Goal: Task Accomplishment & Management: Manage account settings

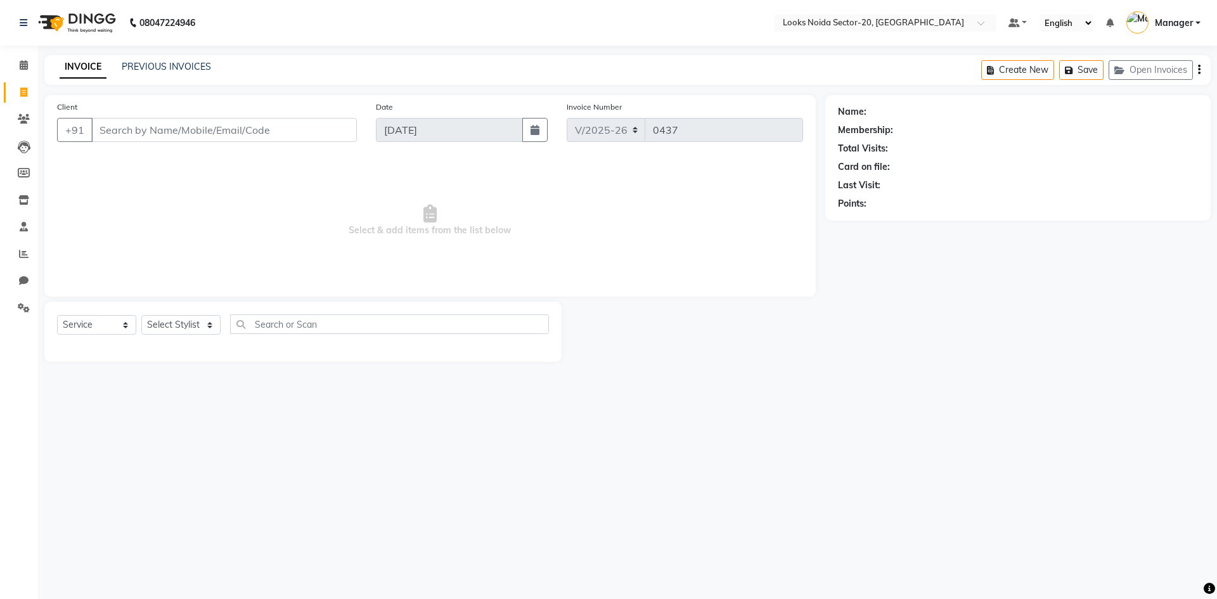
select select "8646"
select select "service"
click at [240, 126] on input "Client" at bounding box center [224, 130] width 266 height 24
click at [181, 326] on select "Select Stylist [PERSON_NAME] [PERSON_NAME] Amit_pdct Counter_Sales [PERSON_NAME…" at bounding box center [180, 325] width 79 height 20
select select "86762"
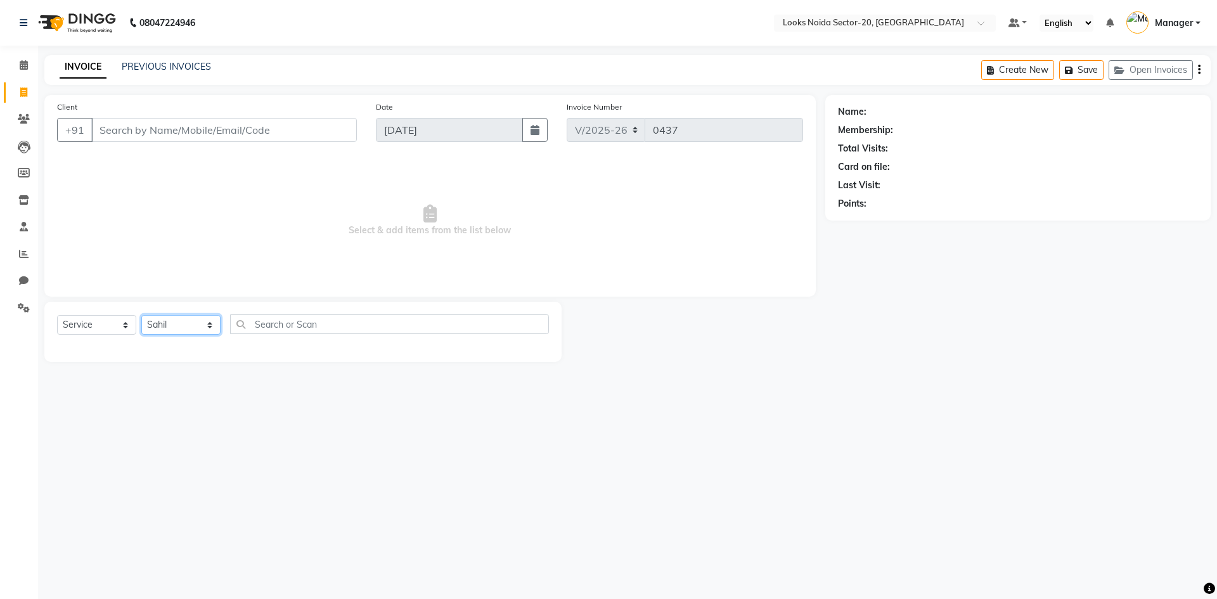
click at [141, 315] on select "Select Stylist [PERSON_NAME] [PERSON_NAME] Amit_pdct Counter_Sales [PERSON_NAME…" at bounding box center [180, 325] width 79 height 20
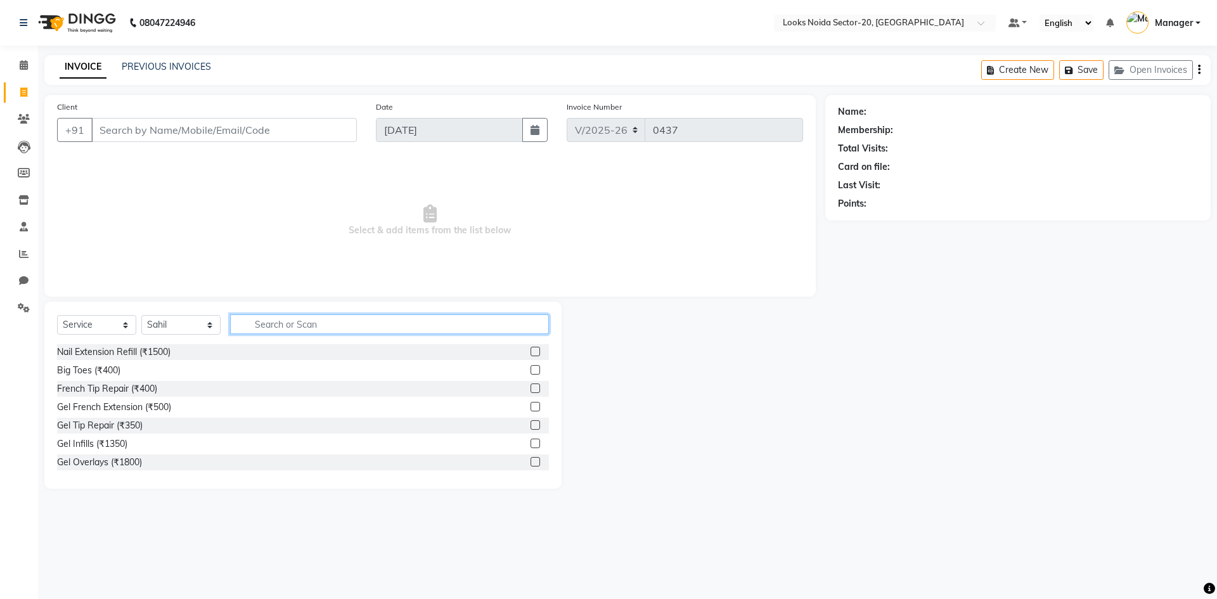
click at [292, 318] on input "text" at bounding box center [389, 324] width 319 height 20
type input "bio"
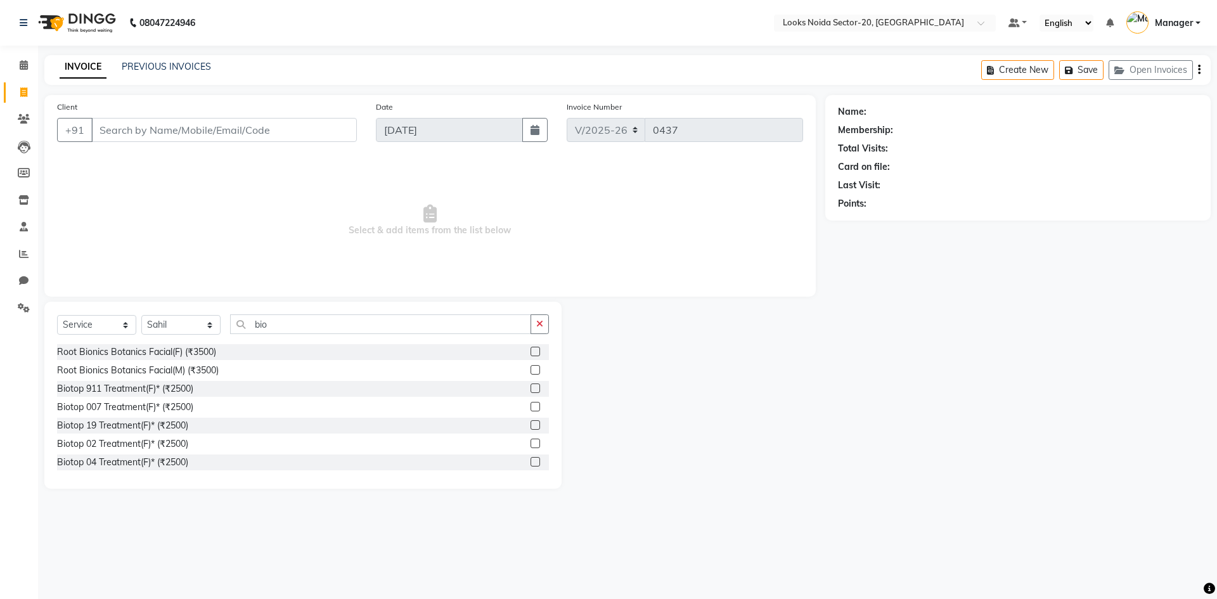
click at [531, 408] on label at bounding box center [536, 407] width 10 height 10
click at [531, 408] on input "checkbox" at bounding box center [535, 407] width 8 height 8
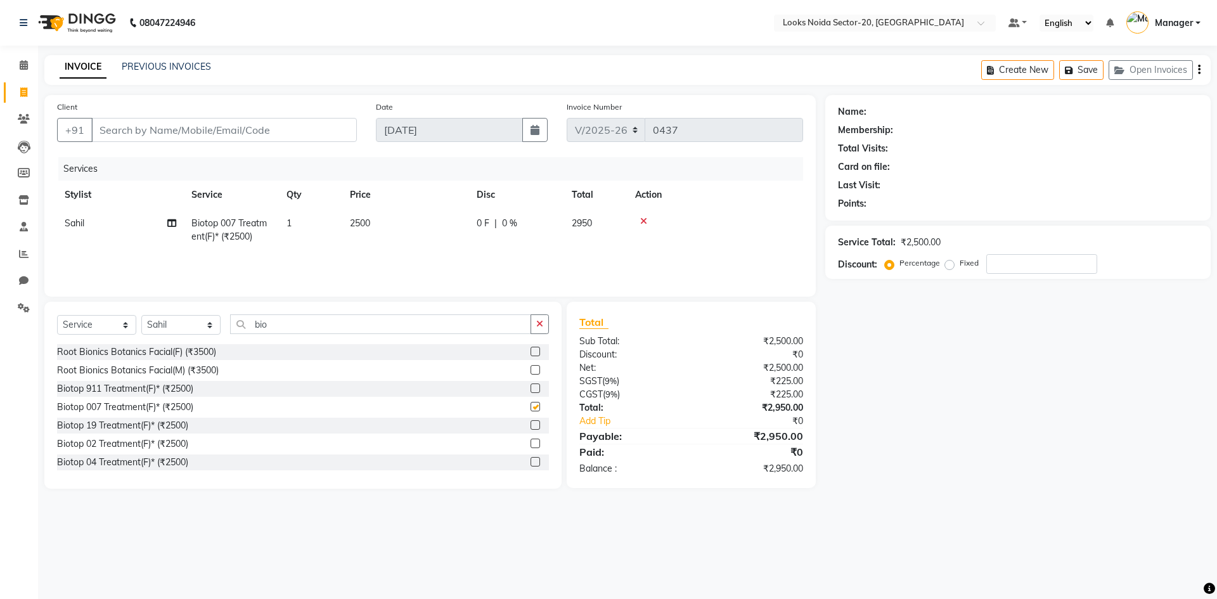
checkbox input "false"
click at [367, 326] on input "bio" at bounding box center [380, 324] width 301 height 20
type input "b"
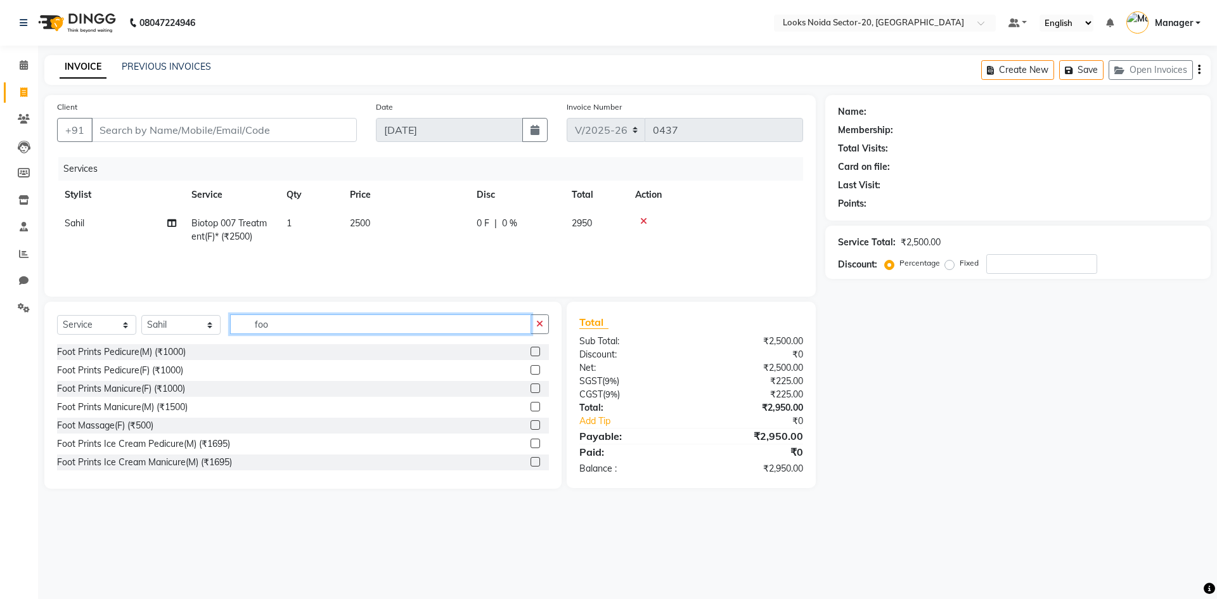
type input "foo"
click at [214, 319] on select "Select Stylist [PERSON_NAME] [PERSON_NAME] Amit_pdct Counter_Sales [PERSON_NAME…" at bounding box center [180, 325] width 79 height 20
select select "88102"
click at [141, 315] on select "Select Stylist [PERSON_NAME] [PERSON_NAME] Amit_pdct Counter_Sales [PERSON_NAME…" at bounding box center [180, 325] width 79 height 20
click at [273, 325] on input "foo" at bounding box center [380, 324] width 301 height 20
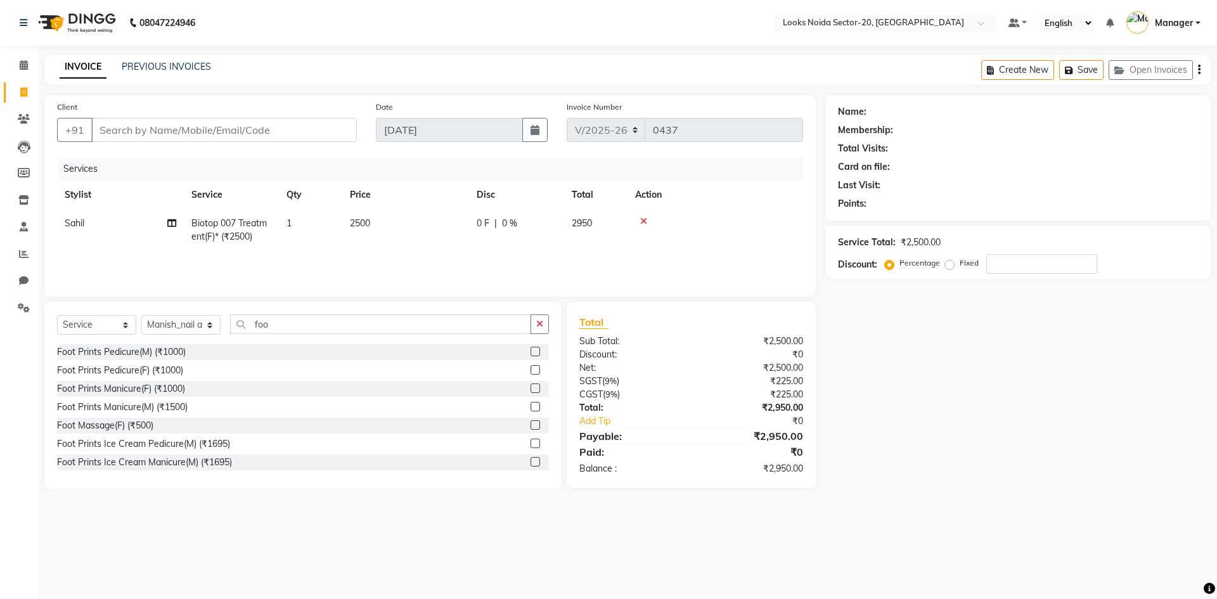
click at [531, 370] on label at bounding box center [536, 370] width 10 height 10
click at [531, 370] on input "checkbox" at bounding box center [535, 370] width 8 height 8
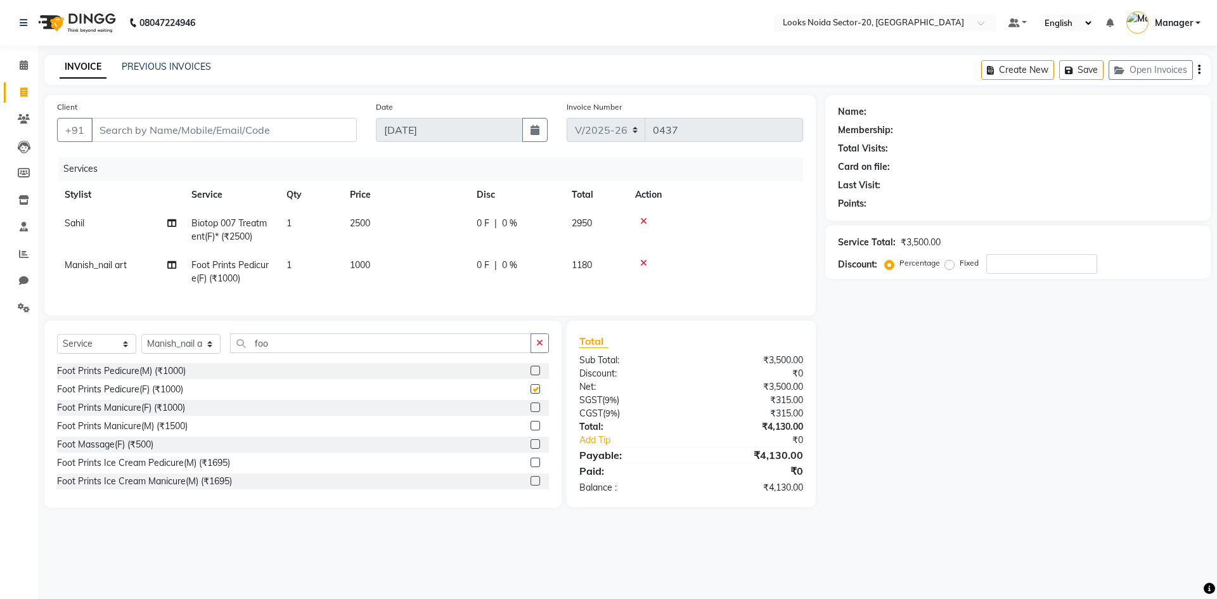
checkbox input "false"
click at [531, 412] on label at bounding box center [536, 407] width 10 height 10
click at [531, 412] on input "checkbox" at bounding box center [535, 408] width 8 height 8
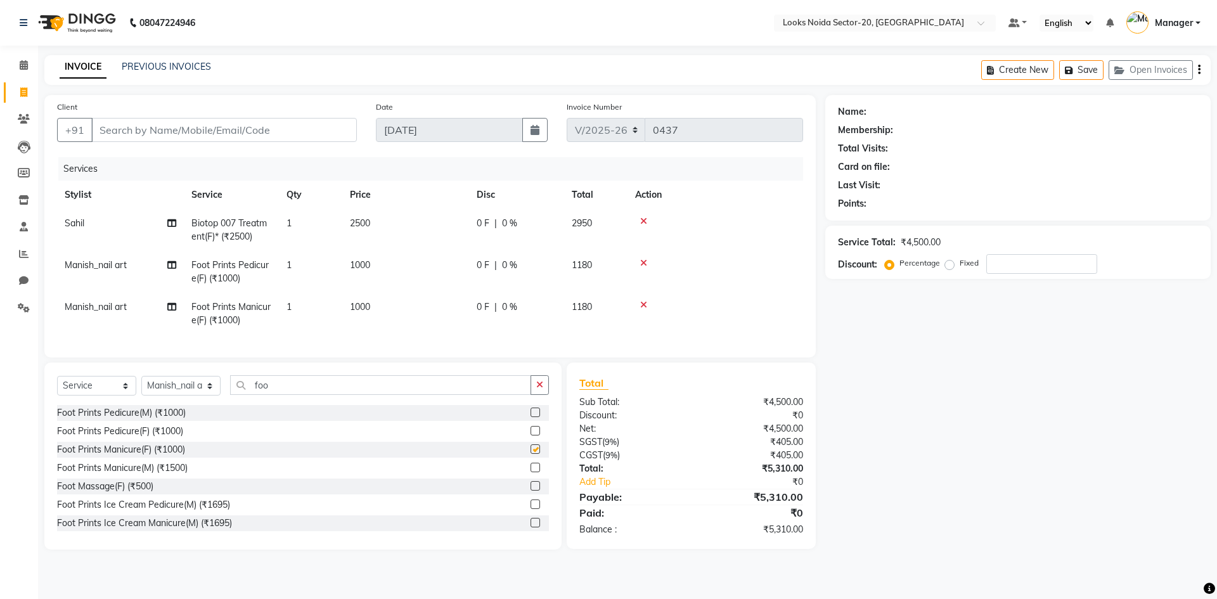
checkbox input "false"
click at [389, 228] on td "2500" at bounding box center [405, 230] width 127 height 42
select select "86762"
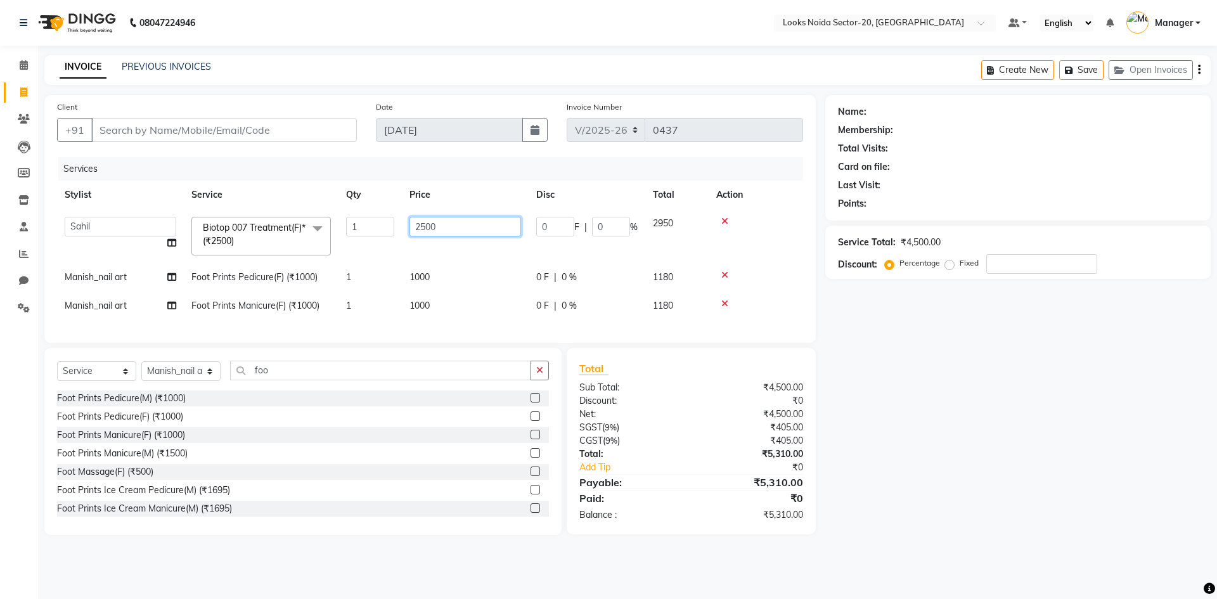
click at [448, 219] on input "2500" at bounding box center [465, 227] width 112 height 20
type input "2"
type input "3500"
click at [1055, 422] on div "Name: Membership: Total Visits: Card on file: Last Visit: Points: Service Total…" at bounding box center [1022, 315] width 395 height 440
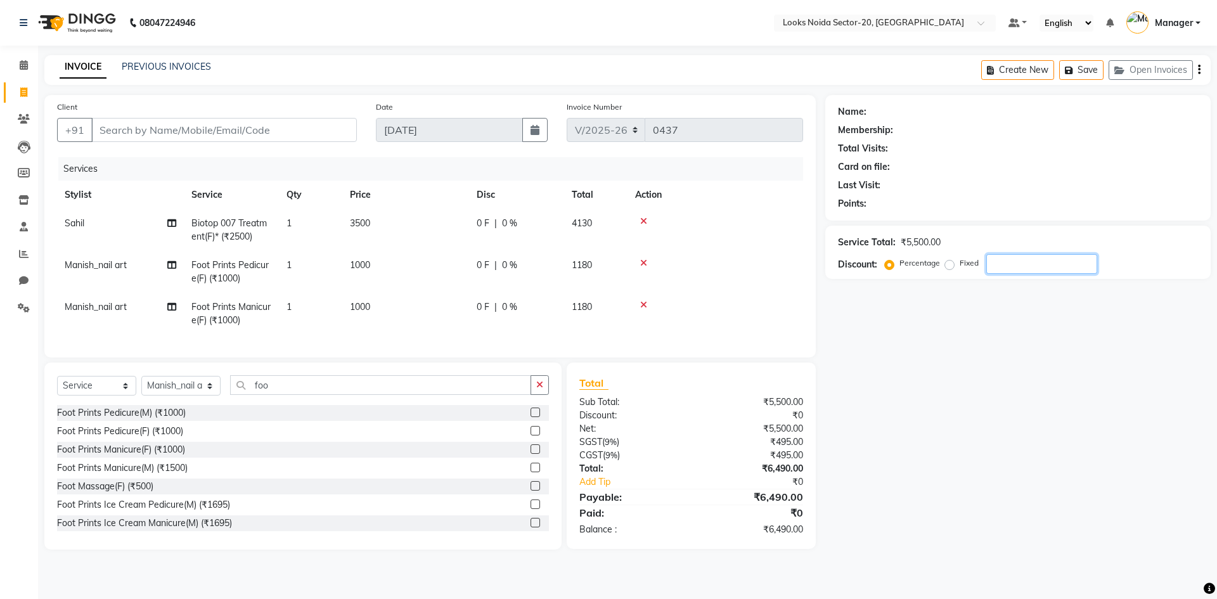
click at [1043, 363] on div "Name: Membership: Total Visits: Card on file: Last Visit: Points: Service Total…" at bounding box center [1022, 322] width 395 height 454
drag, startPoint x: 1135, startPoint y: 293, endPoint x: 856, endPoint y: 346, distance: 283.3
click at [856, 346] on div "Name: Membership: Total Visits: Card on file: Last Visit: Points: Service Total…" at bounding box center [1022, 322] width 395 height 454
click at [936, 338] on div "Name: Membership: Total Visits: Card on file: Last Visit: Points: Service Total…" at bounding box center [1022, 322] width 395 height 454
click at [1006, 233] on div "Service Total: ₹5,500.00 Discount: Percentage Fixed" at bounding box center [1018, 252] width 360 height 43
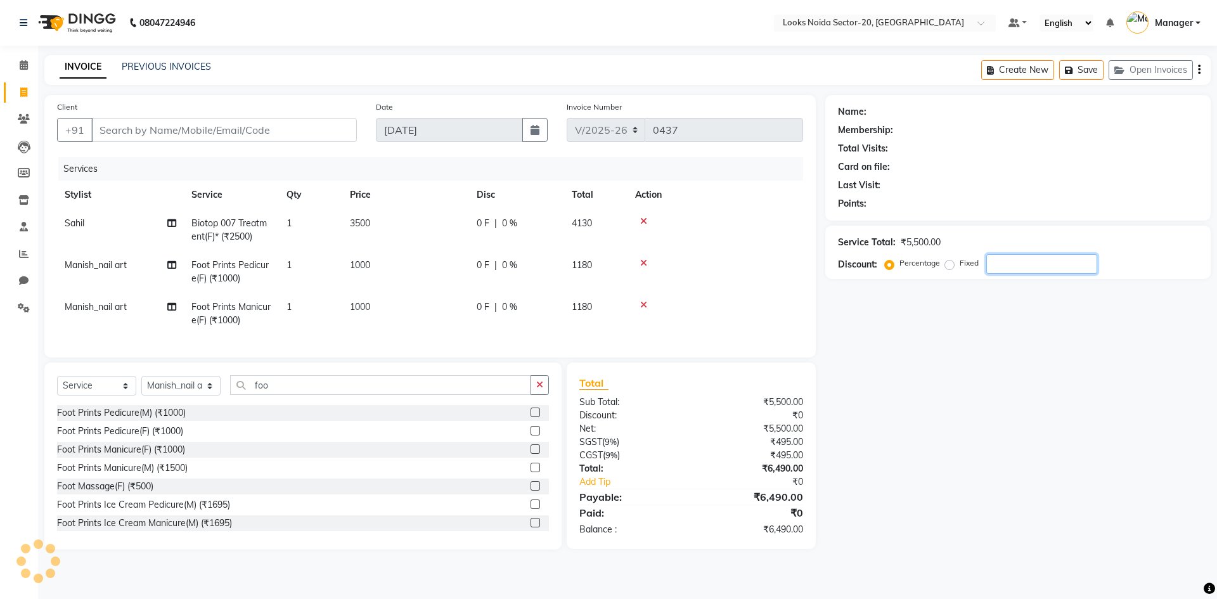
click at [1003, 271] on input "number" at bounding box center [1041, 264] width 111 height 20
click at [1012, 259] on input "number" at bounding box center [1041, 264] width 111 height 20
click at [231, 134] on input "Client" at bounding box center [224, 130] width 266 height 24
type input "a"
type input "0"
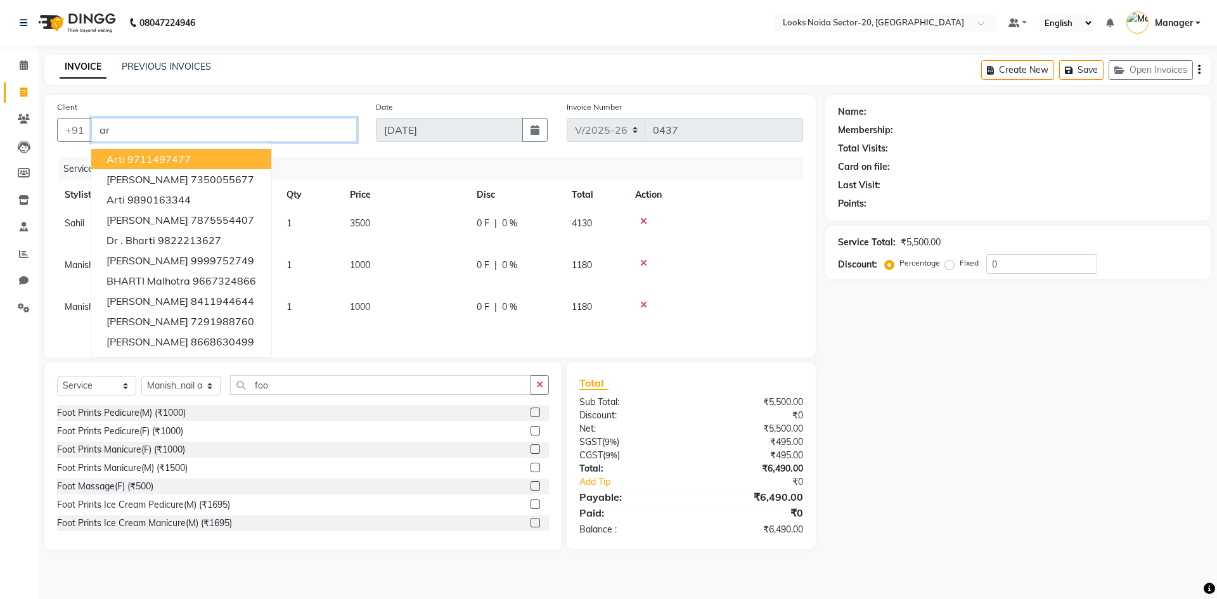
type input "a"
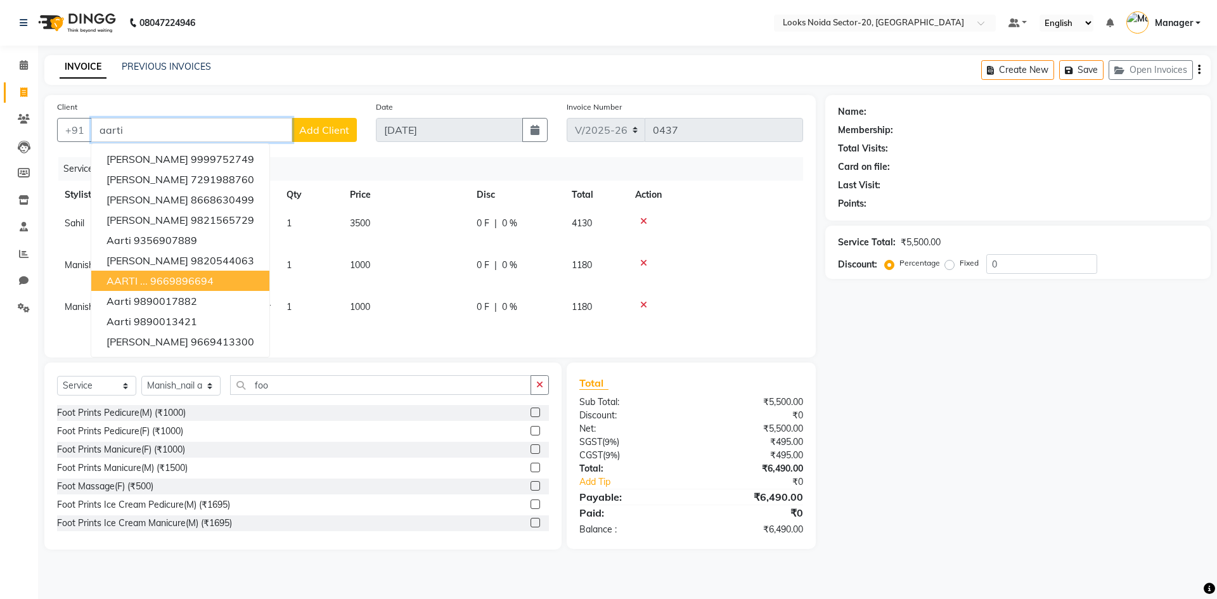
click at [153, 280] on ngb-highlight "9669896694" at bounding box center [181, 280] width 63 height 13
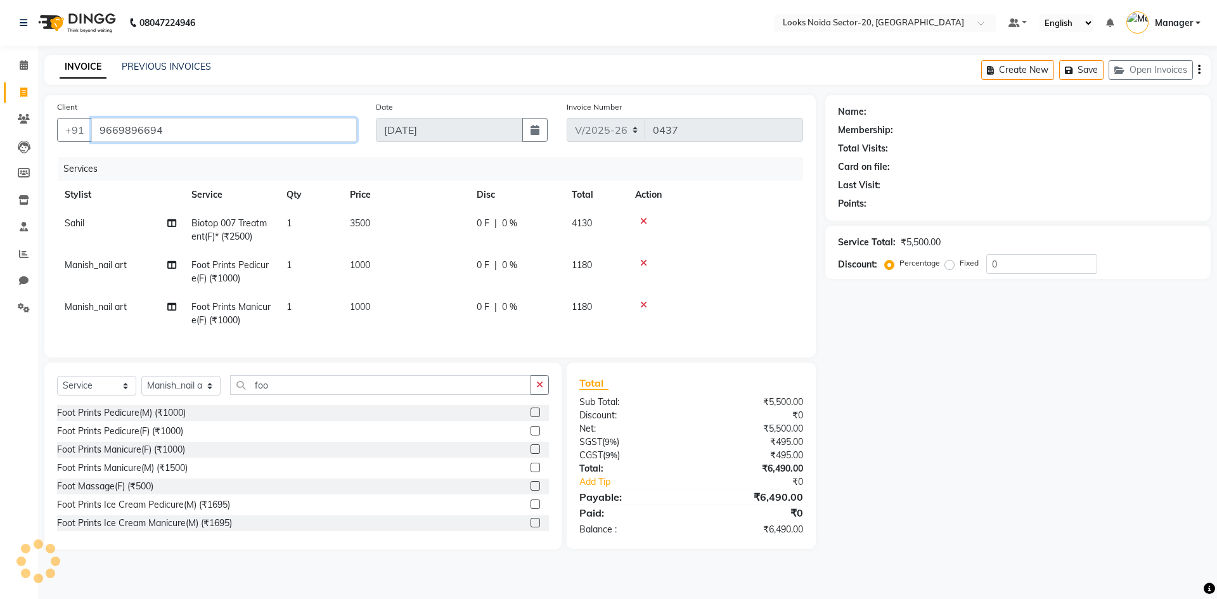
type input "9669896694"
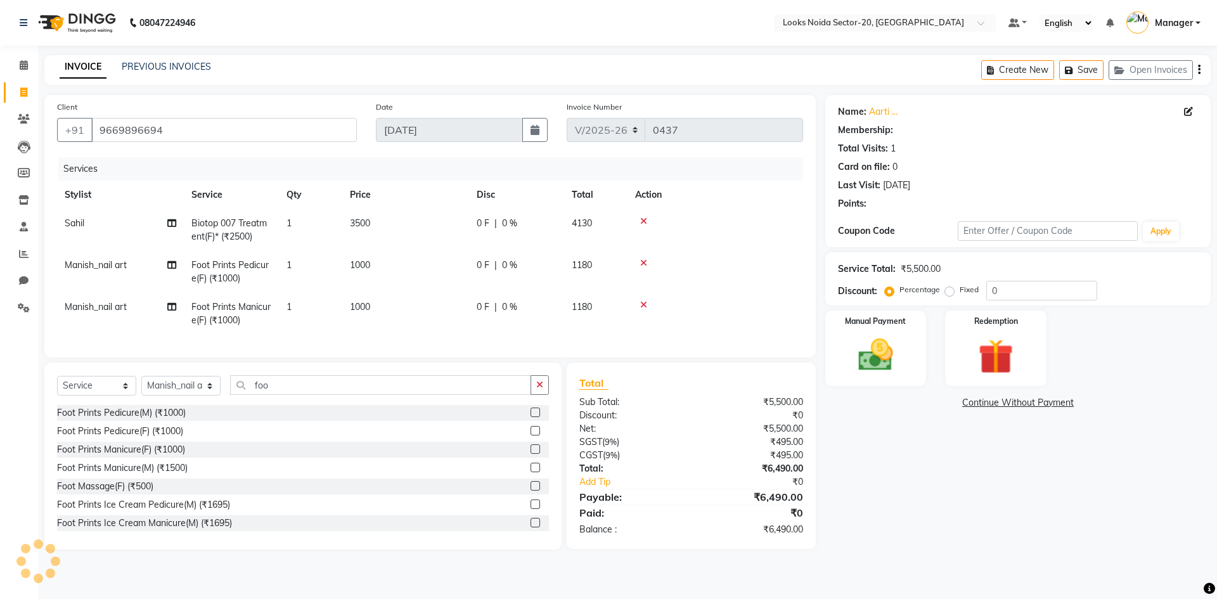
select select "1: Object"
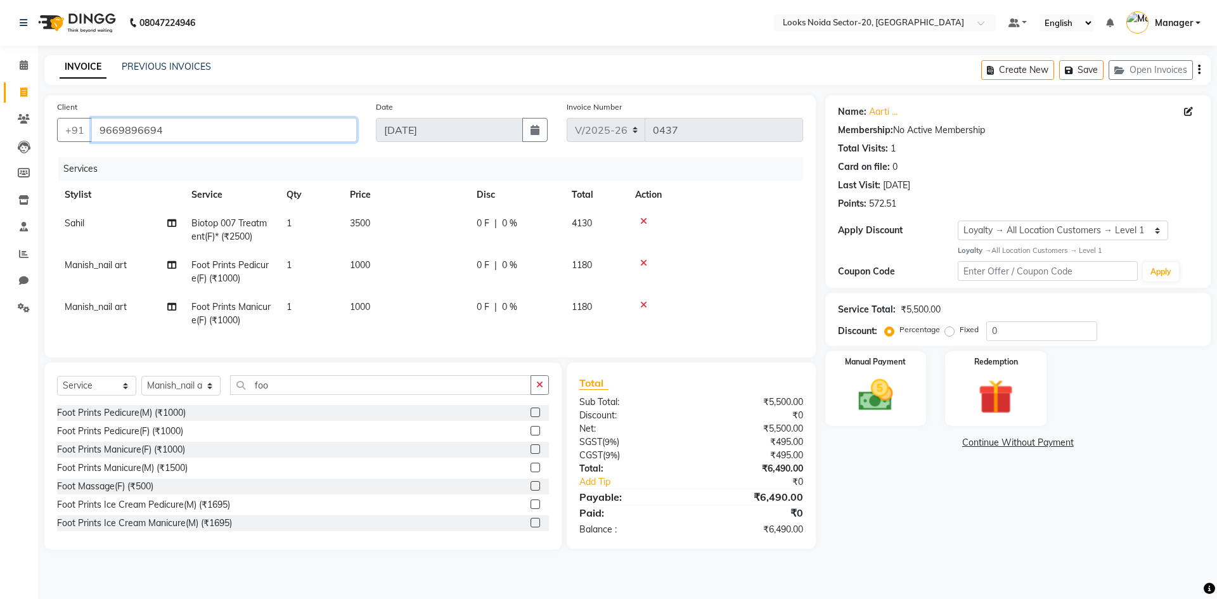
click at [172, 138] on input "9669896694" at bounding box center [224, 130] width 266 height 24
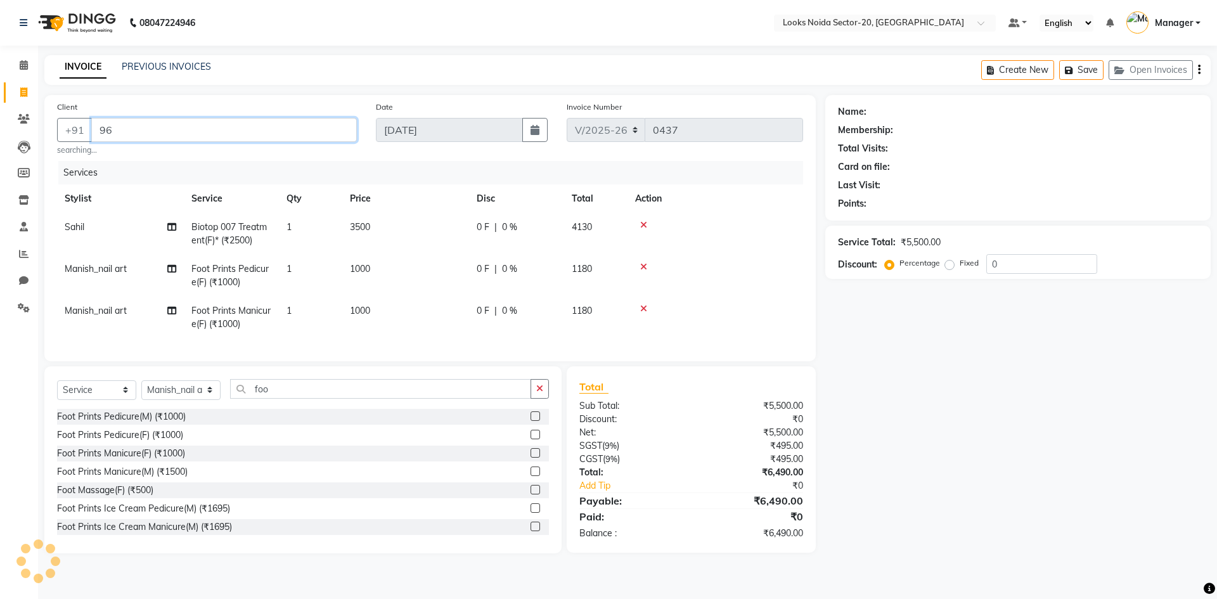
type input "9"
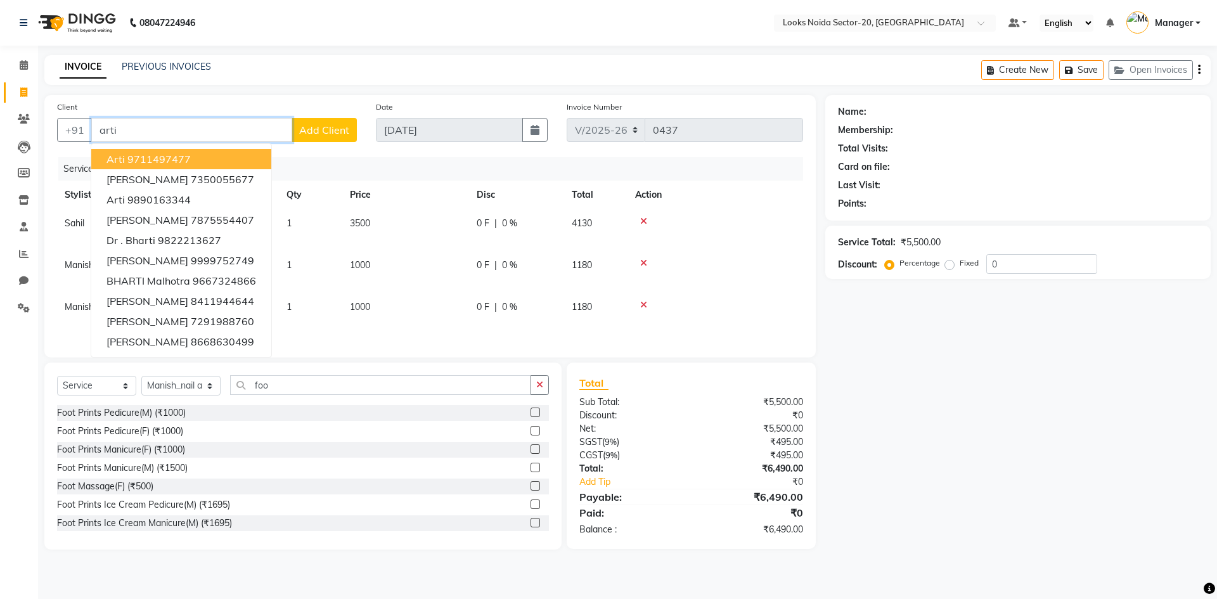
click at [168, 165] on ngb-highlight "9711497477" at bounding box center [158, 159] width 63 height 13
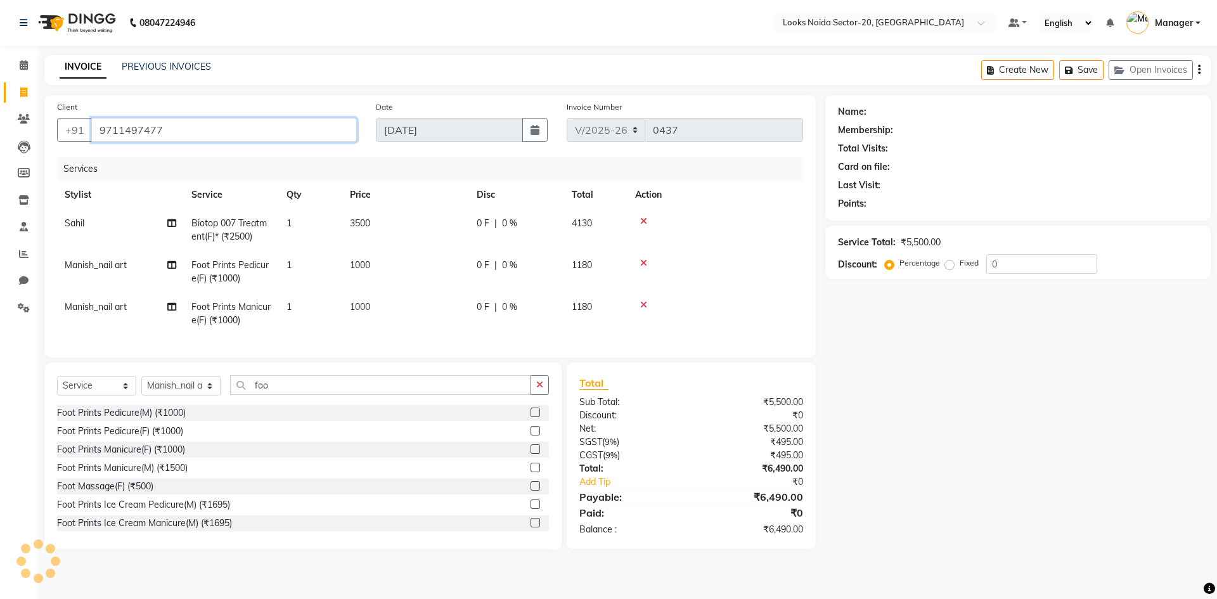
type input "9711497477"
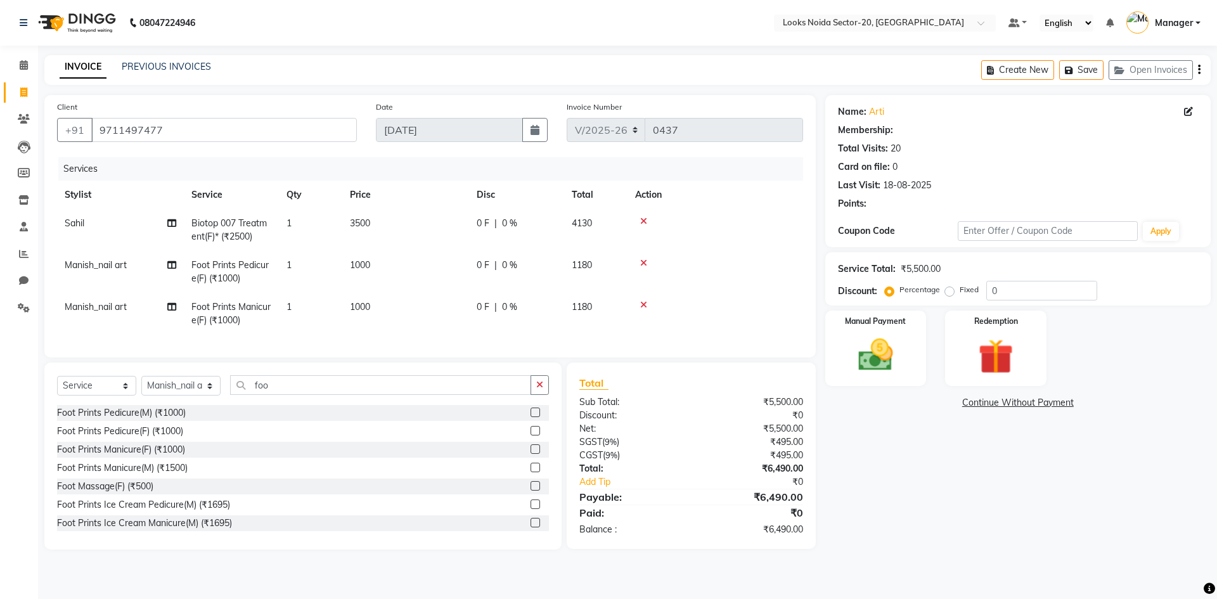
select select "1: Object"
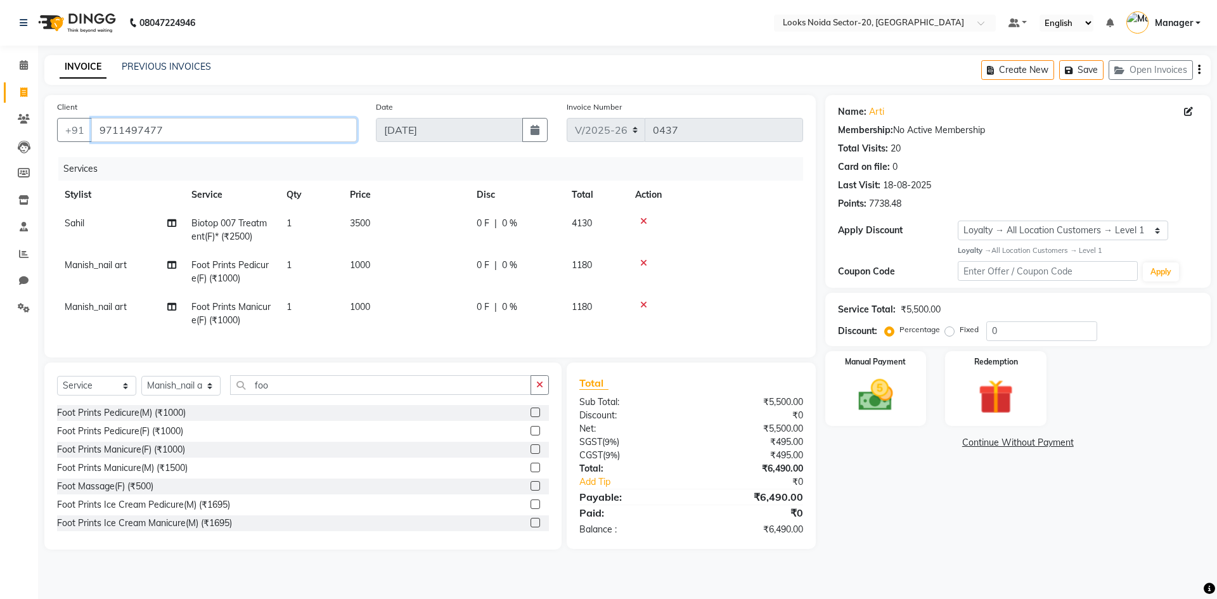
click at [183, 127] on input "9711497477" at bounding box center [224, 130] width 266 height 24
click at [1021, 155] on div "Name: Arti Membership: No Active Membership Total Visits: 20 Card on file: 0 La…" at bounding box center [1018, 155] width 360 height 110
click at [880, 210] on div "7738.48" at bounding box center [885, 203] width 32 height 13
click at [878, 206] on div "7738.48" at bounding box center [885, 203] width 32 height 13
click at [843, 202] on div "Points:" at bounding box center [852, 203] width 29 height 13
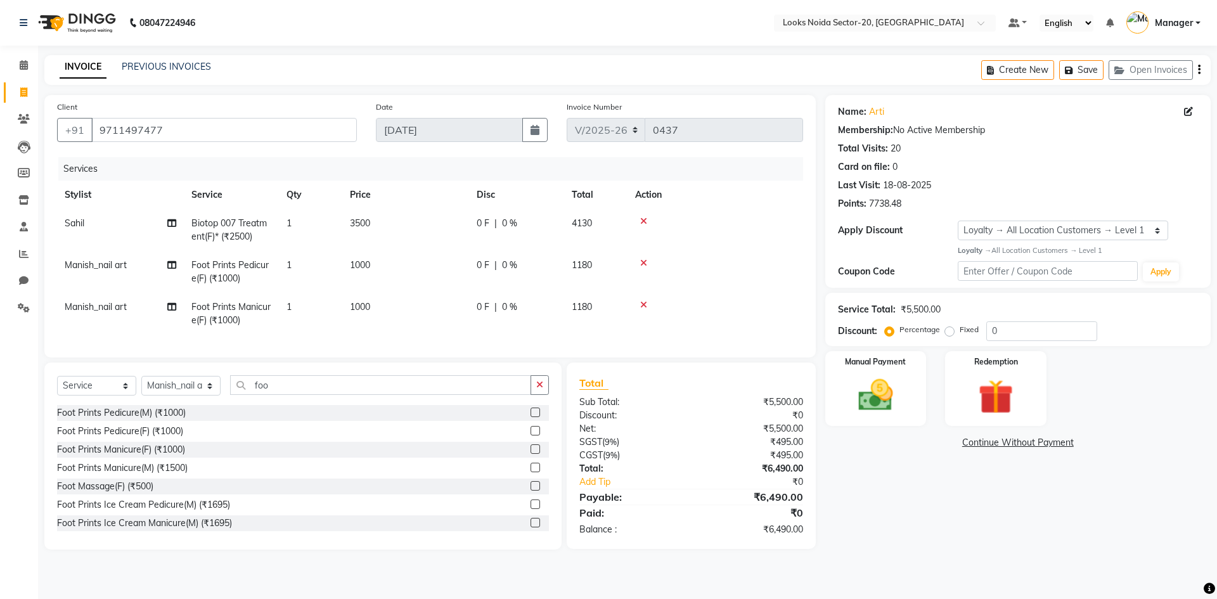
click at [903, 207] on div "Points: 7738.48" at bounding box center [1018, 203] width 360 height 13
click at [1004, 394] on img at bounding box center [995, 397] width 59 height 45
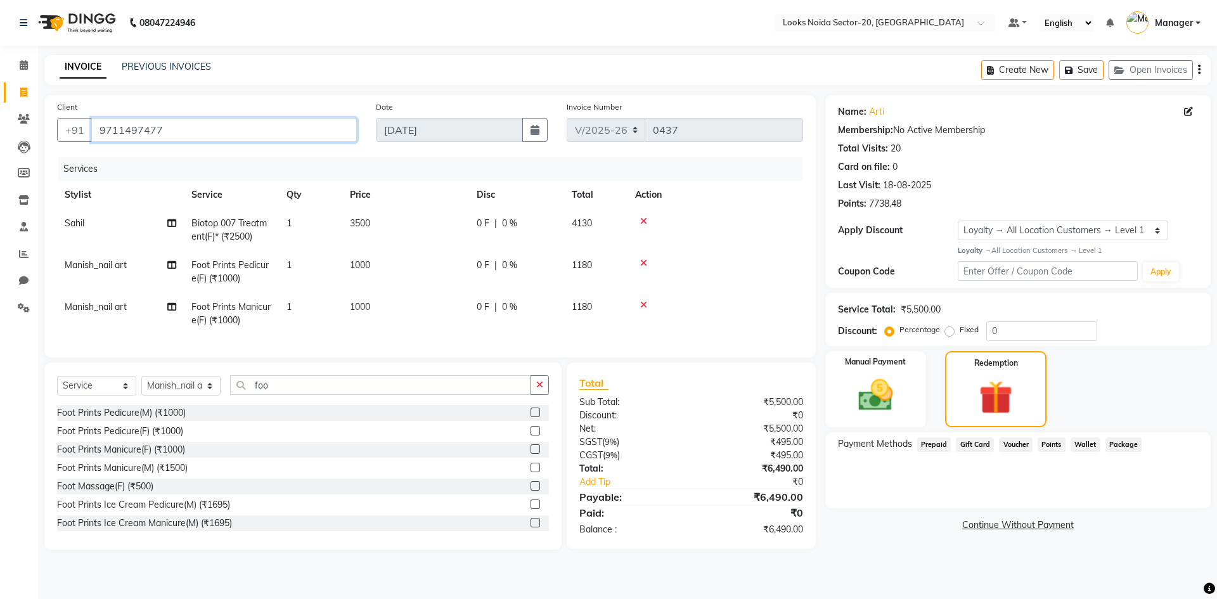
click at [190, 128] on input "9711497477" at bounding box center [224, 130] width 266 height 24
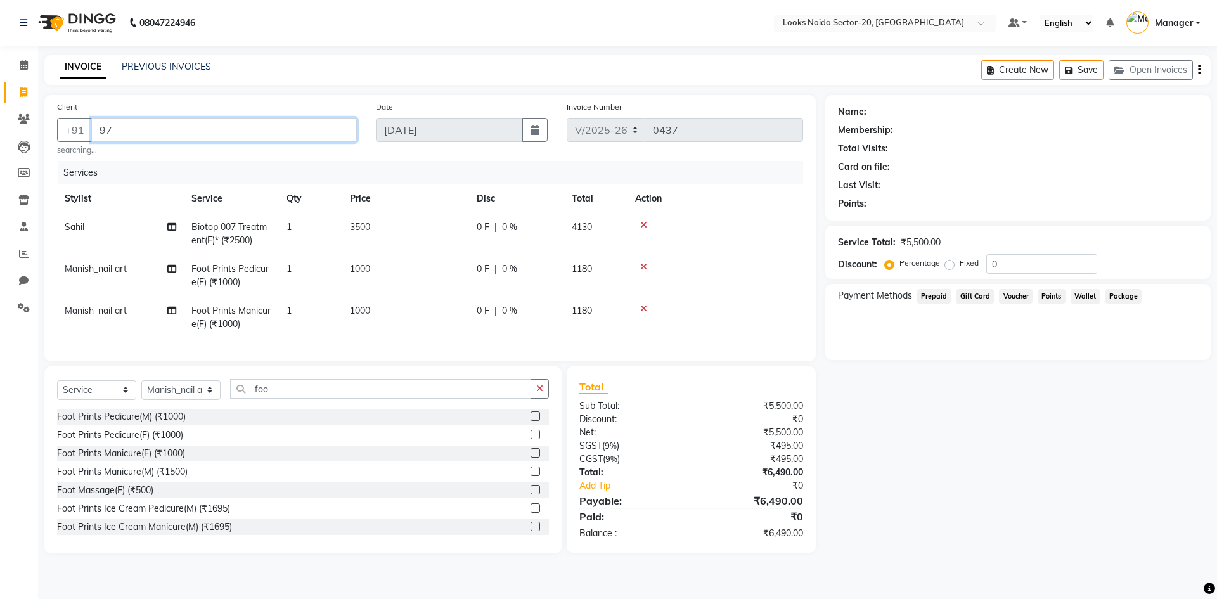
type input "9"
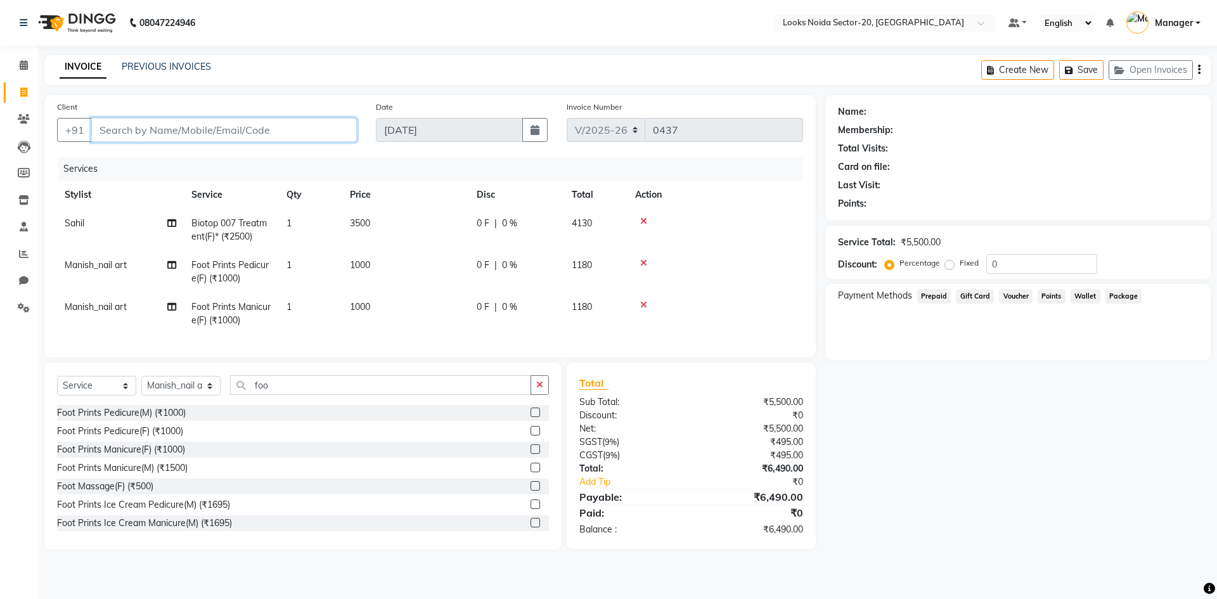
click at [175, 134] on input "Client" at bounding box center [224, 130] width 266 height 24
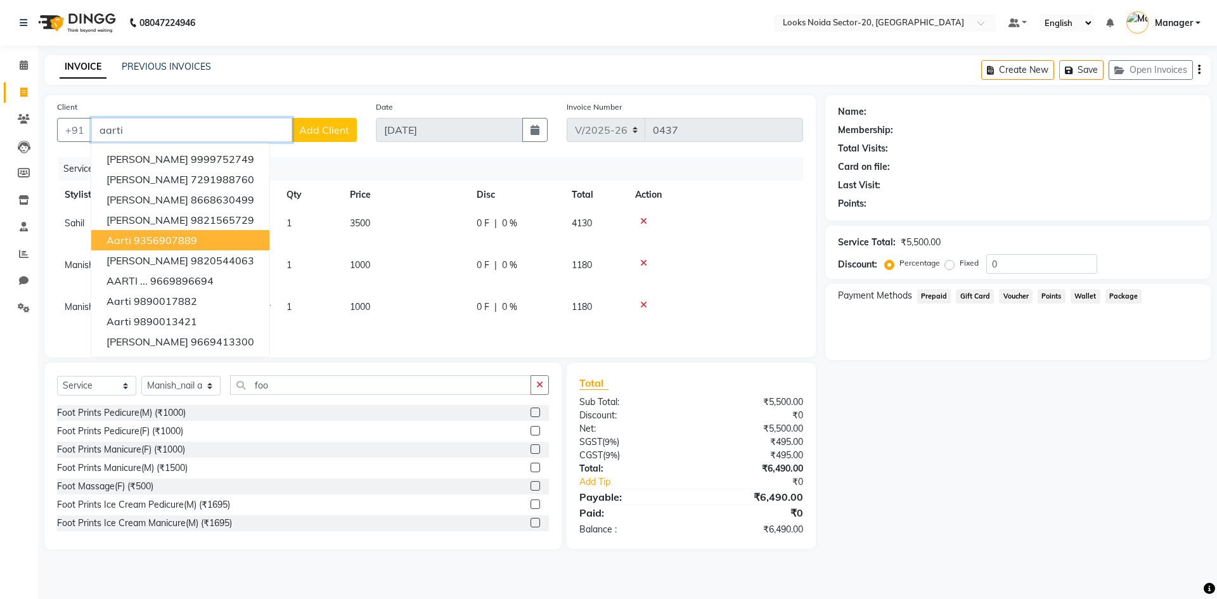
click at [165, 238] on ngb-highlight "9356907889" at bounding box center [165, 240] width 63 height 13
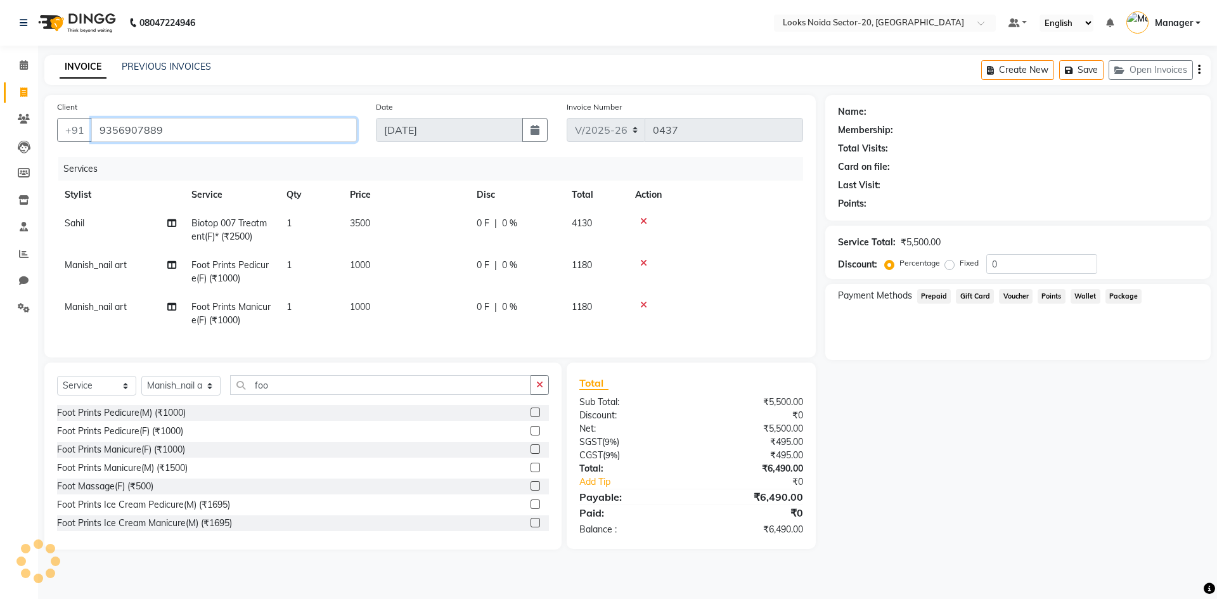
type input "9356907889"
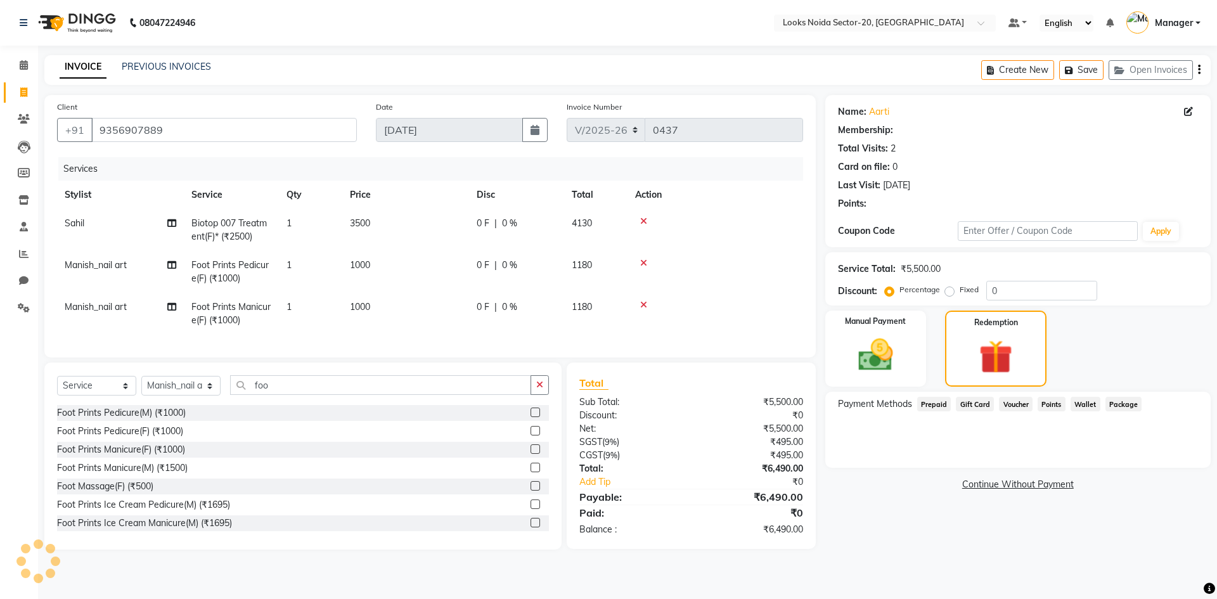
select select "1: Object"
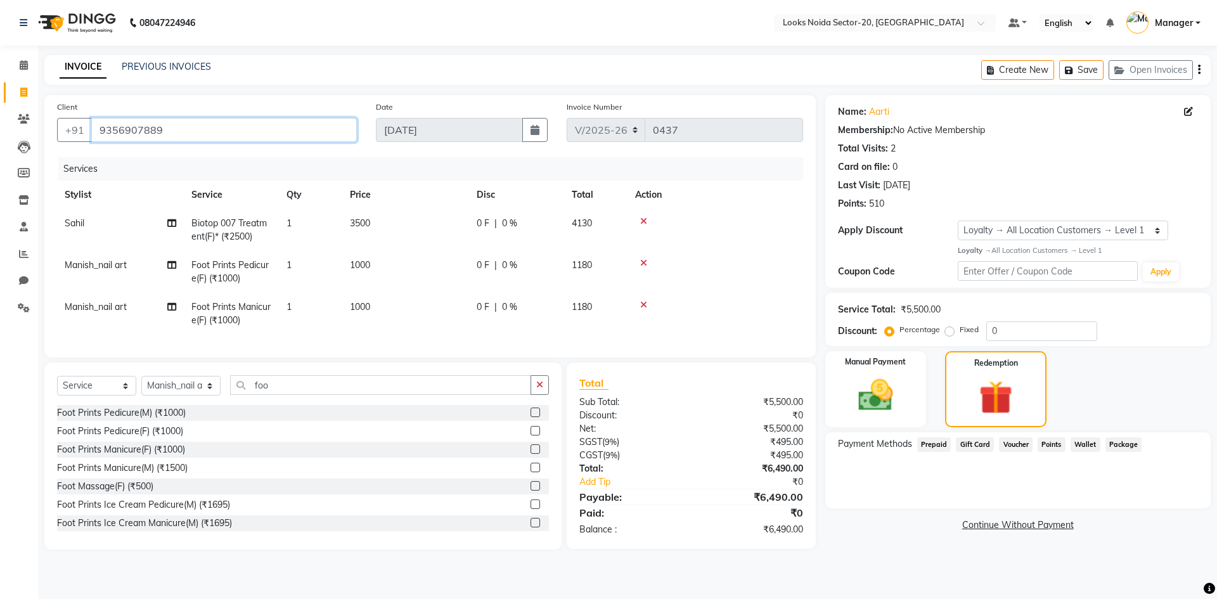
click at [213, 130] on input "9356907889" at bounding box center [224, 130] width 266 height 24
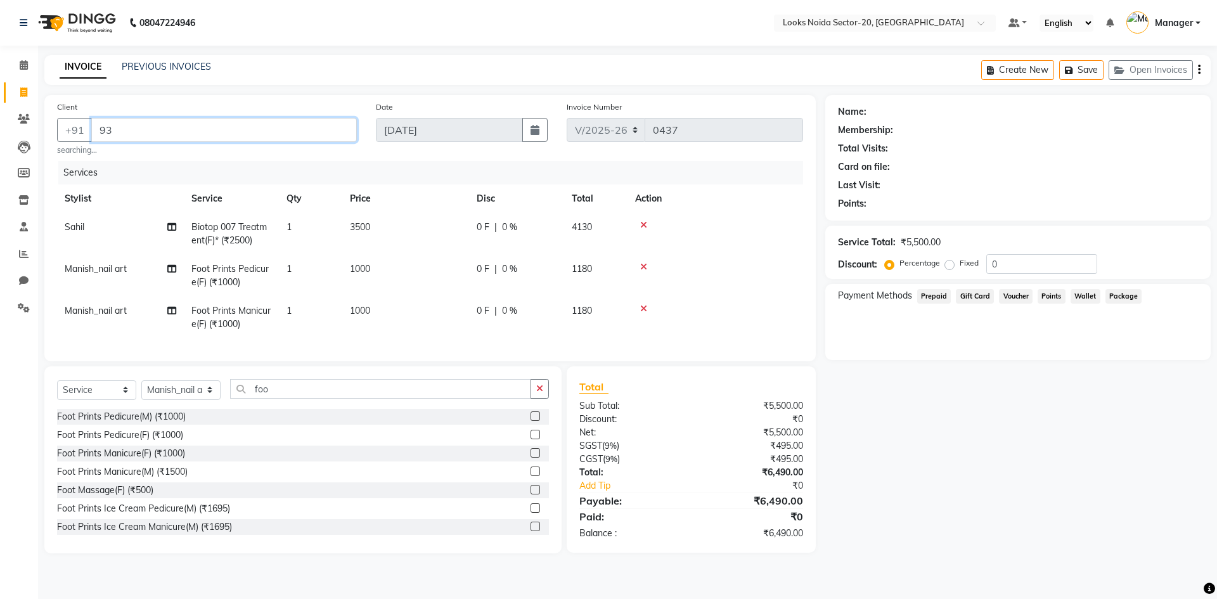
type input "9"
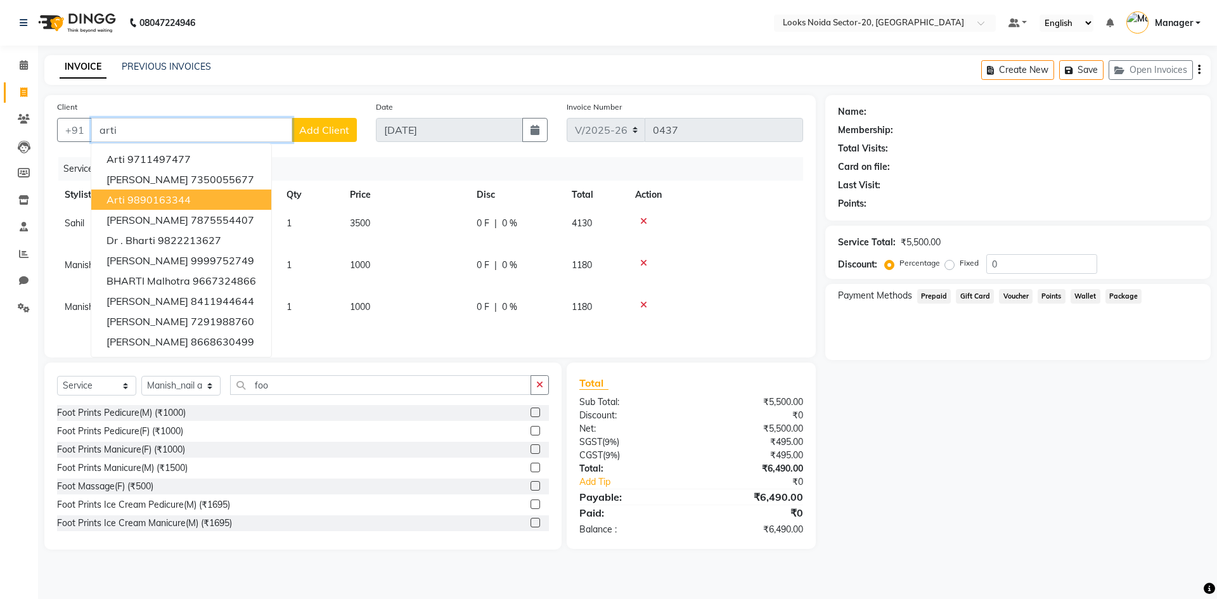
click at [188, 204] on ngb-highlight "9890163344" at bounding box center [158, 199] width 63 height 13
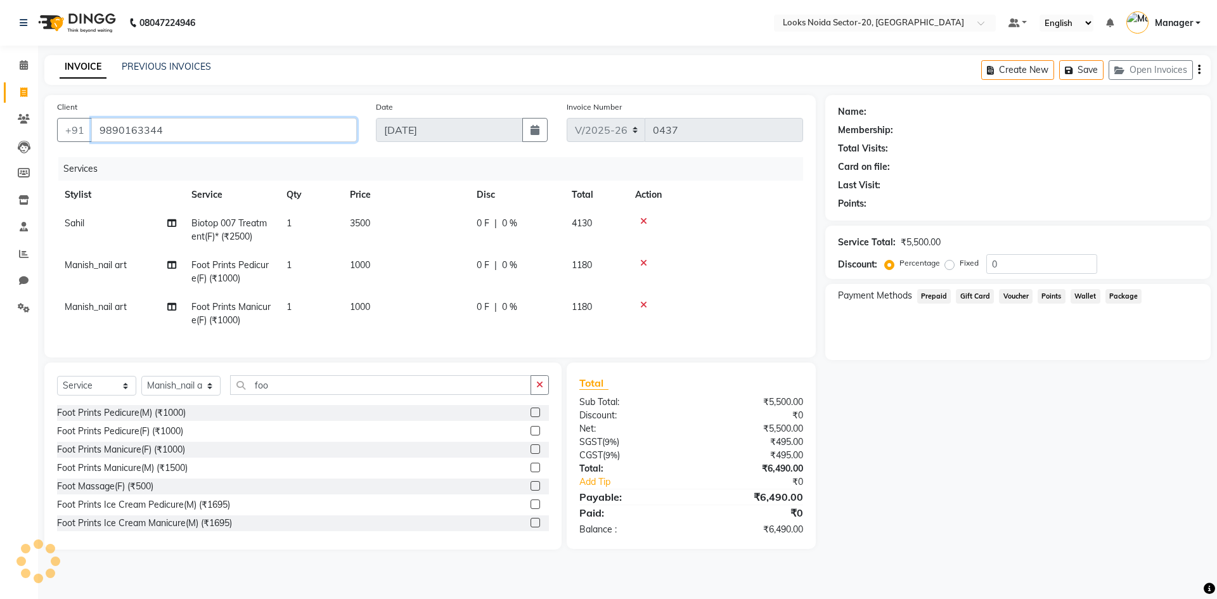
type input "9890163344"
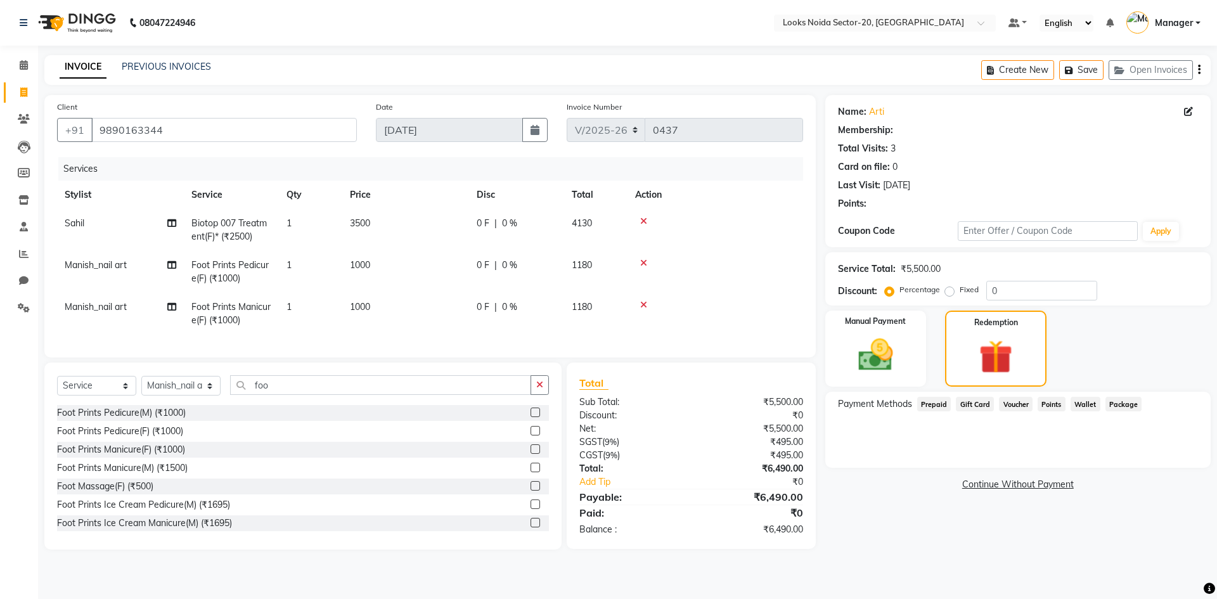
select select "1: Object"
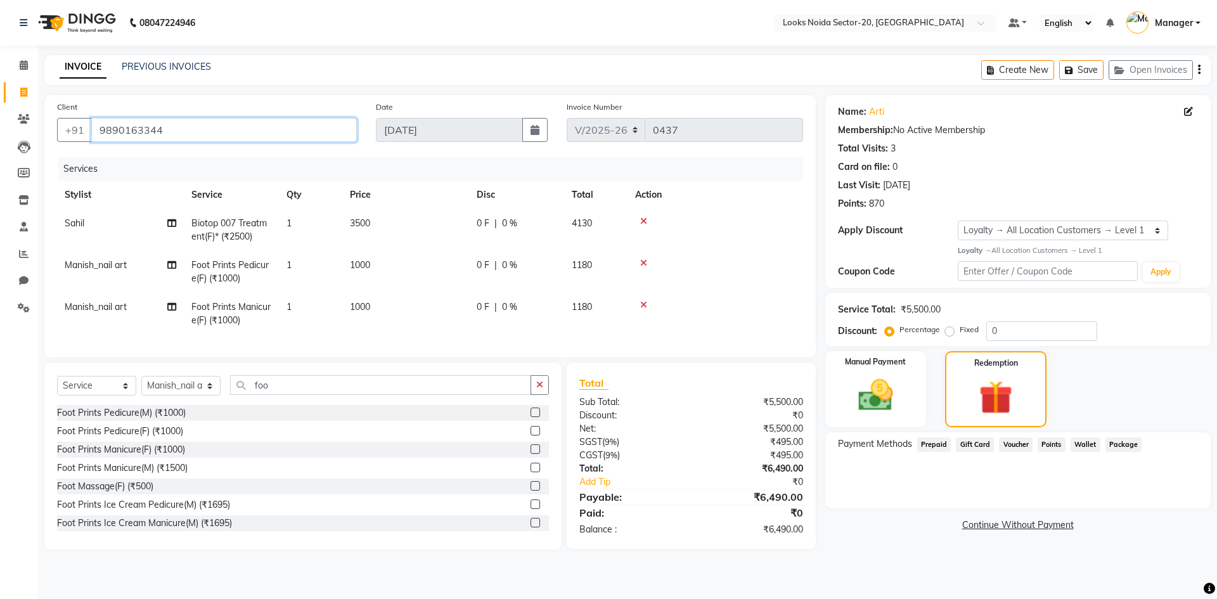
click at [180, 125] on input "9890163344" at bounding box center [224, 130] width 266 height 24
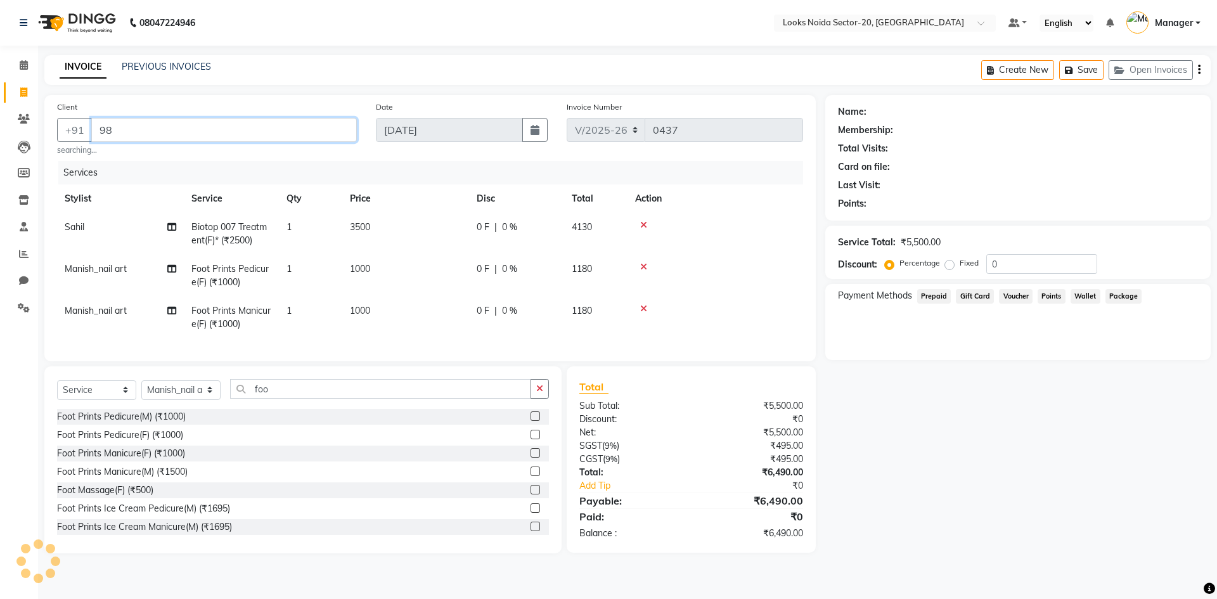
type input "9"
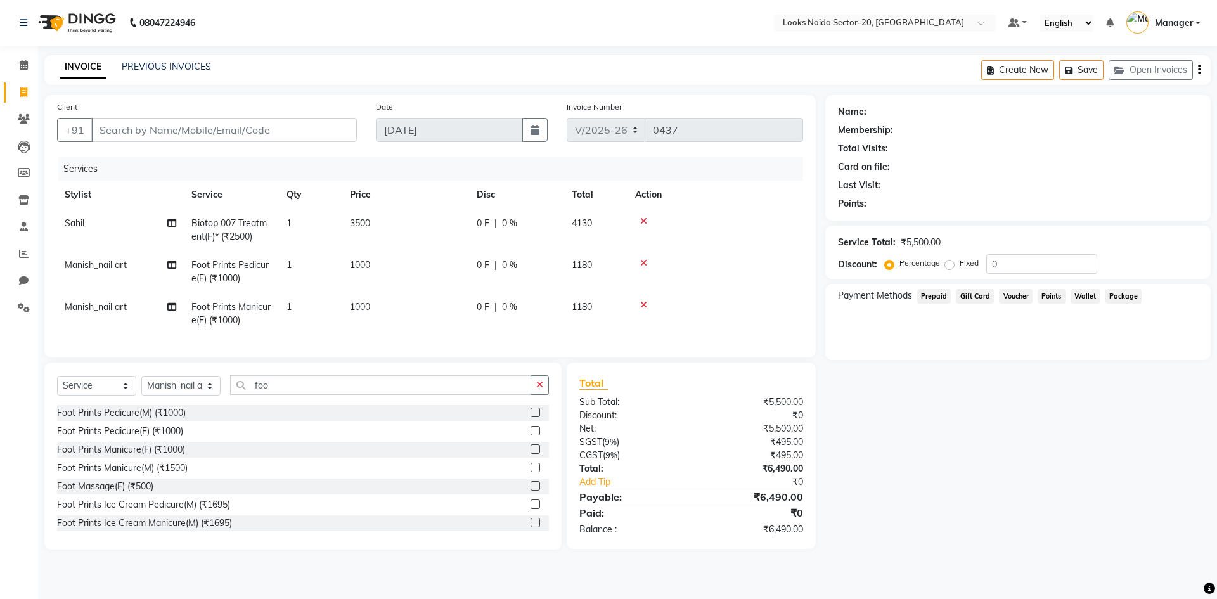
click at [924, 393] on div "Name: Membership: Total Visits: Card on file: Last Visit: Points: Service Total…" at bounding box center [1022, 322] width 395 height 454
click at [158, 132] on input "Client" at bounding box center [224, 130] width 266 height 24
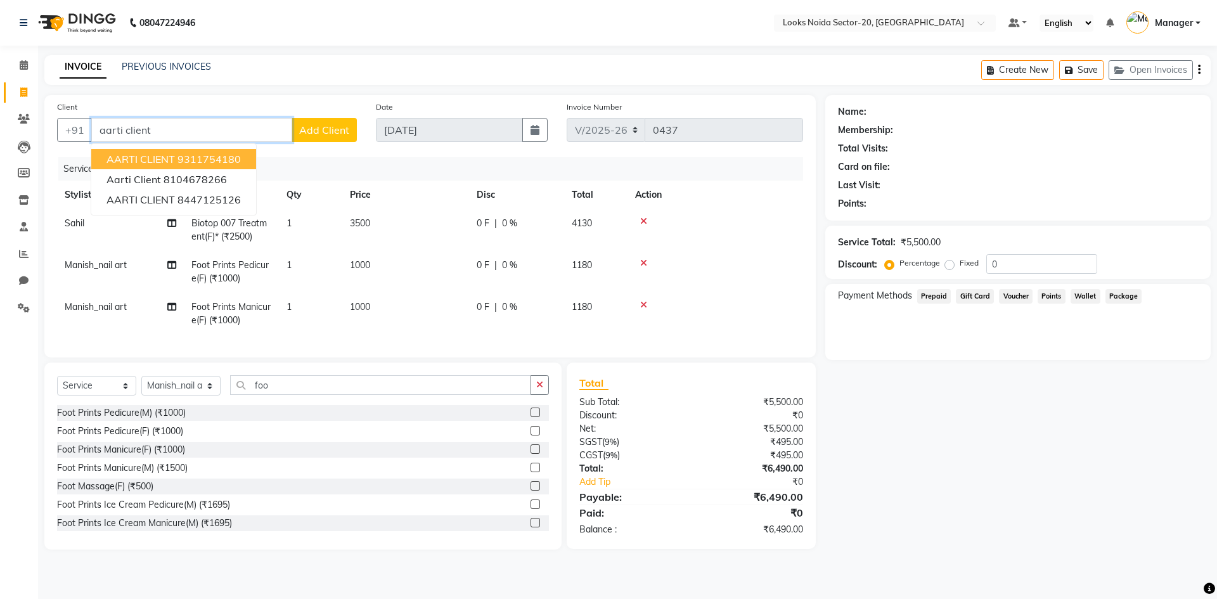
click at [176, 160] on button "AARTI CLIENT 9311754180" at bounding box center [173, 159] width 165 height 20
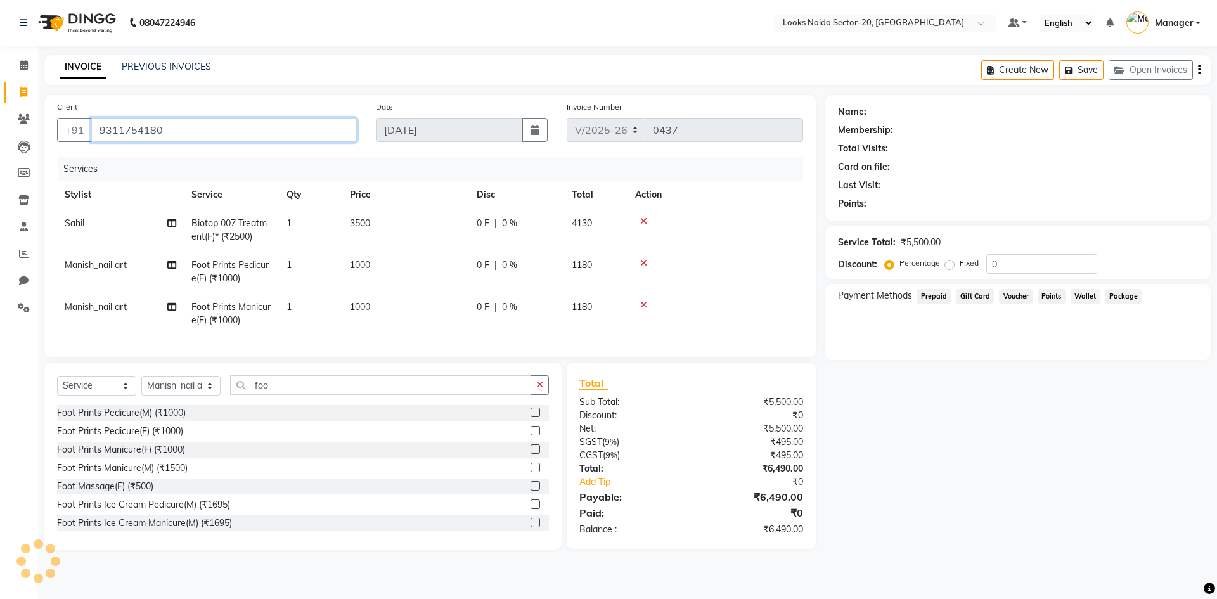
type input "9311754180"
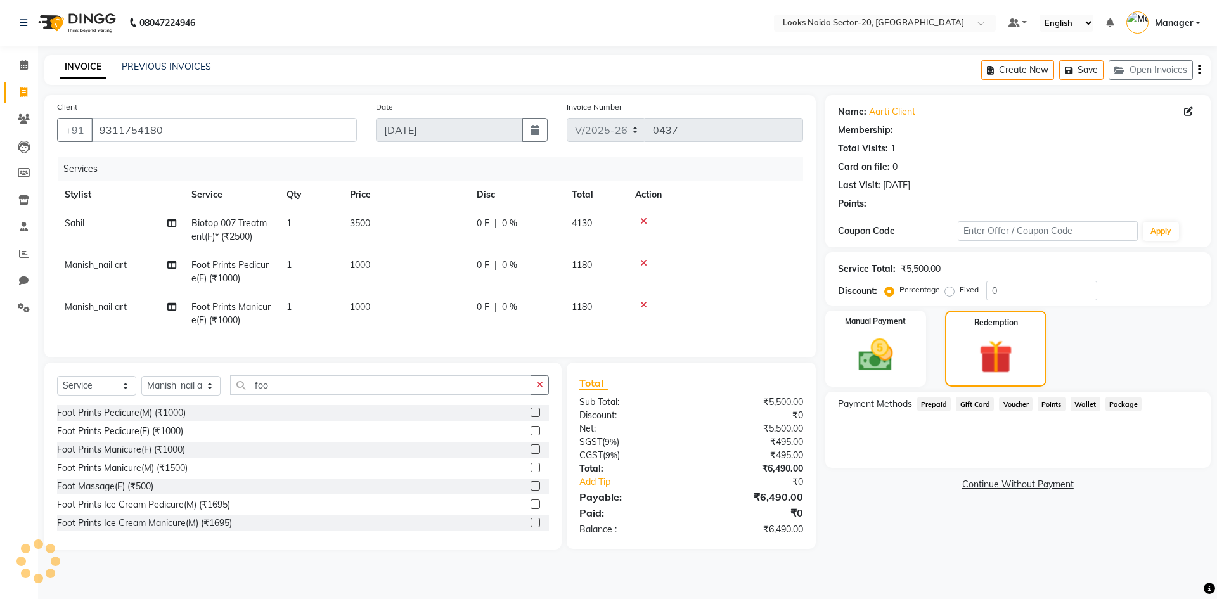
select select "1: Object"
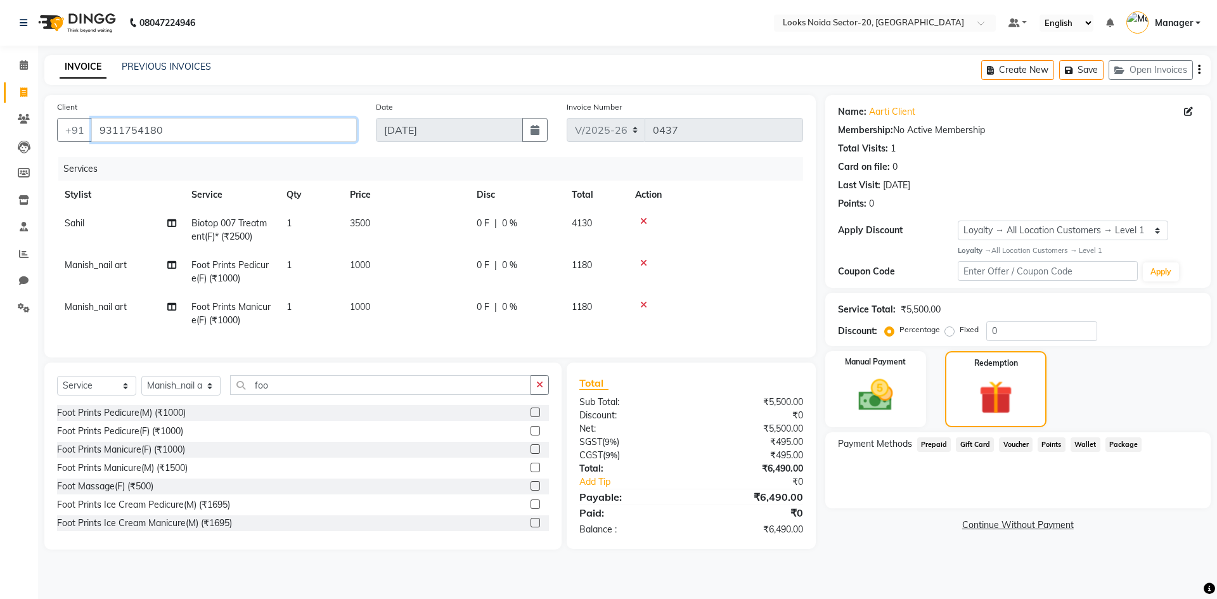
click at [172, 124] on input "9311754180" at bounding box center [224, 130] width 266 height 24
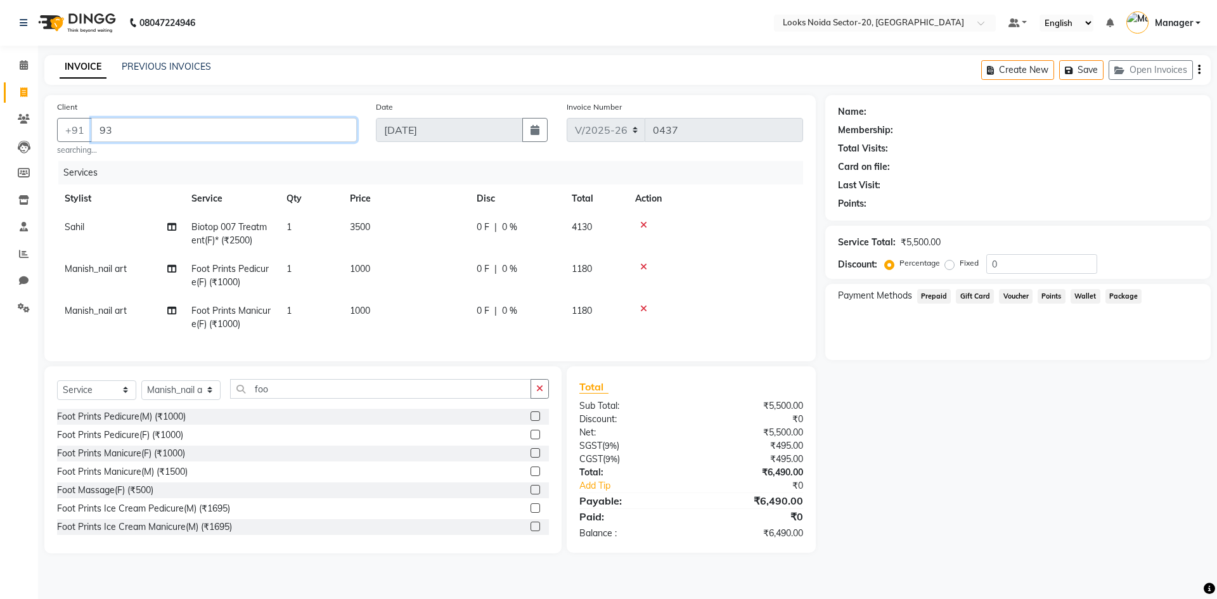
type input "9"
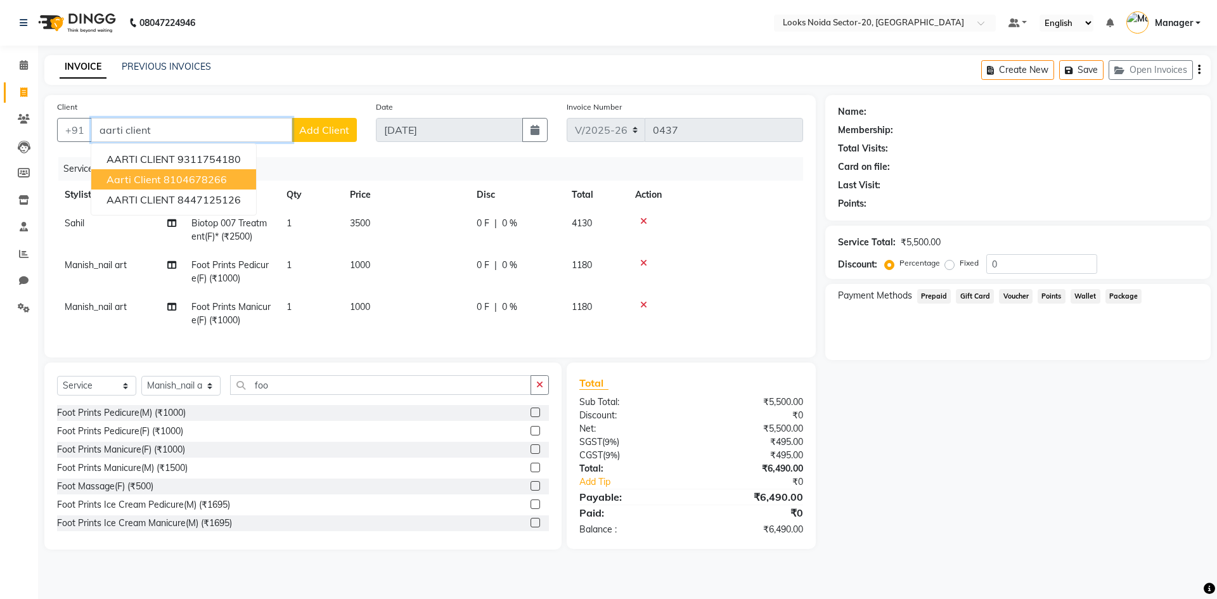
click at [185, 174] on ngb-highlight "8104678266" at bounding box center [195, 179] width 63 height 13
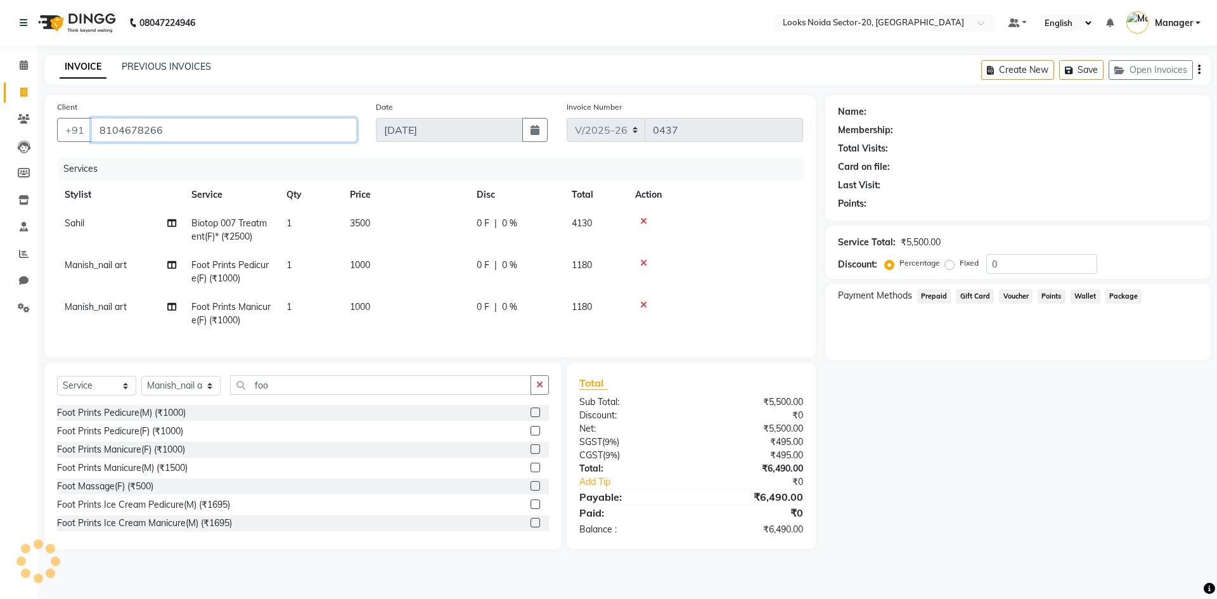
type input "8104678266"
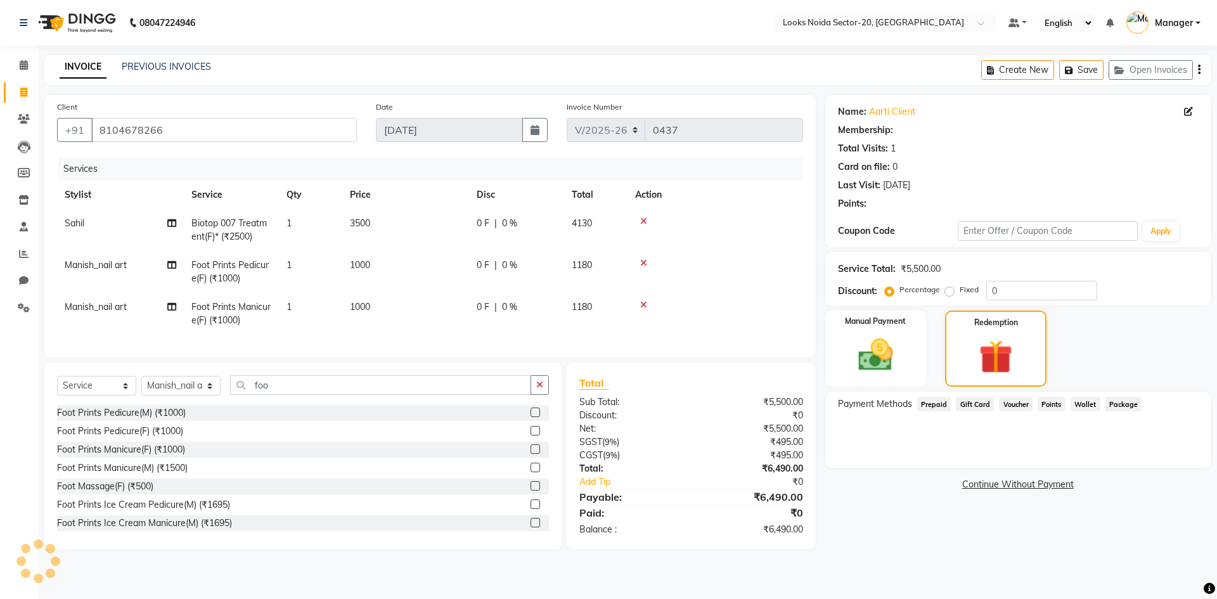
select select "1: Object"
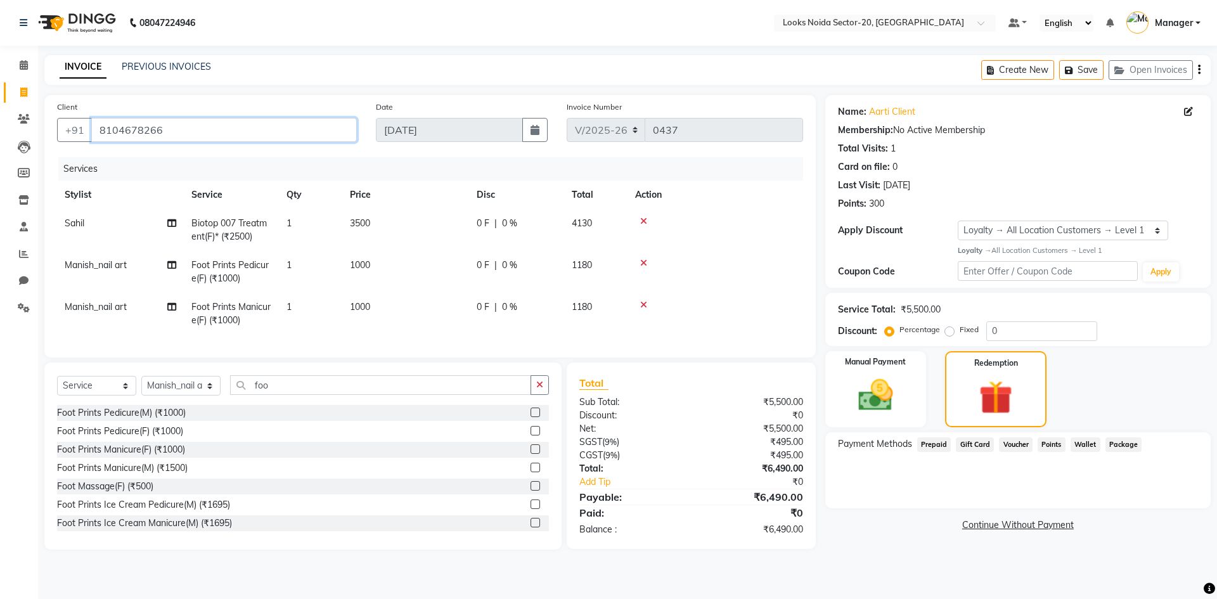
drag, startPoint x: 250, startPoint y: 125, endPoint x: 228, endPoint y: 121, distance: 22.0
click at [250, 125] on input "8104678266" at bounding box center [224, 130] width 266 height 24
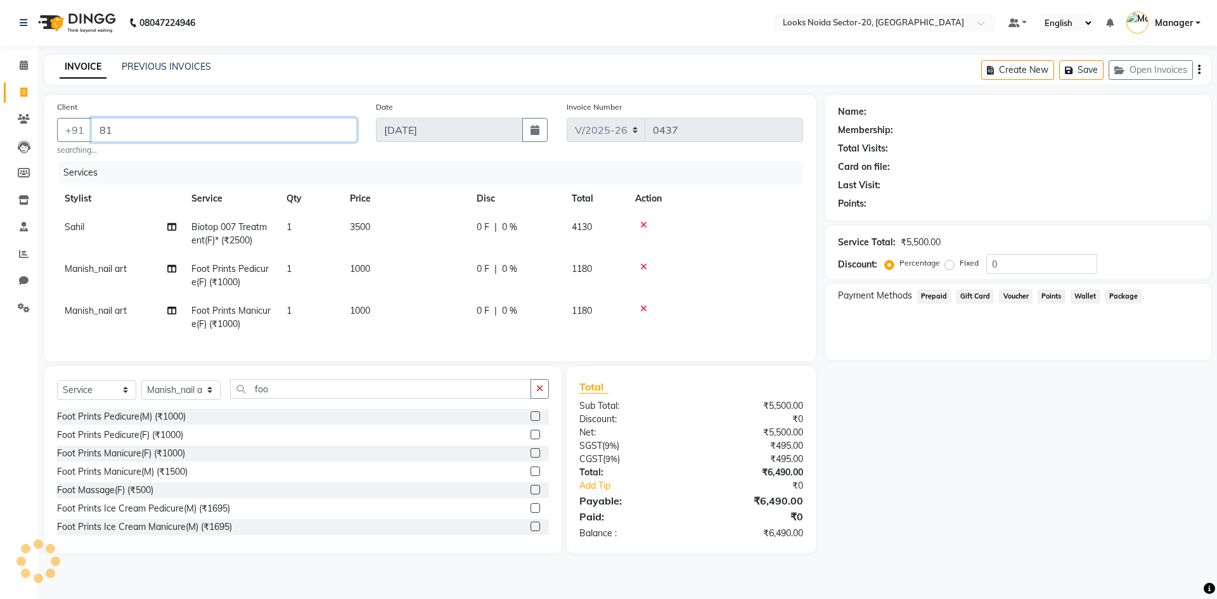
type input "8"
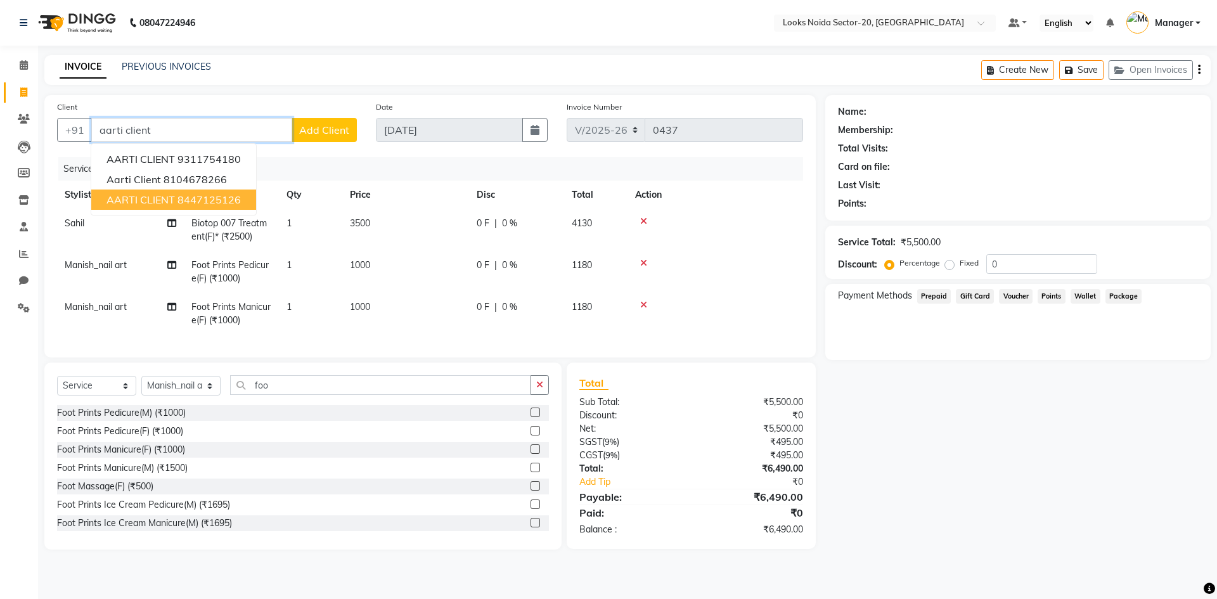
click at [156, 203] on span "AARTI CLIENT" at bounding box center [140, 199] width 68 height 13
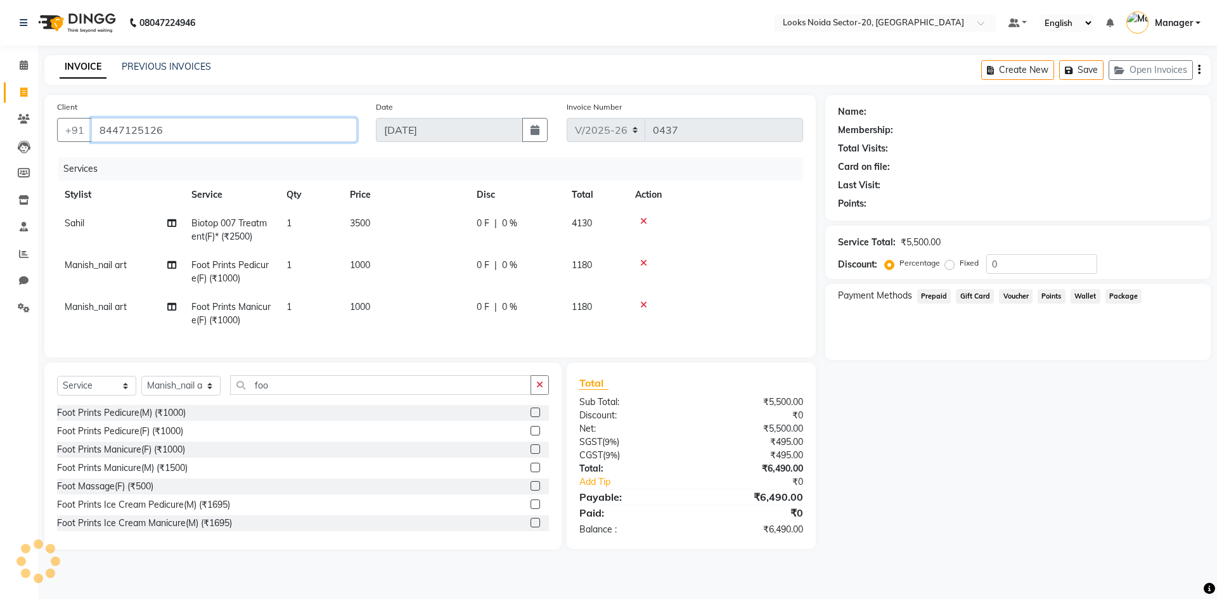
type input "8447125126"
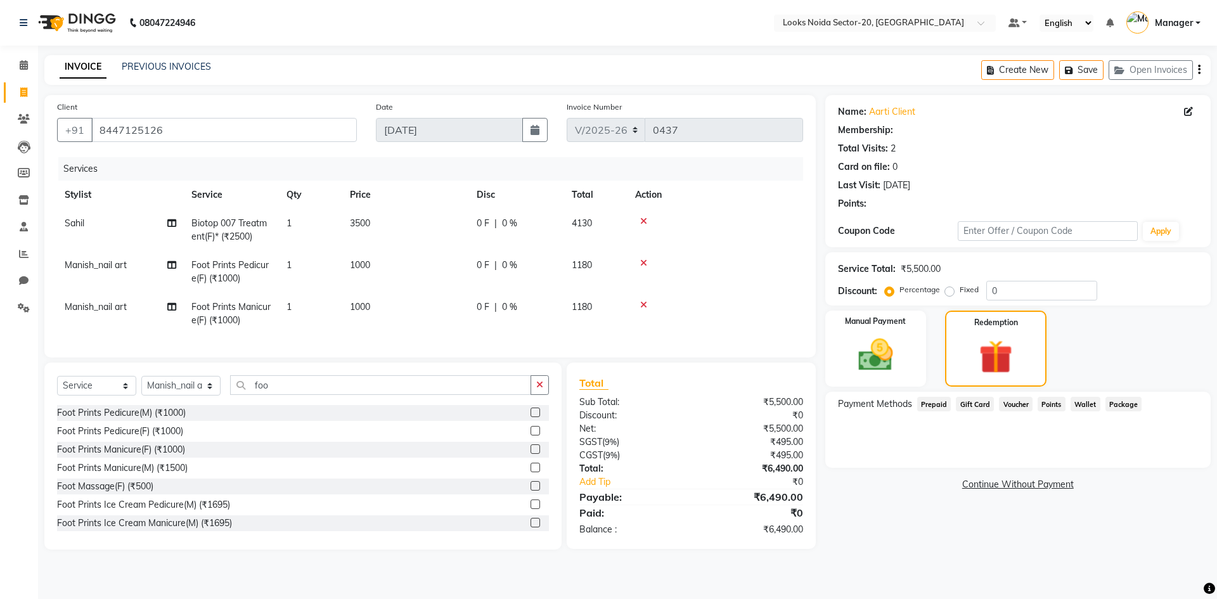
select select "1: Object"
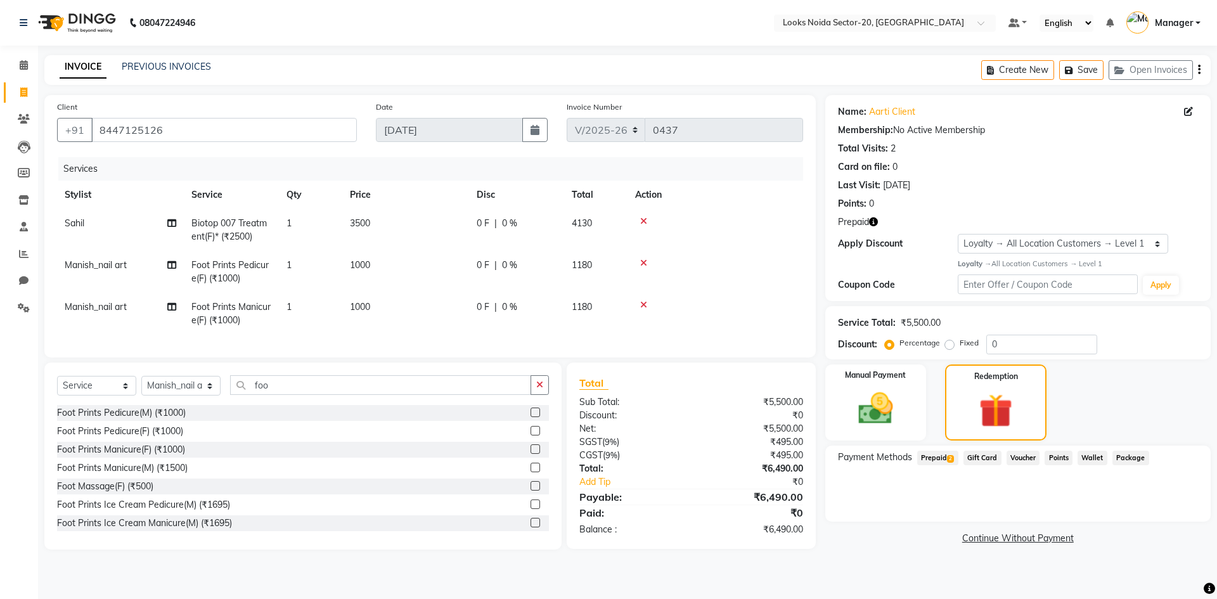
click at [872, 222] on icon "button" at bounding box center [873, 221] width 9 height 9
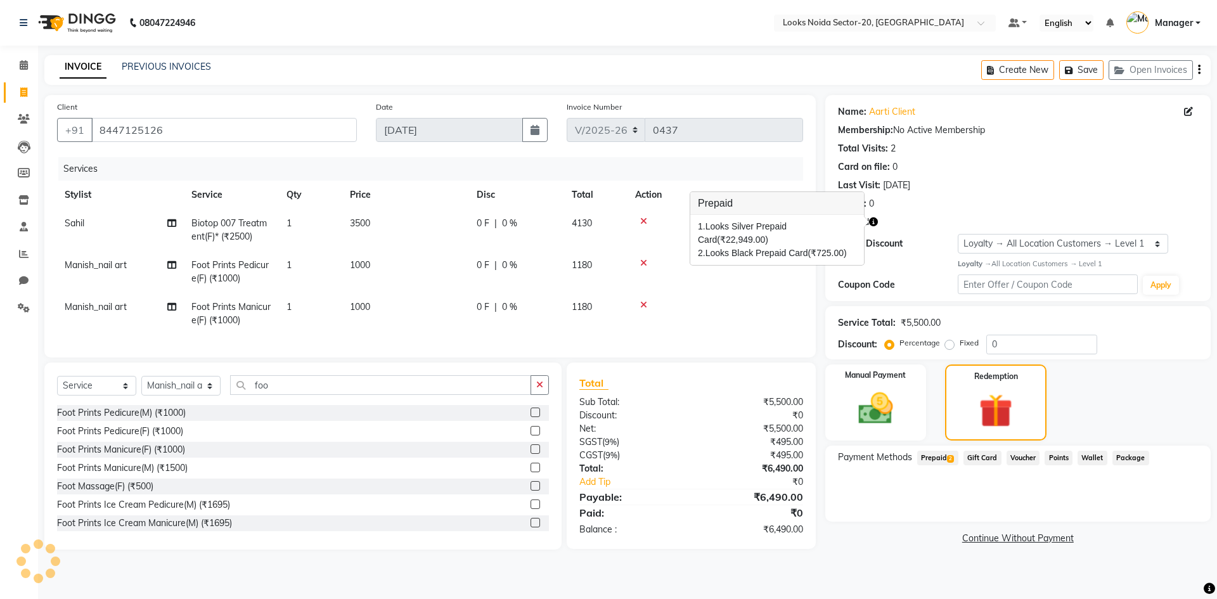
click at [922, 277] on div "Coupon Code Apply" at bounding box center [1018, 285] width 360 height 22
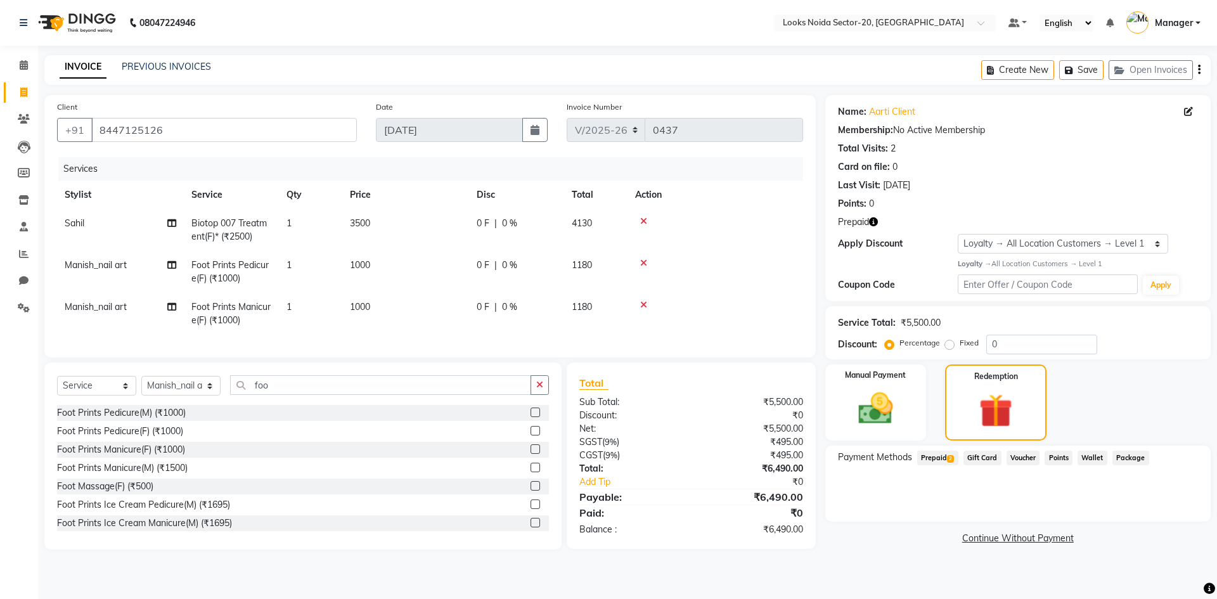
click at [954, 458] on span "2" at bounding box center [950, 459] width 7 height 8
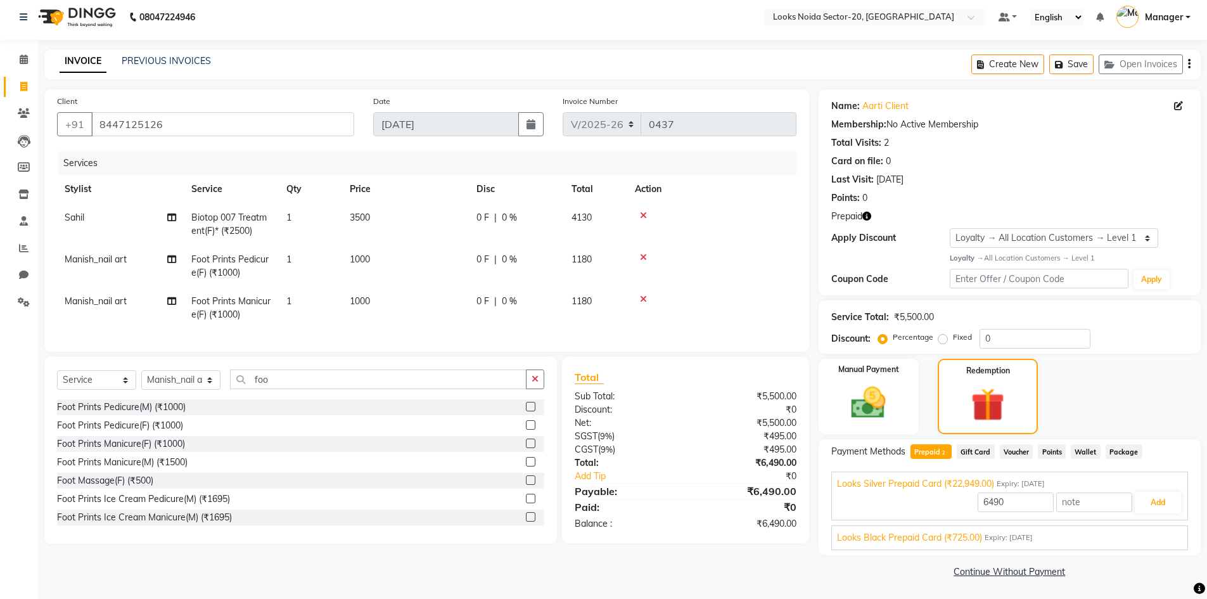
scroll to position [7, 0]
click at [1053, 164] on div "Card on file: 0" at bounding box center [1010, 159] width 357 height 13
click at [866, 214] on icon "button" at bounding box center [867, 214] width 9 height 9
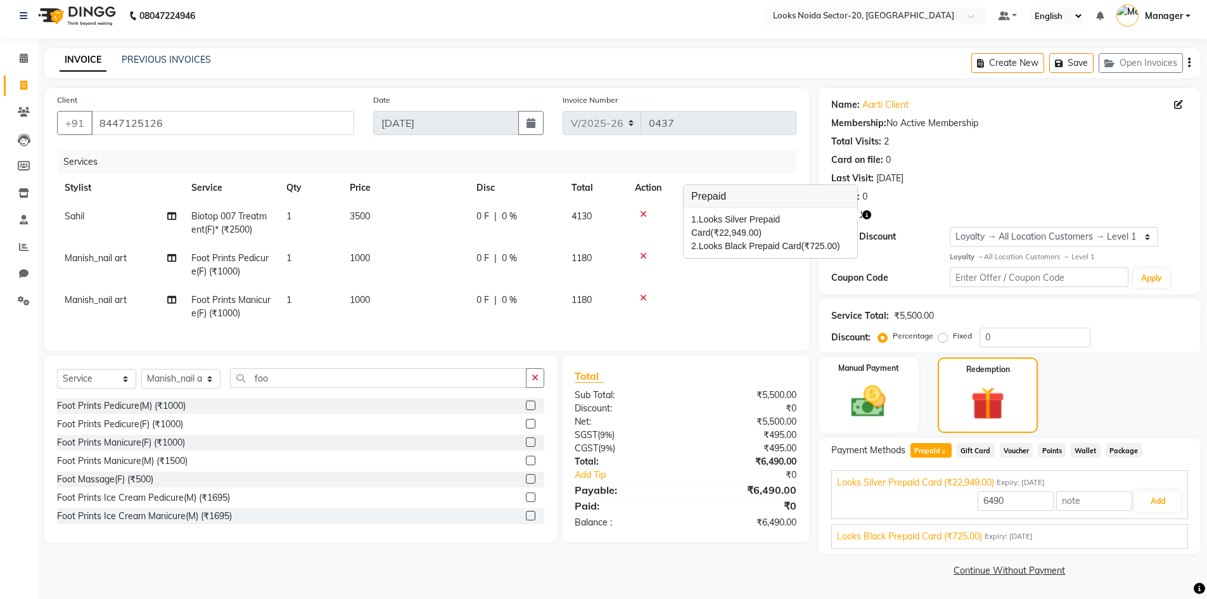
click at [986, 180] on div "Last Visit: 22-08-2025" at bounding box center [1010, 178] width 357 height 13
click at [1018, 141] on div "Total Visits: 2" at bounding box center [1010, 141] width 357 height 13
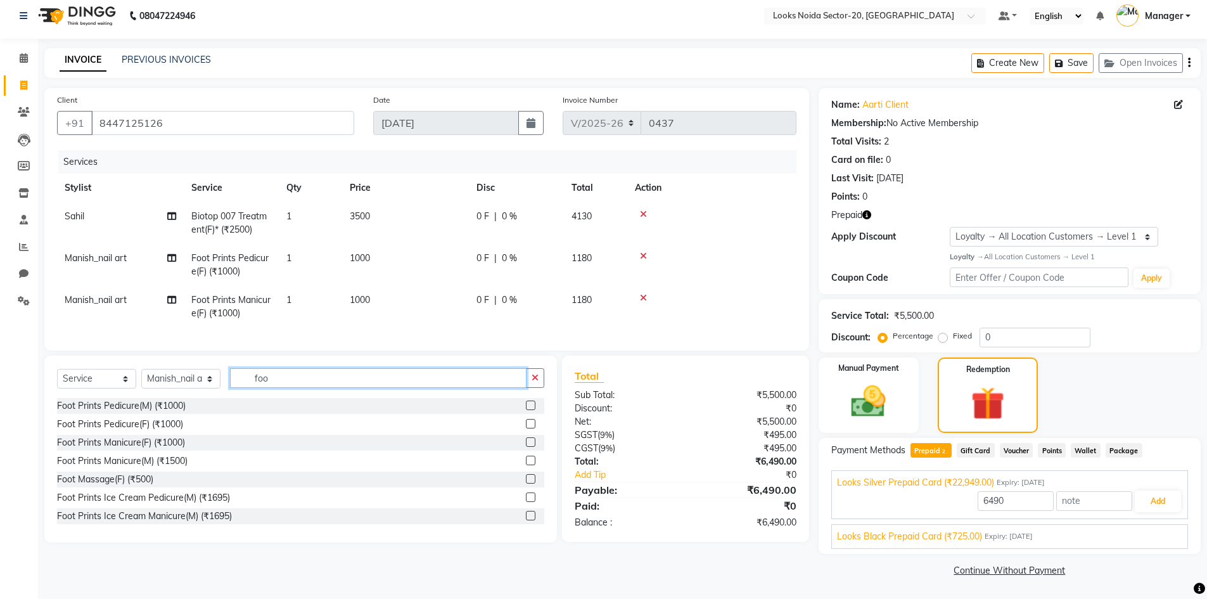
click at [338, 388] on input "foo" at bounding box center [378, 378] width 297 height 20
type input "f"
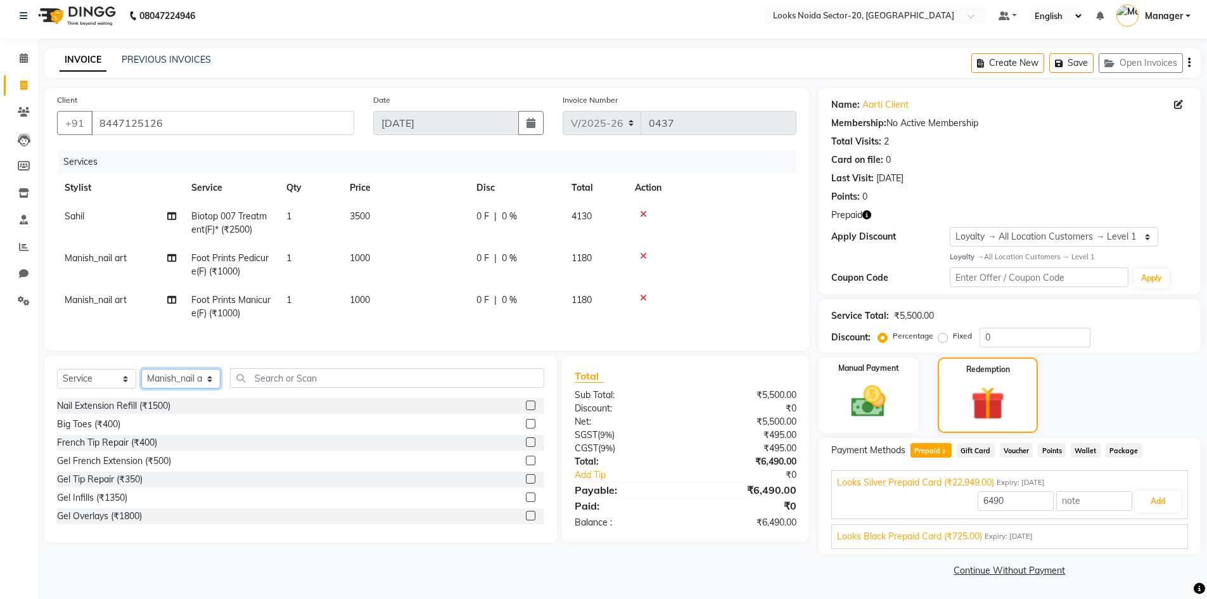
click at [186, 388] on select "Select Stylist [PERSON_NAME] [PERSON_NAME] Amit_pdct Counter_Sales [PERSON_NAME…" at bounding box center [180, 379] width 79 height 20
select select "88090"
click at [141, 378] on select "Select Stylist [PERSON_NAME] [PERSON_NAME] Amit_pdct Counter_Sales [PERSON_NAME…" at bounding box center [180, 379] width 79 height 20
click at [297, 388] on input "text" at bounding box center [387, 378] width 314 height 20
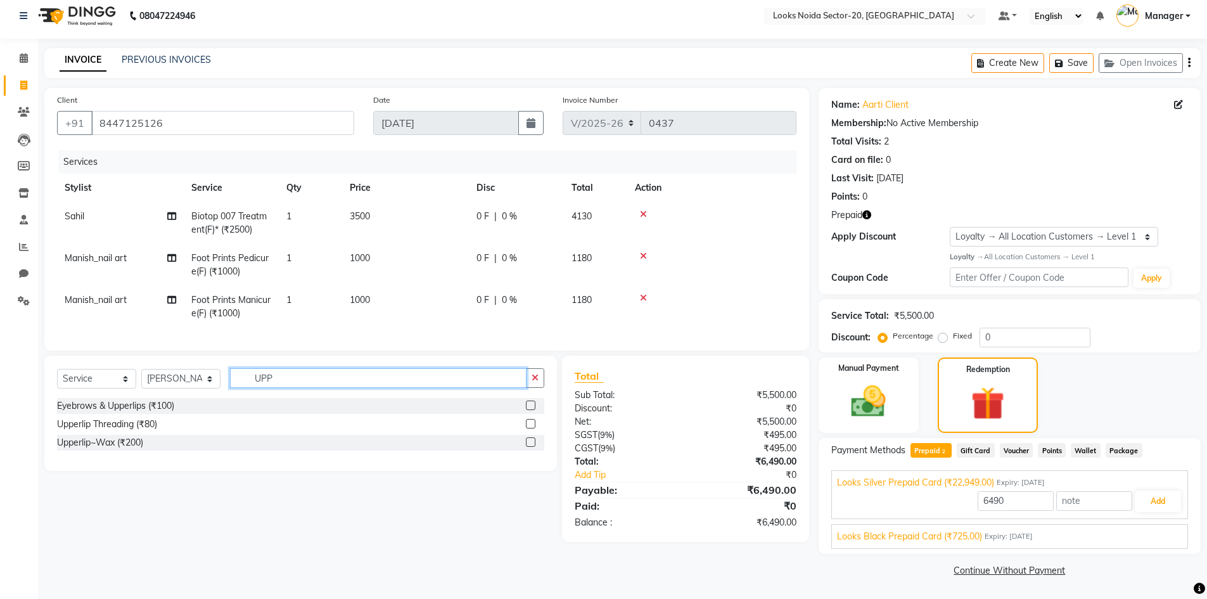
type input "UPP"
click at [534, 447] on label at bounding box center [531, 442] width 10 height 10
click at [534, 447] on input "checkbox" at bounding box center [530, 443] width 8 height 8
checkbox input "true"
type input "22949"
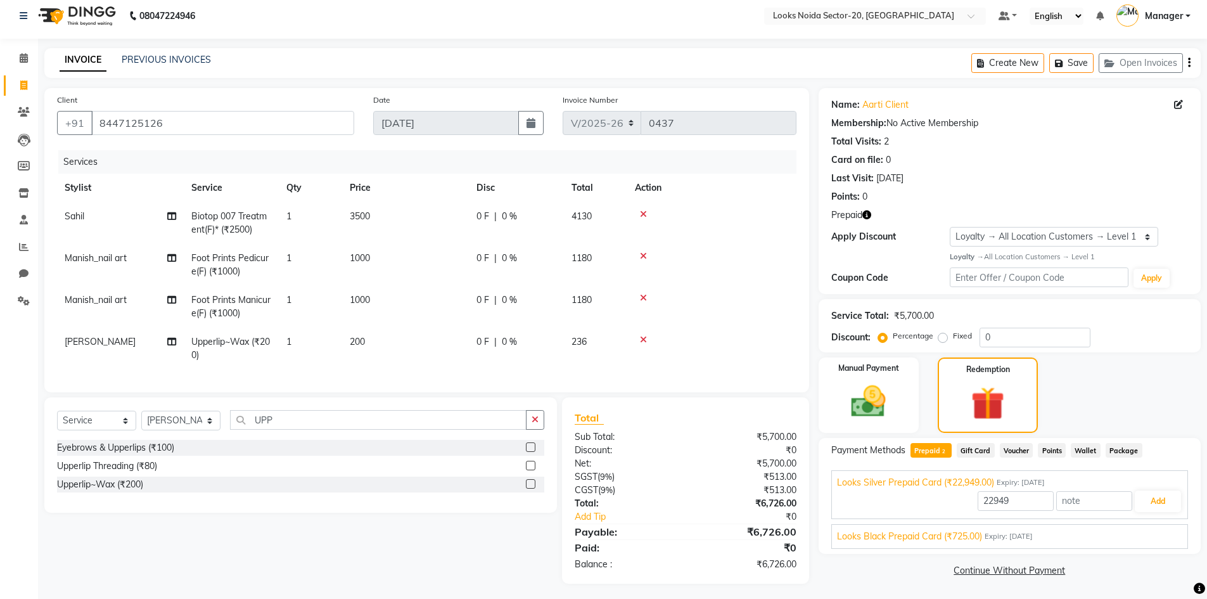
checkbox input "false"
click at [389, 341] on td "200" at bounding box center [405, 349] width 127 height 42
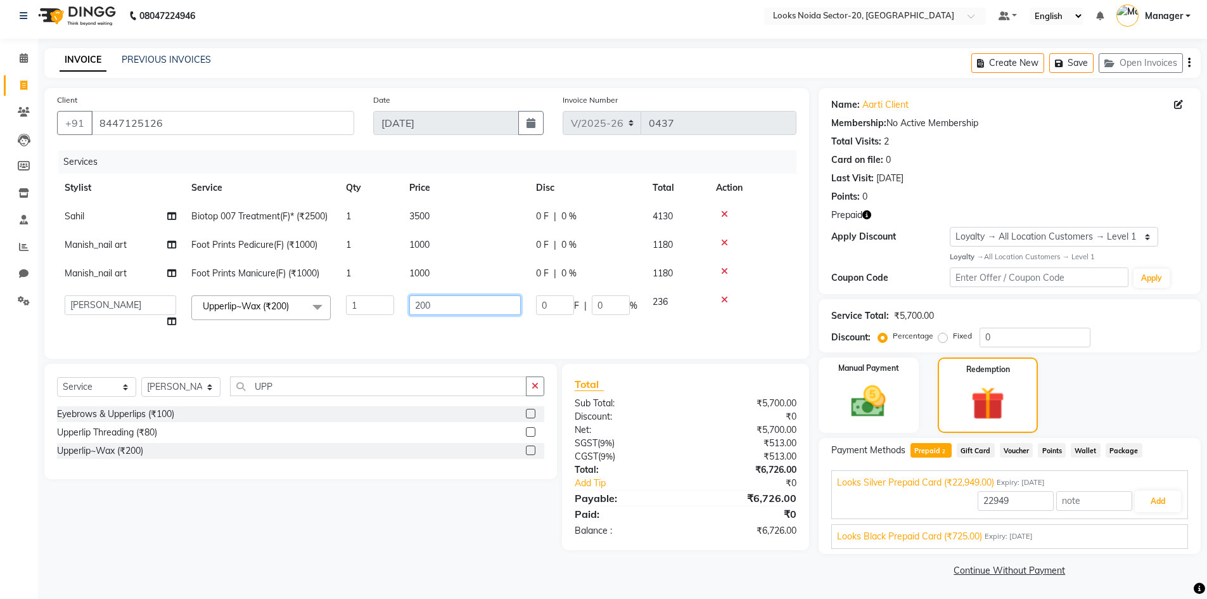
click at [466, 304] on input "200" at bounding box center [465, 305] width 112 height 20
type input "2"
type input "100"
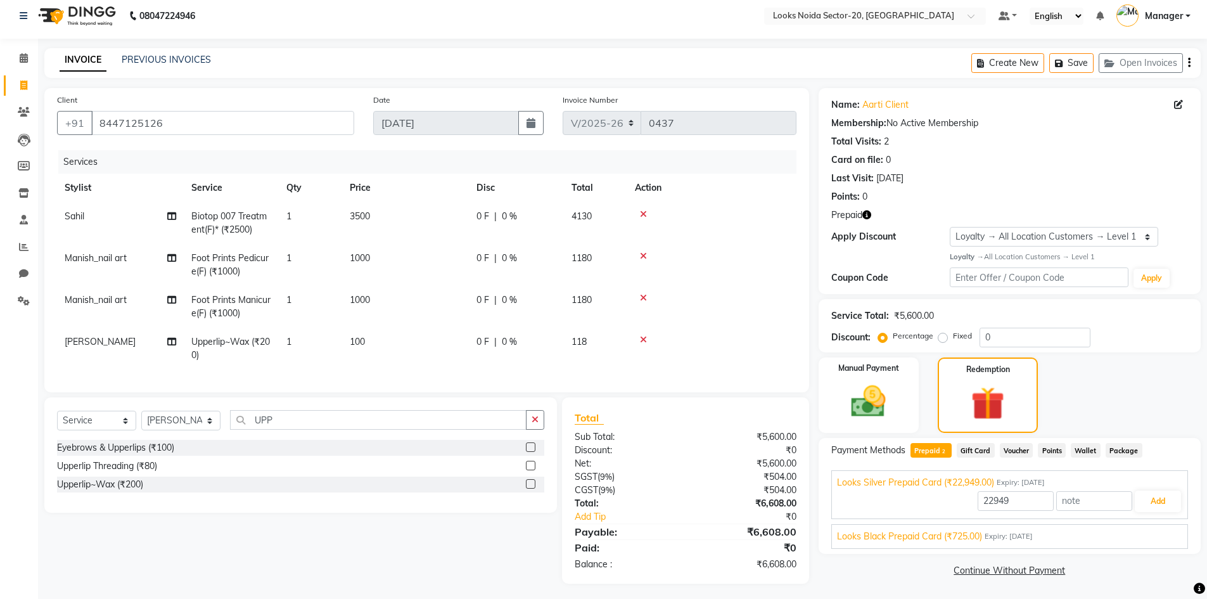
click at [452, 213] on td "3500" at bounding box center [405, 223] width 127 height 42
select select "86762"
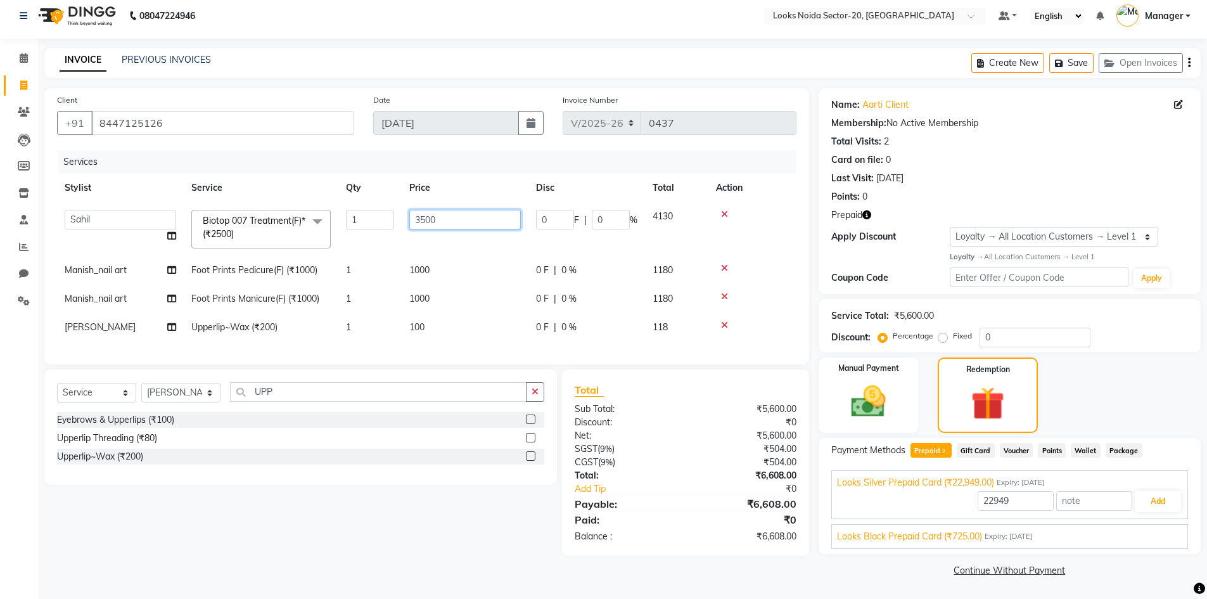
click at [468, 220] on input "3500" at bounding box center [465, 220] width 112 height 20
type input "3000"
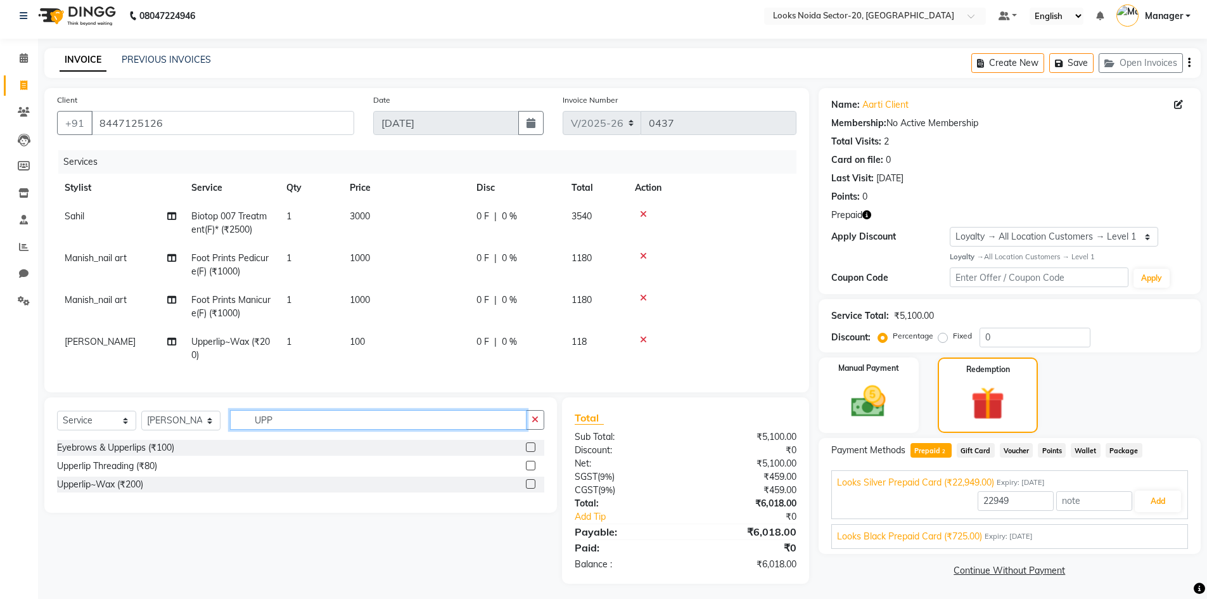
click at [457, 409] on div "Select Service Product Membership Package Voucher Prepaid Gift Card Select Styl…" at bounding box center [300, 454] width 513 height 115
type input "U"
type input "BIOTO"
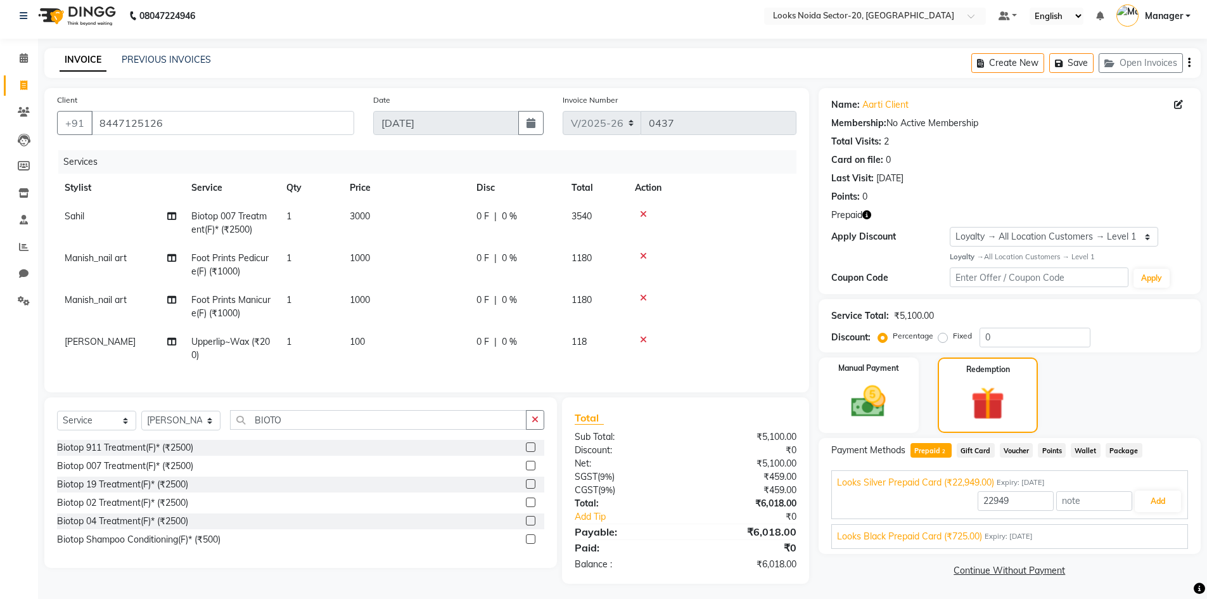
click at [532, 544] on label at bounding box center [531, 539] width 10 height 10
click at [532, 544] on input "checkbox" at bounding box center [530, 540] width 8 height 8
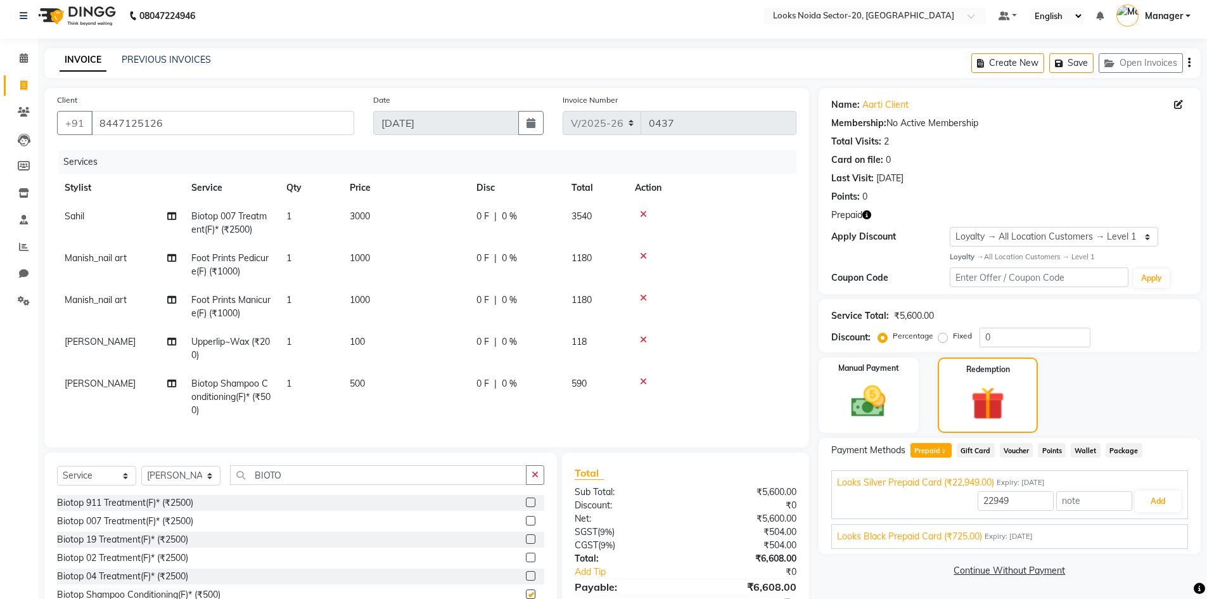
checkbox input "false"
click at [131, 392] on td "[PERSON_NAME]" at bounding box center [120, 397] width 127 height 55
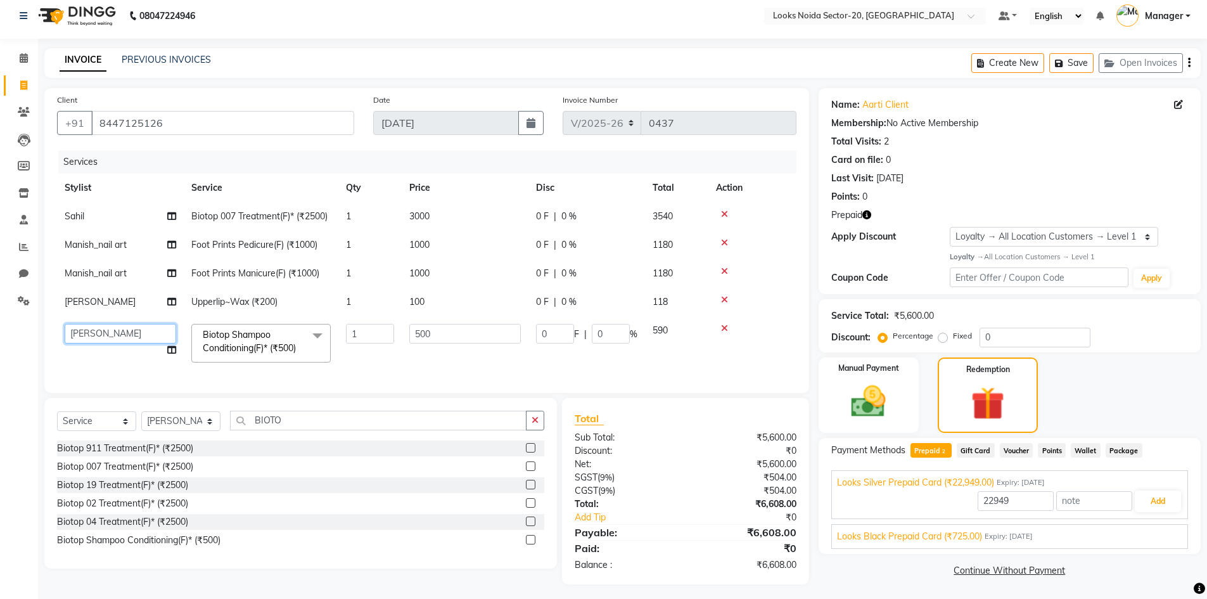
click at [136, 329] on select "Aarti Sharma Adil Amit_pdct Counter_Sales Fardeen Mahfoos Mahi Manager Manish_n…" at bounding box center [121, 334] width 112 height 20
select select "88102"
click at [447, 360] on td "500" at bounding box center [465, 343] width 127 height 54
click at [1134, 328] on div "Discount: Percentage Fixed 0" at bounding box center [1010, 338] width 357 height 20
click at [1034, 499] on input "22949" at bounding box center [1016, 501] width 76 height 20
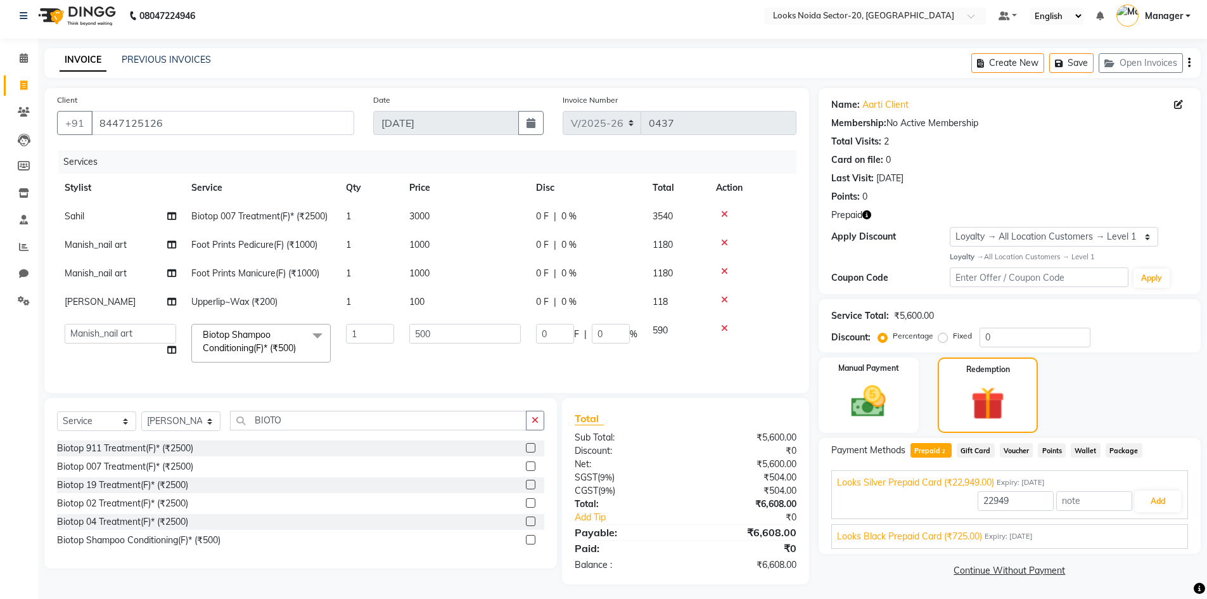
click at [1133, 394] on div "Manual Payment Redemption" at bounding box center [1009, 395] width 401 height 76
click at [1027, 341] on input "0" at bounding box center [1035, 338] width 111 height 20
click at [1194, 368] on div "Manual Payment Redemption" at bounding box center [1009, 395] width 401 height 76
click at [937, 453] on span "Prepaid 2" at bounding box center [931, 450] width 41 height 15
type input "6608"
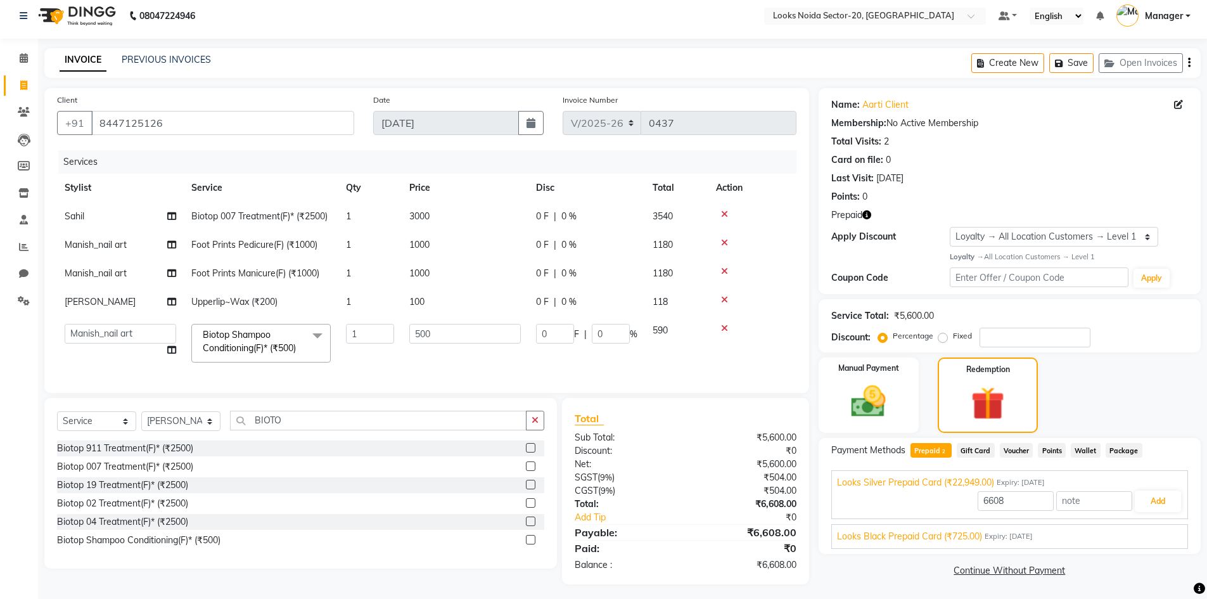
click at [929, 453] on span "Prepaid 2" at bounding box center [931, 450] width 41 height 15
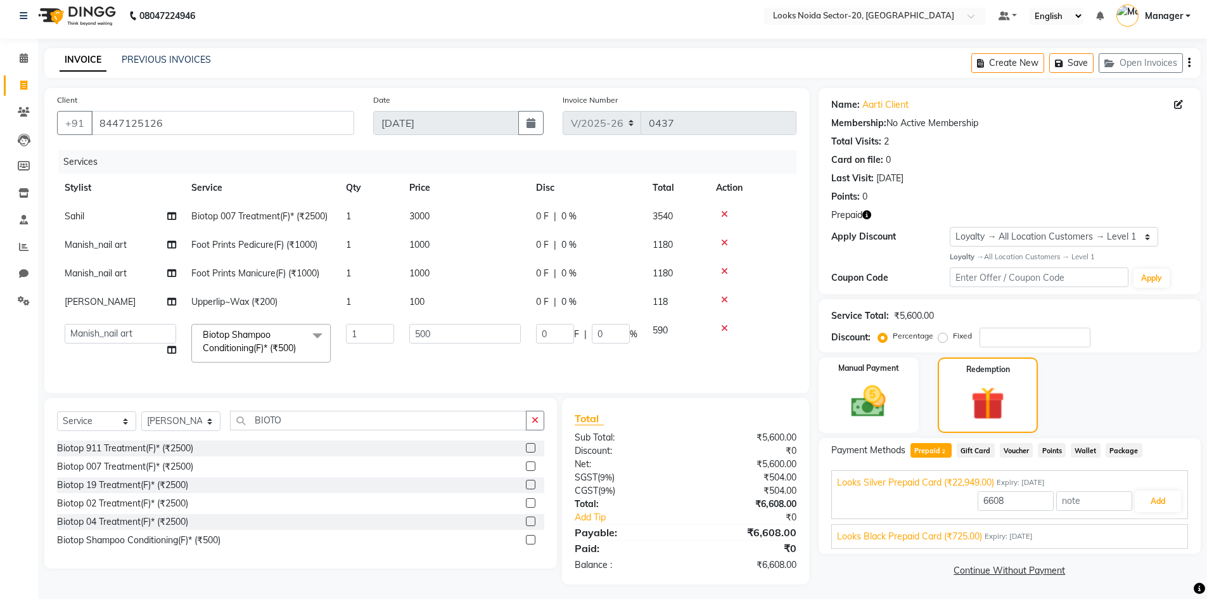
click at [1140, 407] on div "Manual Payment Redemption" at bounding box center [1009, 395] width 401 height 76
click at [1161, 325] on div "Service Total: ₹5,600.00 Discount: Percentage Fixed" at bounding box center [1010, 325] width 357 height 43
click at [1169, 504] on button "Add" at bounding box center [1158, 502] width 46 height 22
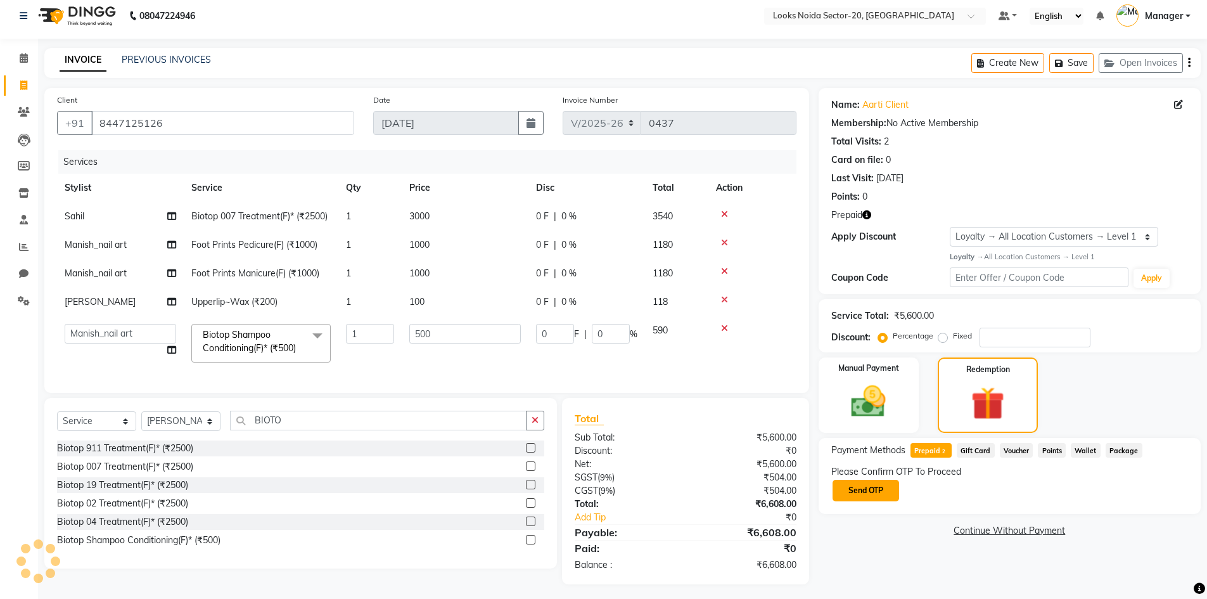
click at [877, 485] on button "Send OTP" at bounding box center [866, 491] width 67 height 22
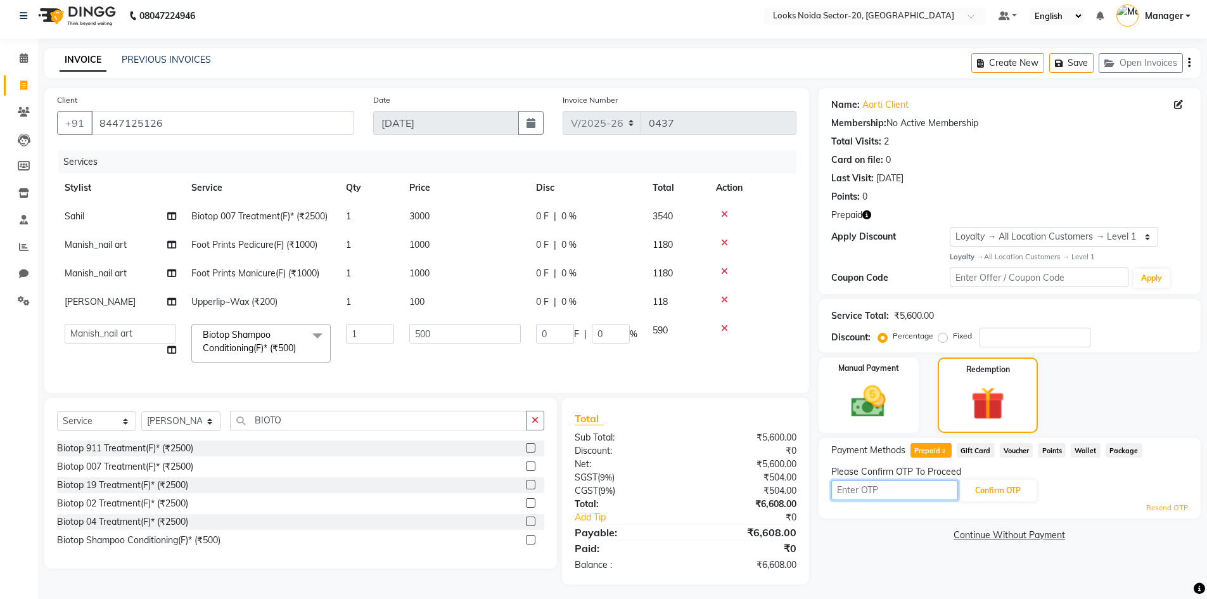
click at [931, 486] on input "text" at bounding box center [895, 490] width 127 height 20
click at [892, 493] on input "text" at bounding box center [895, 490] width 127 height 20
type input "6397"
click at [982, 487] on button "Confirm OTP" at bounding box center [998, 491] width 77 height 22
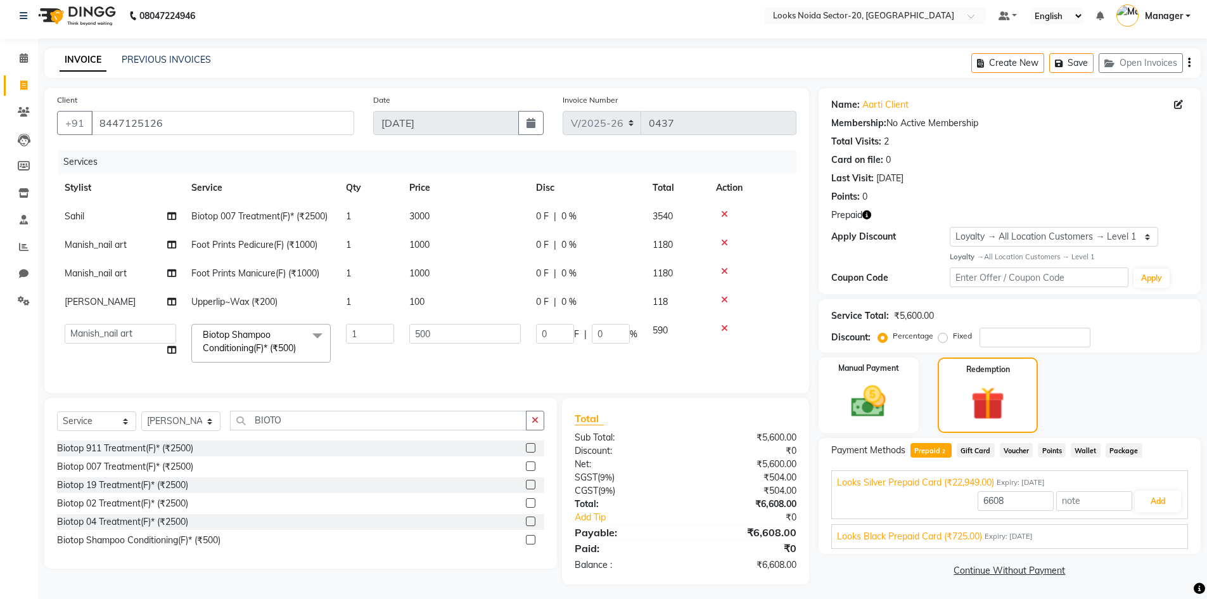
click at [852, 216] on span "Prepaid" at bounding box center [847, 215] width 31 height 13
click at [868, 216] on icon "button" at bounding box center [867, 214] width 9 height 9
click at [867, 214] on icon "button" at bounding box center [867, 214] width 9 height 9
click at [875, 110] on link "Aarti Client" at bounding box center [886, 104] width 46 height 13
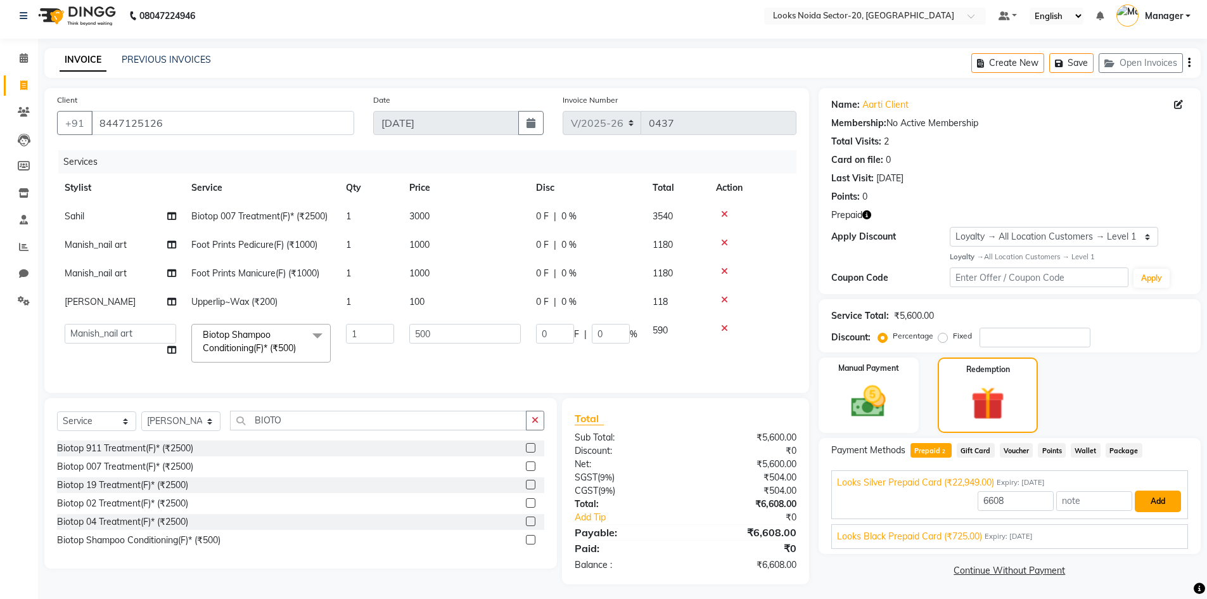
click at [1164, 491] on button "Add" at bounding box center [1158, 502] width 46 height 22
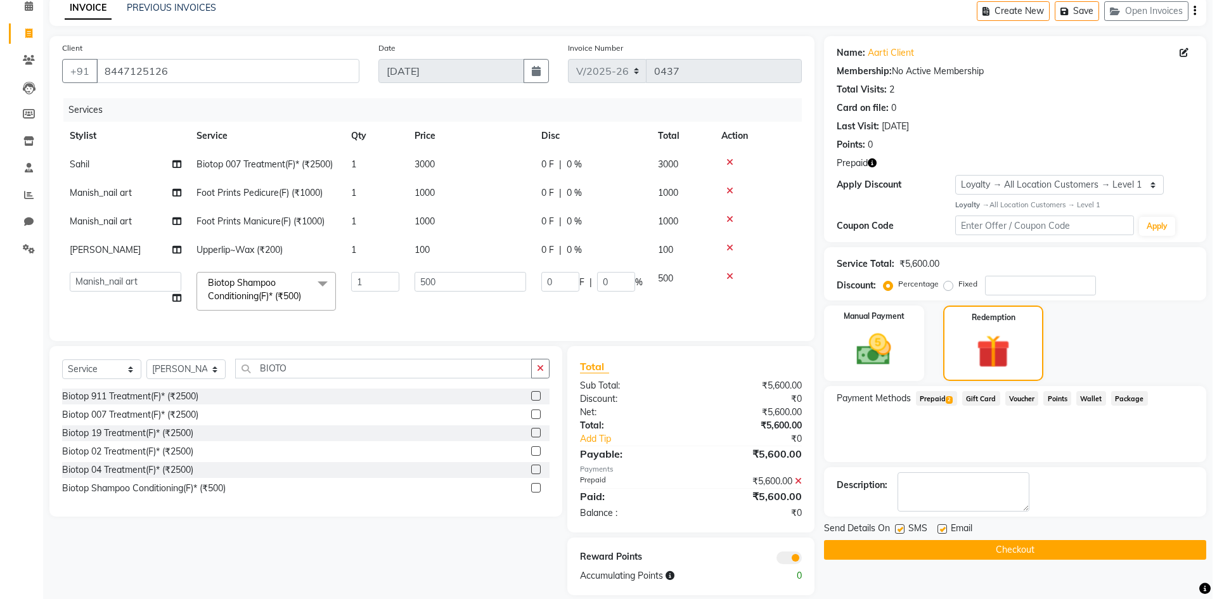
scroll to position [84, 0]
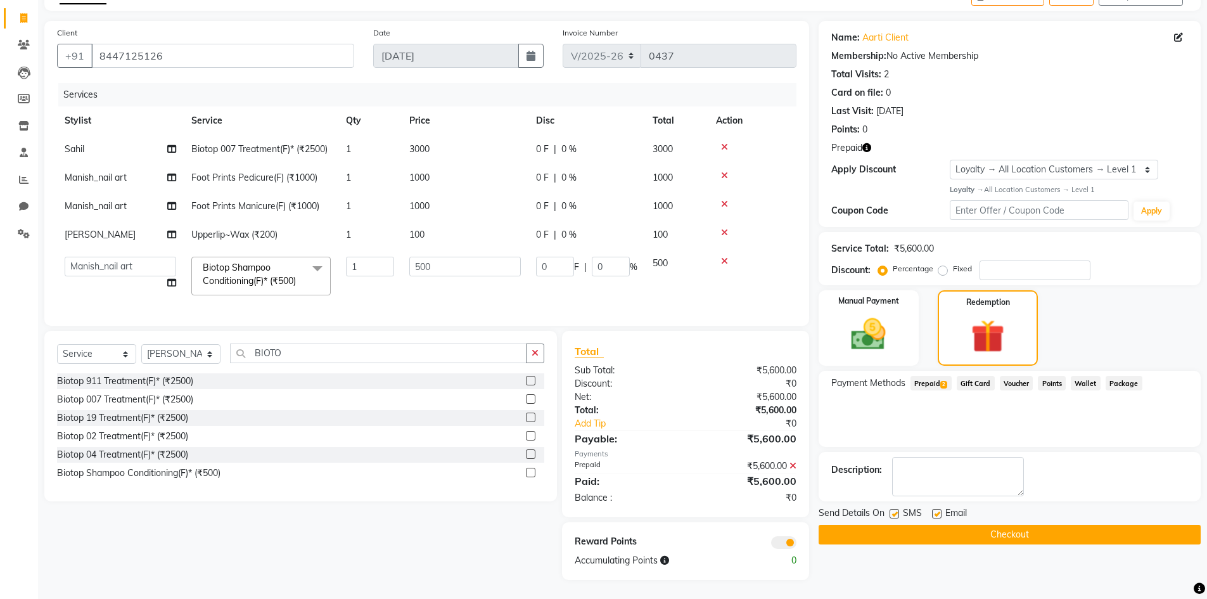
click at [781, 540] on span at bounding box center [783, 542] width 25 height 13
click at [797, 544] on input "checkbox" at bounding box center [797, 544] width 0 height 0
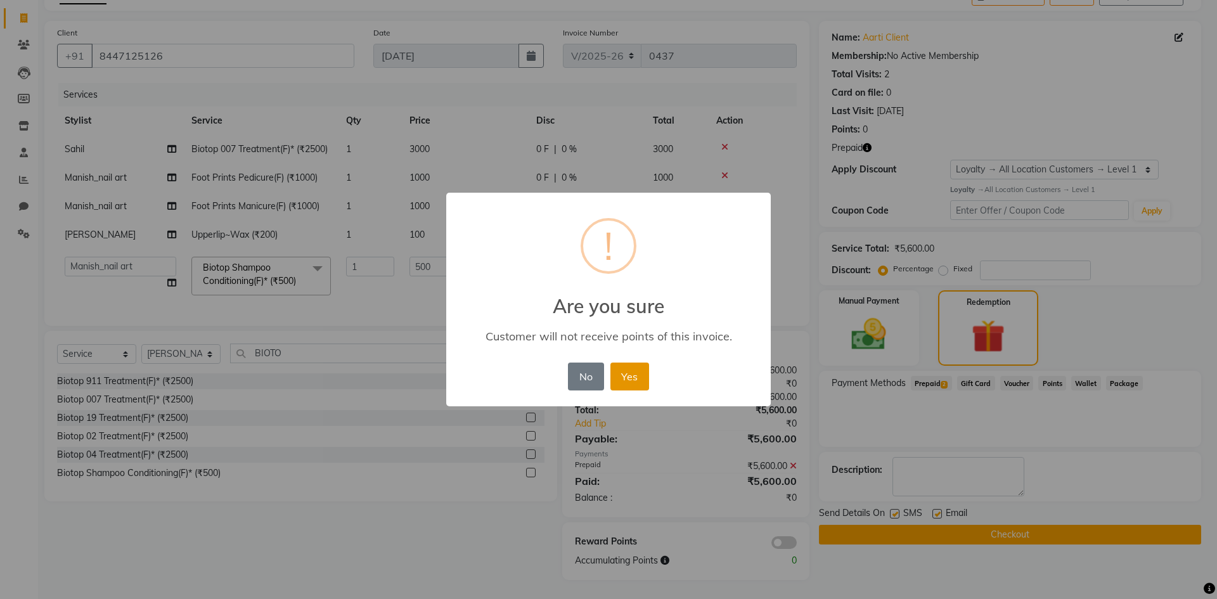
click at [646, 376] on button "Yes" at bounding box center [629, 377] width 39 height 28
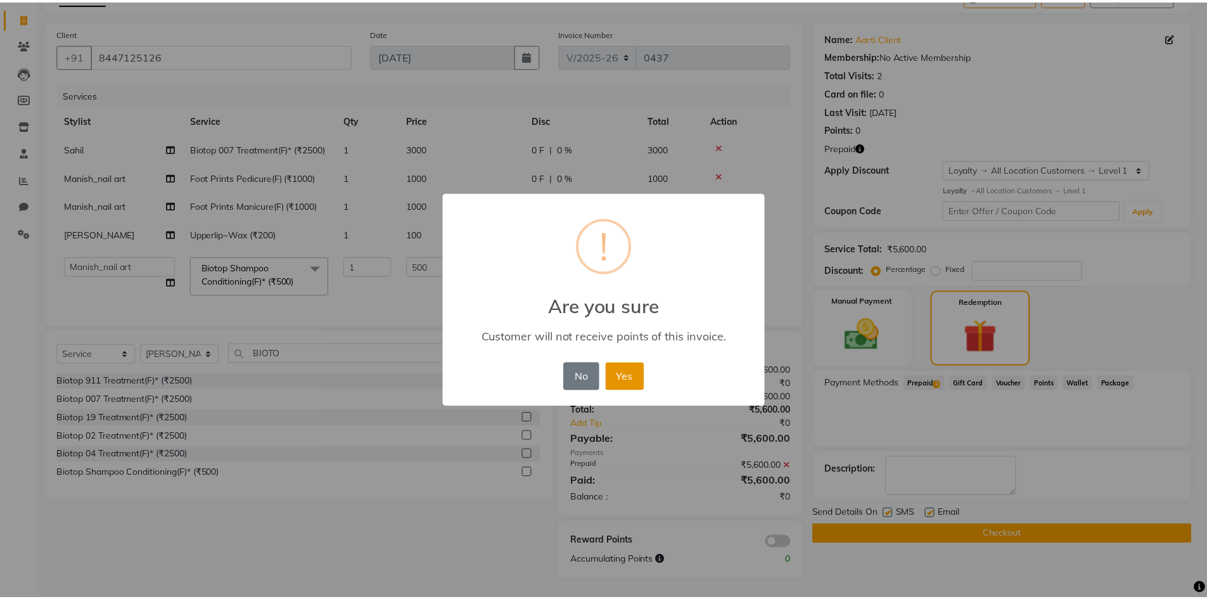
scroll to position [65, 0]
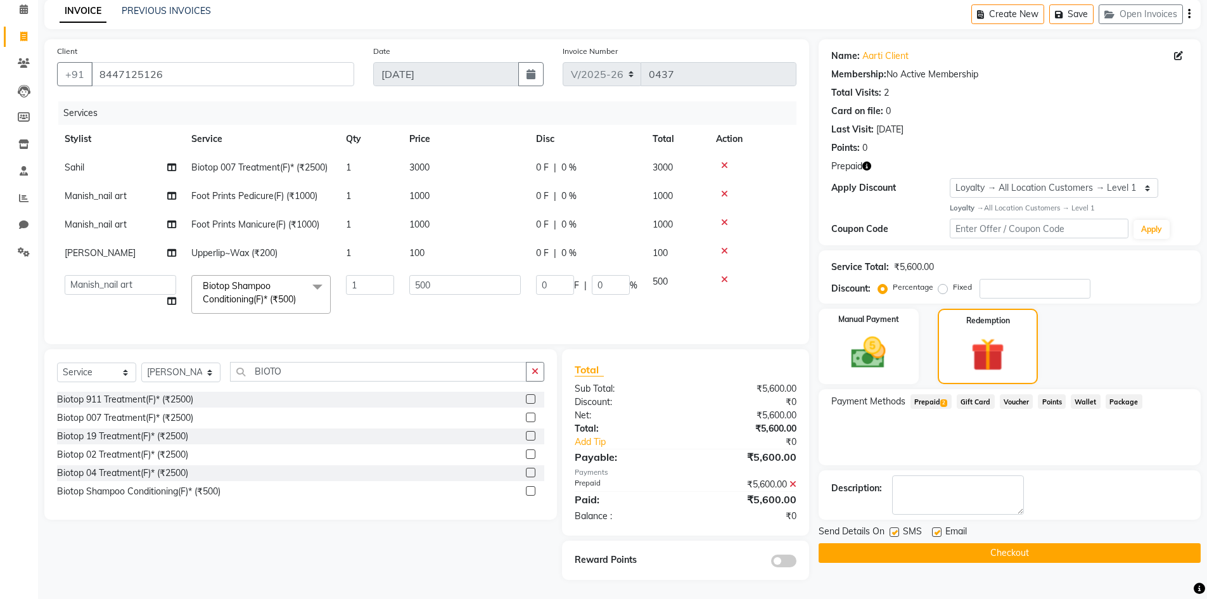
click at [978, 547] on button "Checkout" at bounding box center [1010, 553] width 382 height 20
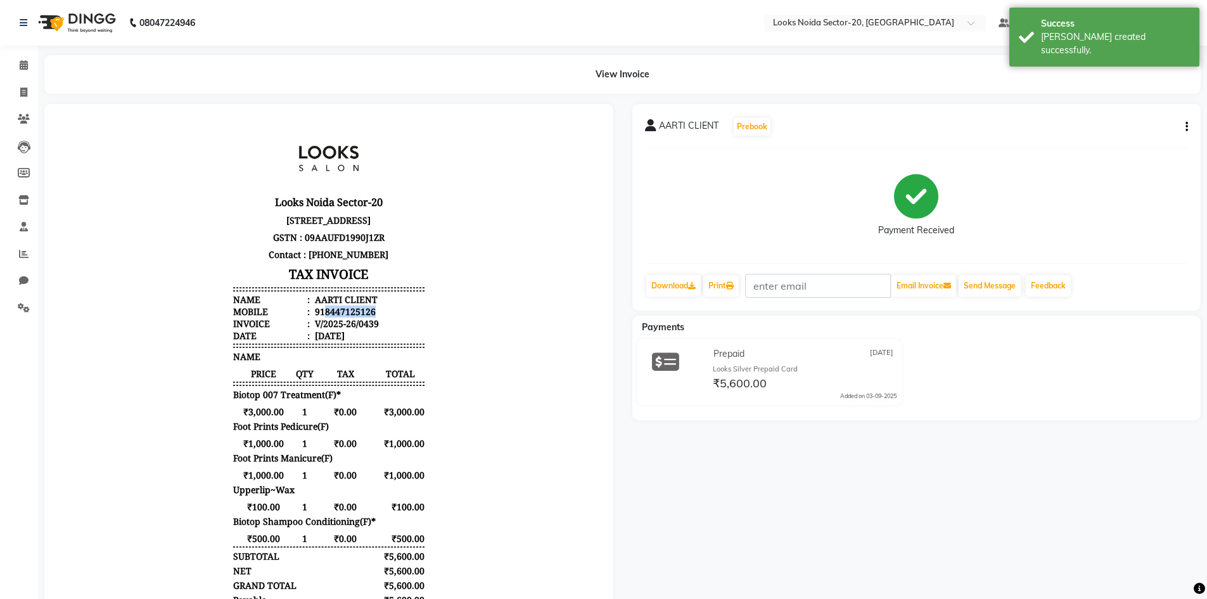
drag, startPoint x: 370, startPoint y: 324, endPoint x: 313, endPoint y: 323, distance: 57.0
click at [313, 318] on li "Mobile : 918447125126" at bounding box center [328, 311] width 191 height 12
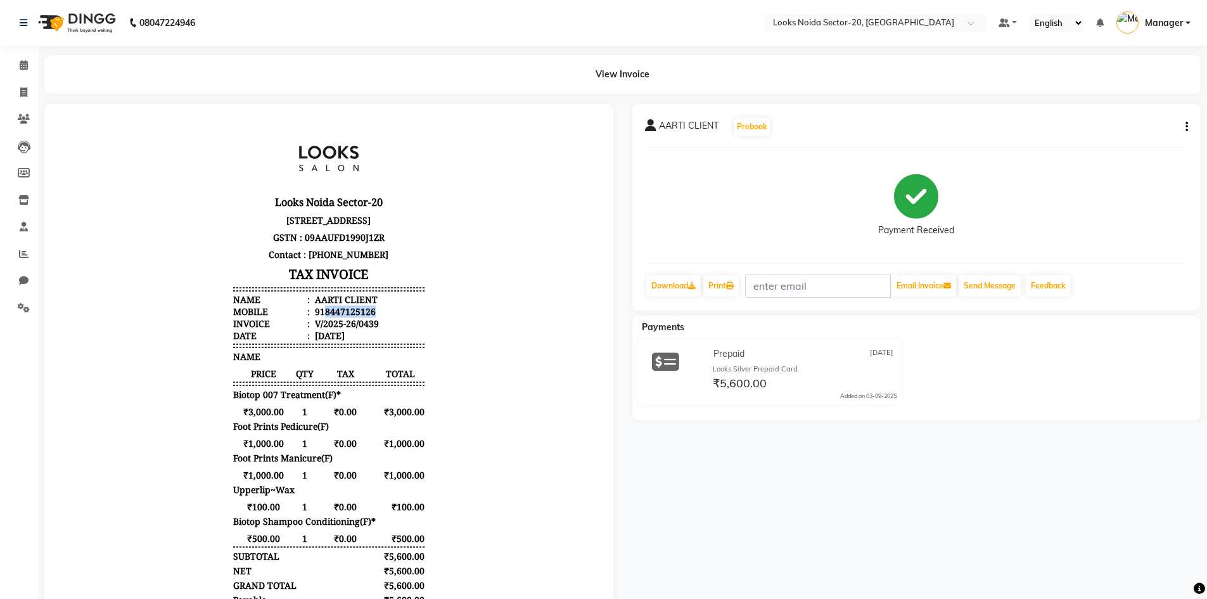
copy div "8447125126"
click at [18, 66] on span at bounding box center [24, 65] width 22 height 15
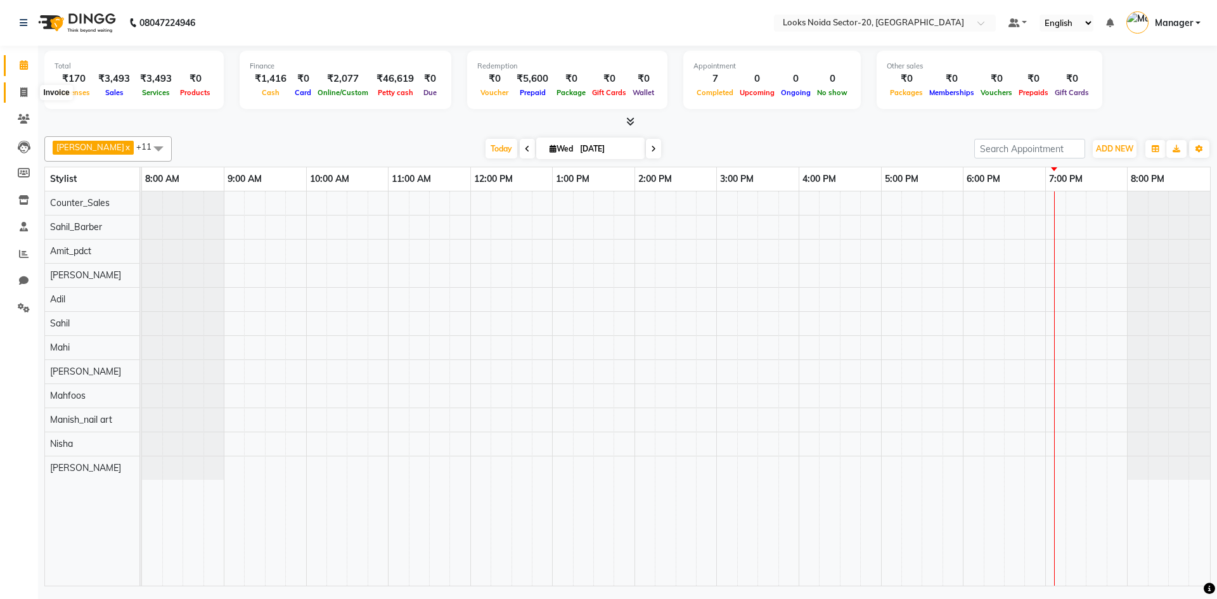
click at [19, 86] on span at bounding box center [24, 93] width 22 height 15
select select "service"
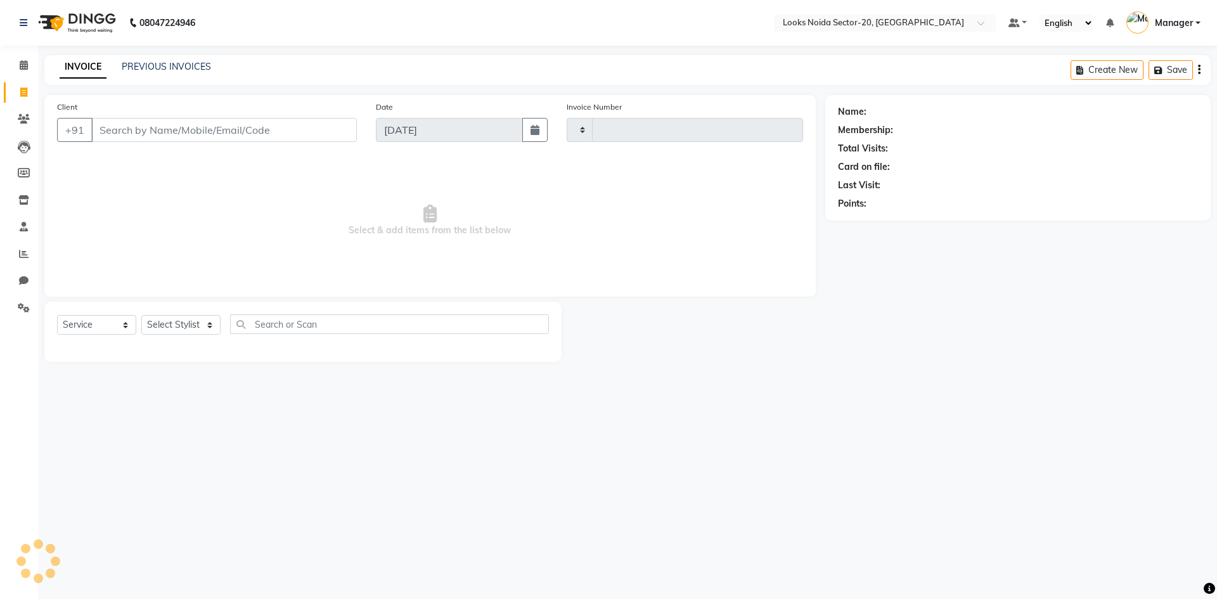
type input "0440"
select select "8646"
click at [129, 129] on input "Client" at bounding box center [224, 130] width 266 height 24
type input "8447125126"
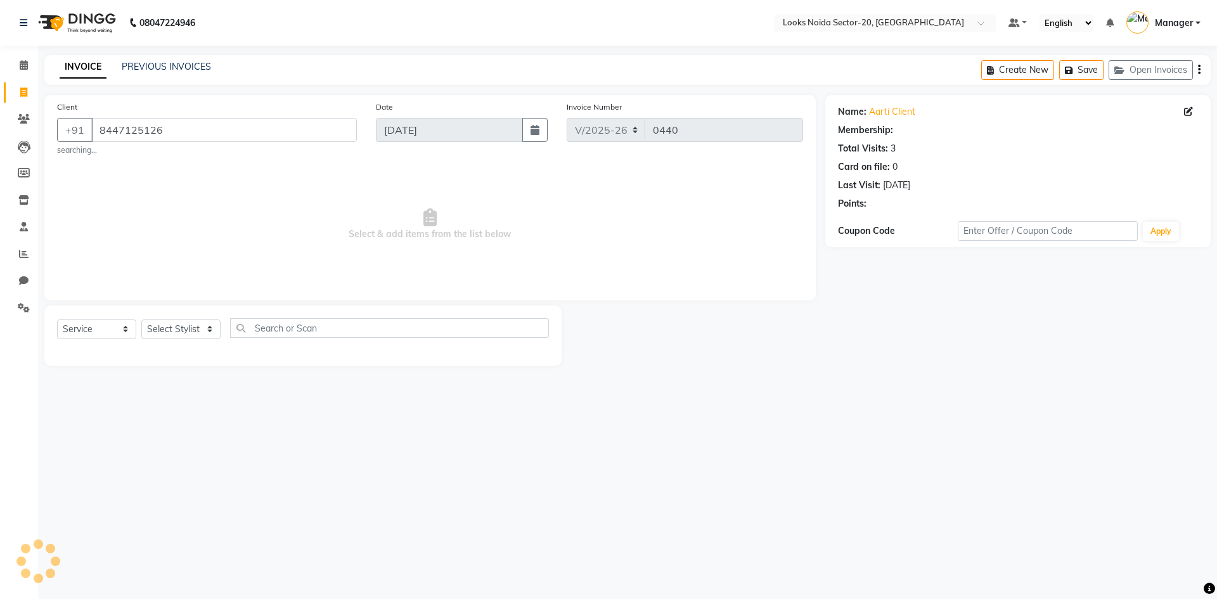
select select "1: Object"
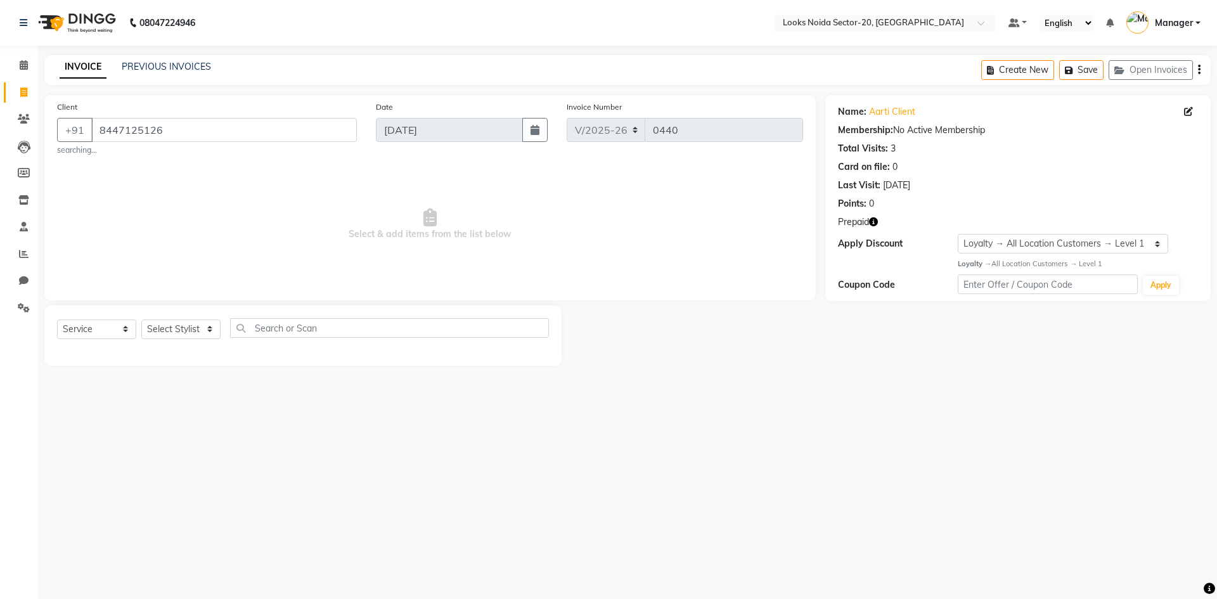
click at [870, 219] on icon "button" at bounding box center [873, 221] width 9 height 9
click at [963, 484] on div "08047224946 Select Location × Looks Noida Sector-20, Noida Default Panel My Pan…" at bounding box center [608, 299] width 1217 height 599
click at [27, 68] on icon at bounding box center [24, 65] width 8 height 10
click at [283, 129] on input "8447125126" at bounding box center [224, 130] width 266 height 24
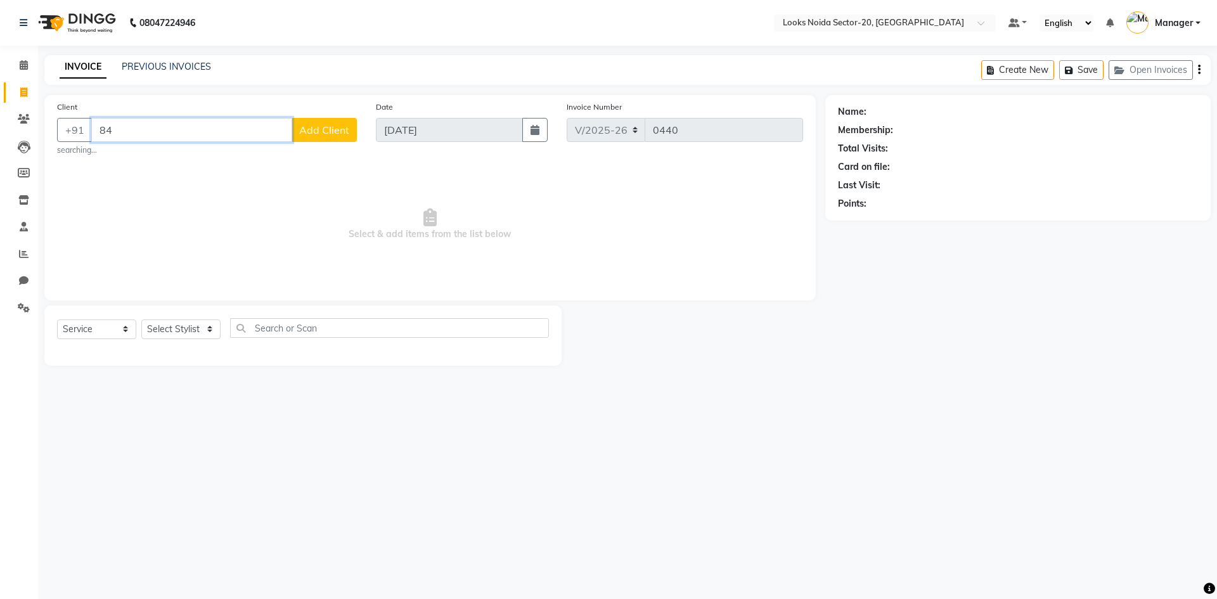
type input "8"
click at [130, 127] on input "Client" at bounding box center [224, 130] width 266 height 24
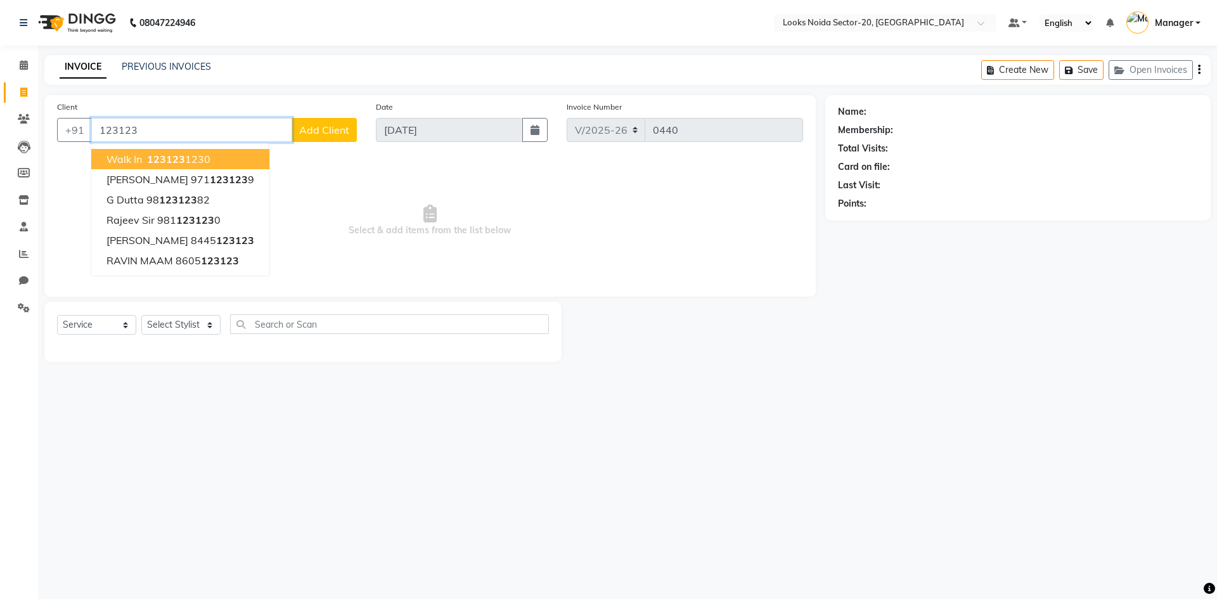
click at [216, 160] on button "walk in 123123 1230" at bounding box center [180, 159] width 178 height 20
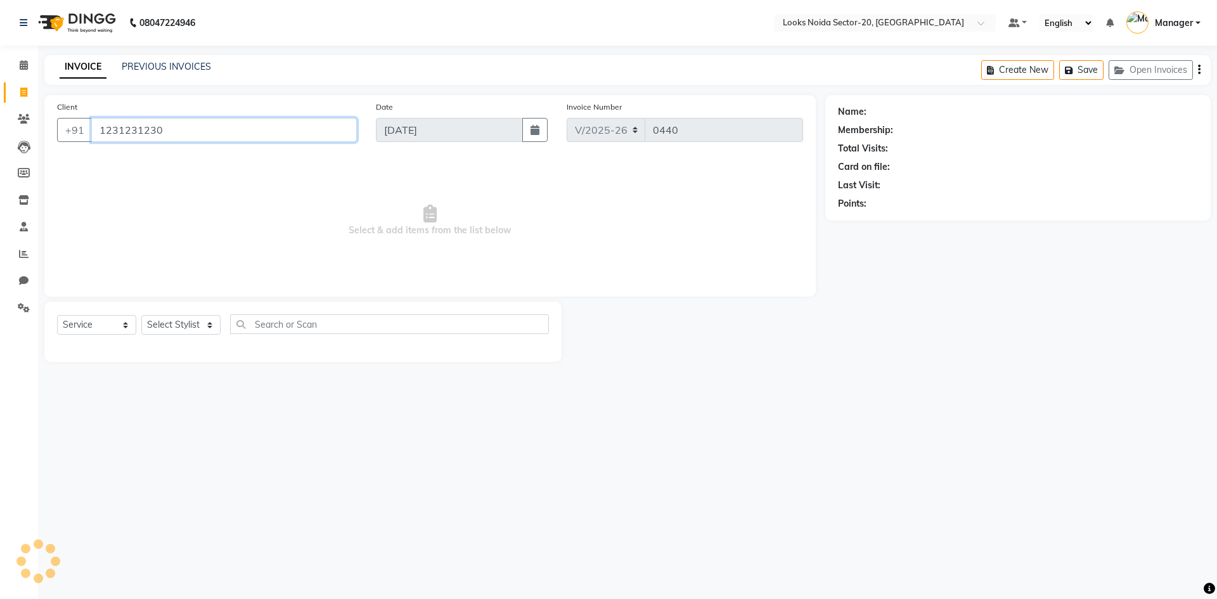
type input "1231231230"
click at [188, 319] on select "Select Stylist Aarti Sharma Adil Amit_pdct Counter_Sales Fardeen Mahfoos Mahi M…" at bounding box center [180, 325] width 79 height 20
select select "1: Object"
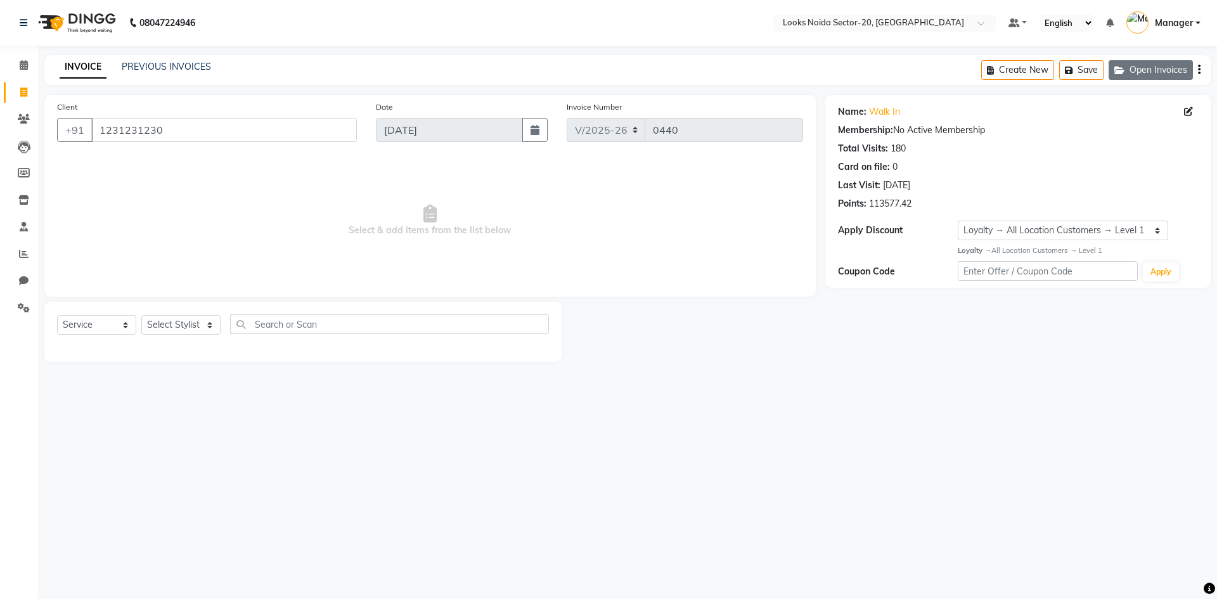
click at [1138, 69] on button "Open Invoices" at bounding box center [1151, 70] width 84 height 20
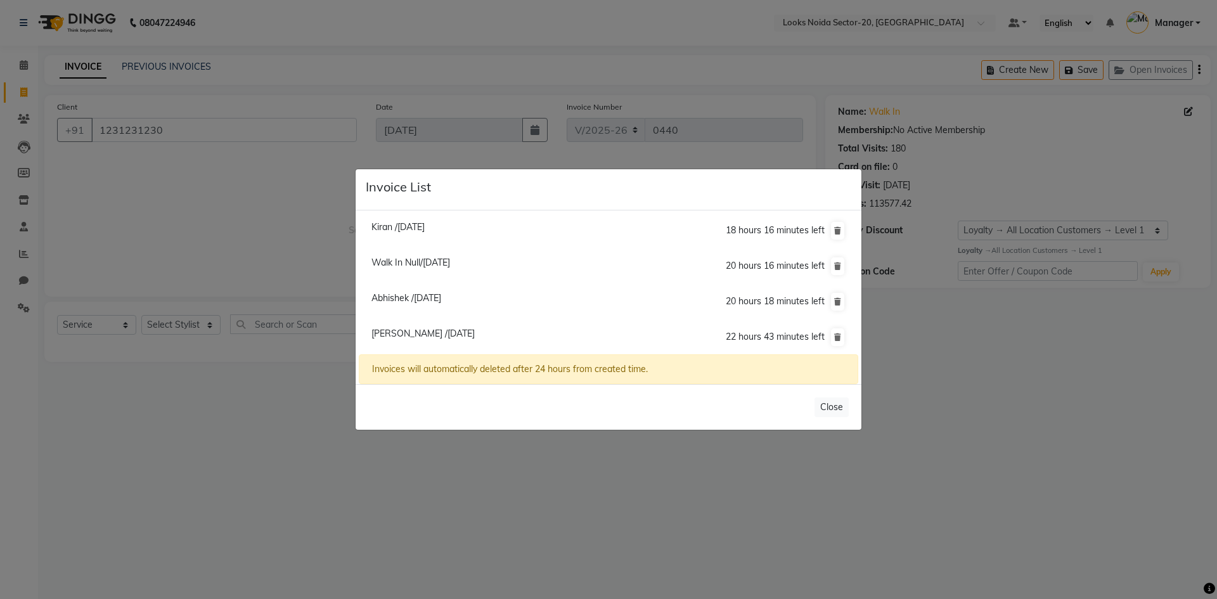
click at [448, 335] on span "Shikha /03 September 2025" at bounding box center [422, 333] width 103 height 11
type input "9990929929"
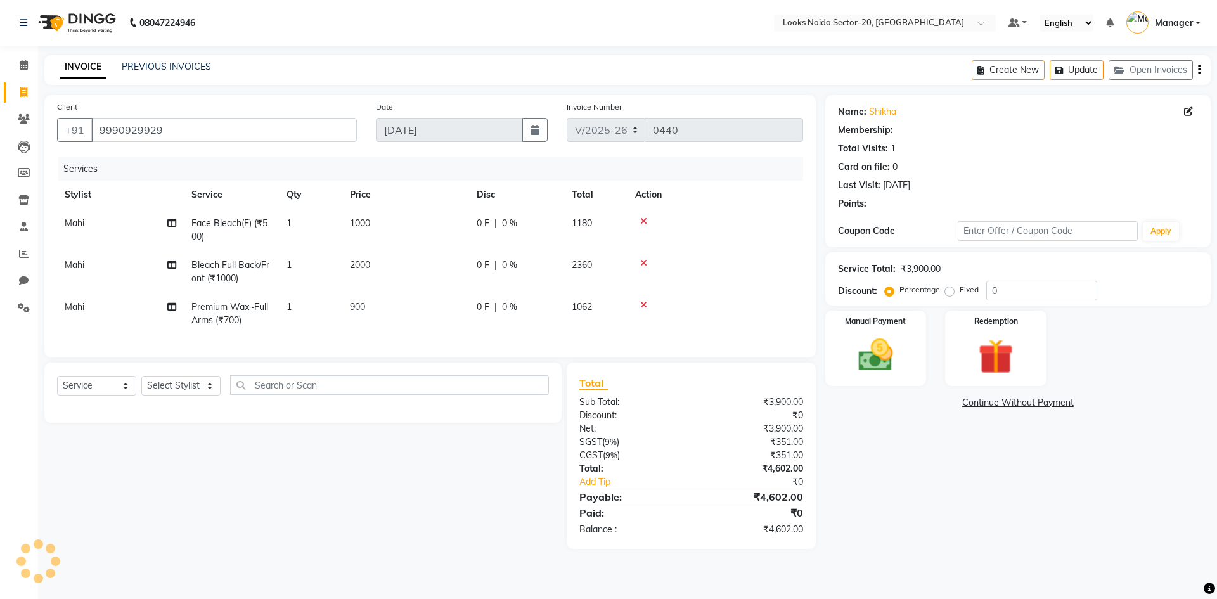
select select "1: Object"
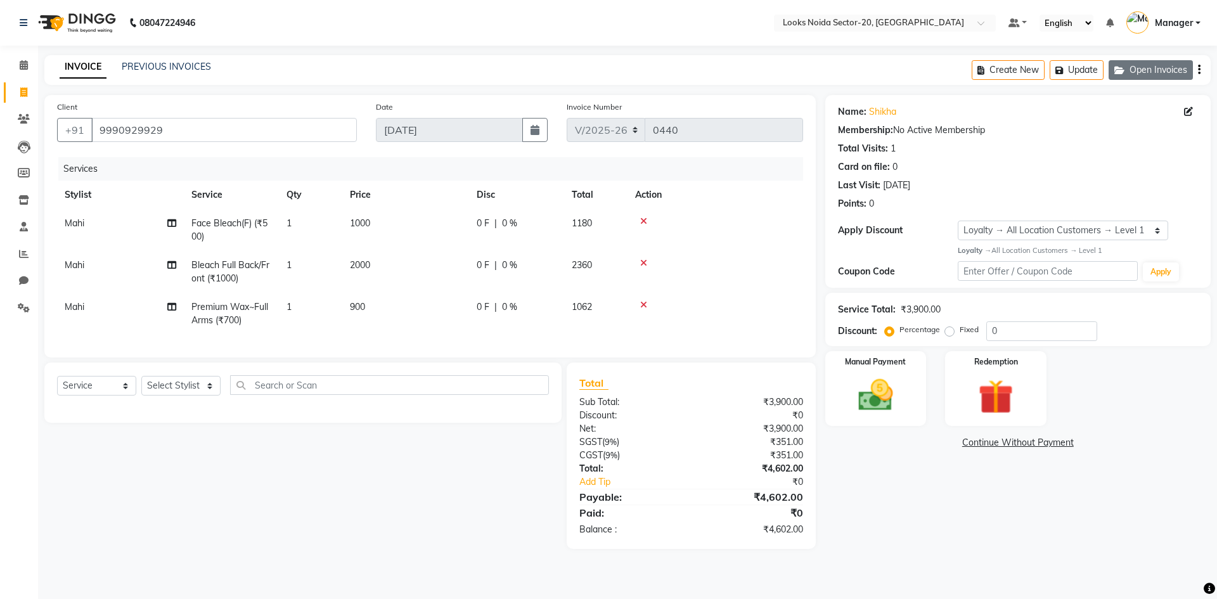
click at [1129, 71] on button "Open Invoices" at bounding box center [1151, 70] width 84 height 20
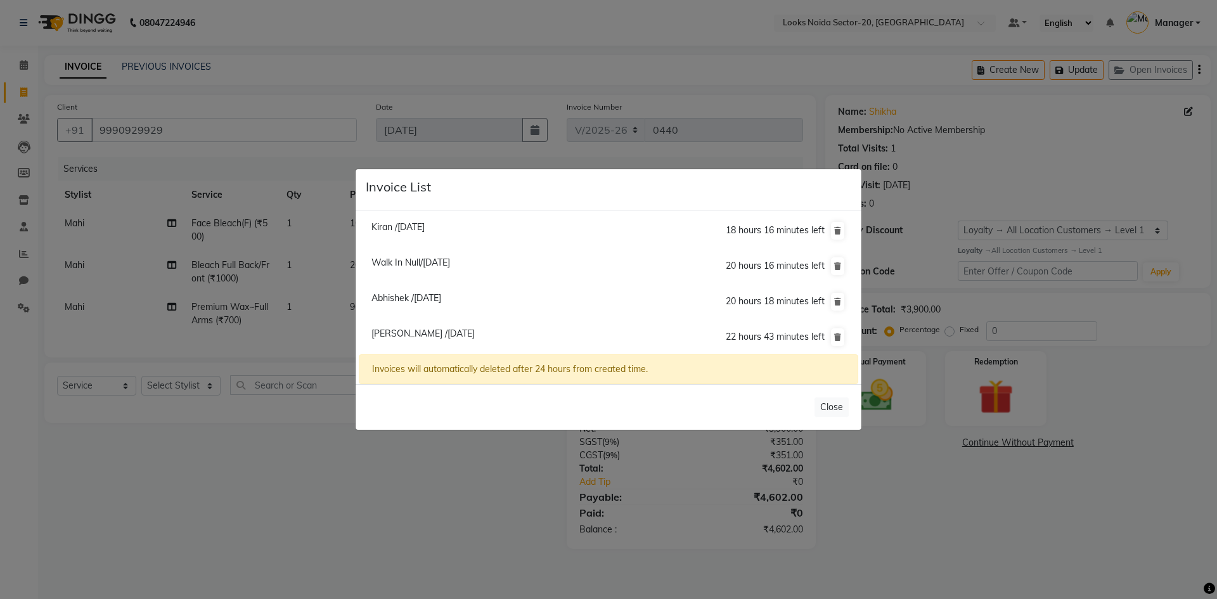
click at [406, 529] on ngb-modal-window "Invoice List Kiran /03 September 2025 18 hours 16 minutes left Walk In Null/03 …" at bounding box center [608, 299] width 1217 height 599
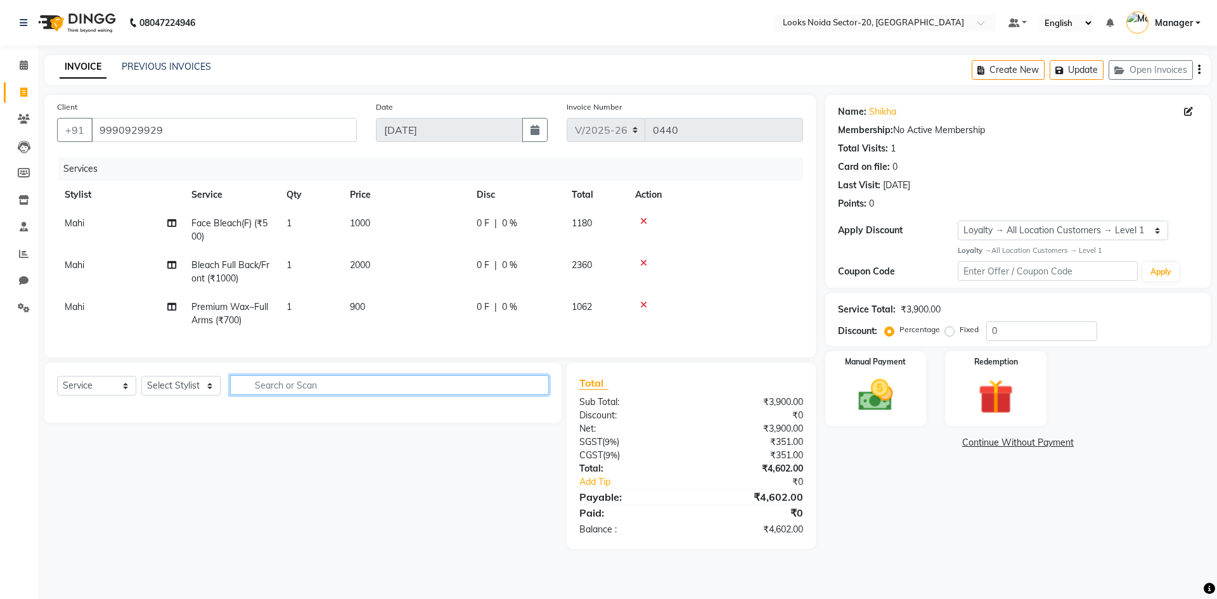
click at [251, 395] on input "text" at bounding box center [389, 385] width 319 height 20
click at [177, 396] on select "Select Stylist Aarti Sharma Adil Amit_pdct Counter_Sales Fardeen Mahfoos Mahi M…" at bounding box center [180, 386] width 79 height 20
select select "86763"
click at [141, 385] on select "Select Stylist Aarti Sharma Adil Amit_pdct Counter_Sales Fardeen Mahfoos Mahi M…" at bounding box center [180, 386] width 79 height 20
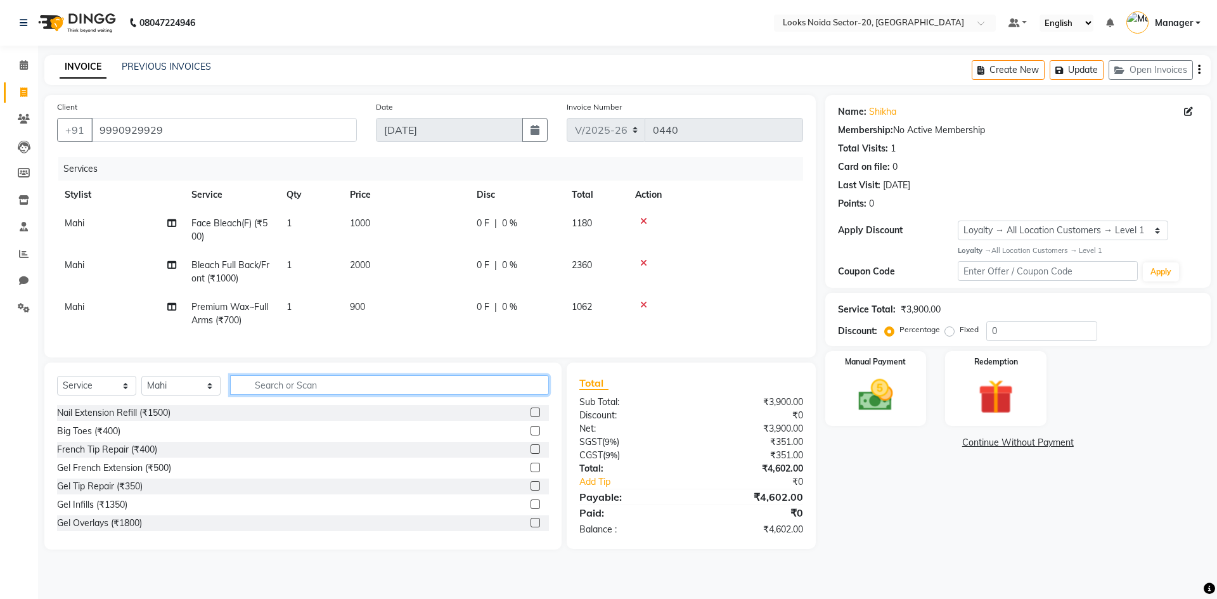
click at [286, 392] on input "text" at bounding box center [389, 385] width 319 height 20
type input "legs"
click at [531, 491] on label at bounding box center [536, 486] width 10 height 10
click at [531, 491] on input "checkbox" at bounding box center [535, 486] width 8 height 8
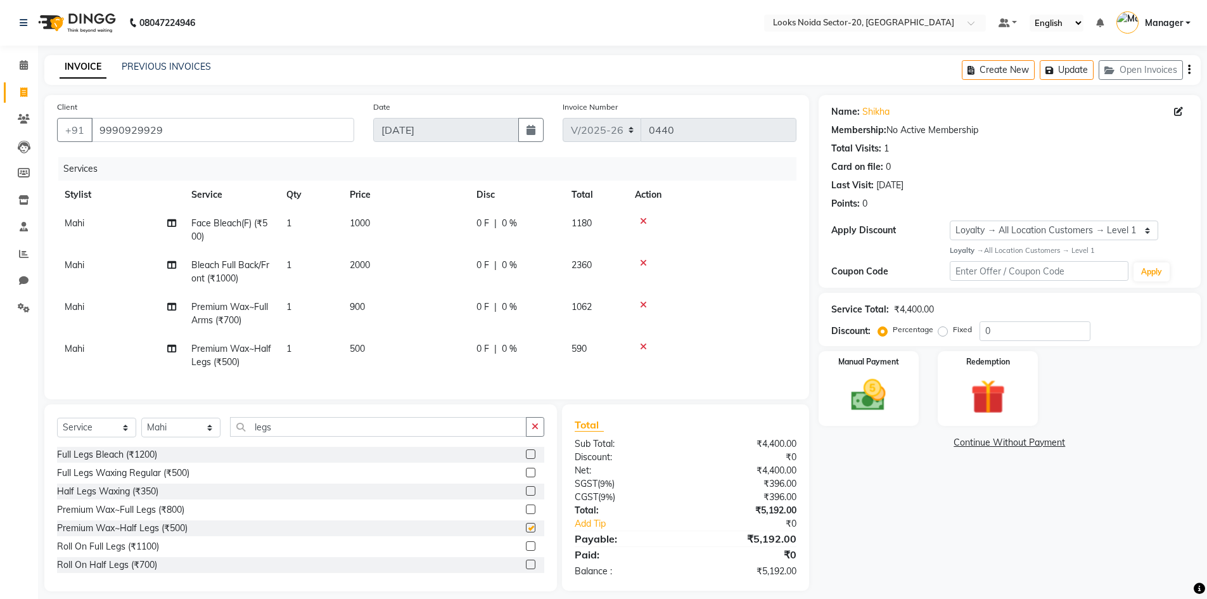
checkbox input "false"
click at [374, 348] on td "500" at bounding box center [405, 356] width 127 height 42
select select "86763"
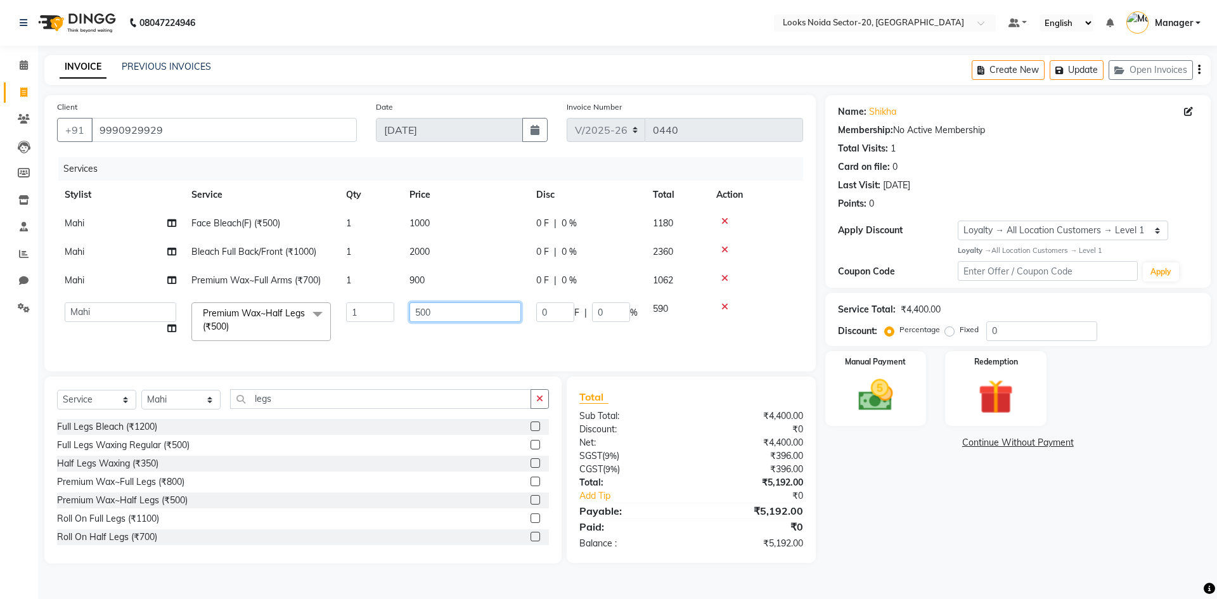
click at [444, 312] on input "500" at bounding box center [465, 312] width 112 height 20
type input "5"
type input "800"
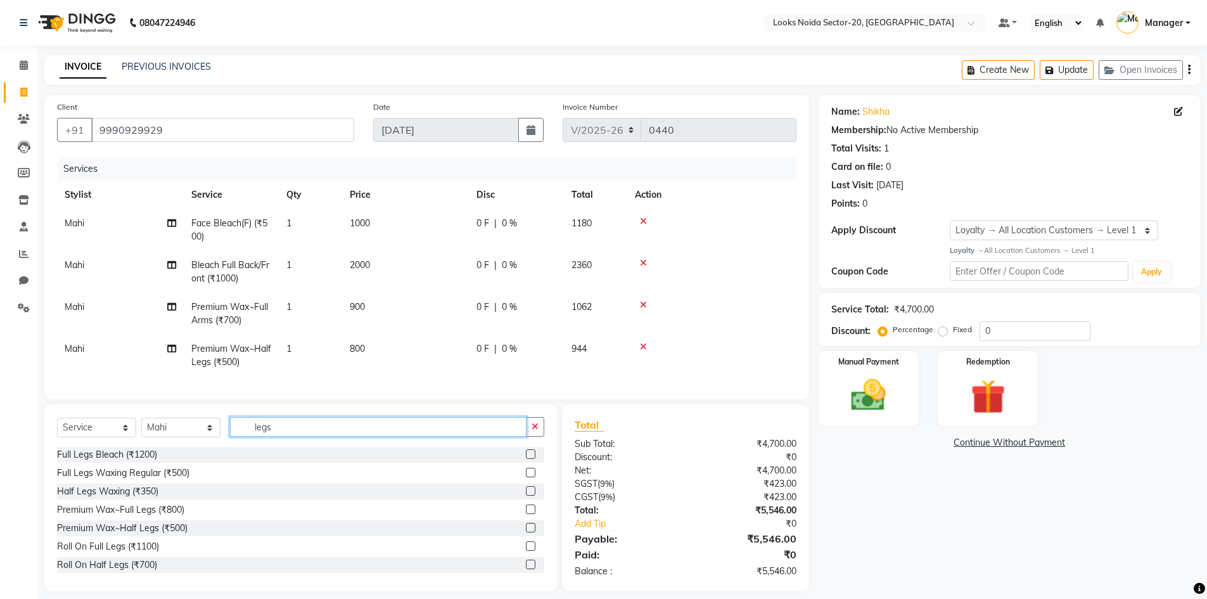
click at [286, 409] on div "Client +91 9990929929 Date 03-09-2025 Invoice Number V/2025 V/2025-26 0440 Serv…" at bounding box center [427, 343] width 784 height 496
click at [287, 409] on div "Client +91 9990929929 Date 03-09-2025 Invoice Number V/2025 V/2025-26 0440 Serv…" at bounding box center [427, 343] width 784 height 496
click at [297, 434] on input "legs" at bounding box center [378, 427] width 297 height 20
type input "l"
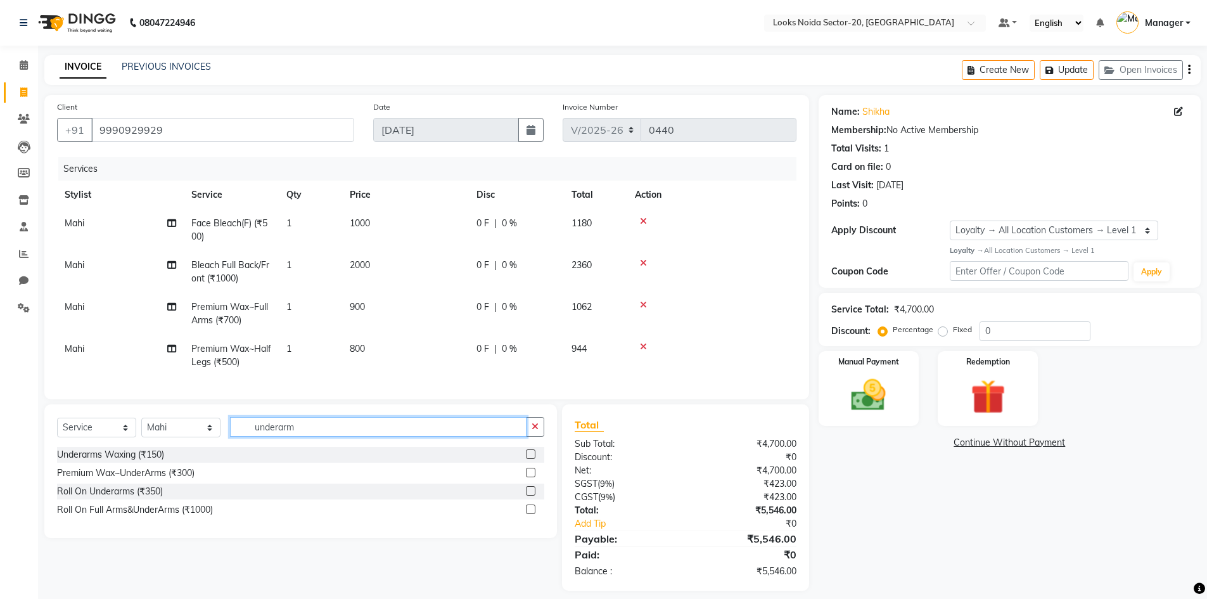
type input "underarm"
click at [176, 498] on div "Roll On Underarms (₹350)" at bounding box center [300, 492] width 487 height 16
click at [174, 499] on div "Roll On Underarms (₹350)" at bounding box center [300, 492] width 487 height 16
click at [527, 496] on label at bounding box center [531, 491] width 10 height 10
click at [527, 496] on input "checkbox" at bounding box center [530, 491] width 8 height 8
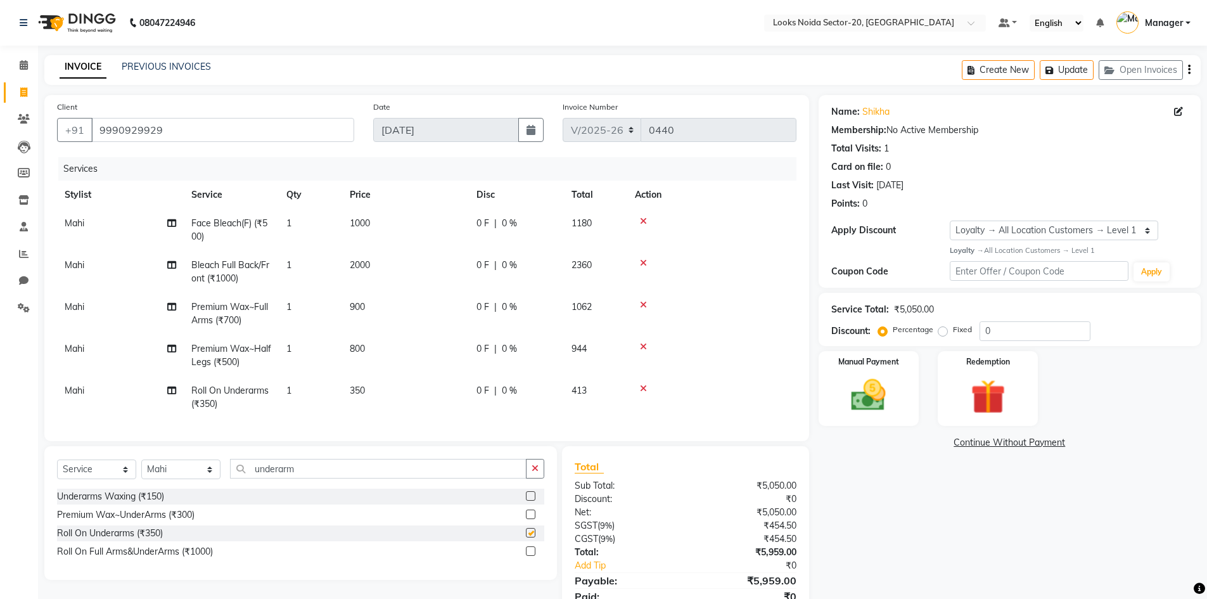
checkbox input "false"
click at [403, 396] on td "350" at bounding box center [405, 397] width 127 height 42
select select "86763"
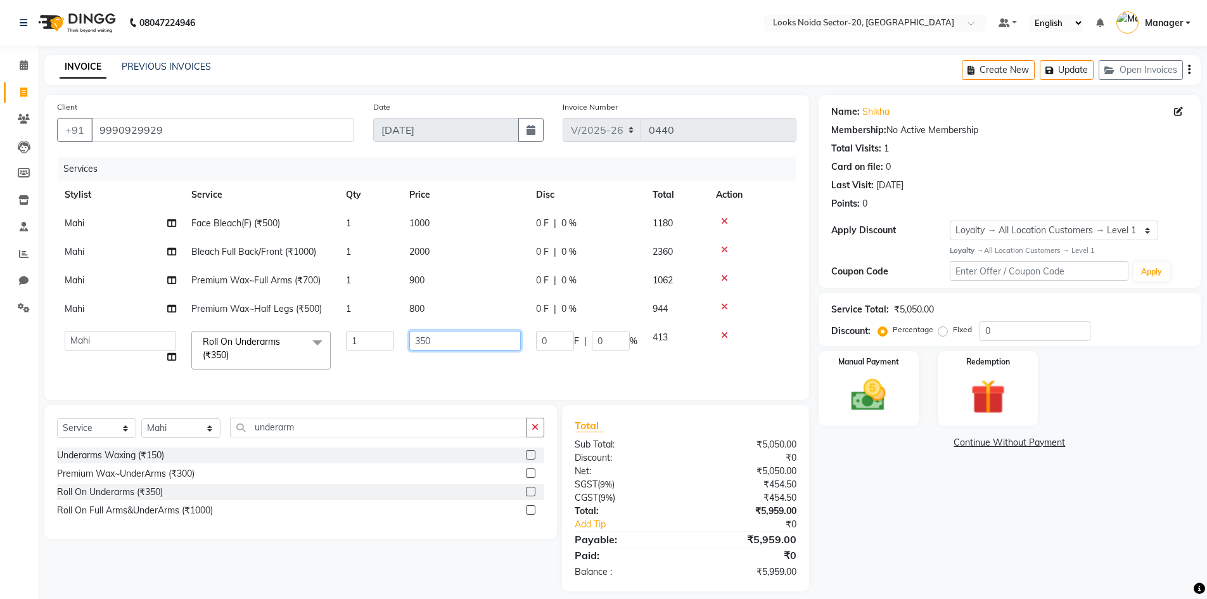
click at [448, 339] on input "350" at bounding box center [465, 341] width 112 height 20
click at [452, 339] on input "350" at bounding box center [465, 341] width 112 height 20
type input "400"
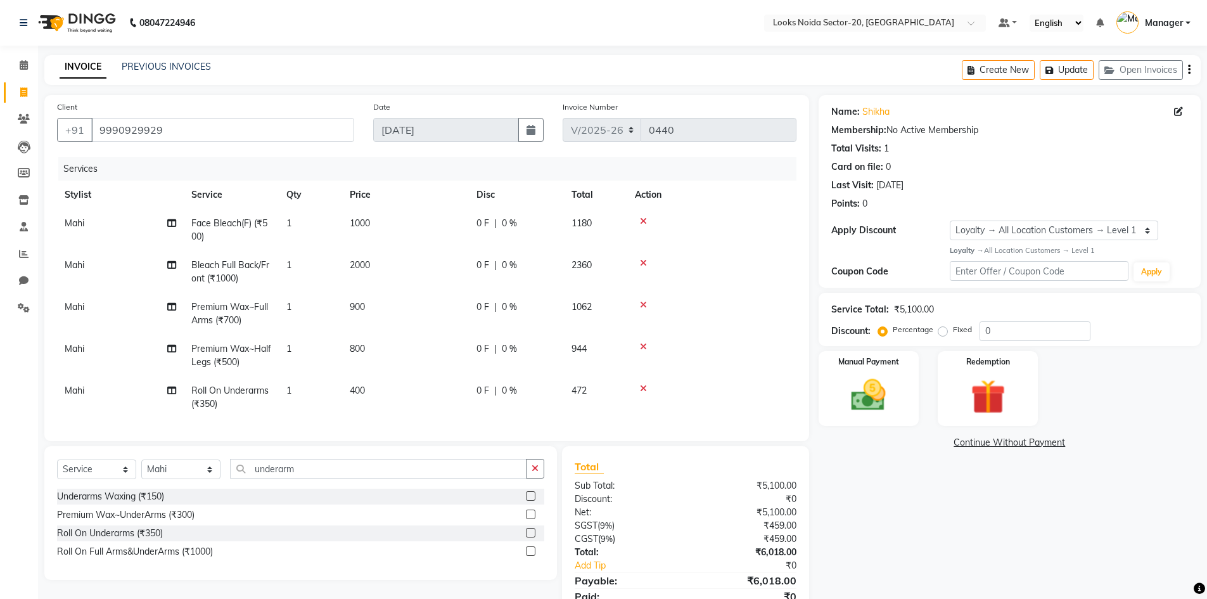
click at [452, 360] on tbody "Mahi Face Bleach(F) (₹500) 1 1000 0 F | 0 % 1180 Mahi Bleach Full Back/Front (₹…" at bounding box center [427, 313] width 740 height 209
click at [321, 479] on input "underarm" at bounding box center [378, 469] width 297 height 20
type input "u"
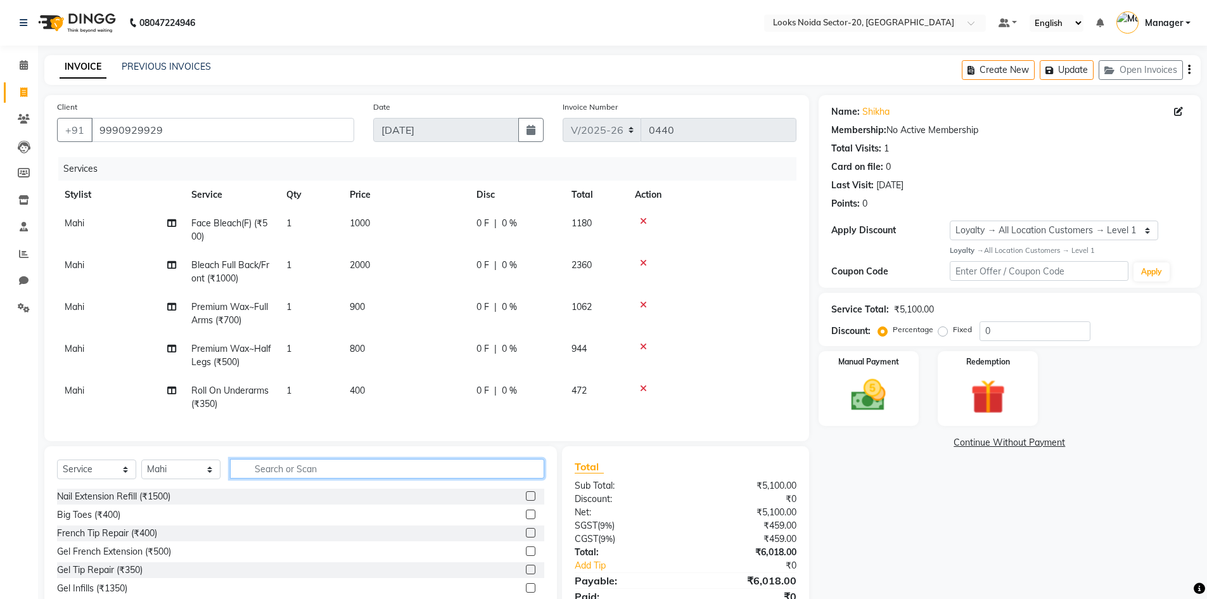
click at [331, 479] on input "text" at bounding box center [387, 469] width 314 height 20
click at [177, 477] on select "Select Stylist [PERSON_NAME] [PERSON_NAME] Amit_pdct Counter_Sales [PERSON_NAME…" at bounding box center [180, 470] width 79 height 20
select select "86762"
click at [141, 469] on select "Select Stylist [PERSON_NAME] [PERSON_NAME] Amit_pdct Counter_Sales [PERSON_NAME…" at bounding box center [180, 470] width 79 height 20
click at [311, 479] on input "text" at bounding box center [387, 469] width 314 height 20
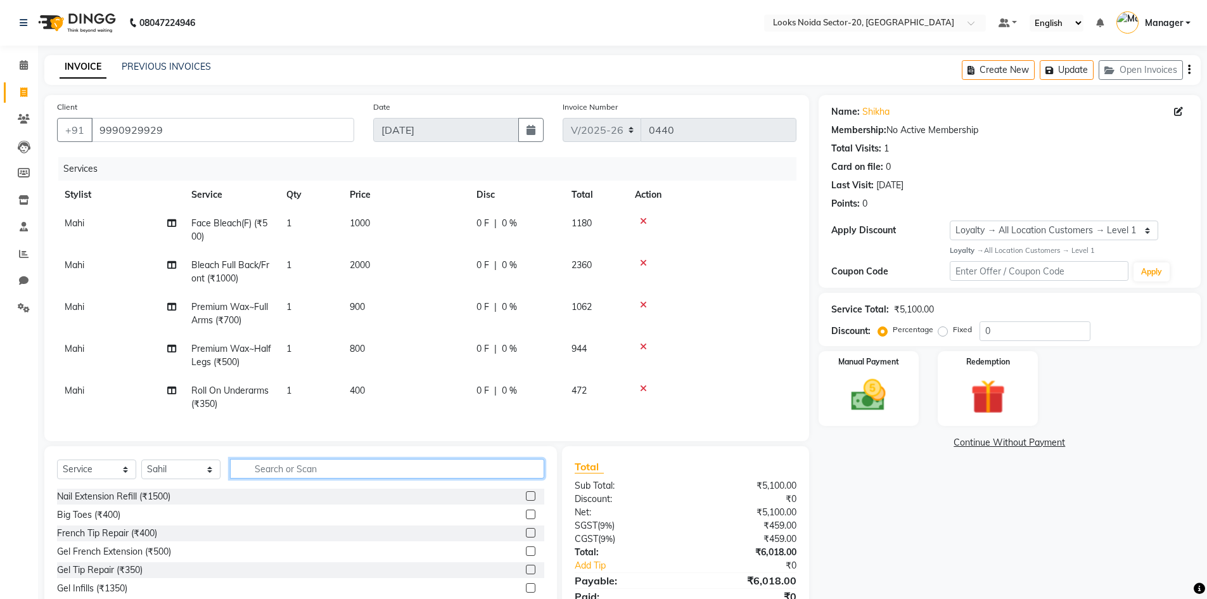
type input "s"
type input "wash"
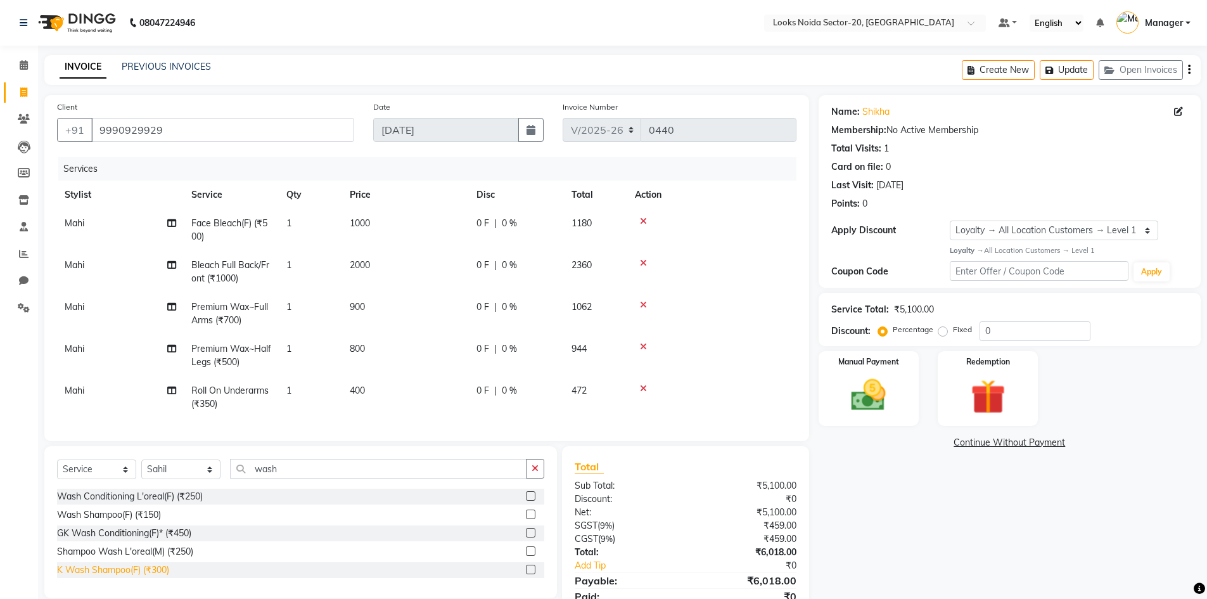
click at [167, 577] on div "K Wash Shampoo(F) (₹300)" at bounding box center [113, 569] width 112 height 13
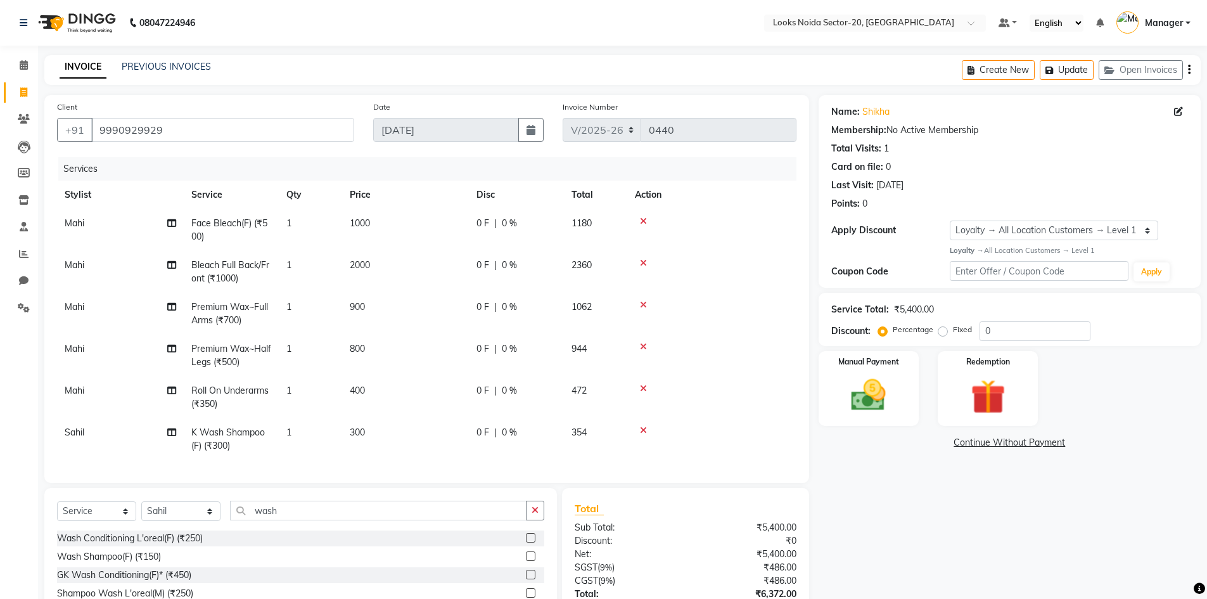
checkbox input "false"
click at [300, 513] on input "wash" at bounding box center [378, 511] width 297 height 20
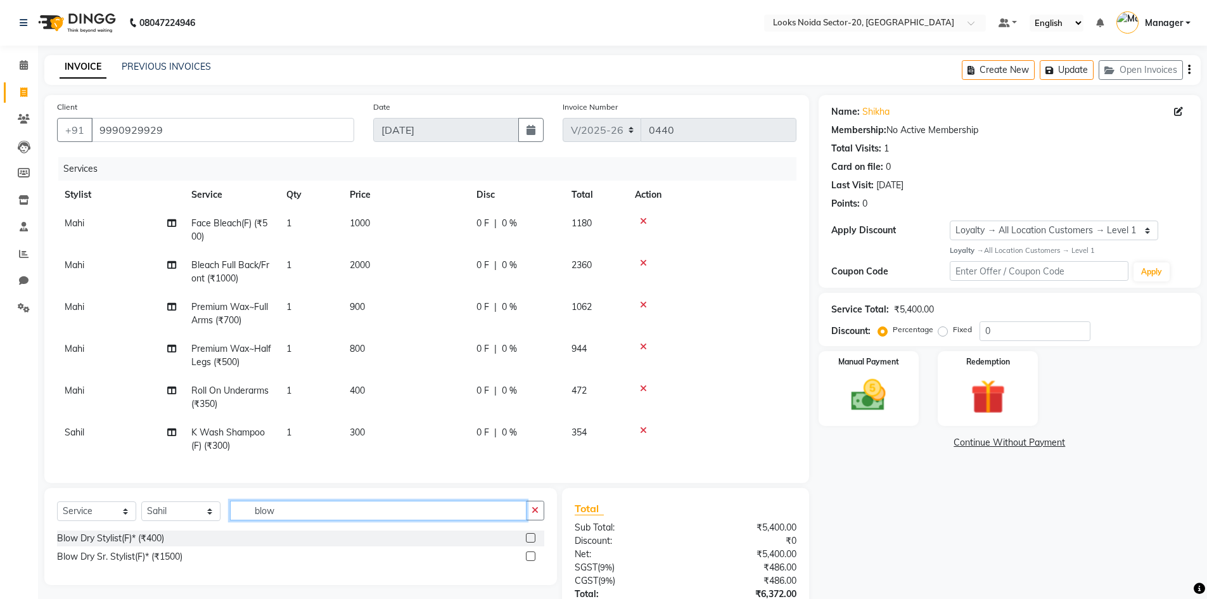
type input "blow"
click at [196, 544] on div "Blow Dry Stylist(F)* (₹400)" at bounding box center [300, 539] width 487 height 16
click at [117, 545] on div "Blow Dry Stylist(F)* (₹400)" at bounding box center [110, 538] width 107 height 13
checkbox input "false"
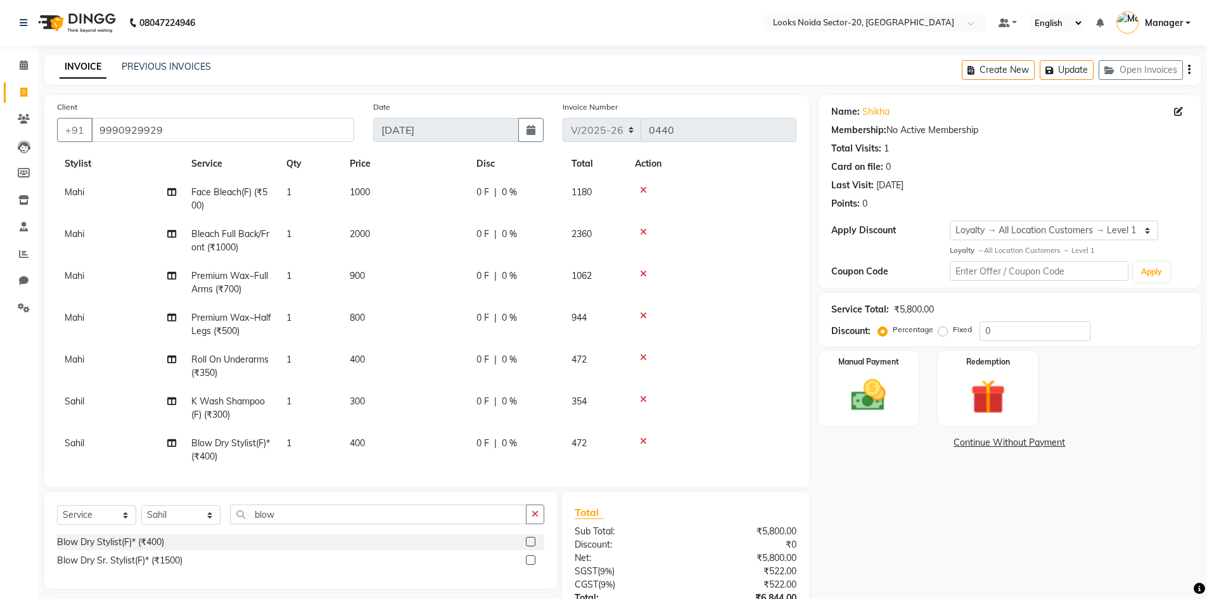
scroll to position [48, 0]
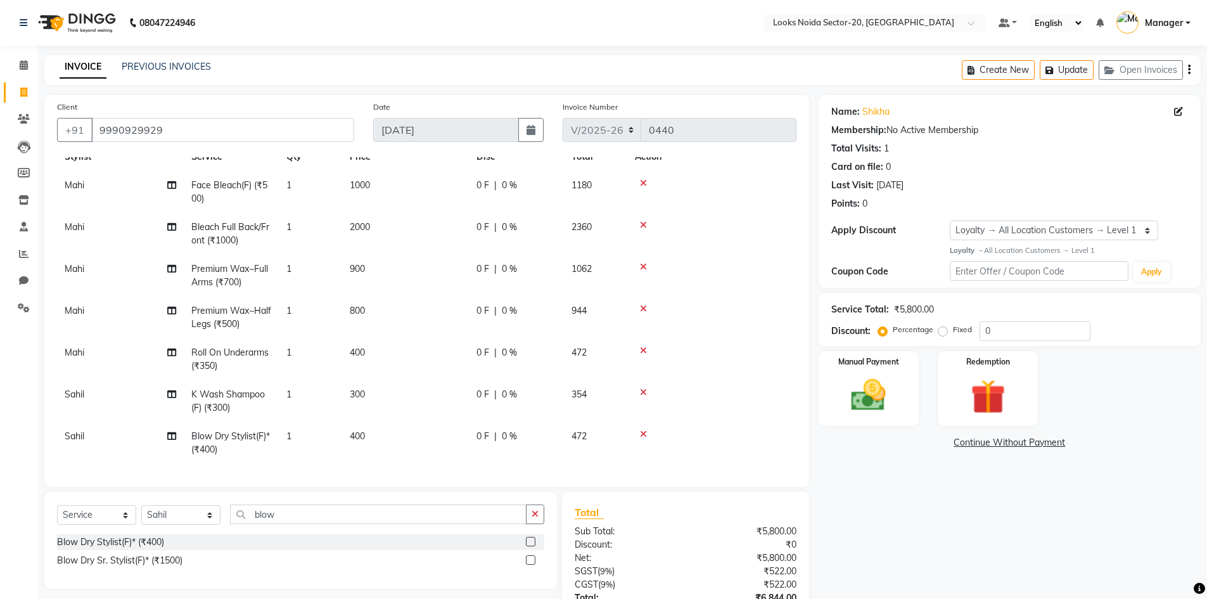
click at [382, 380] on td "300" at bounding box center [405, 401] width 127 height 42
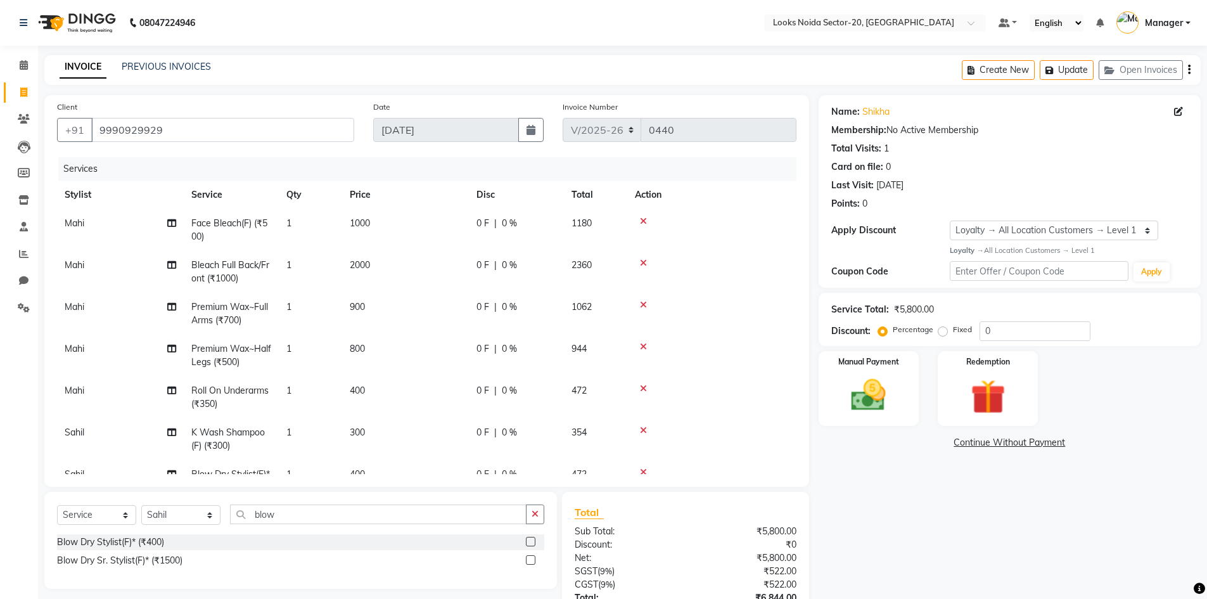
select select "86762"
click at [441, 366] on td "800" at bounding box center [405, 356] width 127 height 42
select select "86763"
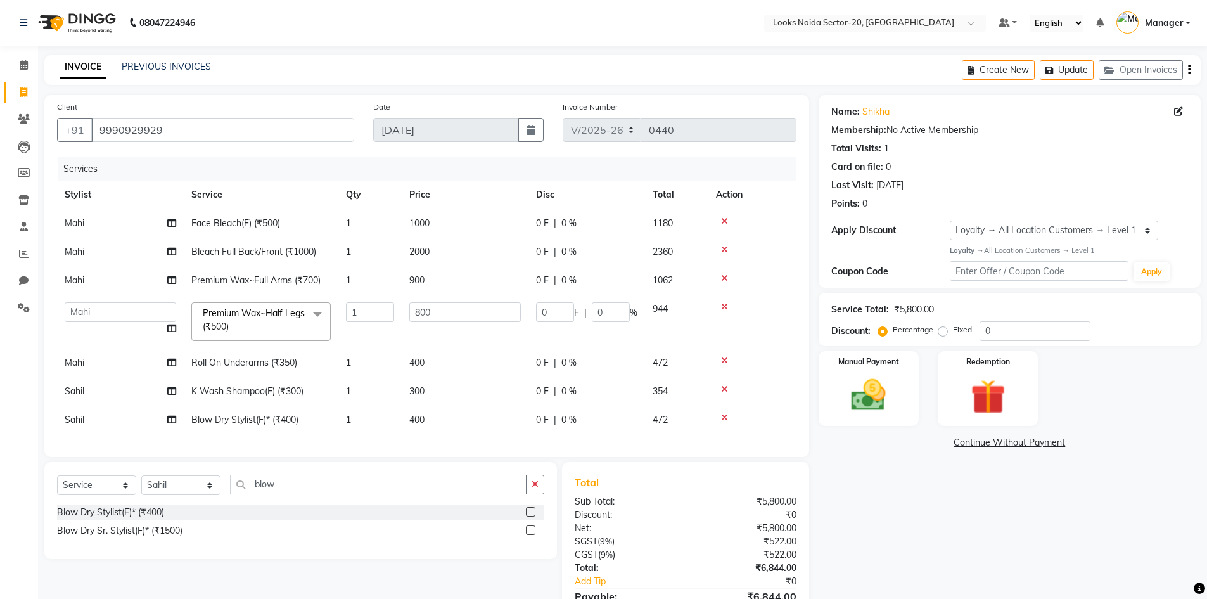
click at [434, 392] on td "300" at bounding box center [465, 391] width 127 height 29
select select "86762"
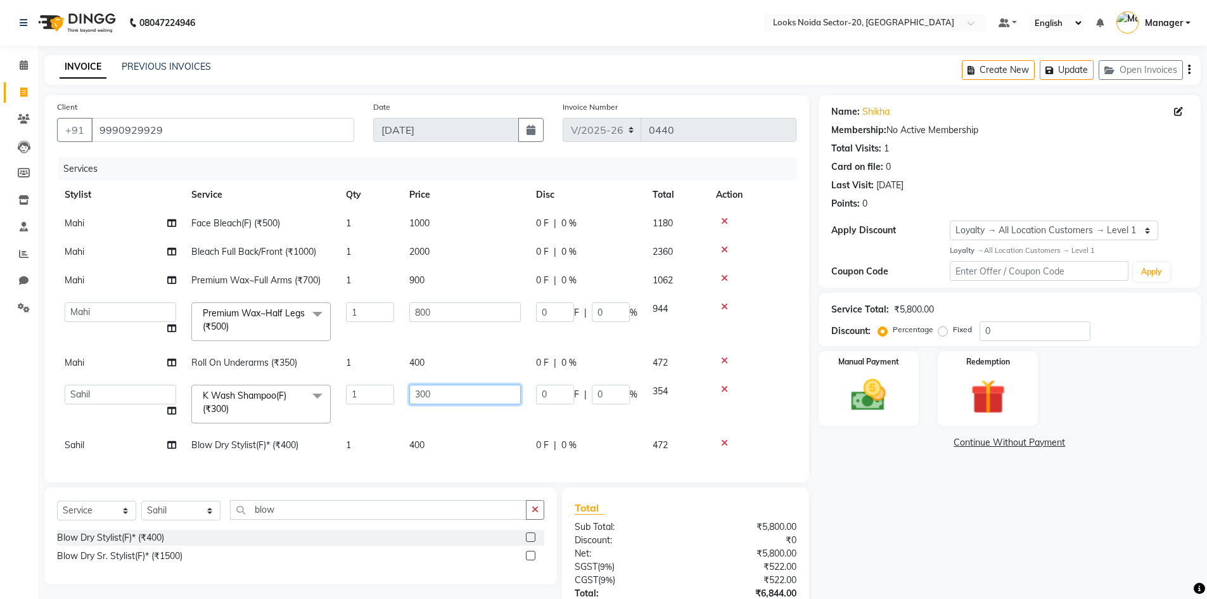
click at [452, 392] on input "300" at bounding box center [465, 395] width 112 height 20
type input "3"
type input "500"
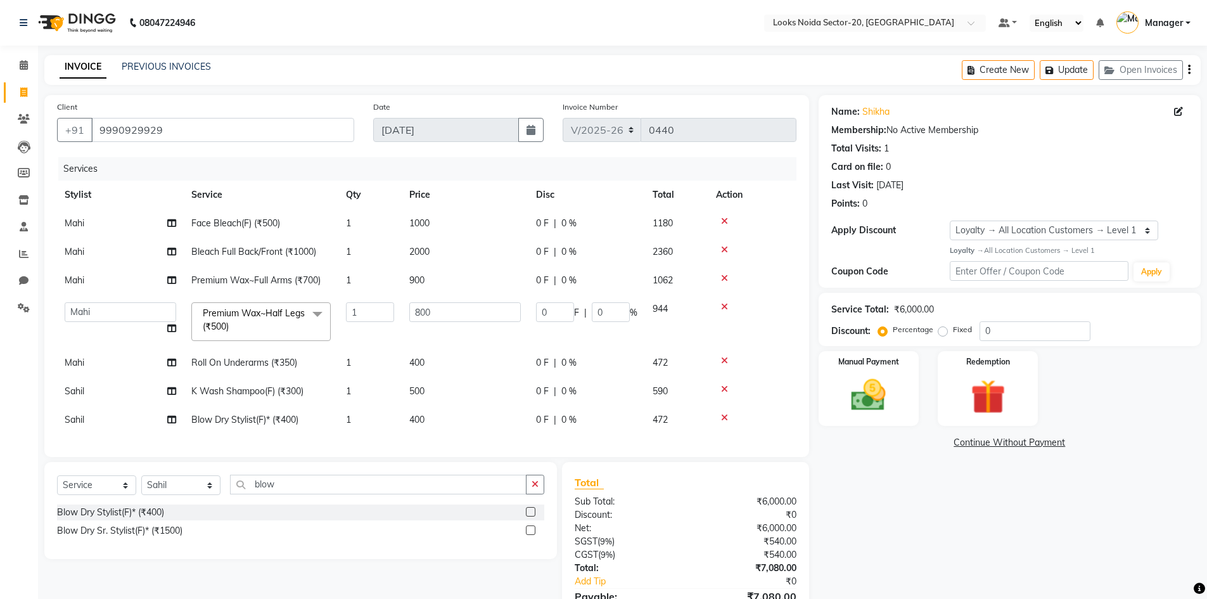
click at [892, 467] on div "Name: Shikha Membership: No Active Membership Total Visits: 1 Card on file: 0 L…" at bounding box center [1015, 371] width 392 height 553
click at [433, 388] on td "500" at bounding box center [465, 391] width 127 height 29
select select "86762"
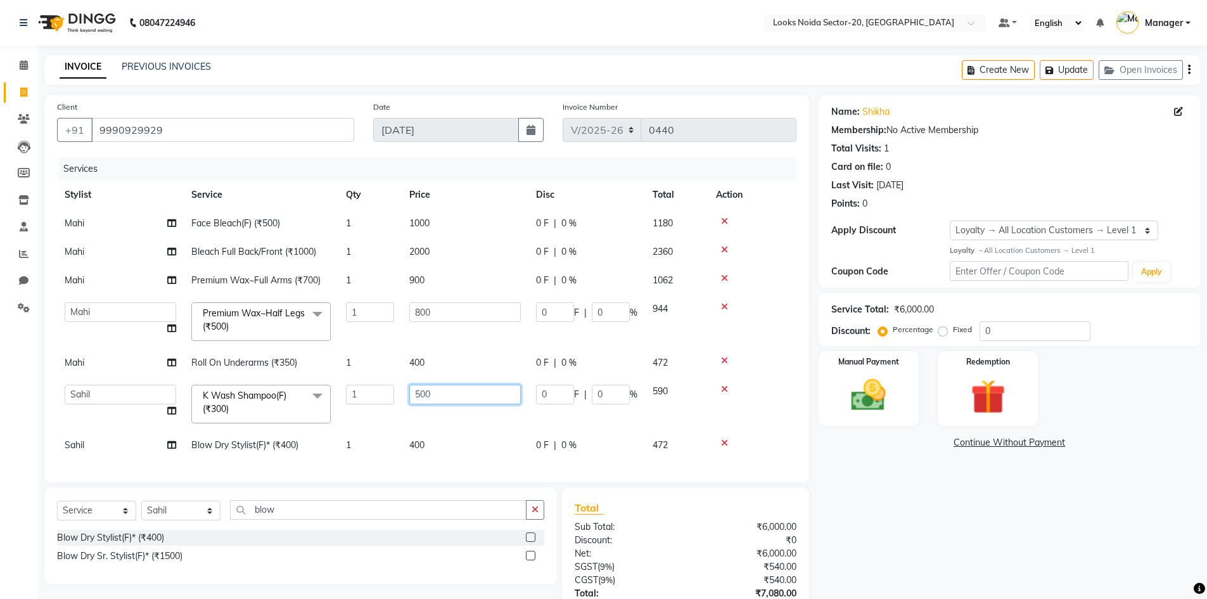
click at [442, 393] on input "500" at bounding box center [465, 395] width 112 height 20
click at [423, 396] on input "500" at bounding box center [465, 395] width 112 height 20
click at [421, 396] on input "500" at bounding box center [465, 395] width 112 height 20
type input "600"
click at [418, 441] on div "Services Stylist Service Qty Price Disc Total Action Mahi Face Bleach(F) (₹500)…" at bounding box center [427, 313] width 740 height 312
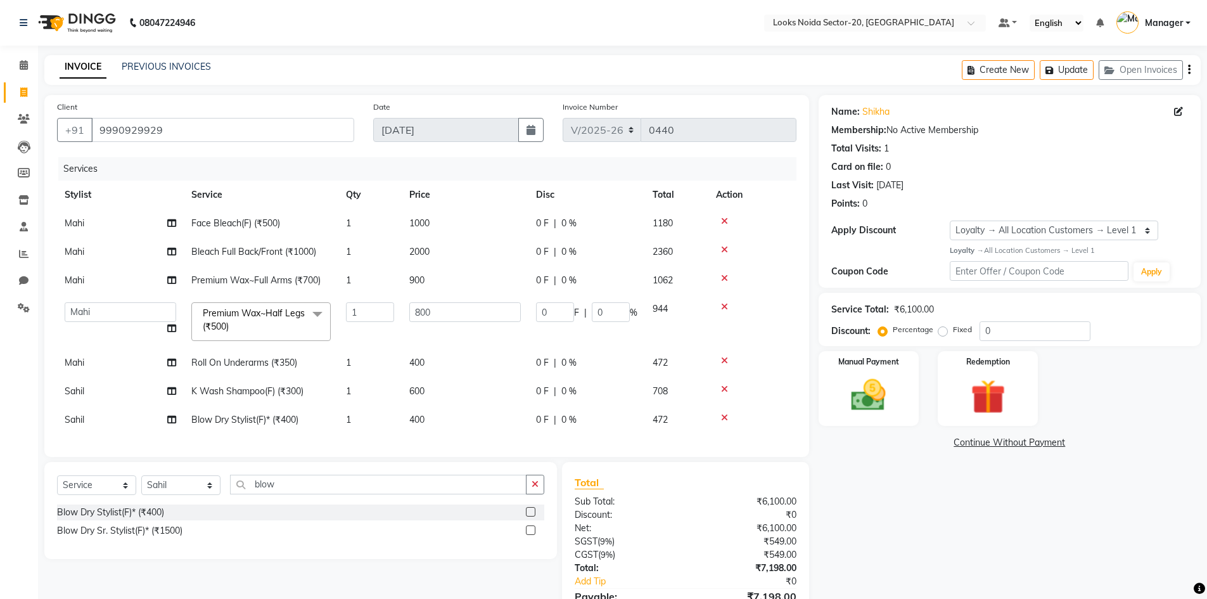
click at [416, 418] on span "400" at bounding box center [416, 419] width 15 height 11
select select "86762"
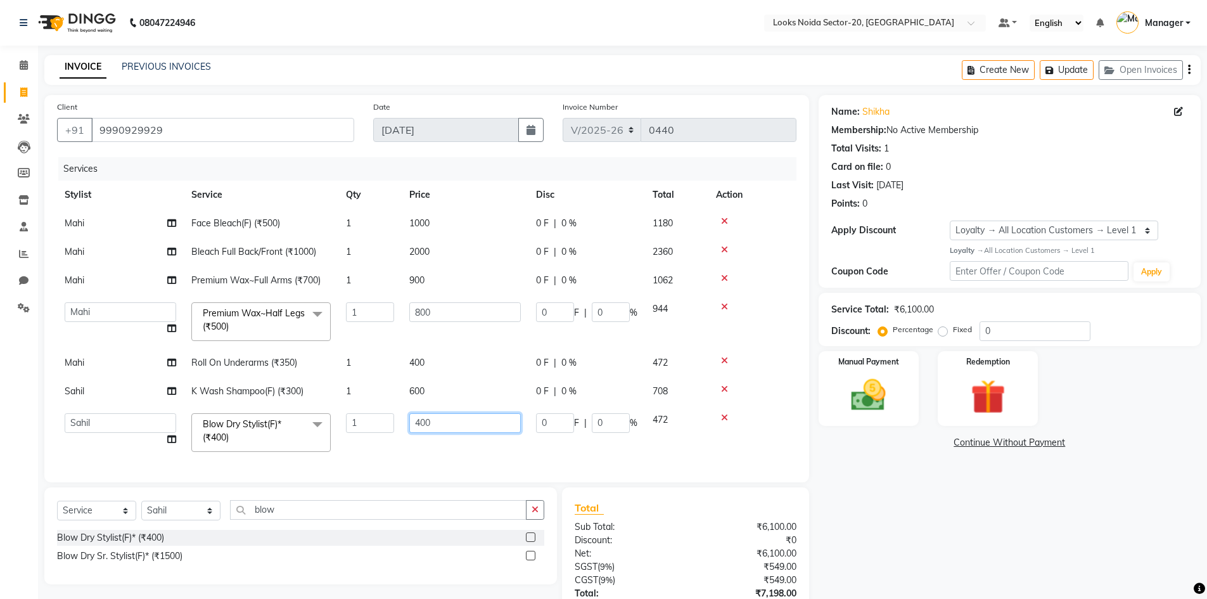
click at [422, 422] on input "400" at bounding box center [465, 423] width 112 height 20
type input "500"
click at [457, 444] on div "Services Stylist Service Qty Price Disc Total Action Mahi Face Bleach(F) (₹500)…" at bounding box center [427, 313] width 740 height 312
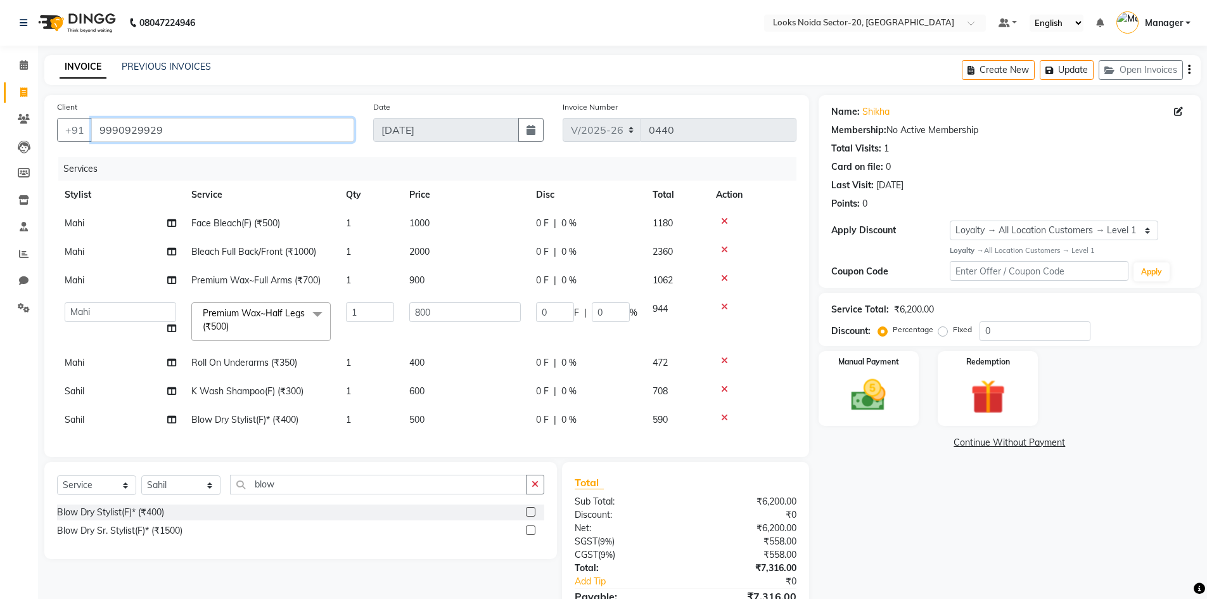
click at [205, 129] on input "9990929929" at bounding box center [222, 130] width 263 height 24
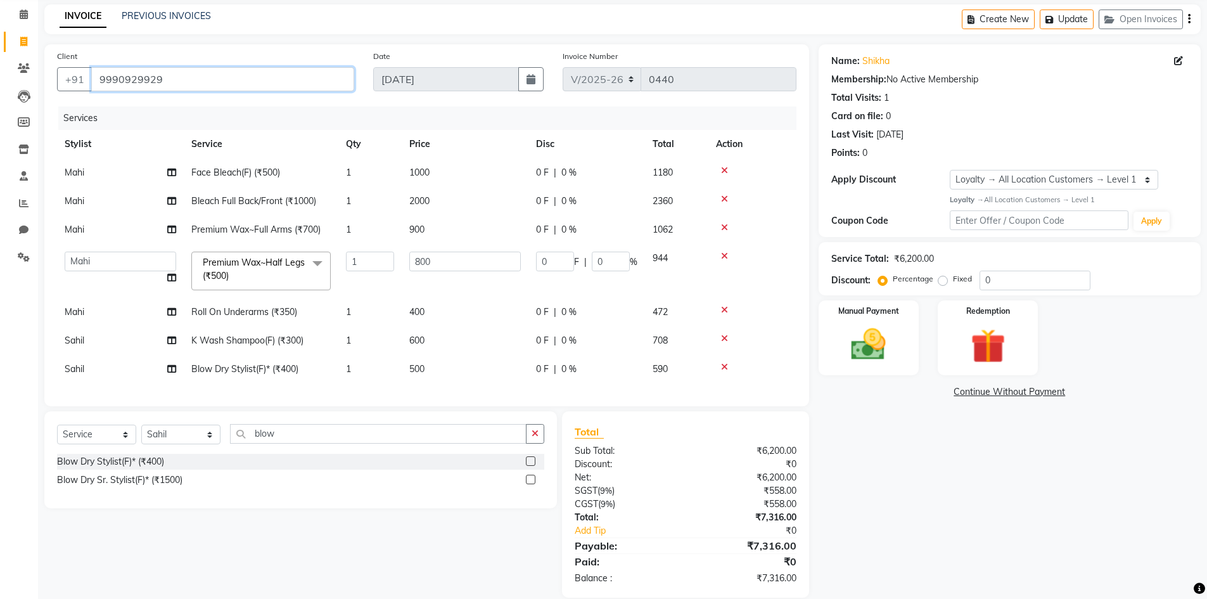
scroll to position [78, 0]
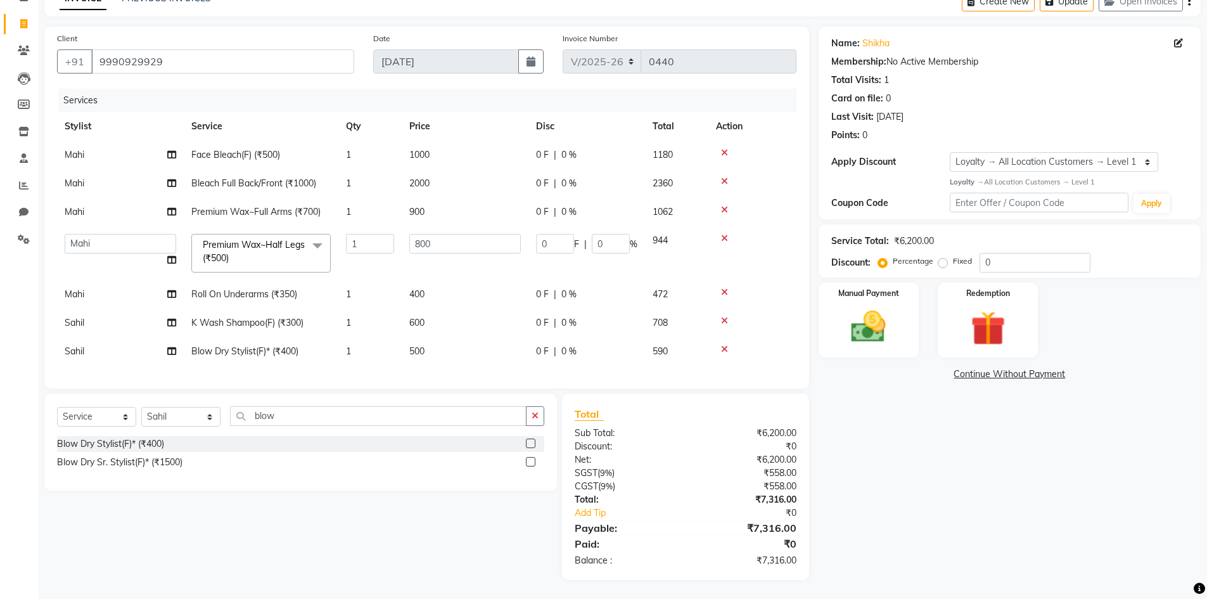
click at [851, 427] on div "Name: Shikha Membership: No Active Membership Total Visits: 1 Card on file: 0 L…" at bounding box center [1015, 303] width 392 height 553
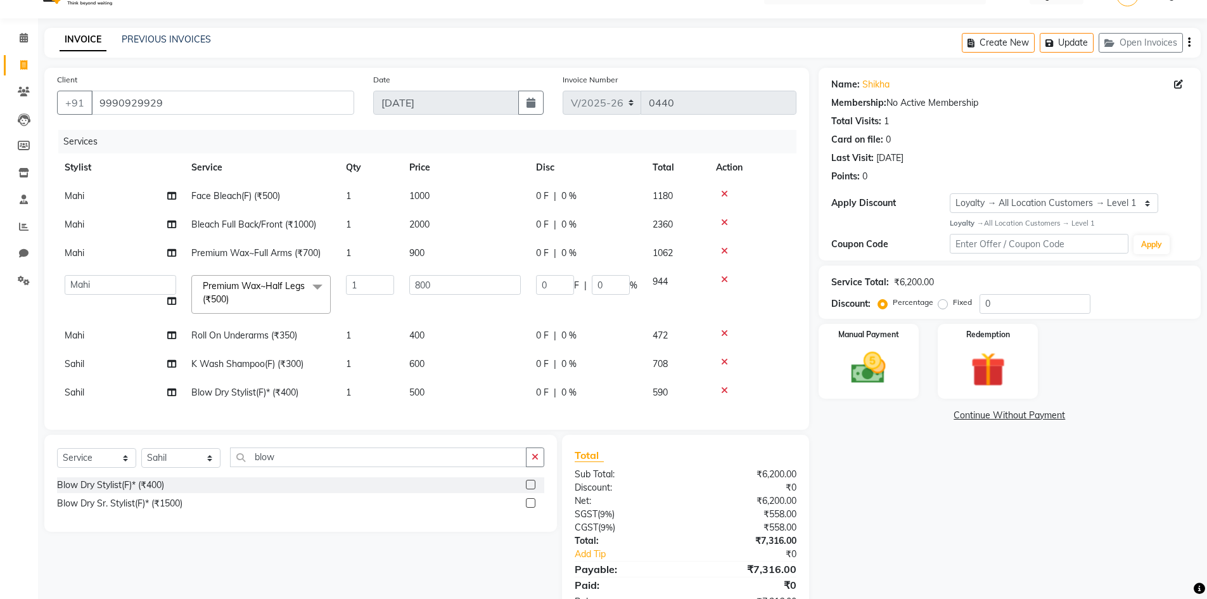
scroll to position [0, 0]
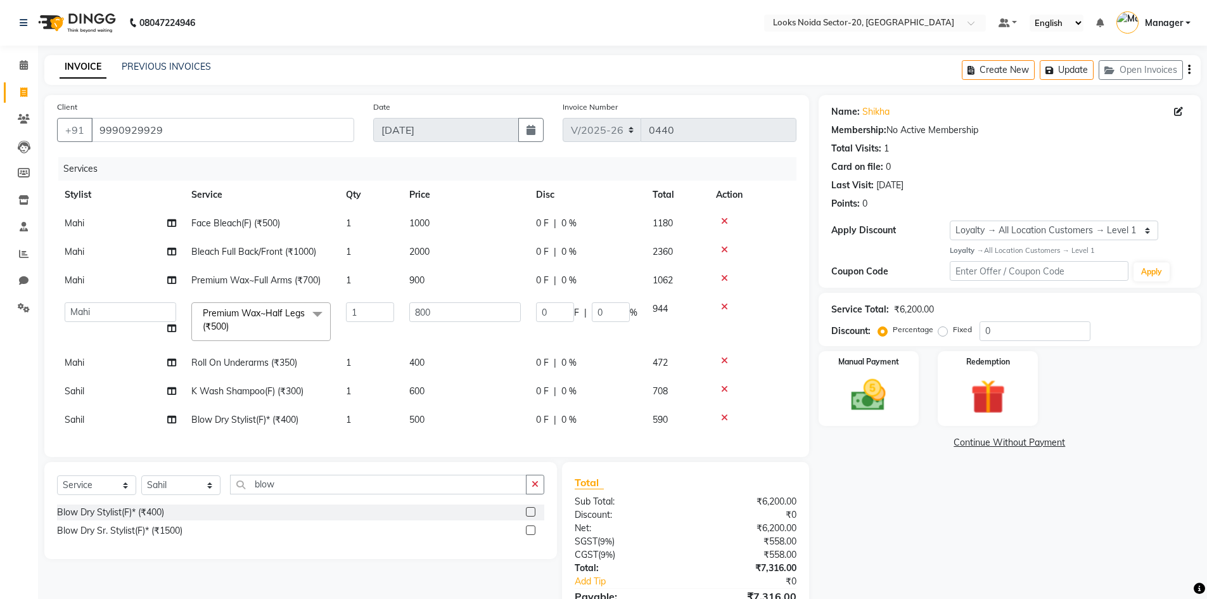
click at [1051, 157] on div "Name: Shikha Membership: No Active Membership Total Visits: 1 Card on file: 0 L…" at bounding box center [1010, 155] width 357 height 110
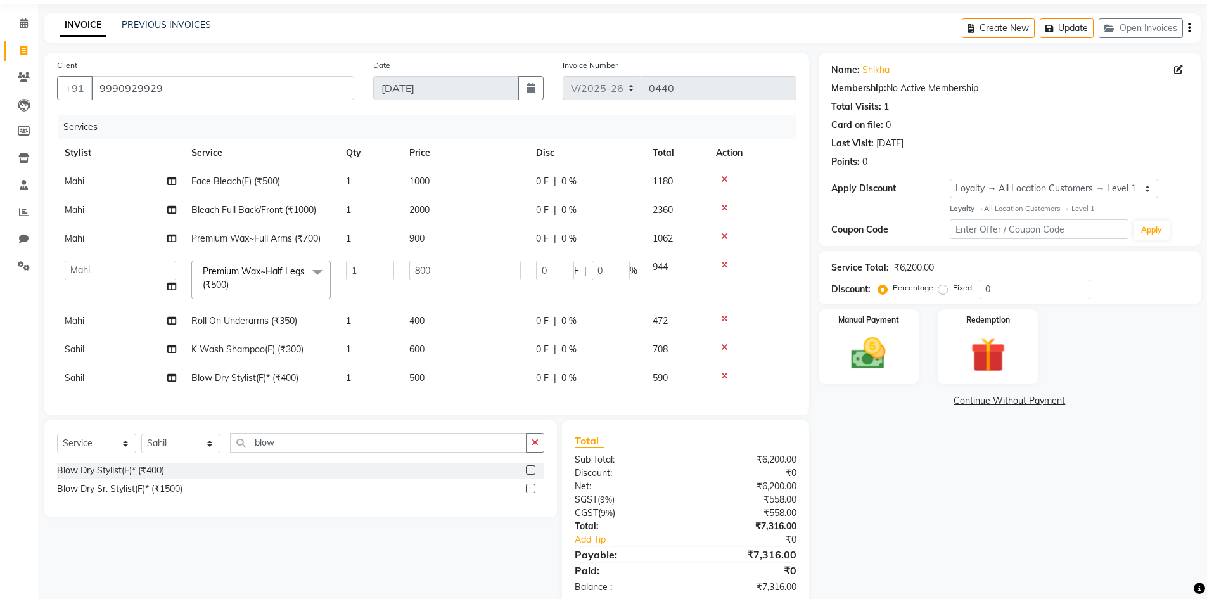
scroll to position [78, 0]
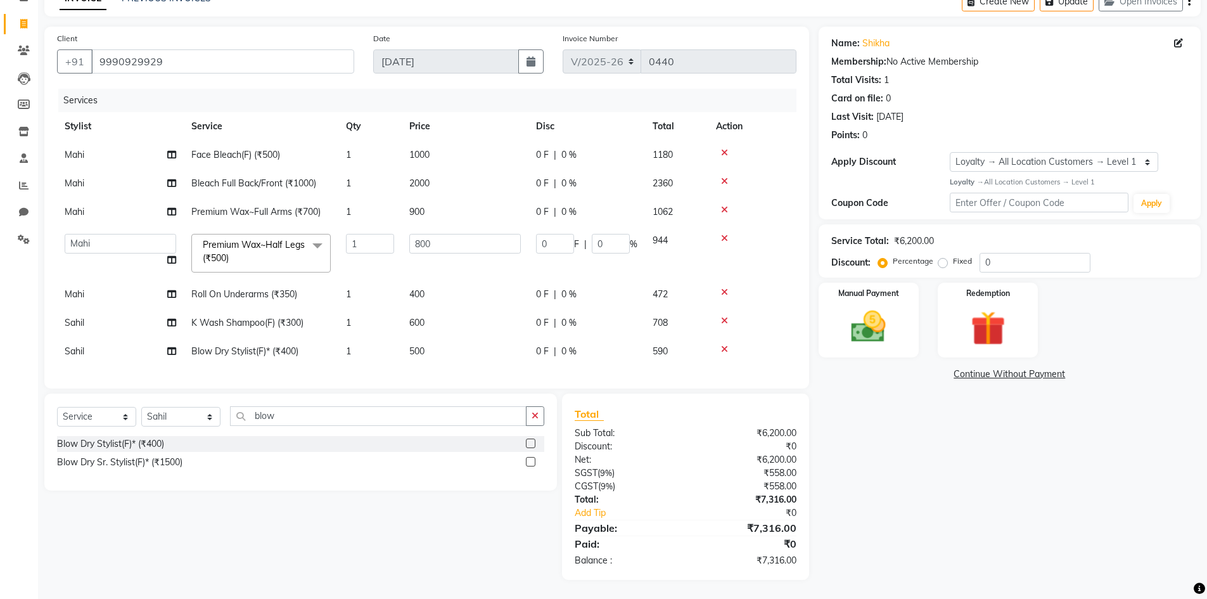
drag, startPoint x: 1019, startPoint y: 421, endPoint x: 1080, endPoint y: 342, distance: 99.8
drag, startPoint x: 1080, startPoint y: 342, endPoint x: 1135, endPoint y: 303, distance: 67.7
click at [1135, 303] on div "Manual Payment Redemption" at bounding box center [1009, 320] width 401 height 75
click at [879, 312] on img at bounding box center [869, 326] width 58 height 41
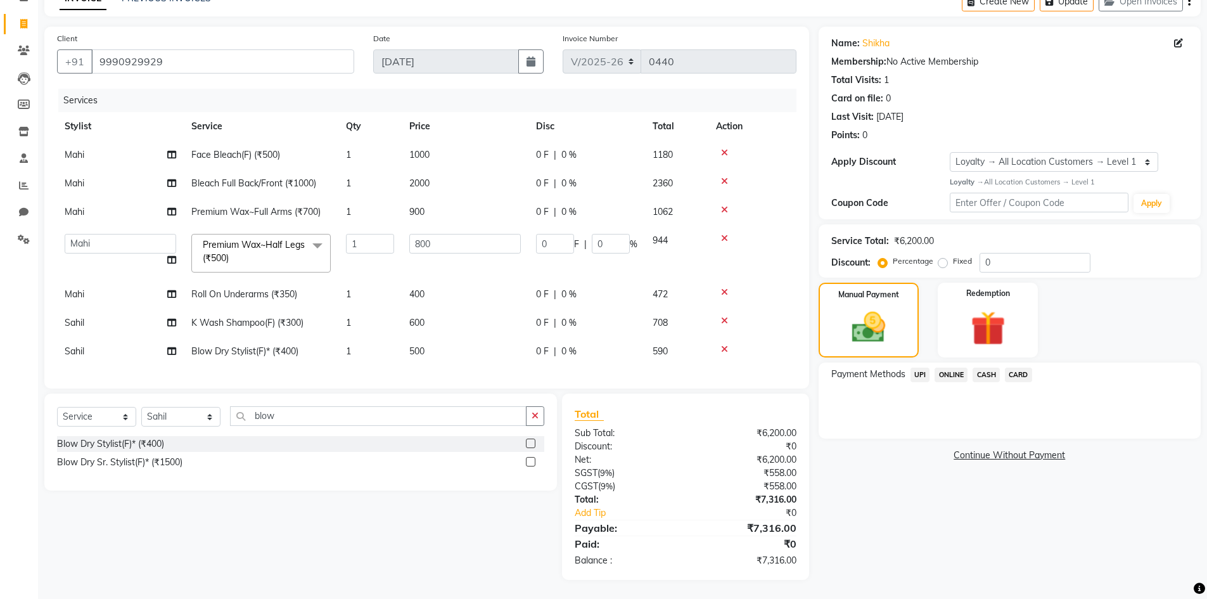
click at [1017, 368] on span "CARD" at bounding box center [1018, 375] width 27 height 15
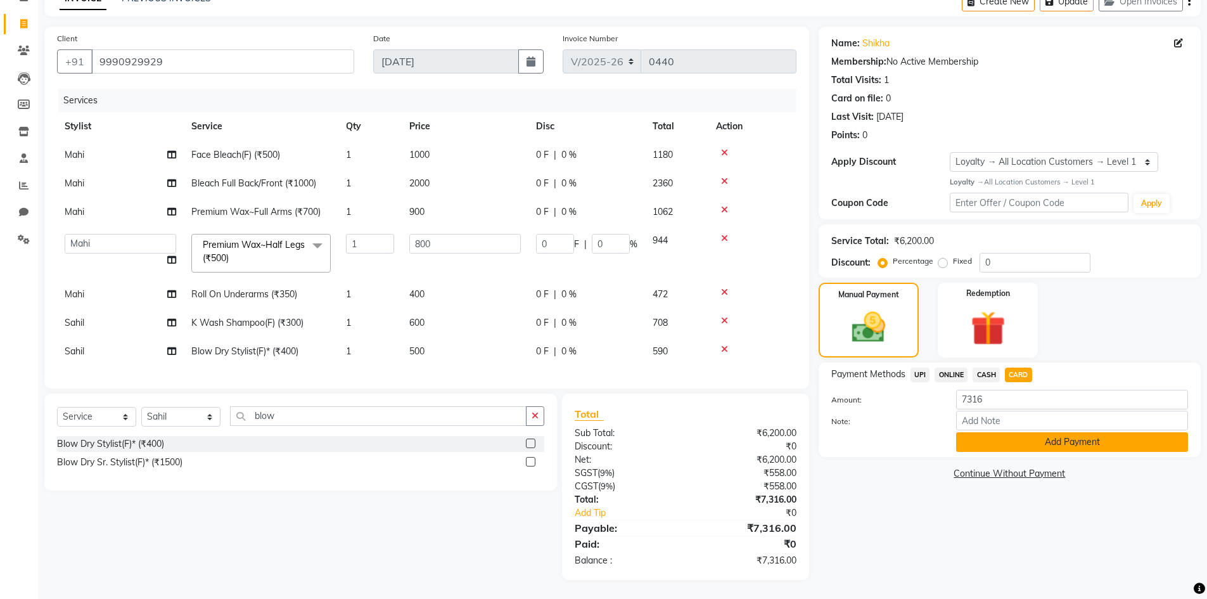
click at [1079, 434] on button "Add Payment" at bounding box center [1072, 442] width 232 height 20
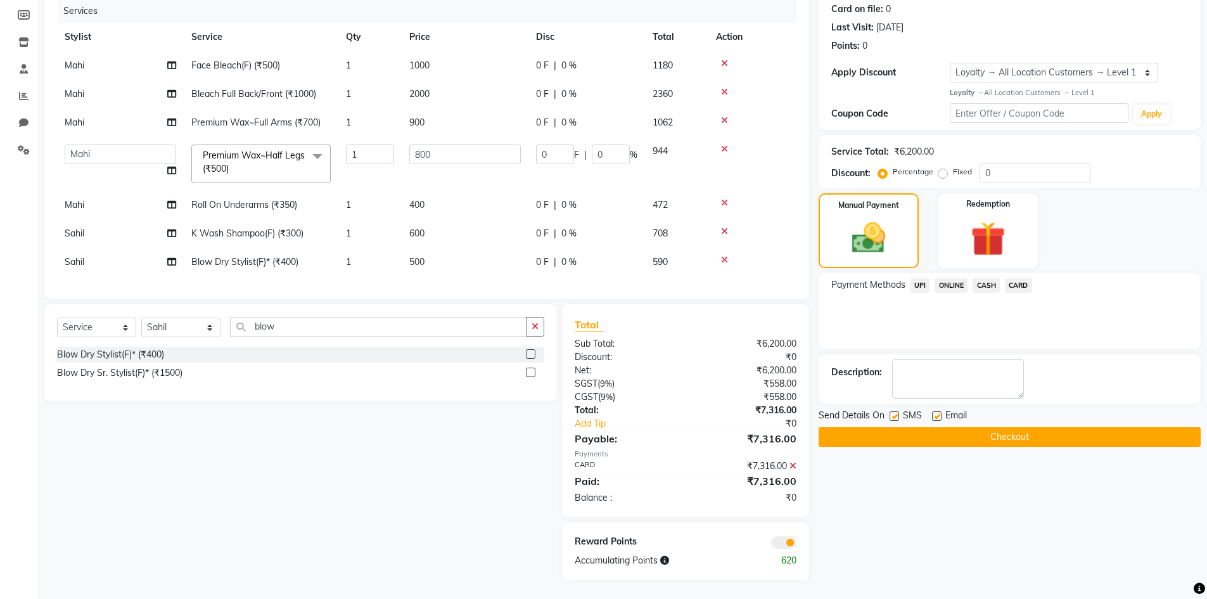
scroll to position [167, 0]
click at [1037, 427] on button "Checkout" at bounding box center [1010, 437] width 382 height 20
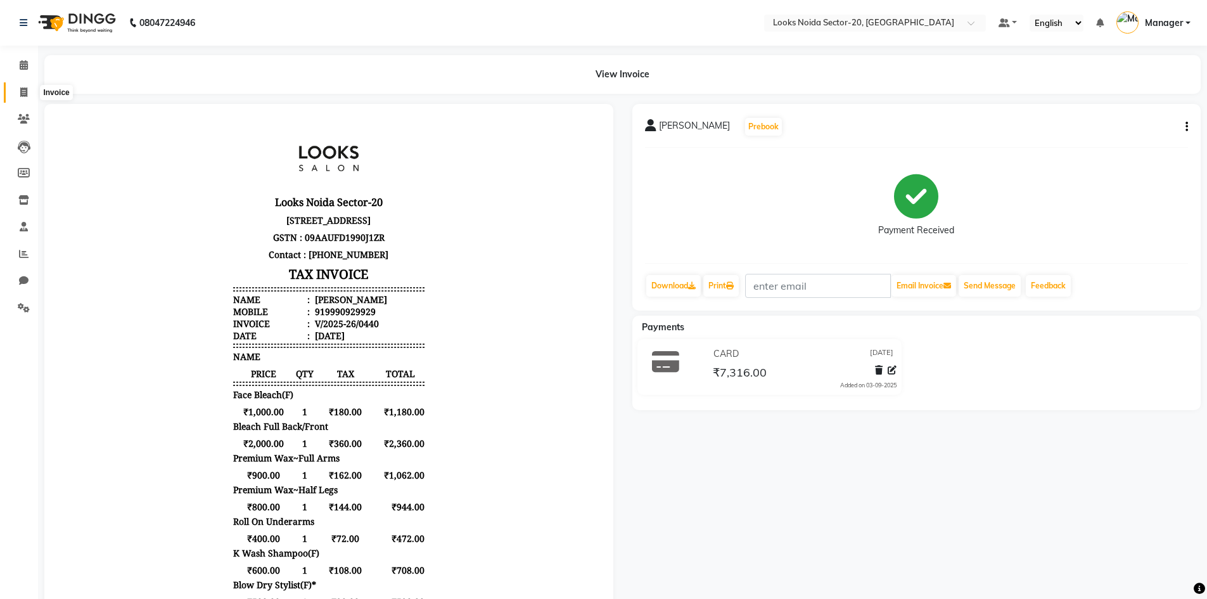
click at [25, 91] on icon at bounding box center [23, 92] width 7 height 10
select select "service"
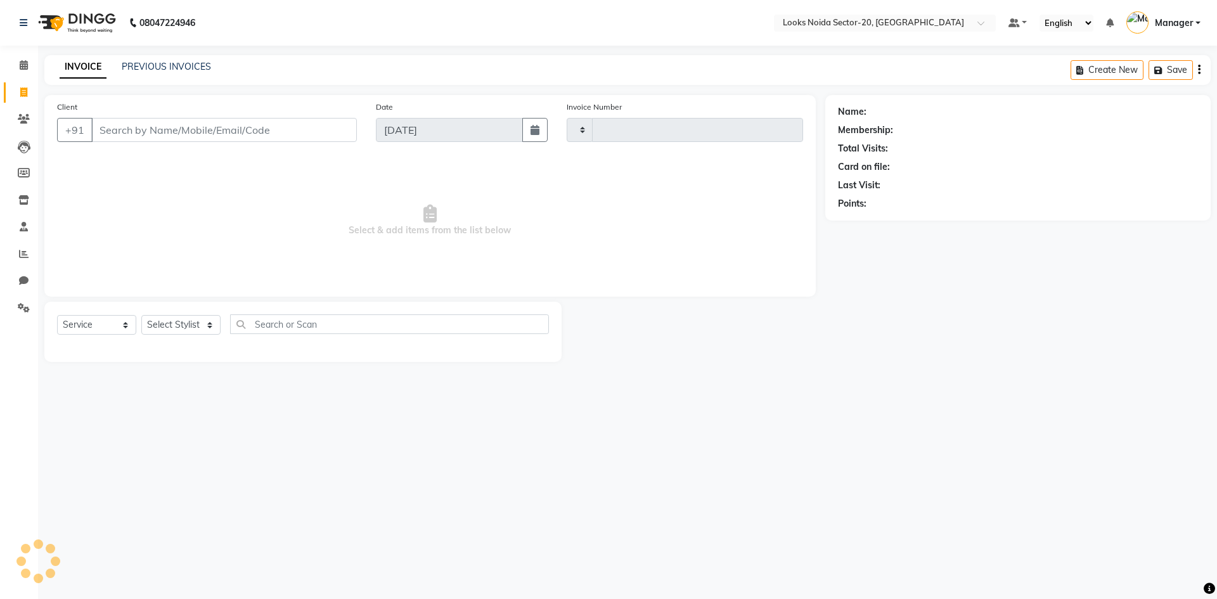
type input "0441"
select select "8646"
click at [23, 95] on icon at bounding box center [23, 92] width 7 height 10
select select "8646"
select select "service"
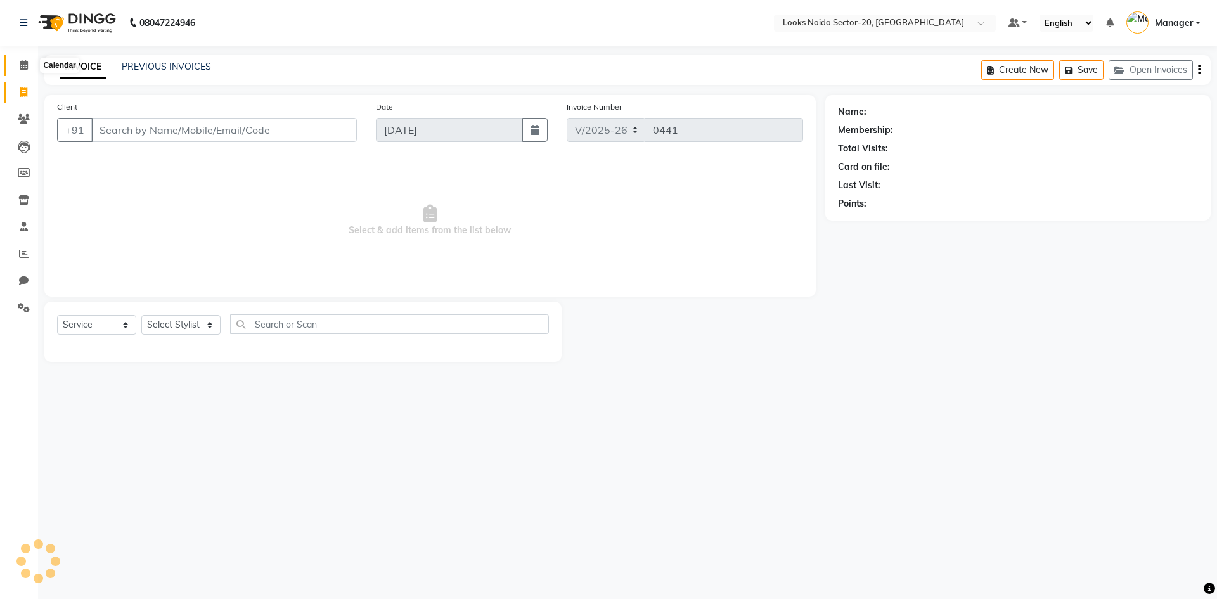
click at [25, 72] on span at bounding box center [24, 65] width 22 height 15
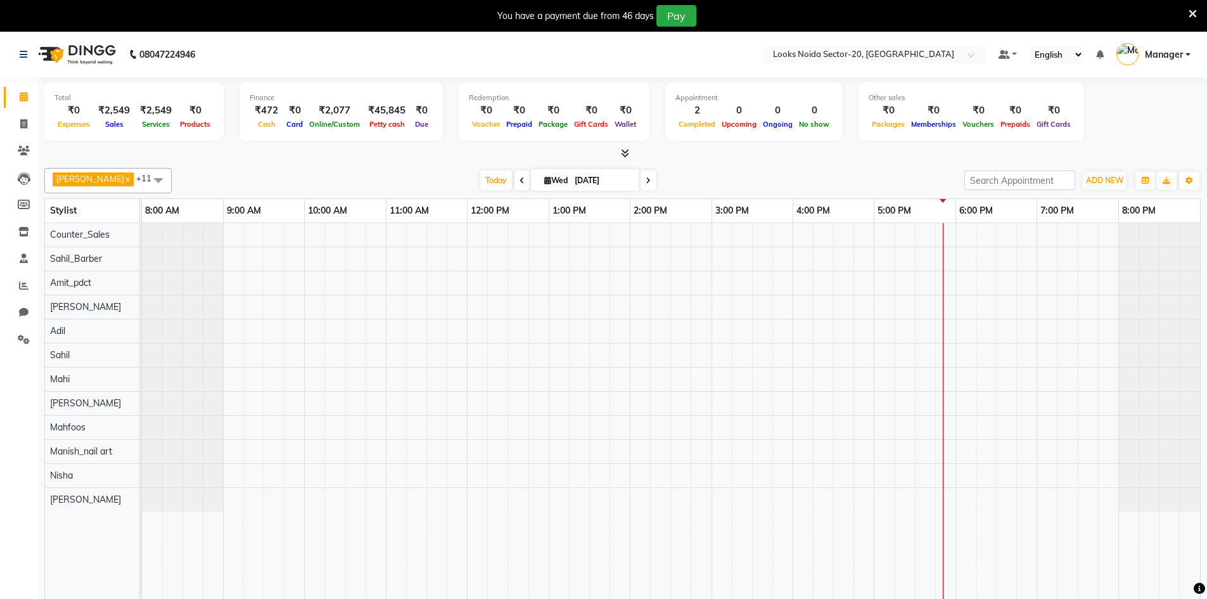
click at [1196, 11] on icon at bounding box center [1193, 13] width 8 height 11
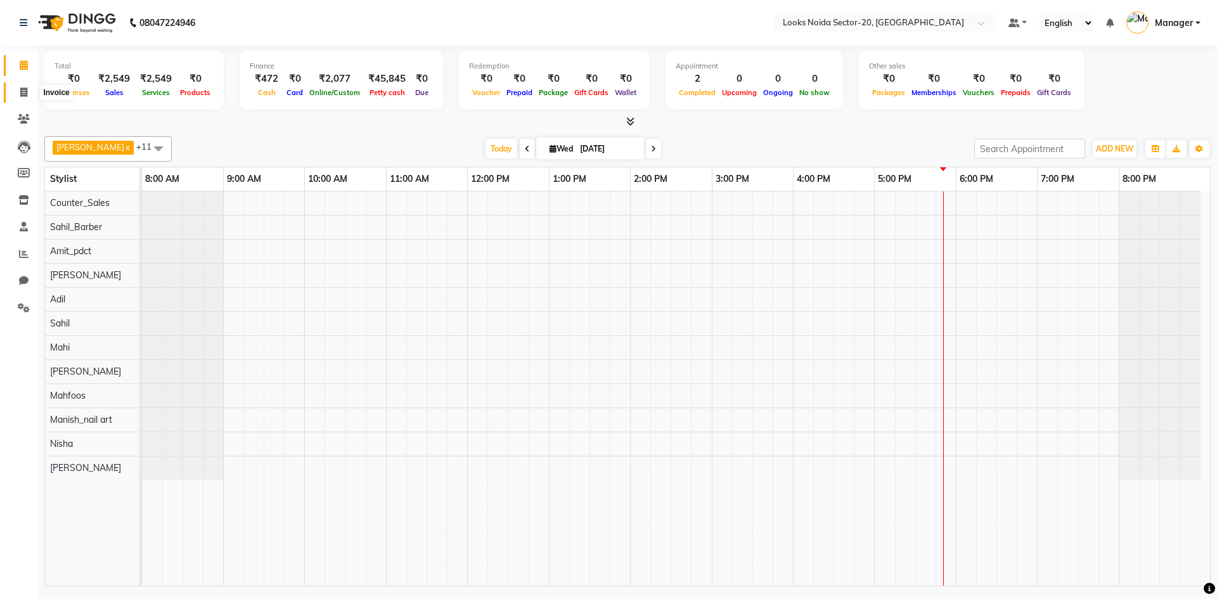
drag, startPoint x: 18, startPoint y: 91, endPoint x: 23, endPoint y: 100, distance: 10.5
click at [18, 91] on span at bounding box center [24, 93] width 22 height 15
select select "service"
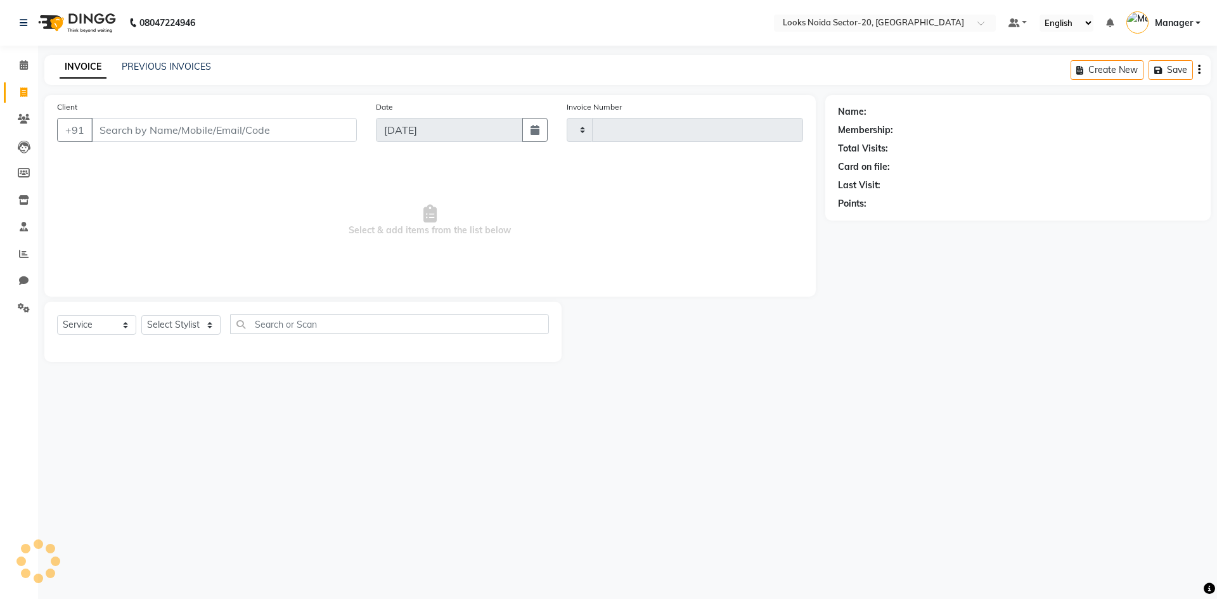
type input "0438"
select select "8646"
drag, startPoint x: 217, startPoint y: 319, endPoint x: 211, endPoint y: 328, distance: 10.9
click at [217, 319] on select "Select Stylist" at bounding box center [180, 325] width 79 height 20
drag, startPoint x: 80, startPoint y: 316, endPoint x: 112, endPoint y: 266, distance: 59.3
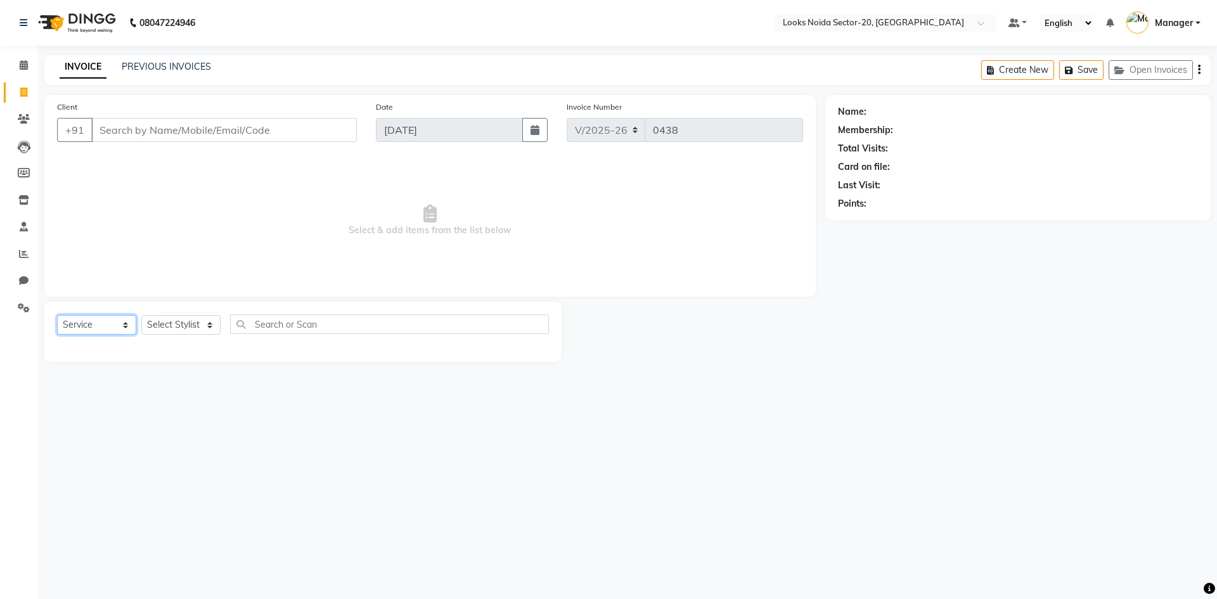
click at [80, 316] on select "Select Service Product Membership Package Voucher Prepaid Gift Card" at bounding box center [96, 325] width 79 height 20
click at [210, 326] on select "Select Stylist [PERSON_NAME] [PERSON_NAME] Amit_pdct Counter_Sales [PERSON_NAME…" at bounding box center [180, 325] width 79 height 20
select select "86760"
click at [141, 315] on select "Select Stylist [PERSON_NAME] [PERSON_NAME] Amit_pdct Counter_Sales [PERSON_NAME…" at bounding box center [180, 325] width 79 height 20
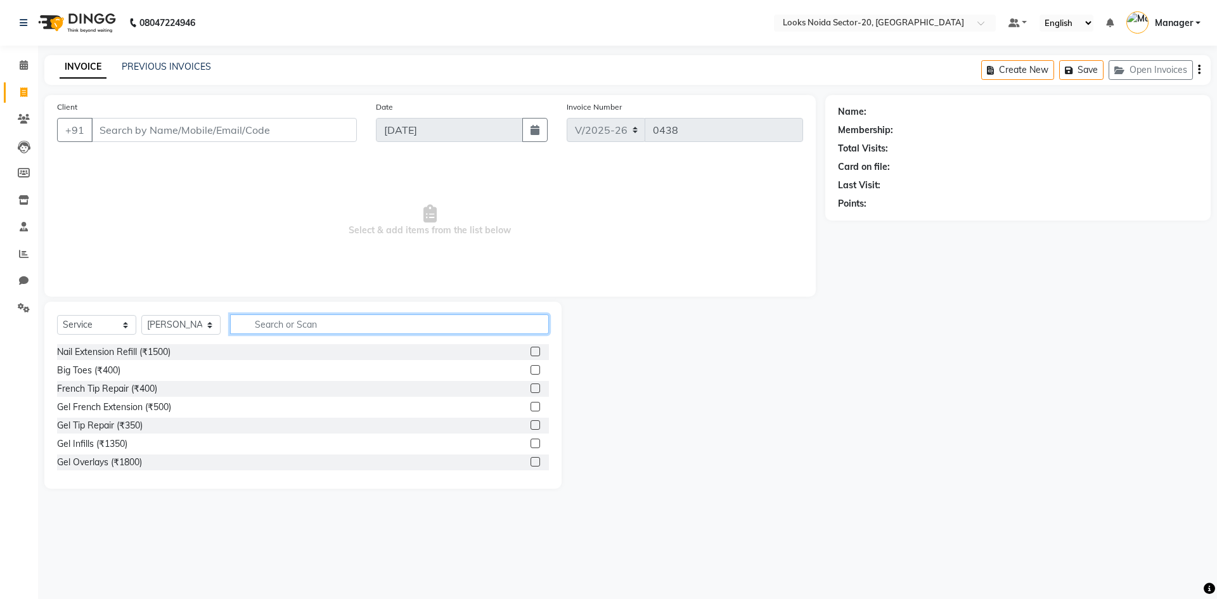
click at [271, 327] on input "text" at bounding box center [389, 324] width 319 height 20
type input "cut"
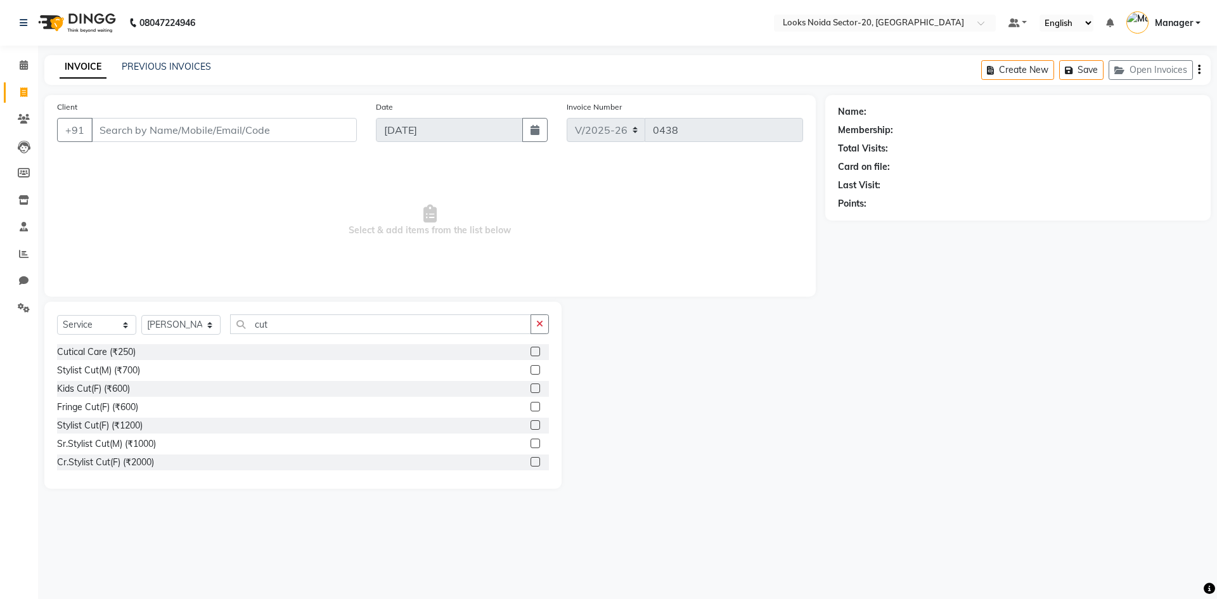
click at [531, 366] on label at bounding box center [536, 370] width 10 height 10
click at [531, 366] on input "checkbox" at bounding box center [535, 370] width 8 height 8
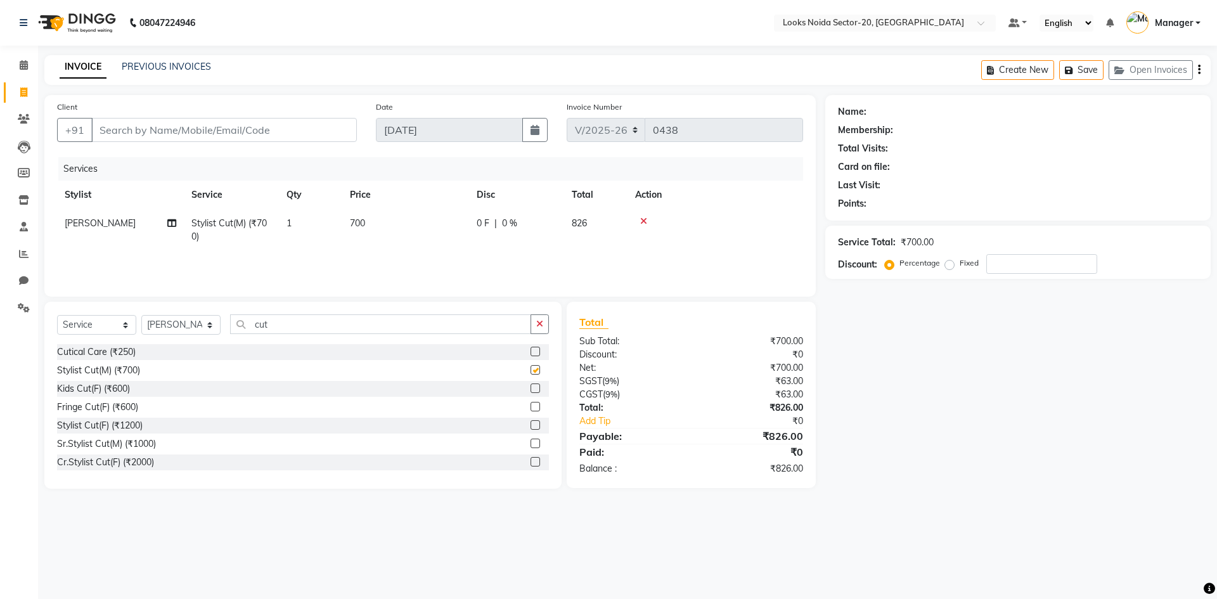
checkbox input "false"
click at [402, 328] on input "cut" at bounding box center [380, 324] width 301 height 20
type input "c"
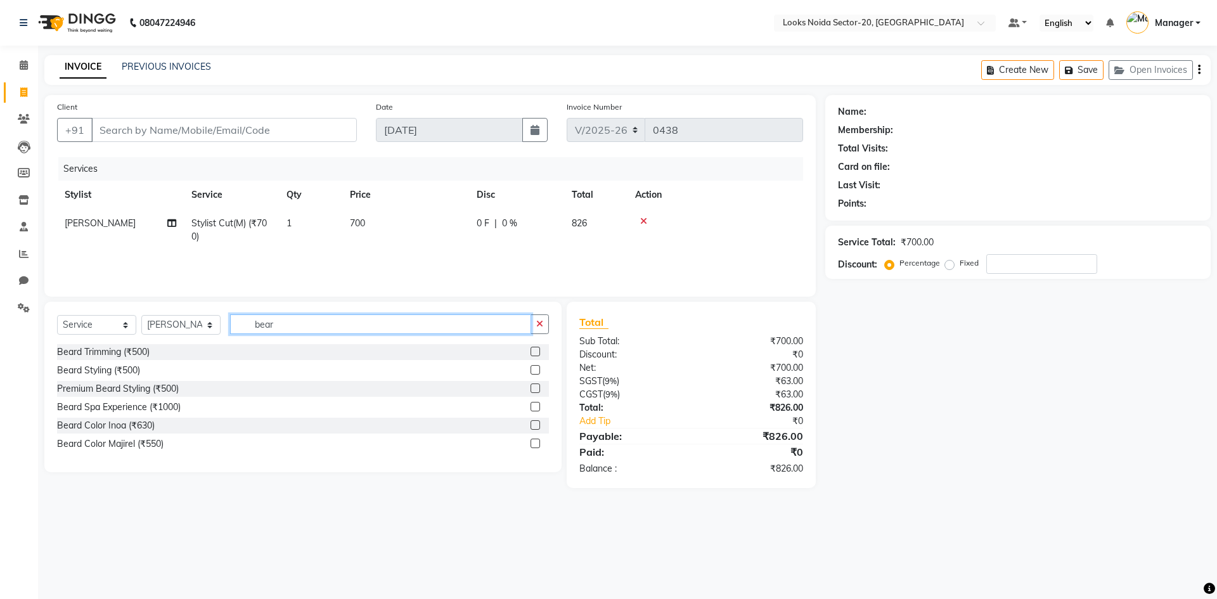
type input "bear"
click at [535, 352] on label at bounding box center [536, 352] width 10 height 10
click at [535, 352] on input "checkbox" at bounding box center [535, 352] width 8 height 8
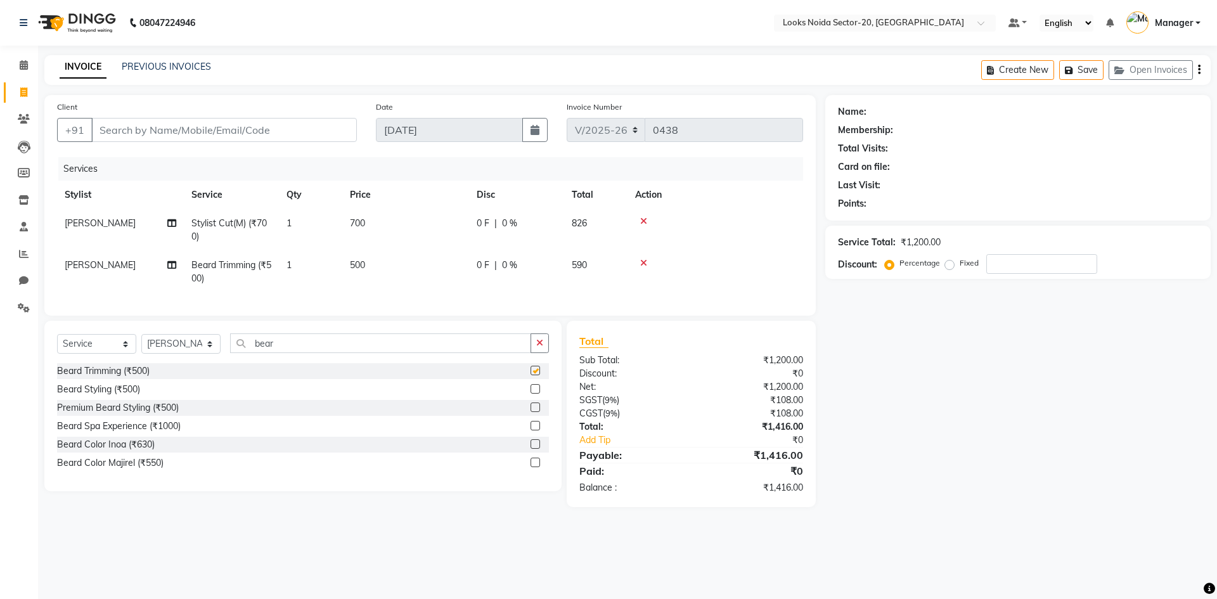
checkbox input "false"
click at [385, 262] on td "500" at bounding box center [405, 272] width 127 height 42
select select "86760"
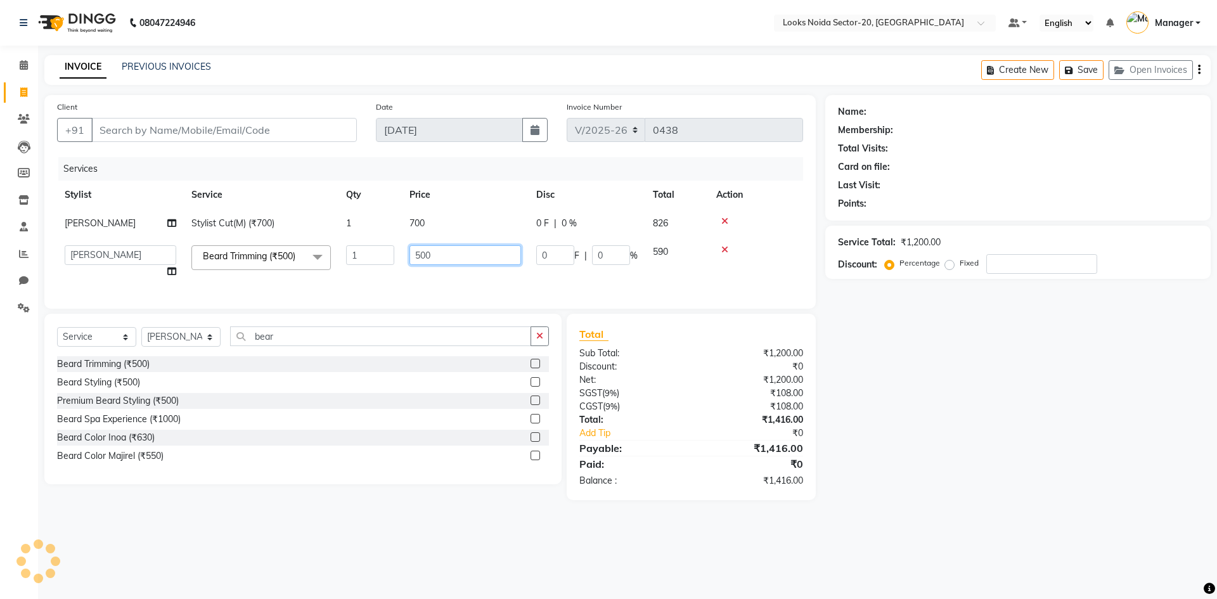
click at [470, 264] on input "500" at bounding box center [465, 255] width 112 height 20
type input "5"
type input "300"
click at [461, 229] on td "700" at bounding box center [465, 223] width 127 height 29
select select "86760"
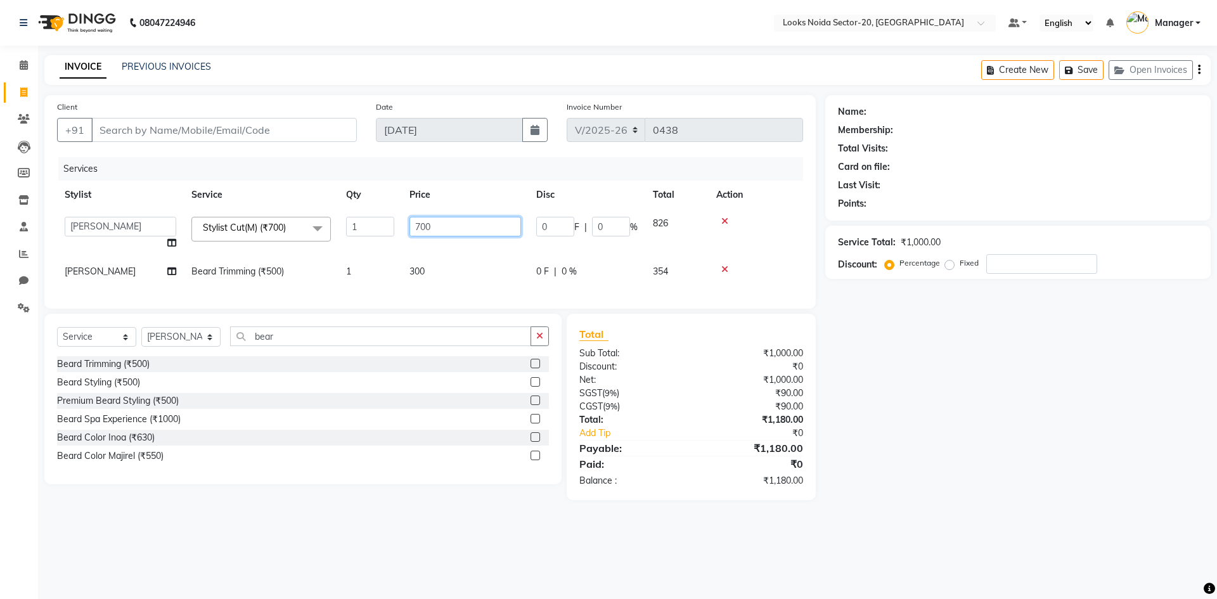
click at [482, 233] on input "700" at bounding box center [465, 227] width 112 height 20
type input "7"
type input "500"
click at [172, 131] on input "Client" at bounding box center [224, 130] width 266 height 24
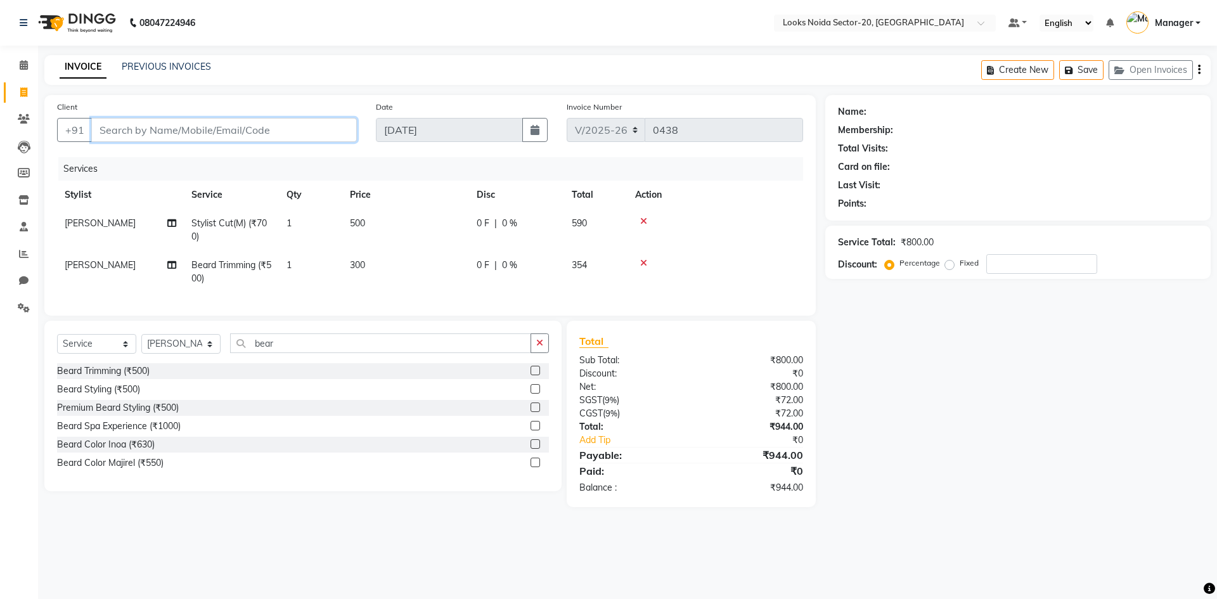
type input "8"
type input "0"
type input "8076426235"
click at [322, 137] on button "Add Client" at bounding box center [324, 130] width 65 height 24
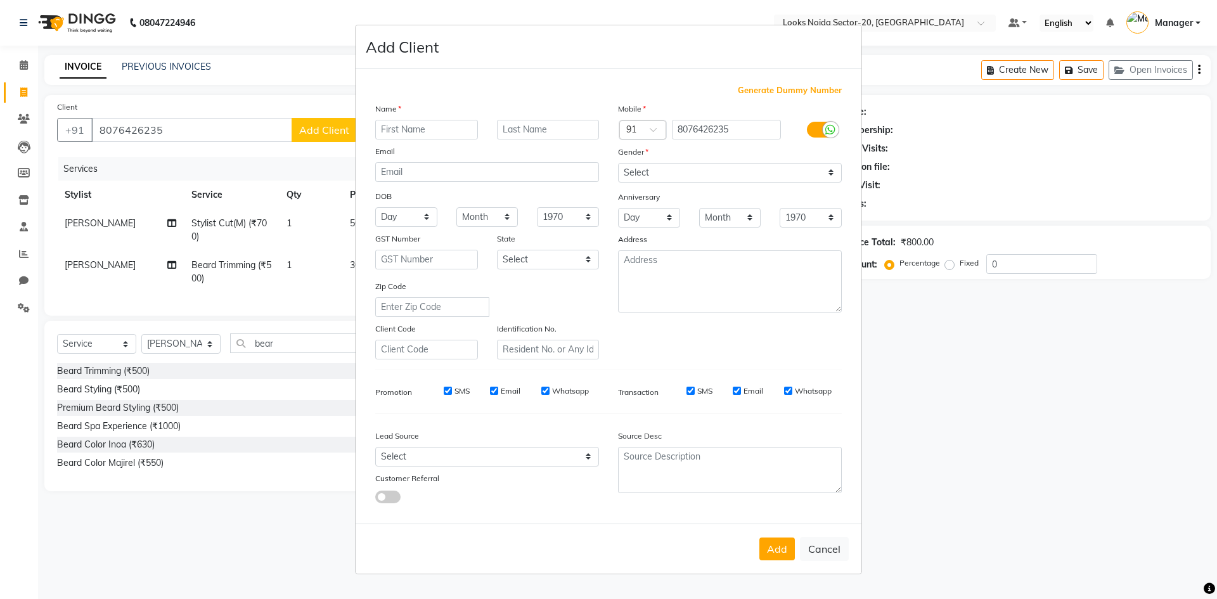
click at [449, 127] on input "text" at bounding box center [426, 130] width 103 height 20
type input "kartik"
click at [659, 176] on select "Select Male Female Other Prefer Not To Say" at bounding box center [730, 173] width 224 height 20
select select "male"
click at [618, 163] on select "Select Male Female Other Prefer Not To Say" at bounding box center [730, 173] width 224 height 20
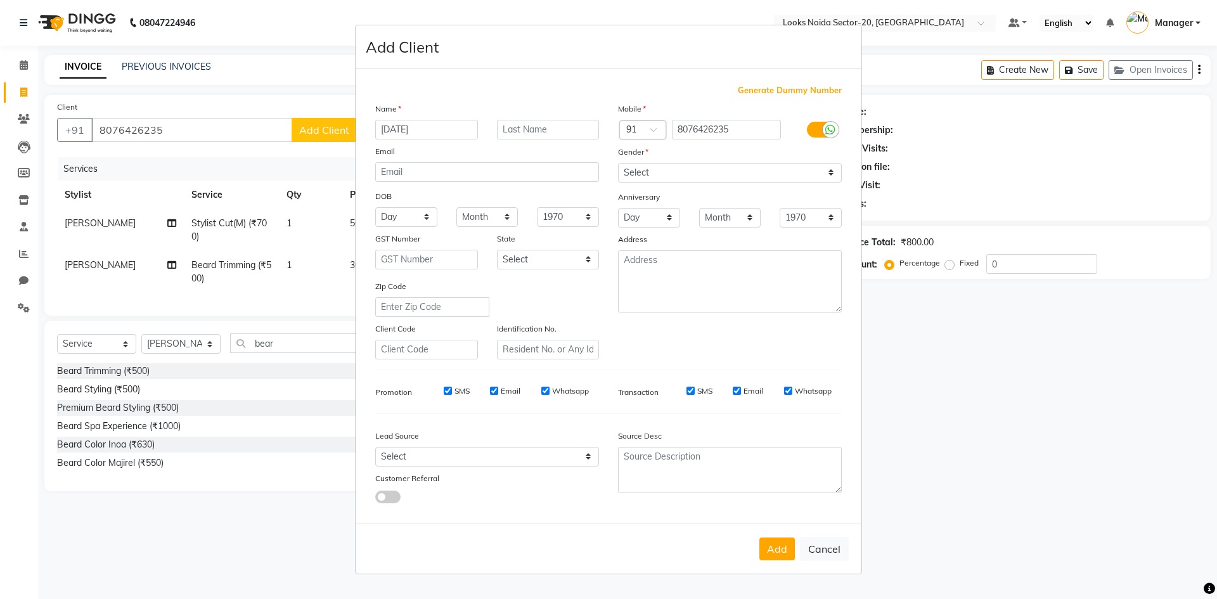
click at [1074, 413] on ngb-modal-window "Add Client Generate Dummy Number Name kartik Email DOB Day 01 02 03 04 05 06 07…" at bounding box center [608, 299] width 1217 height 599
click at [775, 550] on button "Add" at bounding box center [776, 548] width 35 height 23
select select
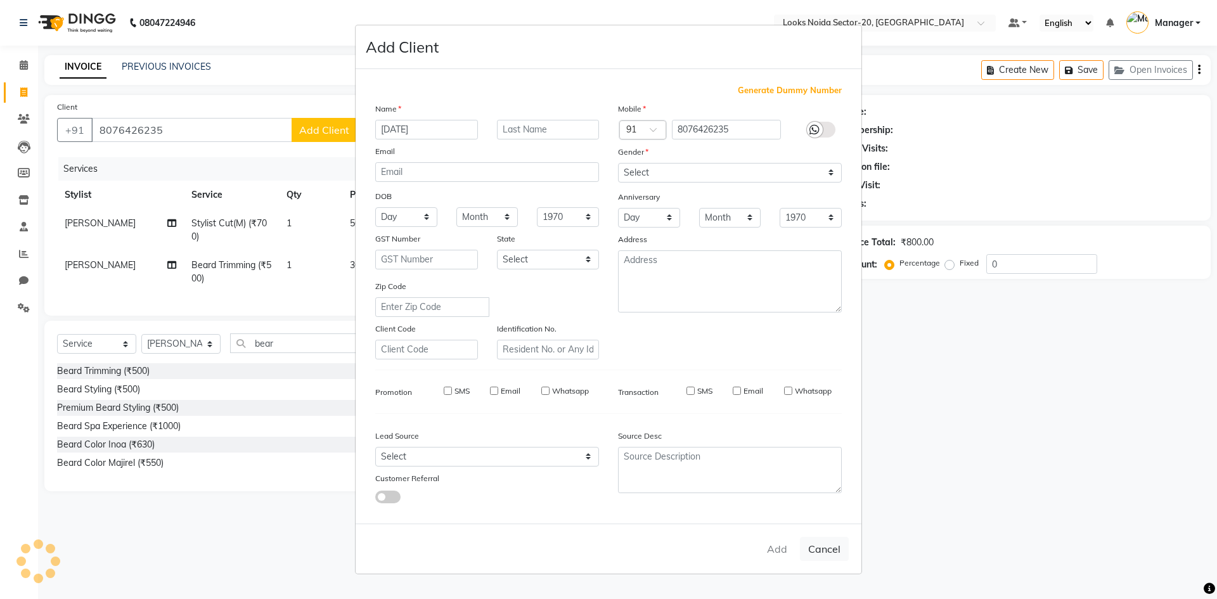
select select
checkbox input "false"
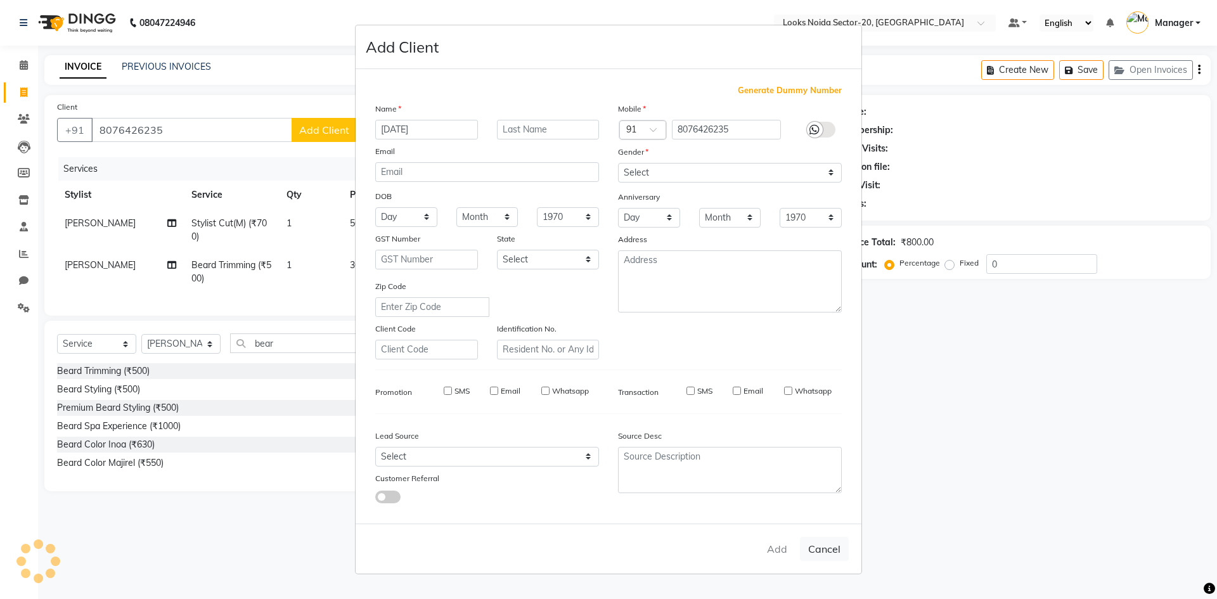
checkbox input "false"
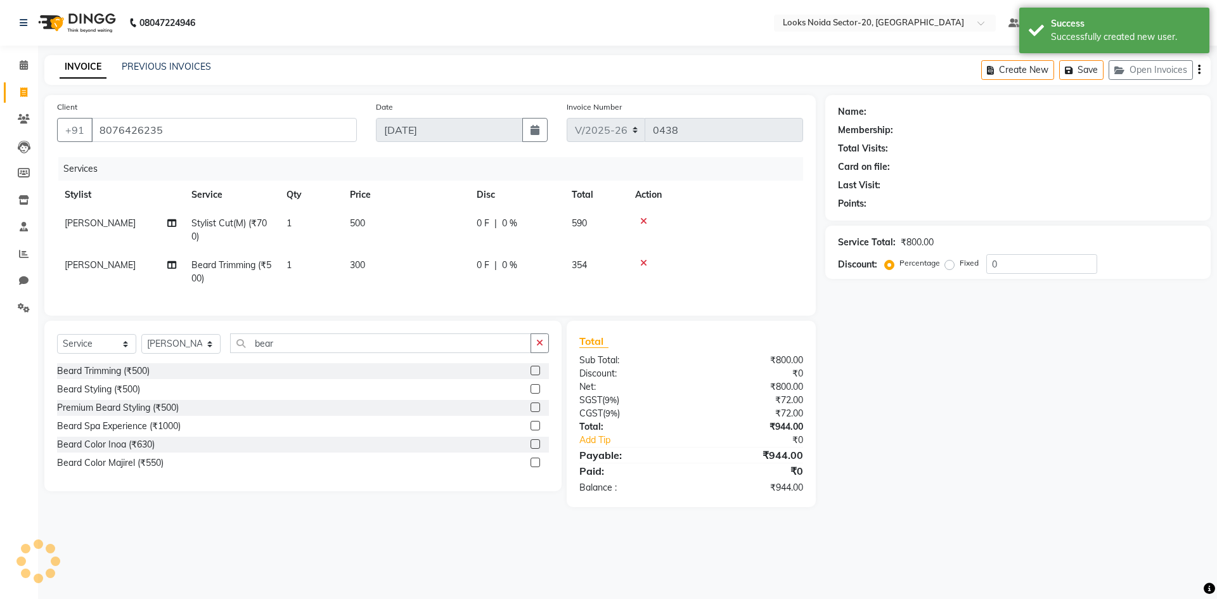
click at [906, 424] on div "Name: Membership: Total Visits: Card on file: Last Visit: Points: Service Total…" at bounding box center [1022, 301] width 395 height 412
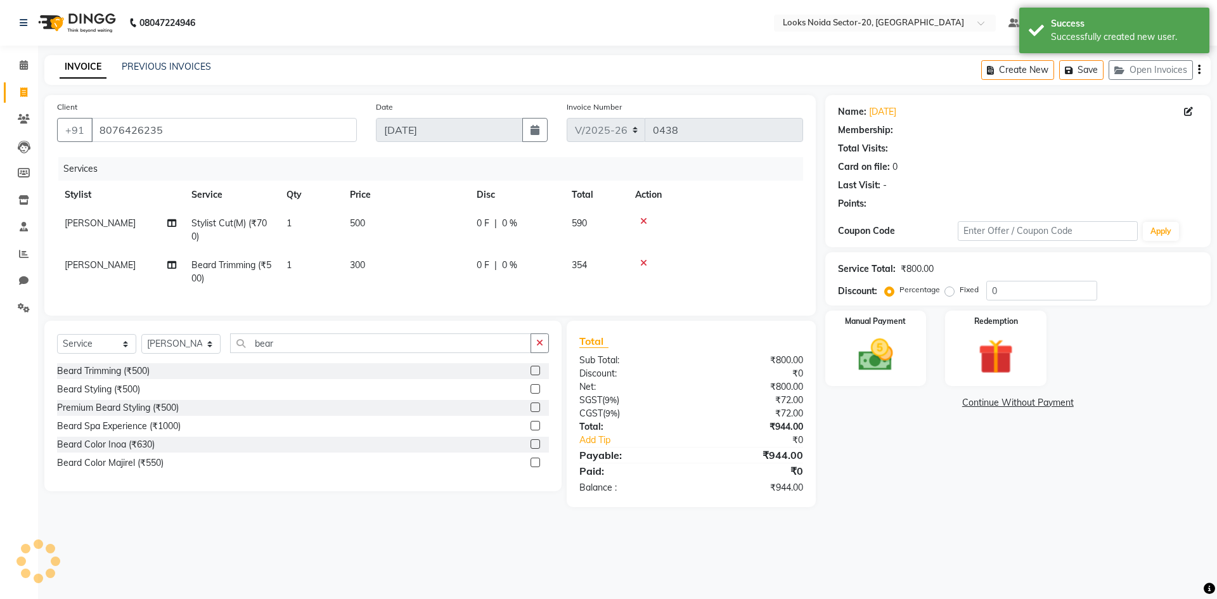
select select "1: Object"
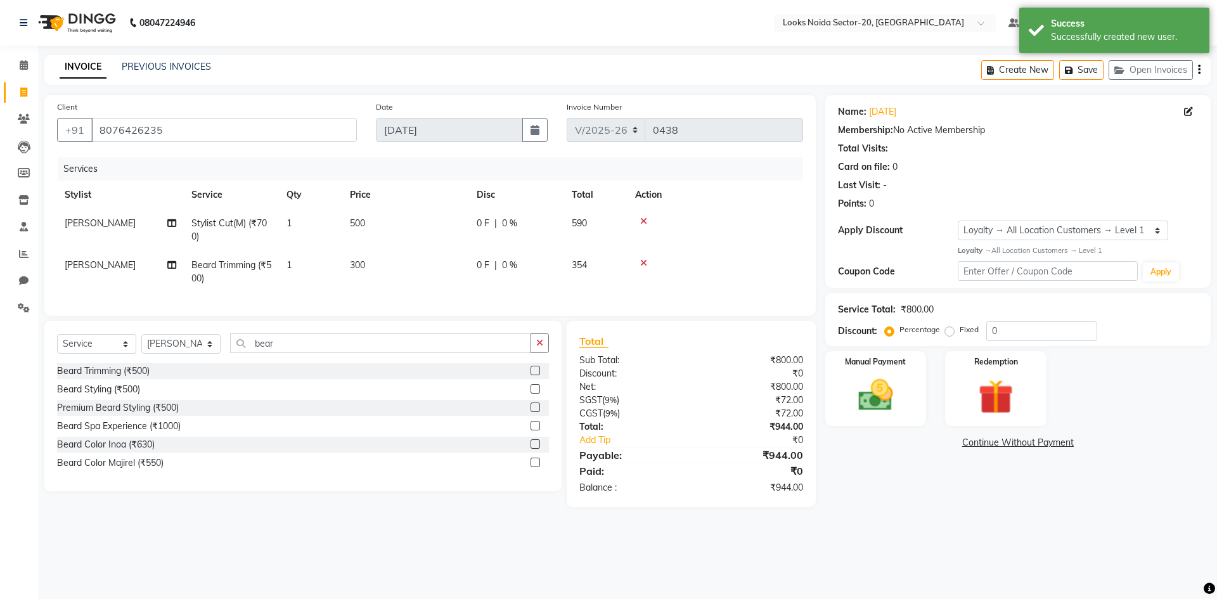
click at [935, 480] on div "Name: Kartik Membership: No Active Membership Total Visits: Card on file: 0 Las…" at bounding box center [1022, 301] width 395 height 412
click at [911, 504] on div "Name: Kartik Membership: No Active Membership Total Visits: Card on file: 0 Las…" at bounding box center [1022, 301] width 395 height 412
click at [1169, 395] on div "Manual Payment Redemption" at bounding box center [1018, 388] width 404 height 75
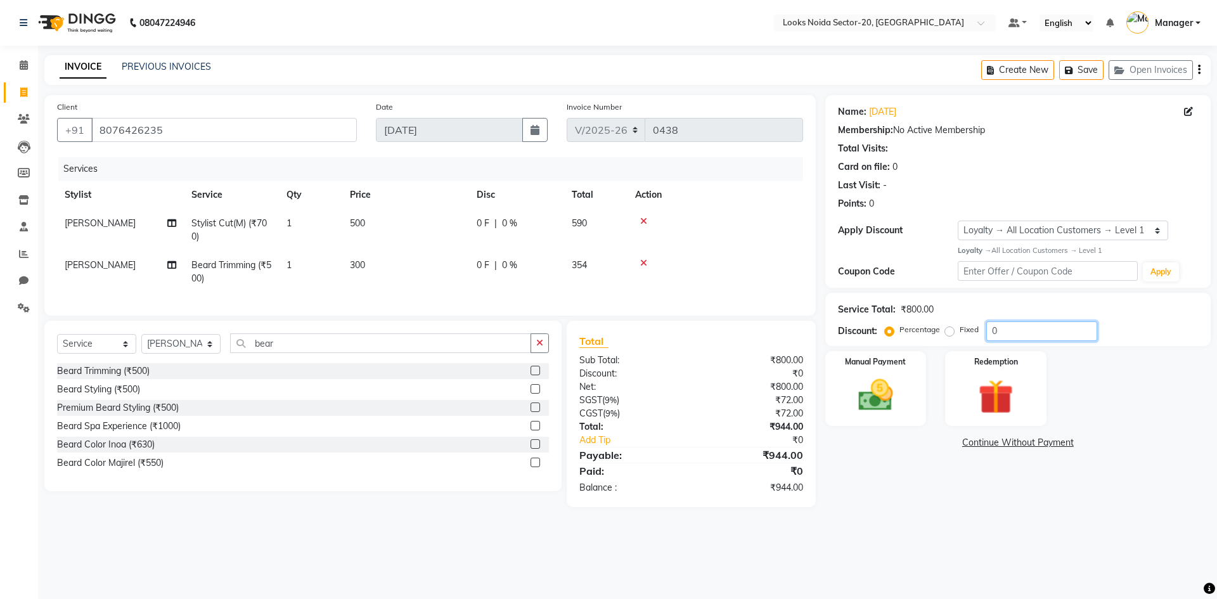
click at [1074, 325] on input "0" at bounding box center [1041, 331] width 111 height 20
click at [851, 414] on img at bounding box center [875, 396] width 59 height 42
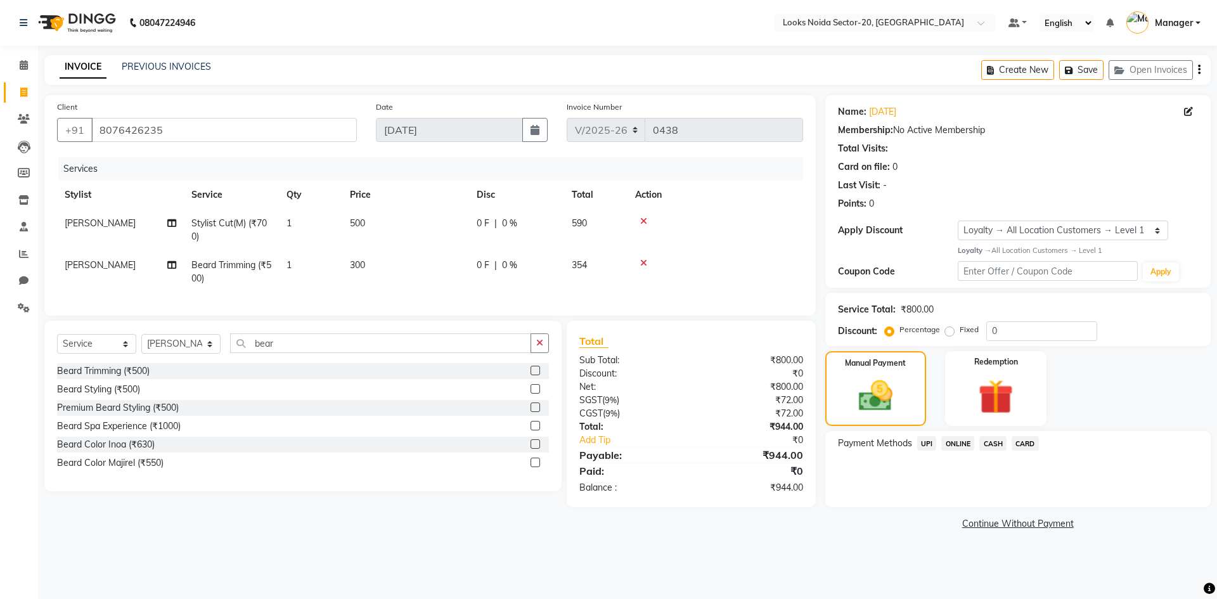
click at [999, 446] on span "CASH" at bounding box center [992, 443] width 27 height 15
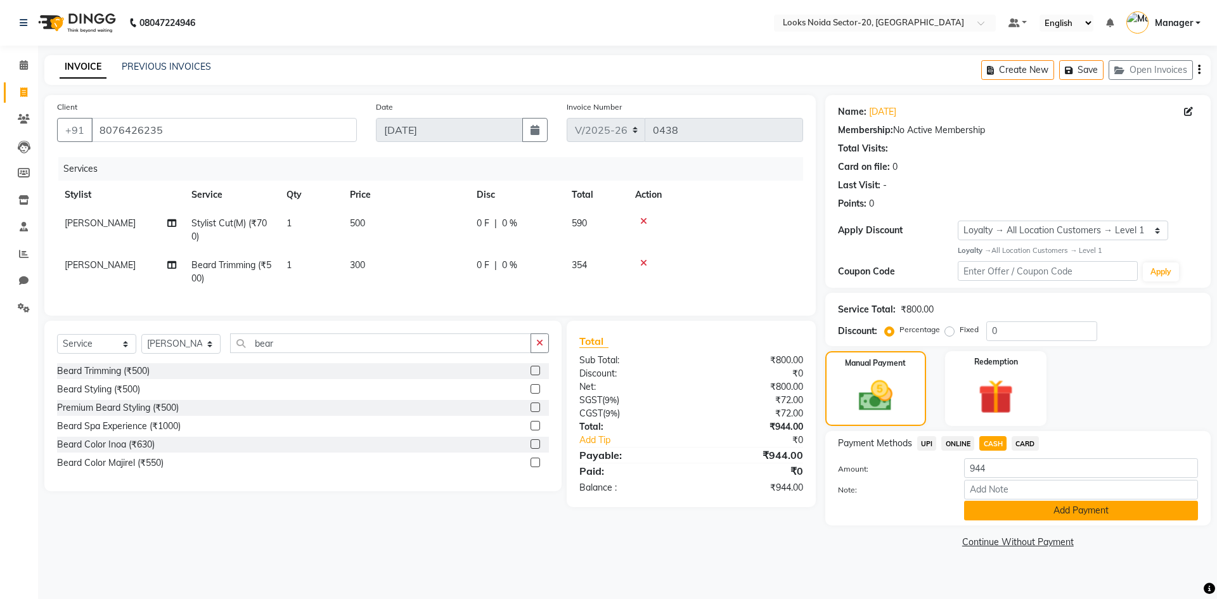
click at [1029, 508] on button "Add Payment" at bounding box center [1081, 511] width 234 height 20
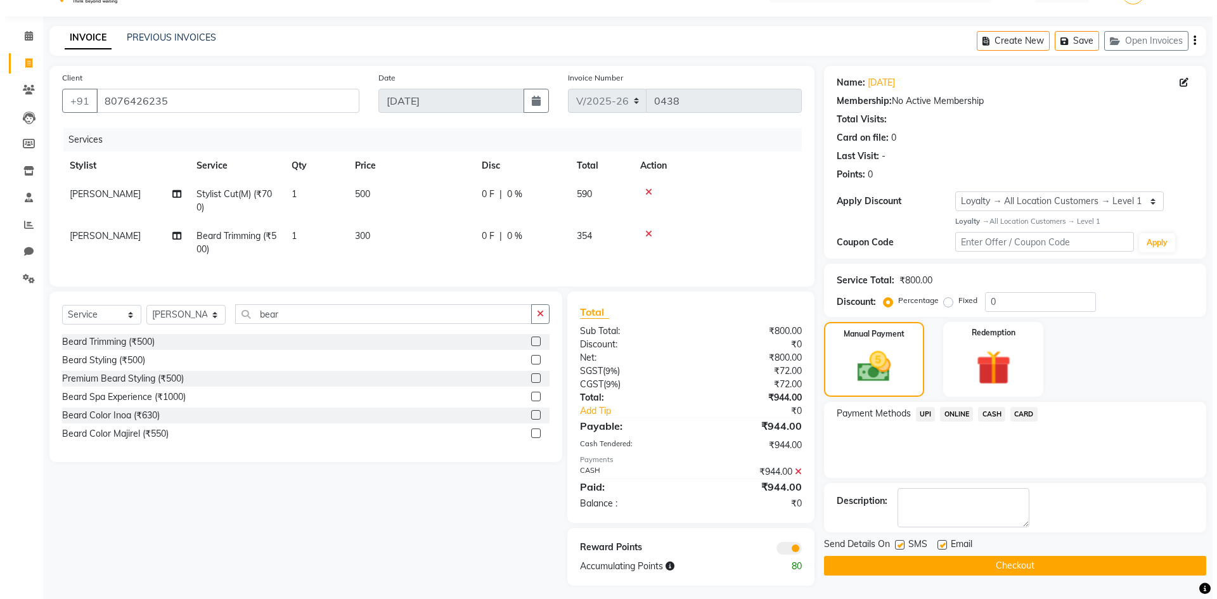
scroll to position [44, 0]
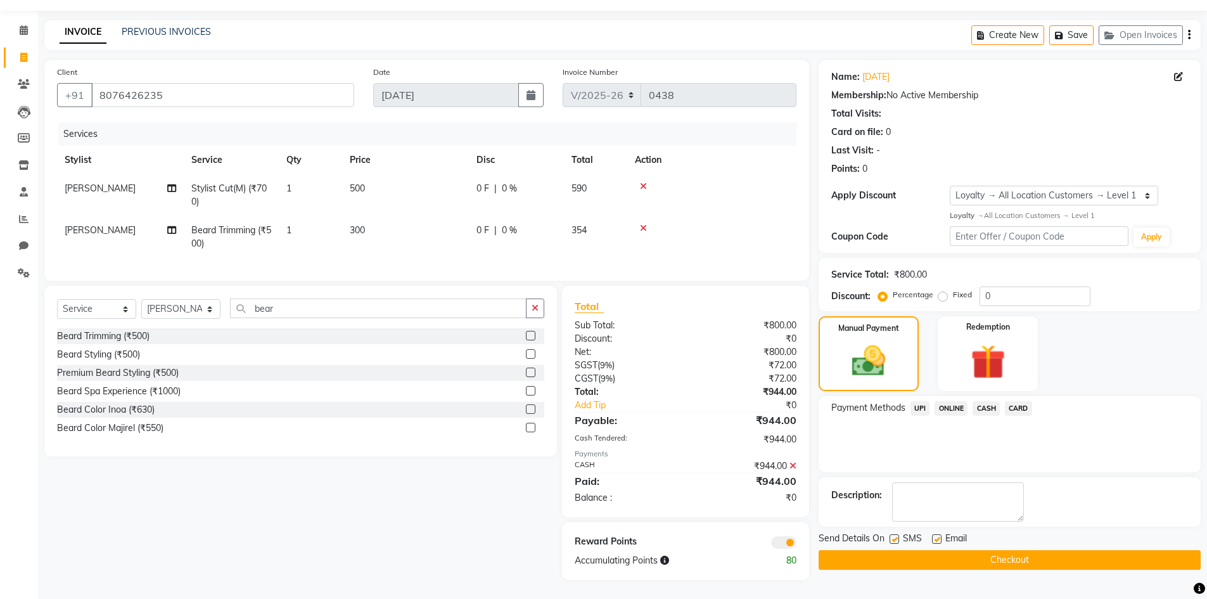
click at [778, 544] on span at bounding box center [783, 542] width 25 height 13
click at [797, 544] on input "checkbox" at bounding box center [797, 544] width 0 height 0
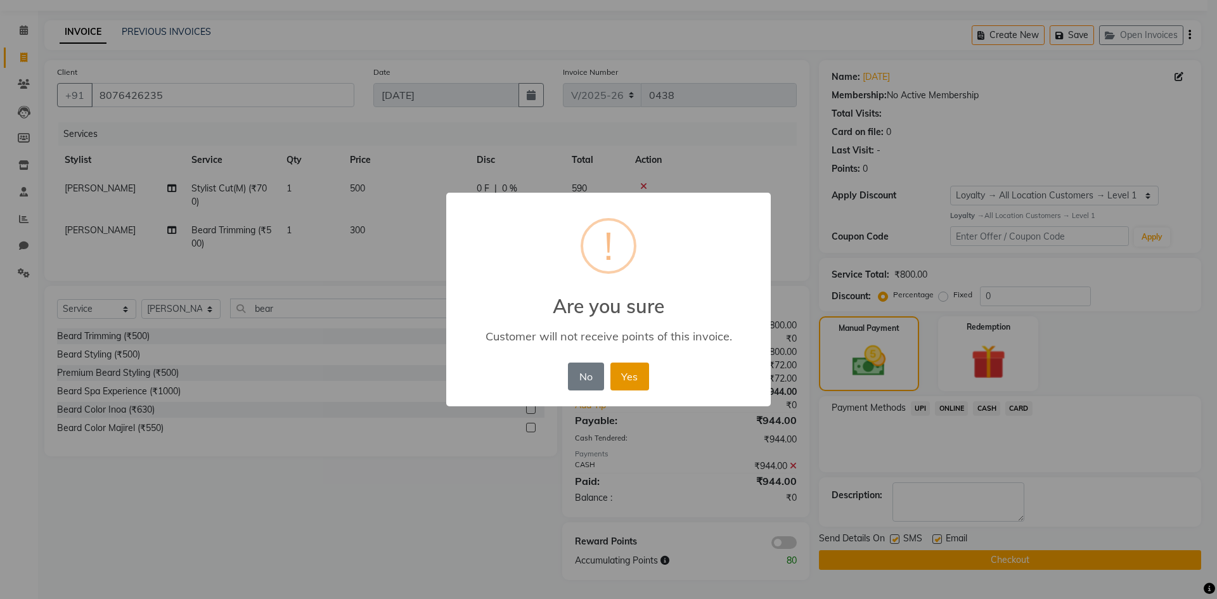
click at [619, 376] on button "Yes" at bounding box center [629, 377] width 39 height 28
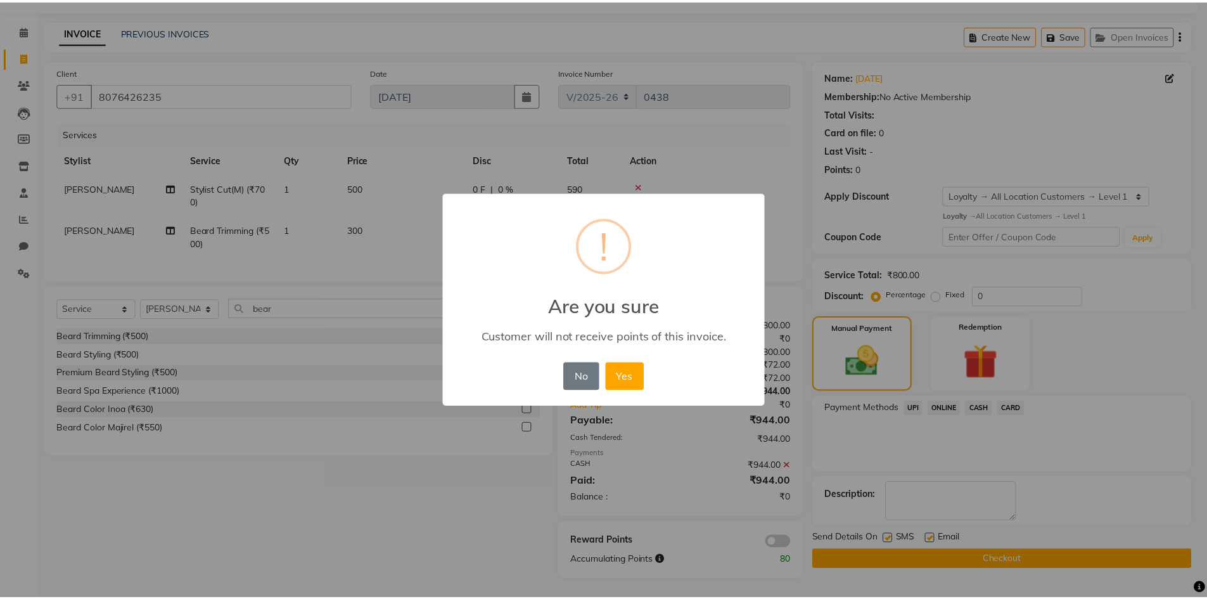
scroll to position [26, 0]
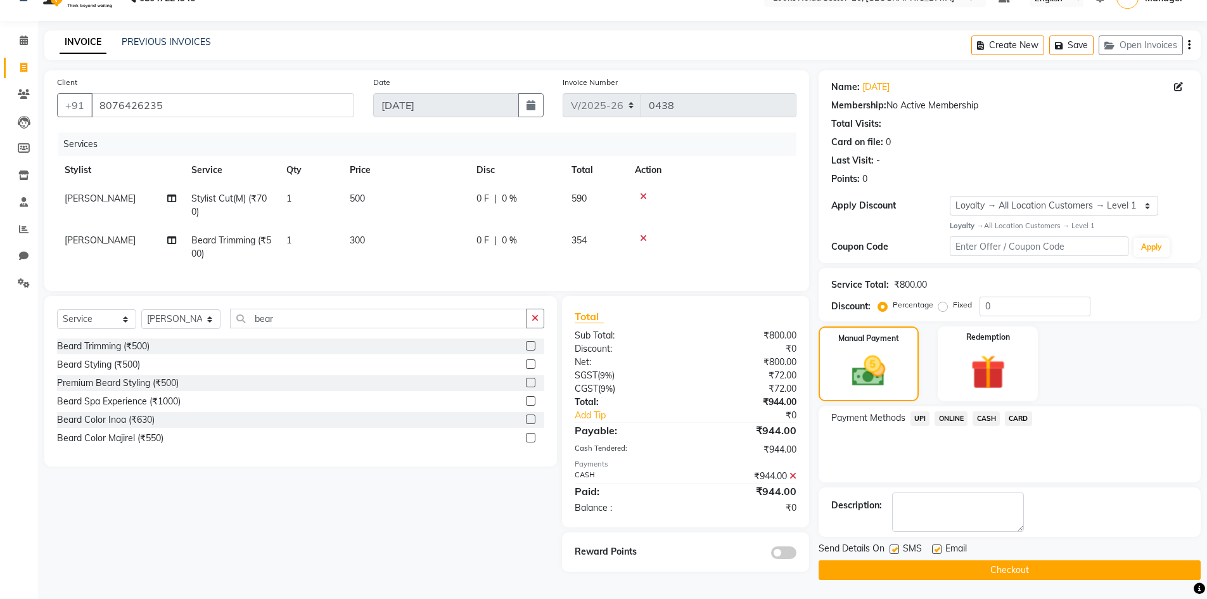
click at [844, 560] on button "Checkout" at bounding box center [1010, 570] width 382 height 20
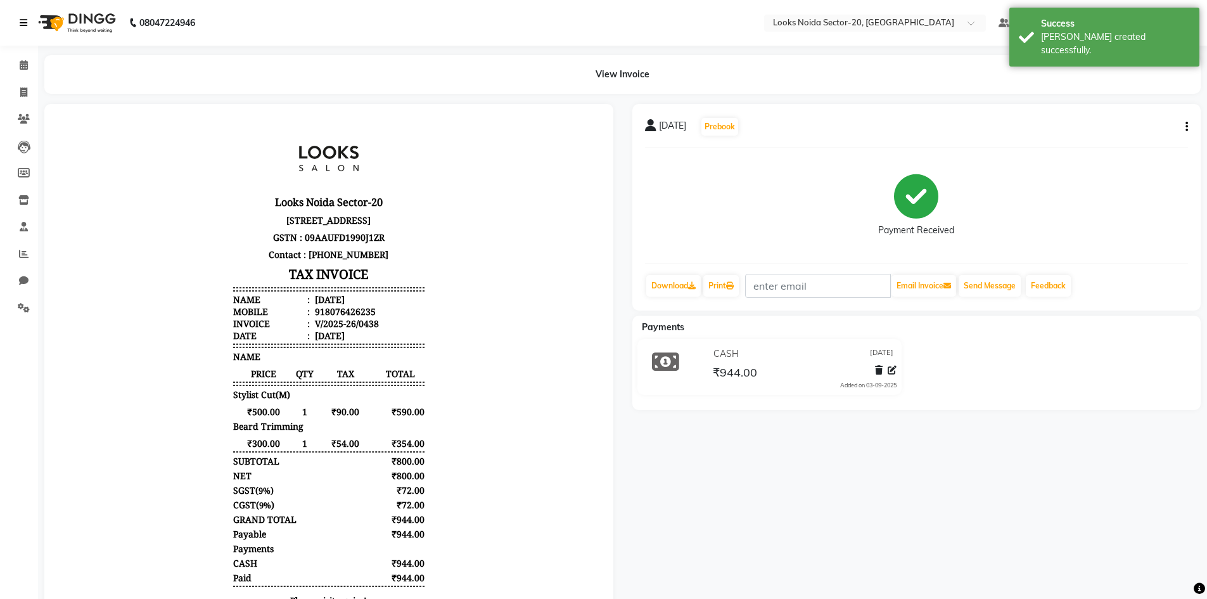
click at [29, 24] on link at bounding box center [26, 22] width 13 height 35
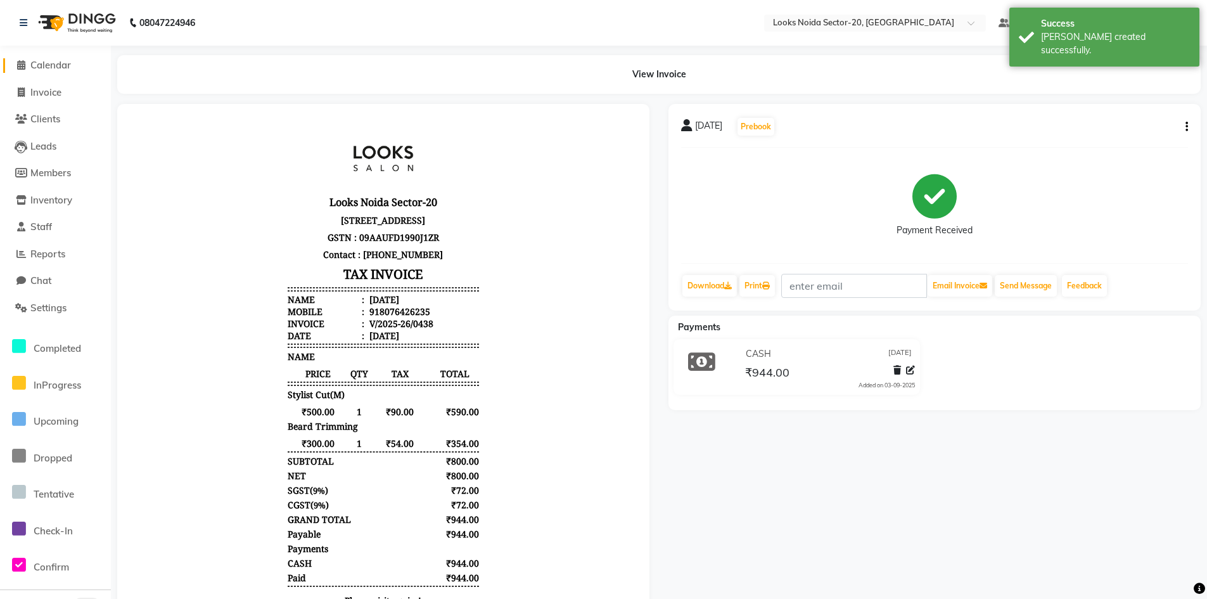
drag, startPoint x: 48, startPoint y: 65, endPoint x: 67, endPoint y: 54, distance: 22.4
click at [49, 65] on span "Calendar" at bounding box center [50, 65] width 41 height 12
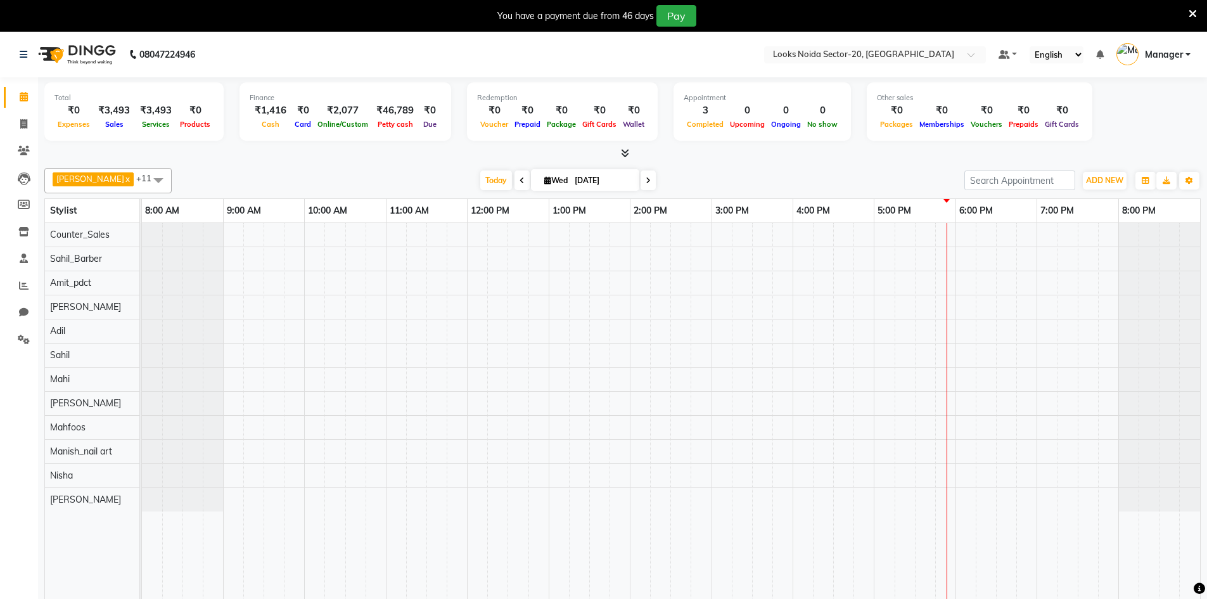
click at [1191, 13] on icon at bounding box center [1193, 13] width 8 height 11
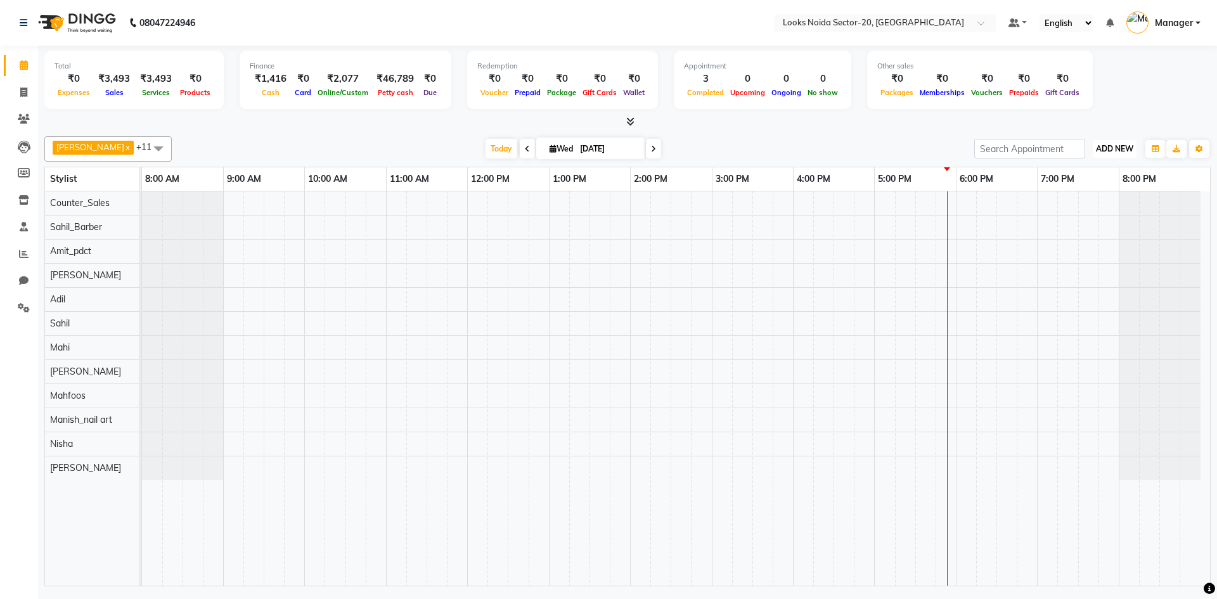
click at [1112, 141] on button "ADD NEW Toggle Dropdown" at bounding box center [1115, 149] width 44 height 18
click at [1100, 208] on link "Add Expense" at bounding box center [1086, 206] width 100 height 16
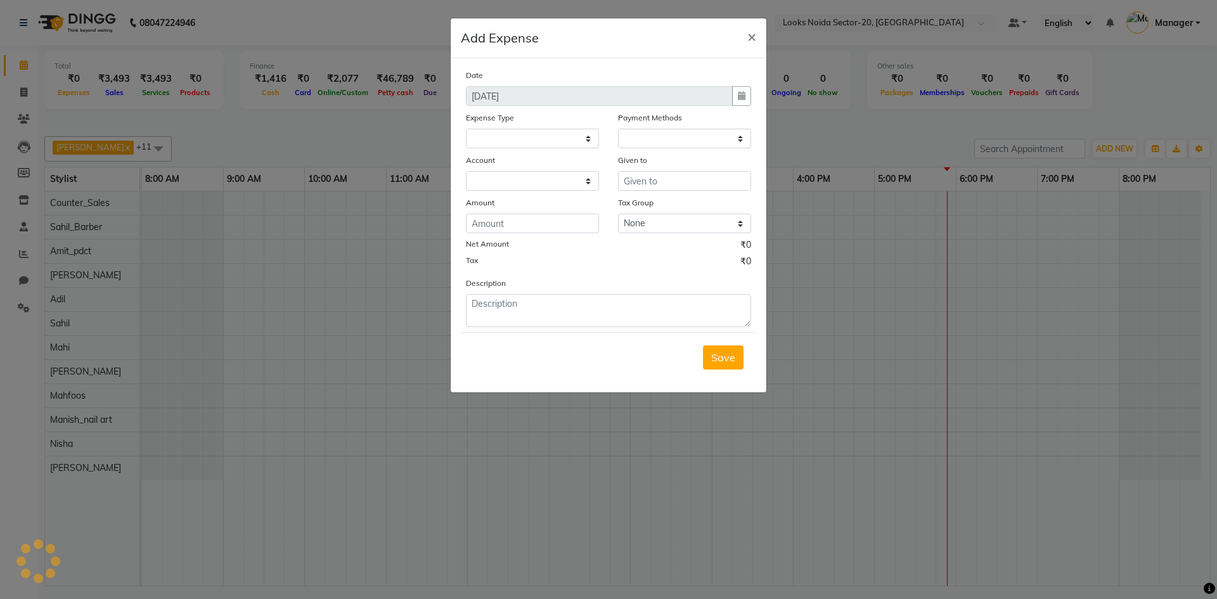
select select
select select "1"
select select "7896"
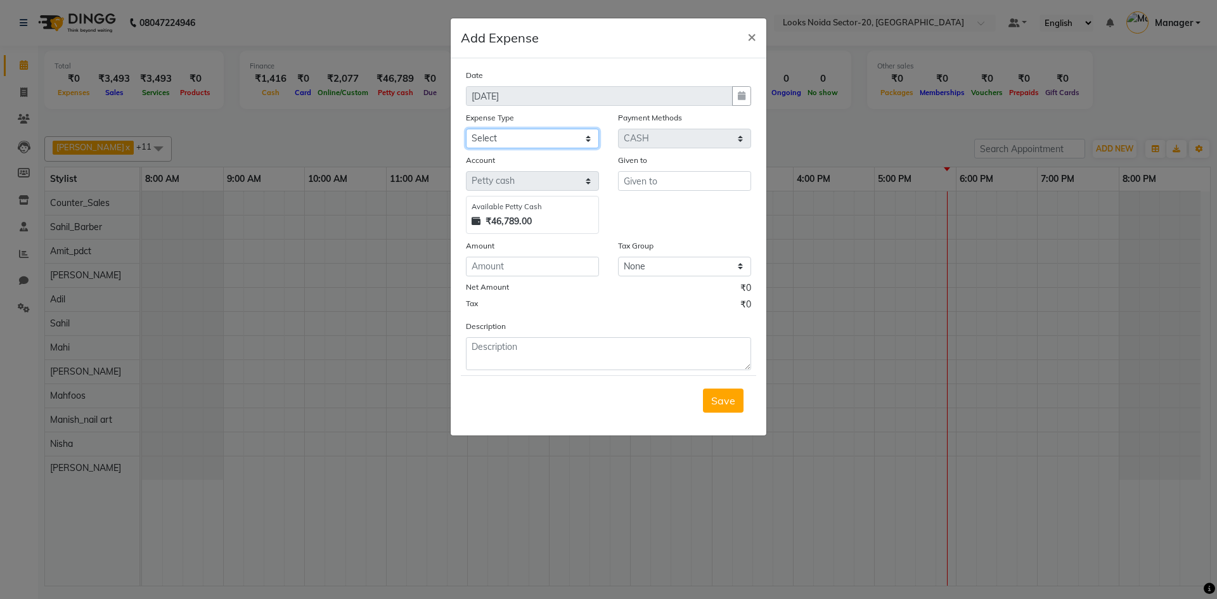
click at [564, 137] on select "Select Bank Deposit Blinkit Cash Handover CLIENT Client ordered food Client Ref…" at bounding box center [532, 139] width 133 height 20
select select "24070"
click at [466, 129] on select "Select Bank Deposit Blinkit Cash Handover CLIENT Client ordered food Client Ref…" at bounding box center [532, 139] width 133 height 20
click at [515, 274] on input "number" at bounding box center [532, 267] width 133 height 20
type input "100"
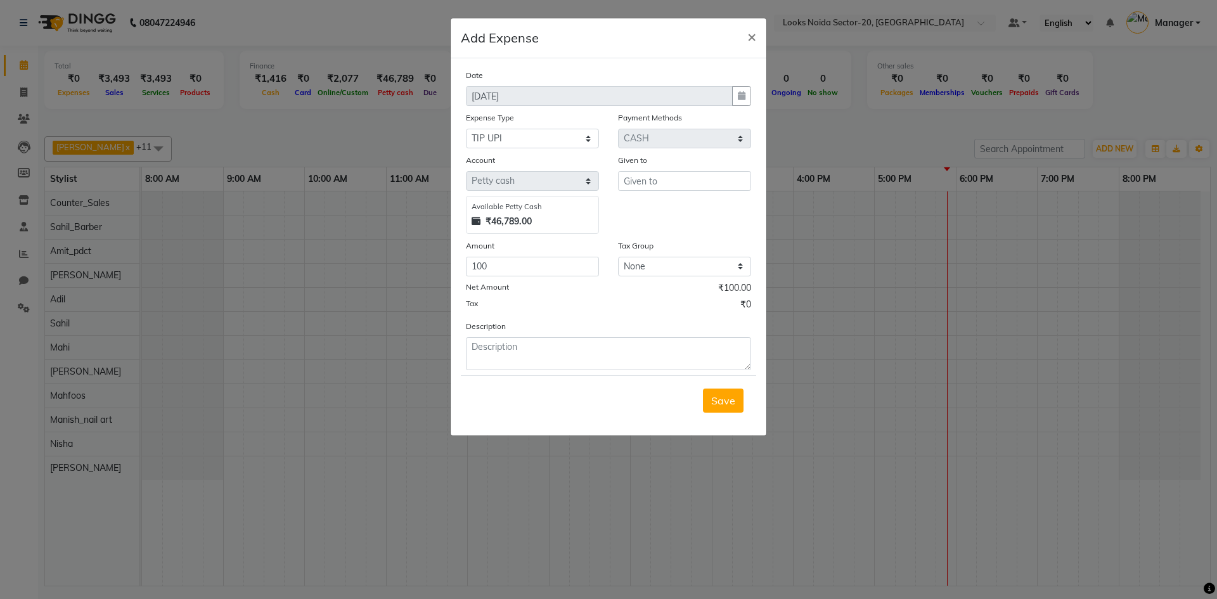
drag, startPoint x: 503, startPoint y: 371, endPoint x: 503, endPoint y: 362, distance: 8.9
click at [503, 370] on form "Date 03-09-2025 Expense Type Select Bank Deposit Blinkit Cash Handover CLIENT C…" at bounding box center [608, 246] width 295 height 357
click at [534, 370] on textarea at bounding box center [608, 353] width 285 height 33
type textarea "client paid tip to mahi"
click at [704, 173] on input "text" at bounding box center [684, 181] width 133 height 20
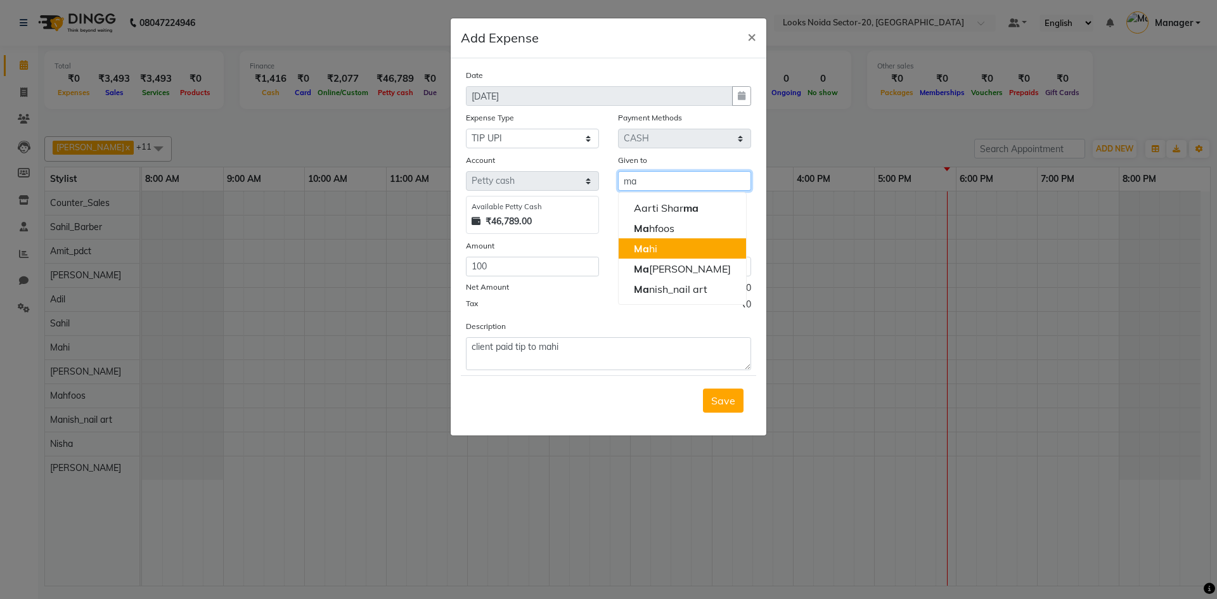
click at [683, 252] on button "Ma hi" at bounding box center [682, 248] width 127 height 20
type input "Mahi"
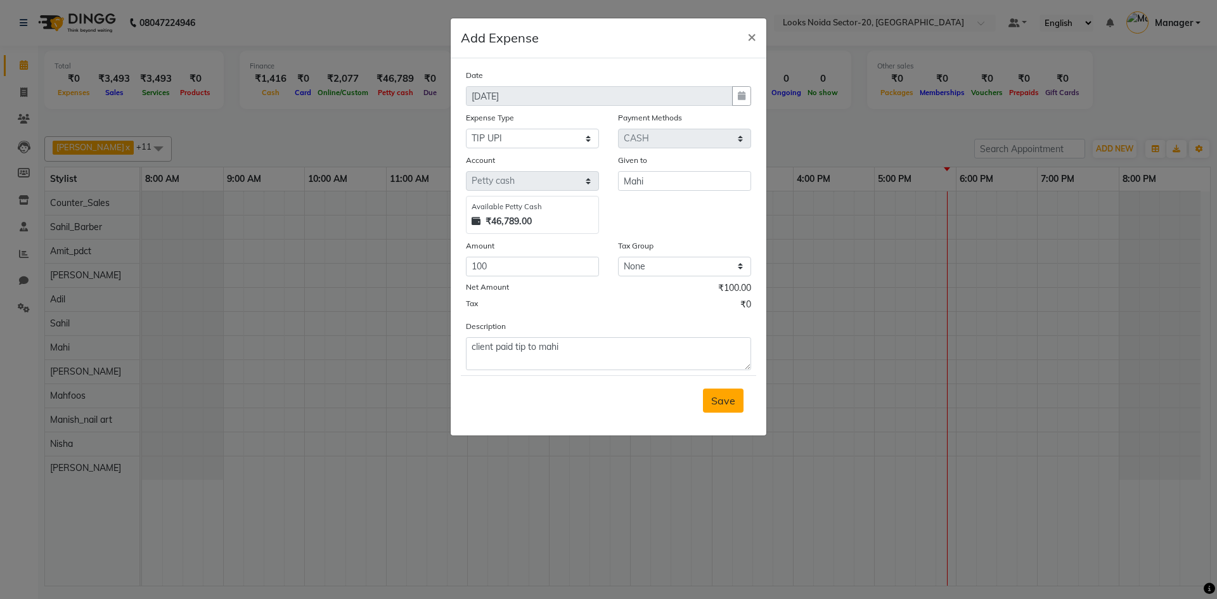
click at [717, 392] on button "Save" at bounding box center [723, 401] width 41 height 24
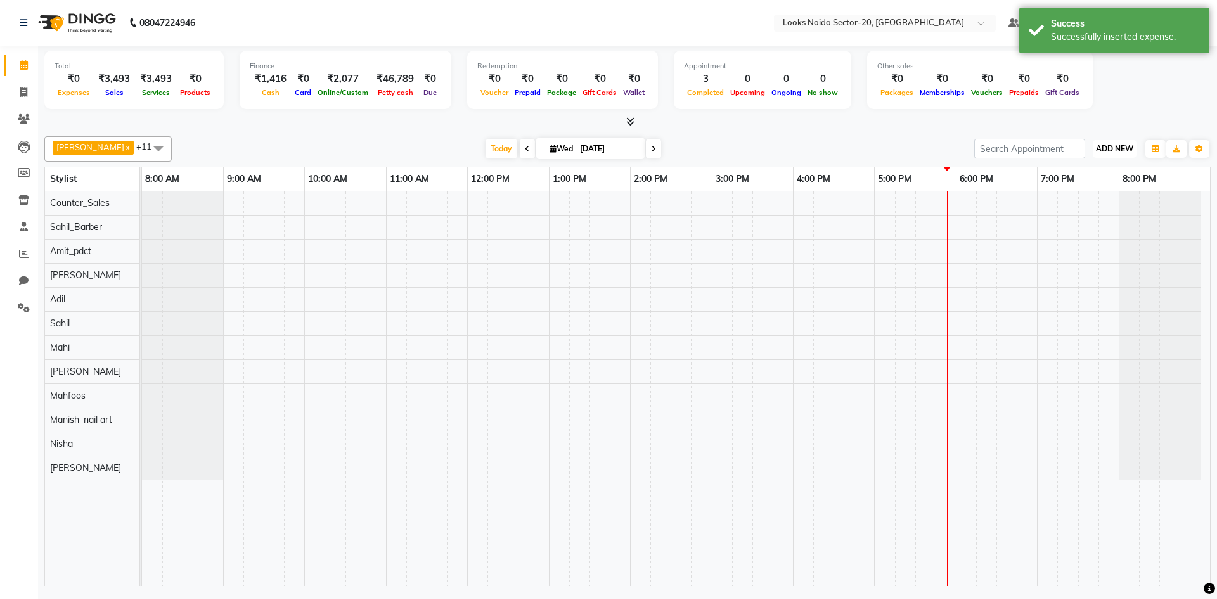
click at [1113, 150] on span "ADD NEW" at bounding box center [1114, 149] width 37 height 10
click at [1091, 208] on link "Add Expense" at bounding box center [1086, 206] width 100 height 16
select select "7897"
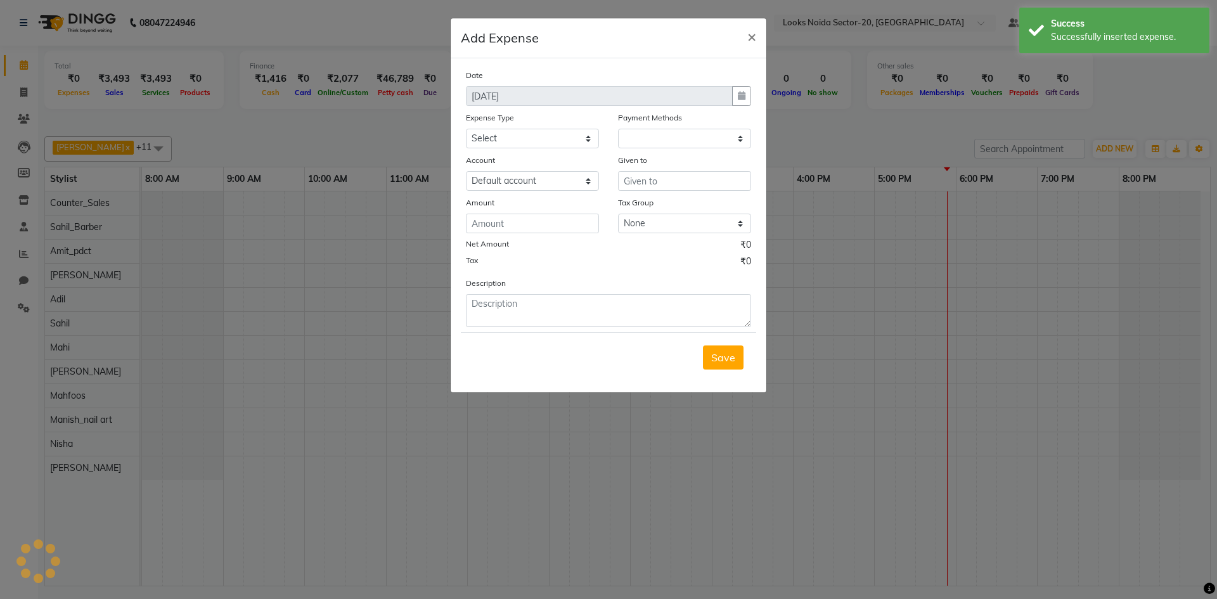
select select "1"
select select "7896"
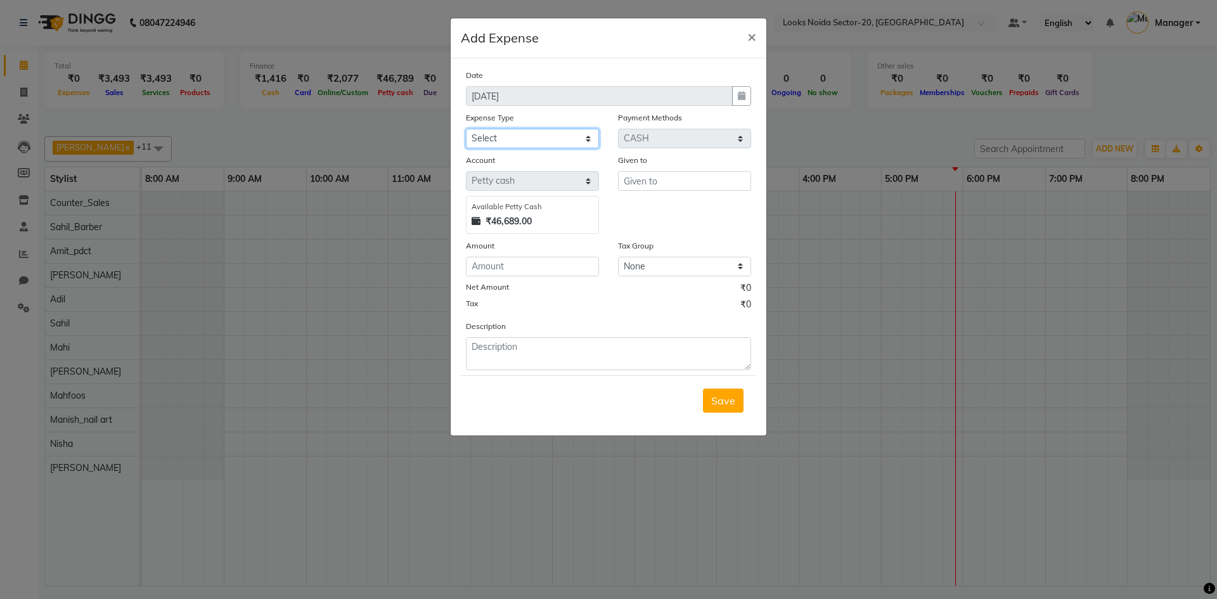
click at [577, 143] on select "Select Bank Deposit Blinkit Cash Handover CLIENT Client ordered food Client Ref…" at bounding box center [532, 139] width 133 height 20
select select "24472"
click at [466, 129] on select "Select Bank Deposit Blinkit Cash Handover CLIENT Client ordered food Client Ref…" at bounding box center [532, 139] width 133 height 20
click at [523, 269] on input "number" at bounding box center [532, 267] width 133 height 20
type input "70"
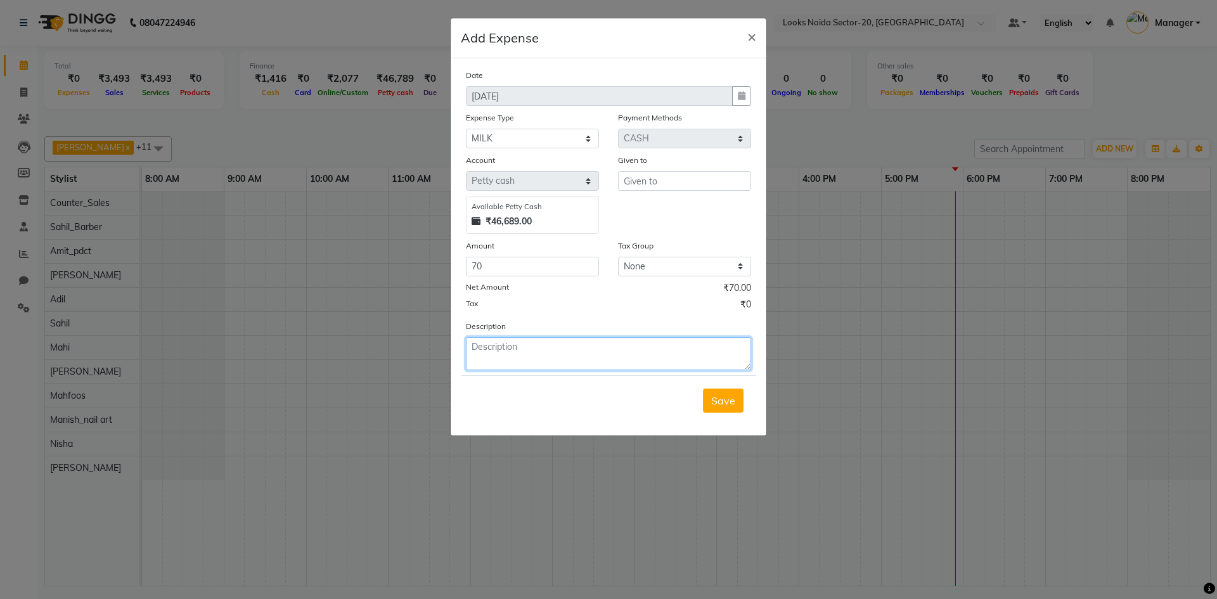
click at [556, 350] on textarea at bounding box center [608, 353] width 285 height 33
click at [675, 261] on select "None 18%GST 12%GST GST" at bounding box center [684, 267] width 133 height 20
click at [689, 179] on input "text" at bounding box center [684, 181] width 133 height 20
type input "Aakash"
click at [594, 355] on textarea at bounding box center [608, 353] width 285 height 33
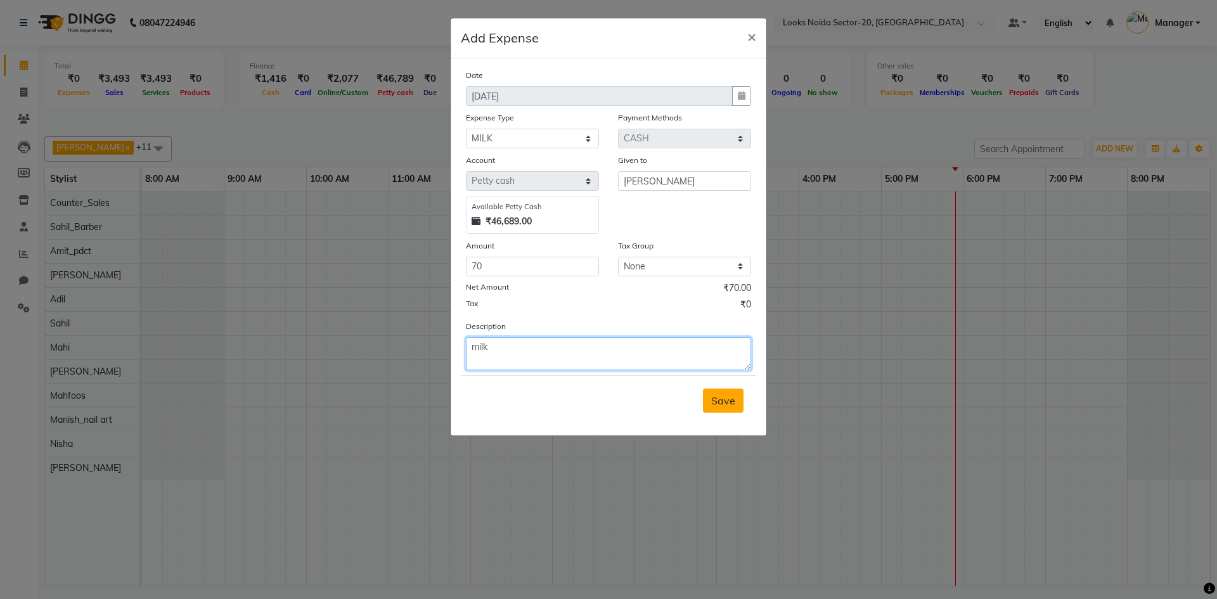
type textarea "milk"
click at [724, 400] on span "Save" at bounding box center [723, 400] width 24 height 13
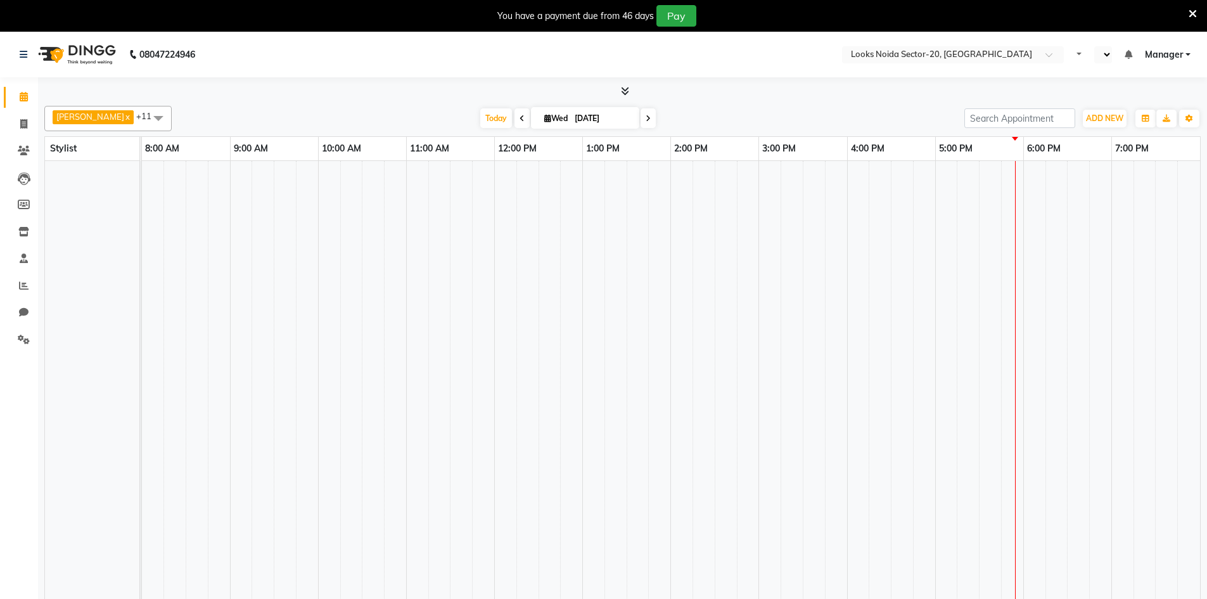
select select "en"
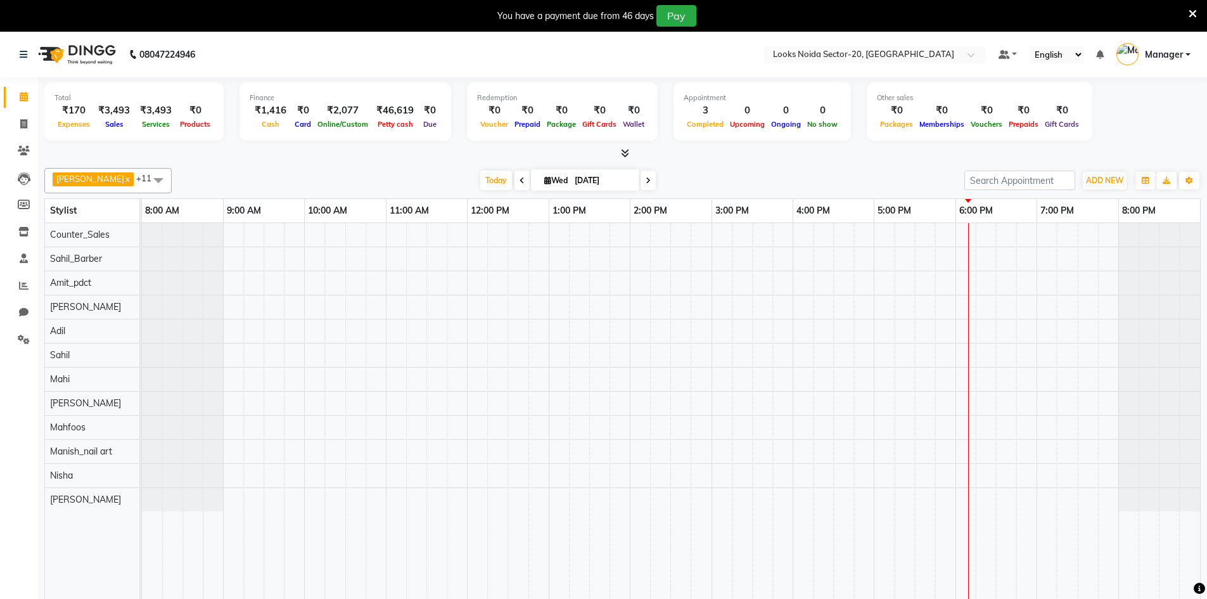
click at [1196, 15] on div "You have a payment due from 46 days Pay" at bounding box center [603, 16] width 1207 height 32
click at [1192, 9] on icon at bounding box center [1193, 13] width 8 height 11
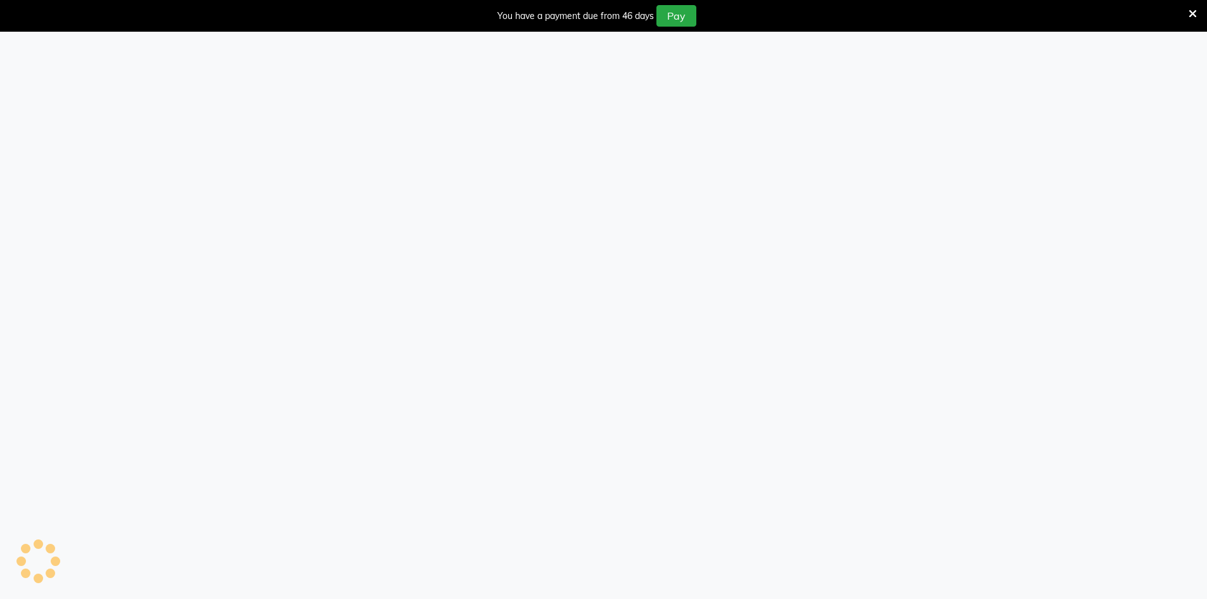
drag, startPoint x: 196, startPoint y: 37, endPoint x: 537, endPoint y: 91, distance: 345.3
click at [537, 91] on div at bounding box center [603, 331] width 1207 height 599
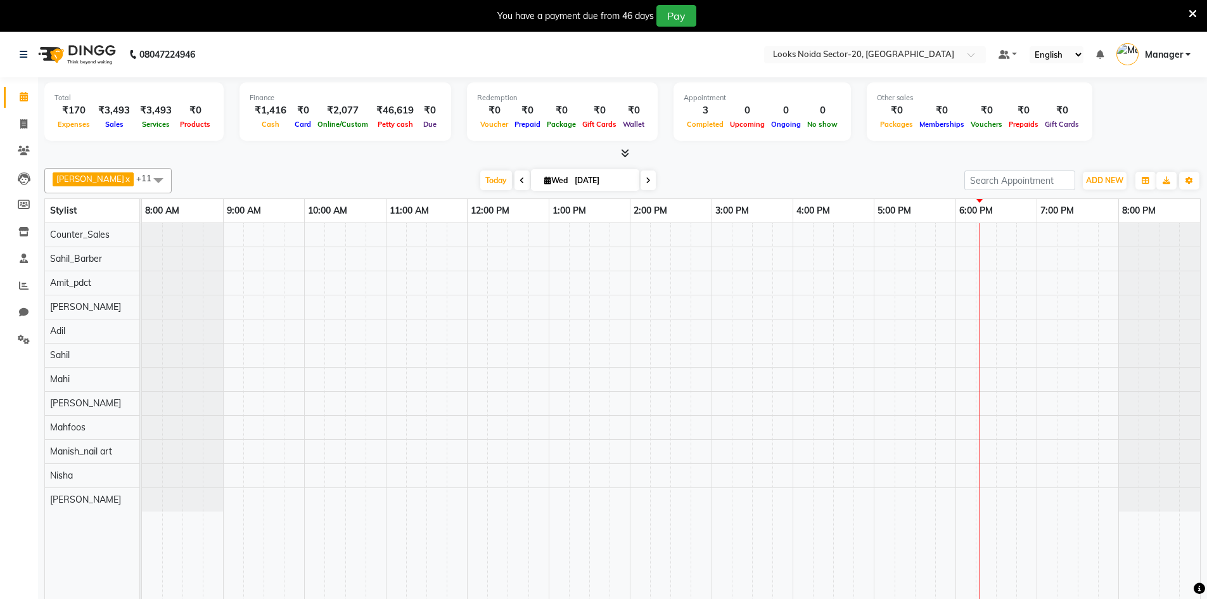
click at [1193, 11] on icon at bounding box center [1193, 13] width 8 height 11
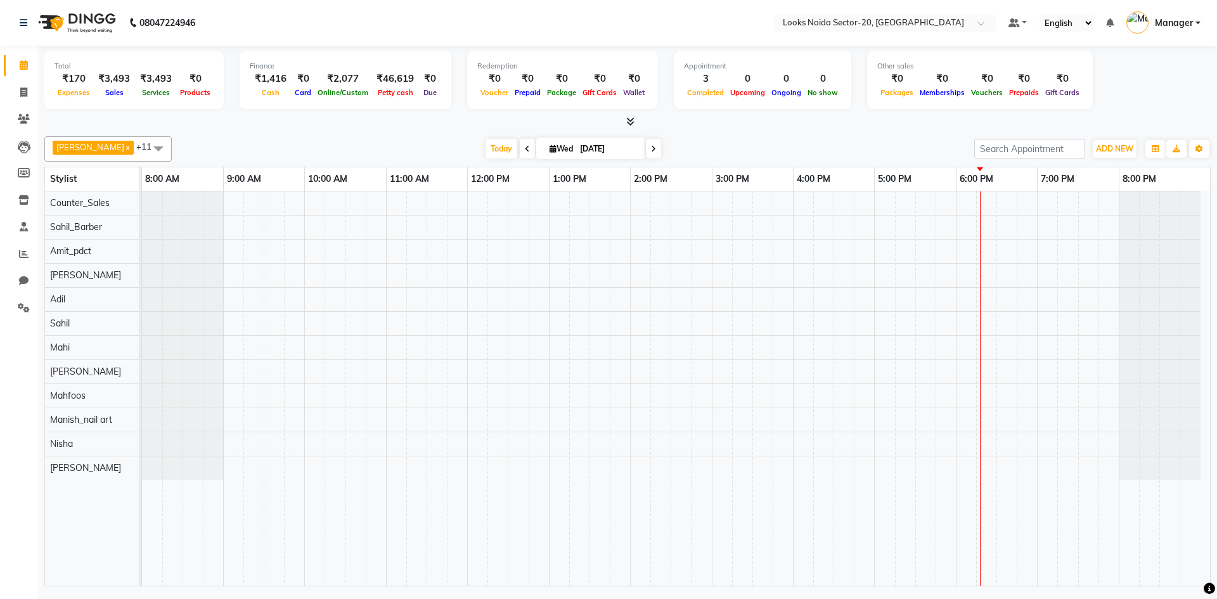
click at [1141, 18] on img at bounding box center [1137, 22] width 22 height 22
click at [1025, 22] on link at bounding box center [1017, 22] width 19 height 13
click at [1195, 21] on link "Manager" at bounding box center [1163, 23] width 74 height 21
click at [966, 25] on div at bounding box center [885, 24] width 222 height 13
click at [965, 25] on div at bounding box center [885, 24] width 222 height 13
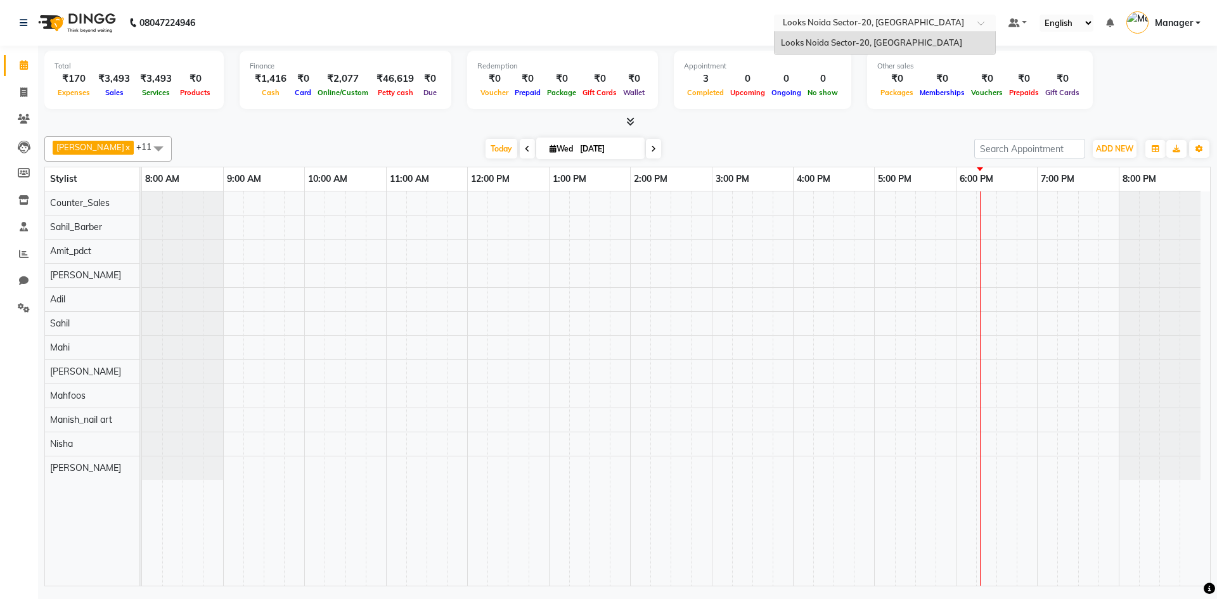
click at [627, 16] on nav "08047224946 Select Location × Looks Noida Sector-20, Noida Looks Noida Sector-2…" at bounding box center [608, 23] width 1217 height 46
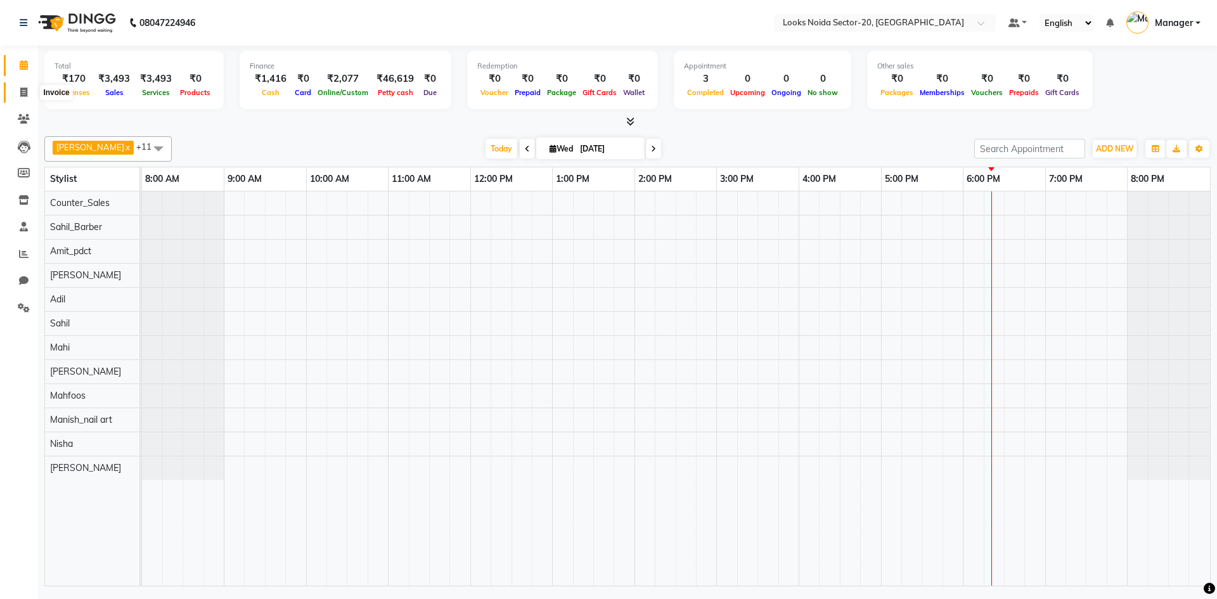
click at [25, 96] on icon at bounding box center [23, 92] width 7 height 10
select select "service"
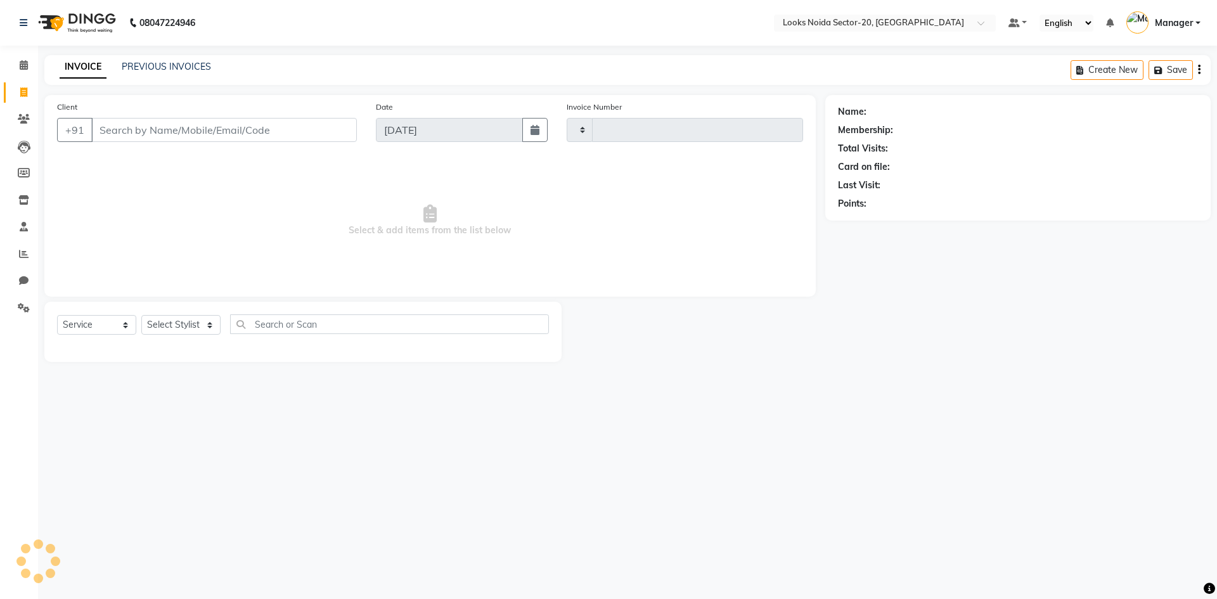
type input "0439"
select select "8646"
click at [232, 129] on input "Client" at bounding box center [224, 130] width 266 height 24
click at [176, 136] on input "Client" at bounding box center [224, 130] width 266 height 24
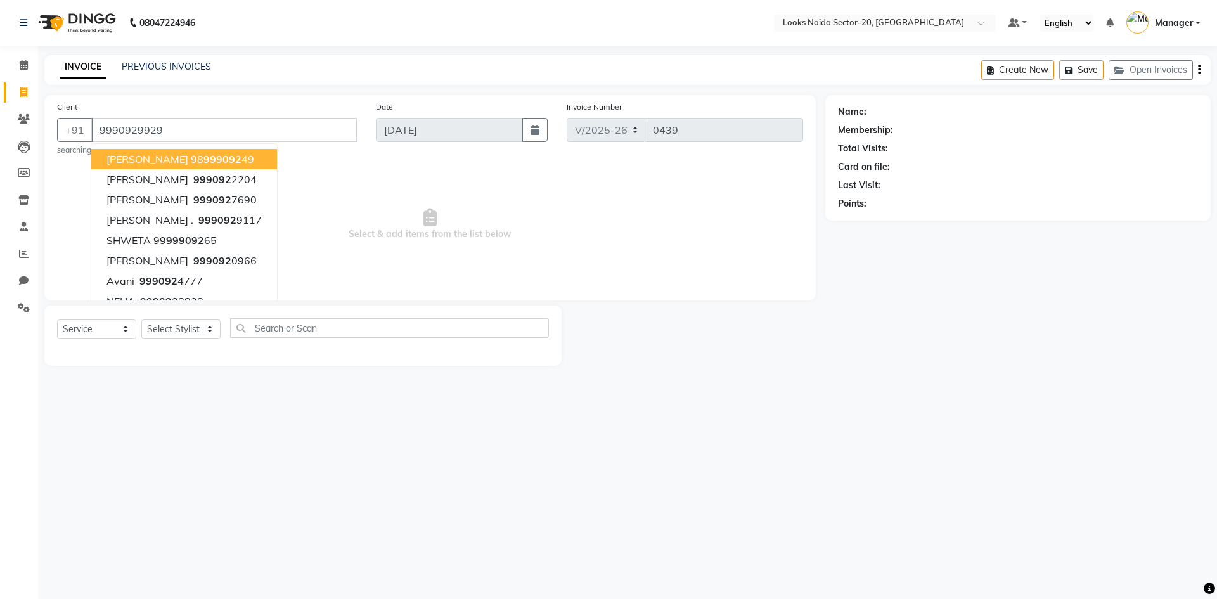
type input "9990929929"
select select "1: Object"
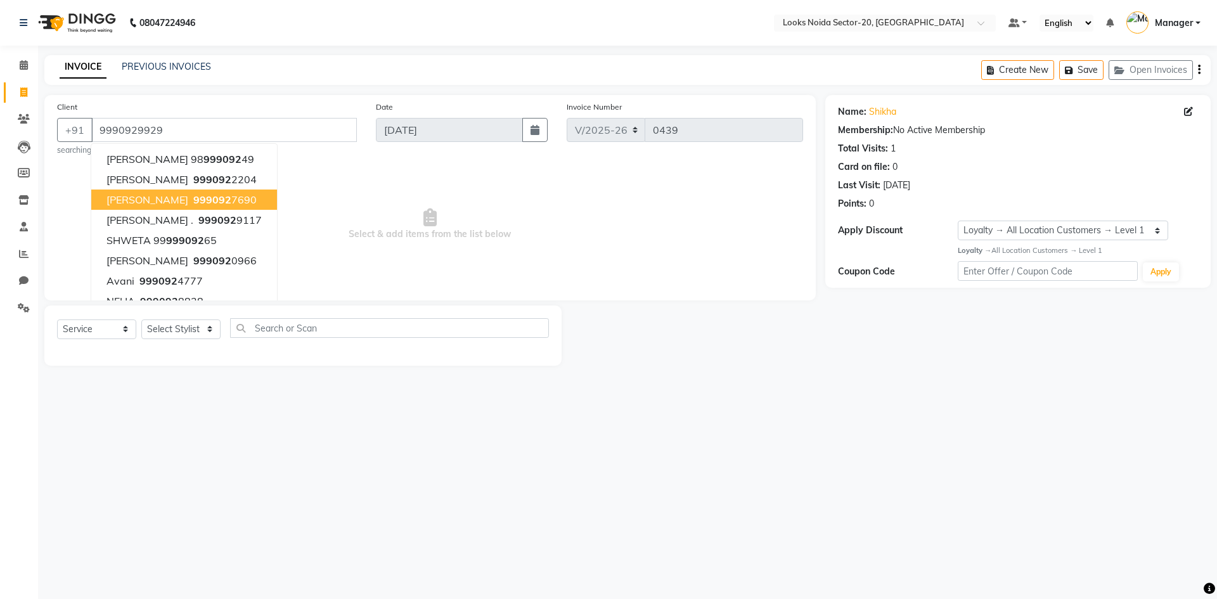
click at [1005, 460] on div "08047224946 Select Location × Looks Noida Sector-20, Noida Default Panel My Pan…" at bounding box center [608, 299] width 1217 height 599
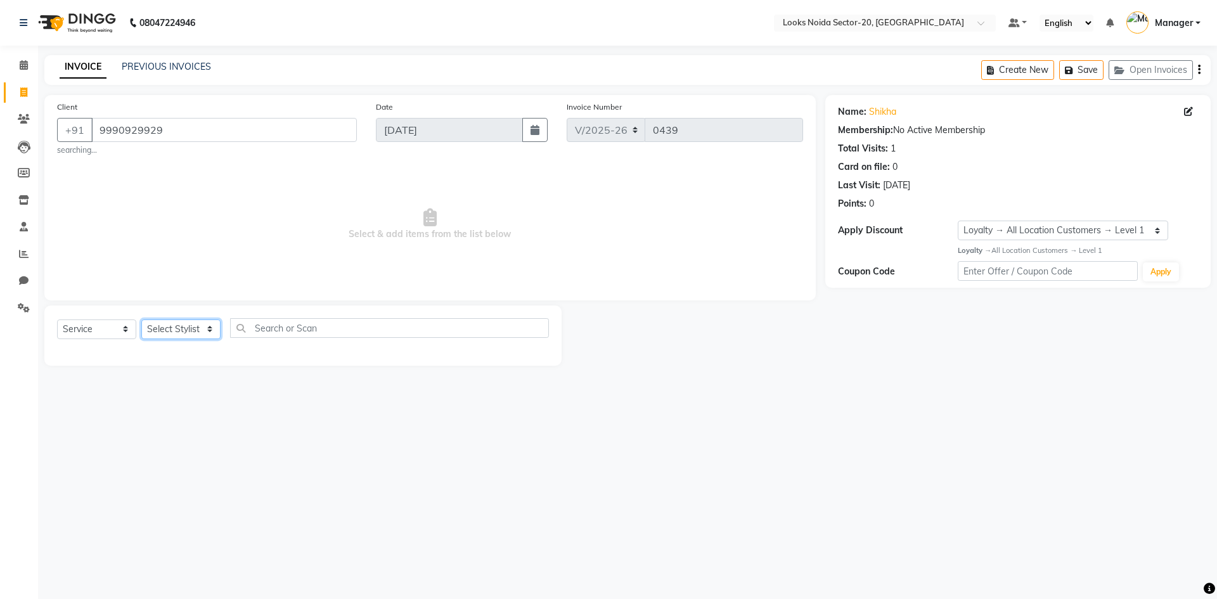
click at [211, 329] on select "Select Stylist [PERSON_NAME] [PERSON_NAME] Amit_pdct Counter_Sales [PERSON_NAME…" at bounding box center [180, 329] width 79 height 20
select select "86763"
click at [141, 319] on select "Select Stylist [PERSON_NAME] [PERSON_NAME] Amit_pdct Counter_Sales [PERSON_NAME…" at bounding box center [180, 329] width 79 height 20
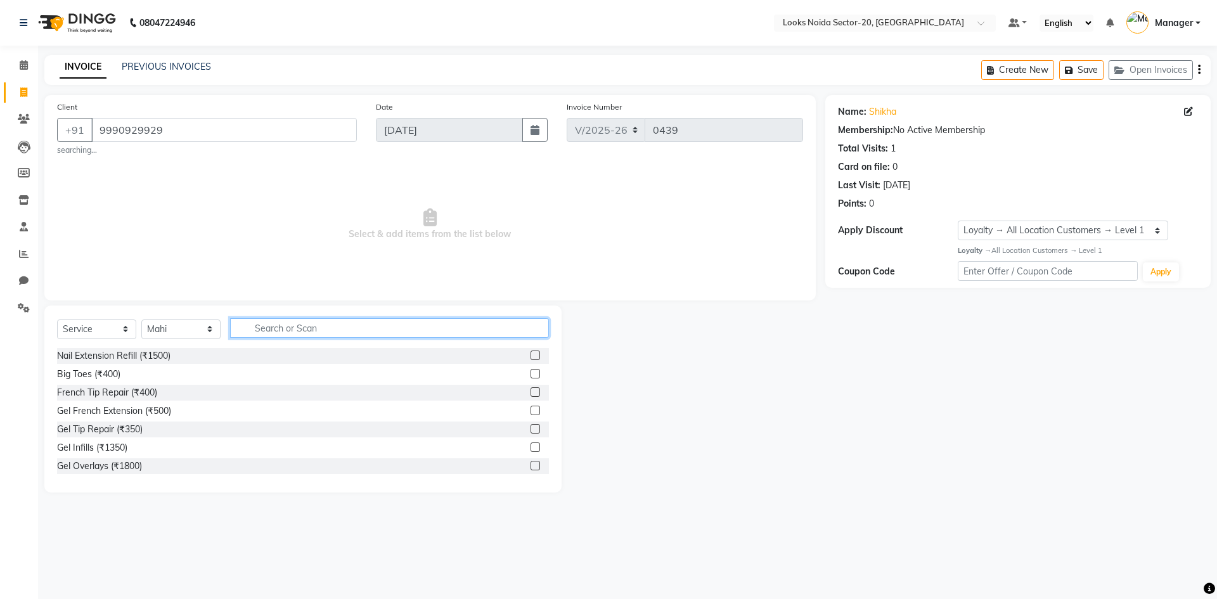
click at [321, 326] on input "text" at bounding box center [389, 328] width 319 height 20
type input "f"
type input "bleach"
click at [531, 372] on label at bounding box center [536, 374] width 10 height 10
click at [531, 372] on input "checkbox" at bounding box center [535, 374] width 8 height 8
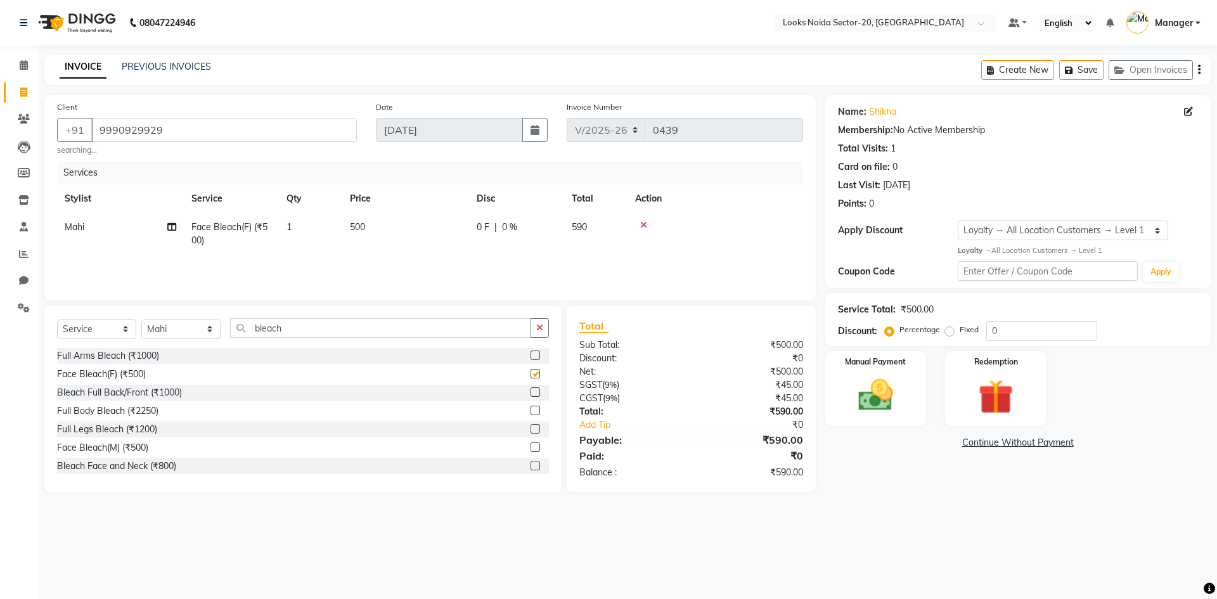
checkbox input "false"
click at [531, 392] on label at bounding box center [536, 392] width 10 height 10
click at [531, 392] on input "checkbox" at bounding box center [535, 393] width 8 height 8
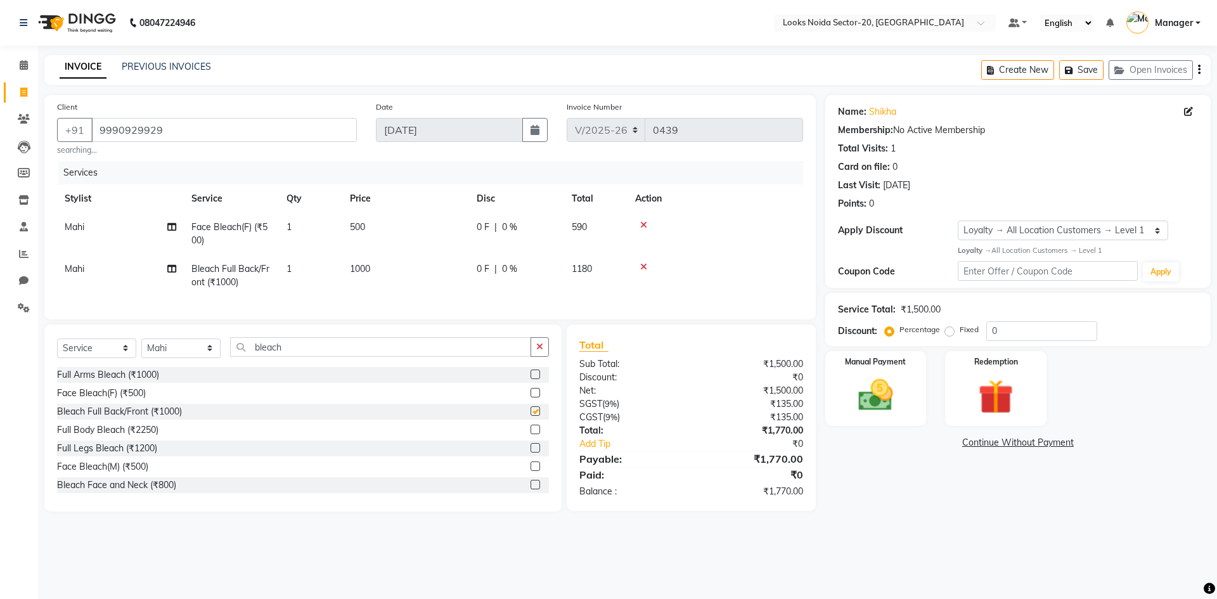
checkbox input "false"
click at [366, 271] on span "1000" at bounding box center [360, 268] width 20 height 11
select select "86763"
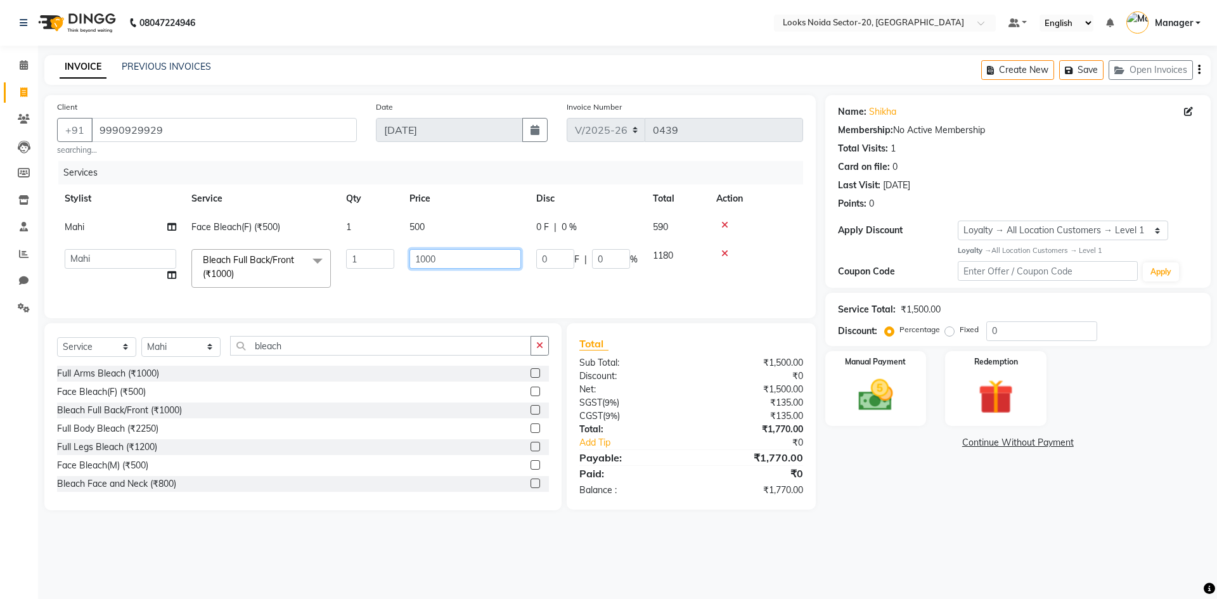
click at [455, 262] on input "1000" at bounding box center [465, 259] width 112 height 20
type input "1"
type input "2000"
click at [438, 221] on td "500" at bounding box center [465, 227] width 127 height 29
select select "86763"
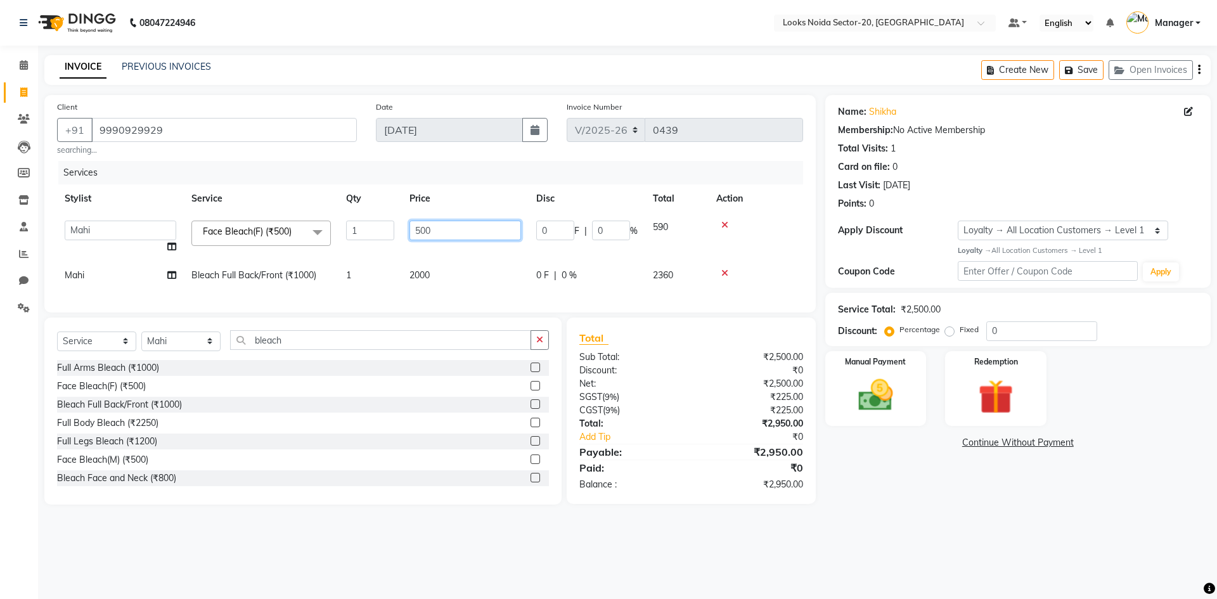
click at [475, 229] on input "500" at bounding box center [465, 231] width 112 height 20
type input "5"
type input "1000"
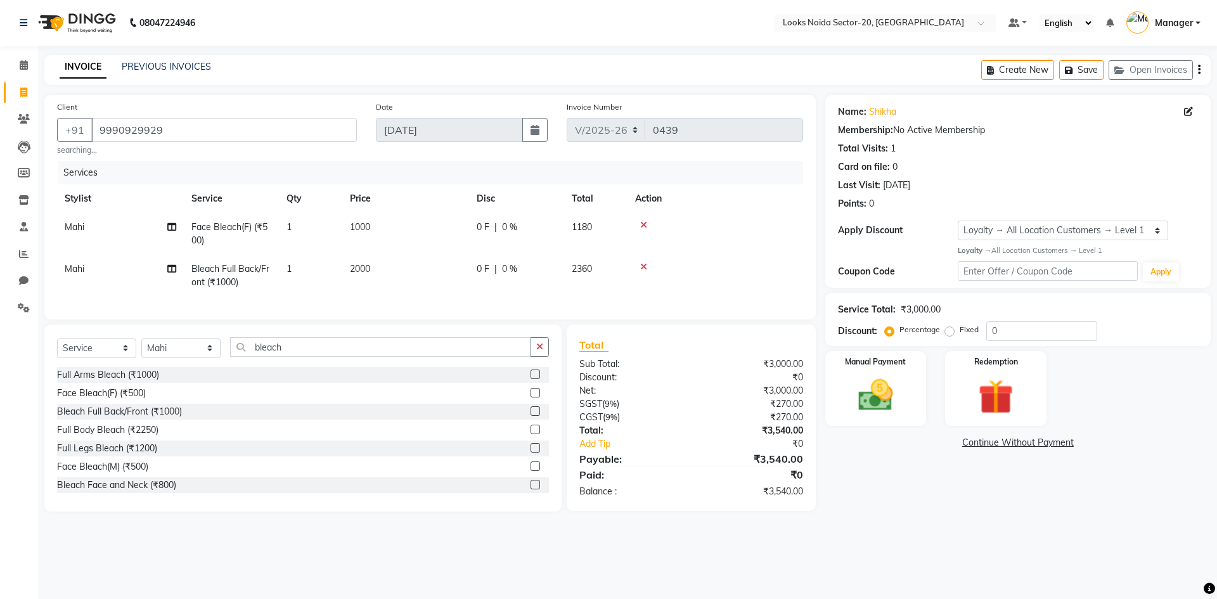
click at [867, 470] on div "Name: Shikha Membership: No Active Membership Total Visits: 1 Card on file: 0 L…" at bounding box center [1022, 303] width 395 height 416
click at [320, 357] on input "bleach" at bounding box center [380, 347] width 301 height 20
type input "b"
type input "arms"
click at [531, 471] on label at bounding box center [536, 466] width 10 height 10
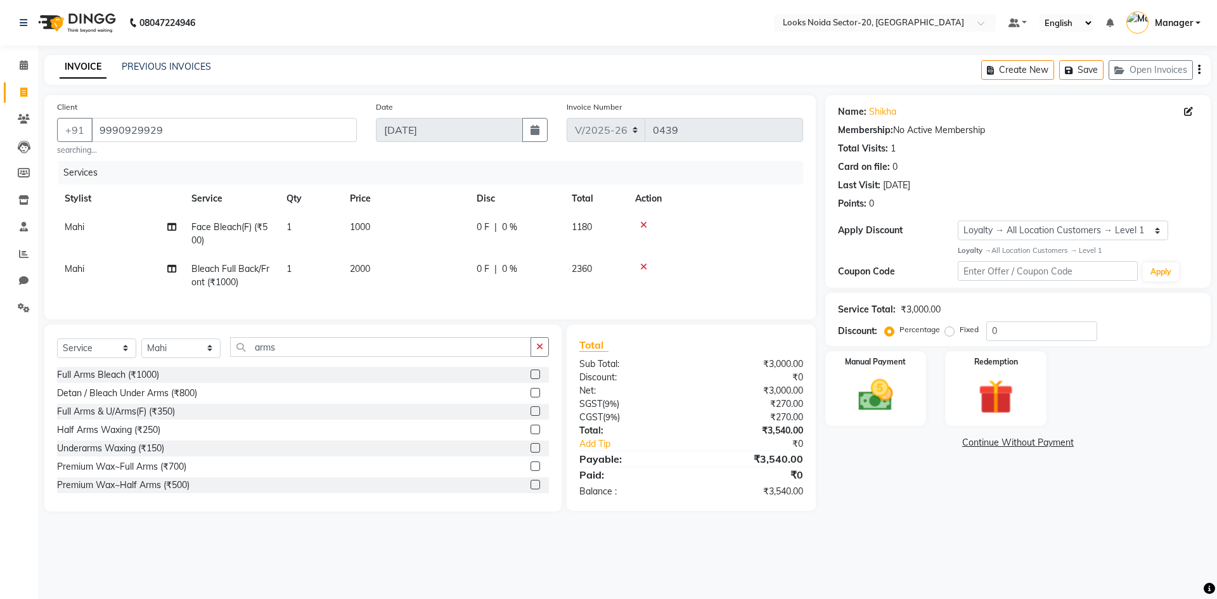
click at [531, 471] on input "checkbox" at bounding box center [535, 467] width 8 height 8
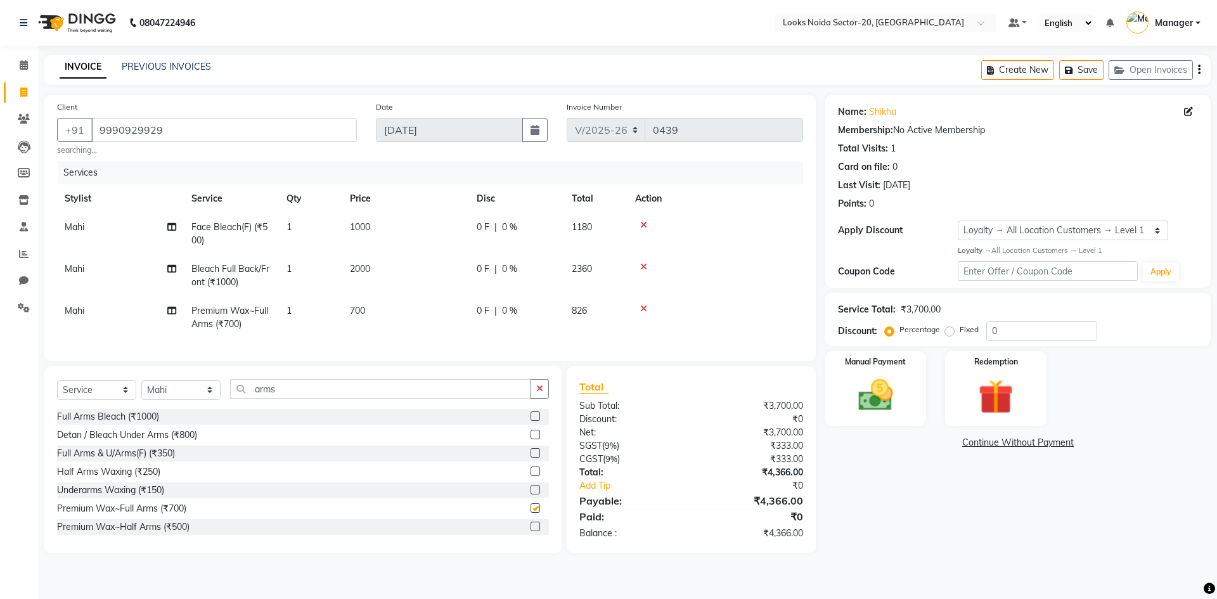
checkbox input "false"
click at [373, 312] on td "700" at bounding box center [405, 318] width 127 height 42
select select "86763"
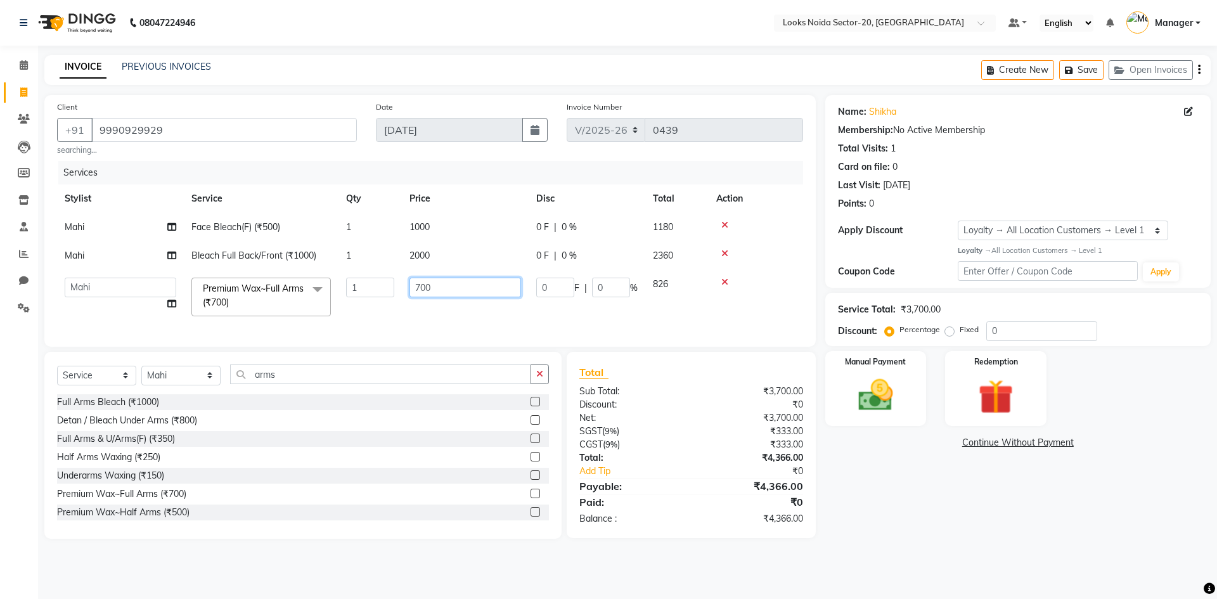
click at [451, 297] on input "700" at bounding box center [465, 288] width 112 height 20
type input "7"
type input "900"
click at [927, 499] on div "Name: Shikha Membership: No Active Membership Total Visits: 1 Card on file: 0 L…" at bounding box center [1022, 317] width 395 height 444
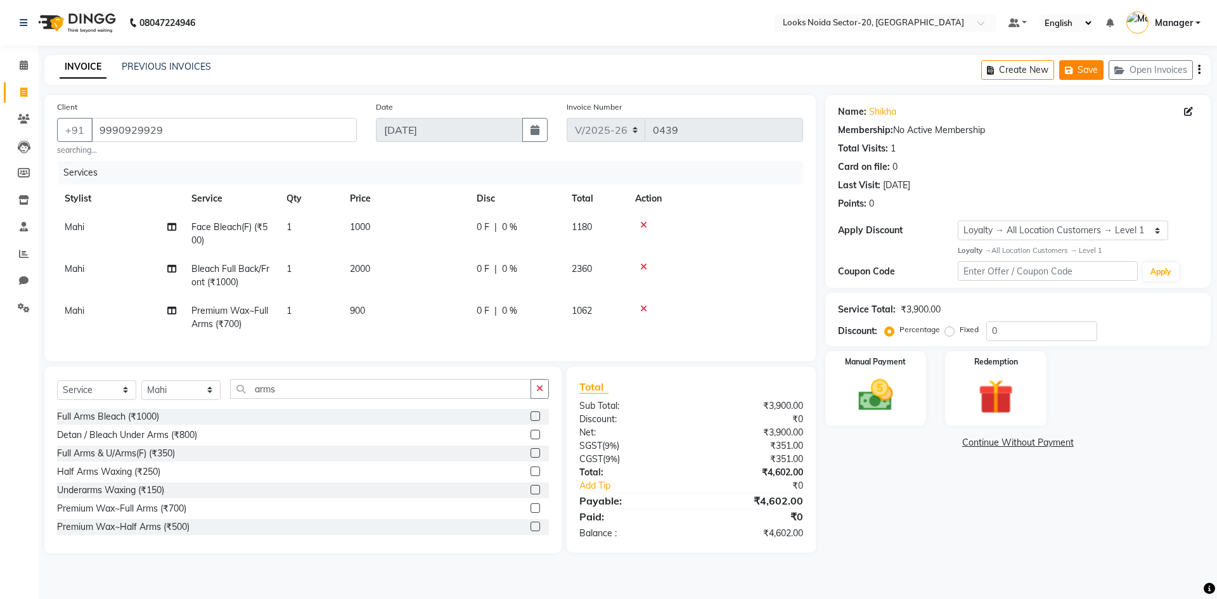
click at [1084, 73] on button "Save" at bounding box center [1081, 70] width 44 height 20
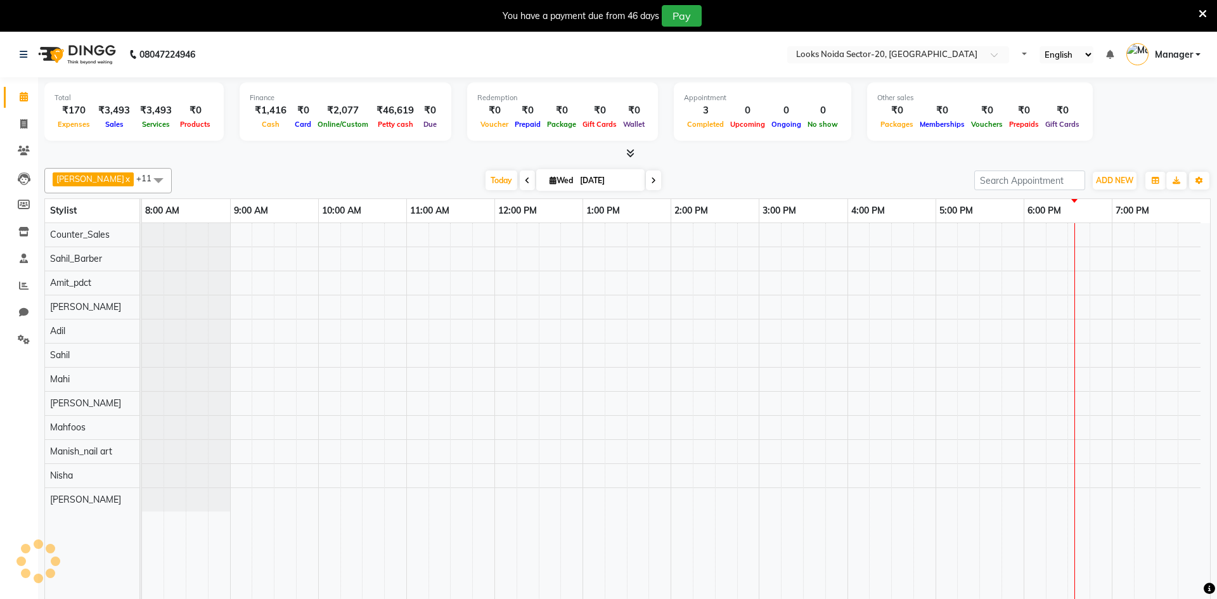
select select "en"
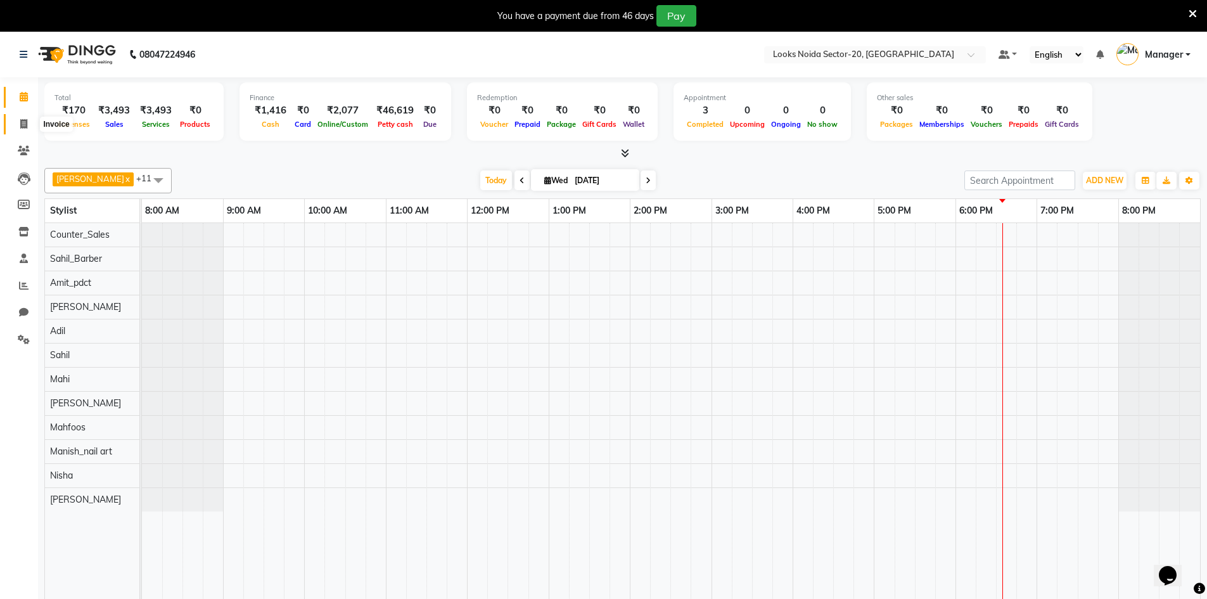
click at [15, 126] on span at bounding box center [24, 124] width 22 height 15
select select "service"
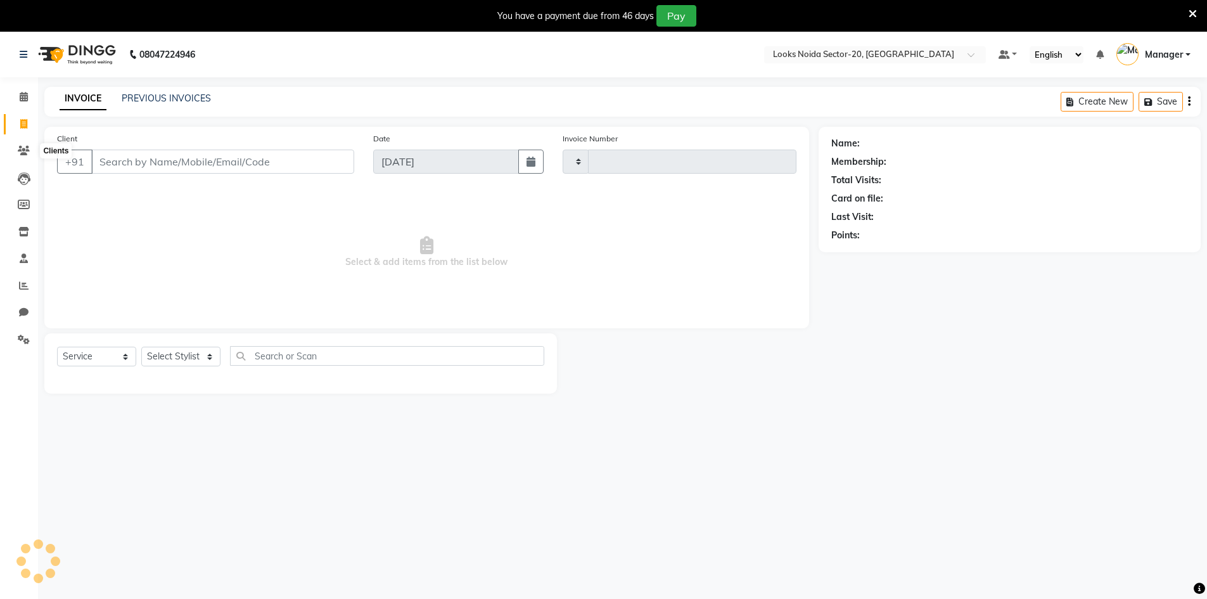
type input "0439"
select select "8646"
click at [524, 162] on button "button" at bounding box center [530, 162] width 25 height 24
select select "9"
select select "2025"
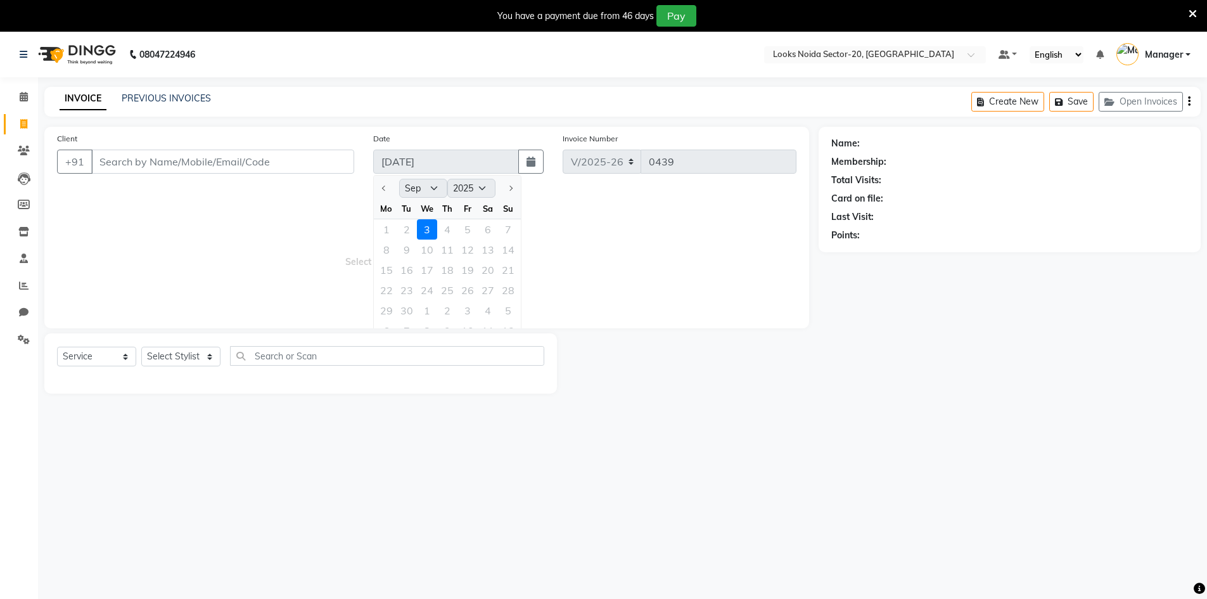
click at [203, 207] on span "Select & add items from the list below" at bounding box center [427, 252] width 740 height 127
click at [21, 281] on icon at bounding box center [24, 286] width 10 height 10
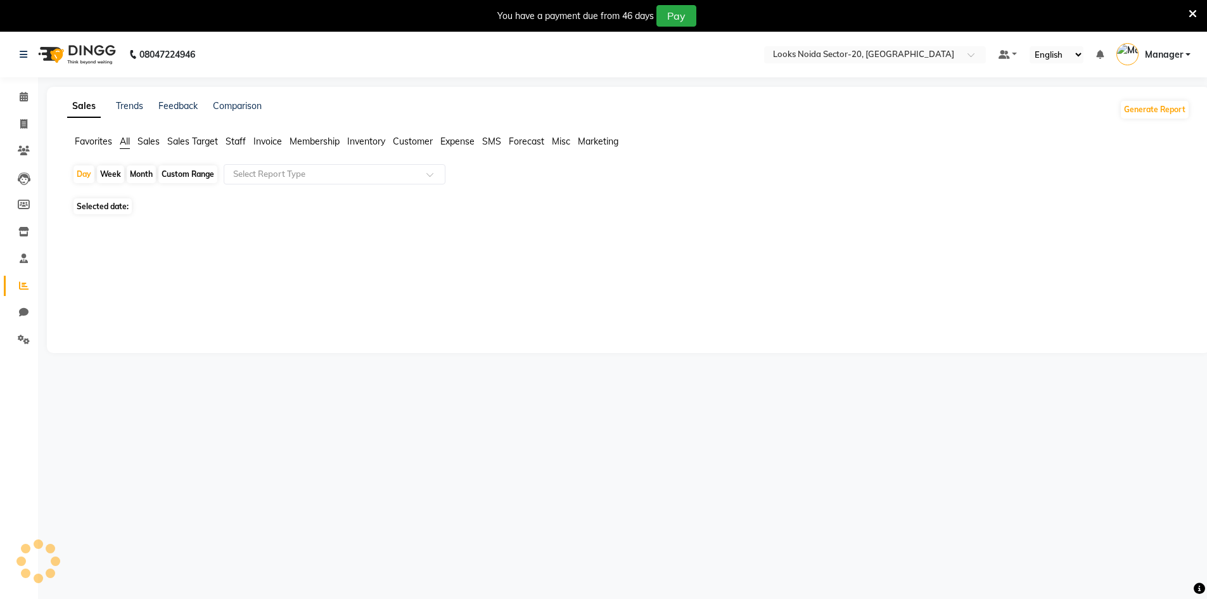
click at [145, 174] on div "Month" at bounding box center [141, 174] width 29 height 18
select select "9"
select select "2025"
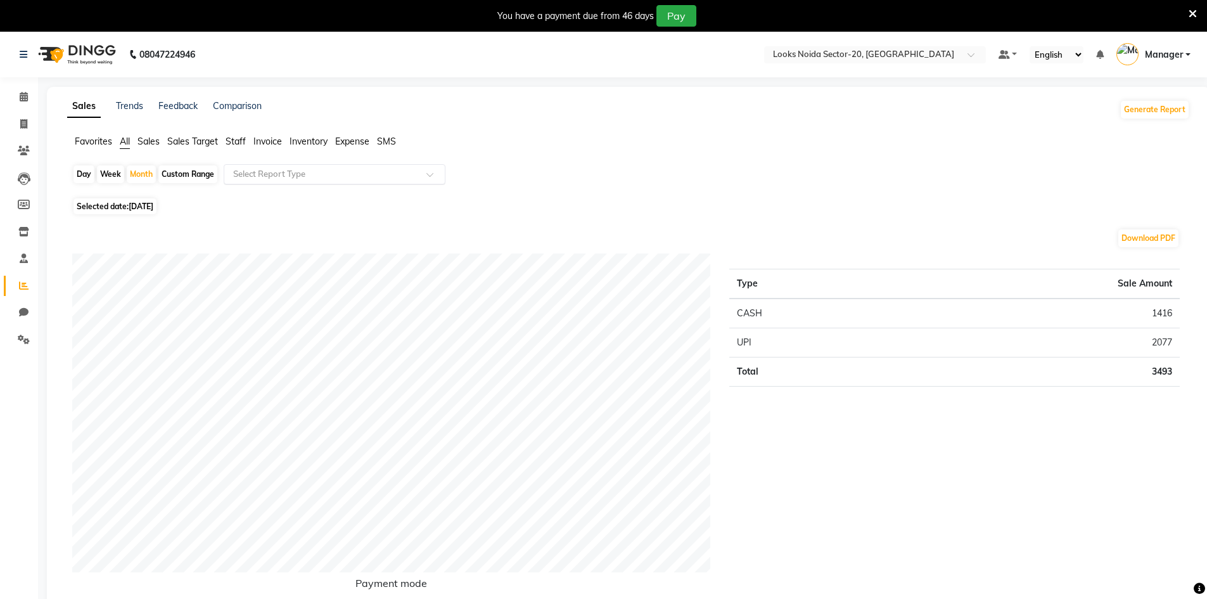
click at [306, 179] on input "text" at bounding box center [322, 174] width 183 height 13
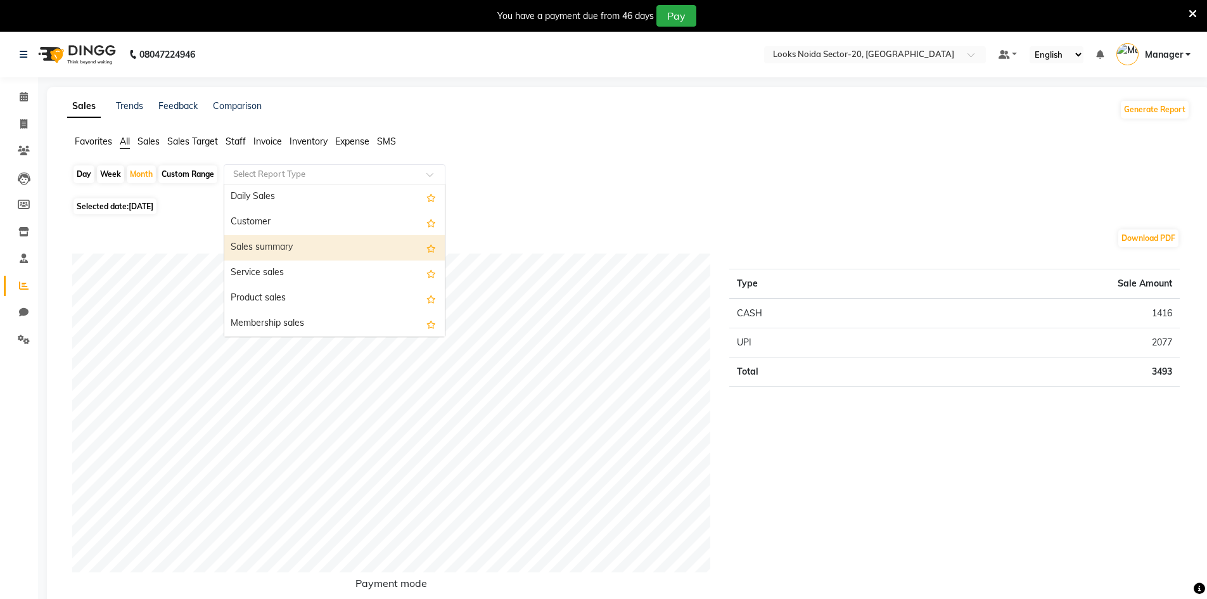
drag, startPoint x: 280, startPoint y: 319, endPoint x: 304, endPoint y: 231, distance: 90.7
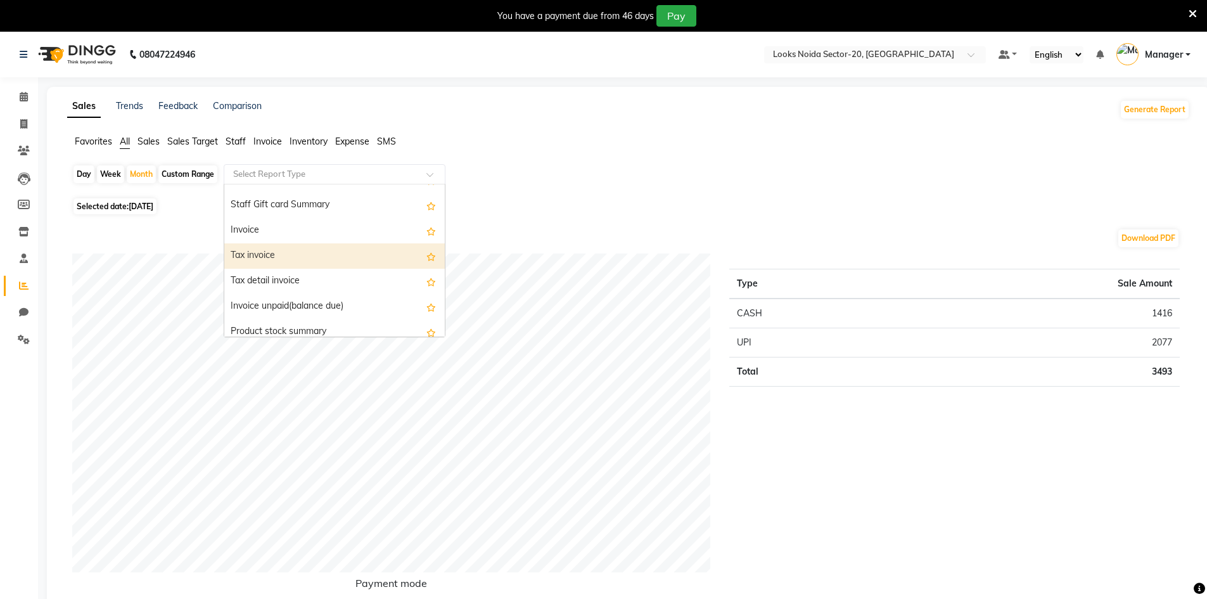
scroll to position [642, 0]
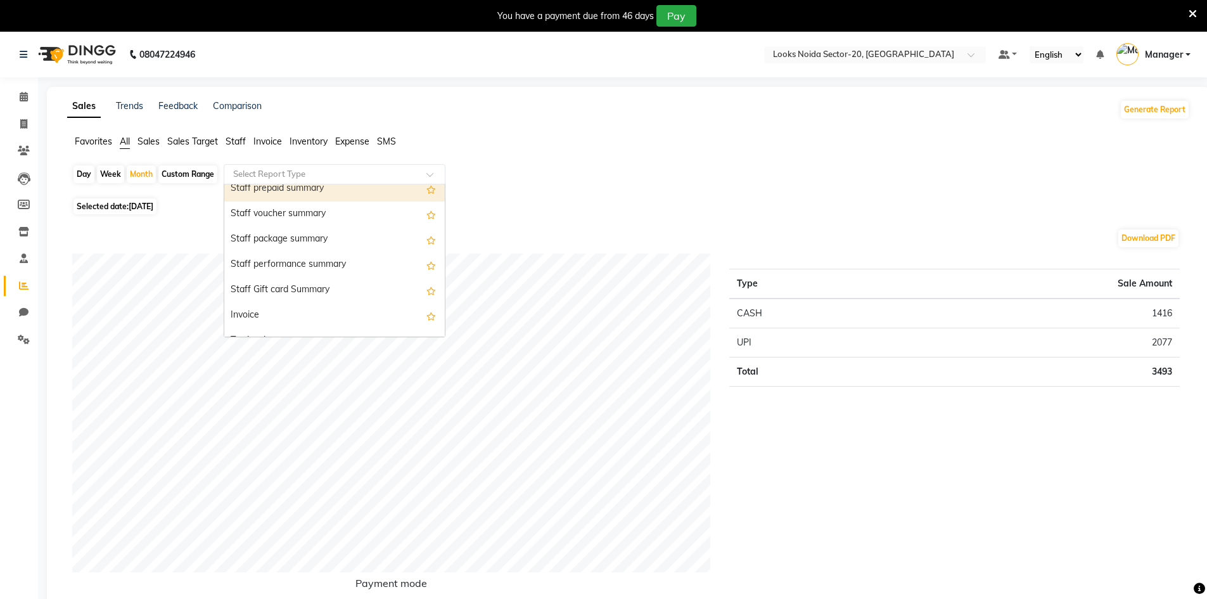
click at [293, 188] on div "Staff prepaid summary" at bounding box center [334, 188] width 221 height 25
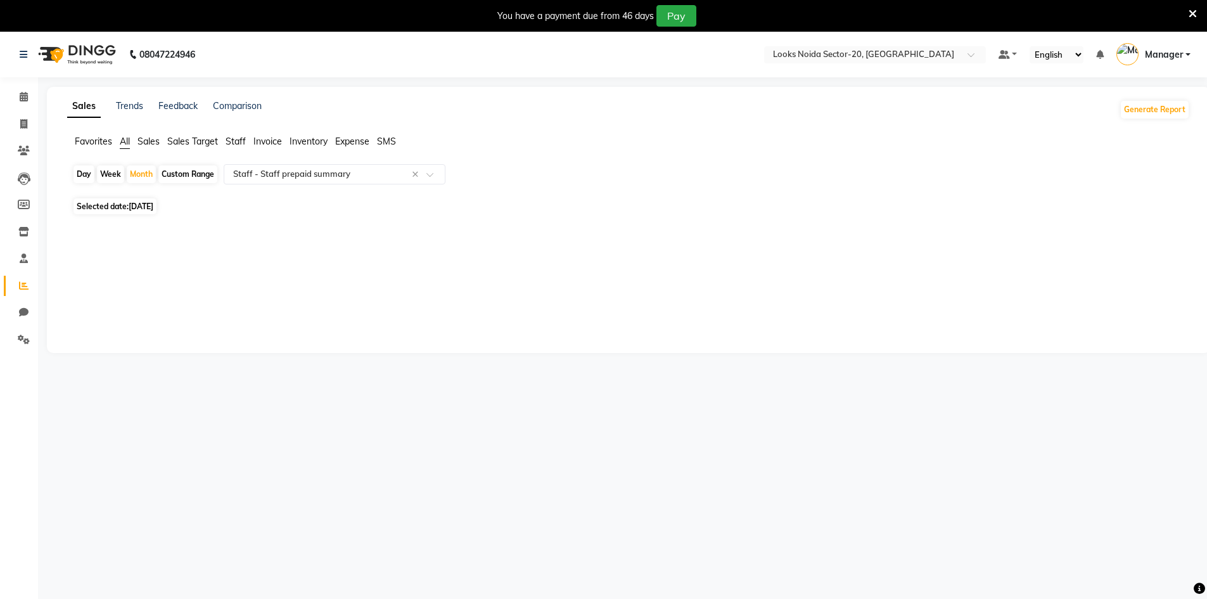
click at [137, 209] on span "[DATE]" at bounding box center [141, 207] width 25 height 10
select select "9"
select select "2025"
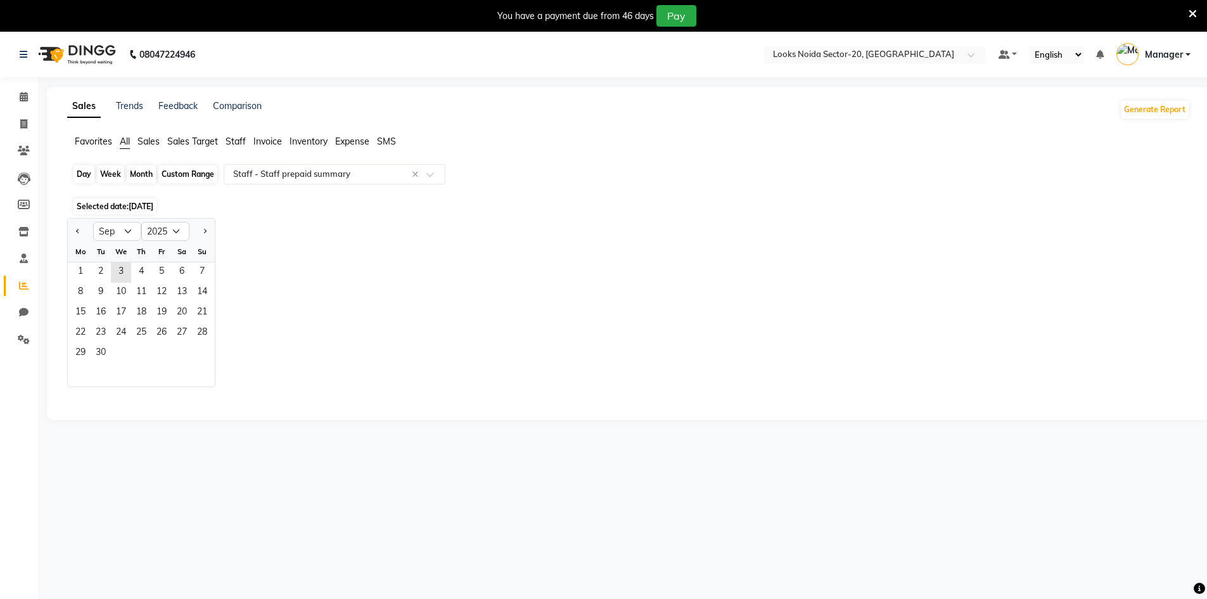
click at [144, 171] on div "Month" at bounding box center [141, 174] width 29 height 18
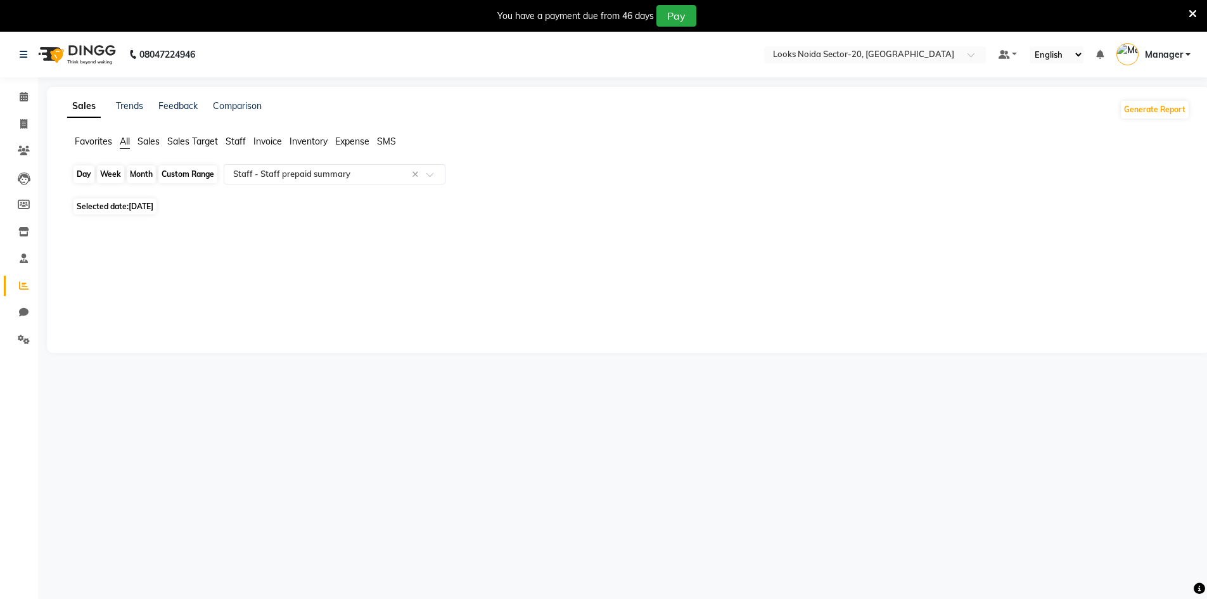
click at [142, 174] on div "Month" at bounding box center [141, 174] width 29 height 18
select select "9"
select select "2025"
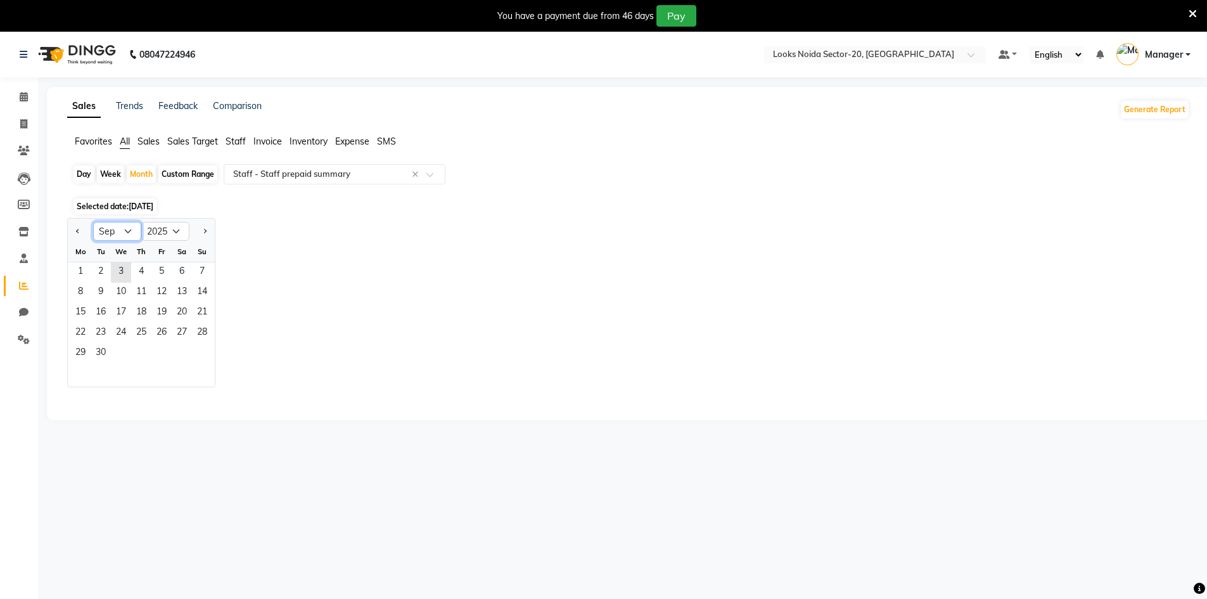
click at [119, 225] on select "Jan Feb Mar Apr May Jun [DATE] Aug Sep Oct Nov Dec" at bounding box center [117, 231] width 48 height 19
select select "8"
click at [93, 222] on select "Jan Feb Mar Apr May Jun [DATE] Aug Sep Oct Nov Dec" at bounding box center [117, 231] width 48 height 19
click at [157, 272] on span "1" at bounding box center [161, 272] width 20 height 20
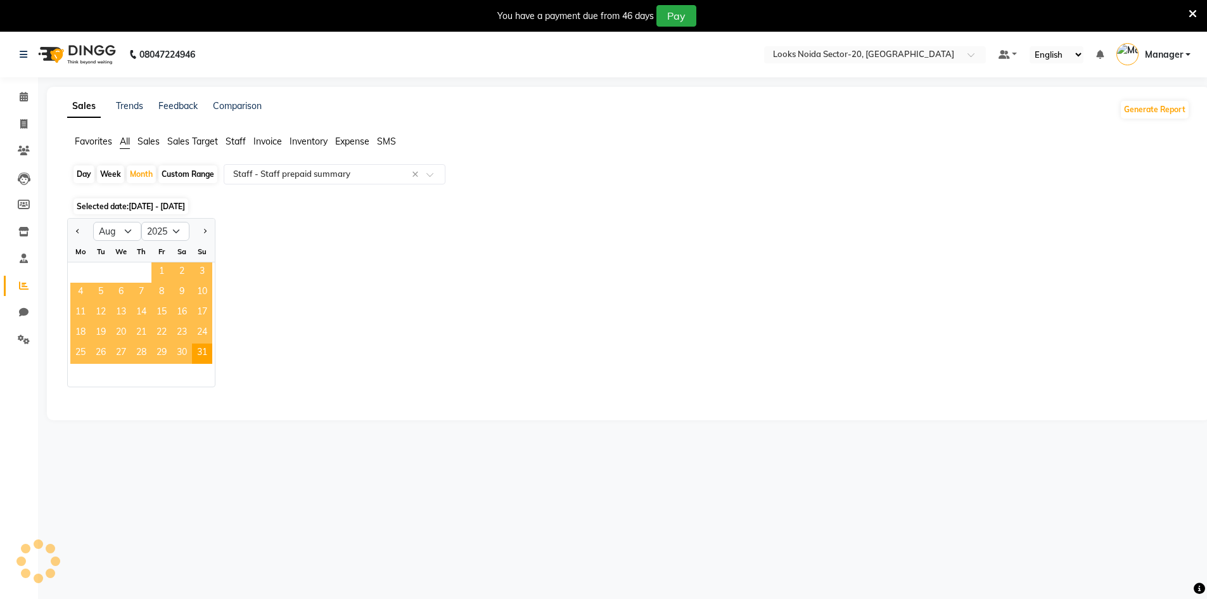
select select "full_report"
select select "csv"
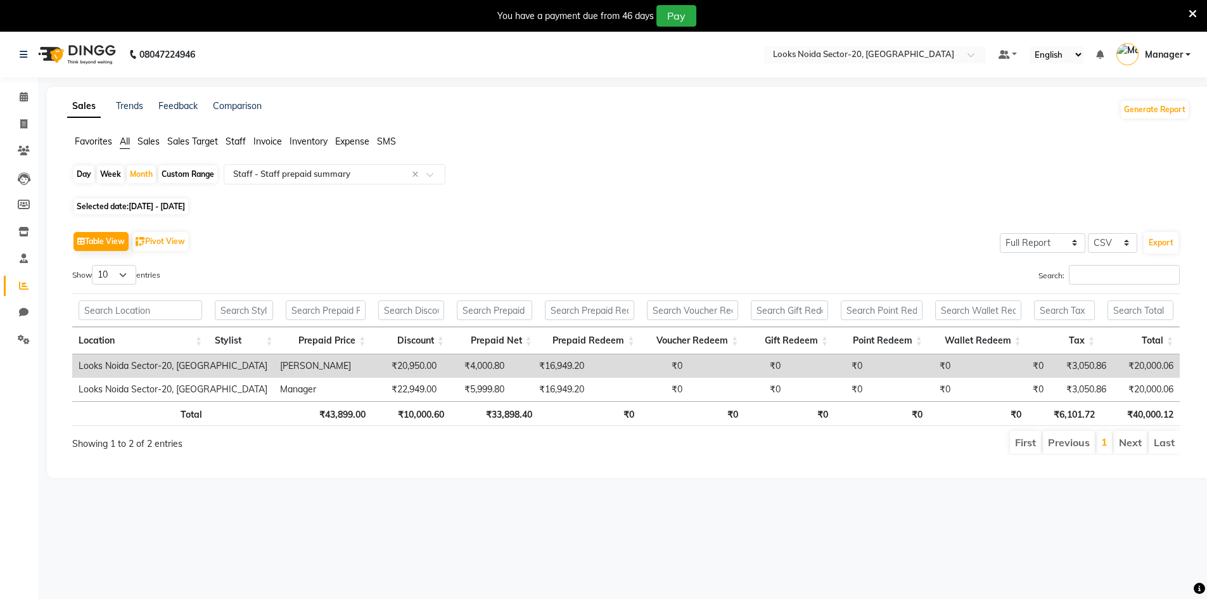
scroll to position [0, 10]
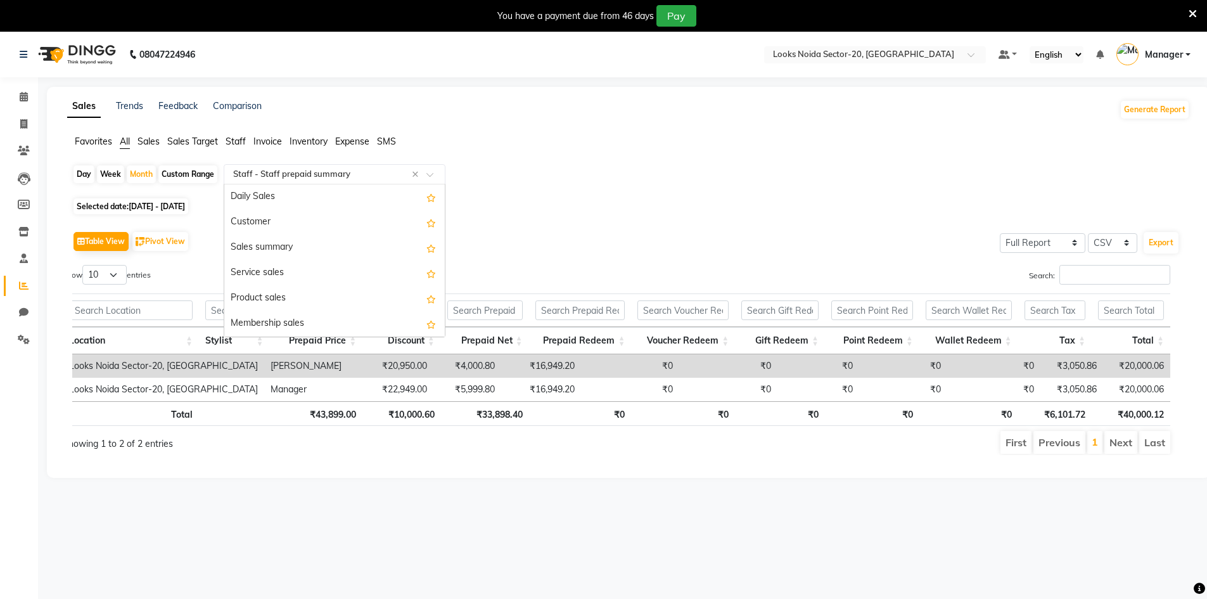
click at [330, 179] on input "text" at bounding box center [322, 174] width 183 height 13
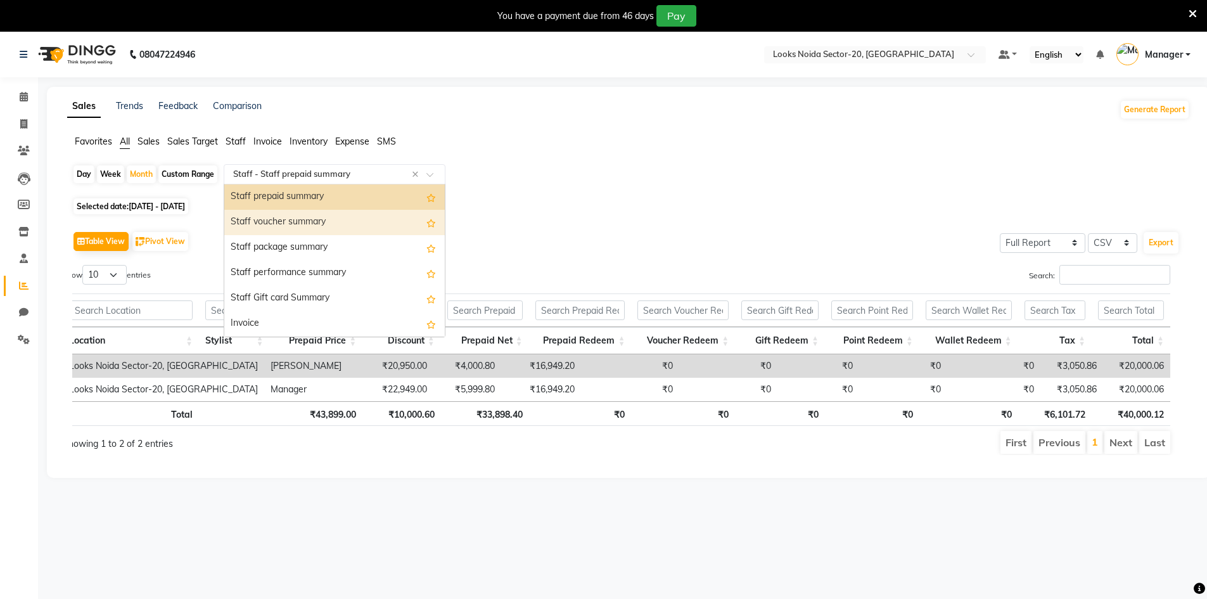
click at [210, 240] on div "Table View Pivot View Select Full Report Filtered Report Select CSV PDF Export" at bounding box center [626, 241] width 1108 height 27
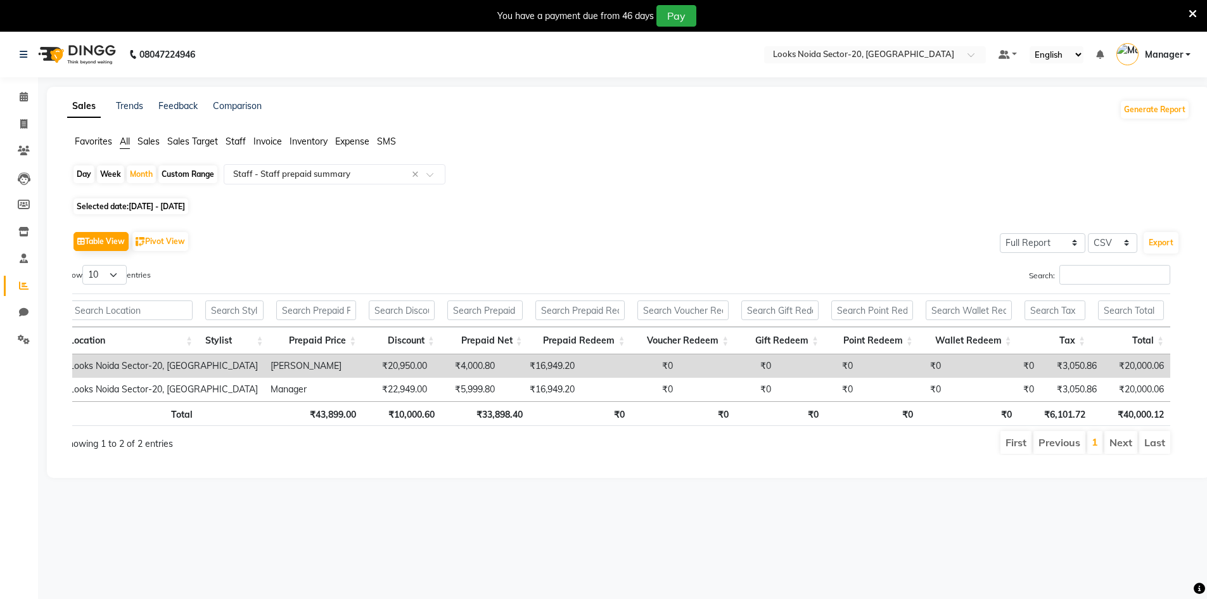
click at [165, 201] on span "Selected date: [DATE] - [DATE]" at bounding box center [131, 206] width 115 height 16
select select "8"
select select "2025"
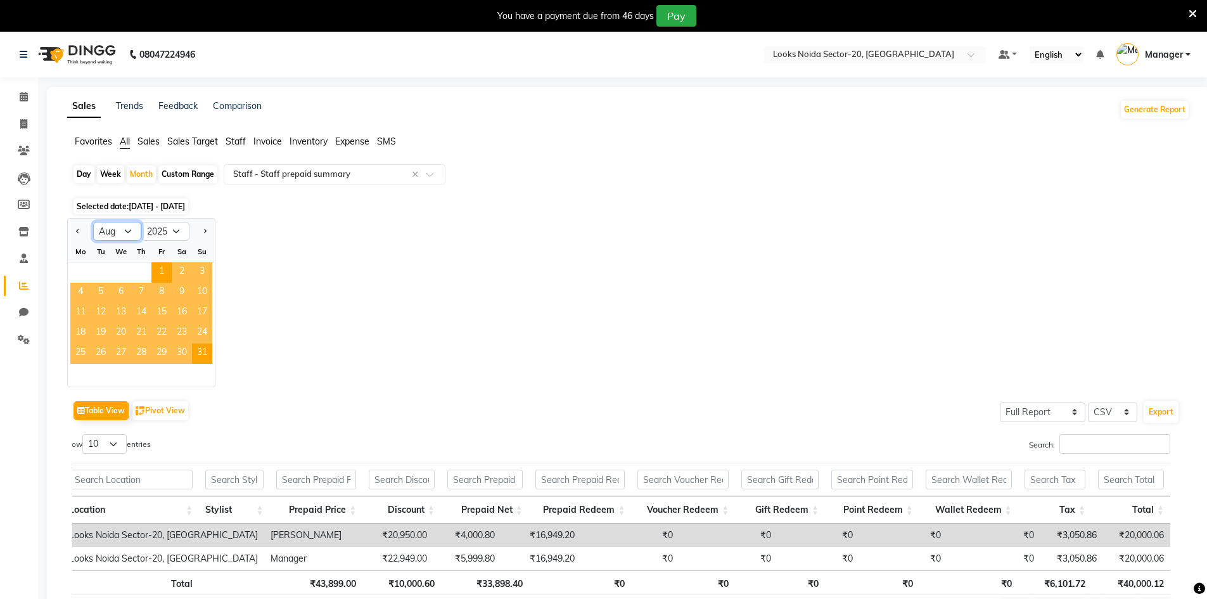
click at [128, 234] on select "Jan Feb Mar Apr May Jun [DATE] Aug Sep Oct Nov Dec" at bounding box center [117, 231] width 48 height 19
select select "7"
click at [93, 222] on select "Jan Feb Mar Apr May Jun [DATE] Aug Sep Oct Nov Dec" at bounding box center [117, 231] width 48 height 19
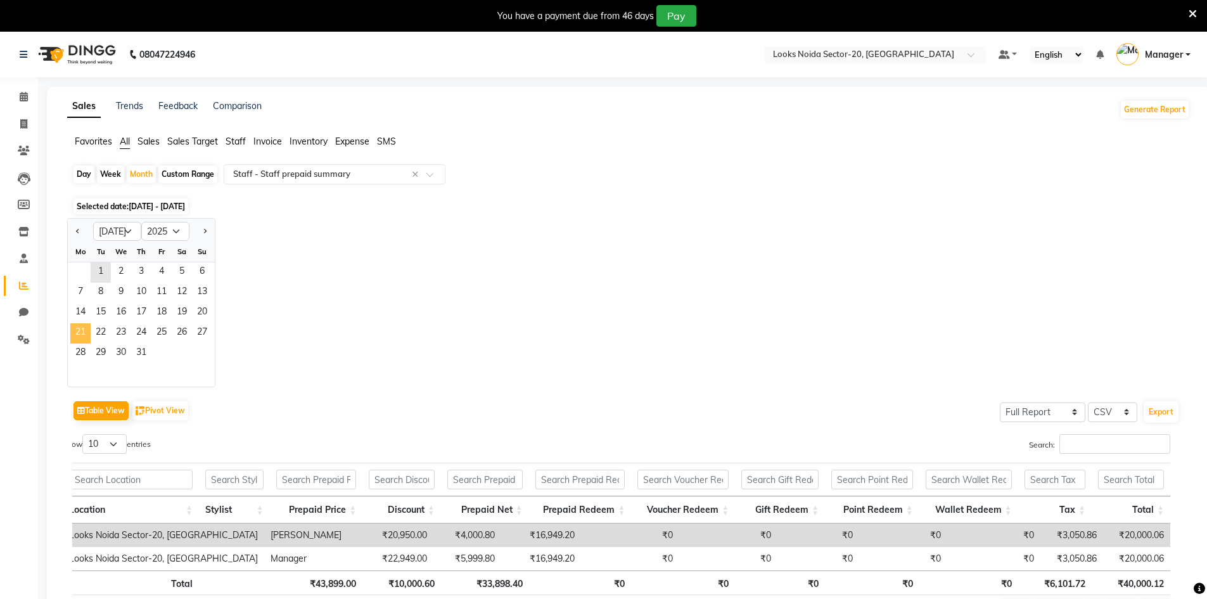
click at [79, 326] on span "21" at bounding box center [80, 333] width 20 height 20
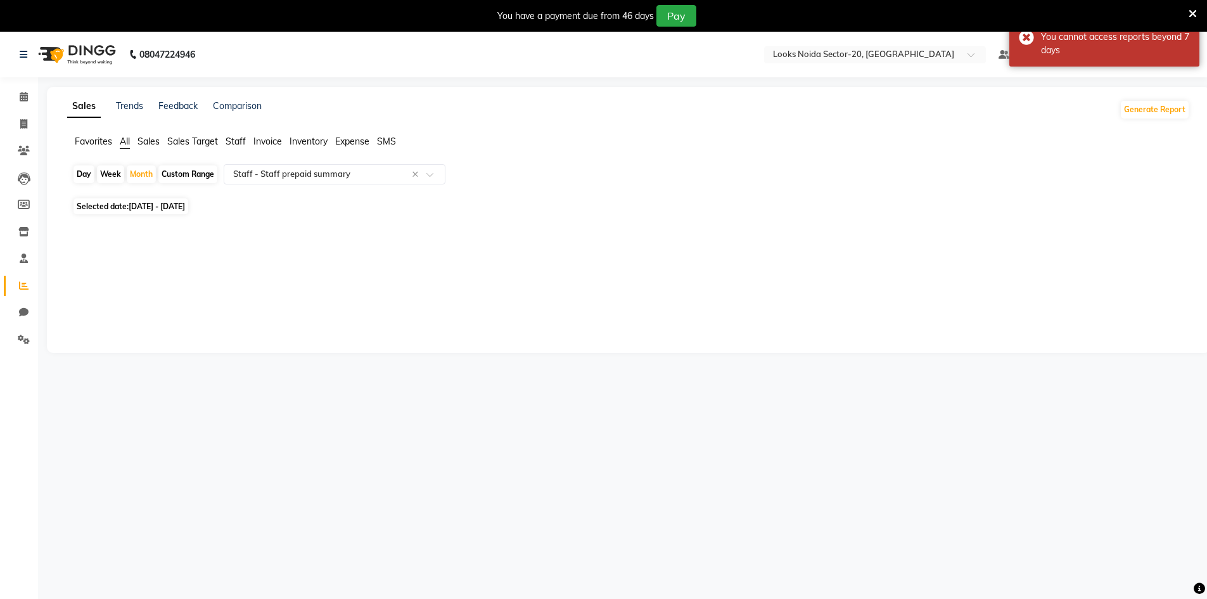
click at [160, 211] on span "Selected date: [DATE] - [DATE]" at bounding box center [131, 206] width 115 height 16
select select "7"
select select "2025"
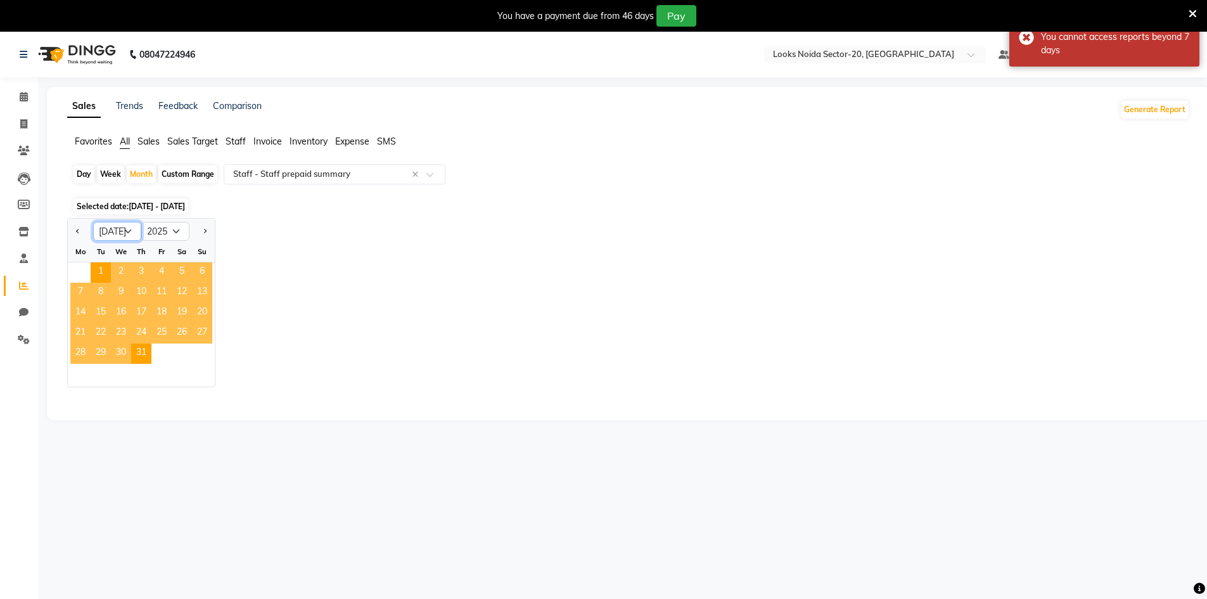
click at [127, 233] on select "Jan Feb Mar Apr May Jun [DATE] Aug Sep Oct Nov Dec" at bounding box center [117, 231] width 48 height 19
select select "8"
click at [93, 222] on select "Jan Feb Mar Apr May Jun [DATE] Aug Sep Oct Nov Dec" at bounding box center [117, 231] width 48 height 19
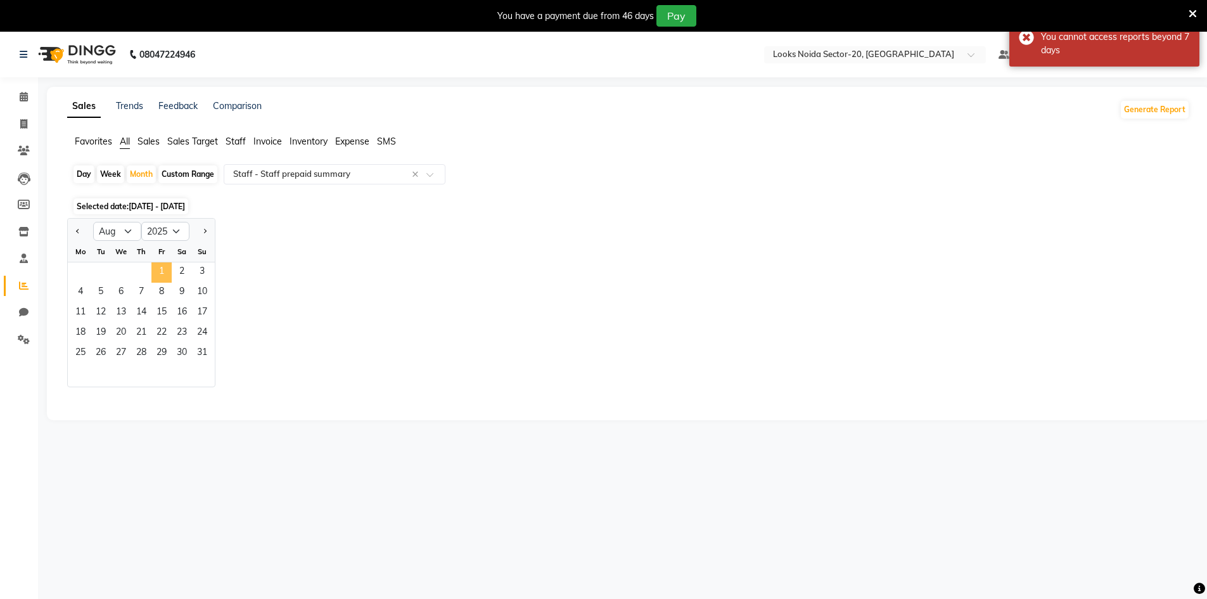
click at [160, 273] on span "1" at bounding box center [161, 272] width 20 height 20
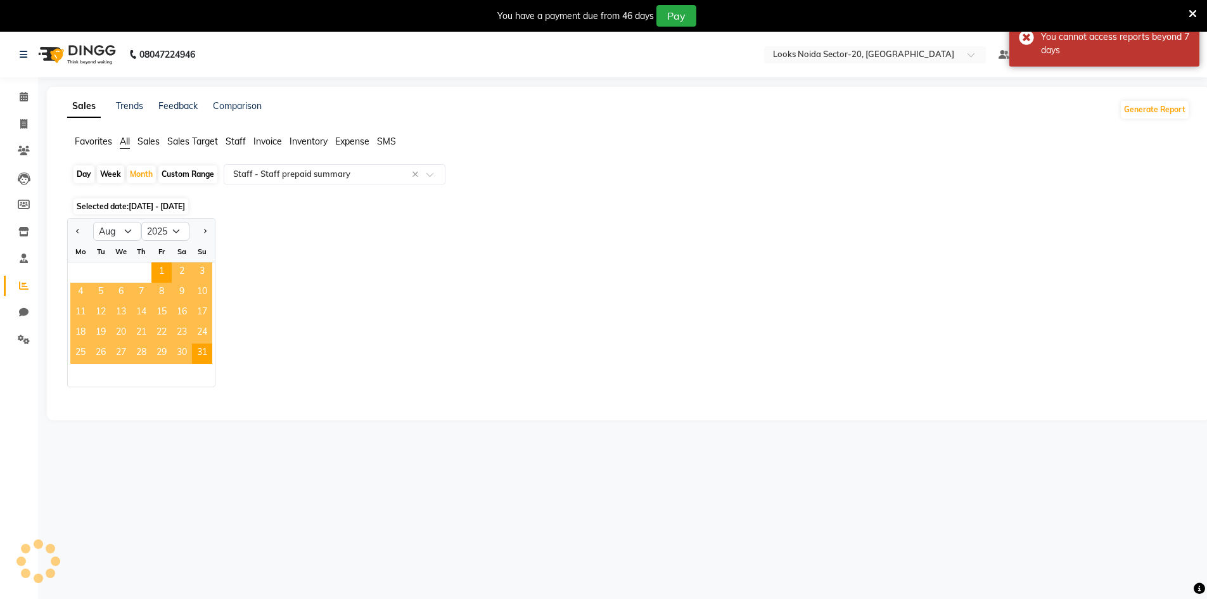
select select "full_report"
select select "csv"
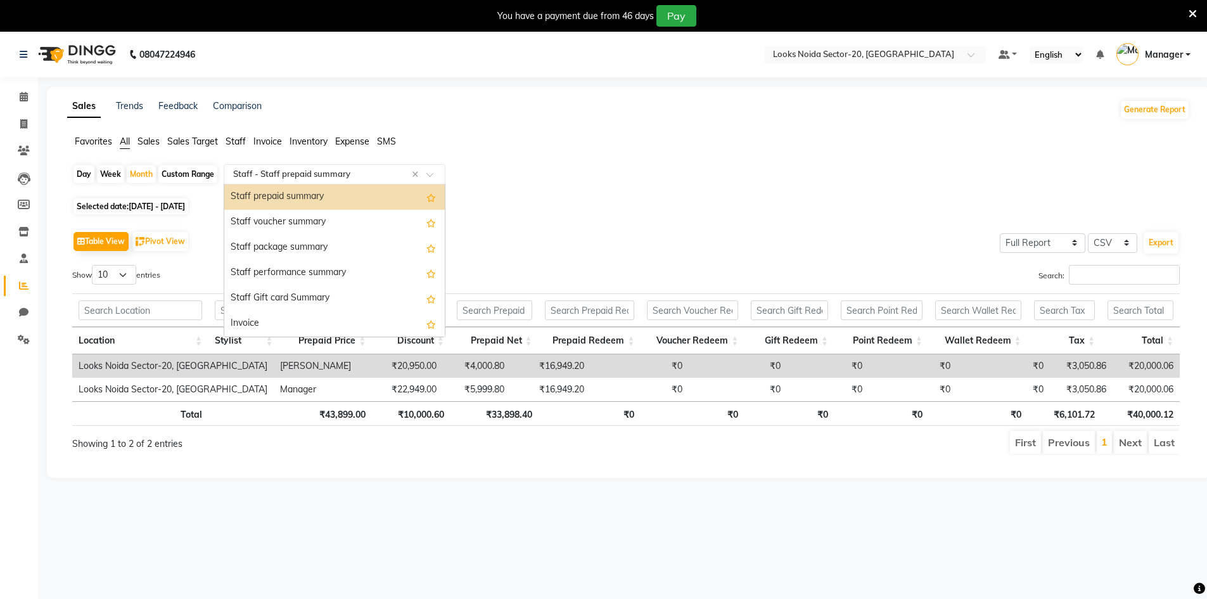
click at [298, 175] on input "text" at bounding box center [322, 174] width 183 height 13
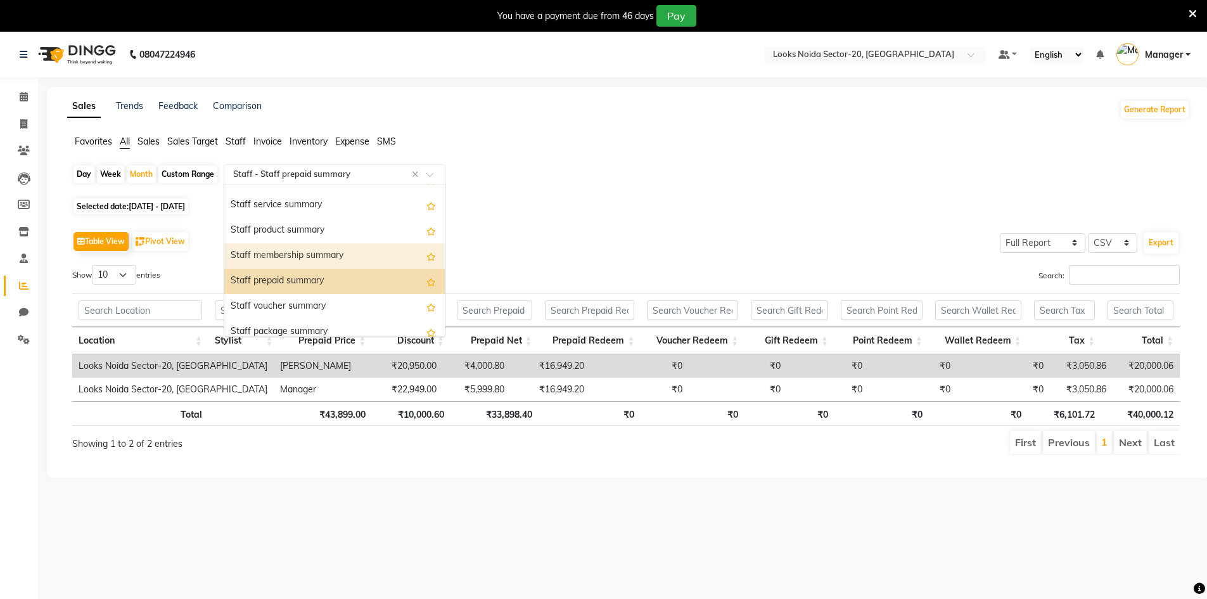
click at [292, 254] on div "Staff membership summary" at bounding box center [334, 255] width 221 height 25
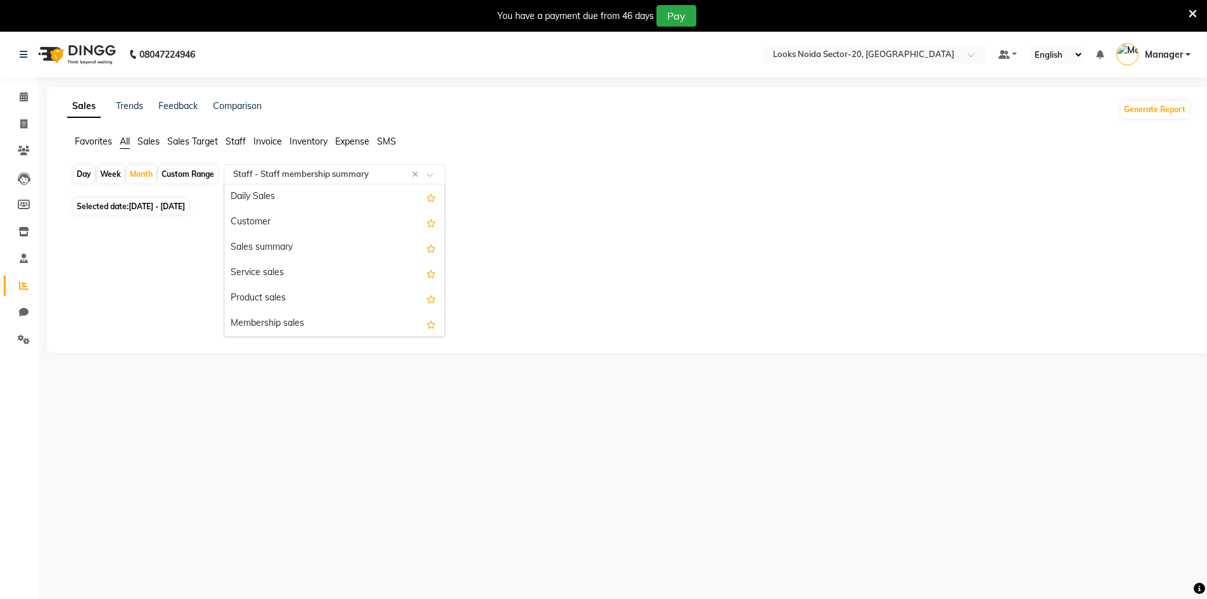
click at [339, 175] on input "text" at bounding box center [322, 174] width 183 height 13
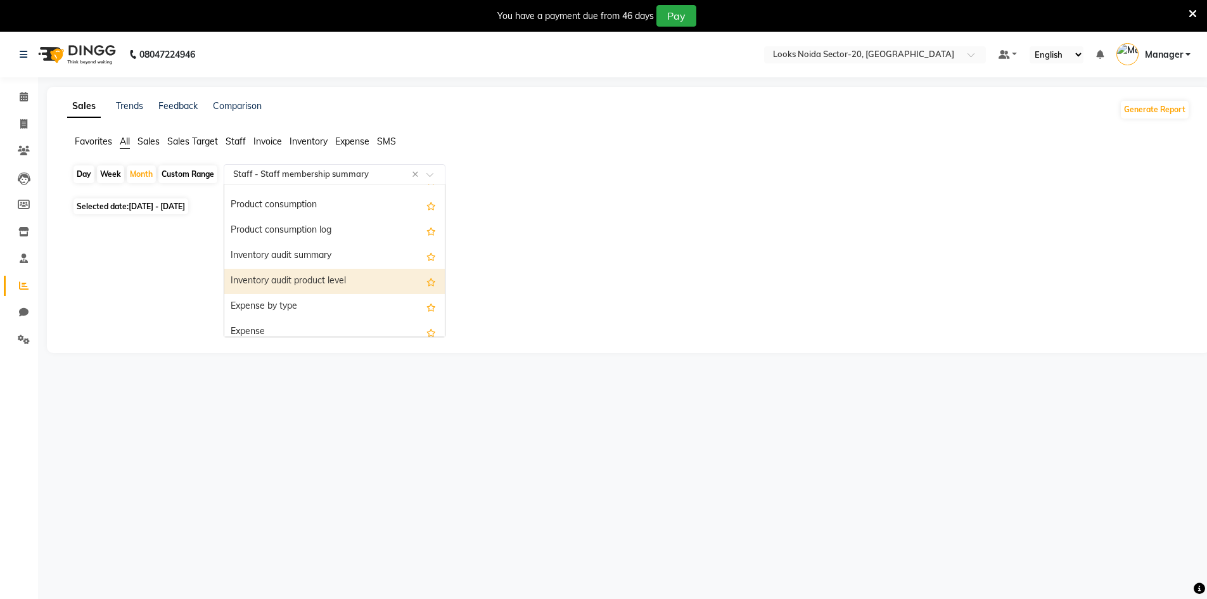
scroll to position [1149, 0]
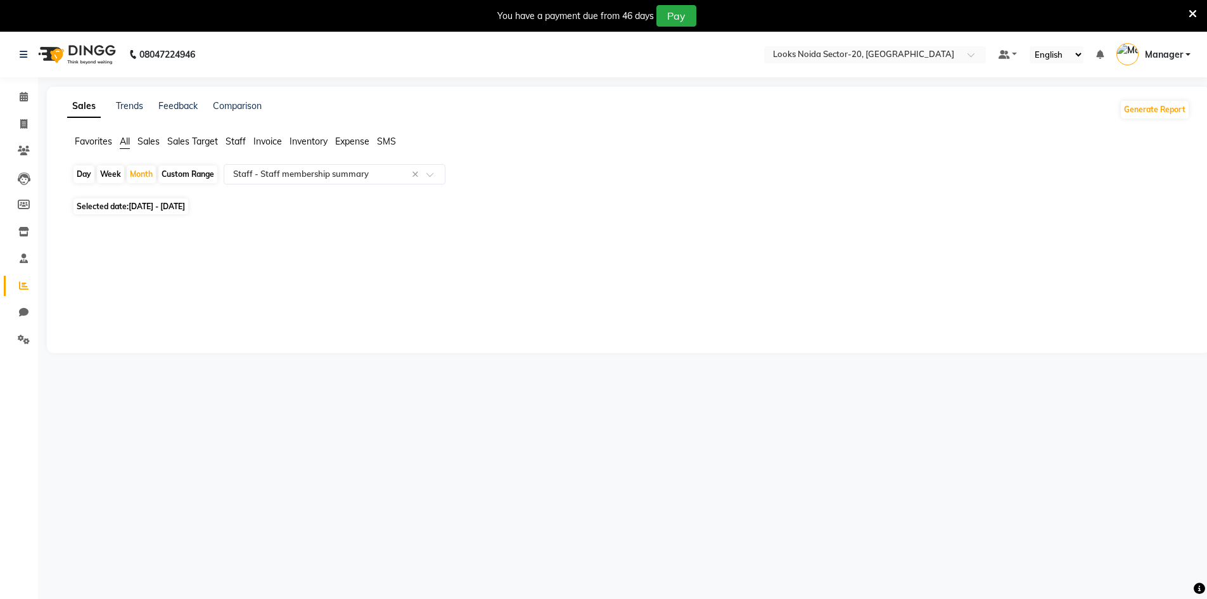
click at [492, 211] on div "Selected date: [DATE] - [DATE]" at bounding box center [631, 206] width 1118 height 13
click at [32, 91] on span at bounding box center [24, 97] width 22 height 15
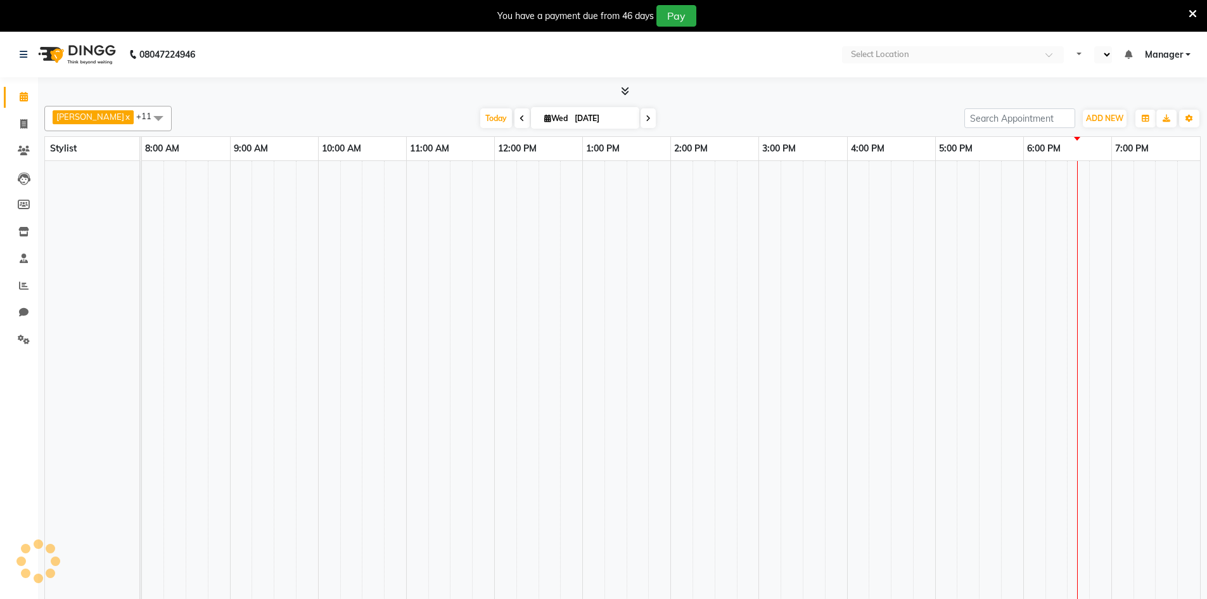
select select "en"
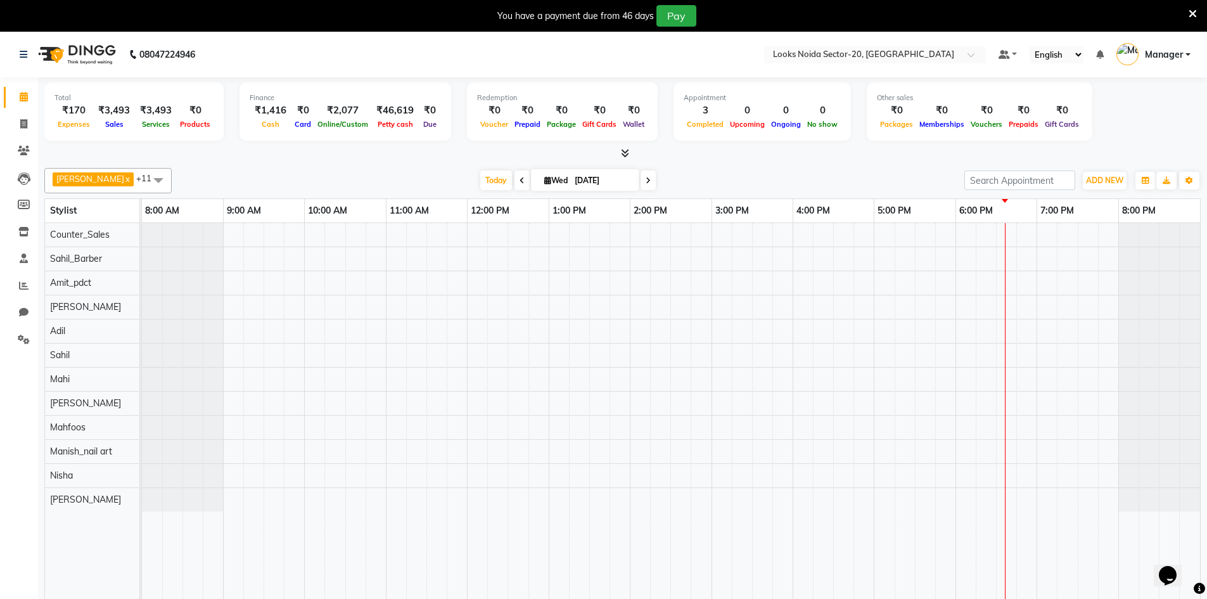
click at [1192, 13] on icon at bounding box center [1193, 13] width 8 height 11
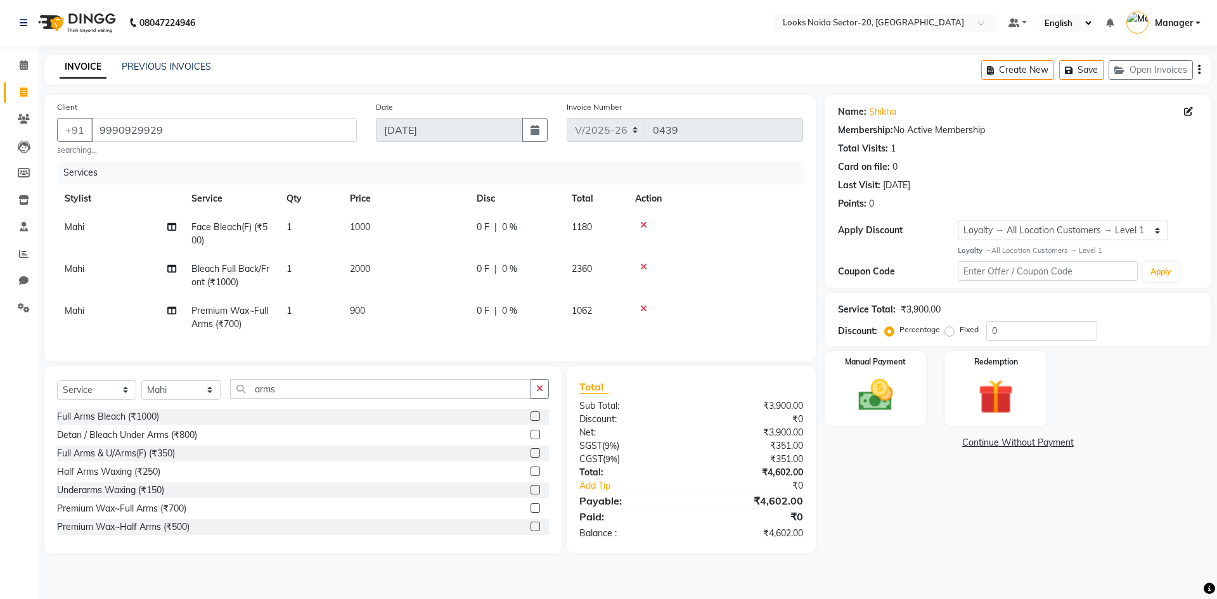
select select "8646"
select select "service"
select select "86763"
select select "1: Object"
click at [380, 395] on input "arms" at bounding box center [380, 389] width 301 height 20
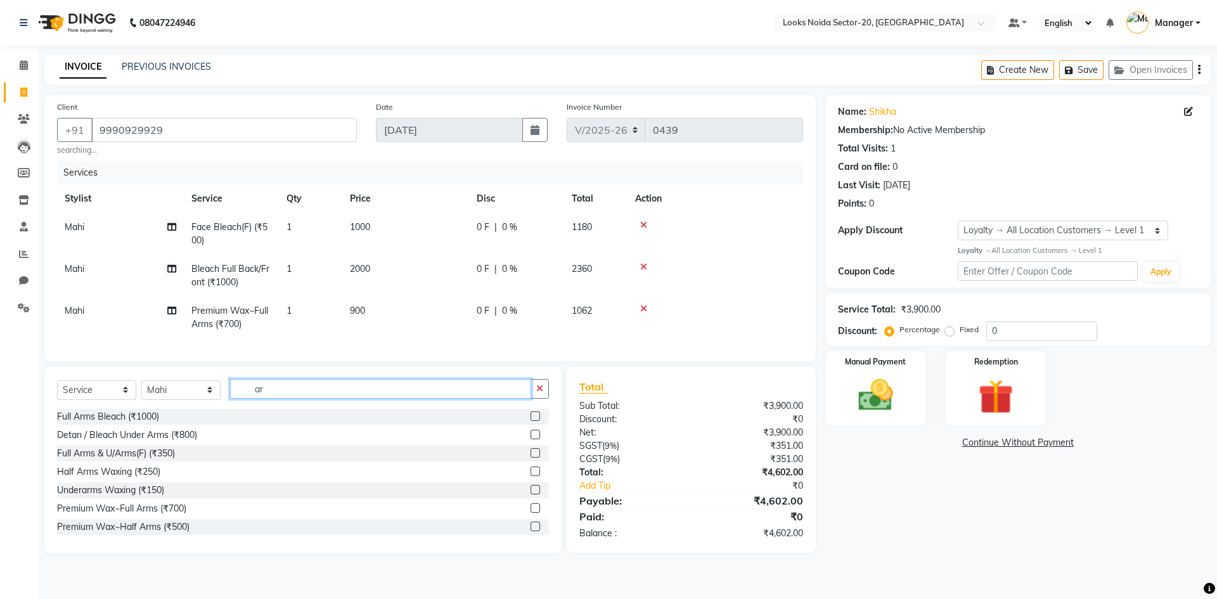
type input "a"
type input "W"
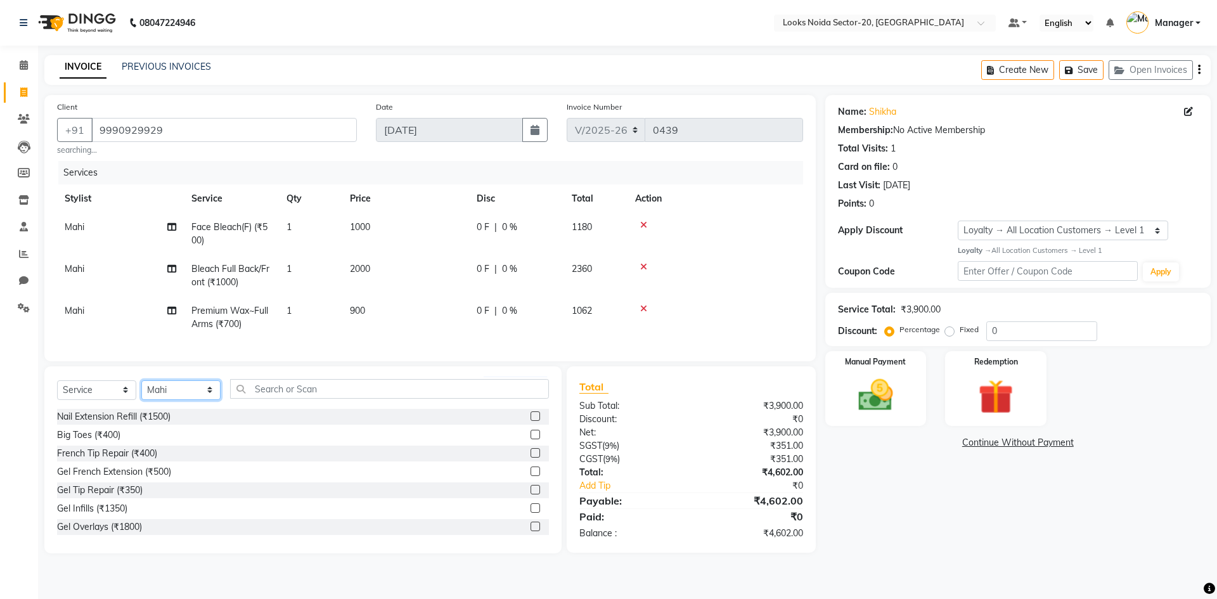
click at [177, 399] on select "Select Stylist [PERSON_NAME] [PERSON_NAME] Amit_pdct Counter_Sales [PERSON_NAME…" at bounding box center [180, 390] width 79 height 20
select select "86762"
click at [141, 389] on select "Select Stylist [PERSON_NAME] [PERSON_NAME] Amit_pdct Counter_Sales [PERSON_NAME…" at bounding box center [180, 390] width 79 height 20
click at [260, 399] on input "text" at bounding box center [389, 389] width 319 height 20
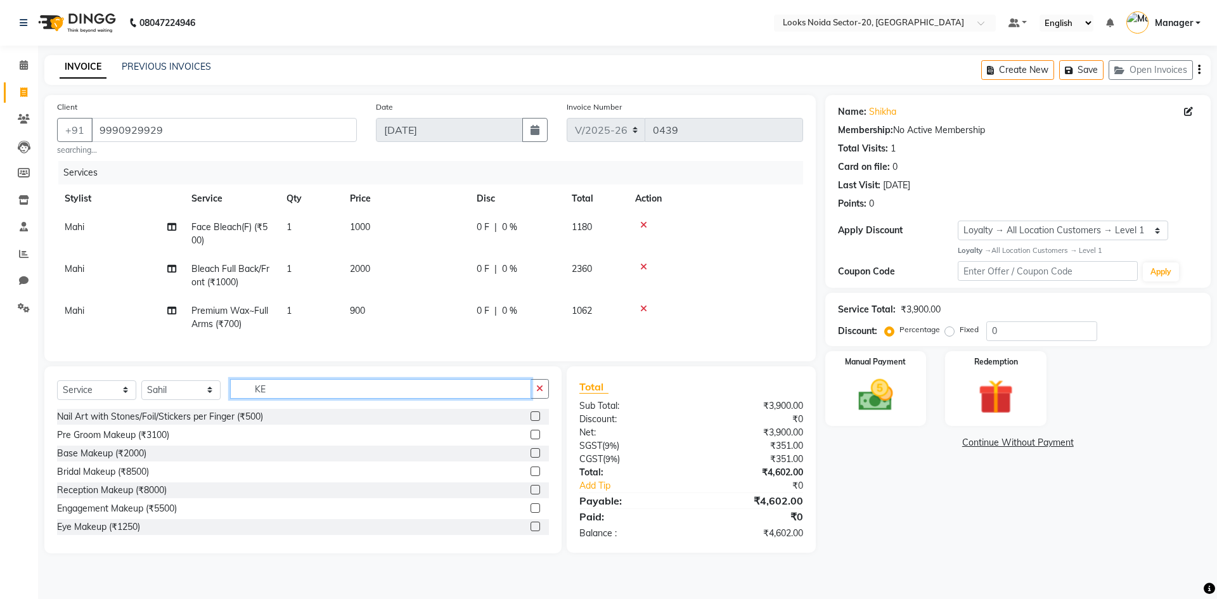
type input "K"
type input "WASH"
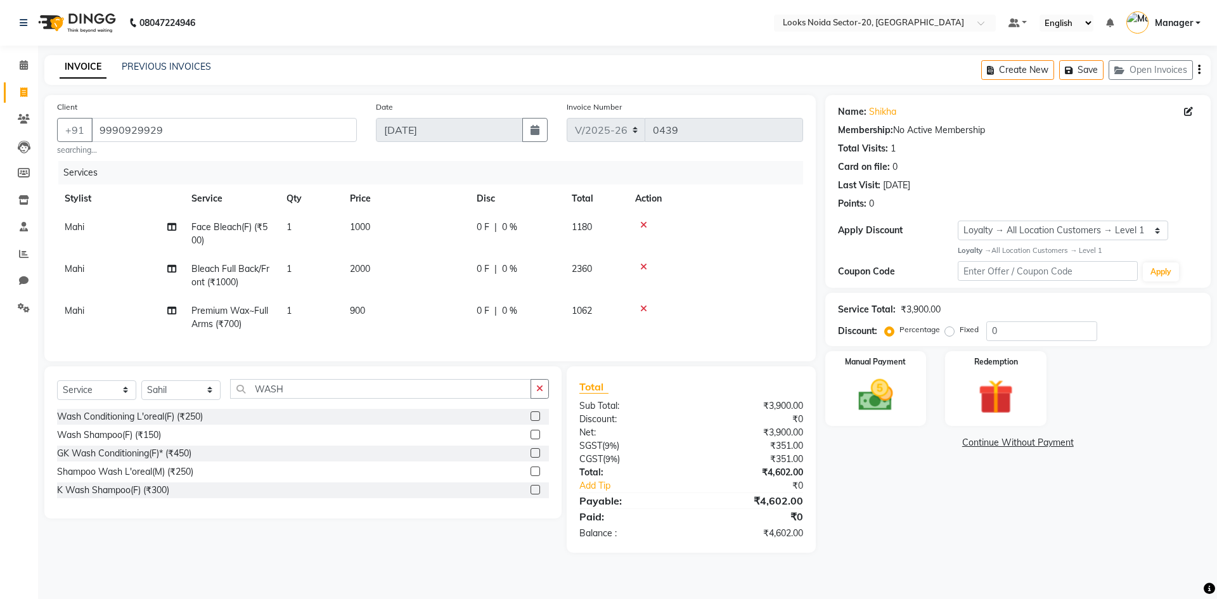
click at [533, 490] on div "Wash Conditioning L'oreal(F) (₹250) Wash Shampoo(F) (₹150) GK Wash Conditioning…" at bounding box center [303, 455] width 492 height 92
click at [533, 498] on div at bounding box center [535, 491] width 8 height 13
click at [533, 494] on label at bounding box center [536, 490] width 10 height 10
click at [533, 494] on input "checkbox" at bounding box center [535, 490] width 8 height 8
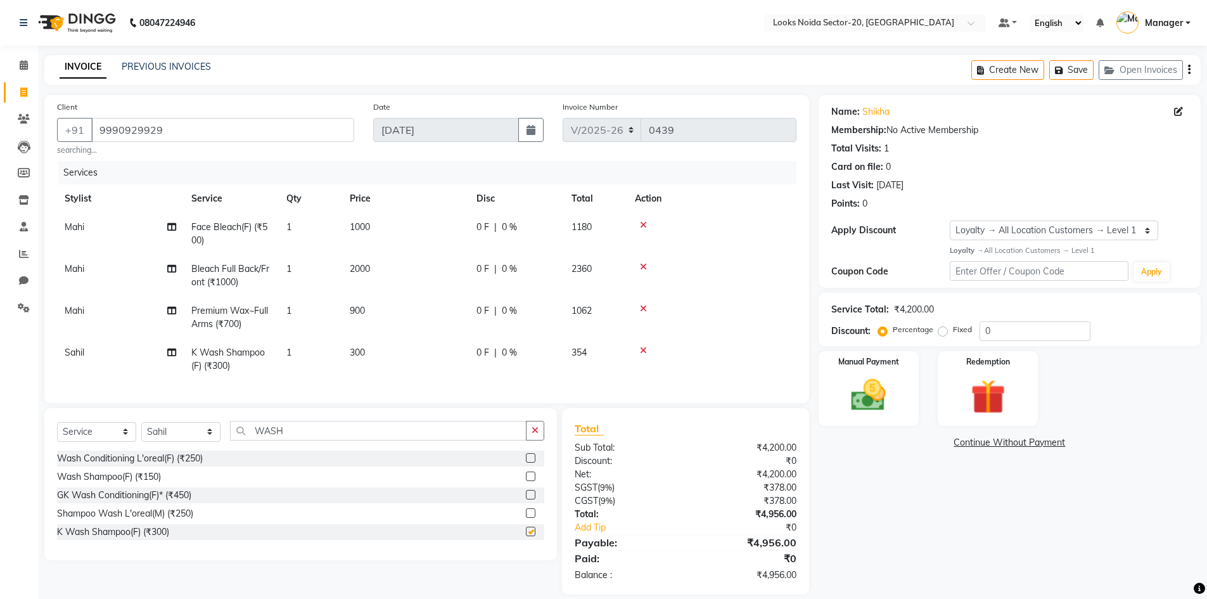
checkbox input "false"
drag, startPoint x: 368, startPoint y: 343, endPoint x: 375, endPoint y: 347, distance: 7.9
click at [370, 344] on td "300" at bounding box center [405, 359] width 127 height 42
select select "86762"
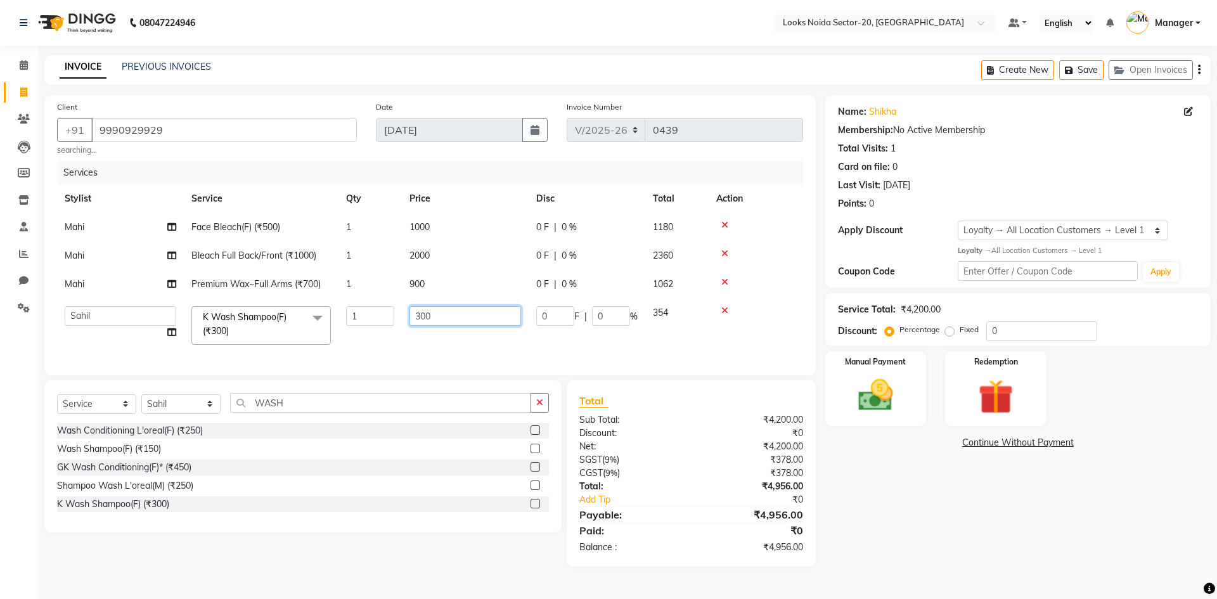
click at [440, 313] on input "300" at bounding box center [465, 316] width 112 height 20
type input "3"
type input "500"
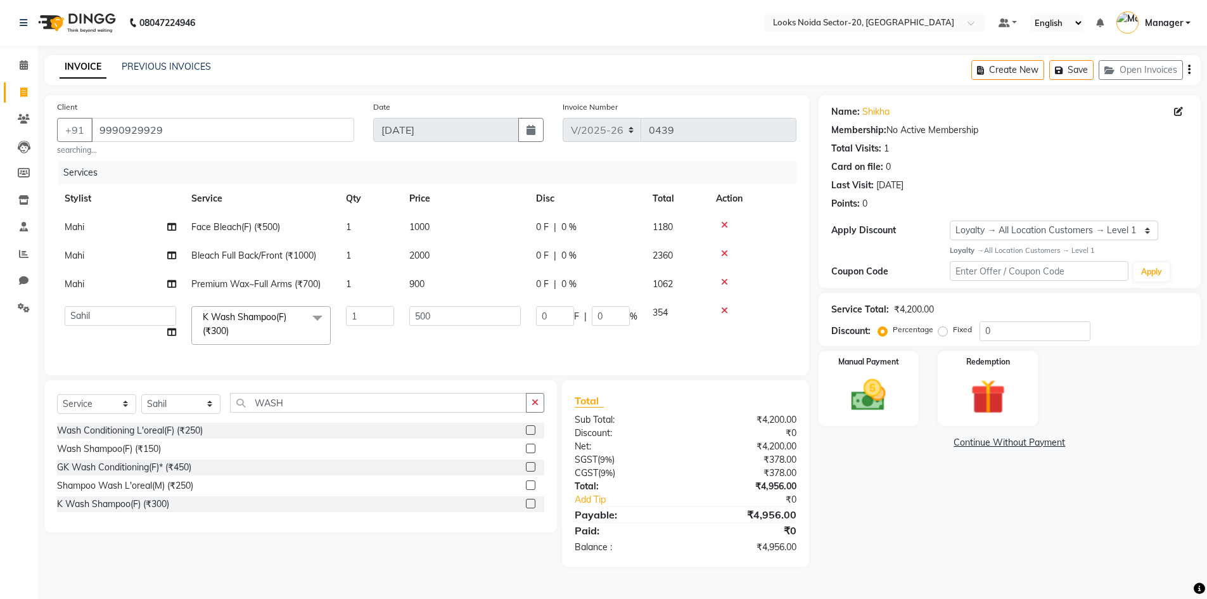
click at [952, 517] on div "Name: [PERSON_NAME] Membership: No Active Membership Total Visits: 1 Card on fi…" at bounding box center [1015, 331] width 392 height 472
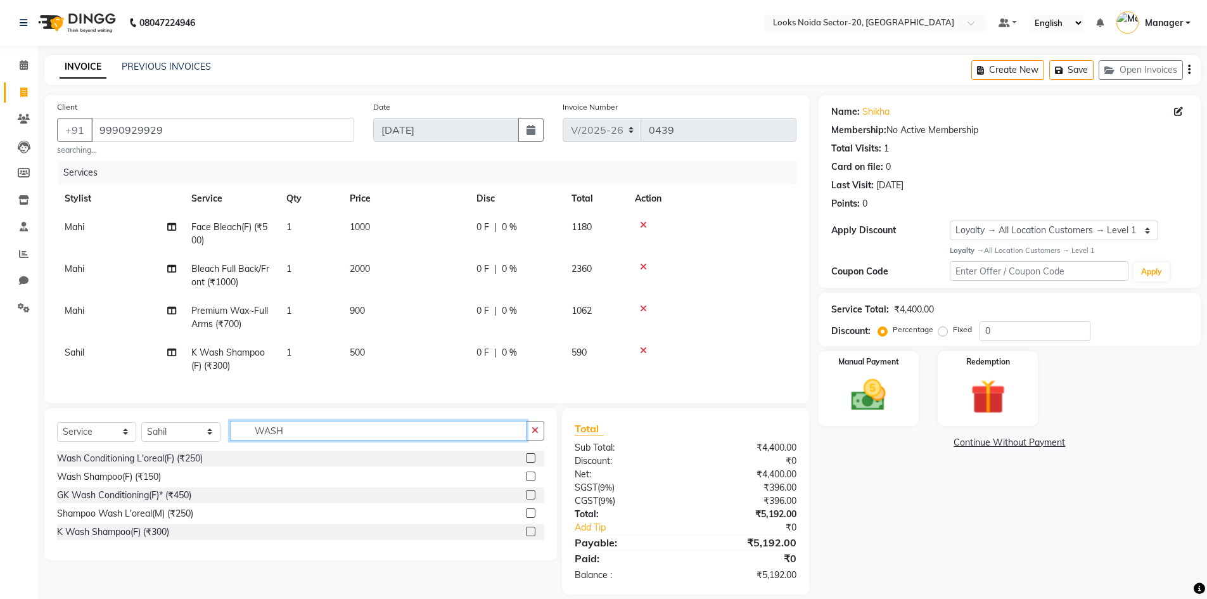
click at [277, 441] on input "WASH" at bounding box center [378, 431] width 297 height 20
click at [299, 441] on input "WASH" at bounding box center [378, 431] width 297 height 20
type input "W"
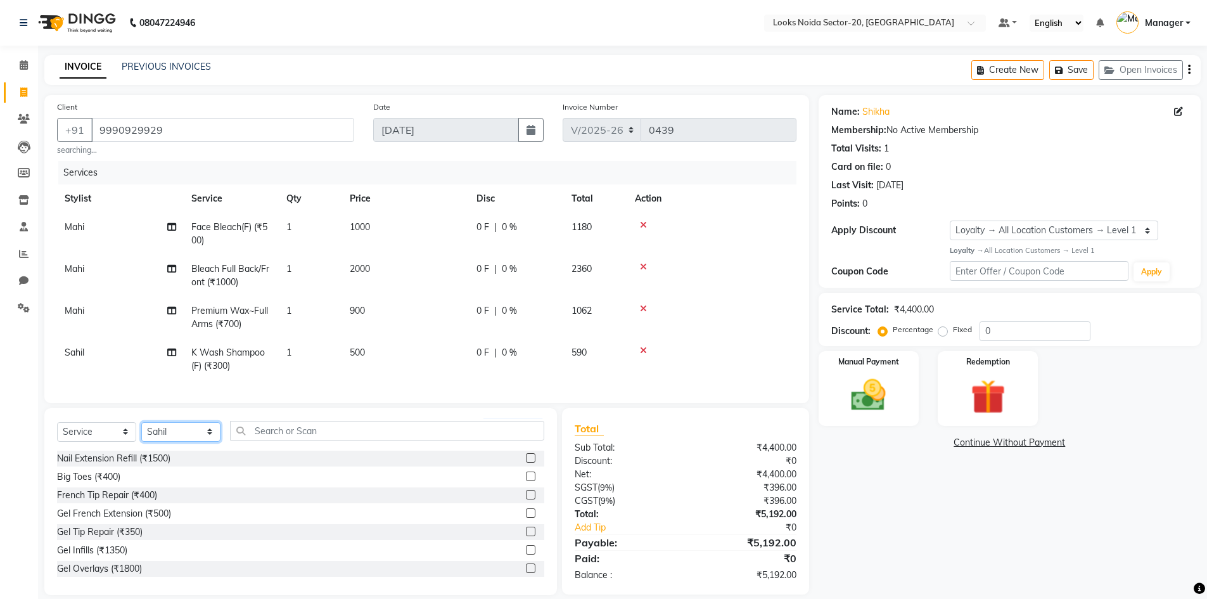
click at [196, 442] on select "Select Stylist [PERSON_NAME] [PERSON_NAME] Amit_pdct Counter_Sales [PERSON_NAME…" at bounding box center [180, 432] width 79 height 20
click at [141, 431] on select "Select Stylist [PERSON_NAME] [PERSON_NAME] Amit_pdct Counter_Sales [PERSON_NAME…" at bounding box center [180, 432] width 79 height 20
click at [271, 441] on input "text" at bounding box center [387, 431] width 314 height 20
click at [286, 441] on input "text" at bounding box center [387, 431] width 314 height 20
click at [179, 442] on select "Select Stylist [PERSON_NAME] [PERSON_NAME] Amit_pdct Counter_Sales [PERSON_NAME…" at bounding box center [180, 432] width 79 height 20
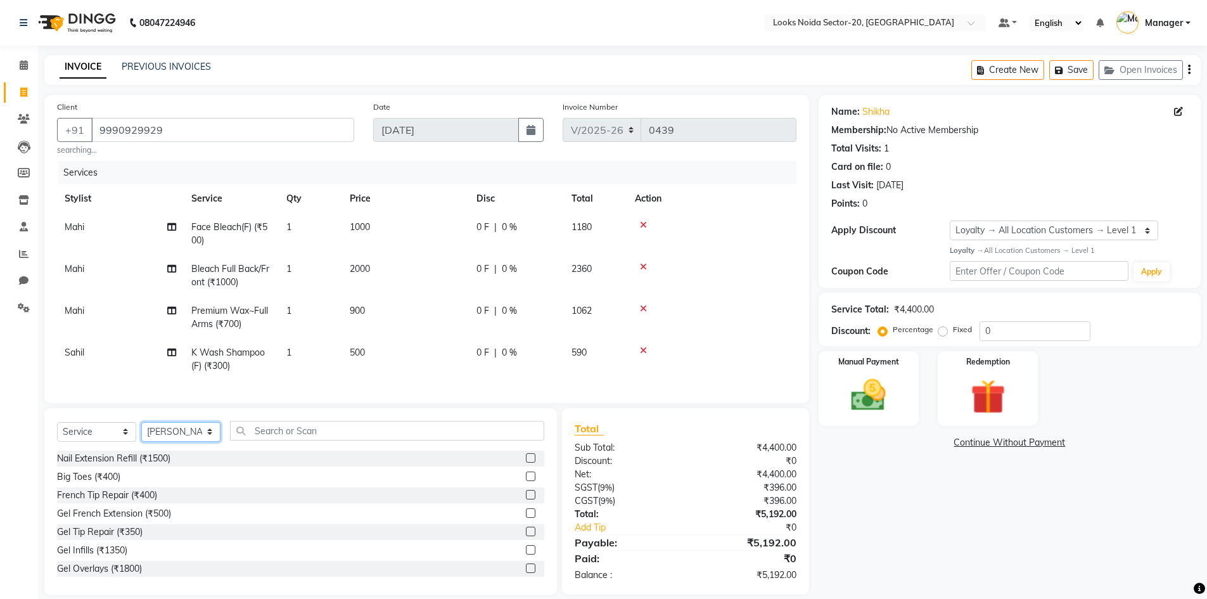
select select "86763"
click at [141, 431] on select "Select Stylist [PERSON_NAME] [PERSON_NAME] Amit_pdct Counter_Sales [PERSON_NAME…" at bounding box center [180, 432] width 79 height 20
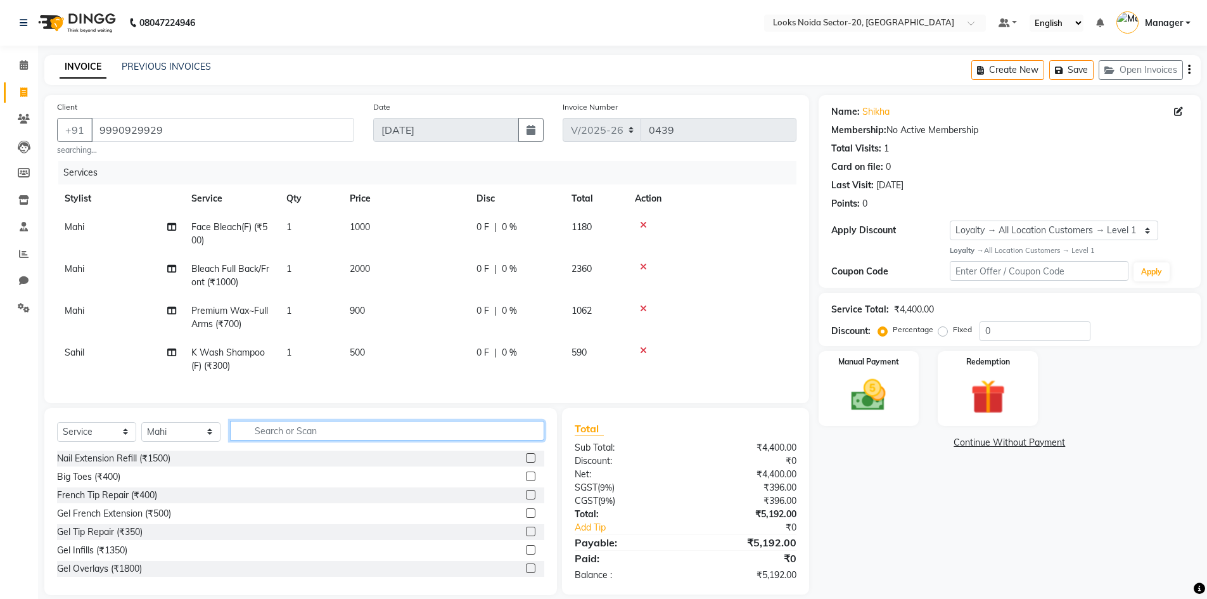
click at [269, 441] on input "text" at bounding box center [387, 431] width 314 height 20
drag, startPoint x: 331, startPoint y: 440, endPoint x: 333, endPoint y: 450, distance: 10.3
click at [333, 441] on input "text" at bounding box center [387, 431] width 314 height 20
type input "A"
type input "LEGS"
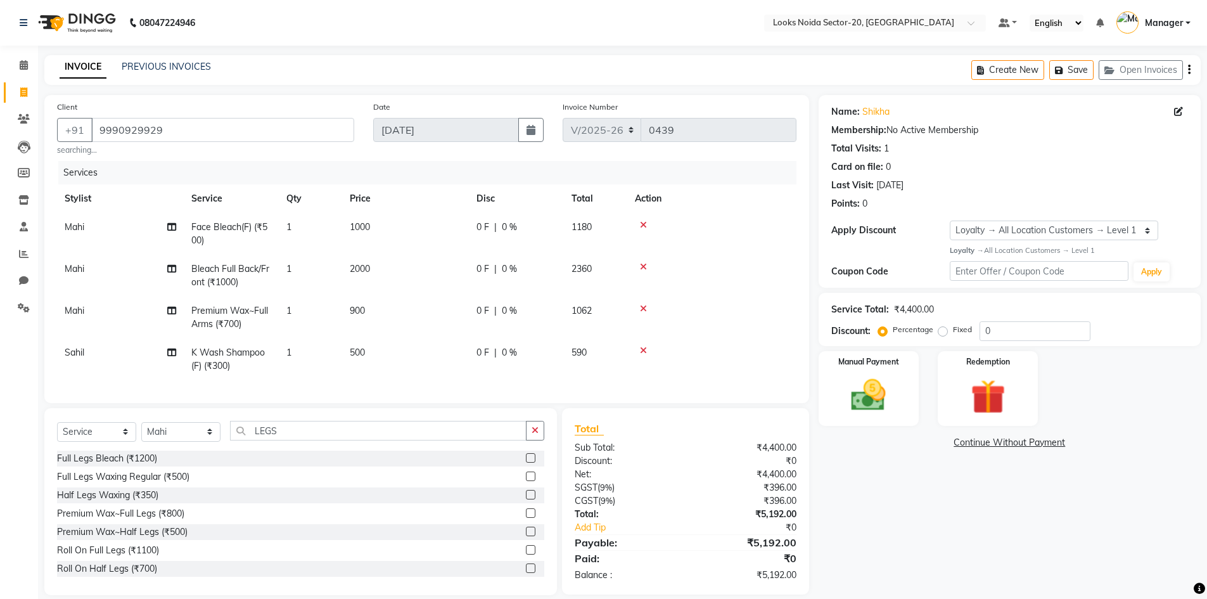
click at [526, 536] on label at bounding box center [531, 532] width 10 height 10
click at [526, 536] on input "checkbox" at bounding box center [530, 532] width 8 height 8
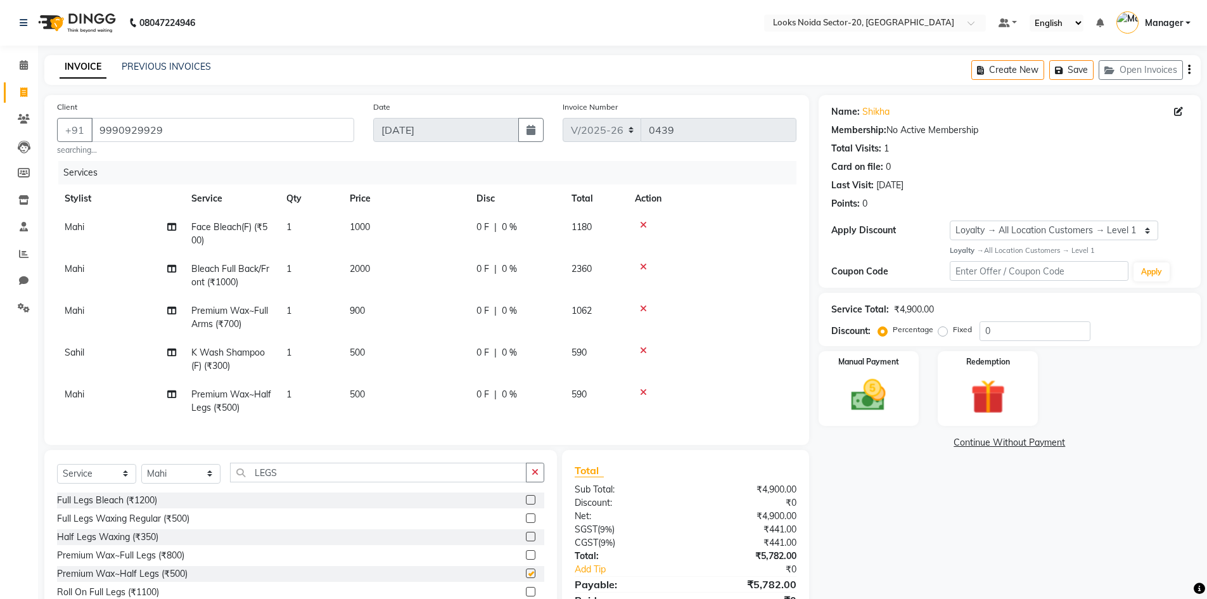
checkbox input "false"
click at [397, 405] on td "500" at bounding box center [405, 401] width 127 height 42
select select "86763"
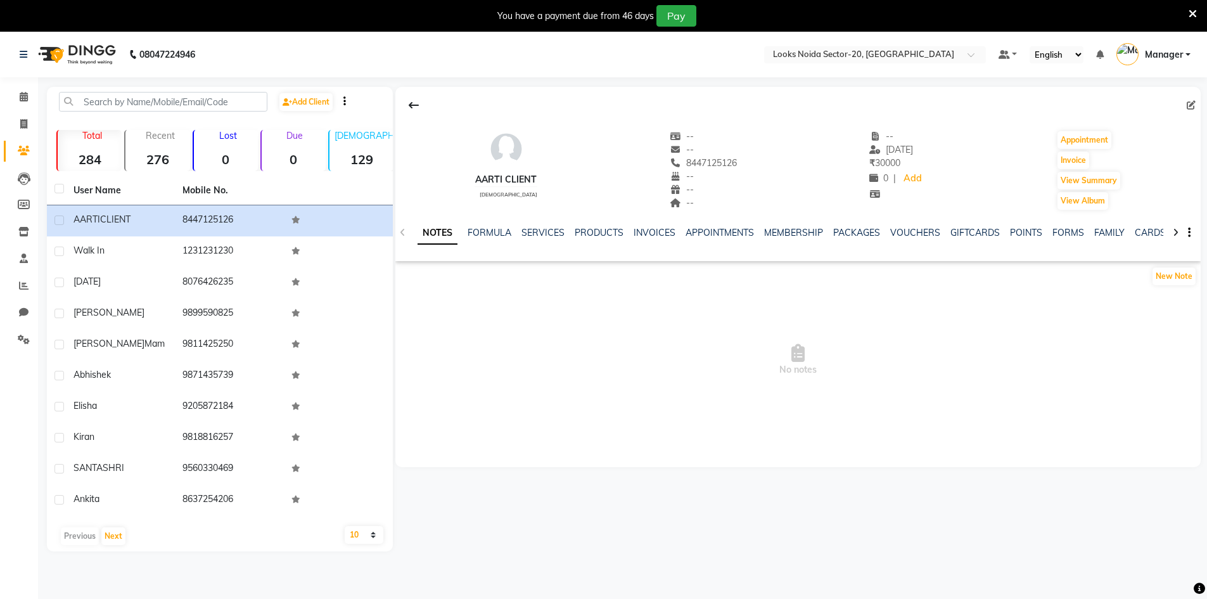
click at [543, 226] on div "NOTES FORMULA SERVICES PRODUCTS INVOICES APPOINTMENTS MEMBERSHIP PACKAGES VOUCH…" at bounding box center [799, 233] width 806 height 44
click at [543, 240] on div "NOTES FORMULA SERVICES PRODUCTS INVOICES APPOINTMENTS MEMBERSHIP PACKAGES VOUCH…" at bounding box center [783, 237] width 731 height 23
click at [544, 234] on link "SERVICES" at bounding box center [543, 232] width 43 height 11
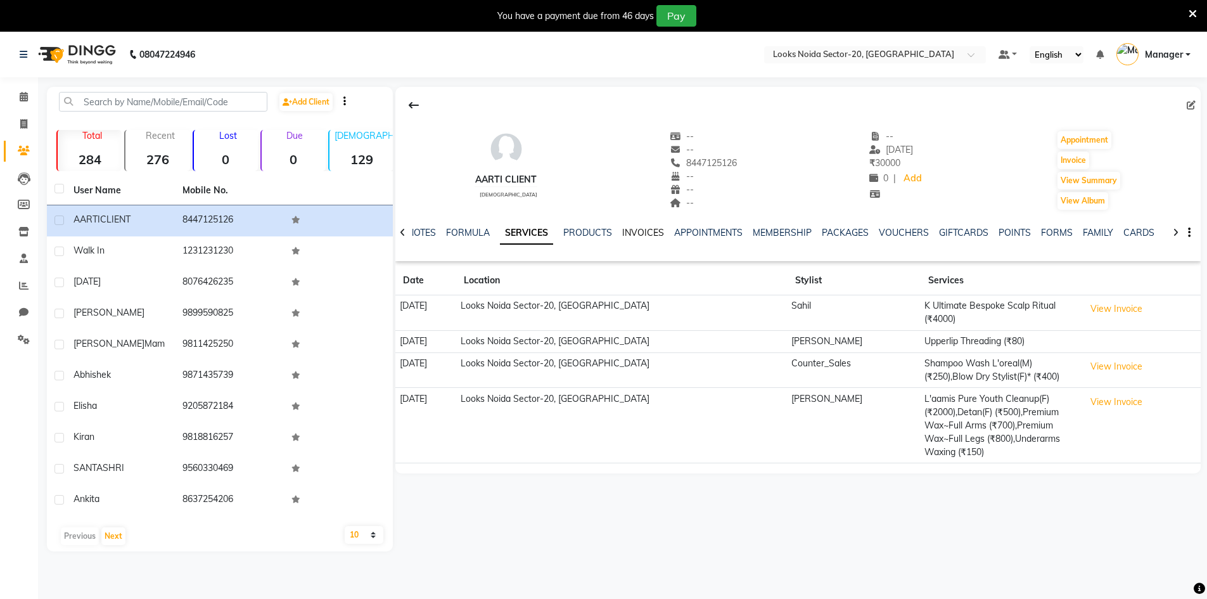
click at [643, 236] on link "INVOICES" at bounding box center [643, 232] width 42 height 11
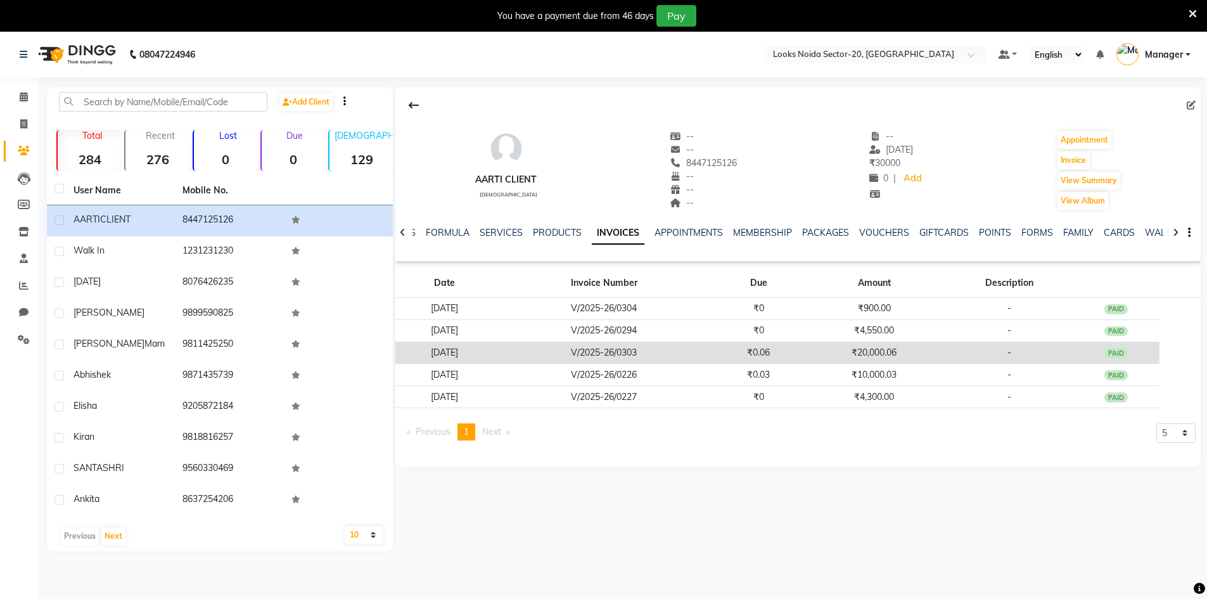
click at [802, 359] on td "₹0.06" at bounding box center [758, 353] width 87 height 22
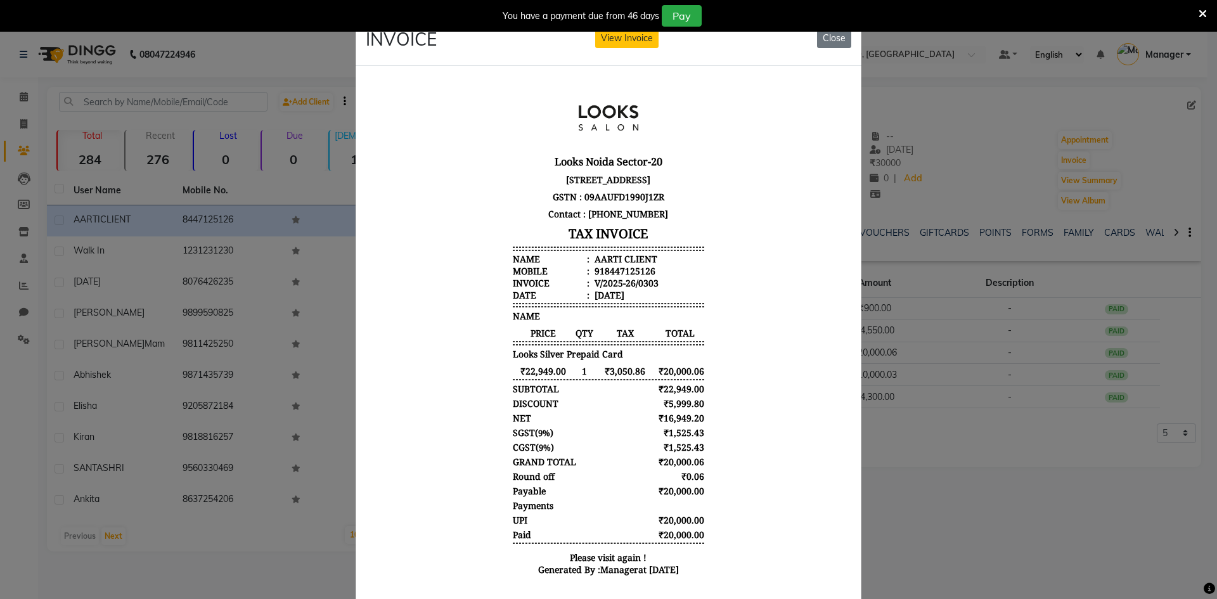
scroll to position [10, 0]
click at [836, 39] on button "Close" at bounding box center [834, 39] width 34 height 20
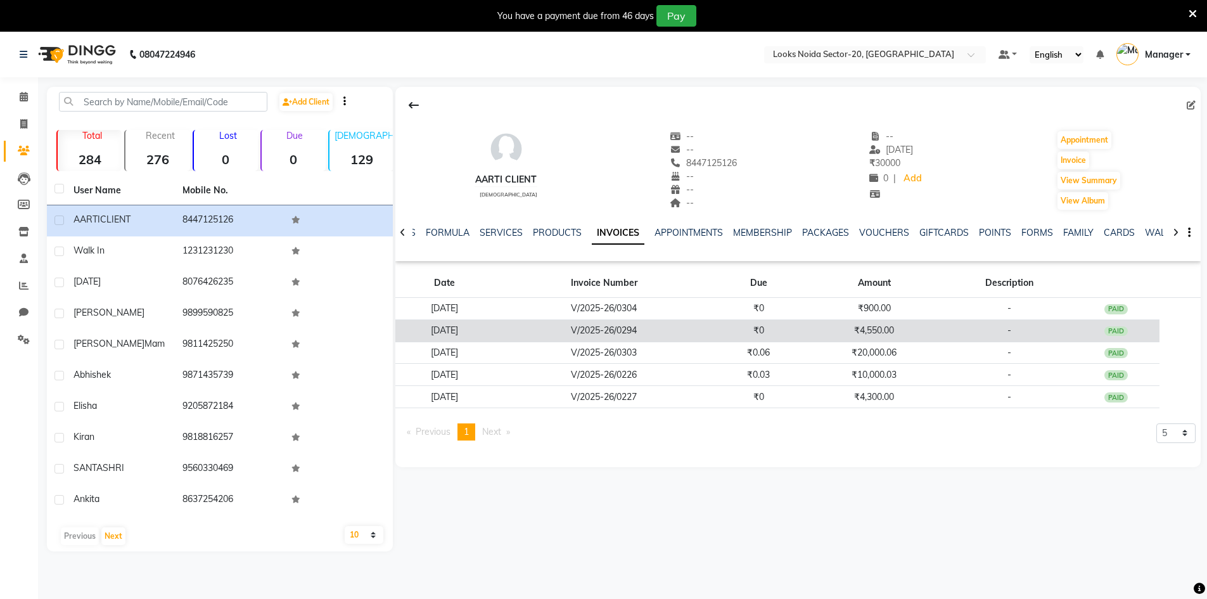
click at [761, 337] on td "₹0" at bounding box center [758, 330] width 87 height 22
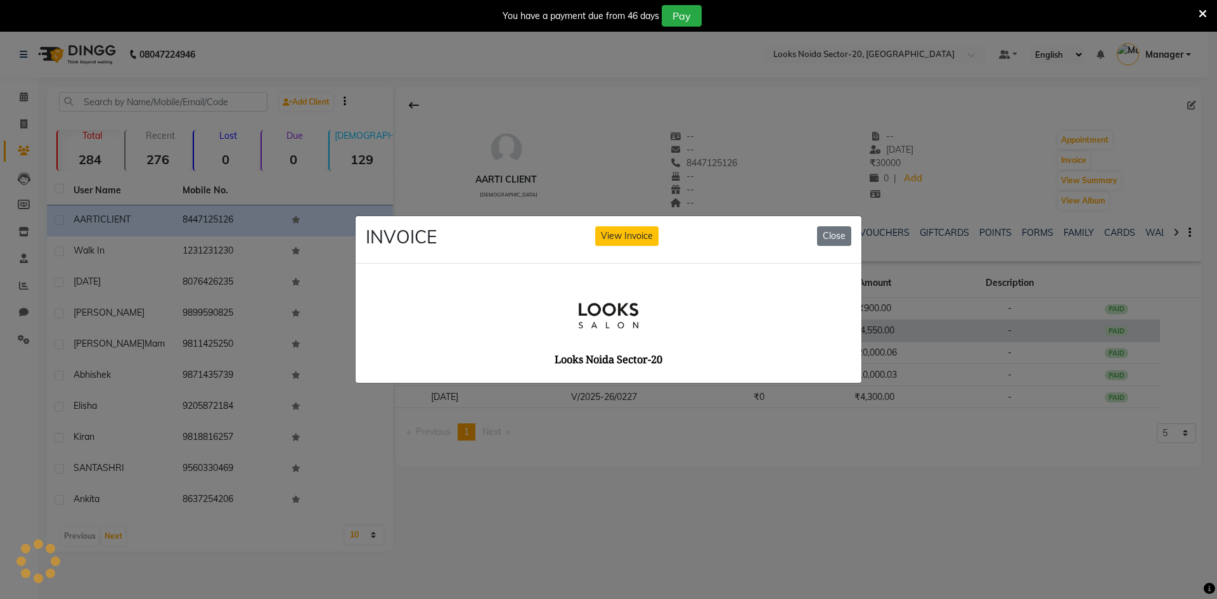
scroll to position [0, 0]
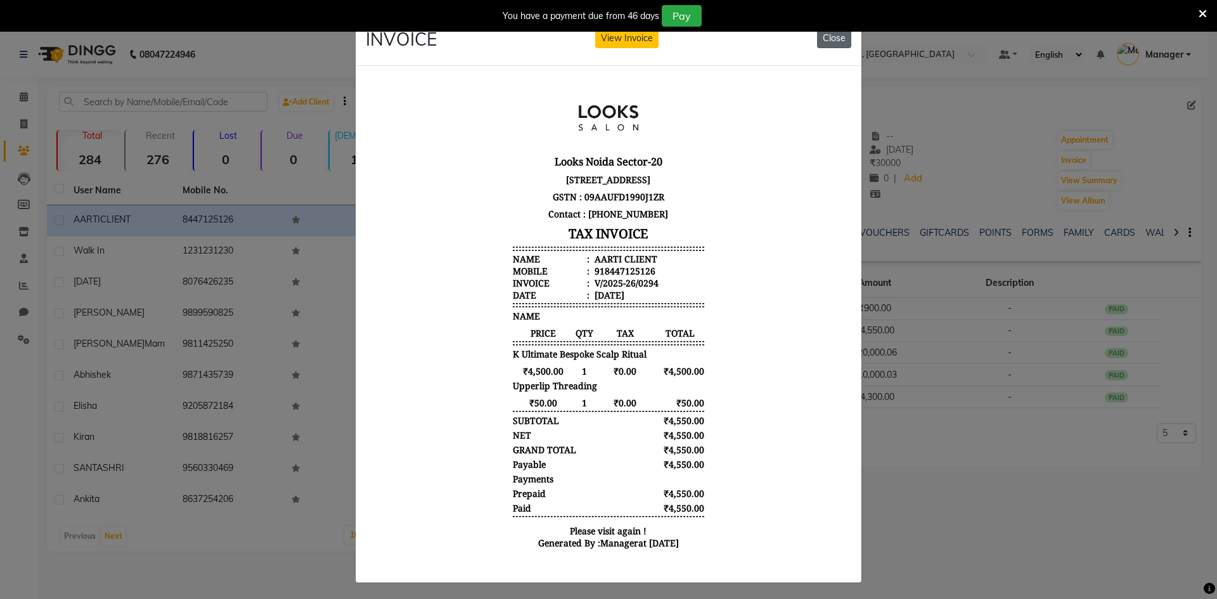
click at [835, 39] on button "Close" at bounding box center [834, 39] width 34 height 20
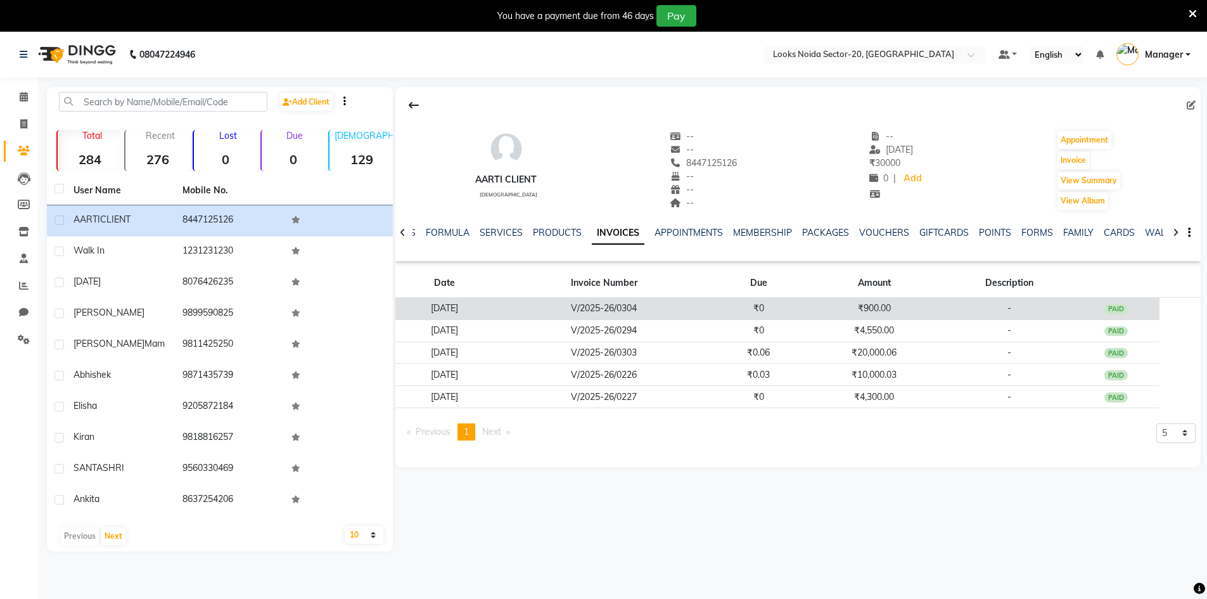
click at [765, 314] on td "₹0" at bounding box center [758, 309] width 87 height 22
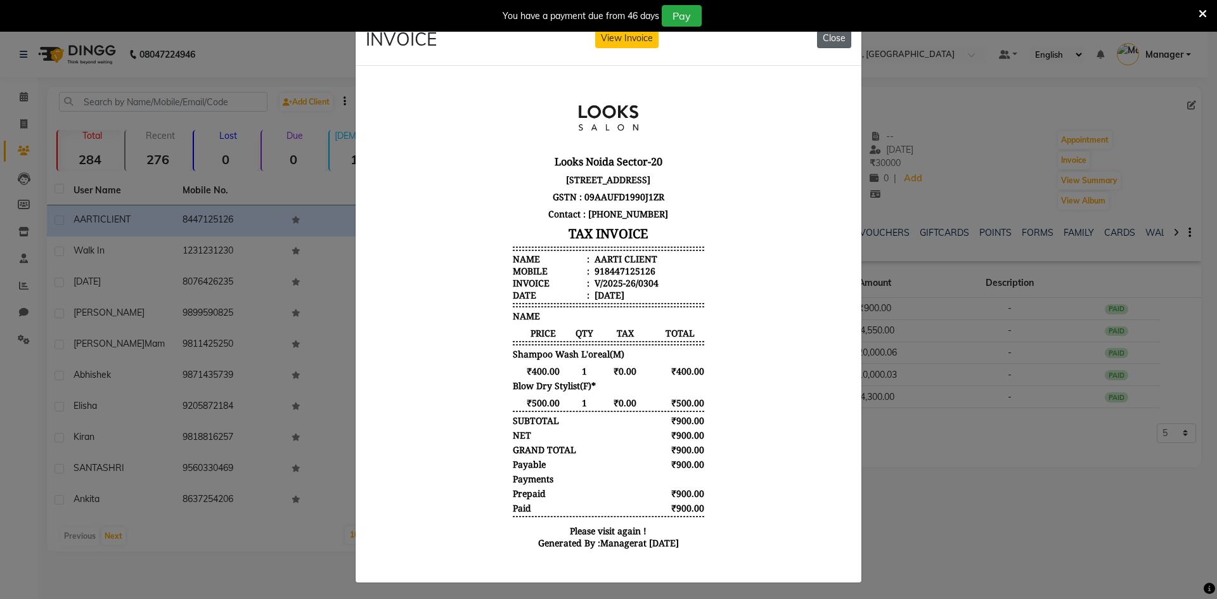
click at [826, 39] on button "Close" at bounding box center [834, 39] width 34 height 20
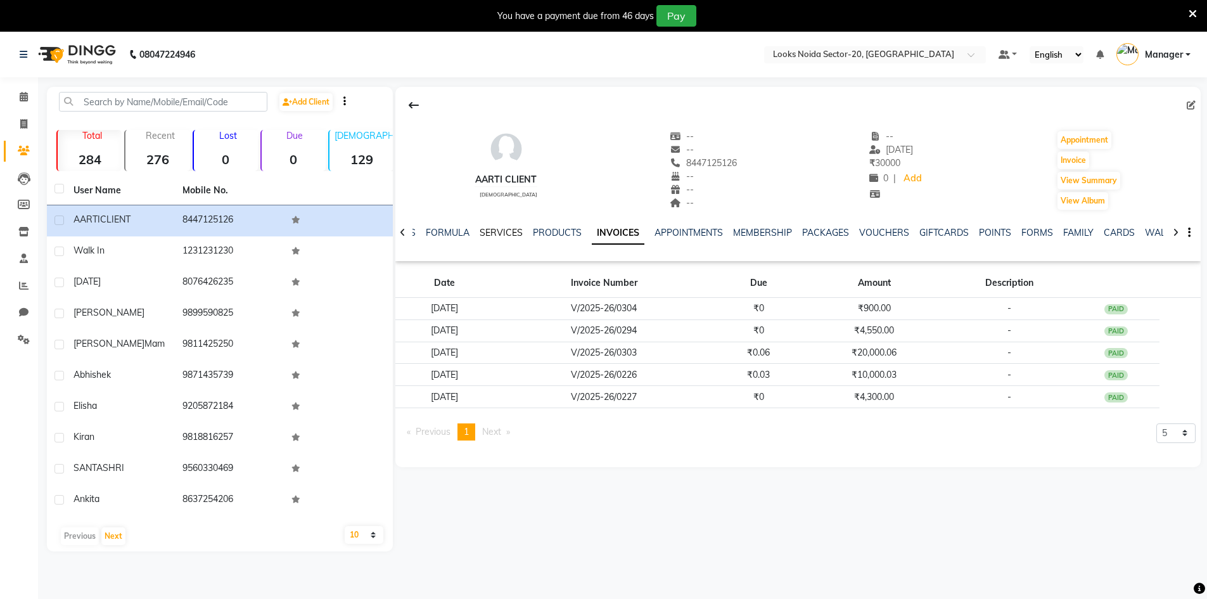
click at [497, 232] on link "SERVICES" at bounding box center [501, 232] width 43 height 11
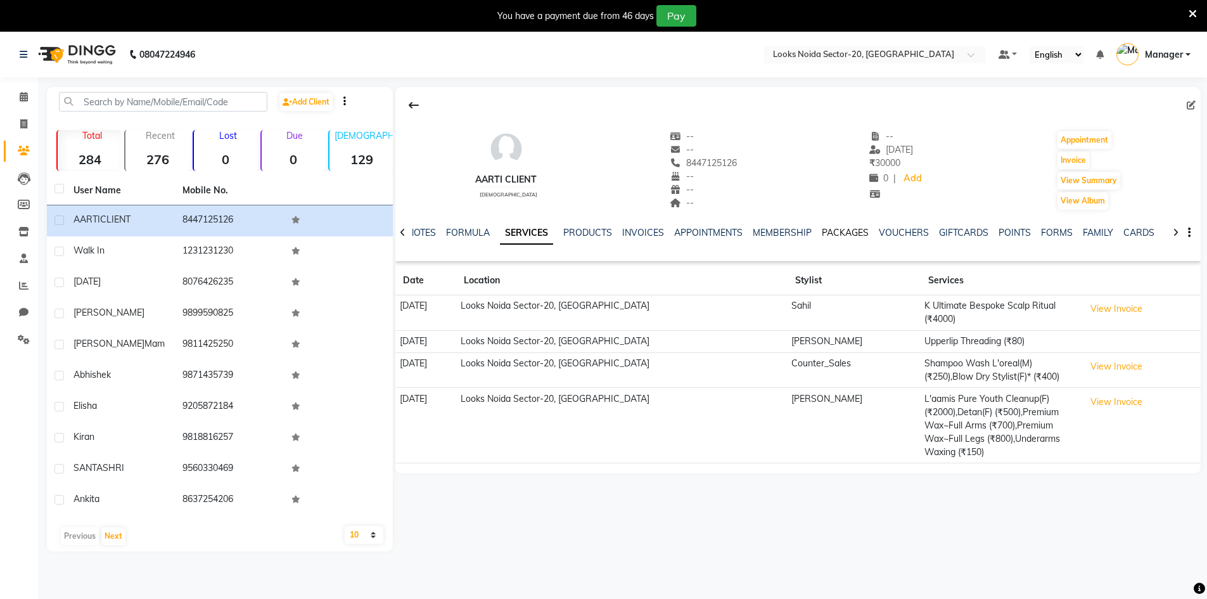
click at [858, 231] on link "PACKAGES" at bounding box center [845, 232] width 47 height 11
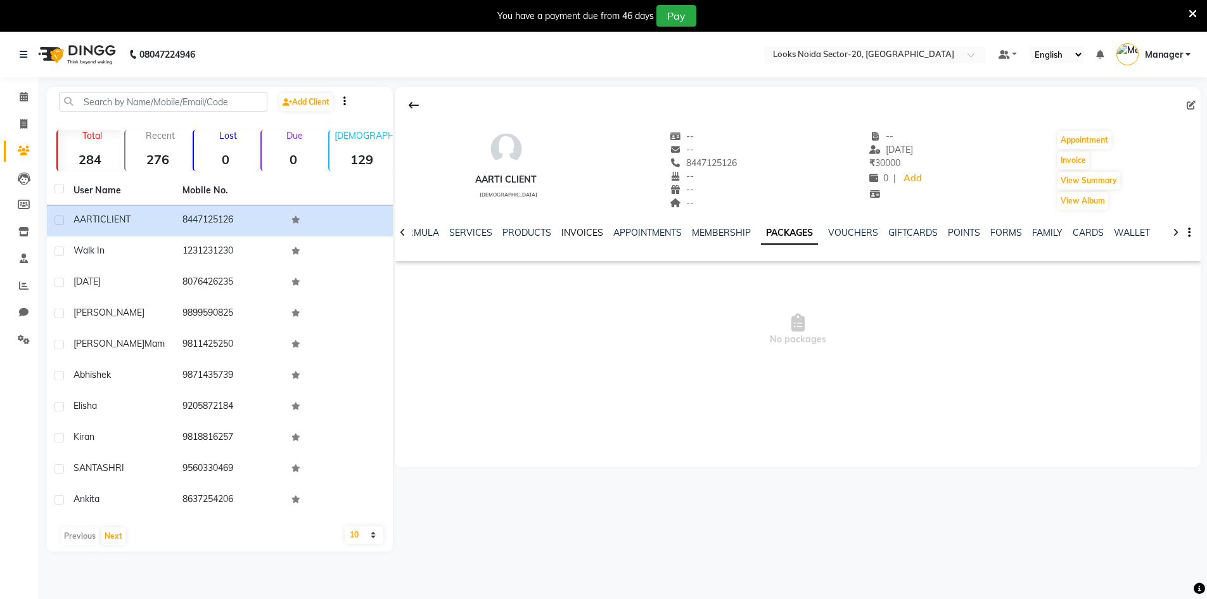
click at [587, 236] on link "INVOICES" at bounding box center [583, 232] width 42 height 11
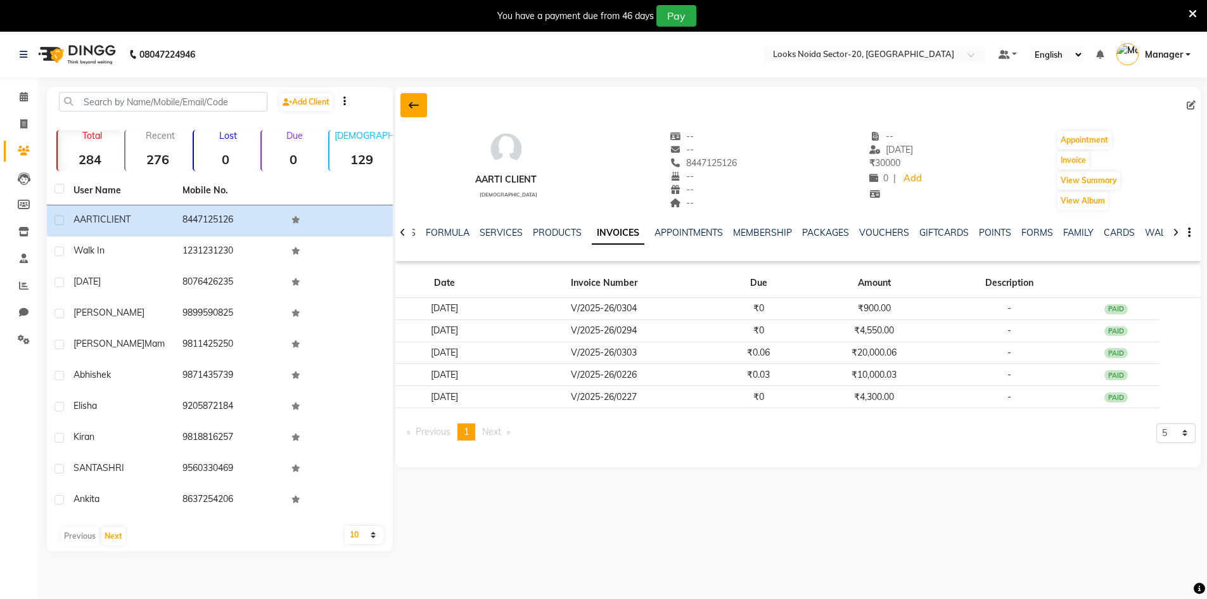
click at [409, 98] on button at bounding box center [414, 105] width 27 height 24
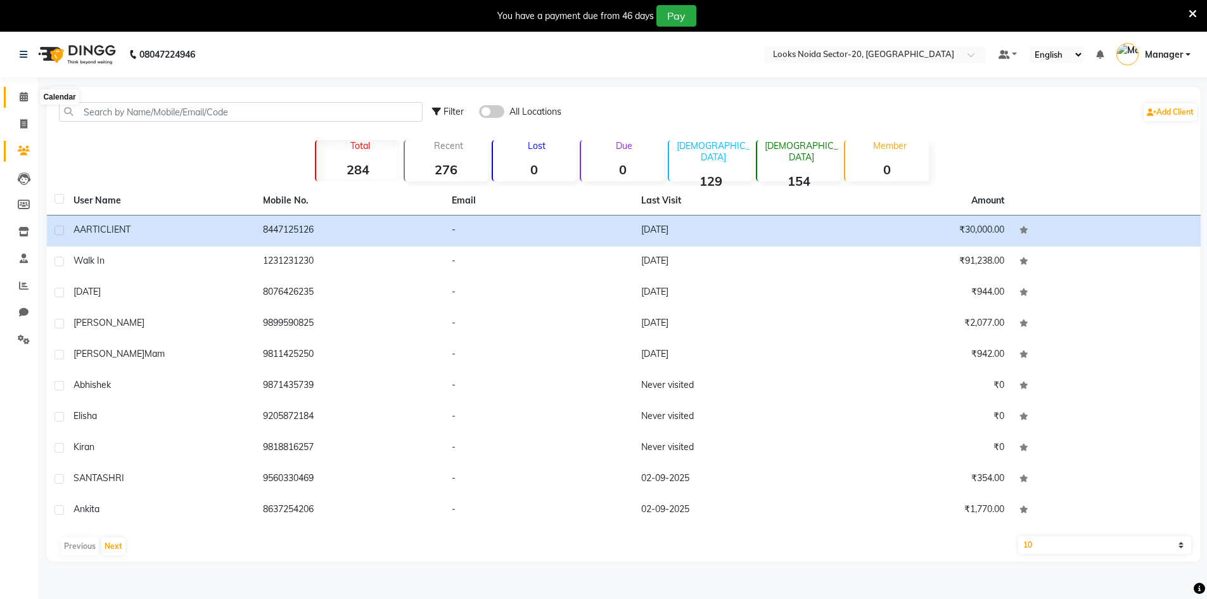
click at [16, 96] on span at bounding box center [24, 97] width 22 height 15
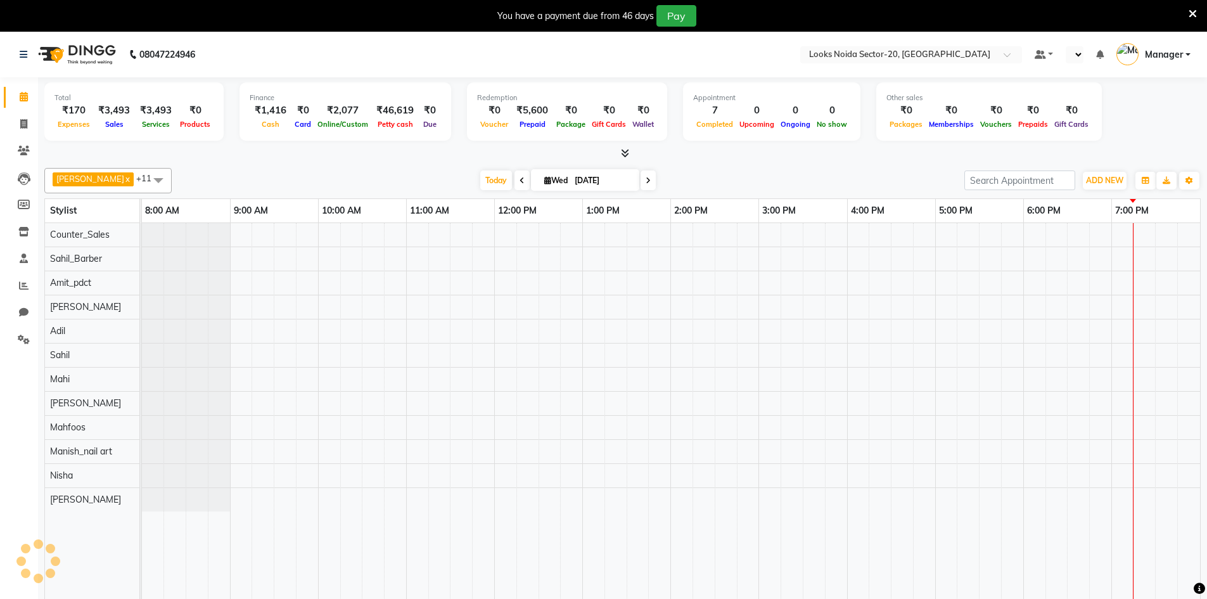
select select "en"
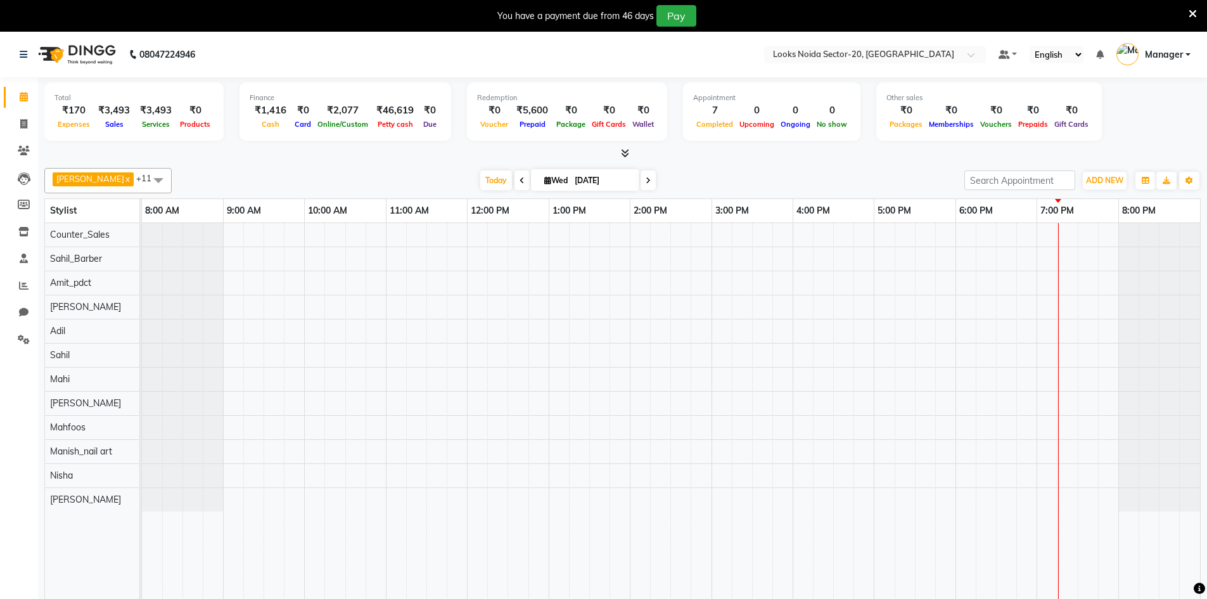
click at [1199, 19] on div "You have a payment due from 46 days Pay" at bounding box center [603, 16] width 1207 height 32
click at [1195, 10] on icon at bounding box center [1193, 13] width 8 height 11
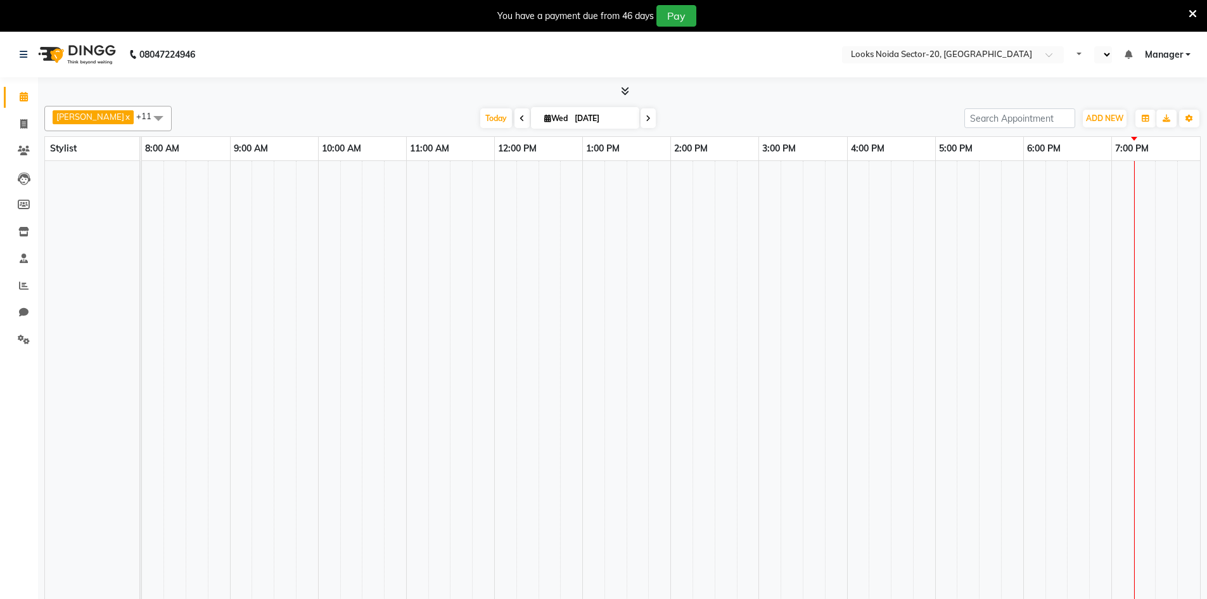
select select "en"
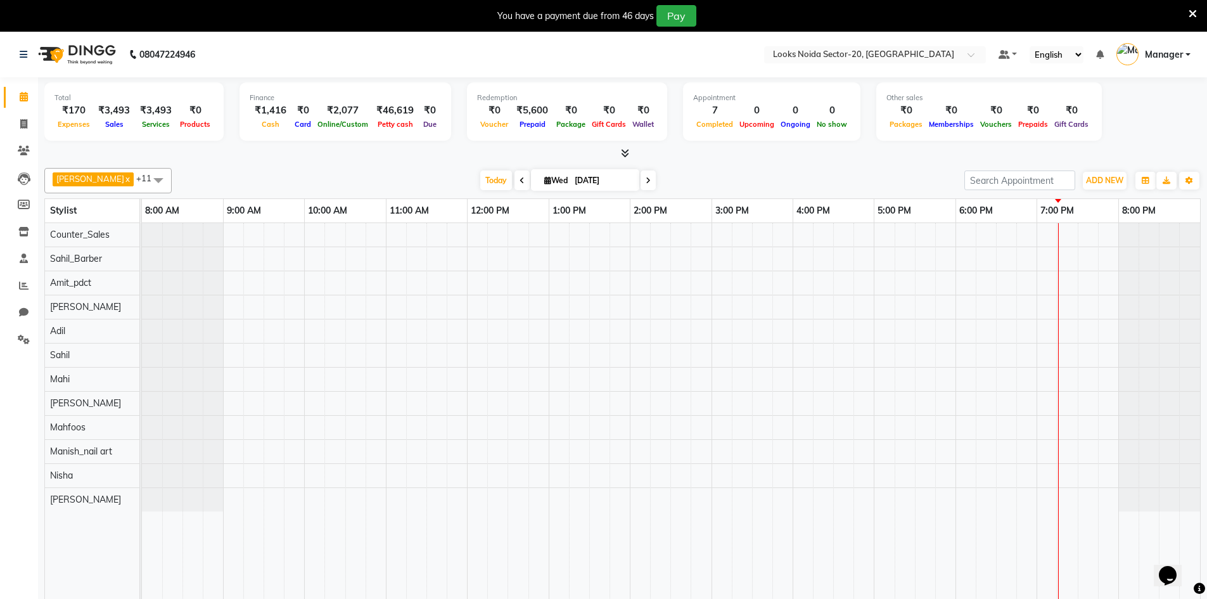
click at [1192, 11] on icon at bounding box center [1193, 13] width 8 height 11
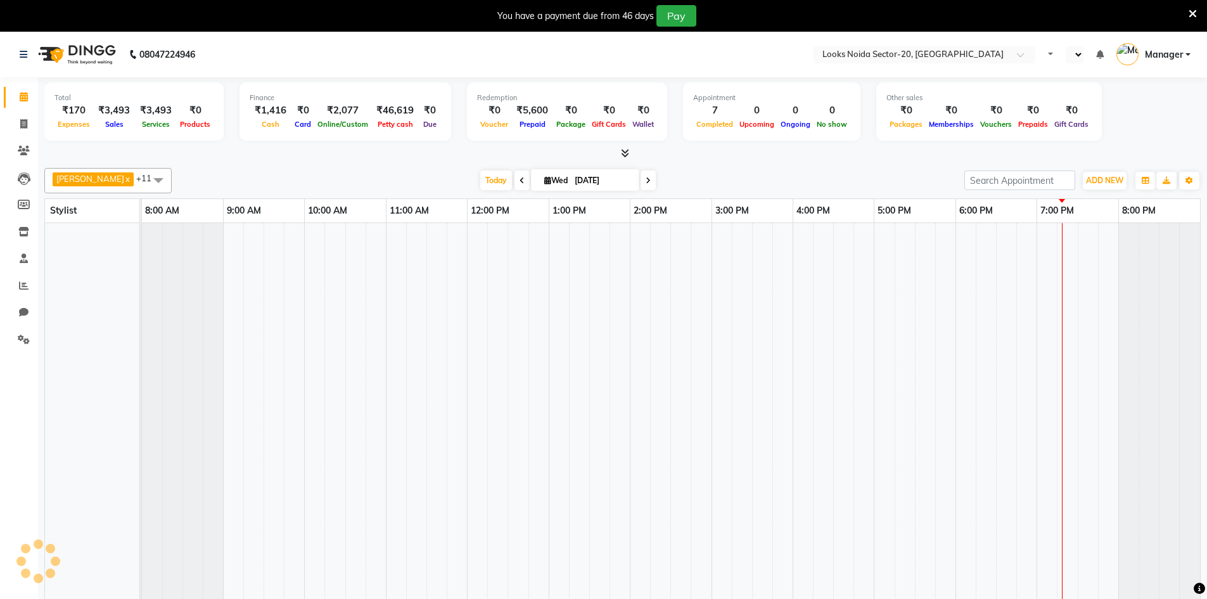
select select "en"
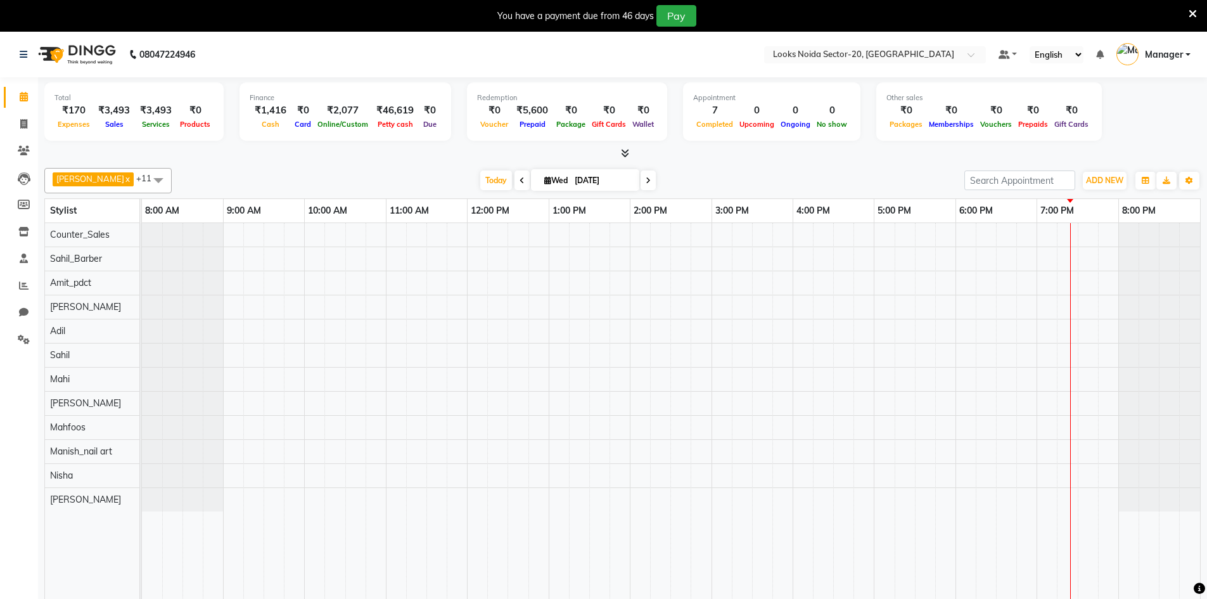
click at [1193, 12] on icon at bounding box center [1193, 13] width 8 height 11
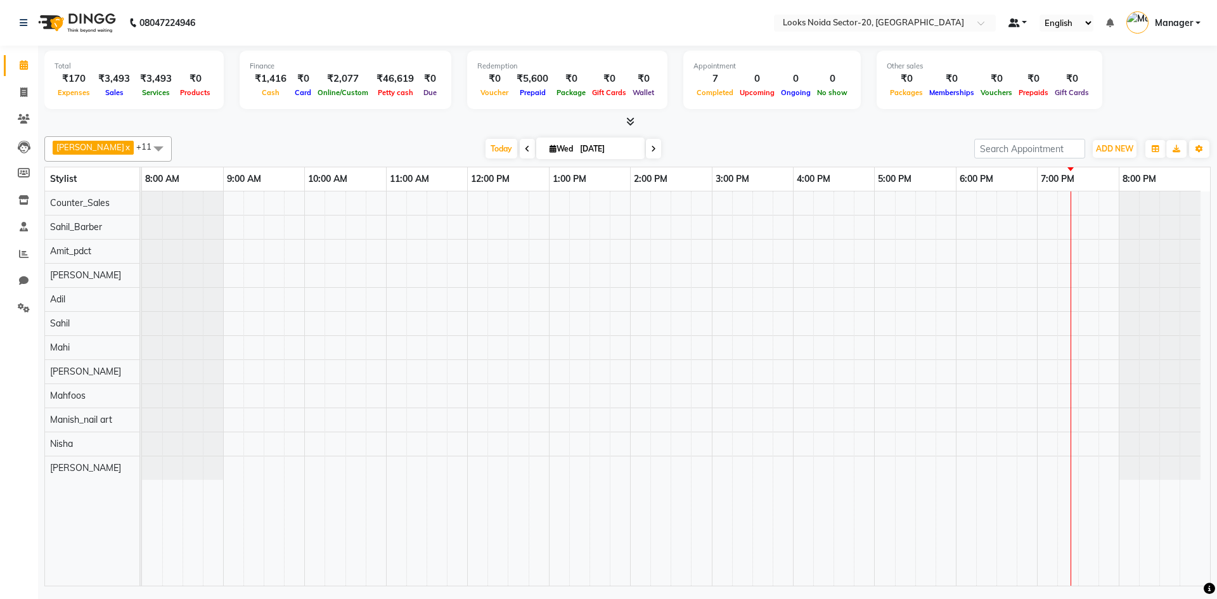
click at [1026, 22] on link at bounding box center [1017, 22] width 19 height 13
click at [513, 60] on div "Redemption ₹0 Voucher ₹5,600 Prepaid ₹0 Package ₹0 Gift Cards ₹0 Wallet" at bounding box center [567, 80] width 200 height 58
drag, startPoint x: 27, startPoint y: 97, endPoint x: 72, endPoint y: 9, distance: 98.9
click at [27, 97] on span at bounding box center [24, 93] width 22 height 15
select select "service"
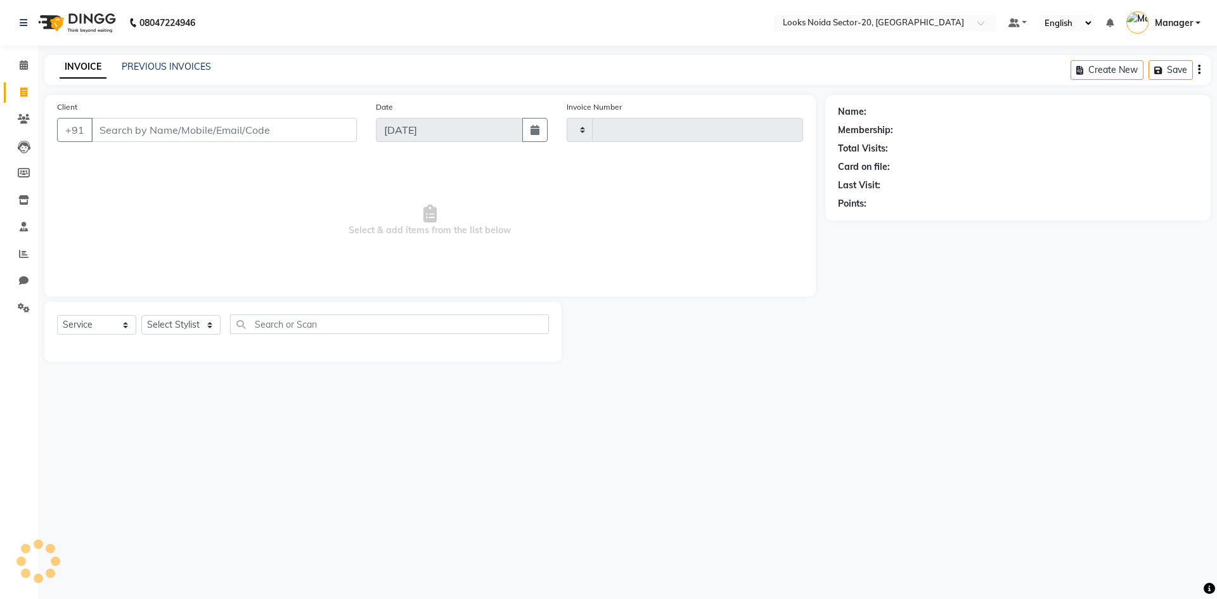
type input "0440"
select select "8646"
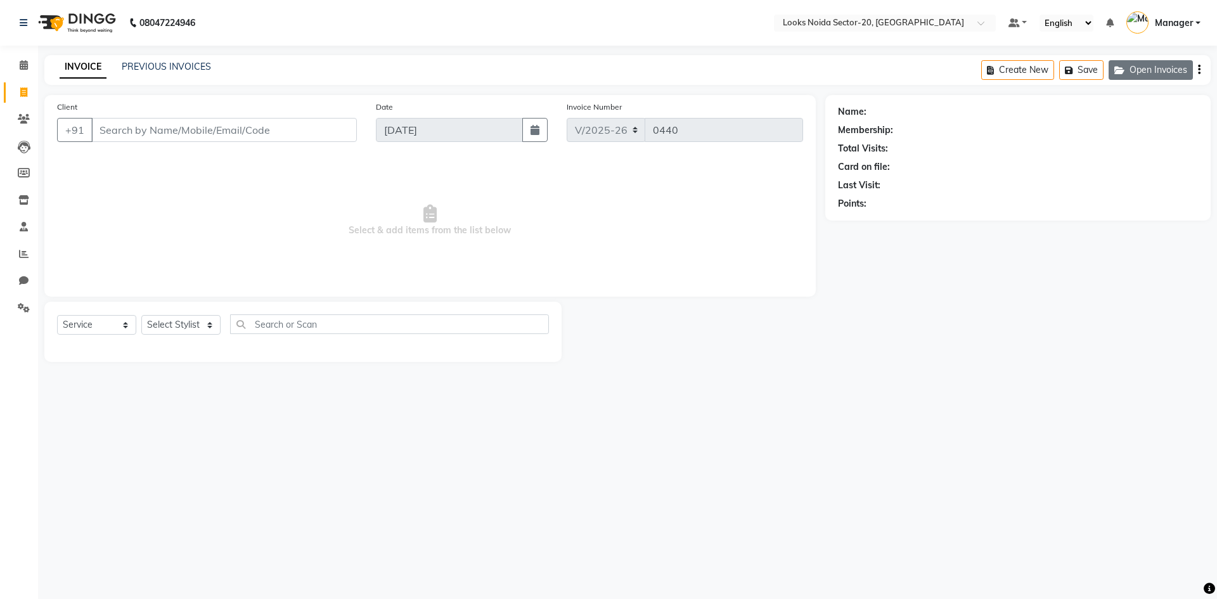
click at [1162, 70] on button "Open Invoices" at bounding box center [1151, 70] width 84 height 20
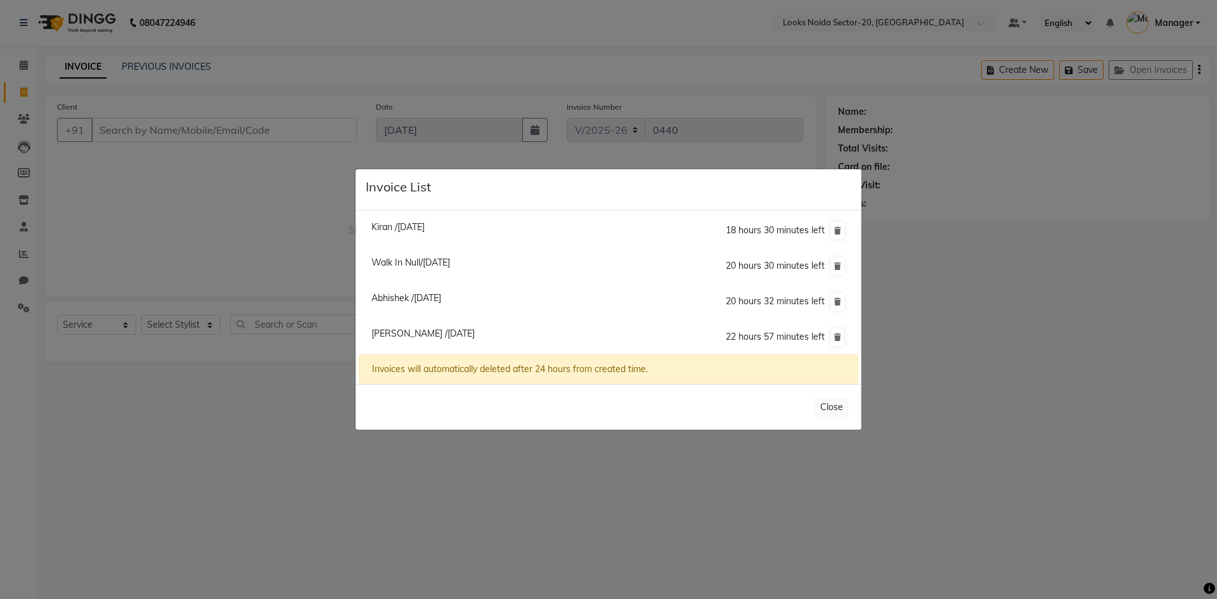
click at [425, 227] on span "Kiran /03 September 2025" at bounding box center [397, 226] width 53 height 11
type input "9818816257"
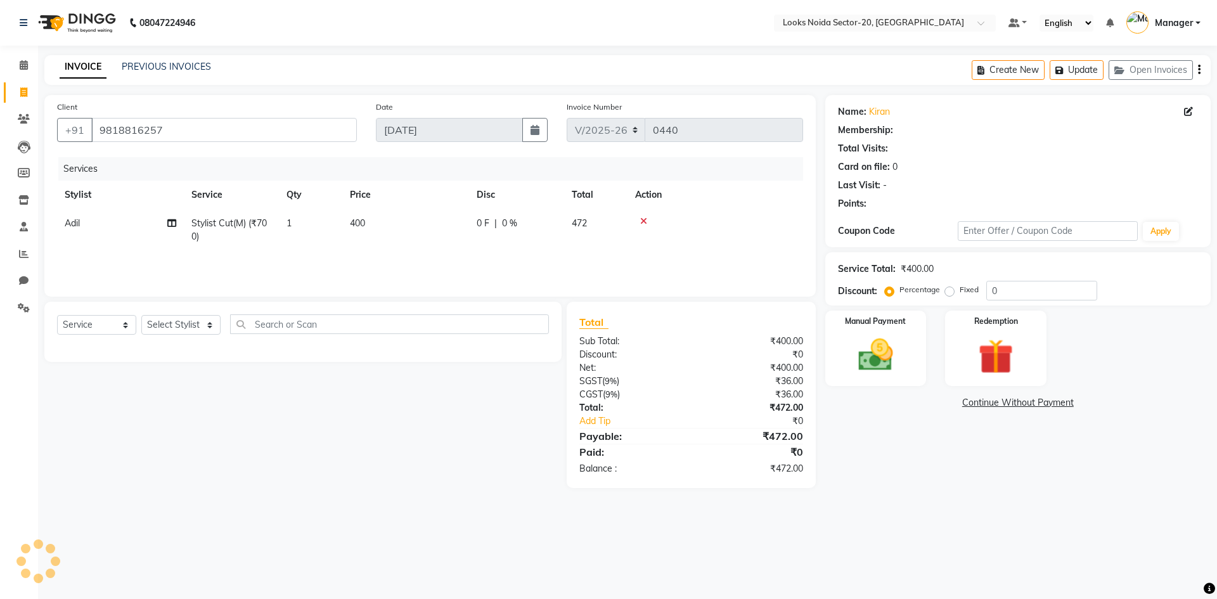
select select "1: Object"
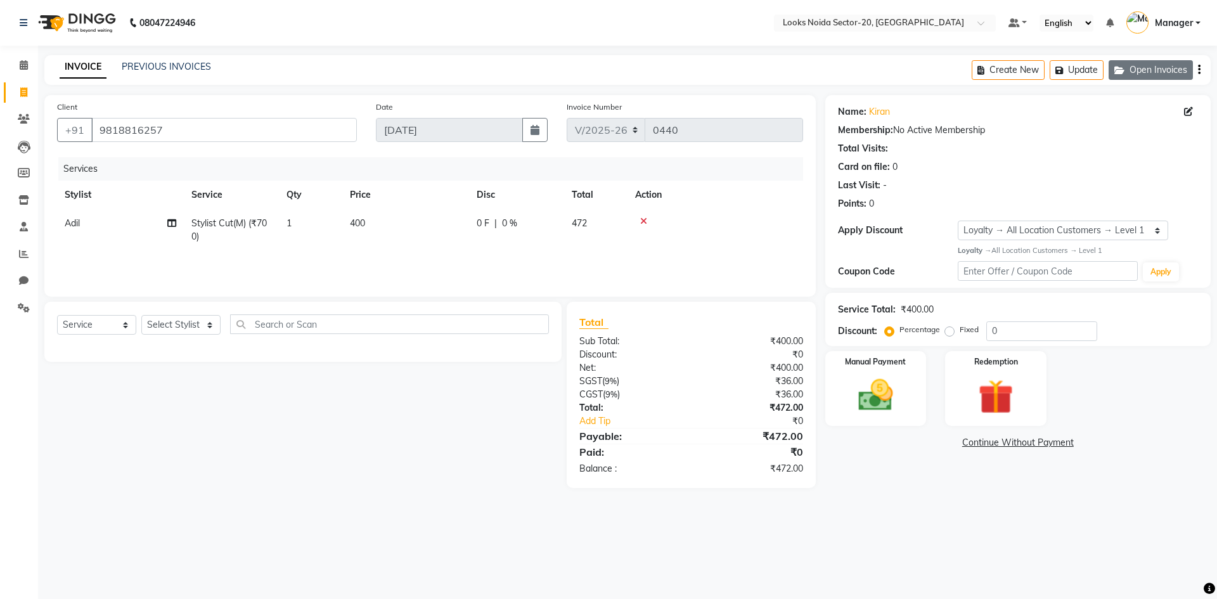
click at [1155, 75] on button "Open Invoices" at bounding box center [1151, 70] width 84 height 20
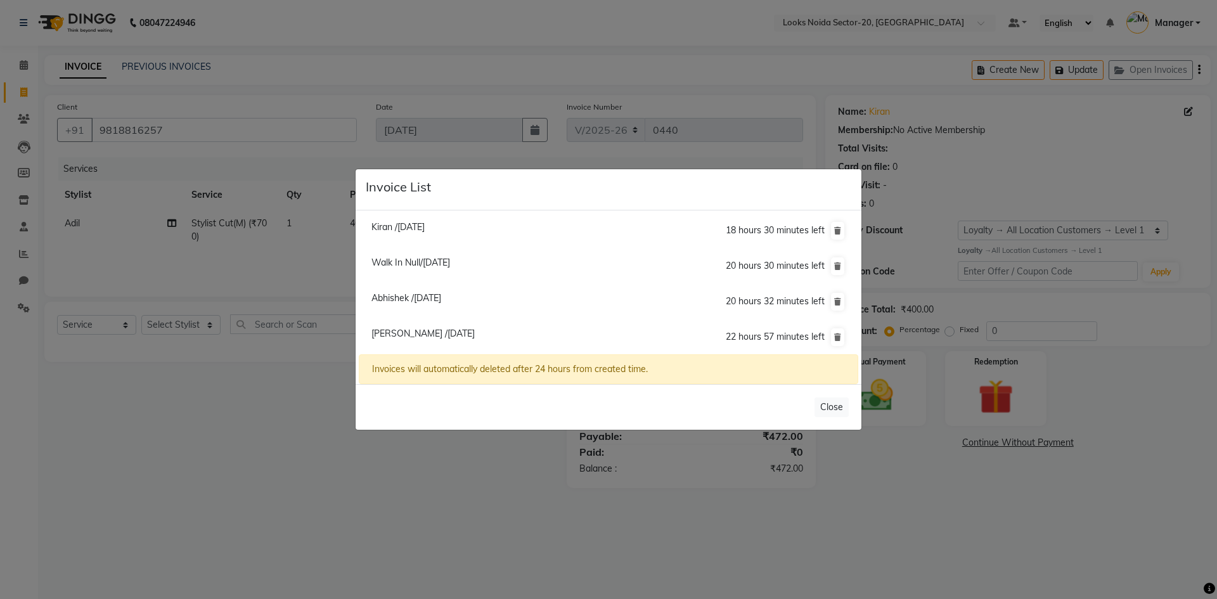
click at [449, 330] on span "Shikha /03 September 2025" at bounding box center [422, 333] width 103 height 11
type input "9990929929"
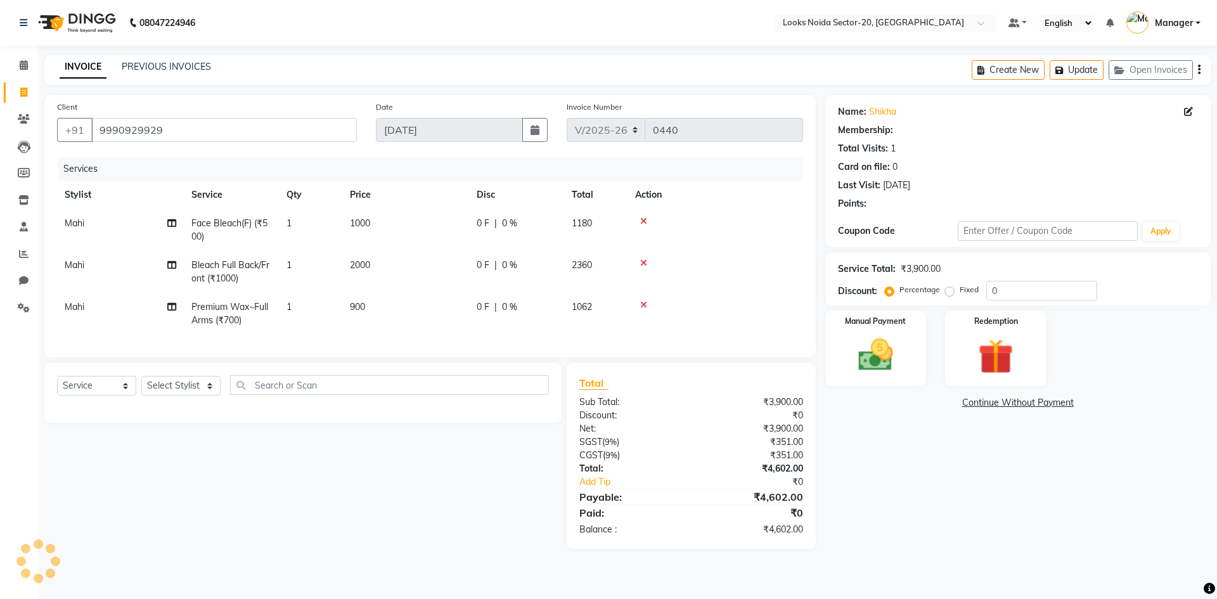
select select "1: Object"
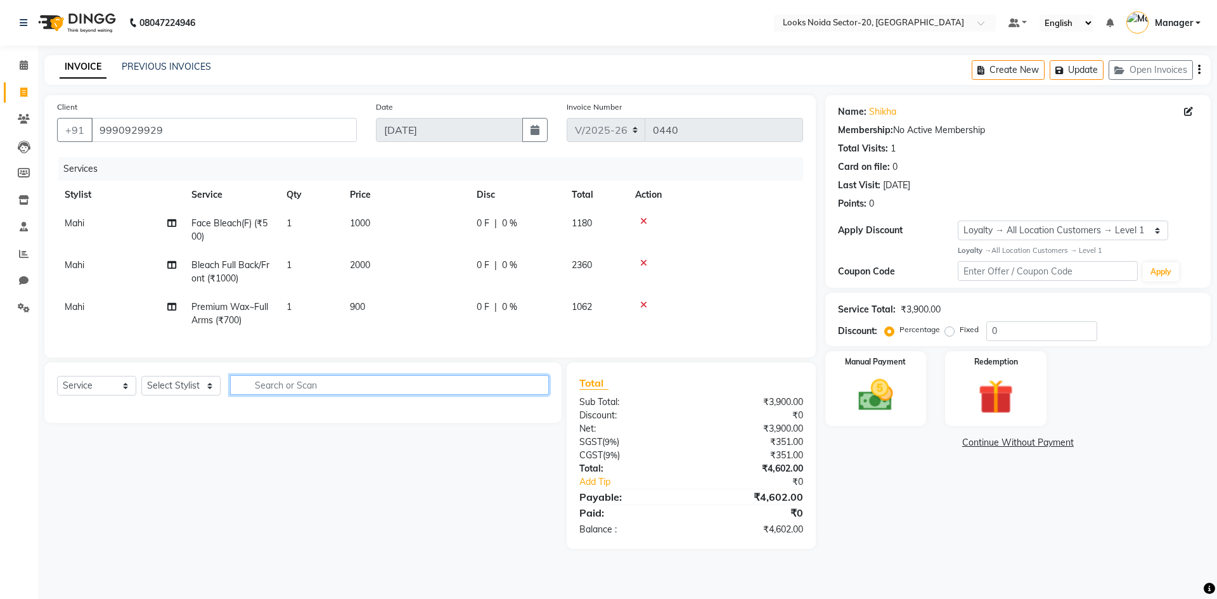
click at [247, 395] on input "text" at bounding box center [389, 385] width 319 height 20
type input "L"
type input "leg"
click at [197, 396] on select "Select Stylist Aarti Sharma Adil Amit_pdct Counter_Sales Fardeen Mahfoos Mahi M…" at bounding box center [180, 386] width 79 height 20
select select "86763"
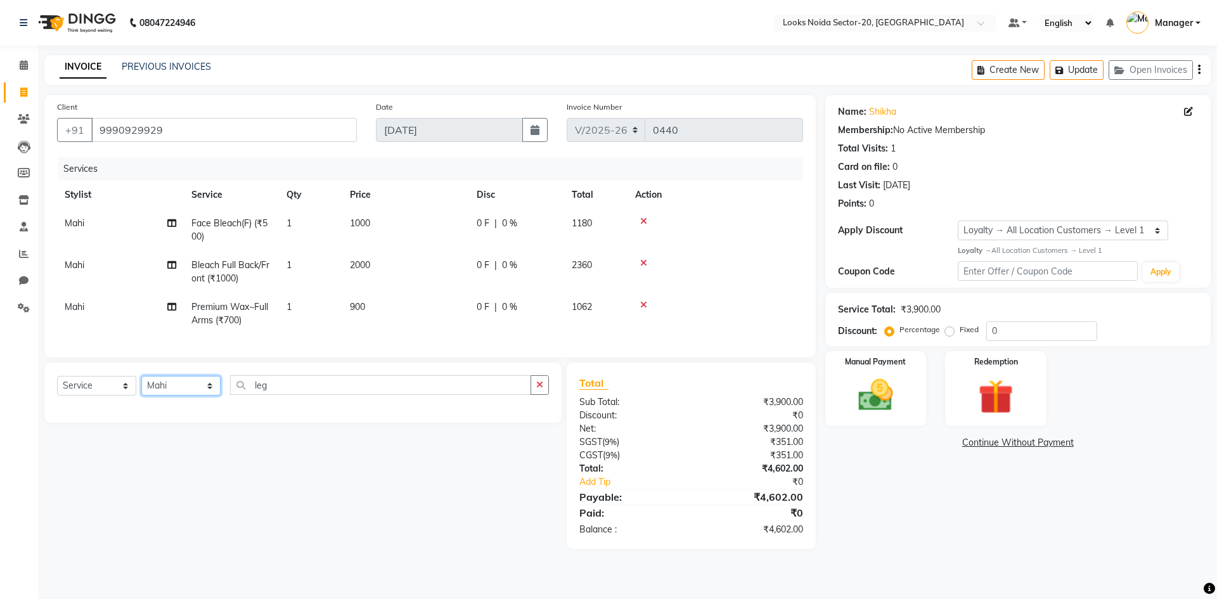
click at [141, 385] on select "Select Stylist Aarti Sharma Adil Amit_pdct Counter_Sales Fardeen Mahfoos Mahi M…" at bounding box center [180, 386] width 79 height 20
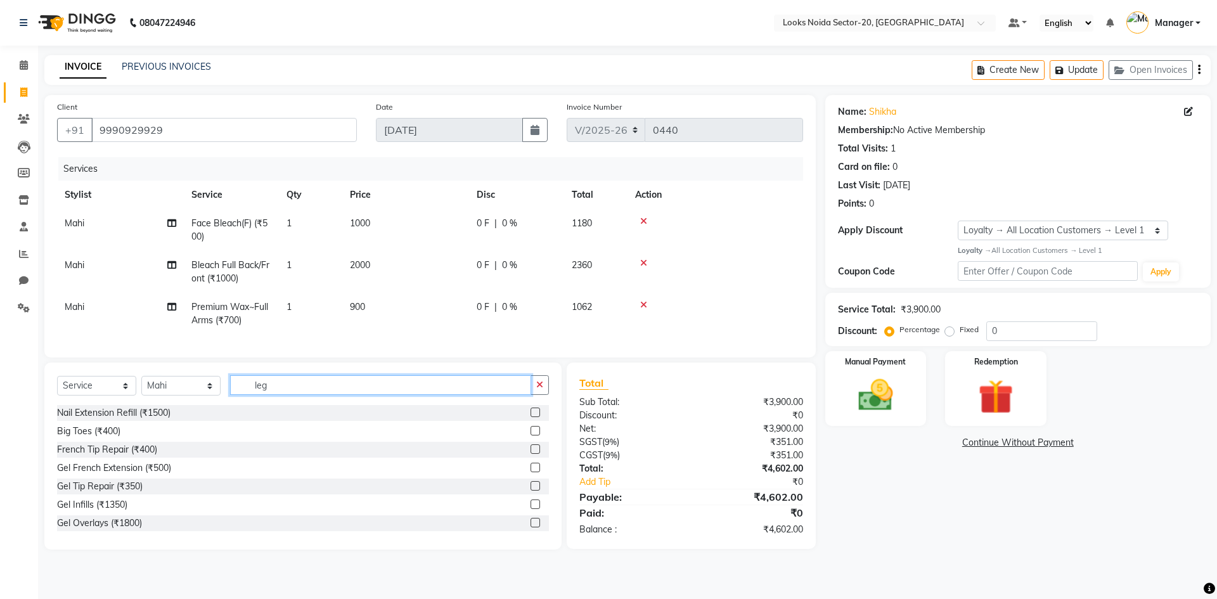
click at [276, 392] on input "leg" at bounding box center [380, 385] width 301 height 20
type input "legs"
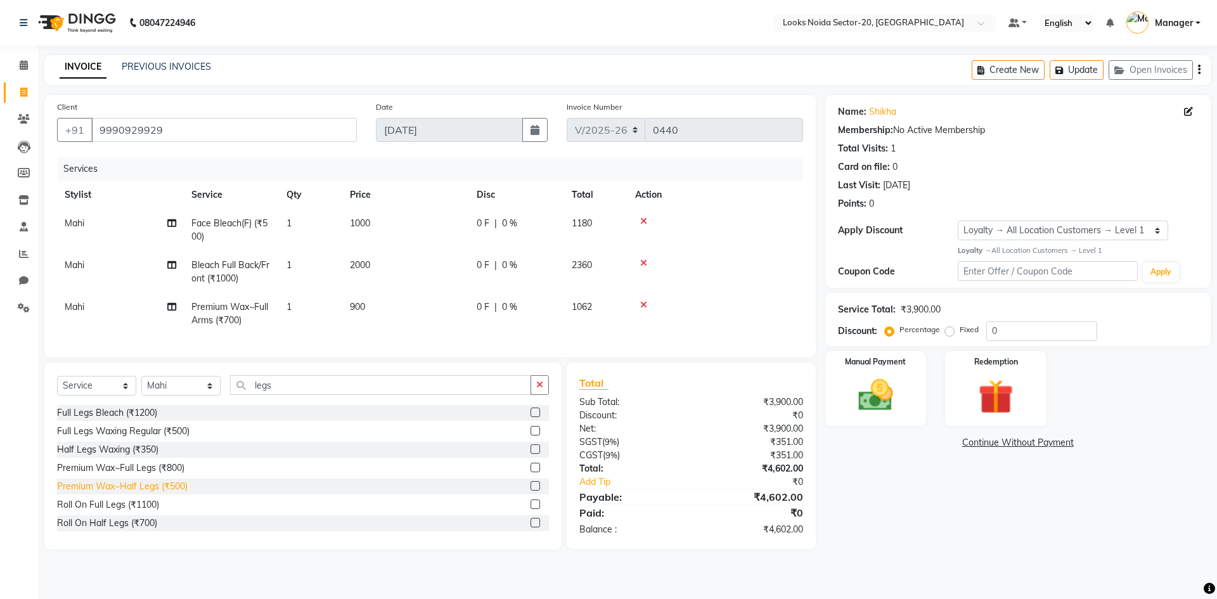
click at [176, 493] on div "Premium Wax~Half Legs (₹500)" at bounding box center [122, 486] width 131 height 13
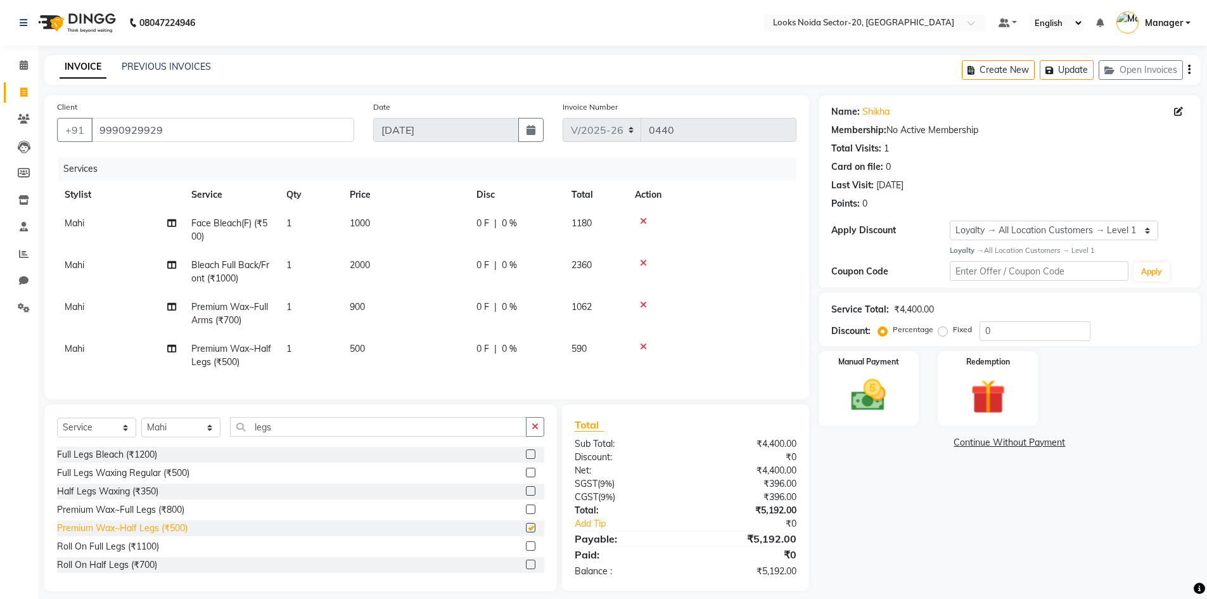
checkbox input "false"
click at [362, 350] on span "500" at bounding box center [357, 348] width 15 height 11
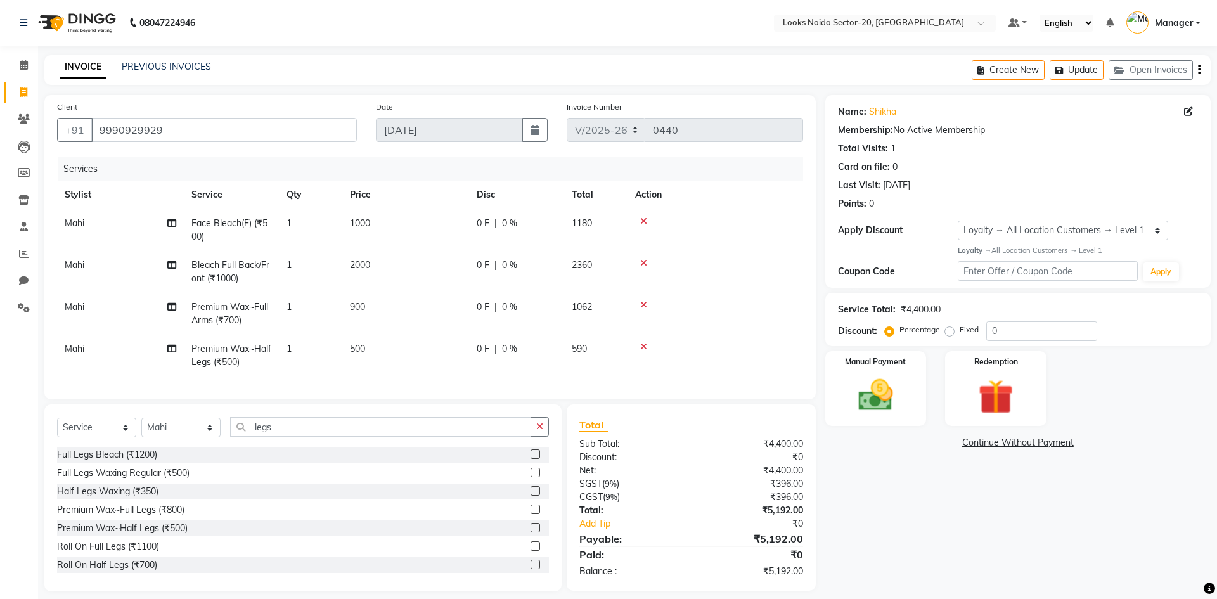
select select "86763"
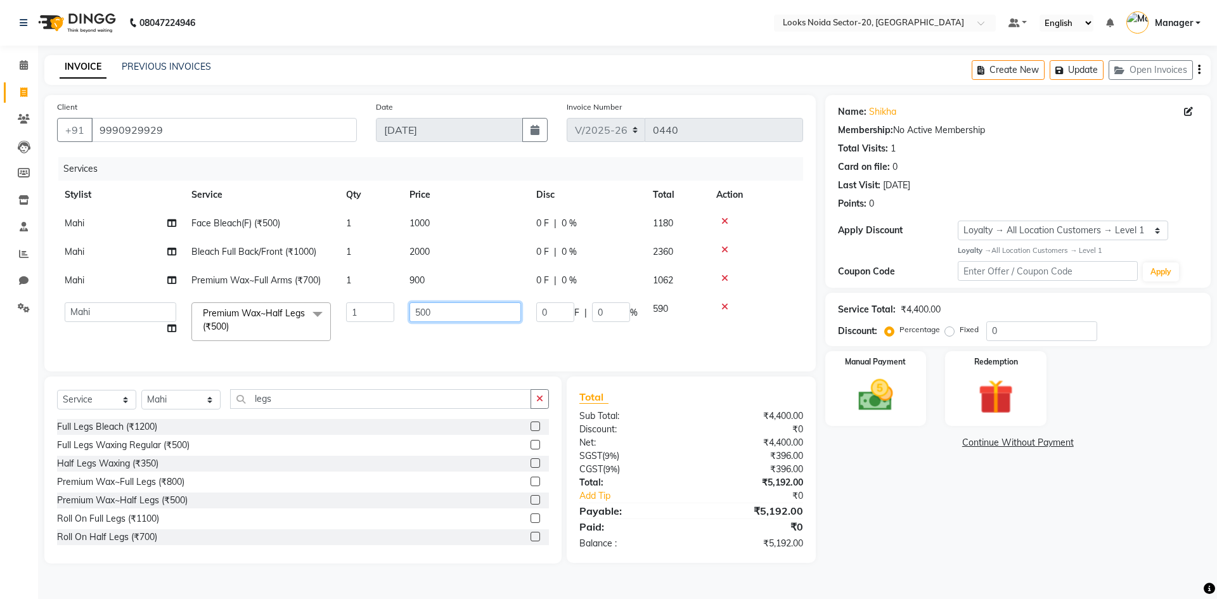
click at [444, 311] on input "500" at bounding box center [465, 312] width 112 height 20
click at [459, 319] on input "500" at bounding box center [465, 312] width 112 height 20
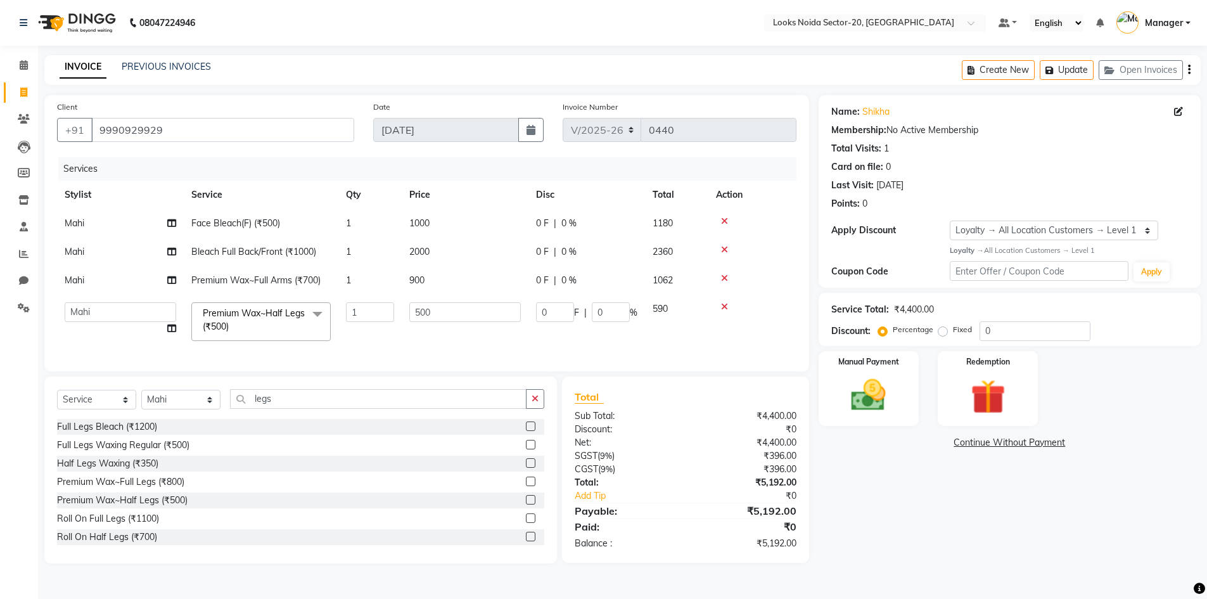
click at [460, 322] on tbody "Mahi Face Bleach(F) (₹500) 1 1000 0 F | 0 % 1180 Mahi Bleach Full Back/Front (₹…" at bounding box center [427, 278] width 740 height 139
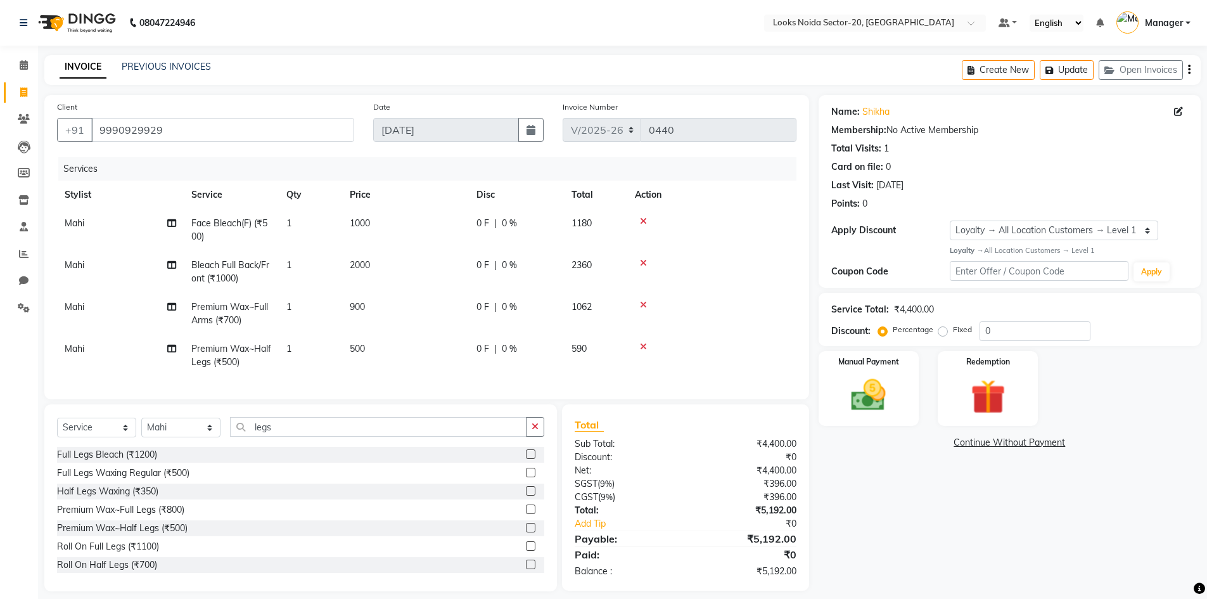
click at [367, 345] on td "500" at bounding box center [405, 356] width 127 height 42
select select "86763"
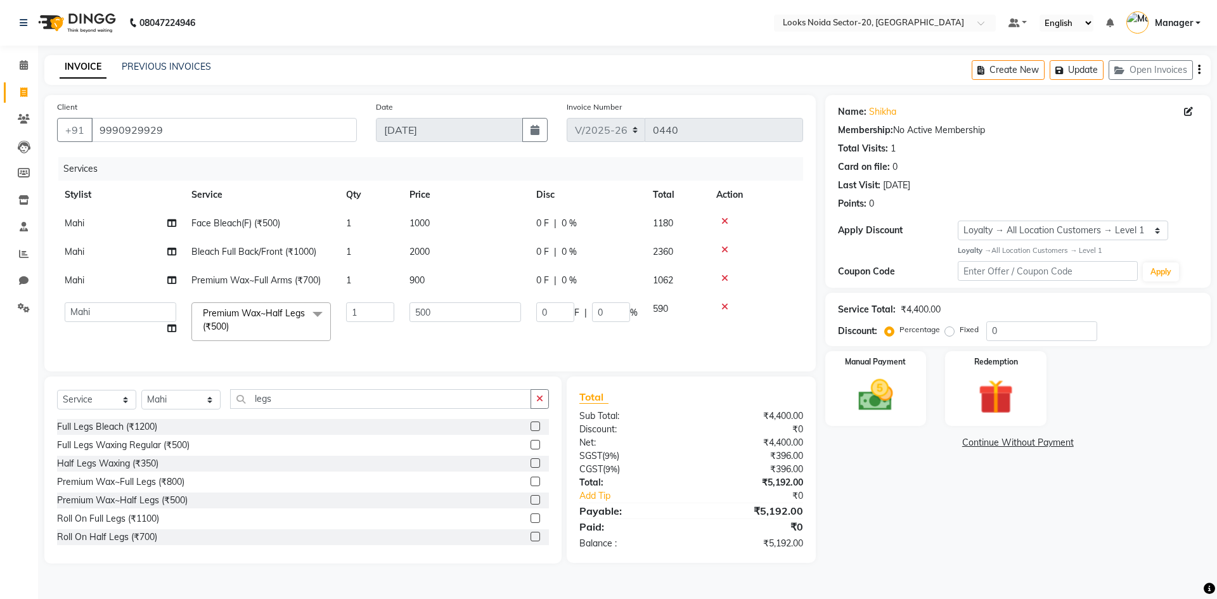
click at [369, 345] on td "1" at bounding box center [369, 322] width 63 height 54
click at [445, 309] on input "500" at bounding box center [465, 312] width 112 height 20
type input "5"
type input "800"
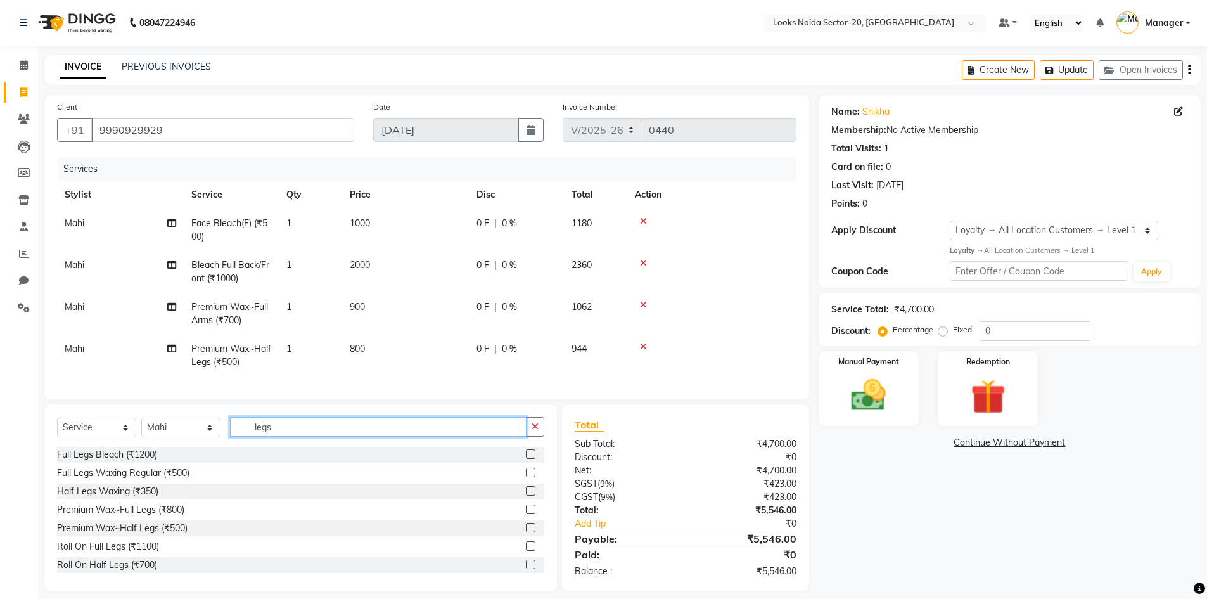
click at [333, 405] on div "Client +91 9990929929 Date 03-09-2025 Invoice Number V/2025 V/2025-26 0440 Serv…" at bounding box center [427, 343] width 784 height 496
type input "l"
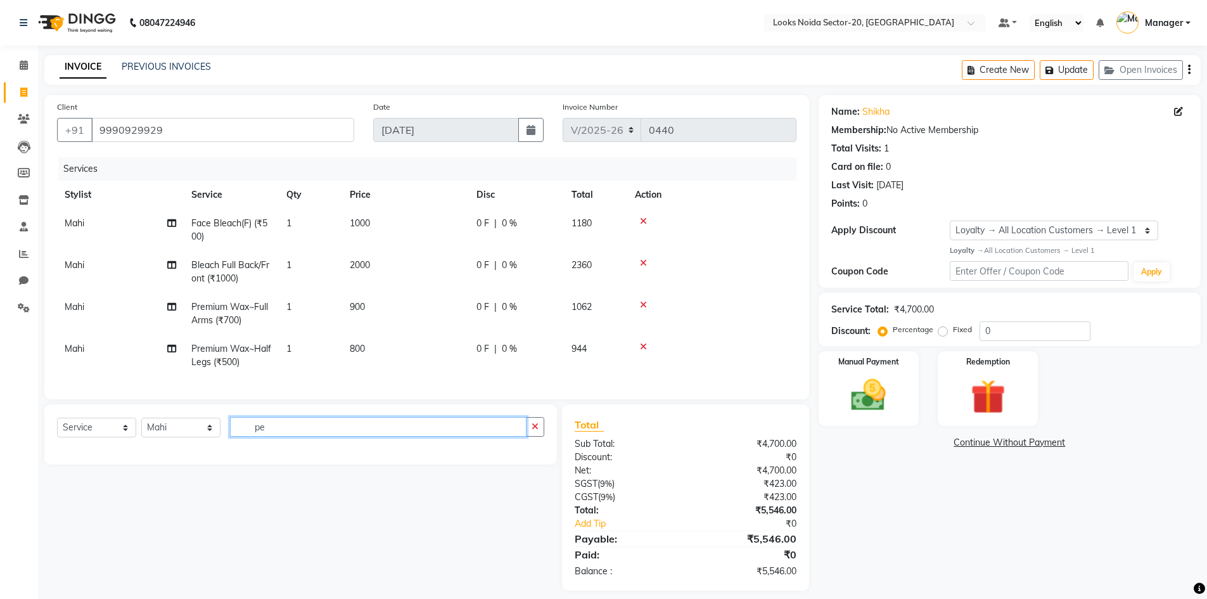
type input "p"
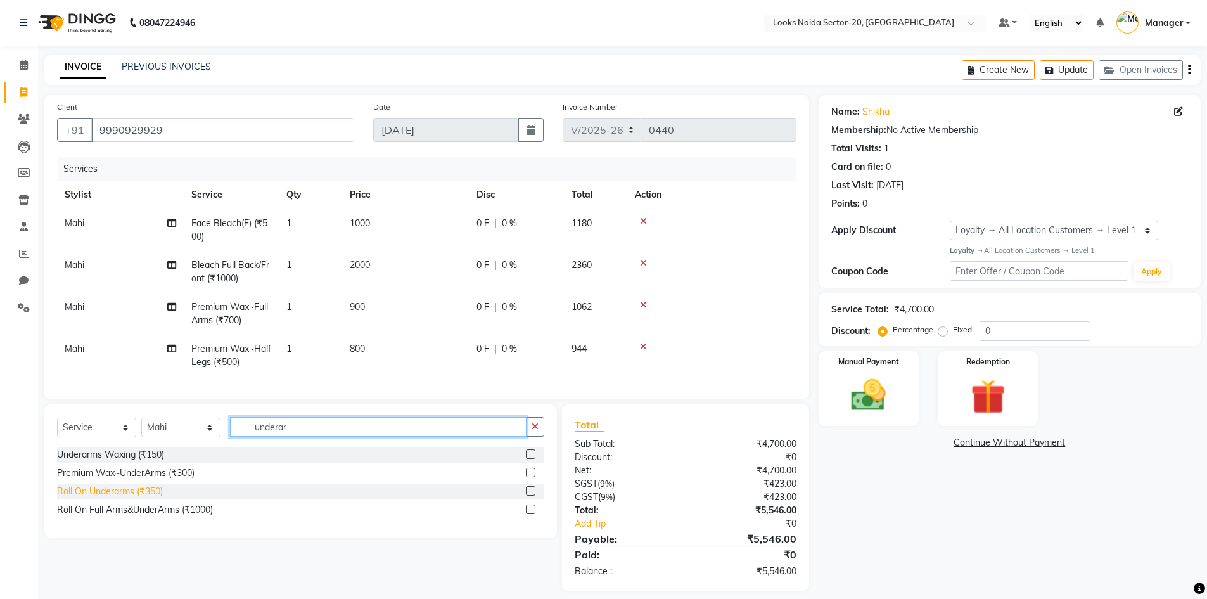
type input "underar"
click at [158, 498] on div "Roll On Underarms (₹350)" at bounding box center [110, 491] width 106 height 13
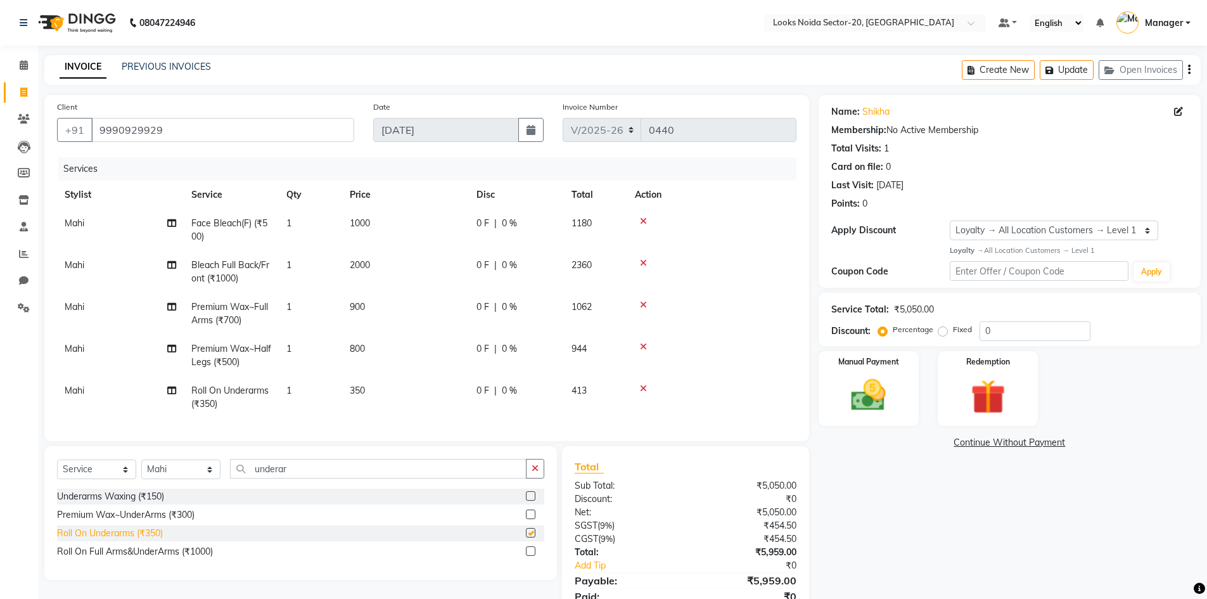
checkbox input "false"
click at [406, 389] on td "350" at bounding box center [405, 397] width 127 height 42
select select "86763"
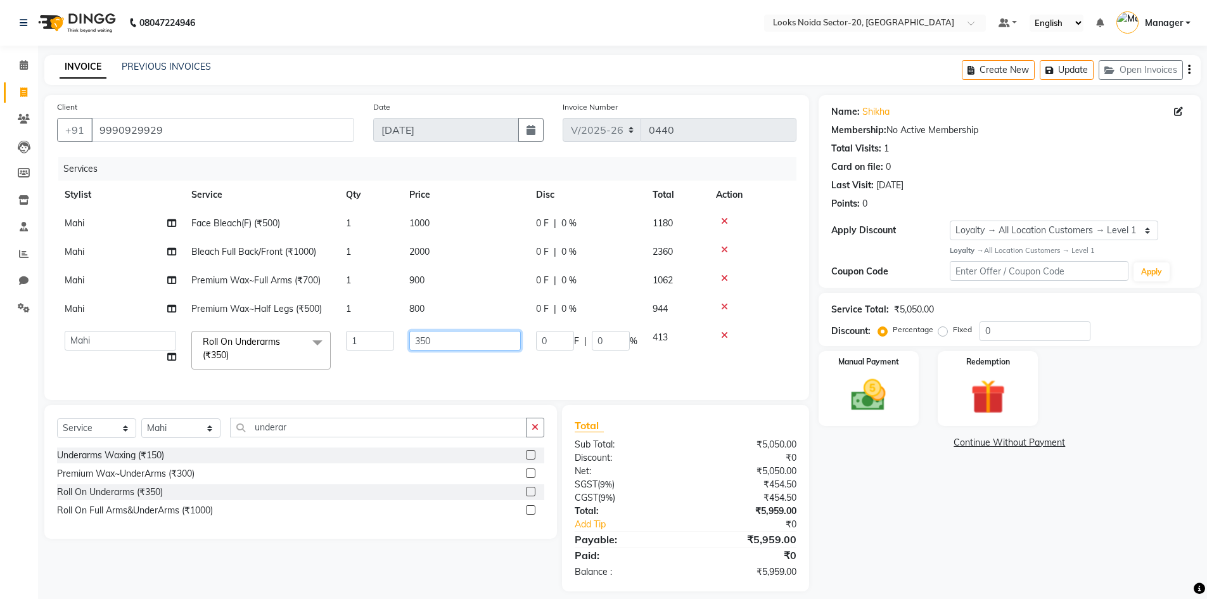
click at [437, 344] on input "350" at bounding box center [465, 341] width 112 height 20
type input "3"
type input "400"
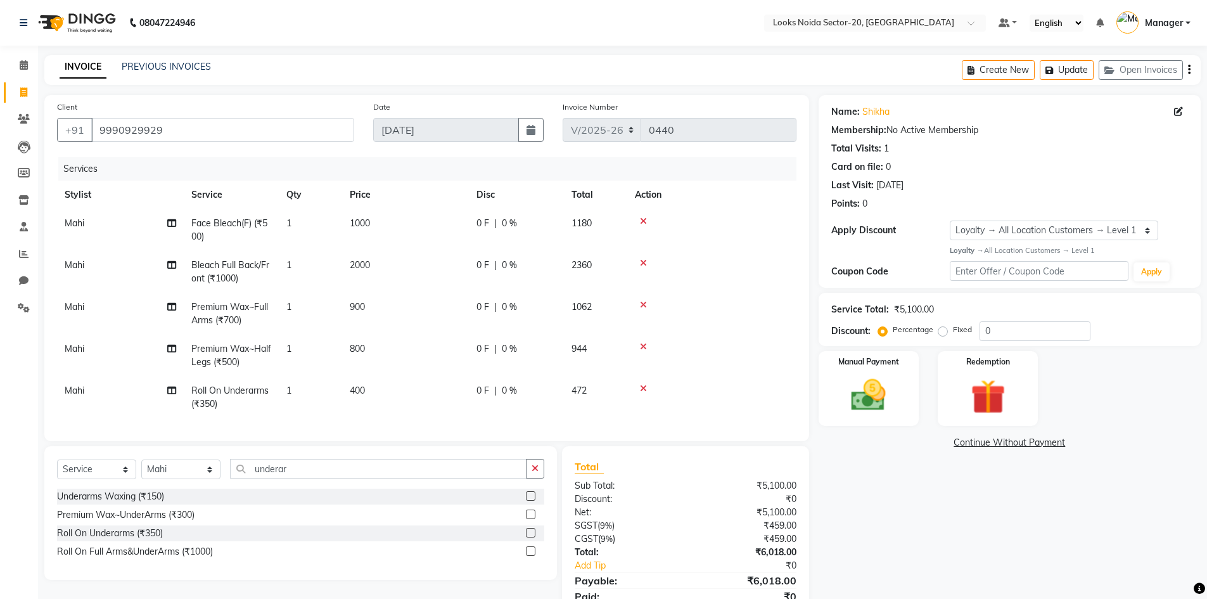
click at [402, 371] on tbody "Mahi Face Bleach(F) (₹500) 1 1000 0 F | 0 % 1180 Mahi Bleach Full Back/Front (₹…" at bounding box center [427, 313] width 740 height 209
click at [1063, 66] on button "Update" at bounding box center [1067, 70] width 54 height 20
click at [308, 75] on div "INVOICE PREVIOUS INVOICES Create New Update Open Invoices" at bounding box center [622, 70] width 1157 height 30
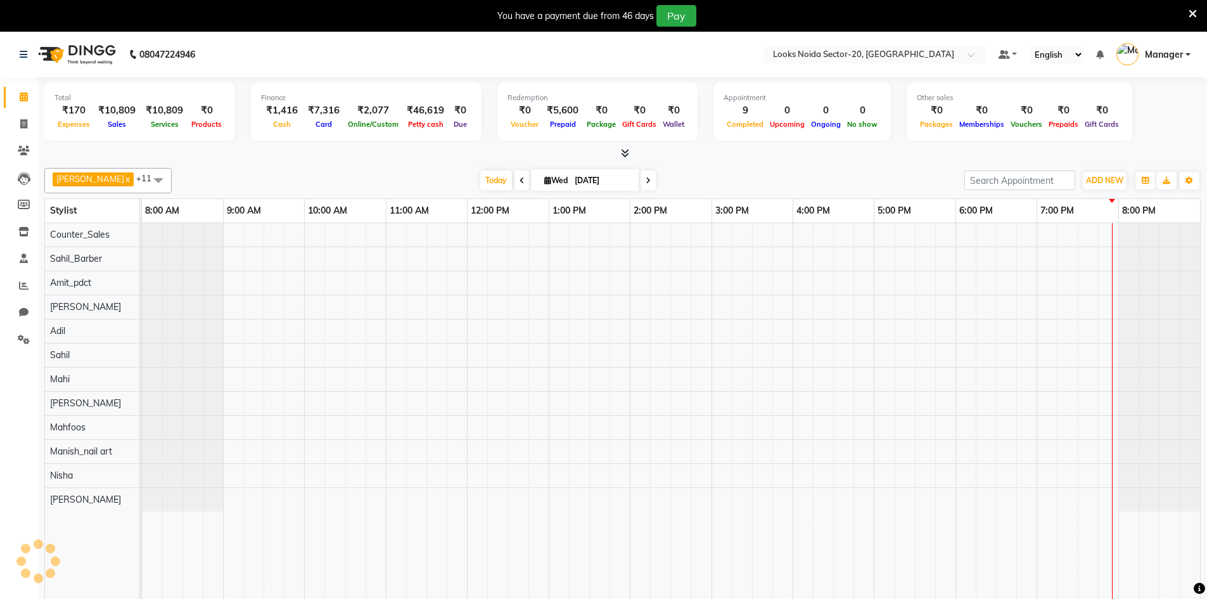
select select "en"
click at [1189, 12] on icon at bounding box center [1193, 13] width 8 height 11
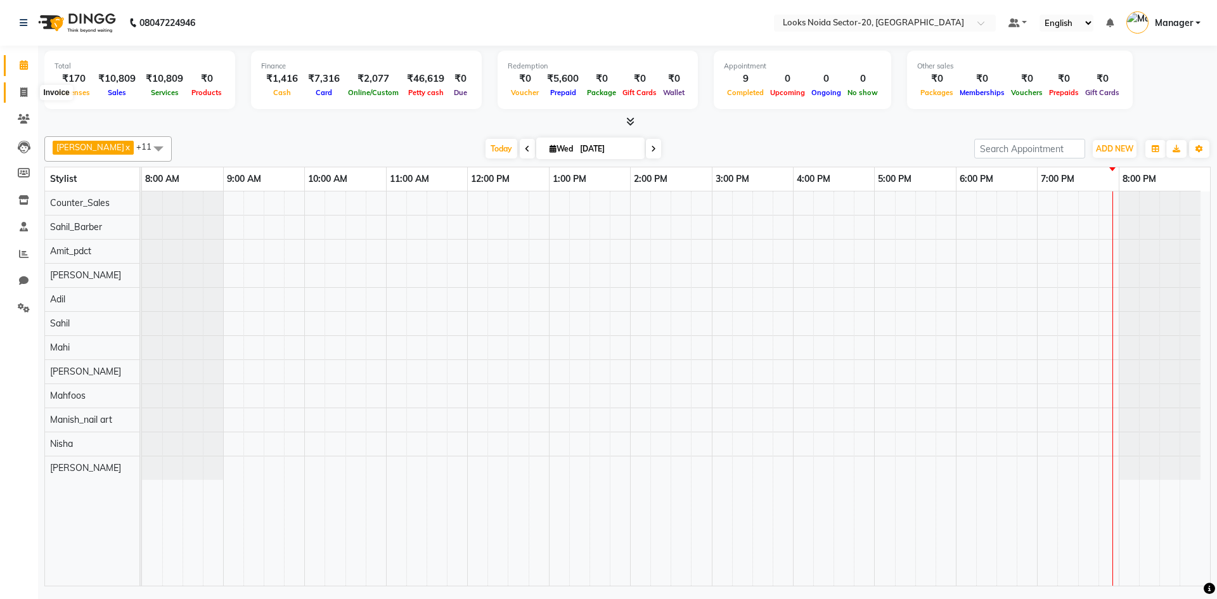
click at [24, 89] on icon at bounding box center [23, 92] width 7 height 10
select select "service"
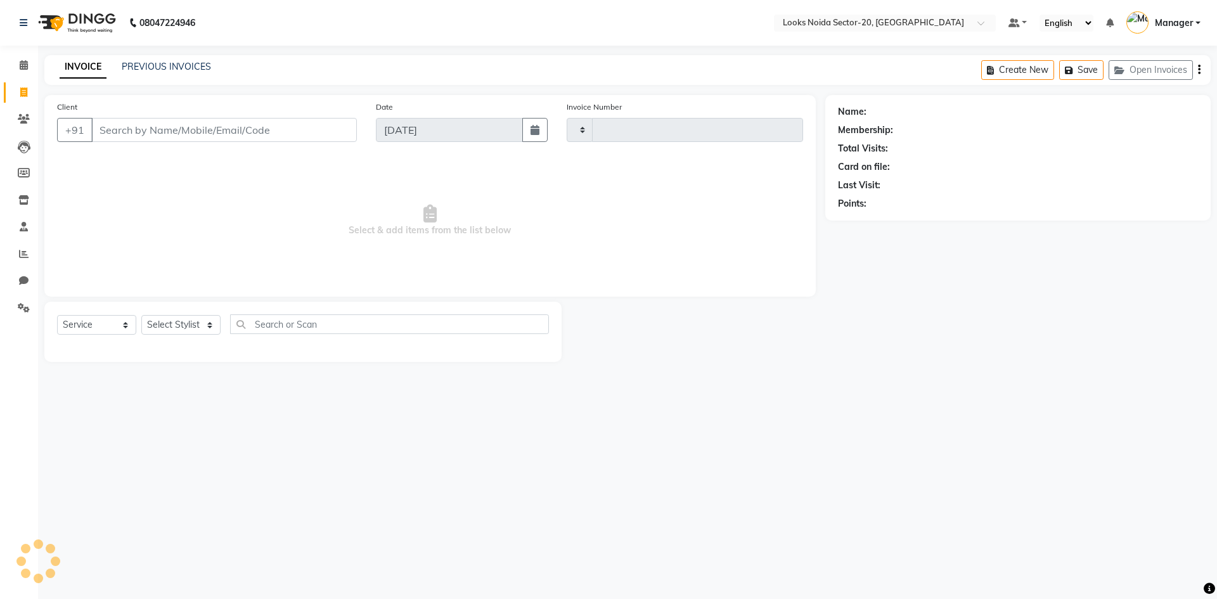
type input "0441"
select select "8646"
click at [187, 70] on link "PREVIOUS INVOICES" at bounding box center [166, 66] width 89 height 11
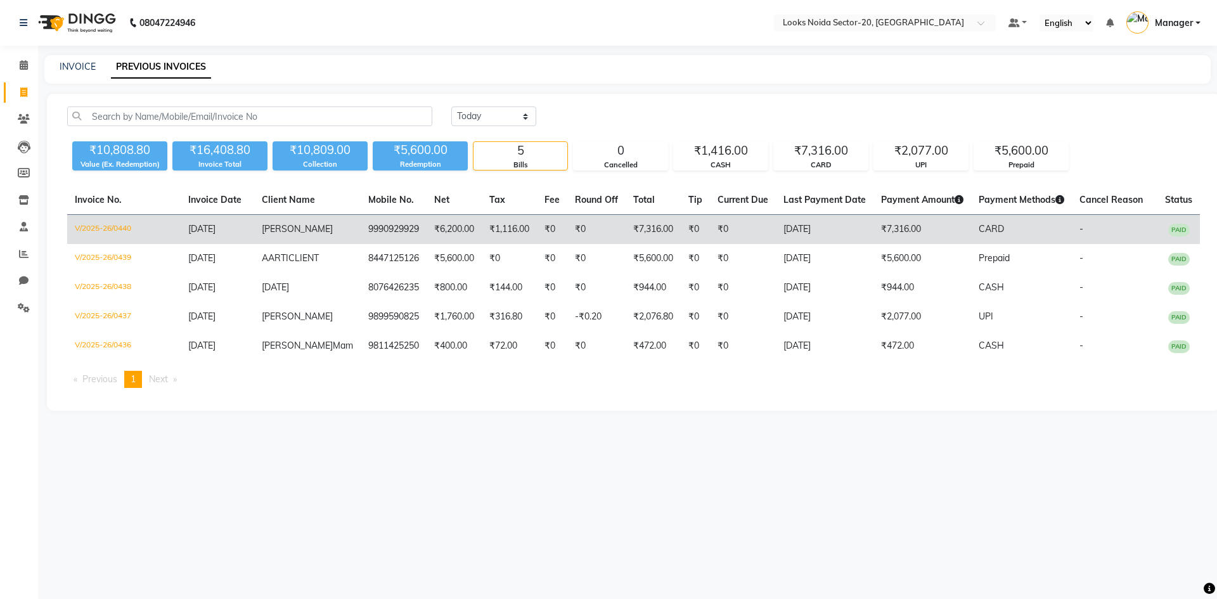
click at [446, 240] on td "₹6,200.00" at bounding box center [454, 230] width 55 height 30
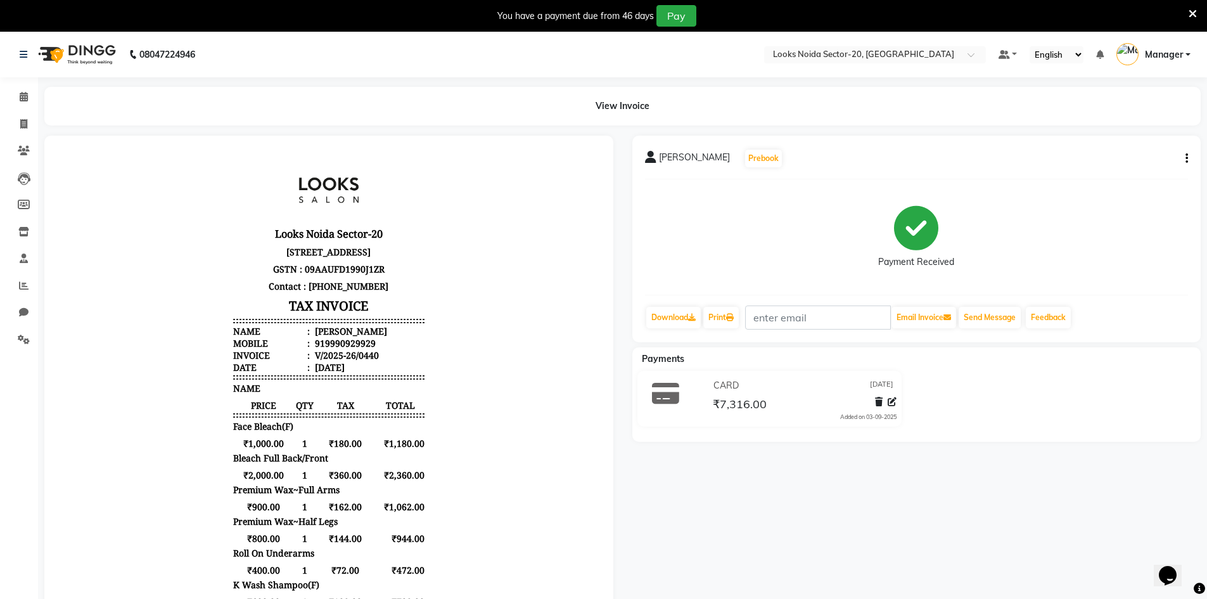
click at [761, 246] on div "Payment Received" at bounding box center [917, 237] width 544 height 95
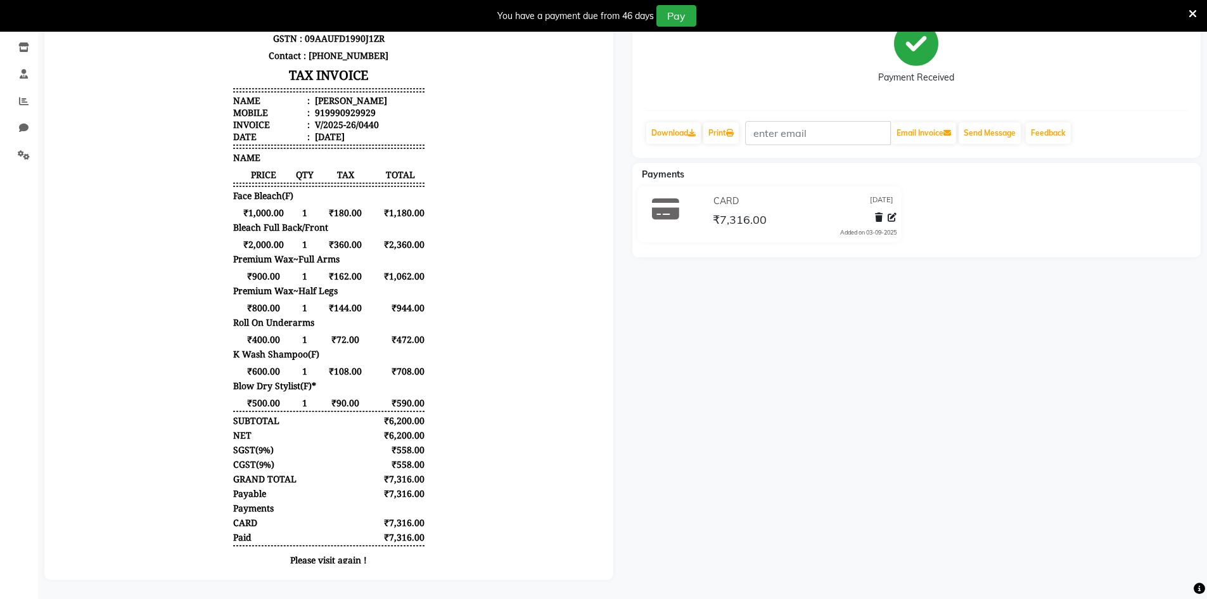
scroll to position [4, 0]
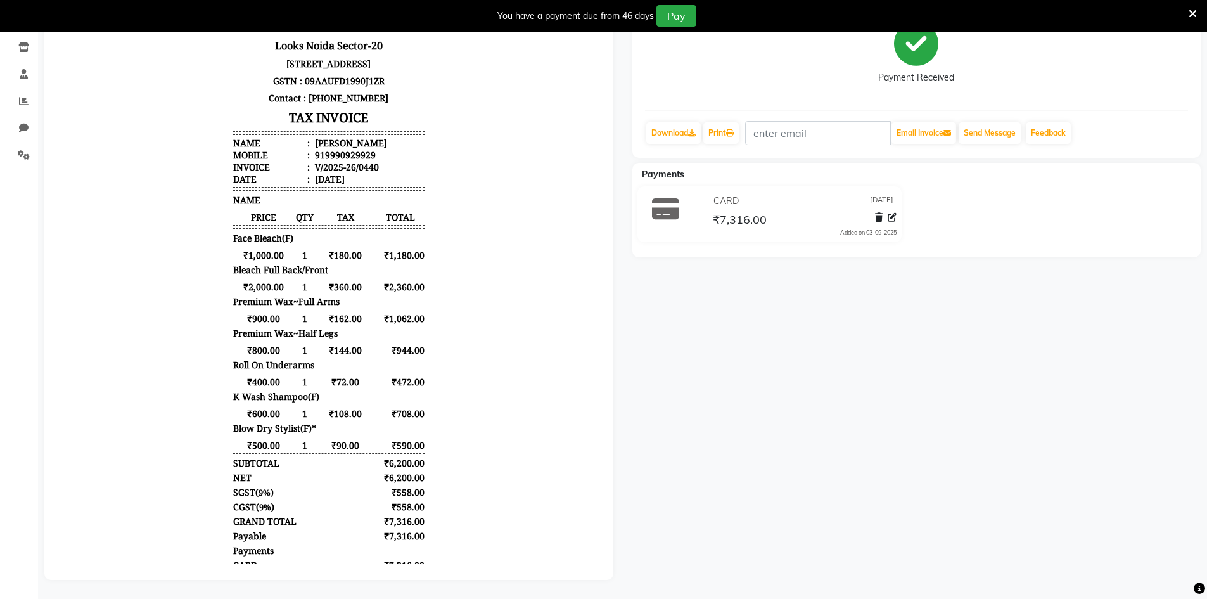
click at [1196, 15] on div "You have a payment due from 46 days Pay" at bounding box center [603, 16] width 1207 height 32
click at [1195, 15] on icon at bounding box center [1193, 13] width 8 height 11
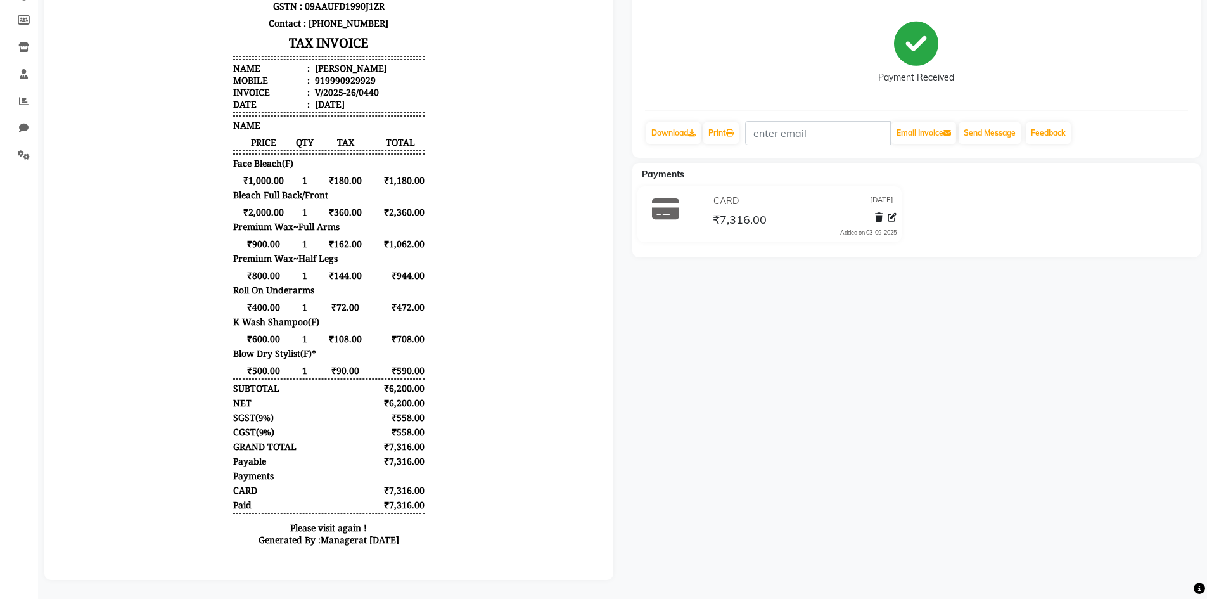
scroll to position [91, 0]
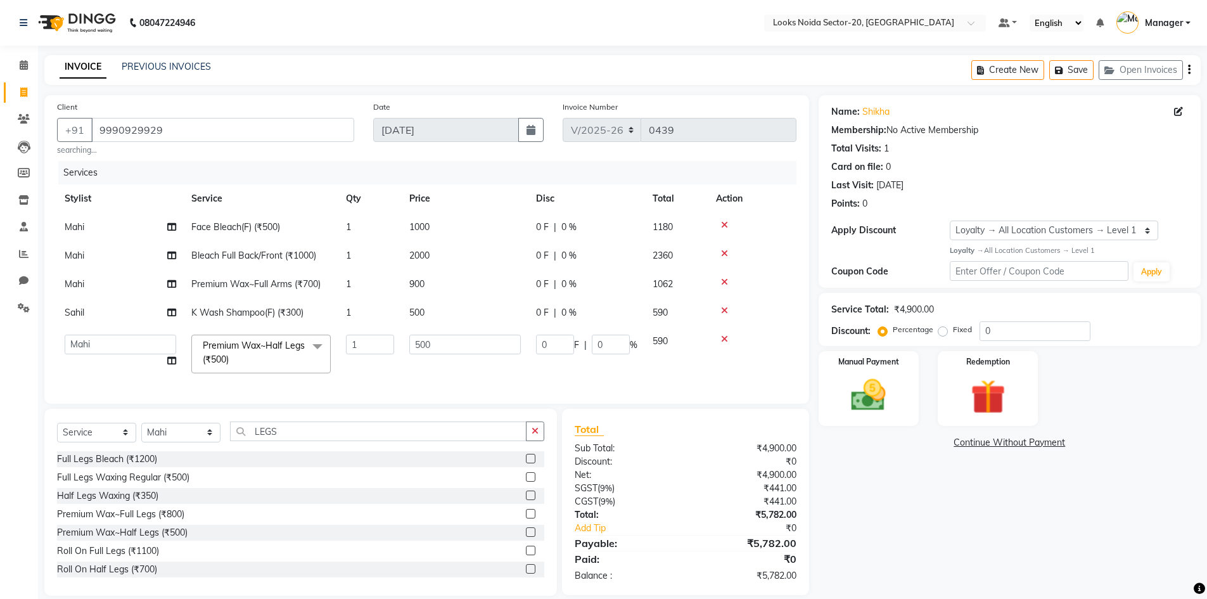
select select "8646"
select select "86763"
select select "service"
select select "86763"
select select "1: Object"
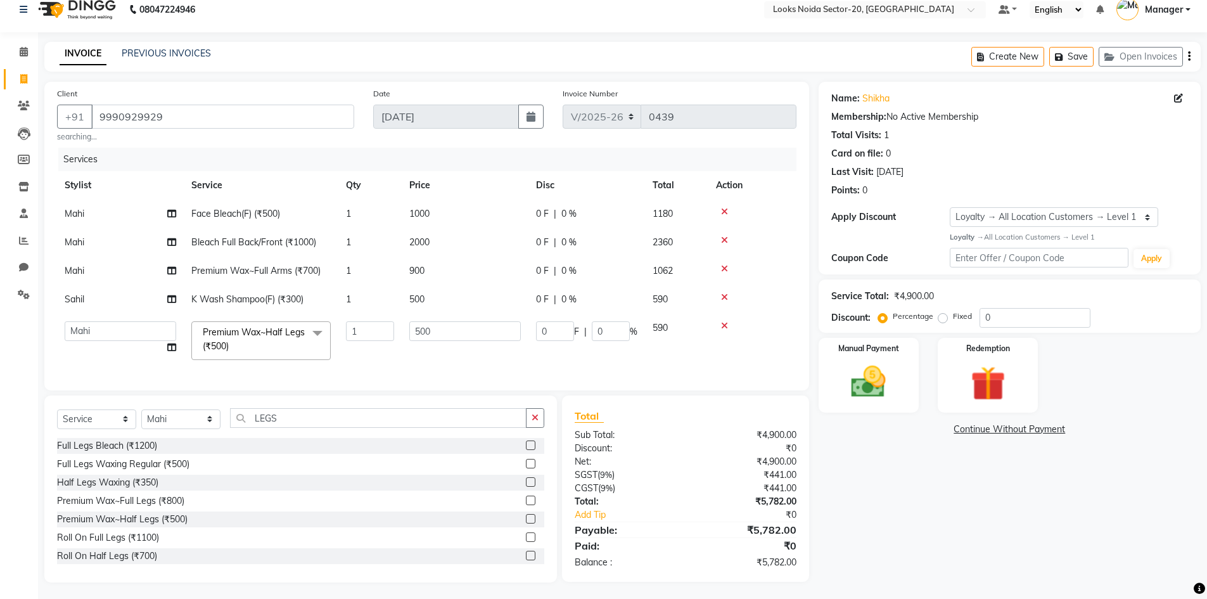
scroll to position [25, 0]
click at [23, 67] on link "Invoice" at bounding box center [19, 77] width 30 height 21
select select "service"
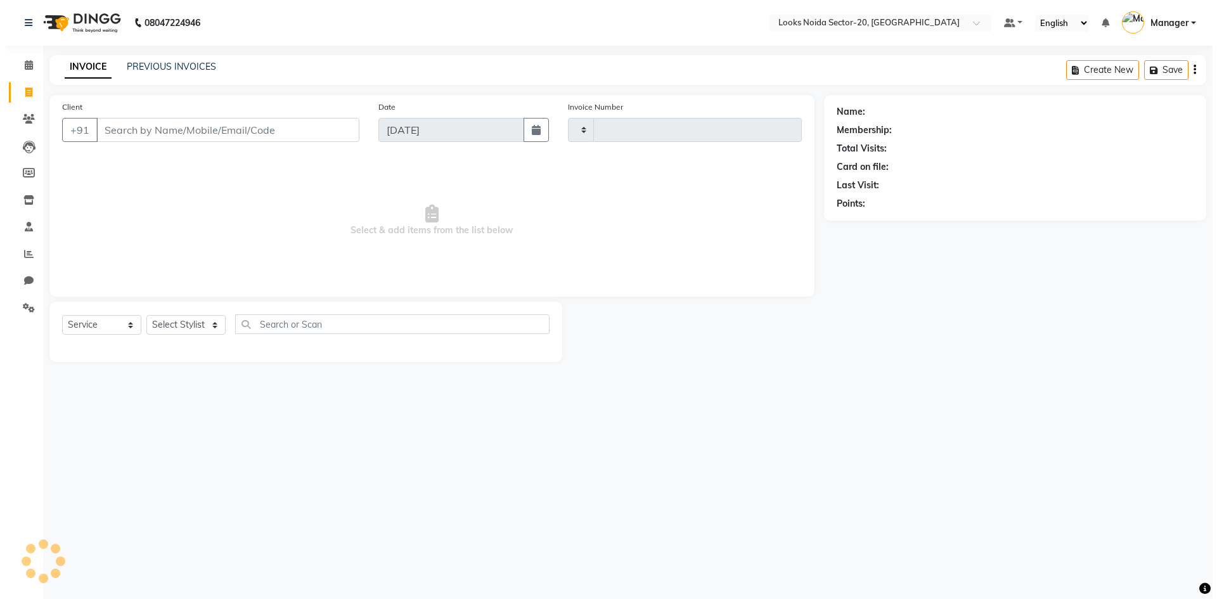
scroll to position [0, 0]
type input "0441"
select select "8646"
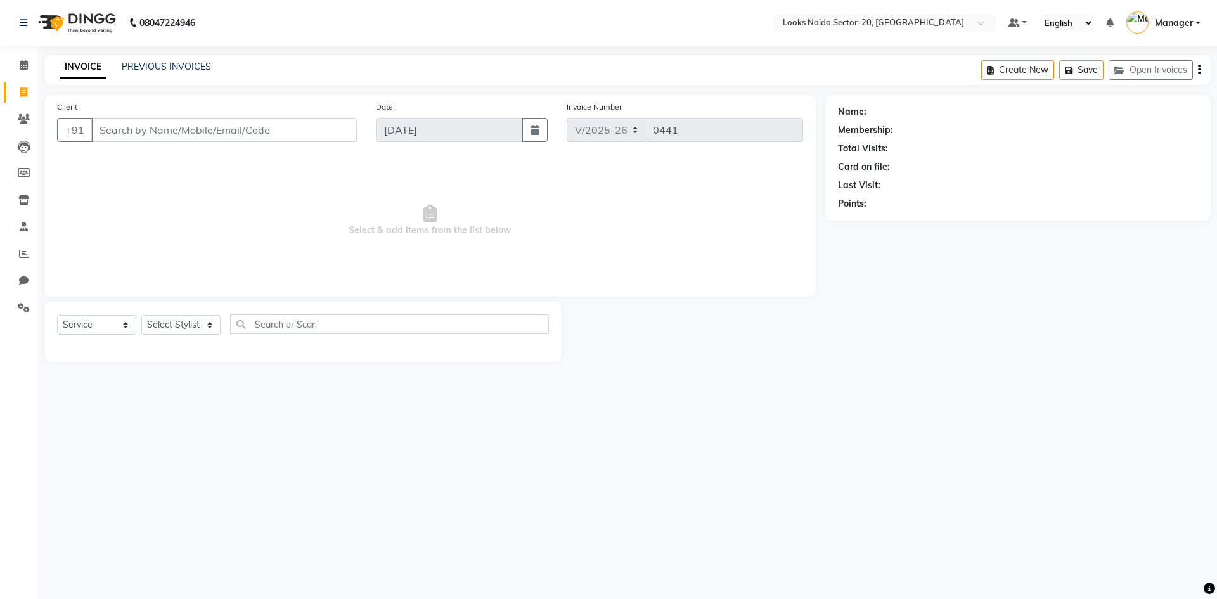
click at [205, 128] on input "Client" at bounding box center [224, 130] width 266 height 24
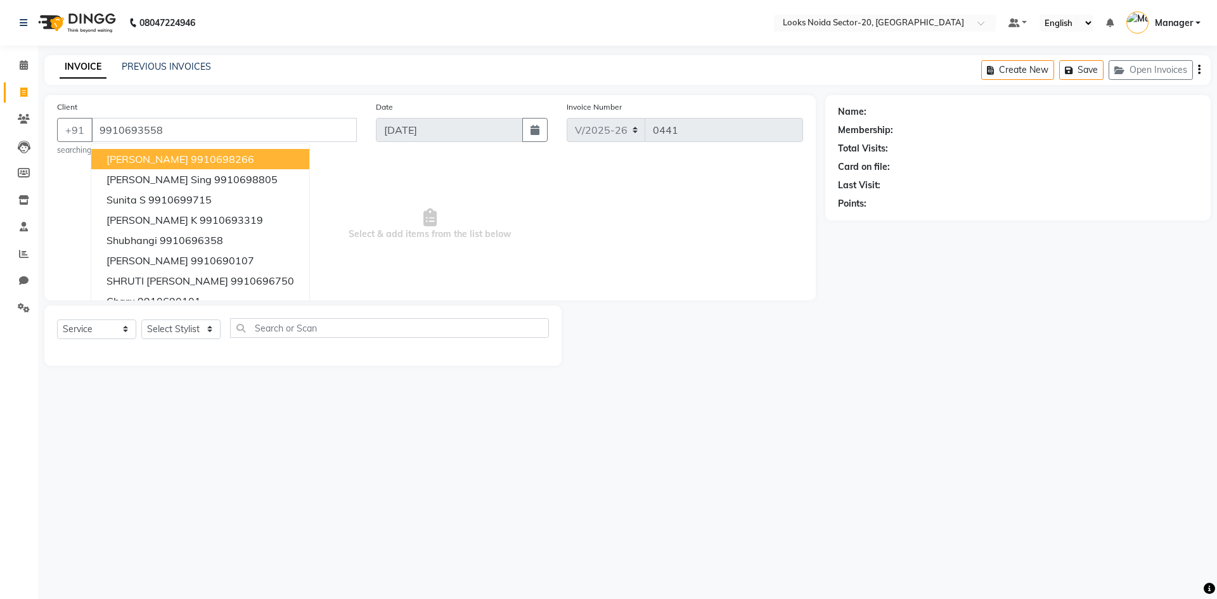
type input "9910693558"
select select "1: Object"
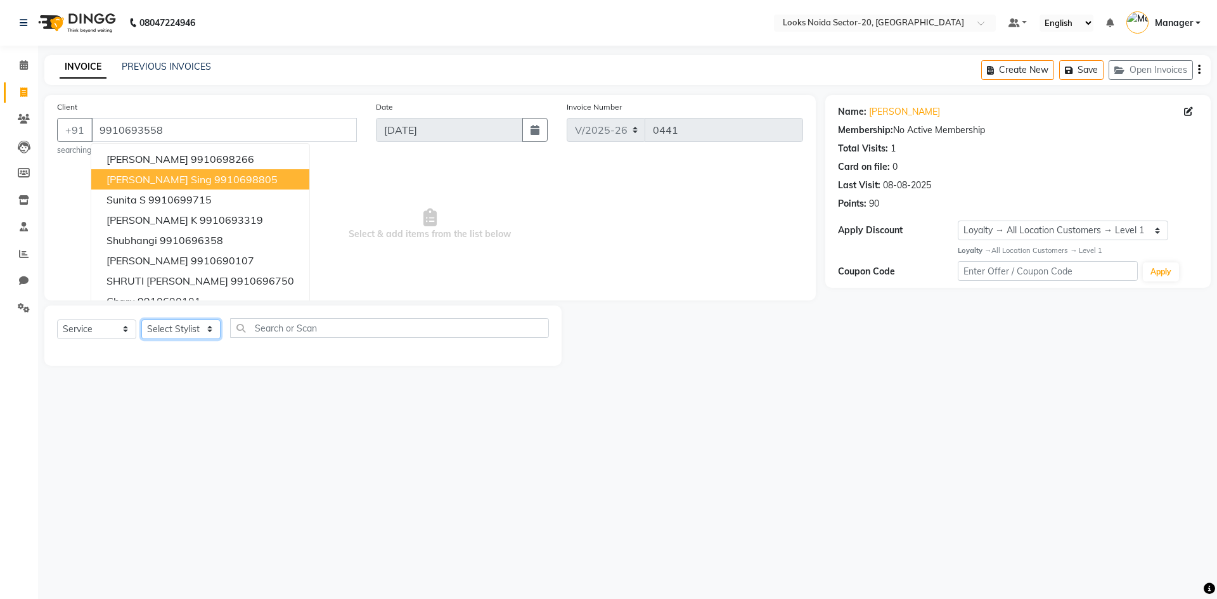
click at [206, 326] on select "Select Stylist [PERSON_NAME] [PERSON_NAME] Amit_pdct Counter_Sales [PERSON_NAME…" at bounding box center [180, 329] width 79 height 20
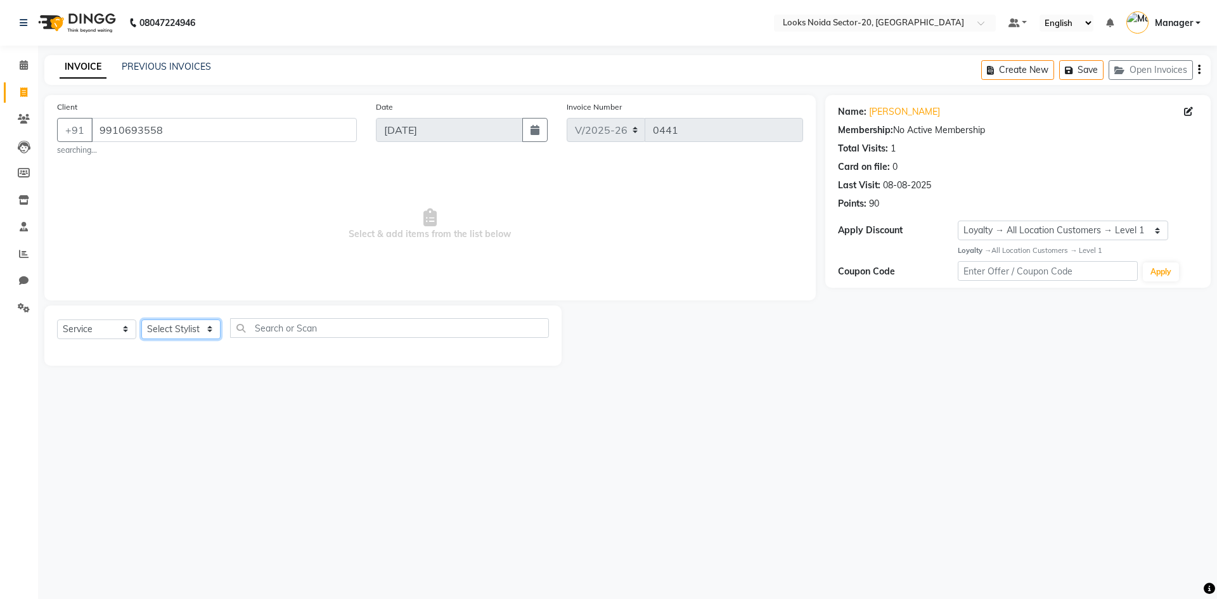
select select "86758"
click at [141, 319] on select "Select Stylist [PERSON_NAME] [PERSON_NAME] Amit_pdct Counter_Sales [PERSON_NAME…" at bounding box center [180, 329] width 79 height 20
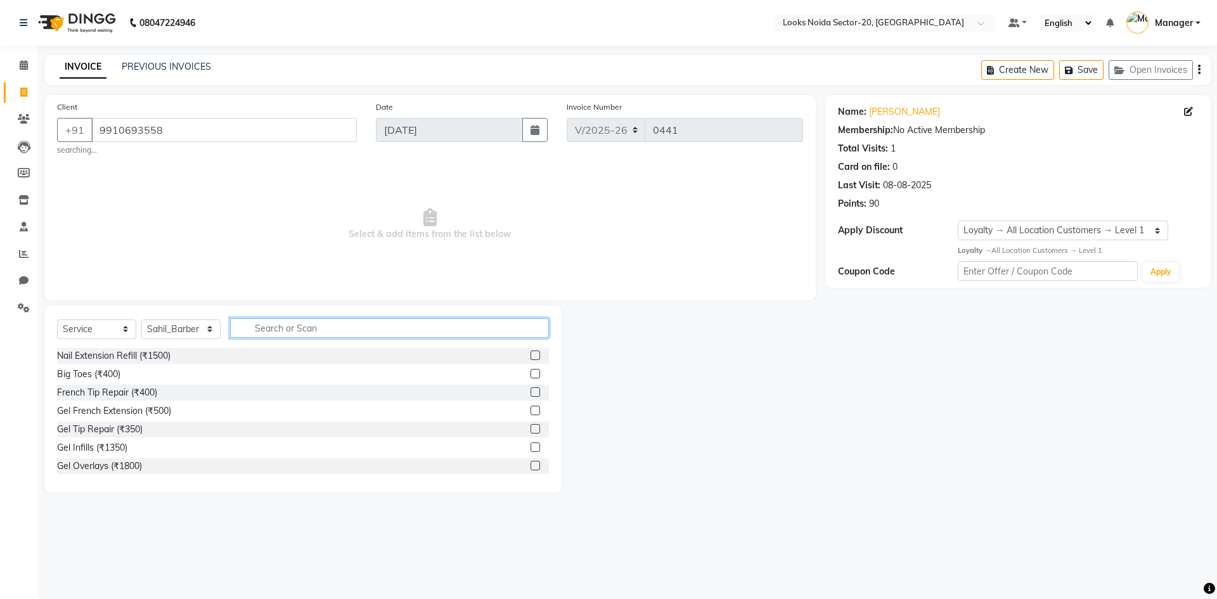
click at [309, 327] on input "text" at bounding box center [389, 328] width 319 height 20
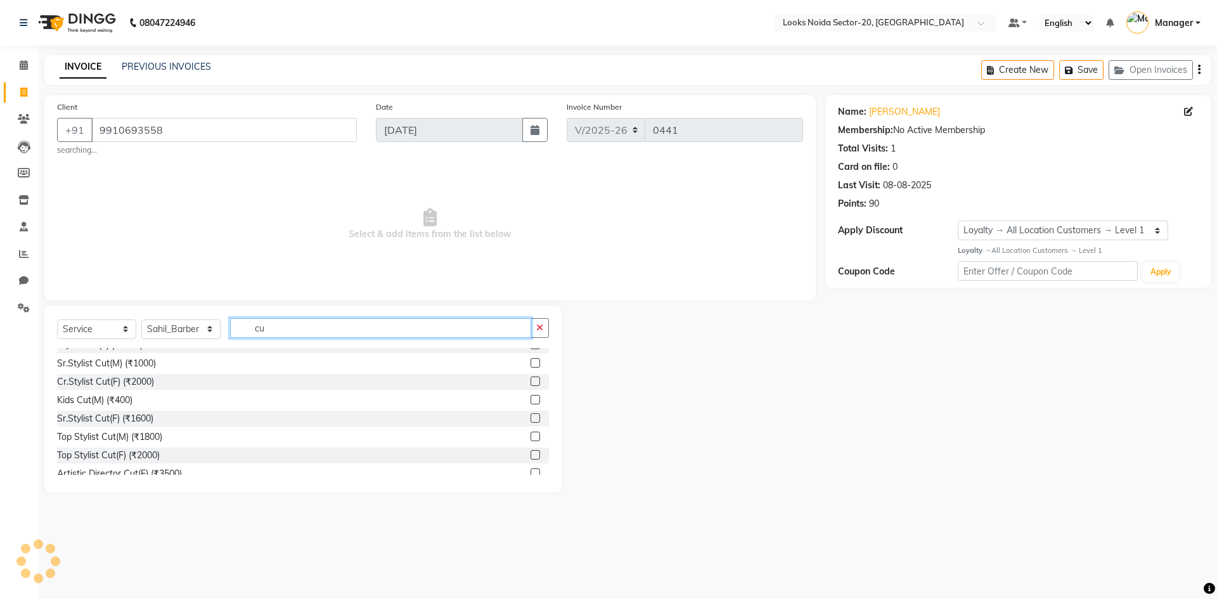
type input "c"
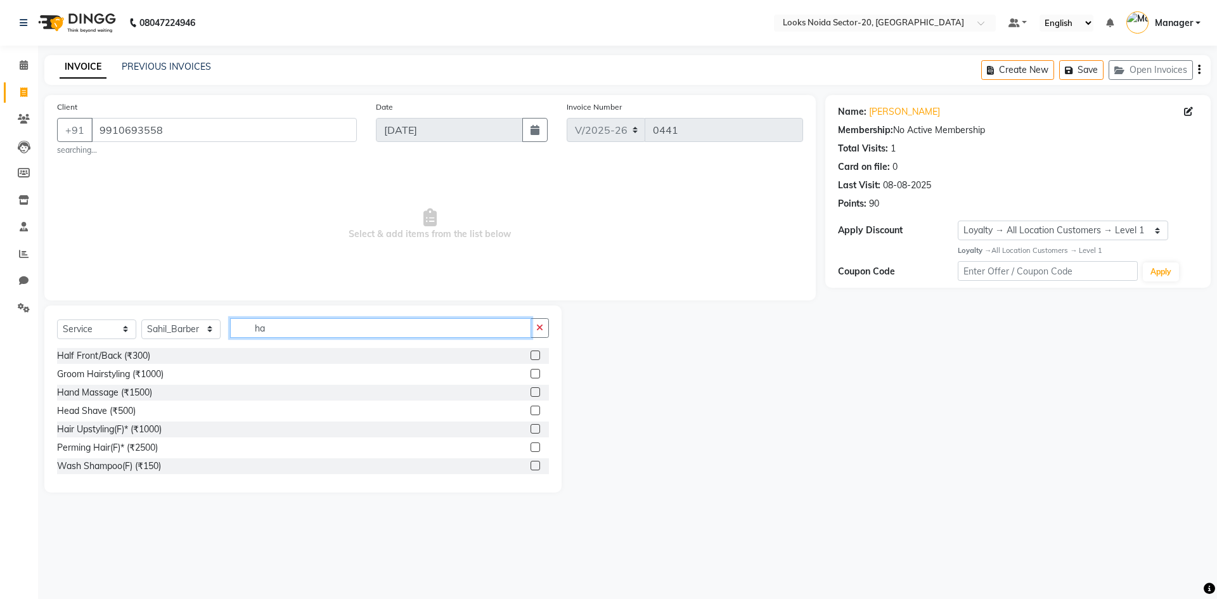
type input "h"
type input "cut"
click at [110, 375] on div "Stylist Cut(M) (₹700)" at bounding box center [98, 374] width 83 height 13
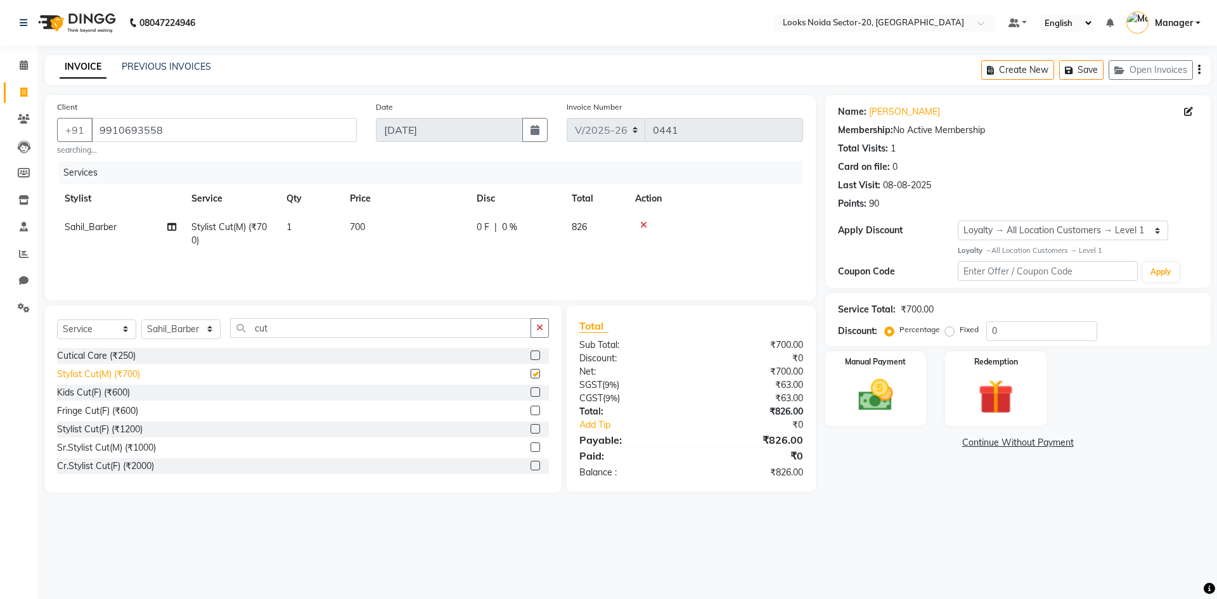
checkbox input "false"
click at [360, 224] on span "700" at bounding box center [357, 226] width 15 height 11
select select "86758"
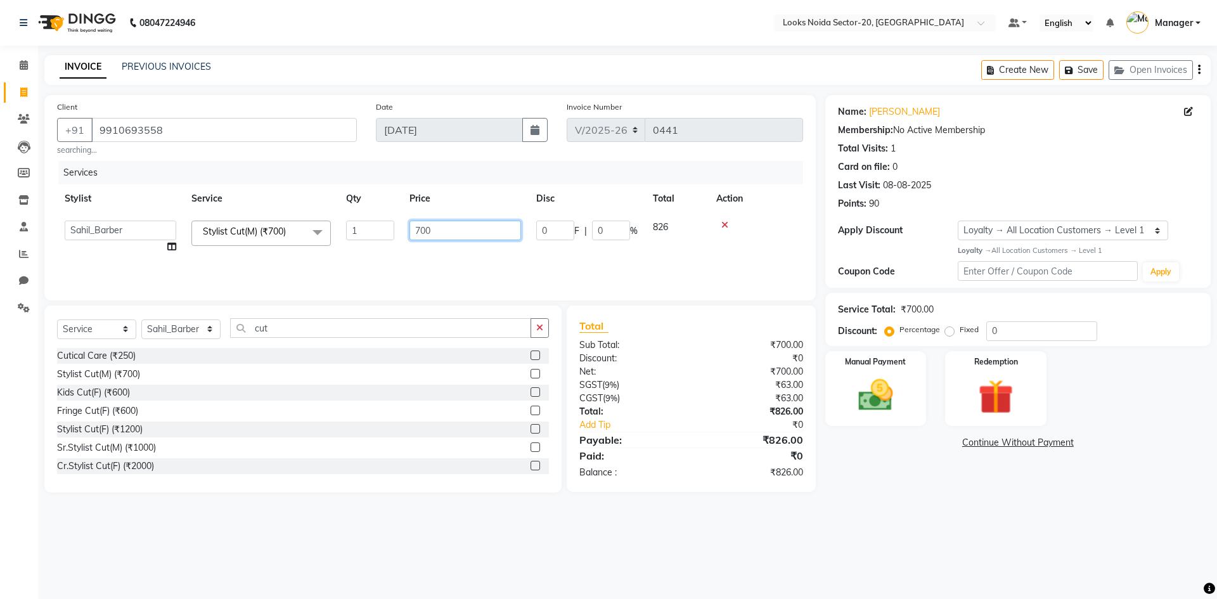
click at [435, 232] on input "700" at bounding box center [465, 231] width 112 height 20
type input "400"
click at [482, 257] on div "Services Stylist Service Qty Price Disc Total Action Sahil_Barber Stylist Cut(M…" at bounding box center [430, 224] width 746 height 127
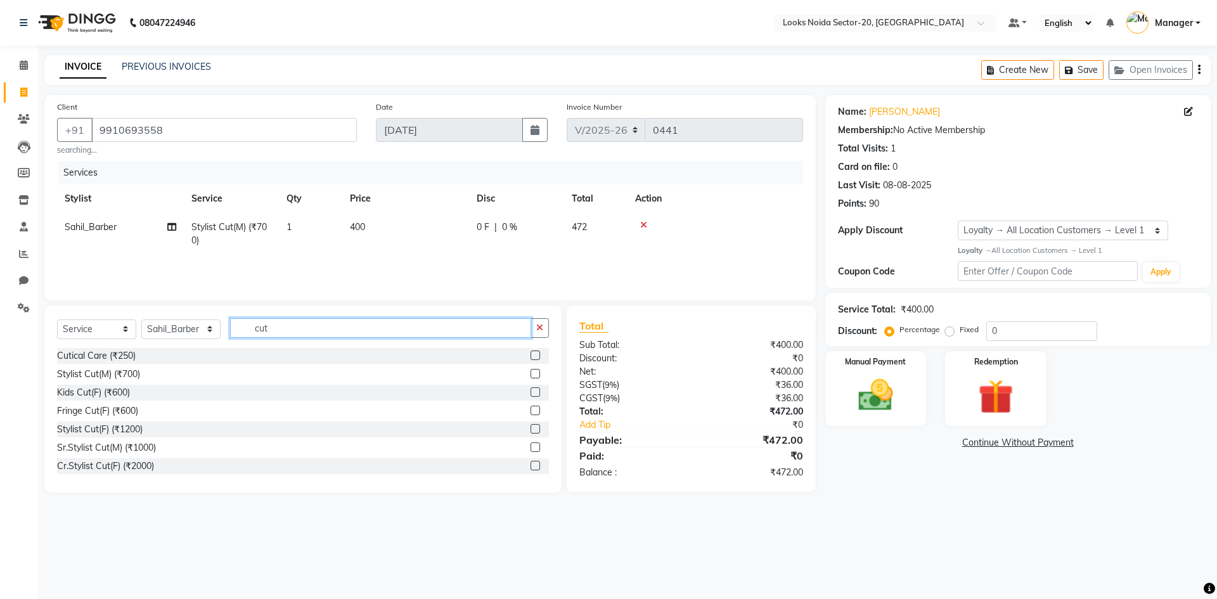
click at [275, 328] on input "cut" at bounding box center [380, 328] width 301 height 20
click at [276, 328] on input "cut" at bounding box center [380, 328] width 301 height 20
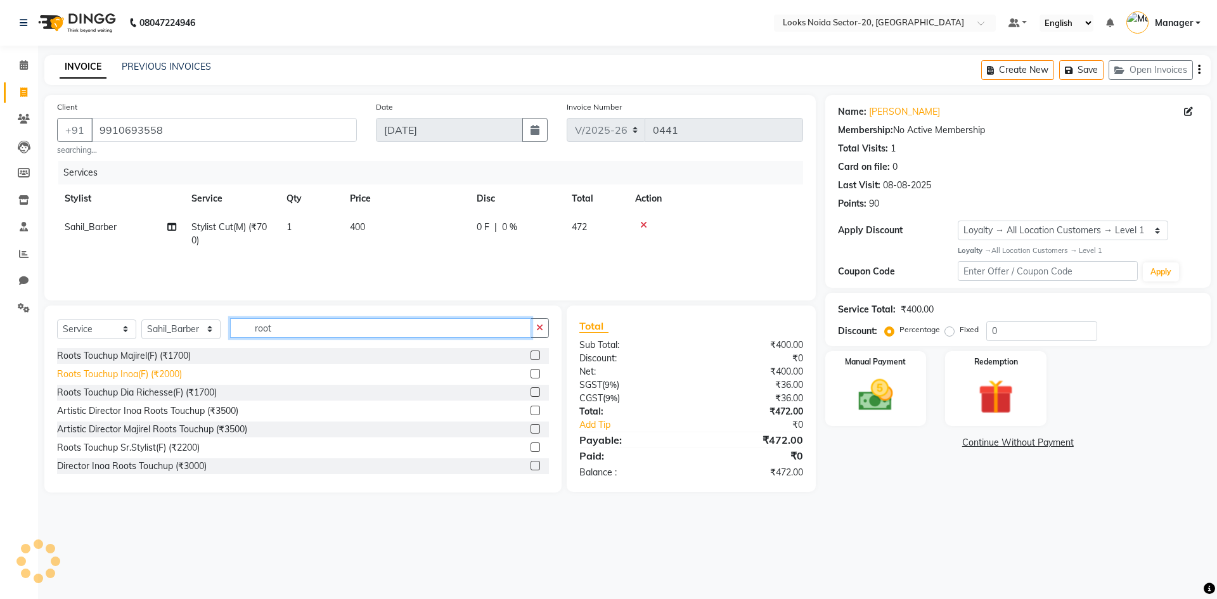
type input "root"
click at [179, 371] on div "Roots Touchup Inoa(F) (₹2000)" at bounding box center [119, 374] width 125 height 13
checkbox input "false"
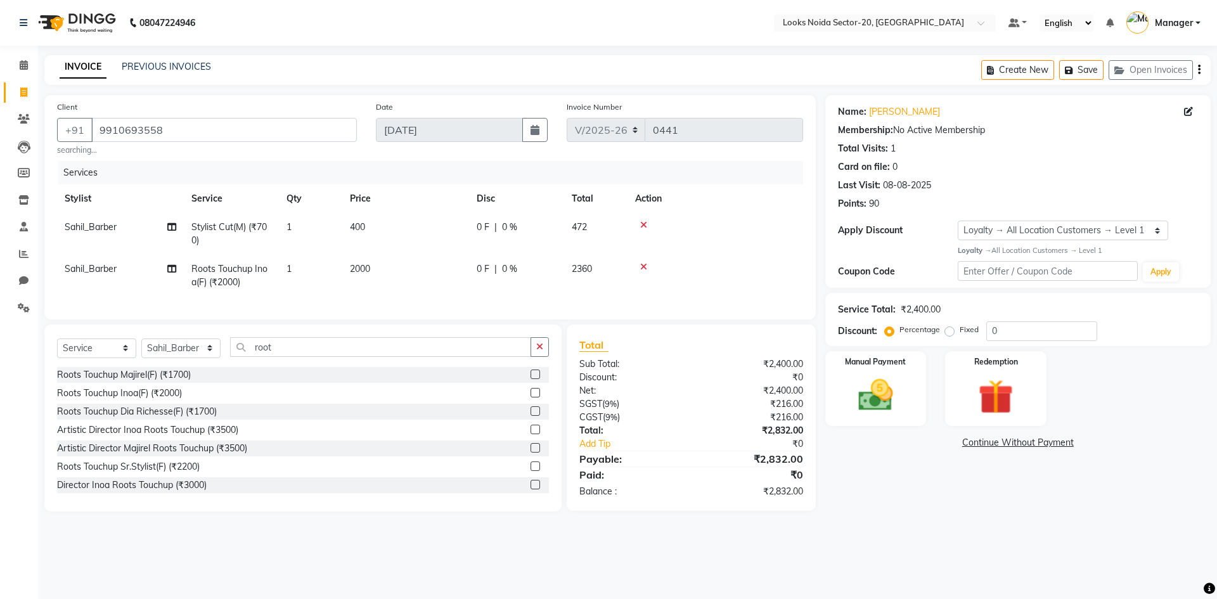
click at [360, 269] on span "2000" at bounding box center [360, 268] width 20 height 11
select select "86758"
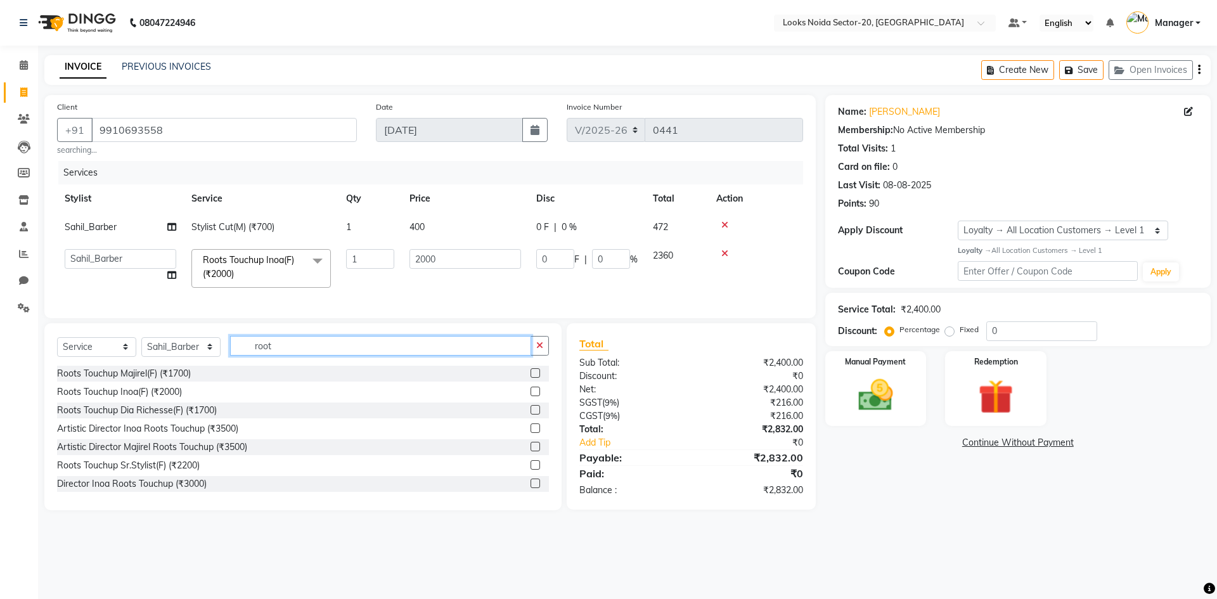
click at [286, 355] on input "root" at bounding box center [380, 346] width 301 height 20
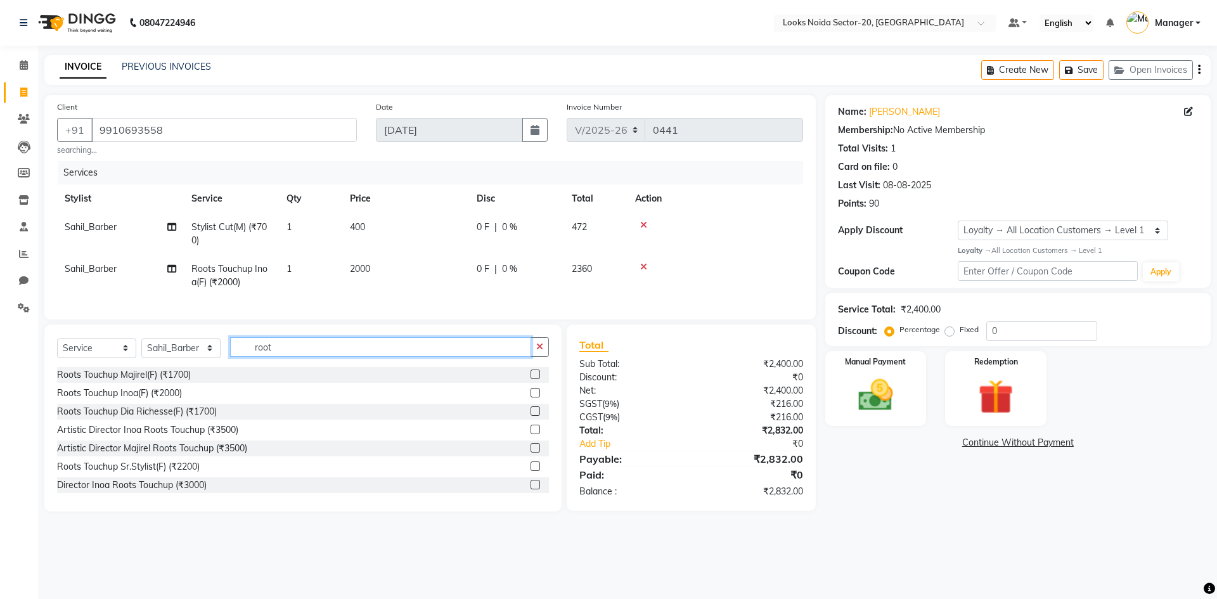
click at [286, 355] on input "root" at bounding box center [380, 347] width 301 height 20
type input "root"
drag, startPoint x: 356, startPoint y: 277, endPoint x: 362, endPoint y: 272, distance: 7.6
click at [362, 273] on td "2000" at bounding box center [405, 276] width 127 height 42
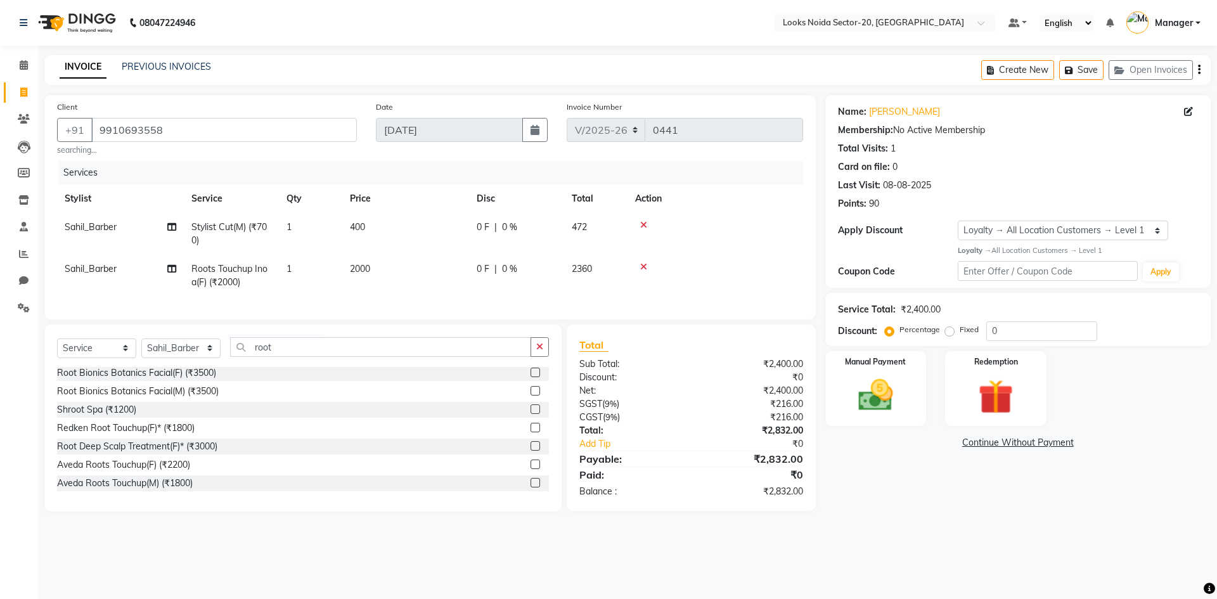
click at [342, 272] on td "1" at bounding box center [310, 276] width 63 height 42
select select "86758"
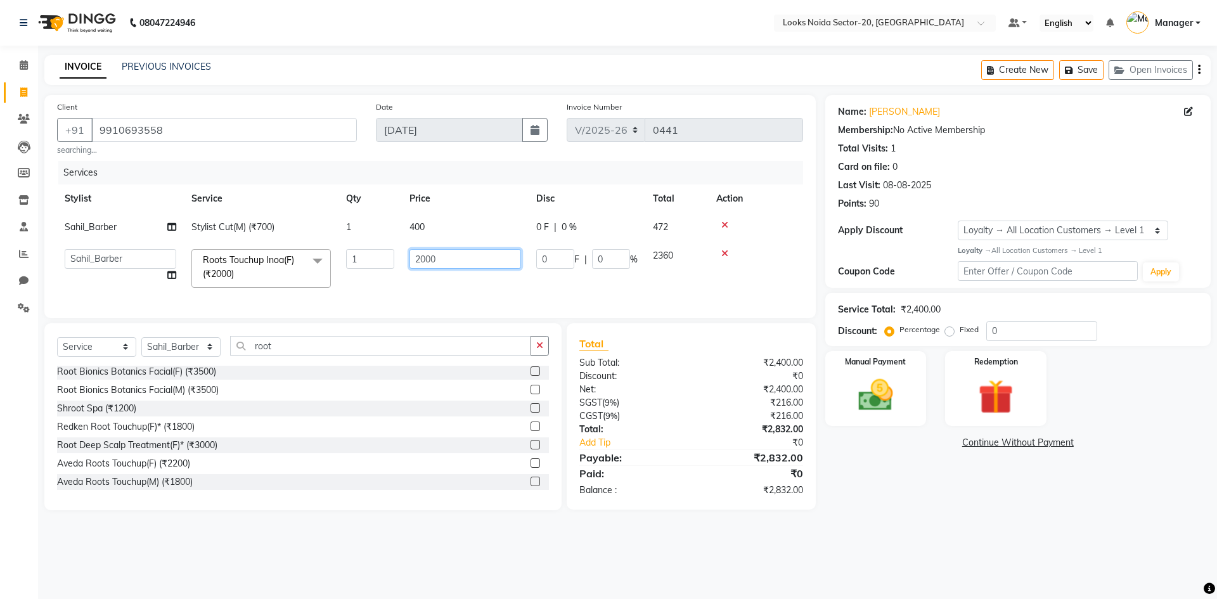
click at [427, 259] on input "2000" at bounding box center [465, 259] width 112 height 20
type input "1300"
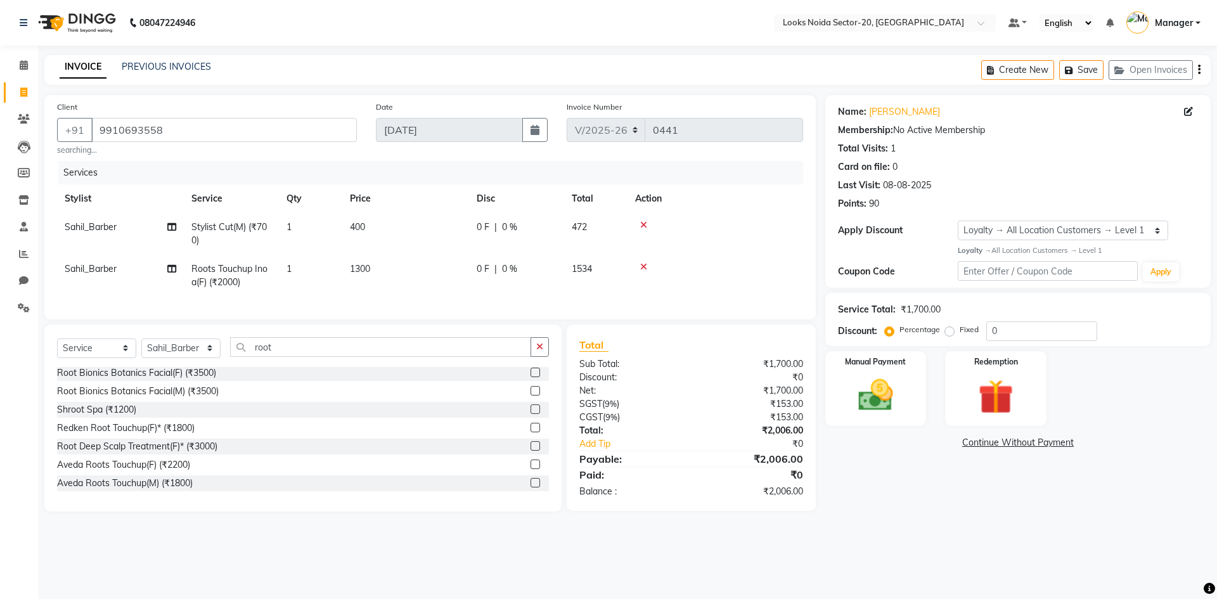
click at [454, 275] on td "1300" at bounding box center [405, 276] width 127 height 42
select select "86758"
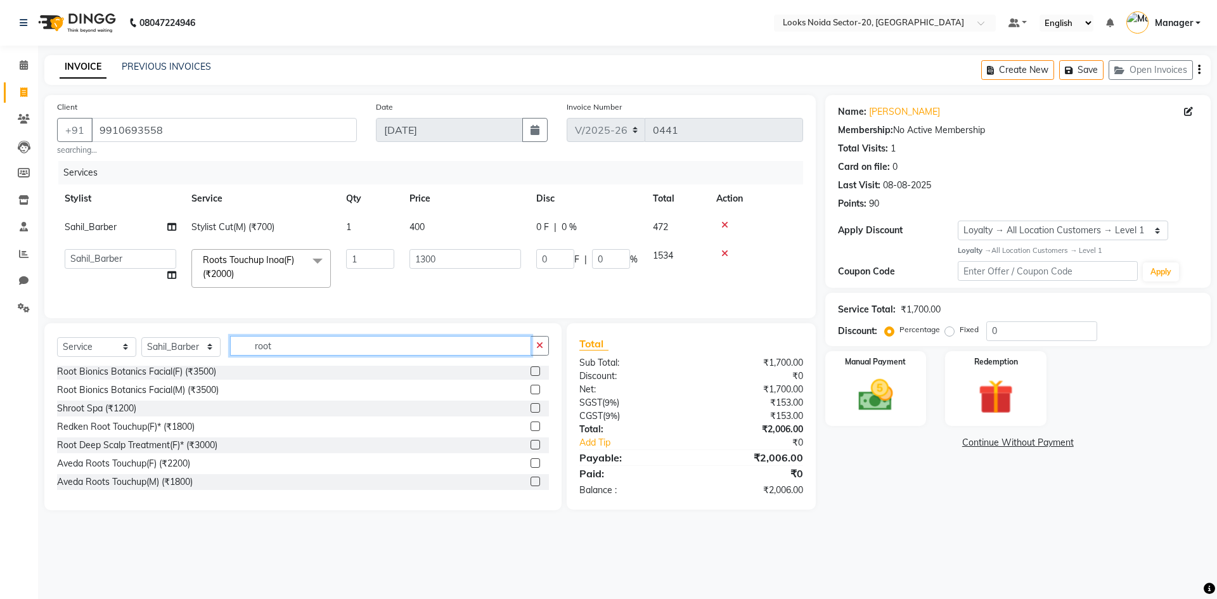
click at [308, 356] on input "root" at bounding box center [380, 346] width 301 height 20
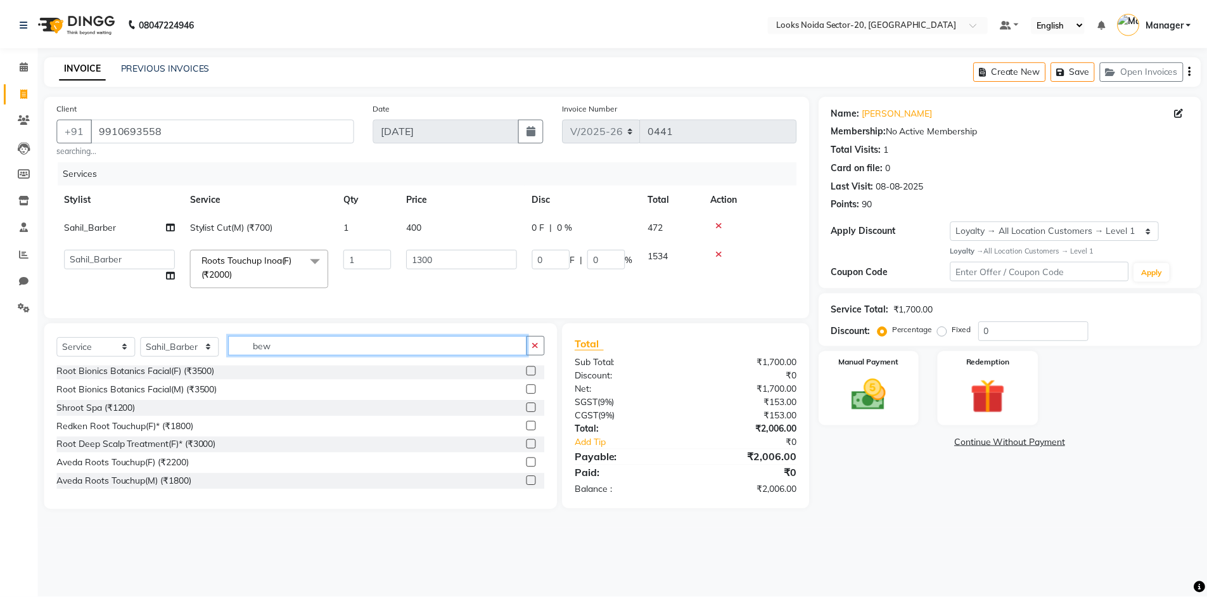
scroll to position [0, 0]
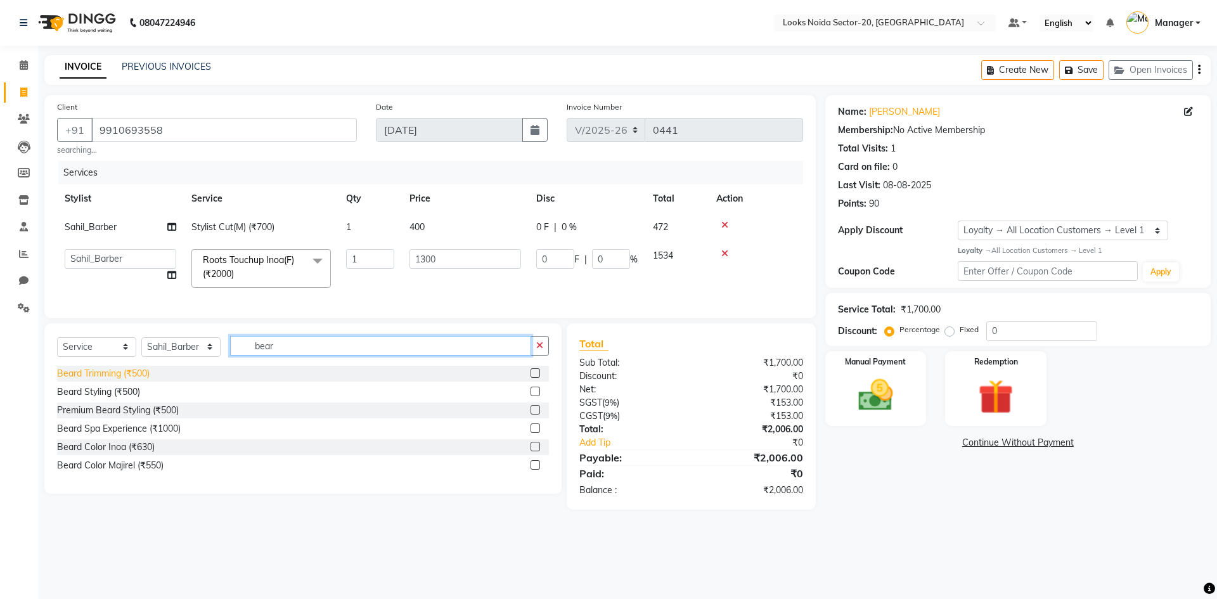
type input "bear"
click at [127, 378] on div "Beard Trimming (₹500)" at bounding box center [103, 373] width 93 height 13
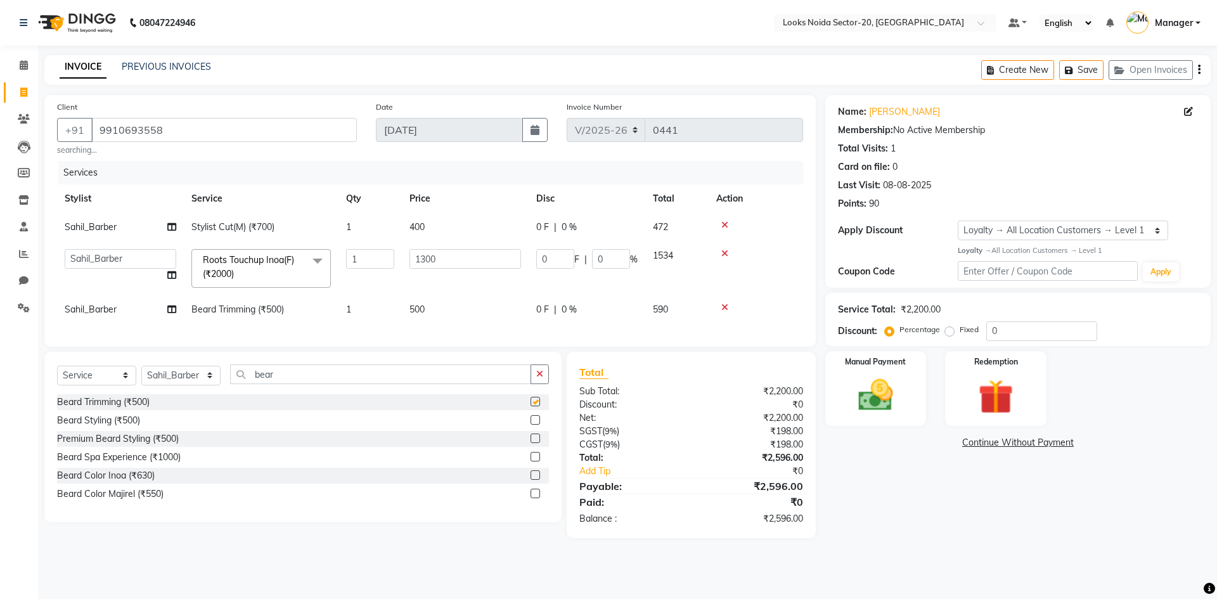
checkbox input "false"
click at [430, 301] on td "500" at bounding box center [465, 309] width 127 height 29
select select "86758"
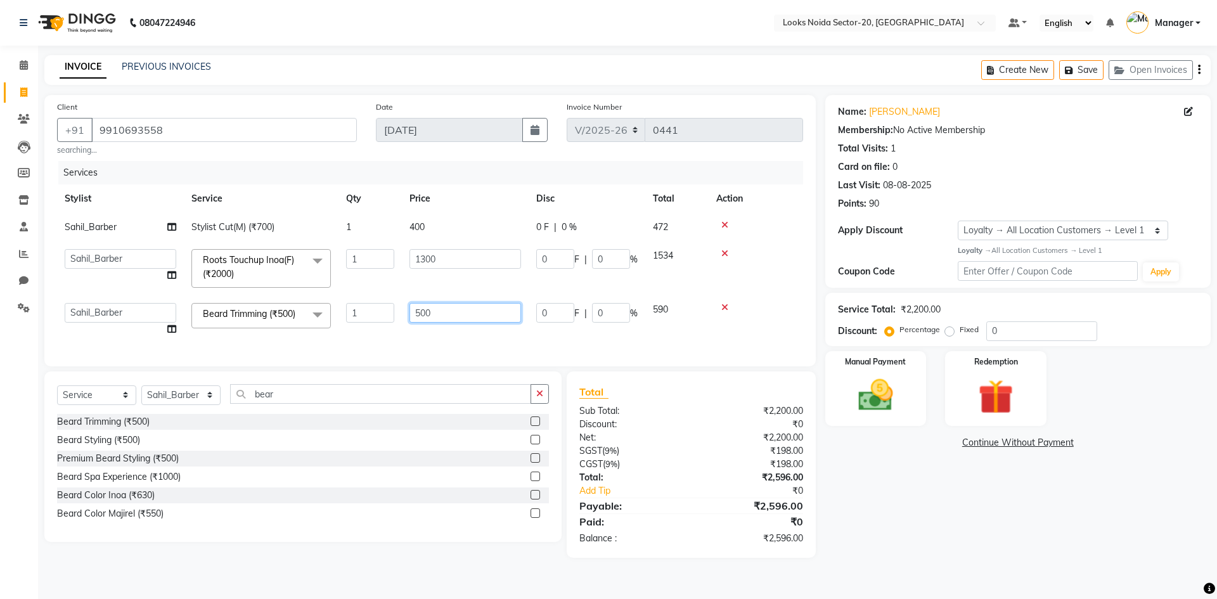
click at [442, 311] on input "500" at bounding box center [465, 313] width 112 height 20
type input "300"
click at [491, 336] on div "Services Stylist Service Qty Price Disc Total Action Sahil_Barber Stylist Cut(M…" at bounding box center [430, 257] width 746 height 193
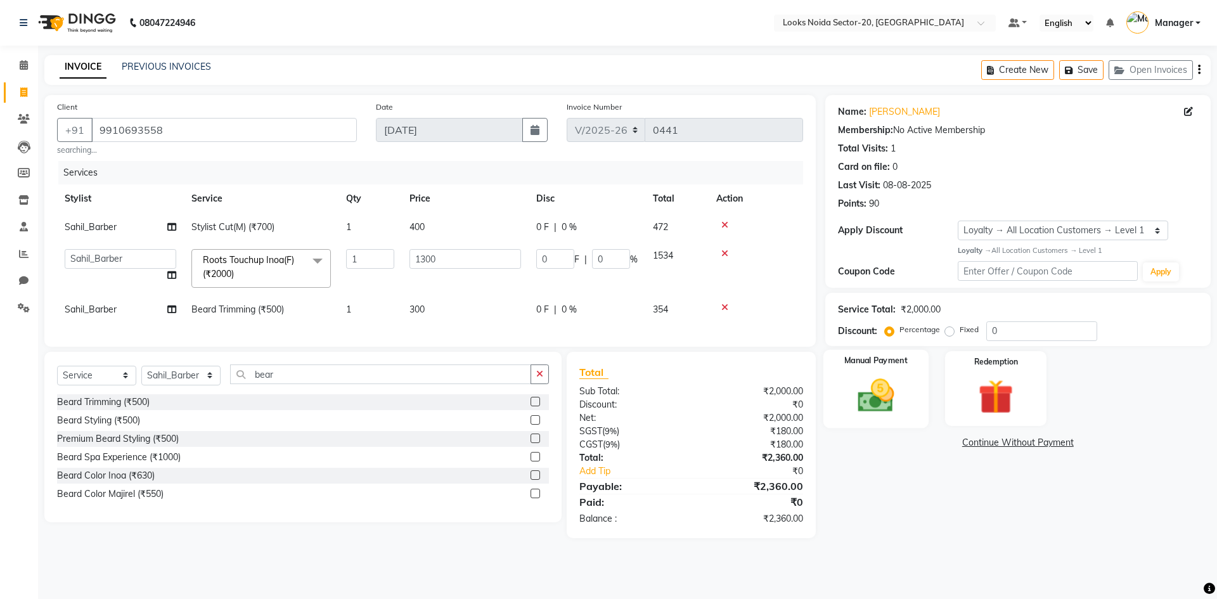
click at [894, 397] on img at bounding box center [875, 396] width 59 height 42
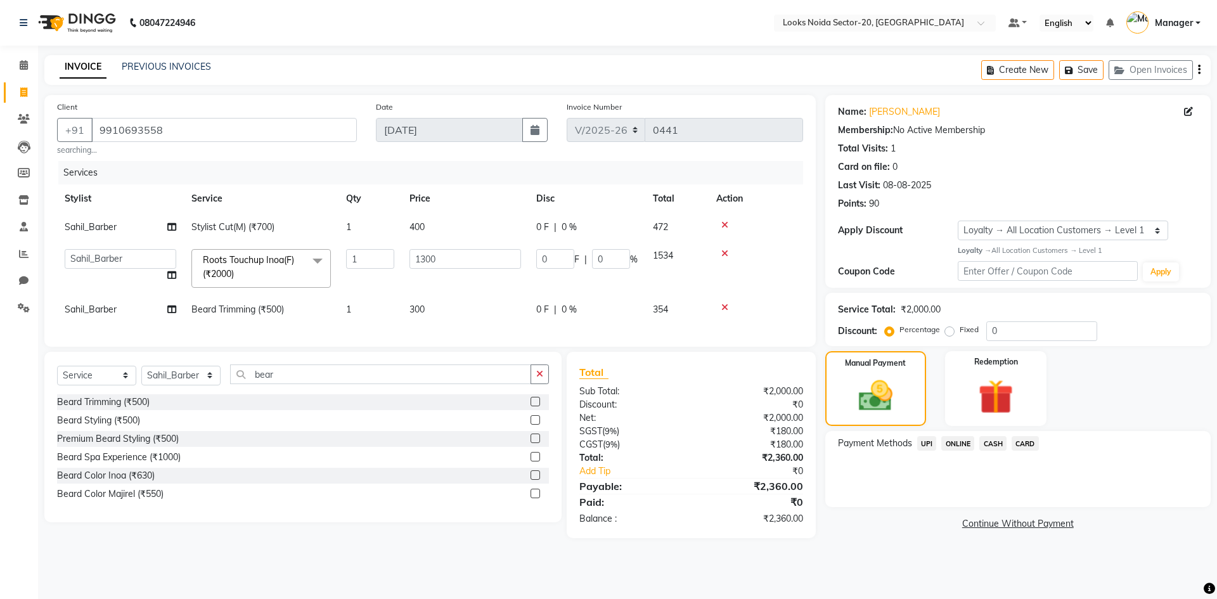
click at [930, 443] on span "UPI" at bounding box center [927, 443] width 20 height 15
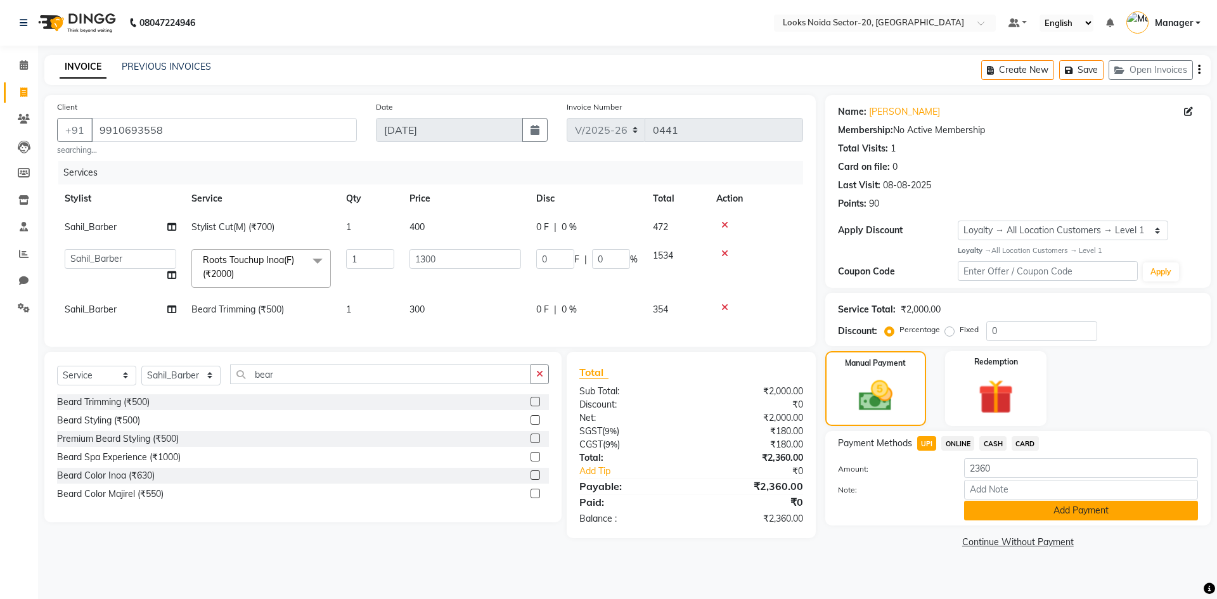
click at [1039, 510] on button "Add Payment" at bounding box center [1081, 511] width 234 height 20
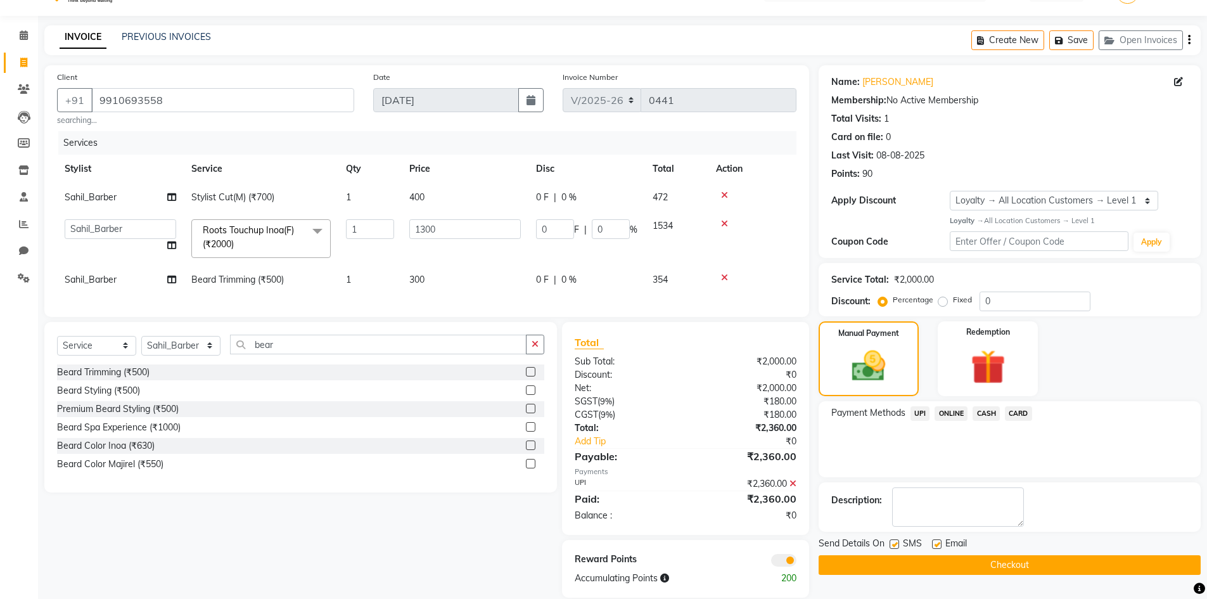
scroll to position [57, 0]
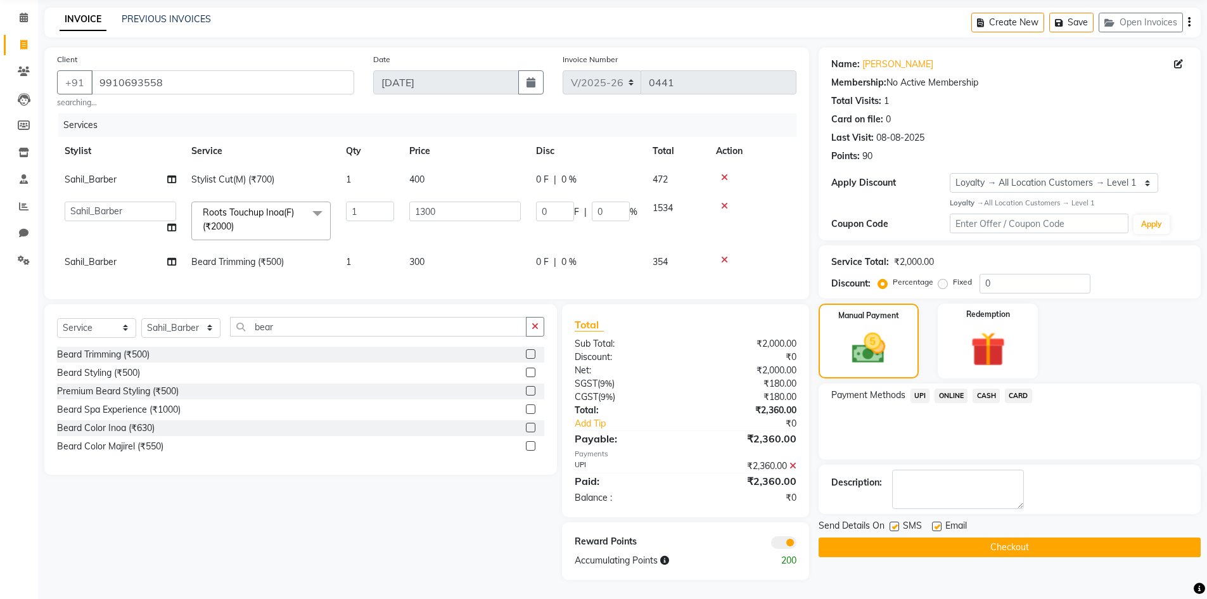
click at [957, 544] on button "Checkout" at bounding box center [1010, 547] width 382 height 20
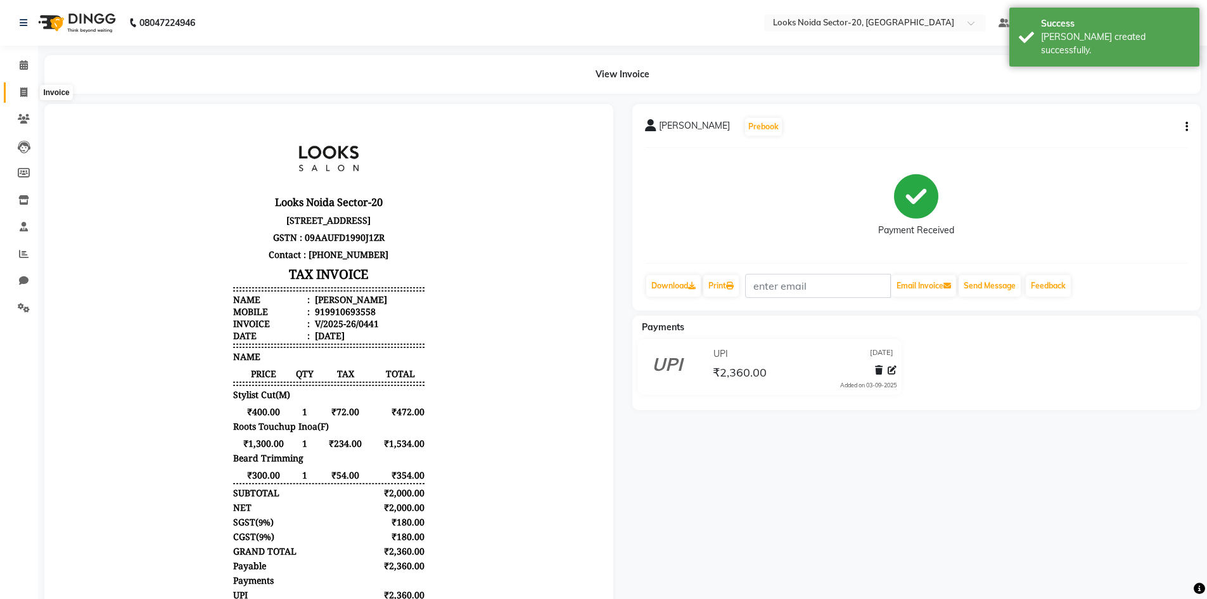
click at [16, 94] on span at bounding box center [24, 93] width 22 height 15
select select "service"
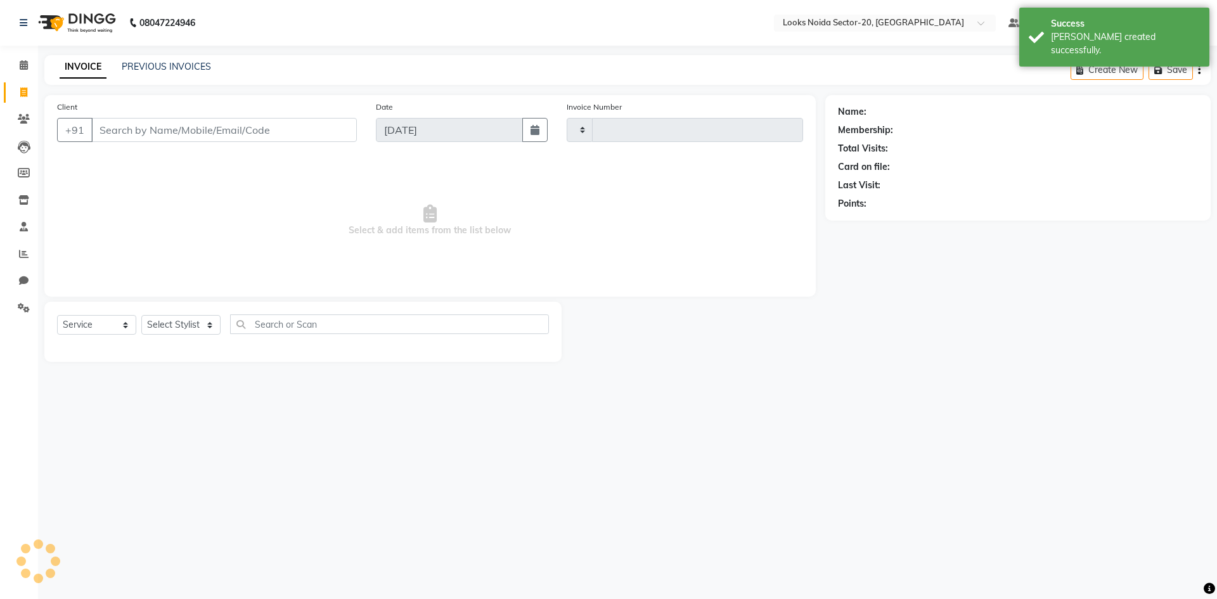
type input "0442"
select select "8646"
click at [171, 132] on input "Client" at bounding box center [224, 130] width 266 height 24
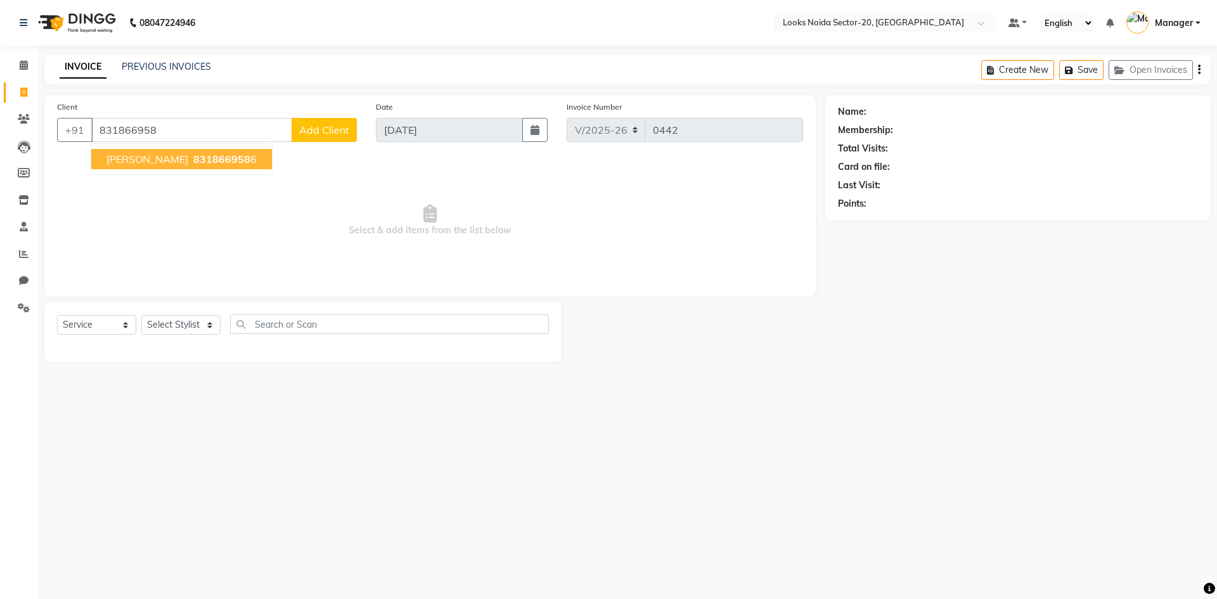
click at [209, 160] on ngb-highlight "831866958 6" at bounding box center [224, 159] width 66 height 13
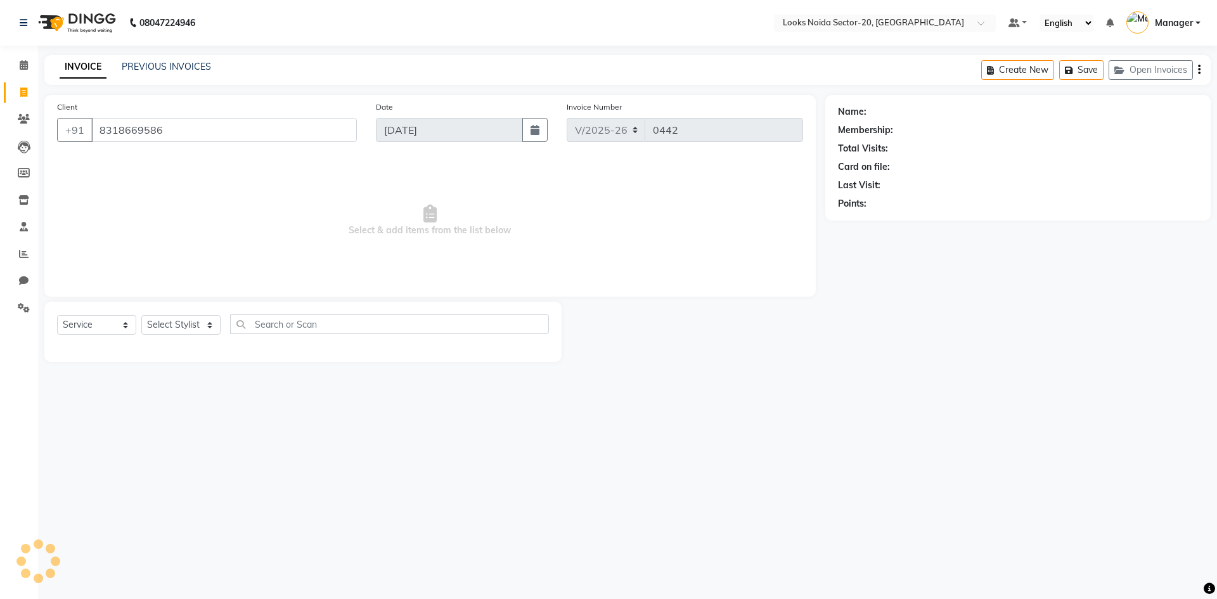
type input "8318669586"
select select "1: Object"
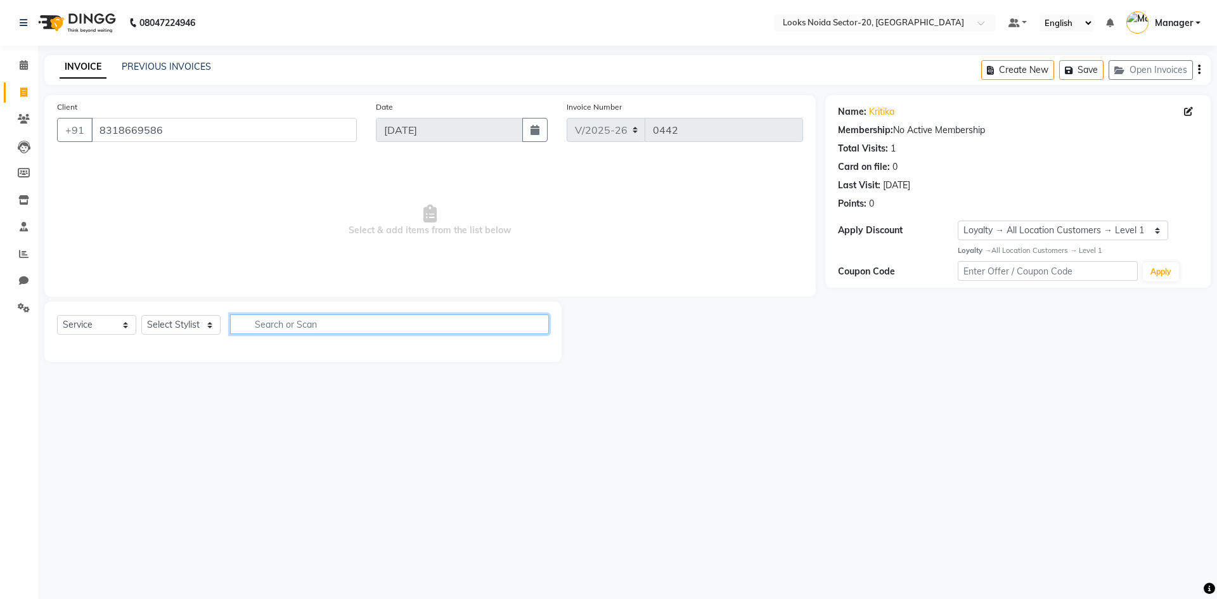
click at [291, 323] on input "text" at bounding box center [389, 324] width 319 height 20
type input "e"
click at [158, 326] on select "Select Stylist Aarti Sharma Adil Amit_pdct Counter_Sales Fardeen Mahfoos Mahi M…" at bounding box center [180, 325] width 79 height 20
select select "86763"
click at [141, 315] on select "Select Stylist Aarti Sharma Adil Amit_pdct Counter_Sales Fardeen Mahfoos Mahi M…" at bounding box center [180, 325] width 79 height 20
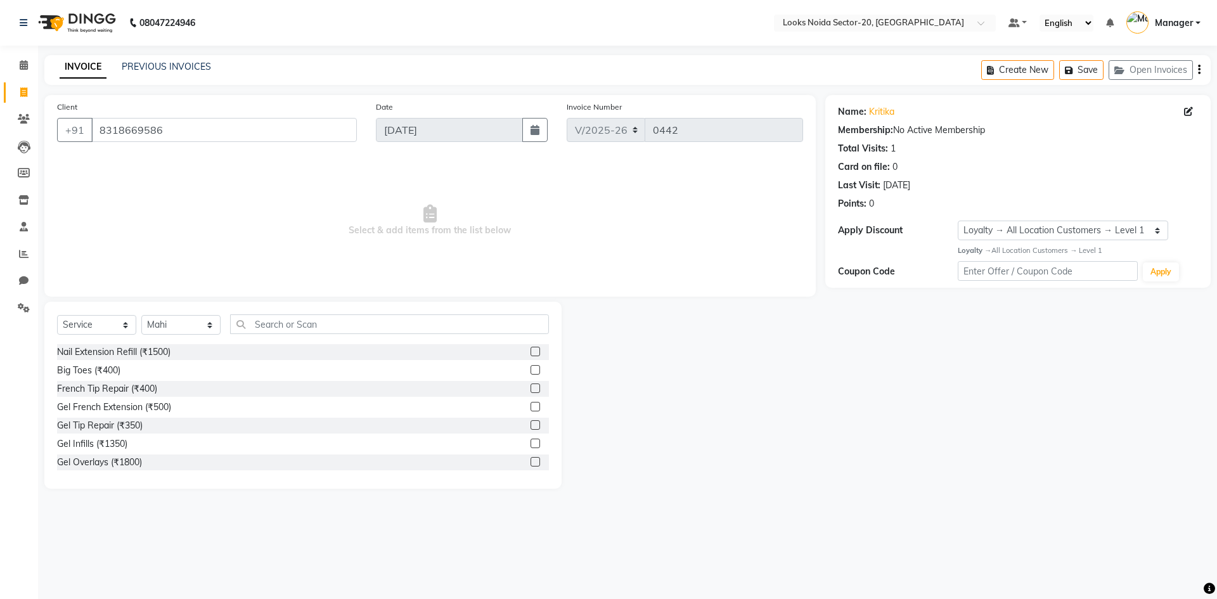
drag, startPoint x: 221, startPoint y: 440, endPoint x: 181, endPoint y: 550, distance: 117.3
click at [181, 550] on div "08047224946 Select Location × Looks Noida Sector-20, Noida Default Panel My Pan…" at bounding box center [608, 299] width 1217 height 599
click at [318, 319] on input "text" at bounding box center [389, 324] width 319 height 20
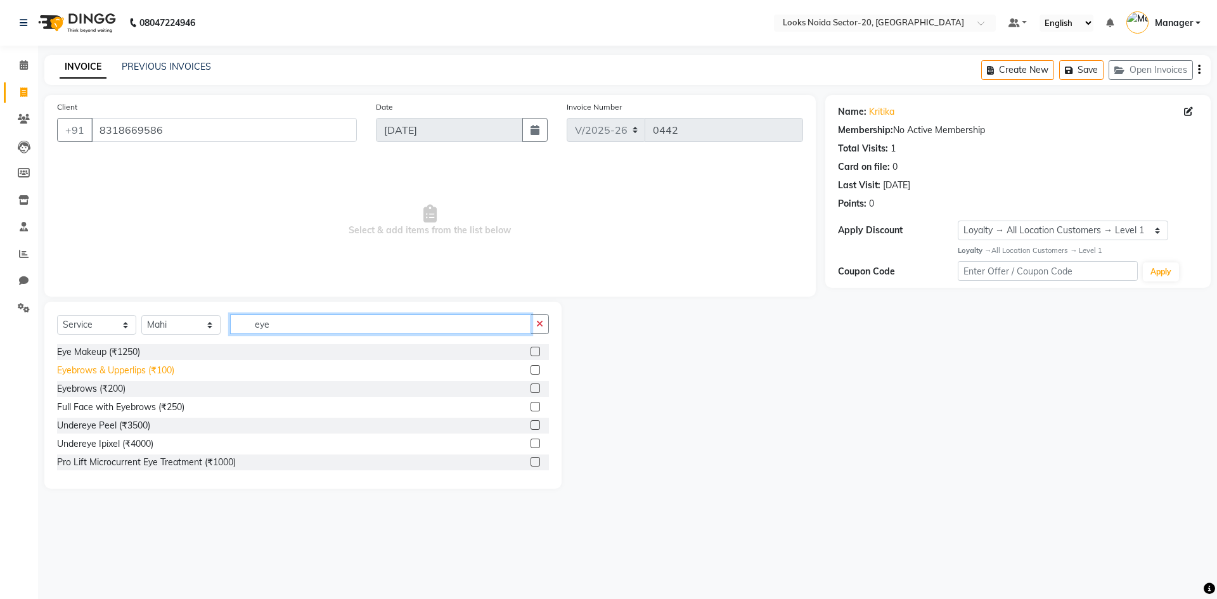
type input "eye"
click at [163, 373] on div "Eyebrows & Upperlips (₹100)" at bounding box center [115, 370] width 117 height 13
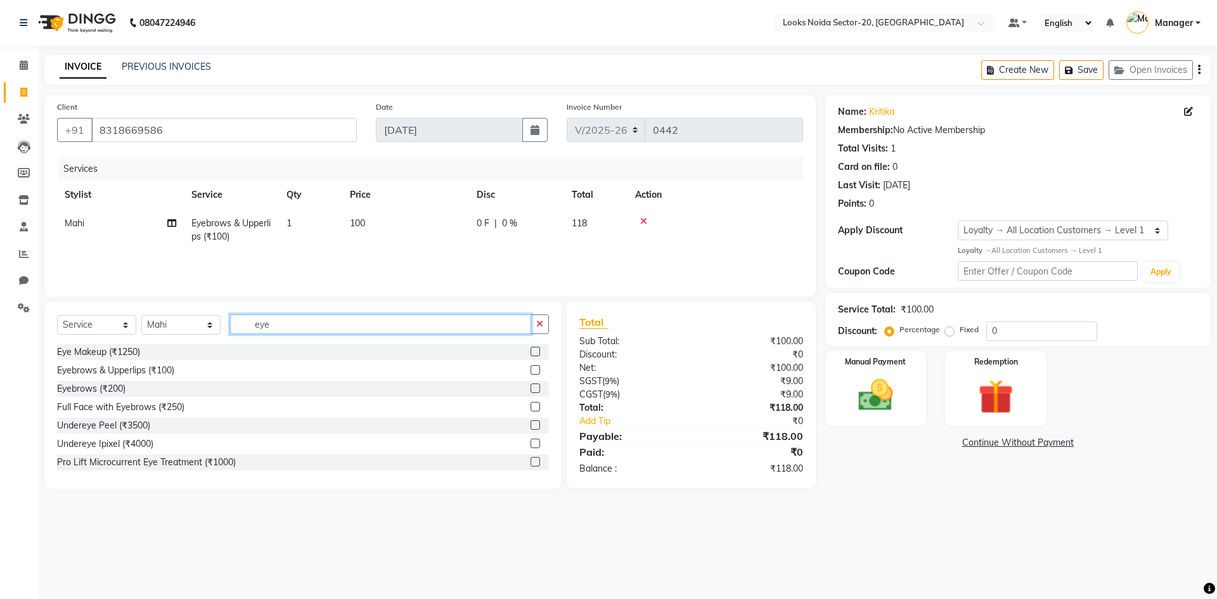
click at [305, 323] on input "eye" at bounding box center [380, 324] width 301 height 20
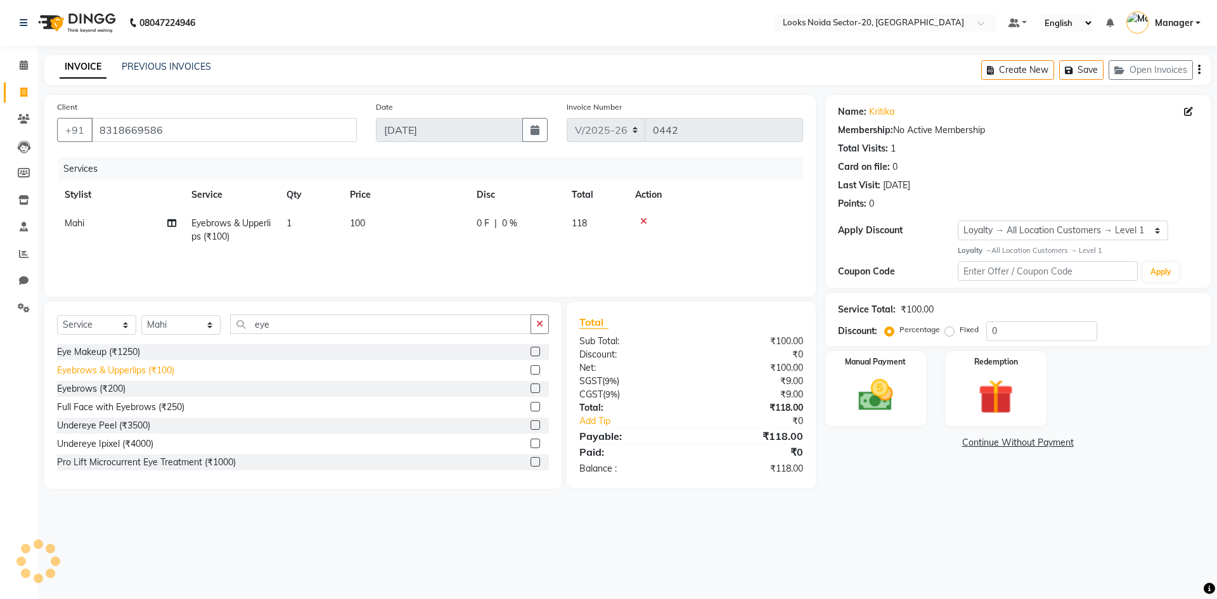
click at [153, 373] on div "Eyebrows & Upperlips (₹100)" at bounding box center [115, 370] width 117 height 13
checkbox input "false"
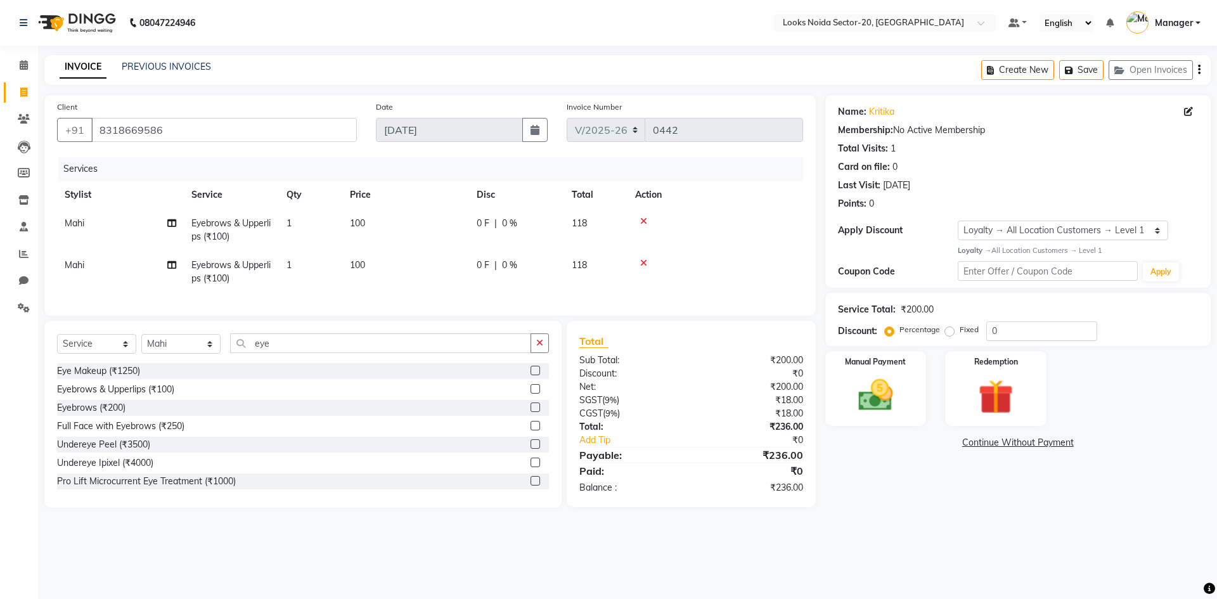
click at [870, 506] on div "Name: Kritika Membership: No Active Membership Total Visits: 1 Card on file: 0 …" at bounding box center [1022, 301] width 395 height 413
click at [872, 398] on img at bounding box center [875, 396] width 59 height 42
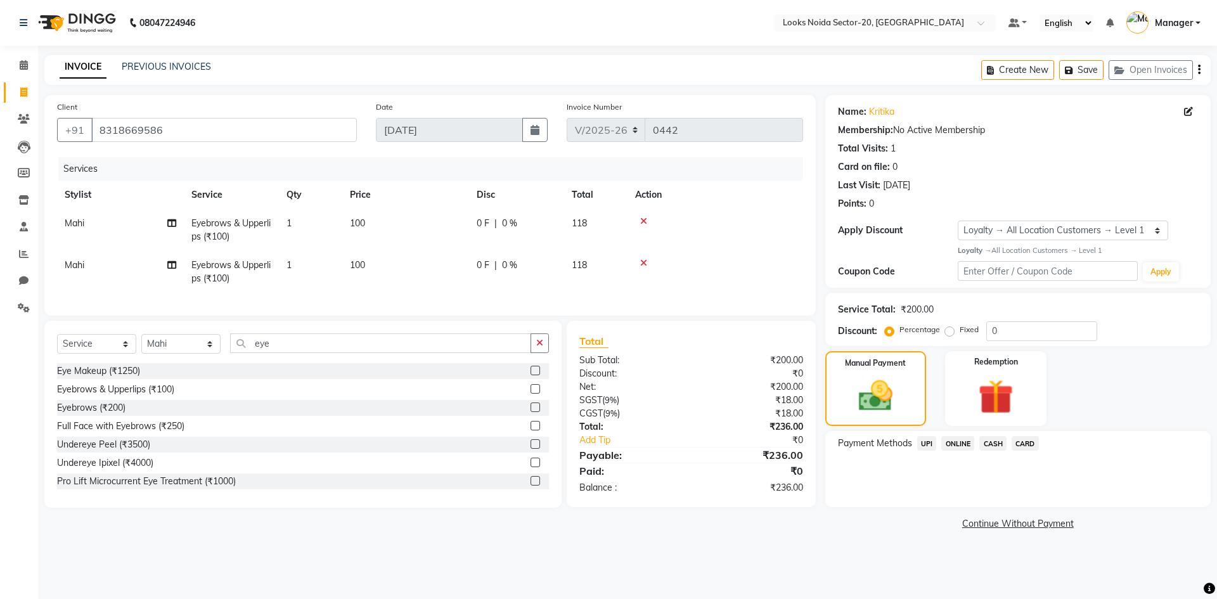
click at [929, 446] on span "UPI" at bounding box center [927, 443] width 20 height 15
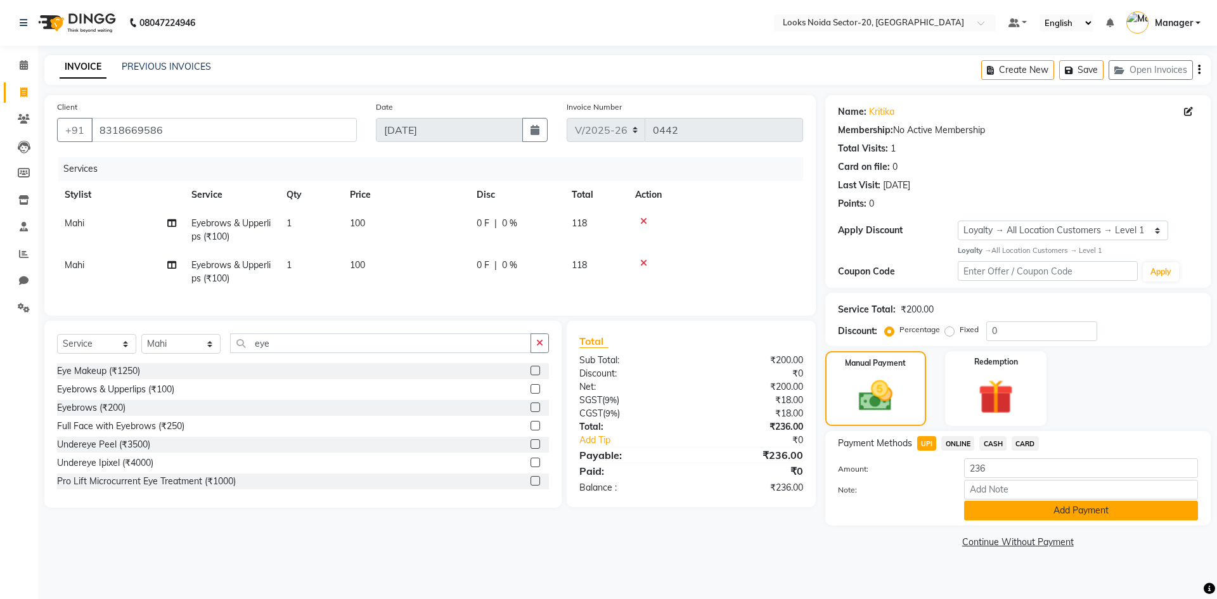
click at [1007, 512] on button "Add Payment" at bounding box center [1081, 511] width 234 height 20
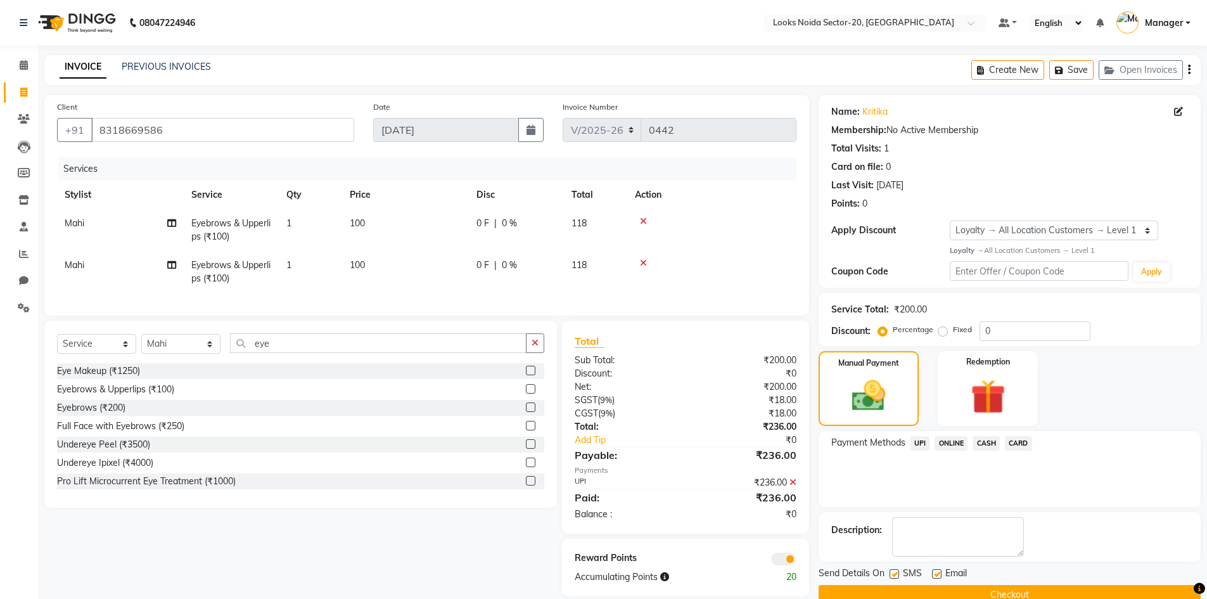
scroll to position [26, 0]
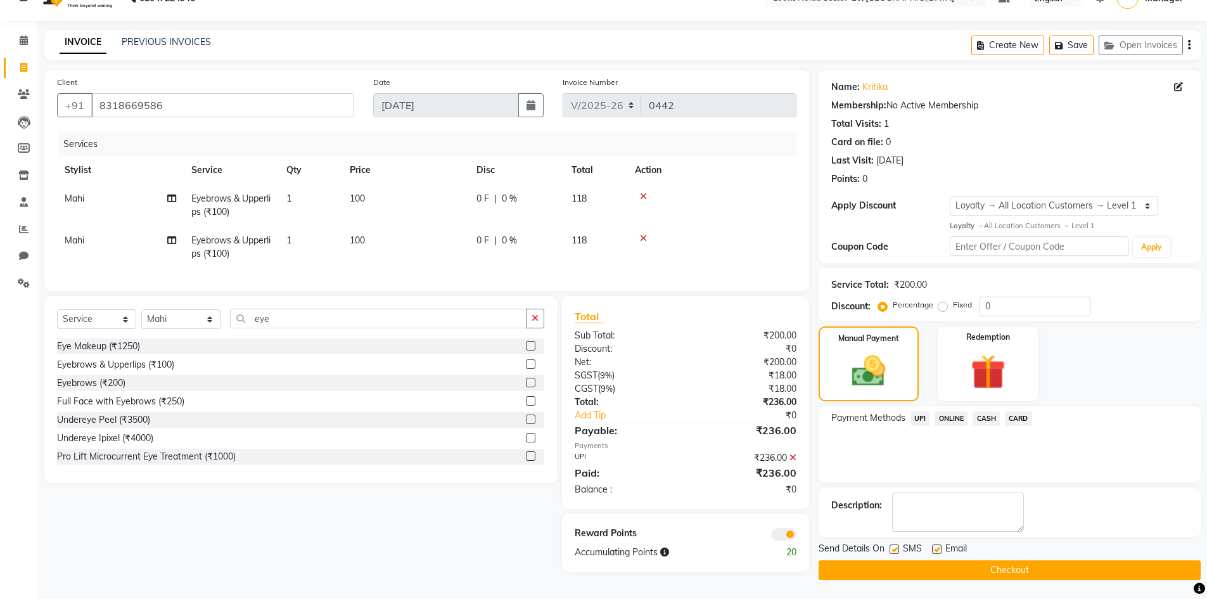
click at [948, 565] on button "Checkout" at bounding box center [1010, 570] width 382 height 20
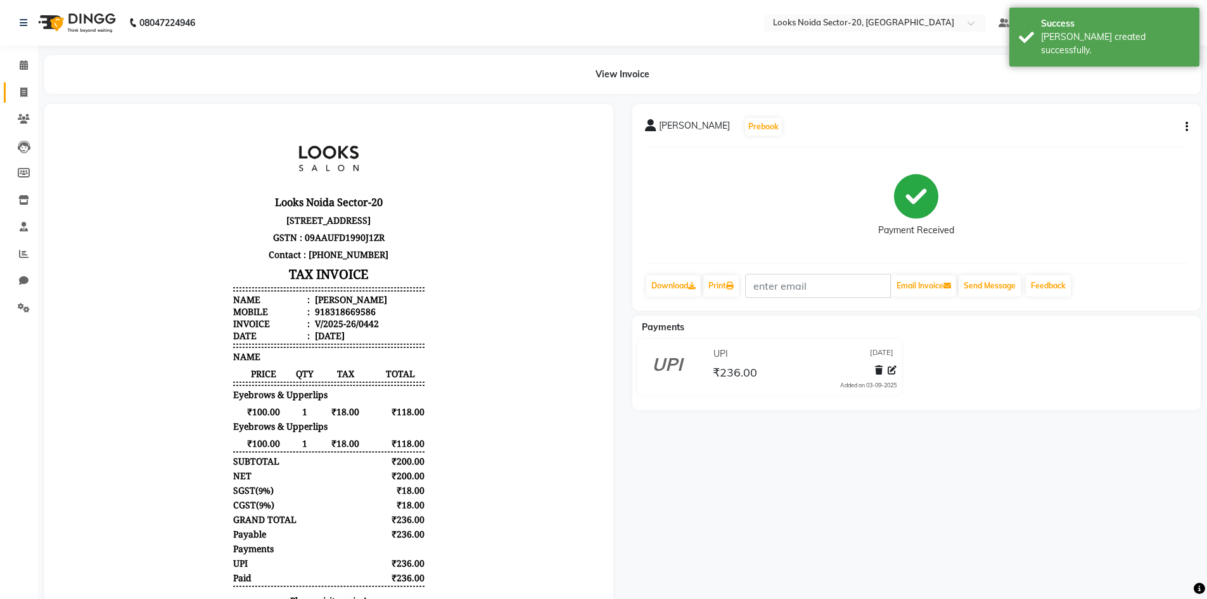
click at [23, 98] on span at bounding box center [24, 93] width 22 height 15
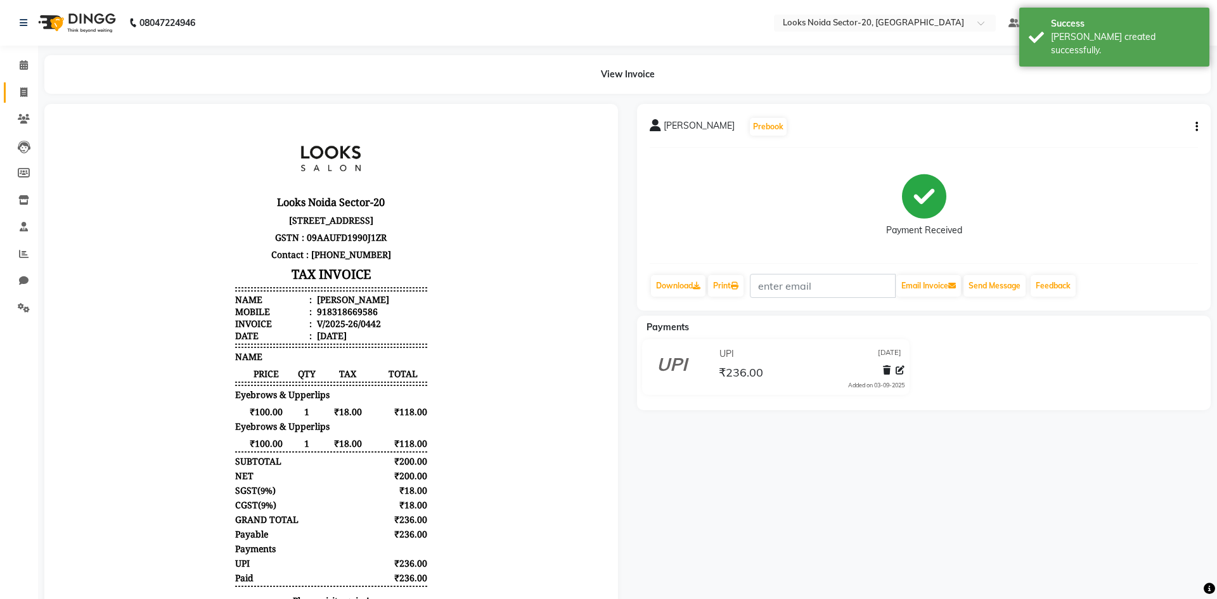
select select "8646"
select select "service"
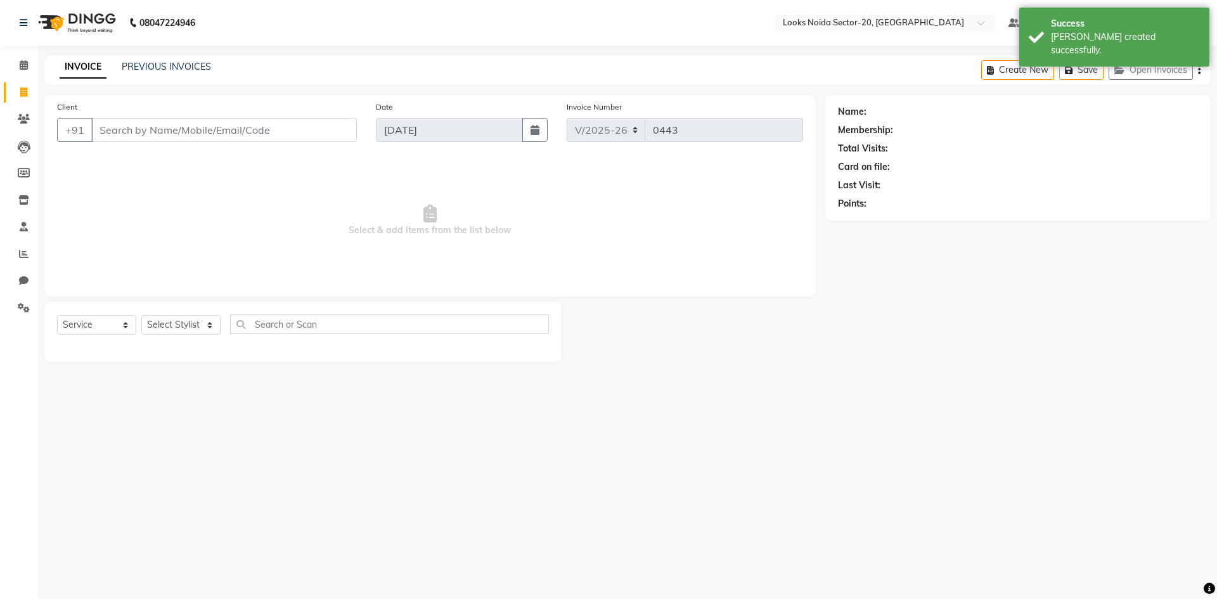
click at [205, 129] on input "Client" at bounding box center [224, 130] width 266 height 24
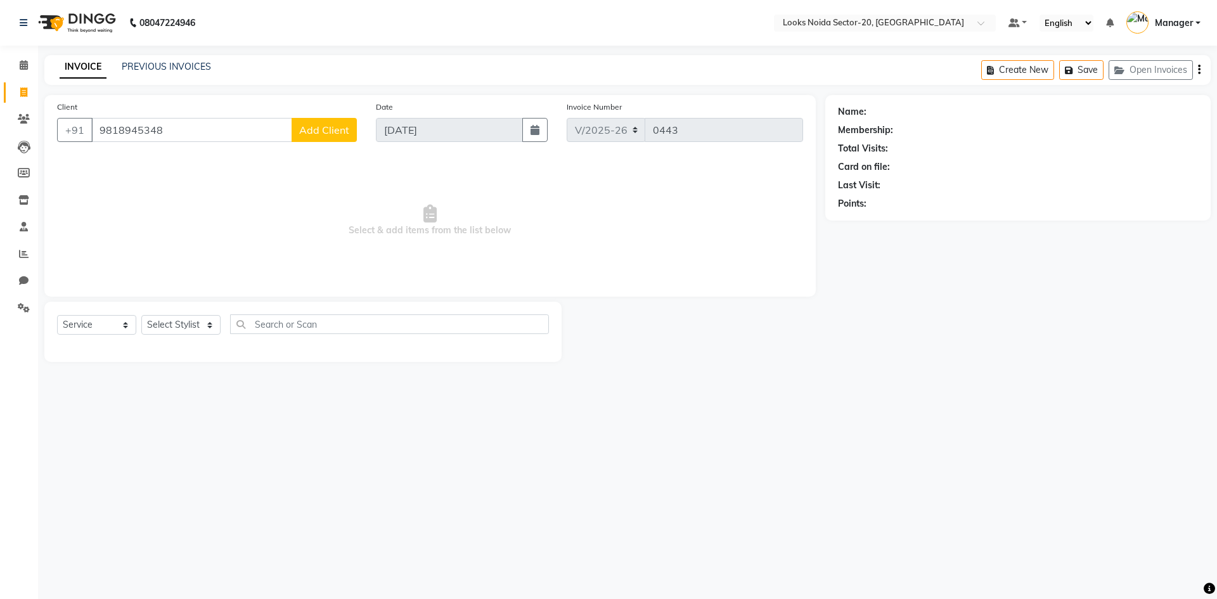
type input "9818945348"
click at [318, 135] on span "Add Client" at bounding box center [324, 130] width 50 height 13
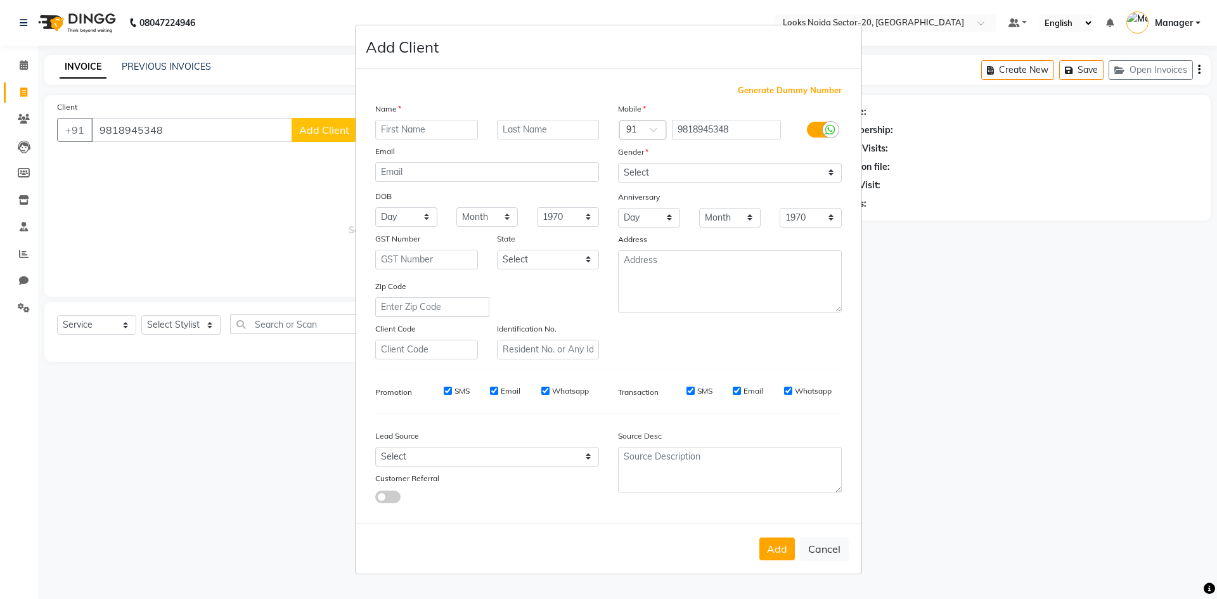
click at [429, 129] on input "text" at bounding box center [426, 130] width 103 height 20
type input "Rohana"
click at [771, 557] on button "Add" at bounding box center [776, 548] width 35 height 23
click at [766, 168] on select "Select Male Female Other Prefer Not To Say" at bounding box center [730, 173] width 224 height 20
select select "female"
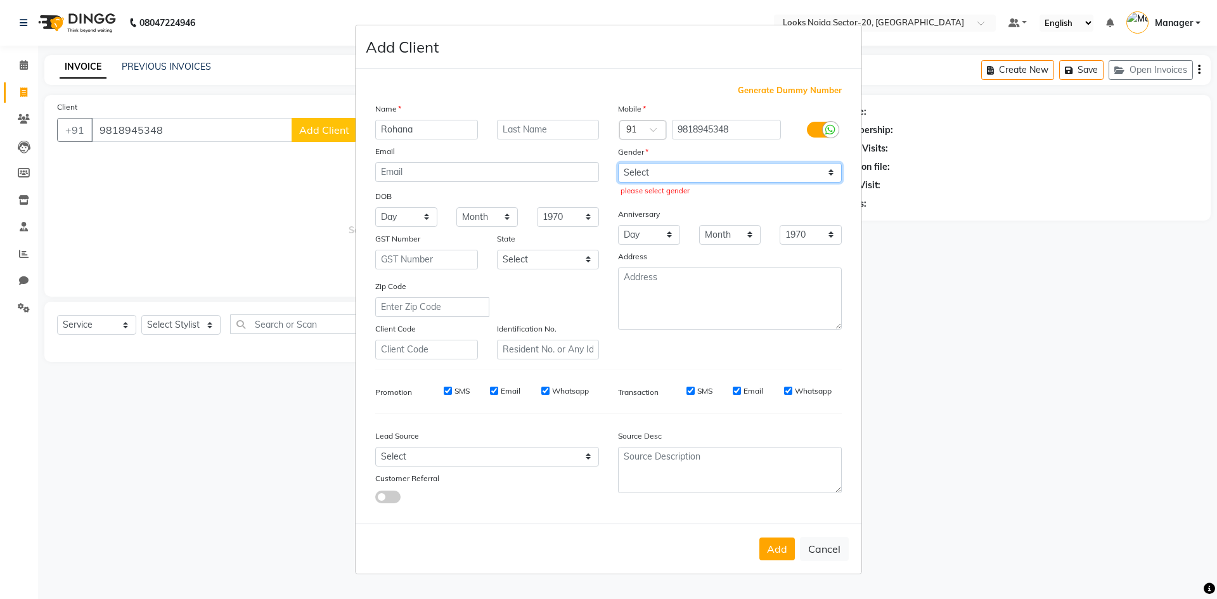
click at [618, 163] on select "Select Male Female Other Prefer Not To Say" at bounding box center [730, 173] width 224 height 20
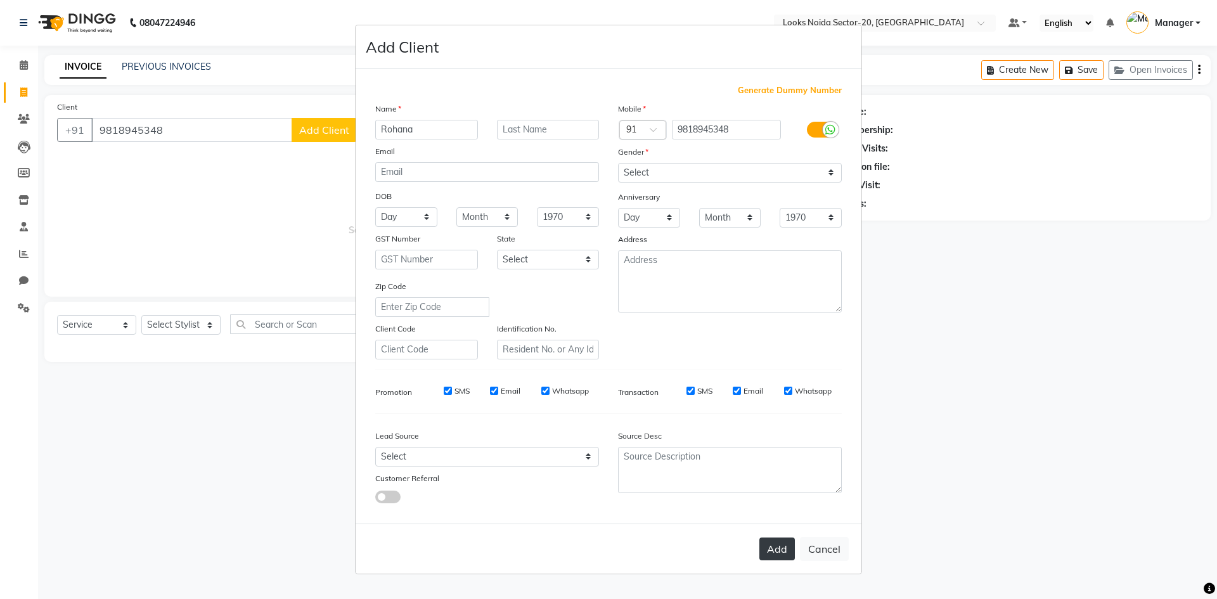
click at [780, 545] on button "Add" at bounding box center [776, 548] width 35 height 23
click at [1016, 298] on ngb-modal-window "Add Client Generate Dummy Number Name Rohana Email DOB Day 01 02 03 04 05 06 07…" at bounding box center [608, 299] width 1217 height 599
select select
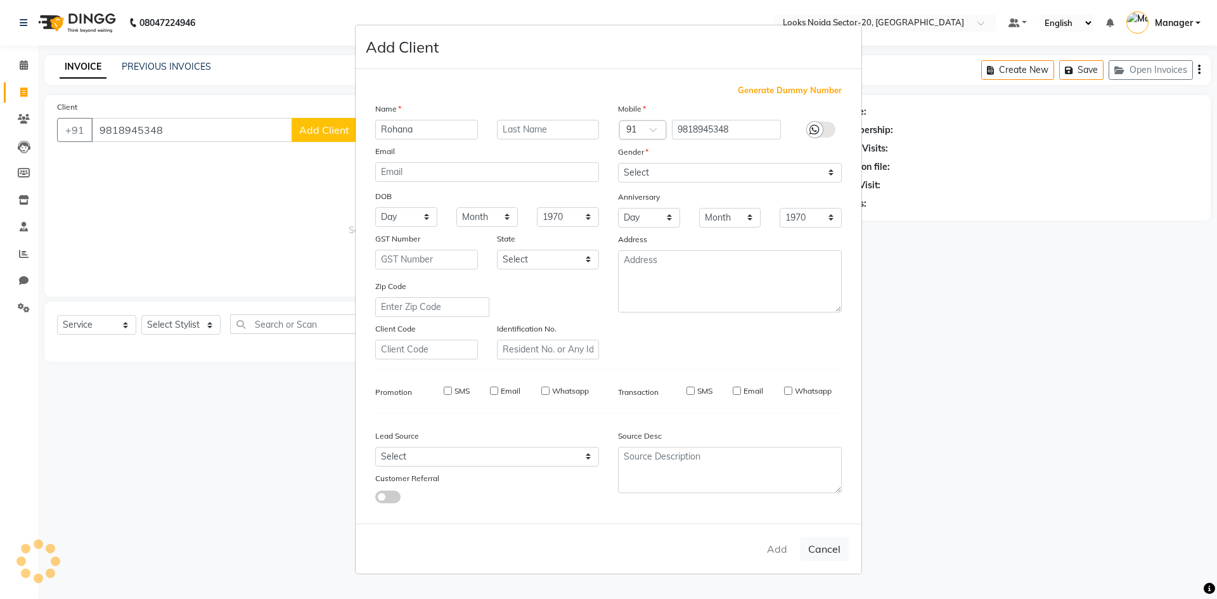
select select
checkbox input "false"
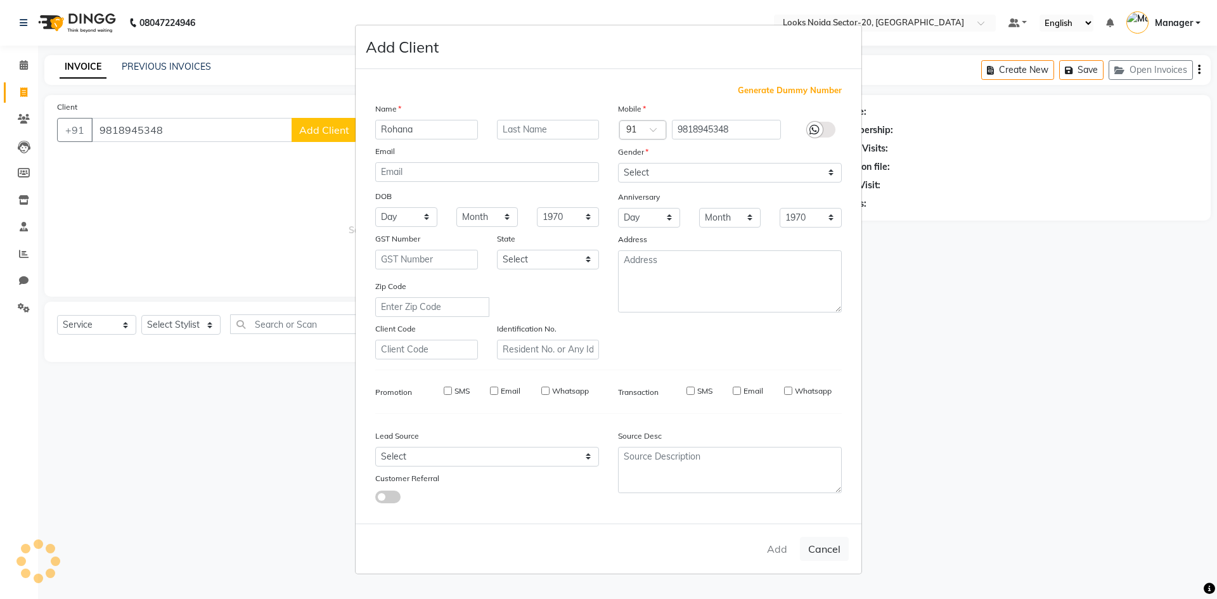
checkbox input "false"
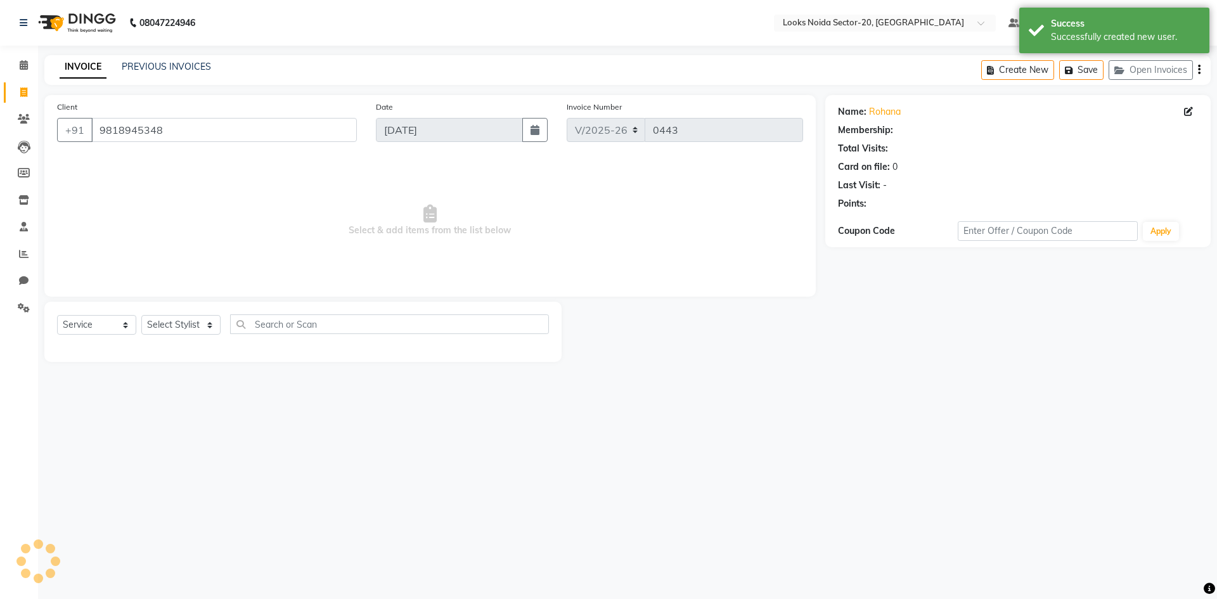
select select "1: Object"
click at [205, 141] on input "9818945348" at bounding box center [224, 130] width 266 height 24
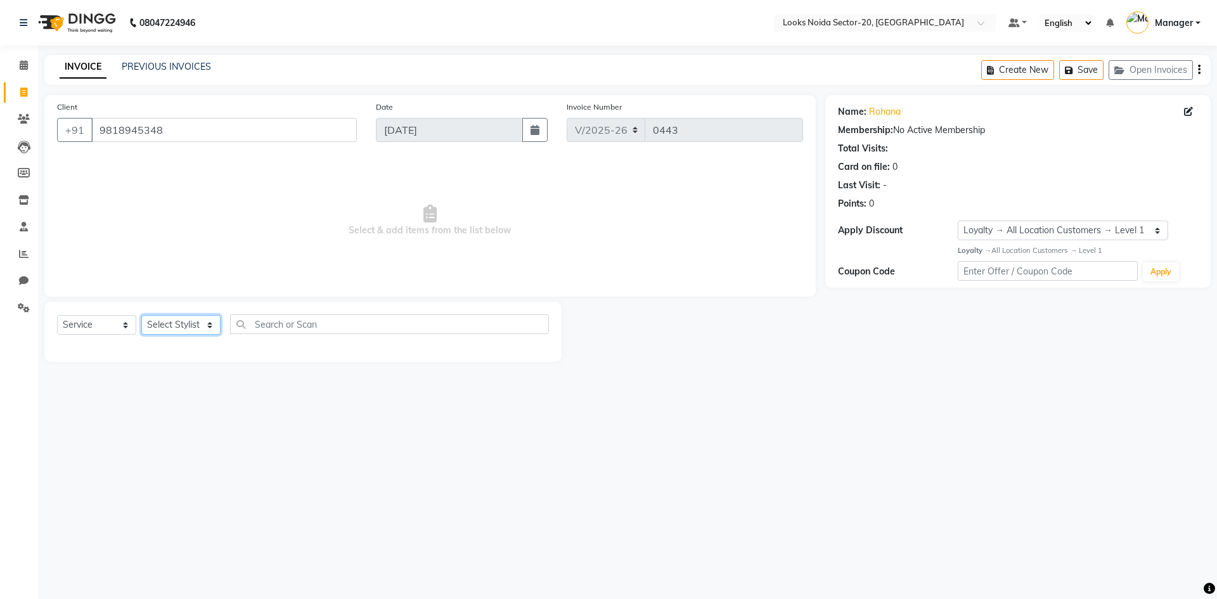
click at [196, 328] on select "Select Stylist [PERSON_NAME] [PERSON_NAME] Amit_pdct Counter_Sales [PERSON_NAME…" at bounding box center [180, 325] width 79 height 20
select select "86761"
click at [141, 315] on select "Select Stylist [PERSON_NAME] [PERSON_NAME] Amit_pdct Counter_Sales [PERSON_NAME…" at bounding box center [180, 325] width 79 height 20
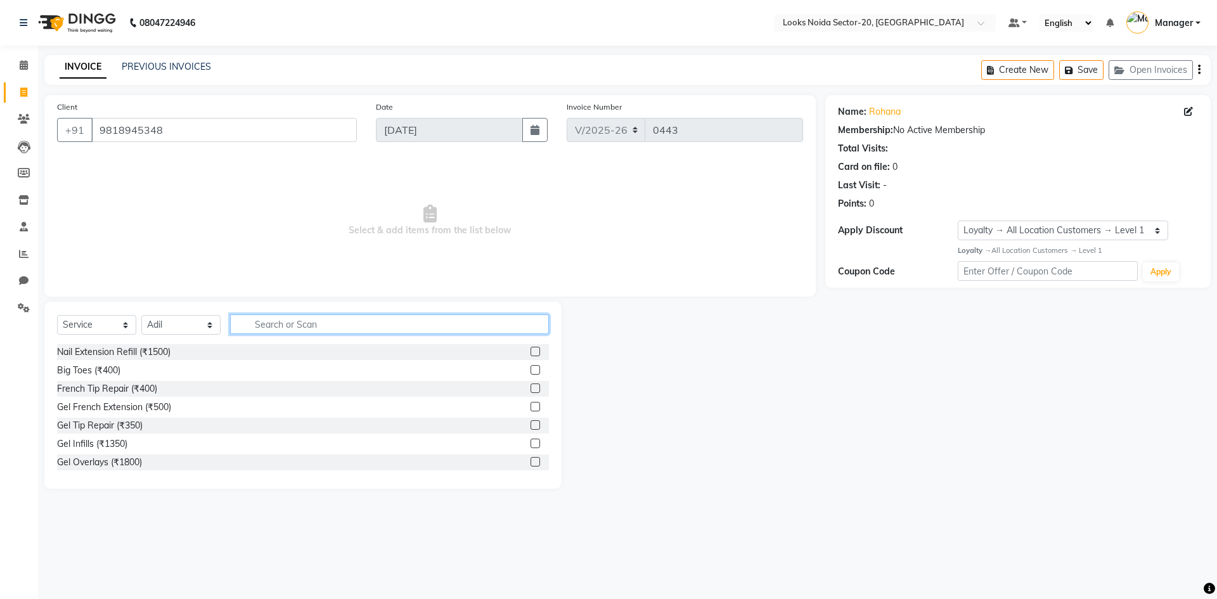
click at [305, 319] on input "text" at bounding box center [389, 324] width 319 height 20
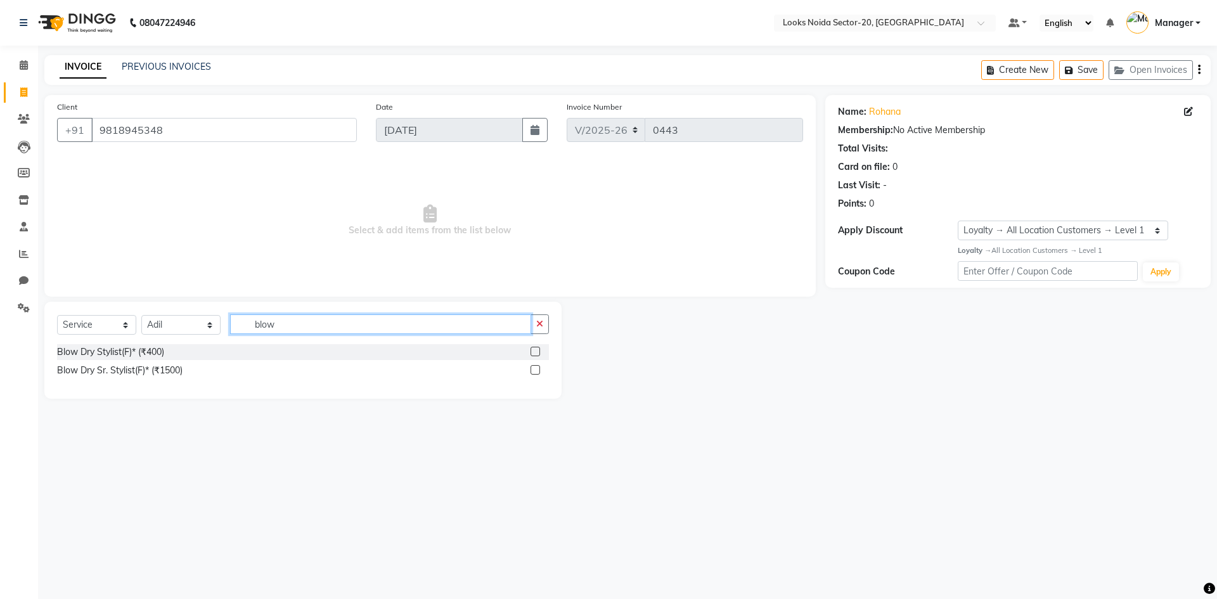
type input "blow"
click at [311, 352] on div "Blow Dry Stylist(F)* (₹400)" at bounding box center [303, 352] width 492 height 16
click at [219, 354] on div "Blow Dry Stylist(F)* (₹400)" at bounding box center [303, 352] width 492 height 16
click at [119, 350] on div "Blow Dry Stylist(F)* (₹400)" at bounding box center [110, 351] width 107 height 13
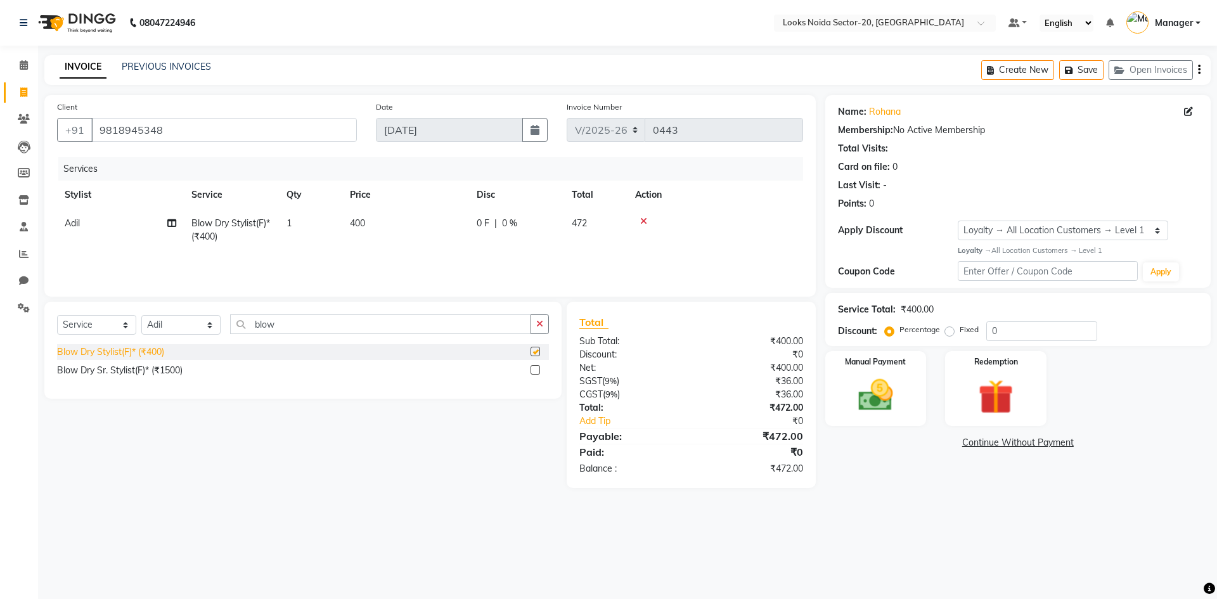
checkbox input "false"
click at [364, 222] on span "400" at bounding box center [357, 222] width 15 height 11
select select "86761"
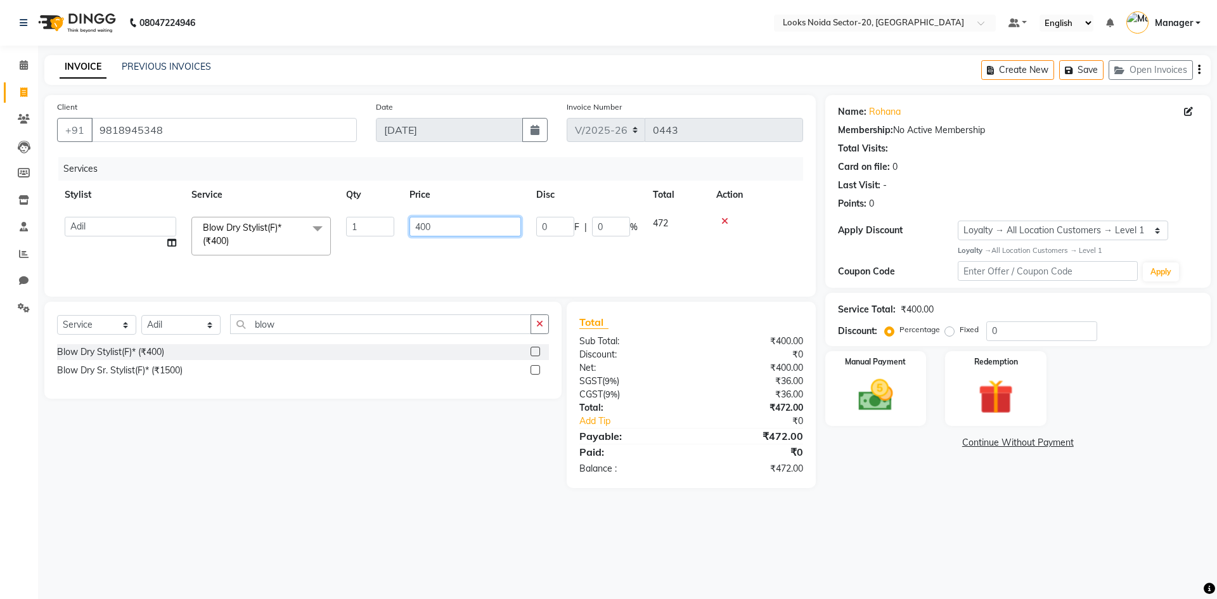
click at [428, 224] on input "400" at bounding box center [465, 227] width 112 height 20
click at [432, 227] on input "400" at bounding box center [465, 227] width 112 height 20
click at [433, 227] on input "400" at bounding box center [465, 227] width 112 height 20
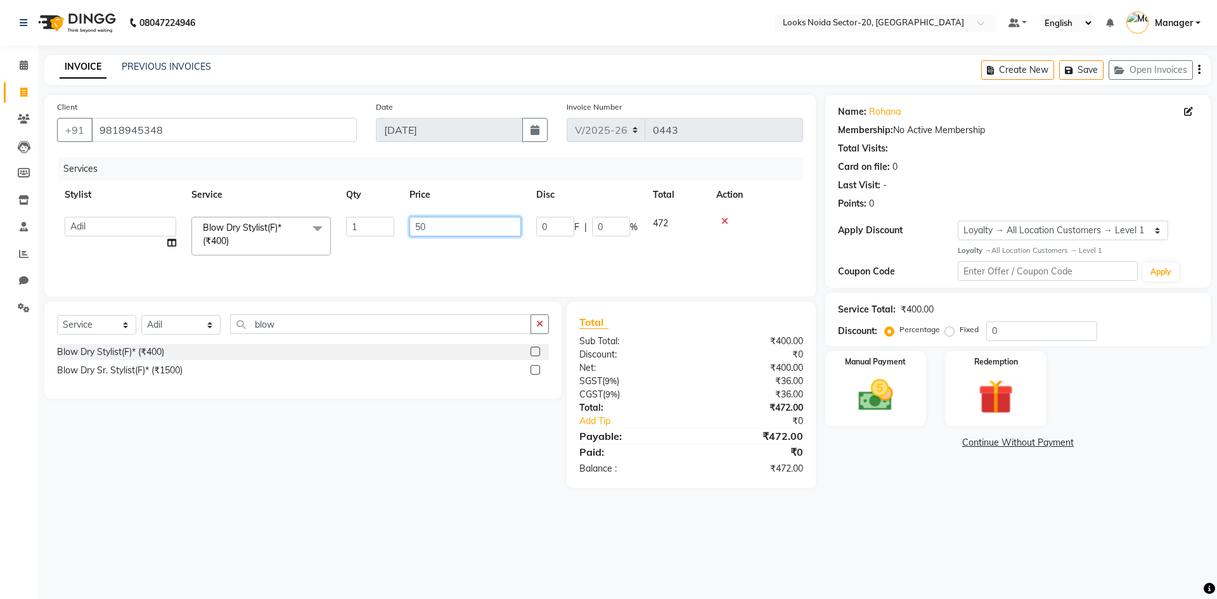
type input "500"
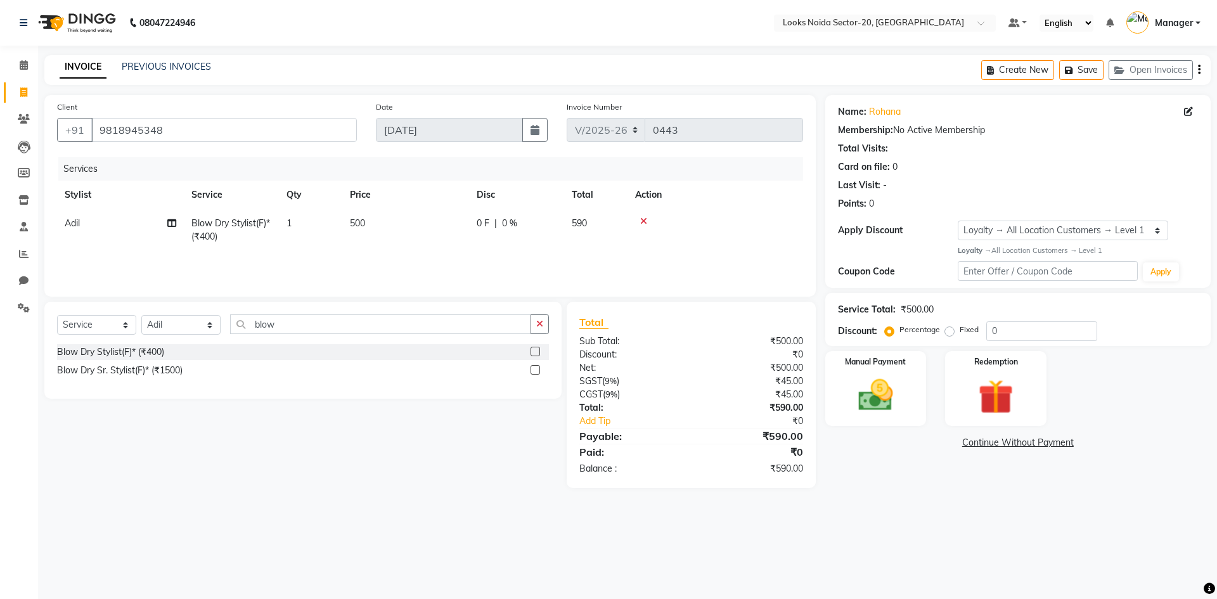
click at [574, 253] on div "Services Stylist Service Qty Price Disc Total Action Adil Blow Dry Stylist(F)* …" at bounding box center [430, 220] width 746 height 127
click at [894, 393] on img at bounding box center [875, 396] width 59 height 42
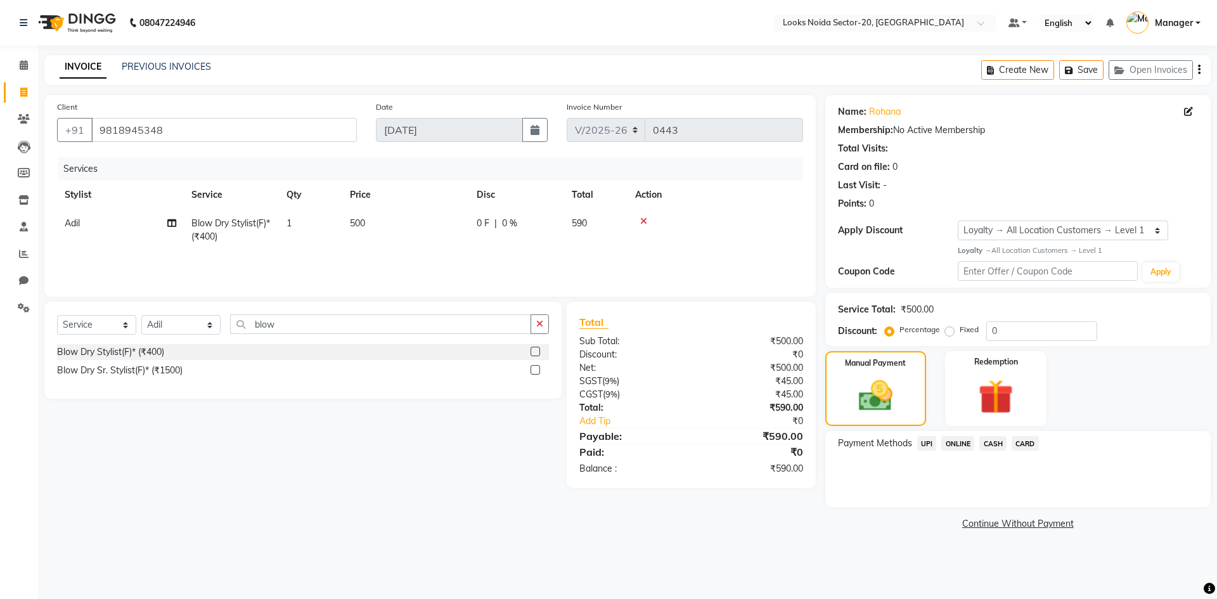
click at [923, 446] on span "UPI" at bounding box center [927, 443] width 20 height 15
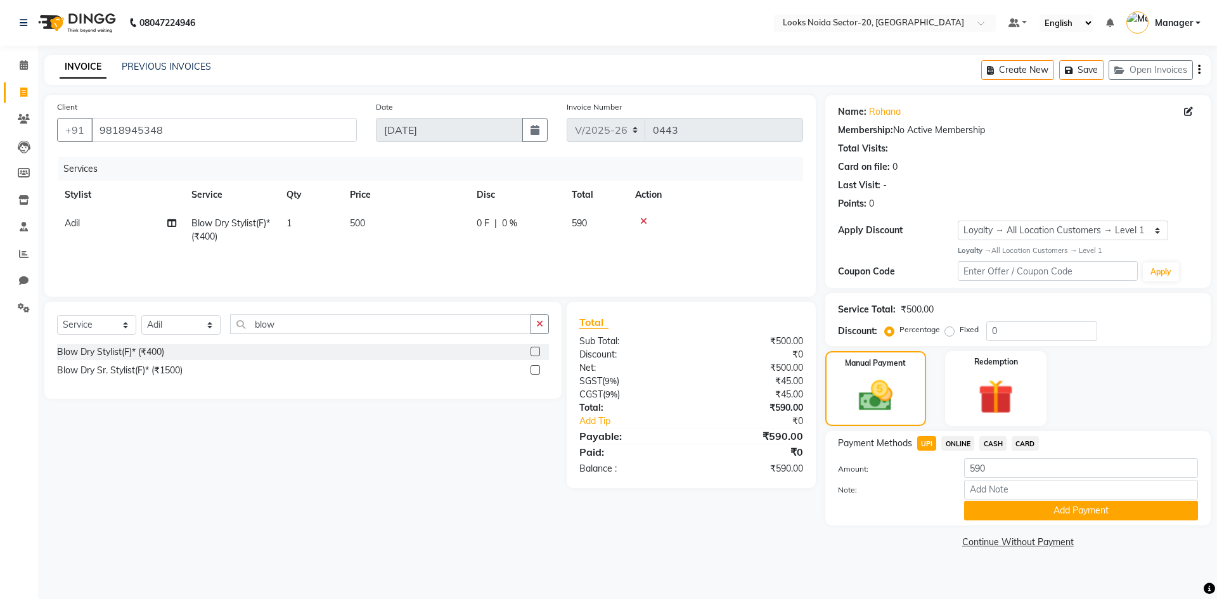
click at [1018, 506] on button "Add Payment" at bounding box center [1081, 511] width 234 height 20
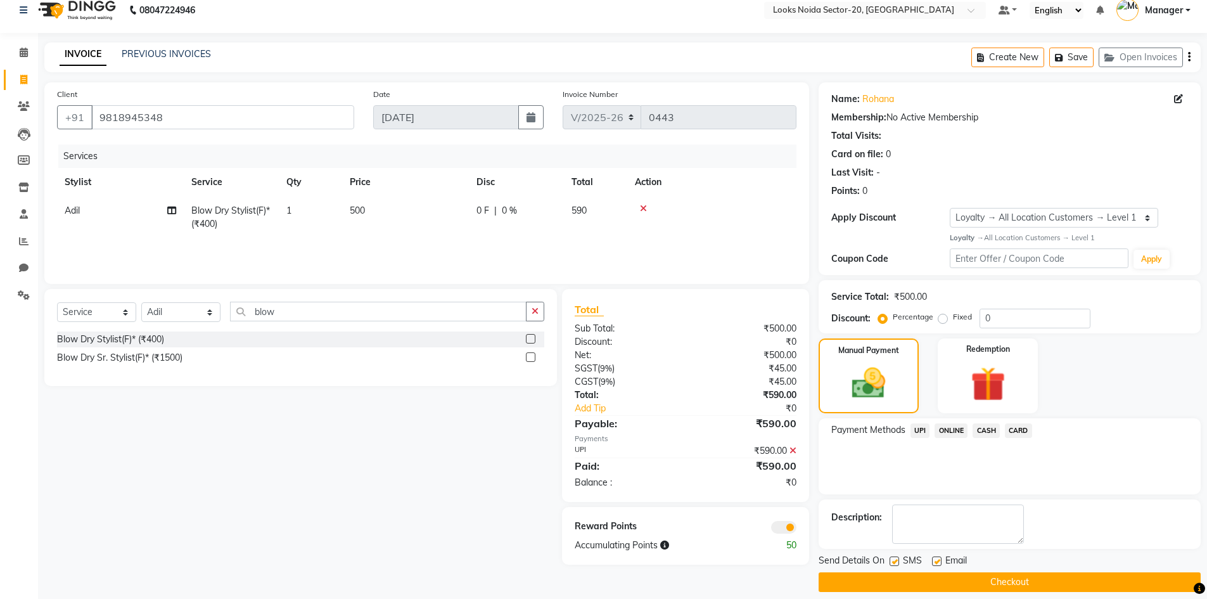
scroll to position [25, 0]
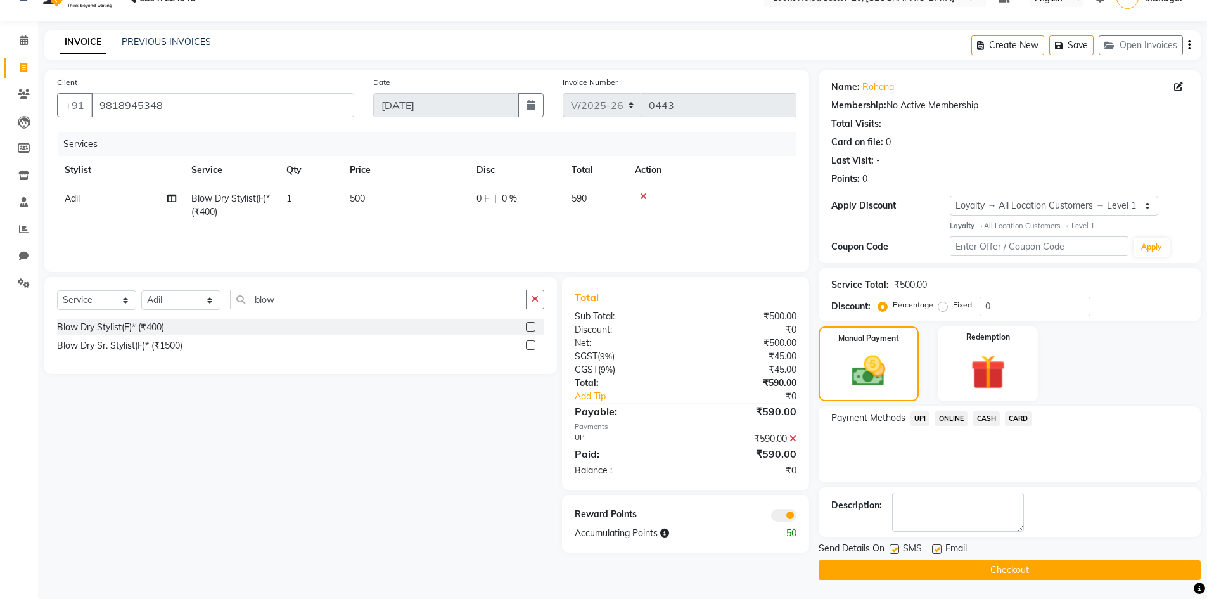
click at [976, 565] on button "Checkout" at bounding box center [1010, 570] width 382 height 20
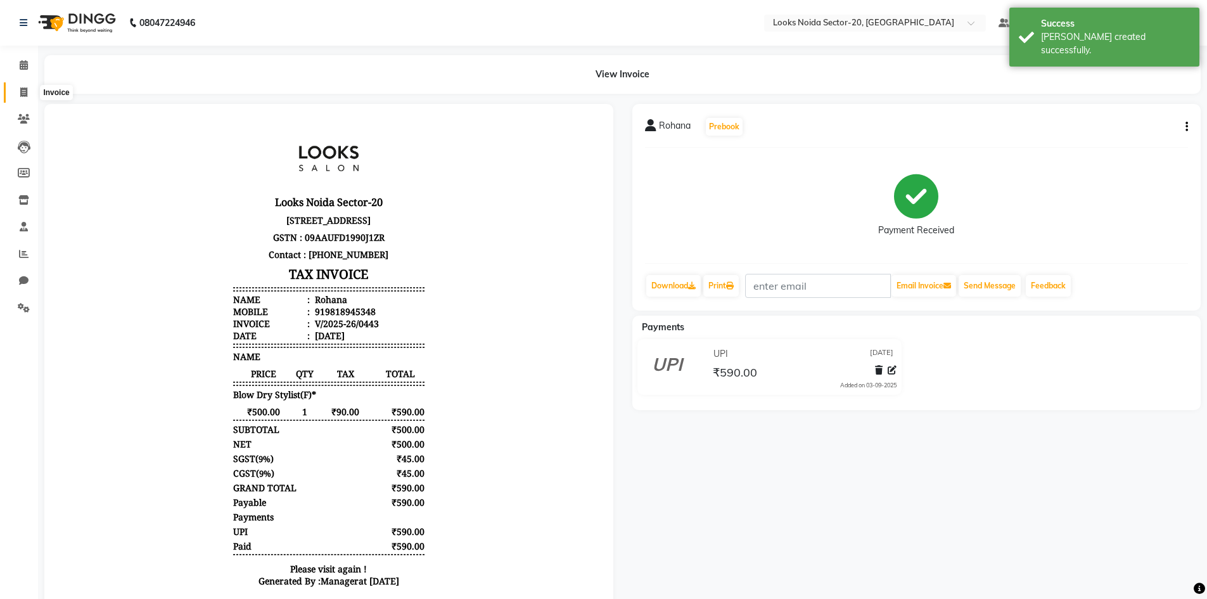
click at [23, 91] on icon at bounding box center [23, 92] width 7 height 10
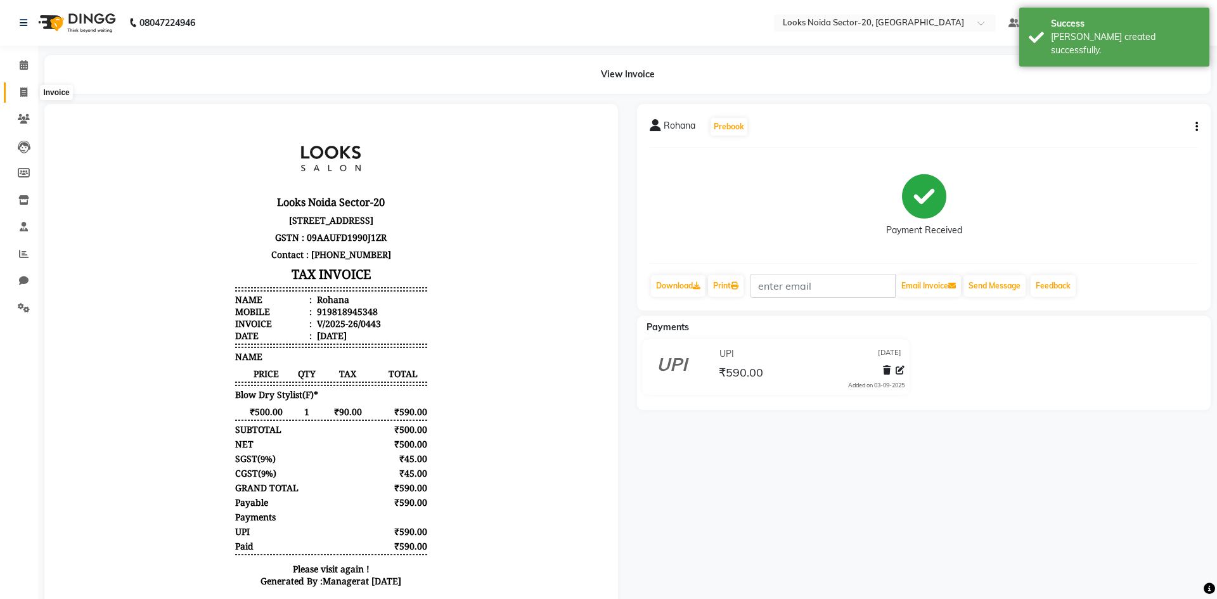
select select "8646"
select select "service"
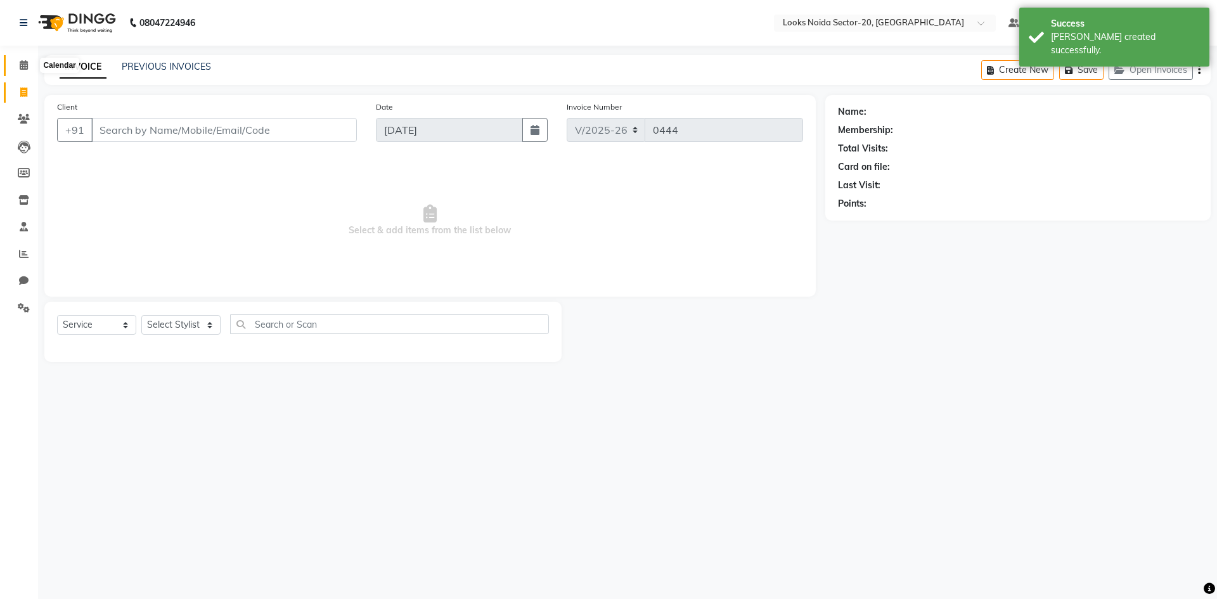
click at [22, 70] on span at bounding box center [24, 65] width 22 height 15
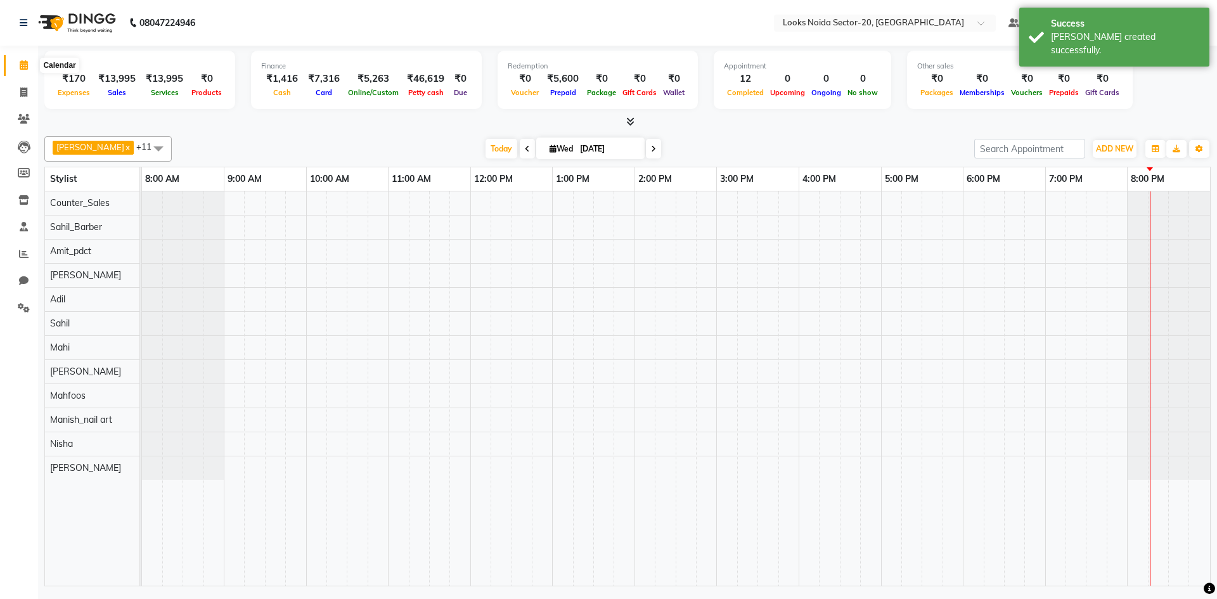
click at [21, 68] on icon at bounding box center [24, 65] width 8 height 10
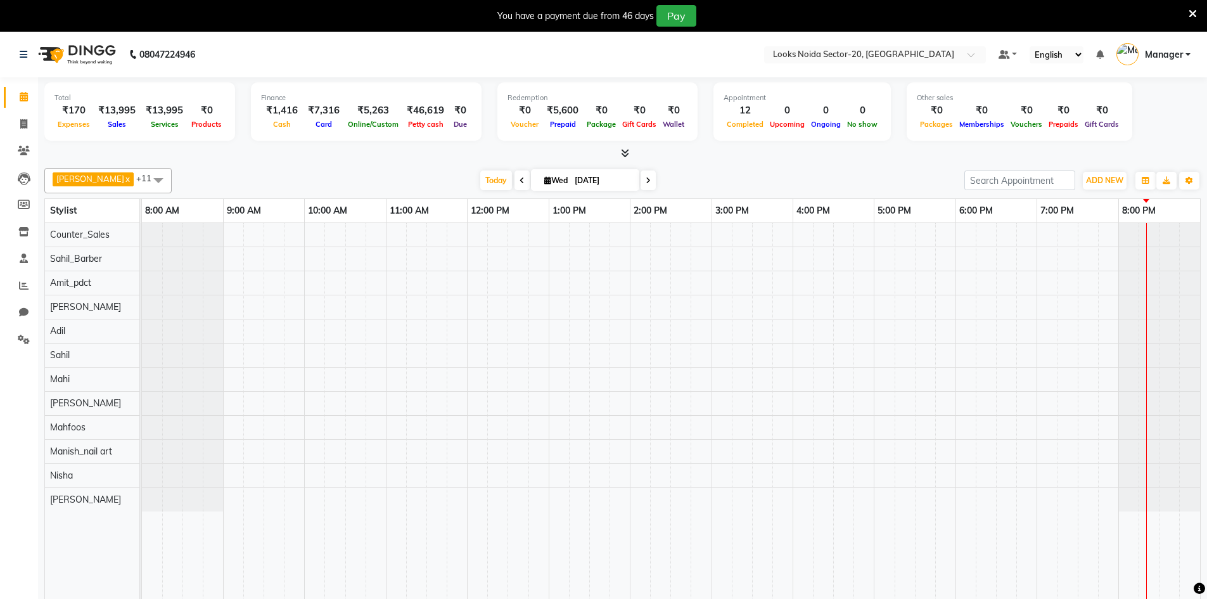
click at [373, 117] on div "₹5,263" at bounding box center [373, 110] width 57 height 15
click at [1195, 16] on icon at bounding box center [1193, 13] width 8 height 11
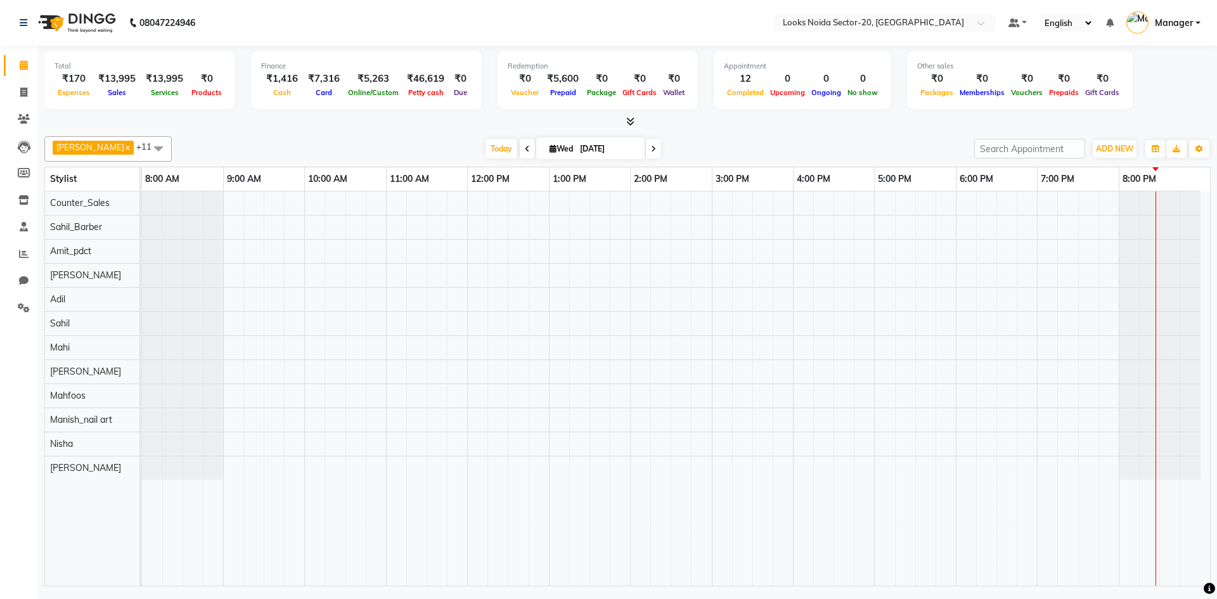
drag, startPoint x: 739, startPoint y: 120, endPoint x: 732, endPoint y: 120, distance: 7.0
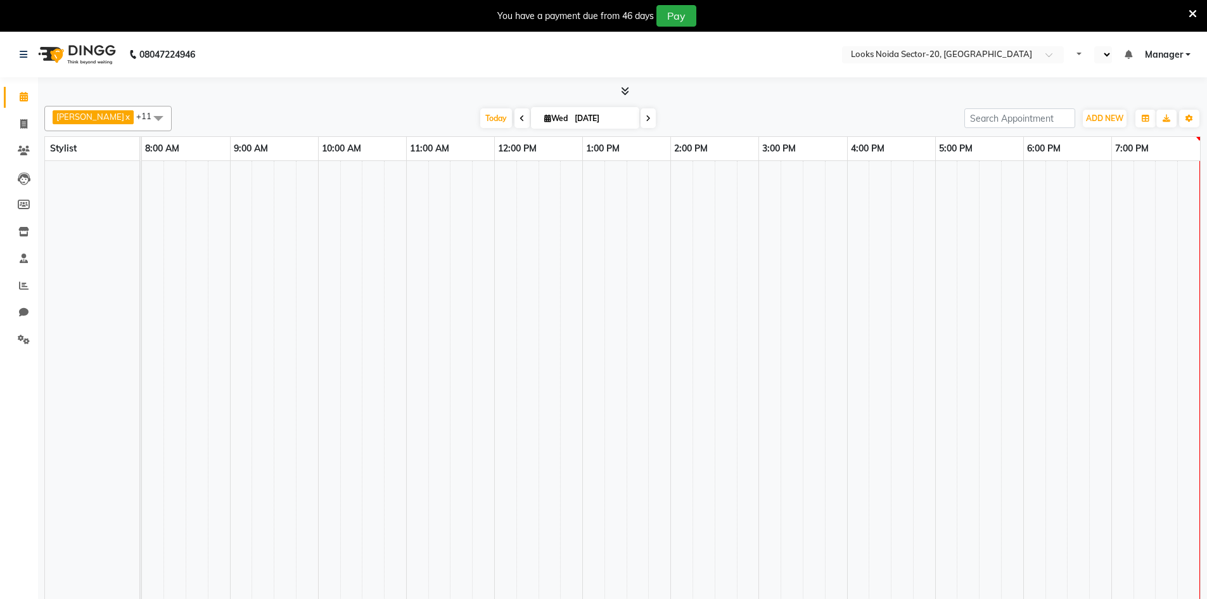
select select "en"
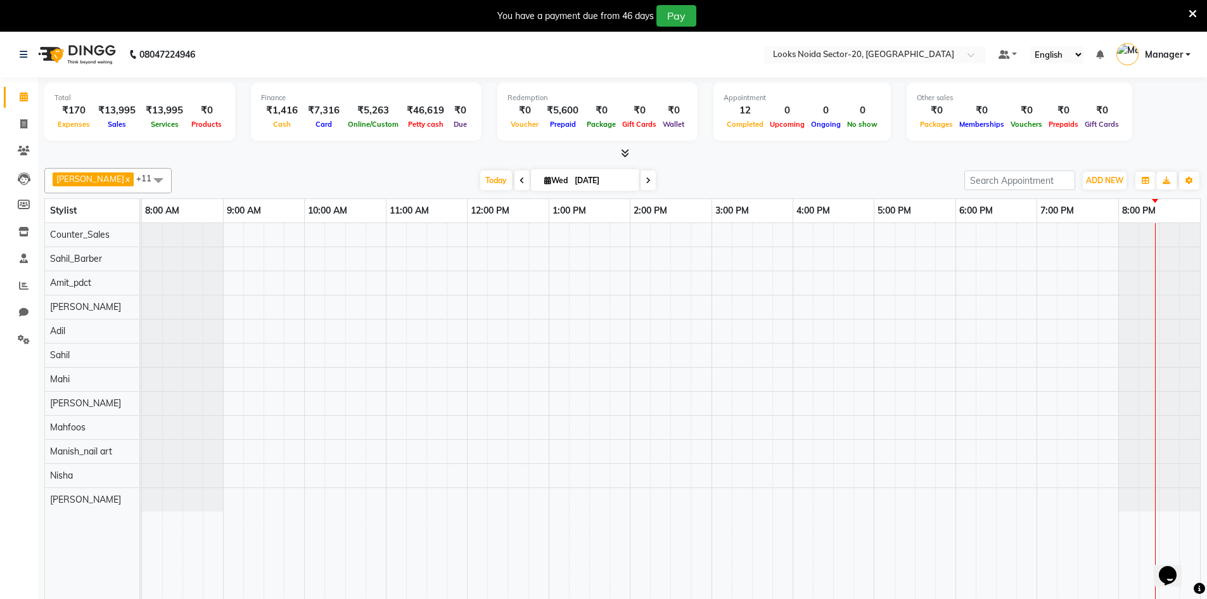
click at [1192, 16] on icon at bounding box center [1193, 13] width 8 height 11
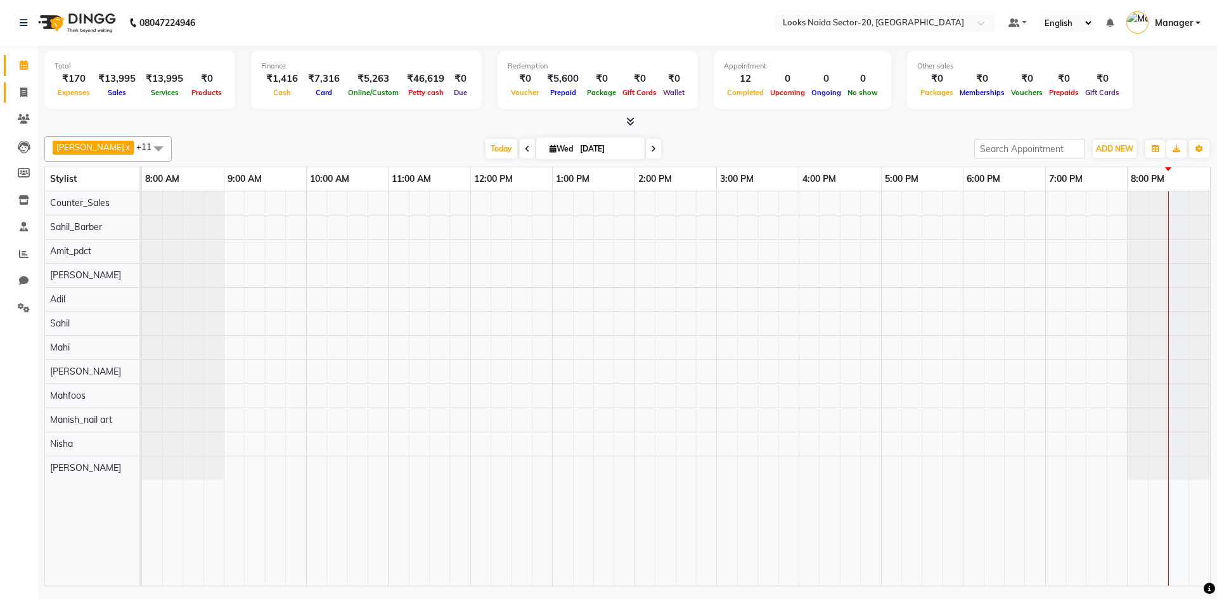
click at [25, 100] on link "Invoice" at bounding box center [19, 92] width 30 height 21
select select "service"
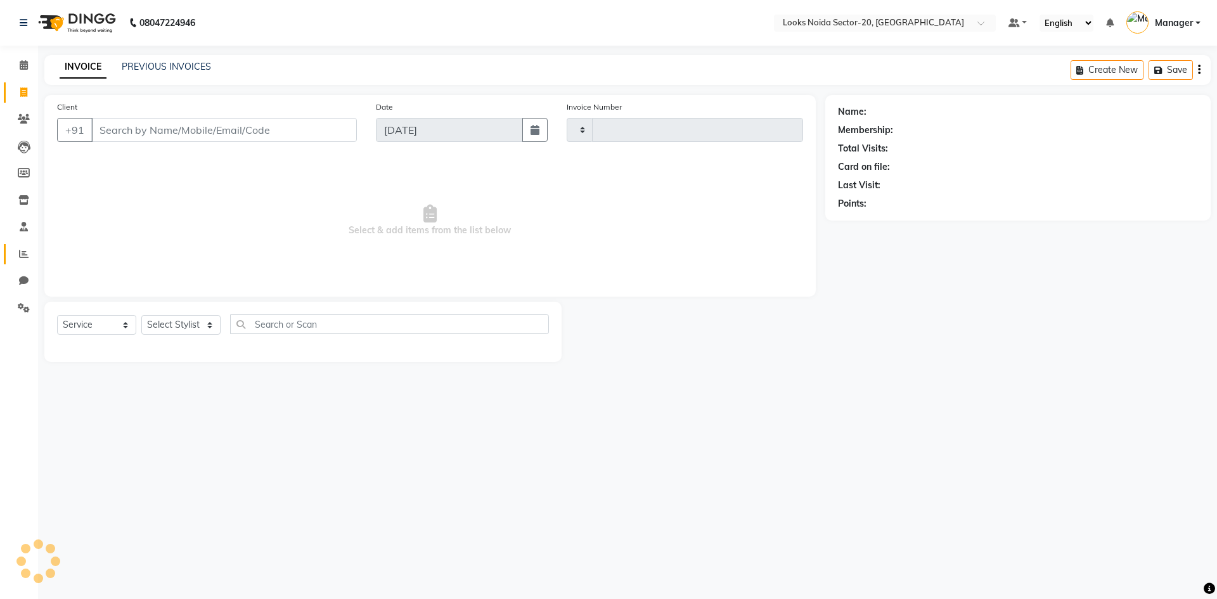
type input "0444"
select select "8646"
click at [21, 255] on icon at bounding box center [24, 254] width 10 height 10
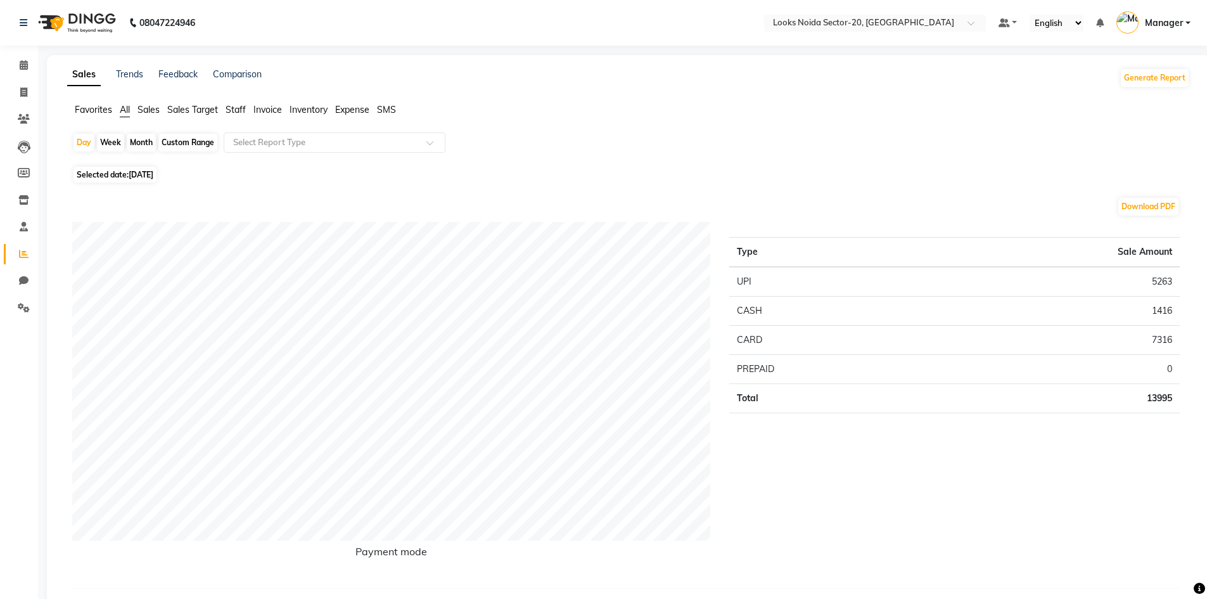
click at [200, 113] on span "Sales Target" at bounding box center [192, 109] width 51 height 11
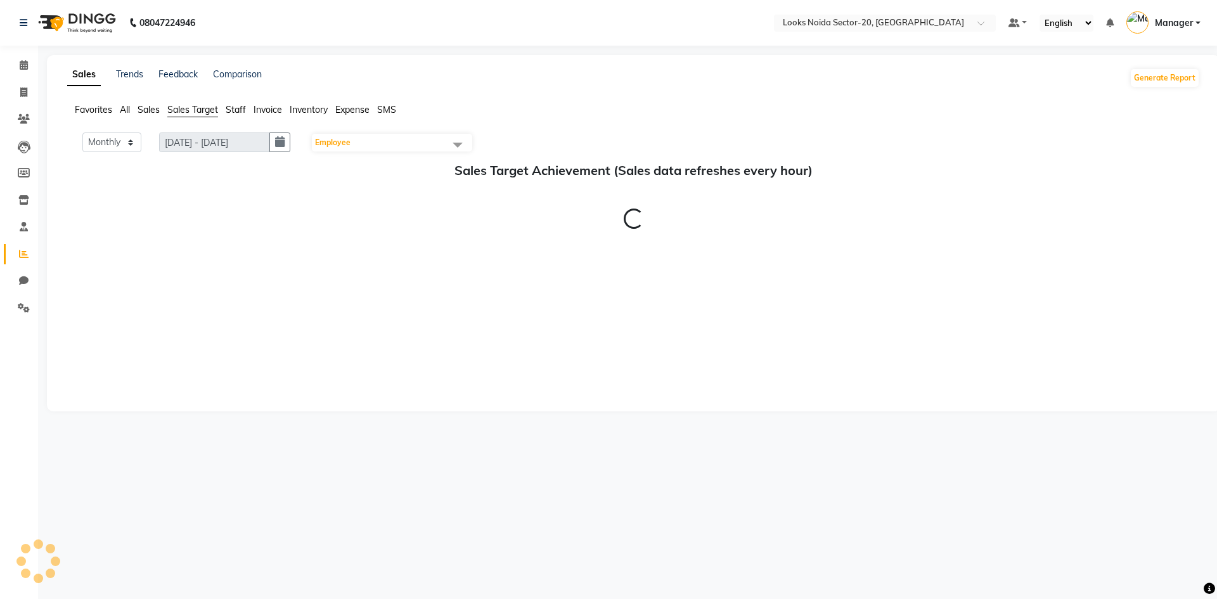
click at [236, 106] on span "Staff" at bounding box center [236, 109] width 20 height 11
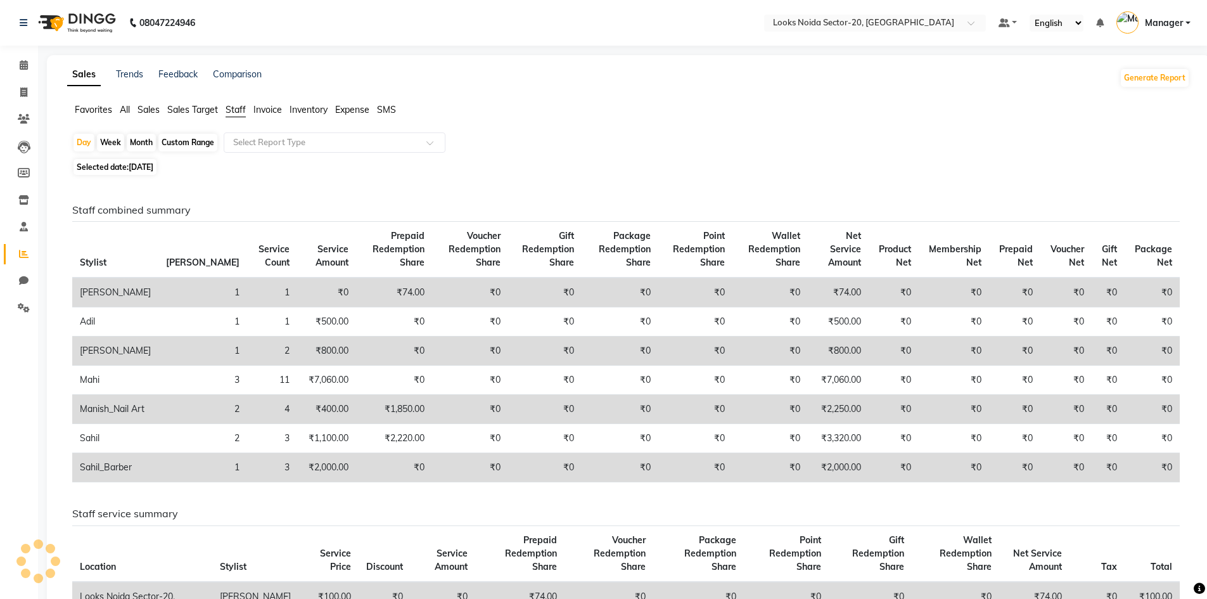
click at [151, 103] on div "Sales Trends Feedback Comparison Generate Report Favorites All Sales Sales Targ…" at bounding box center [629, 506] width 1164 height 903
click at [150, 112] on span "Sales" at bounding box center [149, 109] width 22 height 11
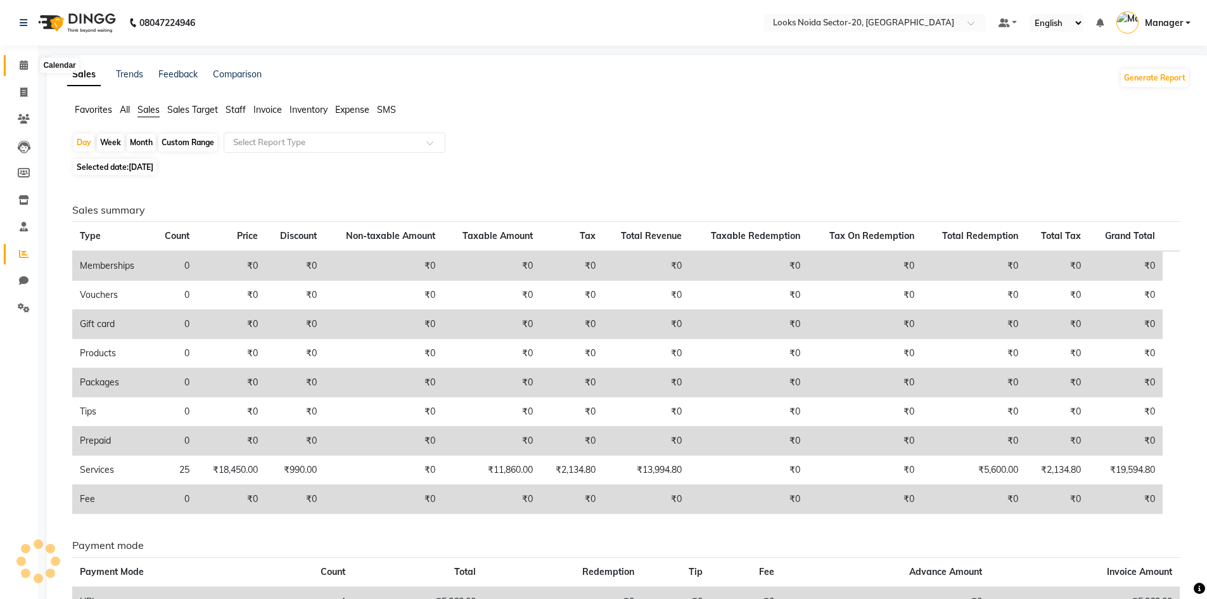
click at [25, 65] on icon at bounding box center [24, 65] width 8 height 10
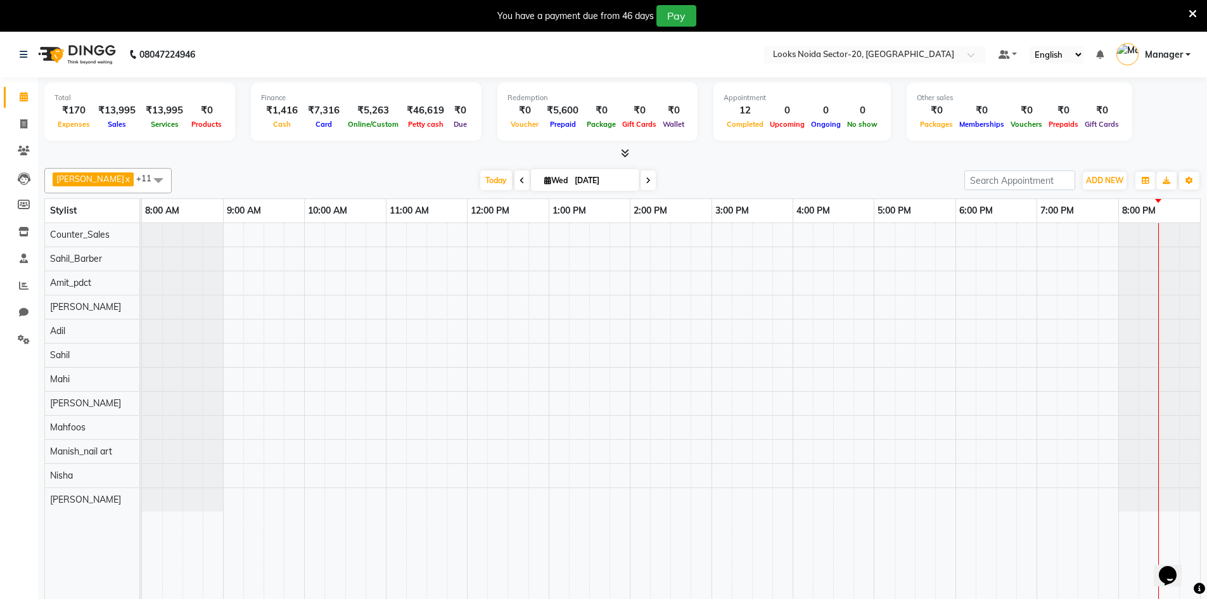
click at [1197, 15] on icon at bounding box center [1193, 13] width 8 height 11
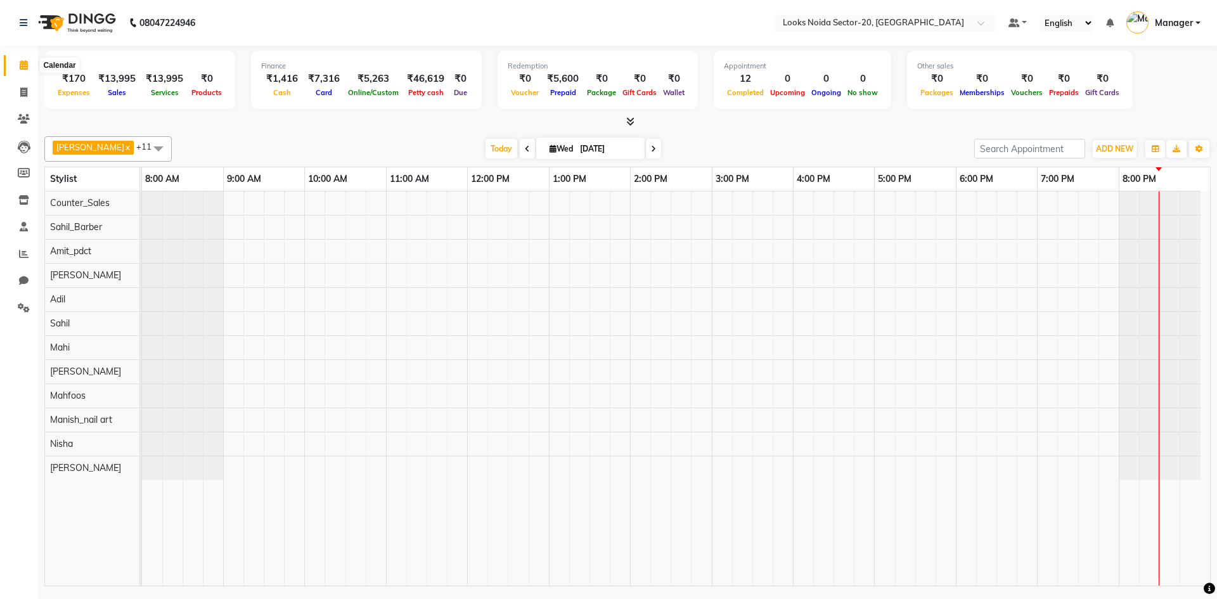
click at [29, 63] on span at bounding box center [24, 65] width 22 height 15
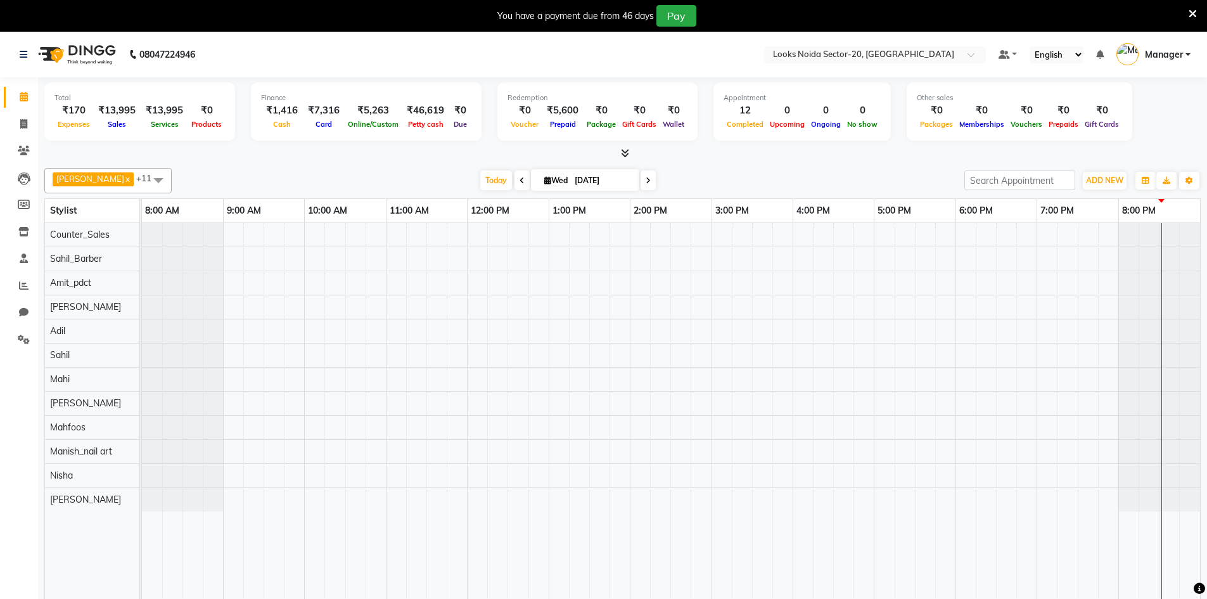
click at [1192, 13] on icon at bounding box center [1193, 13] width 8 height 11
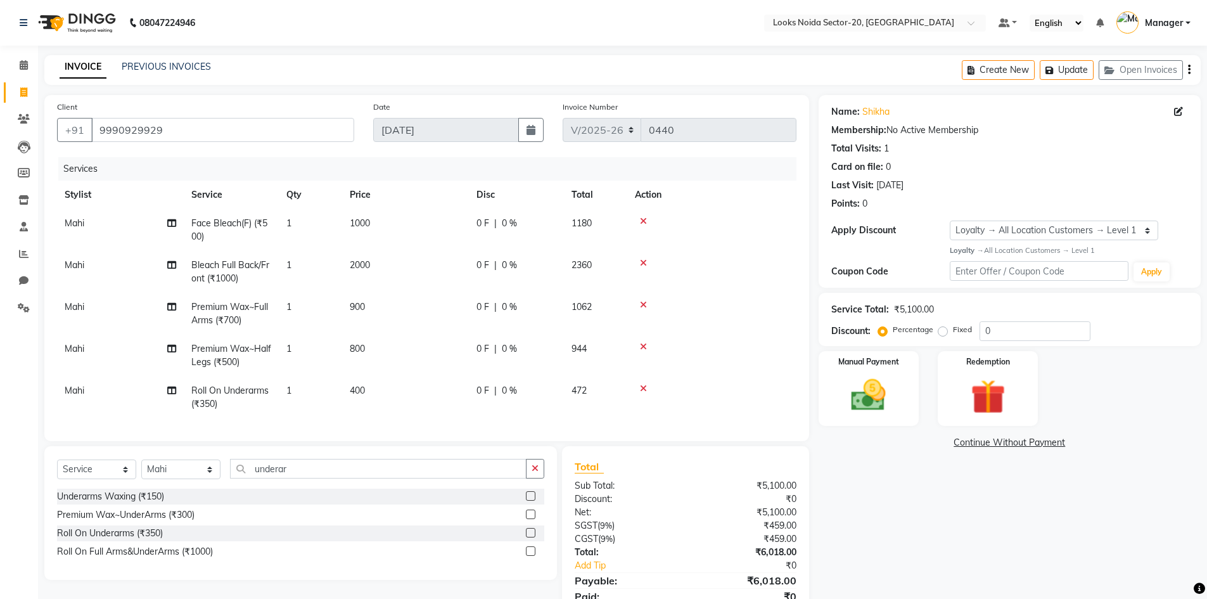
select select "8646"
select select "service"
select select "86763"
select select "1: Object"
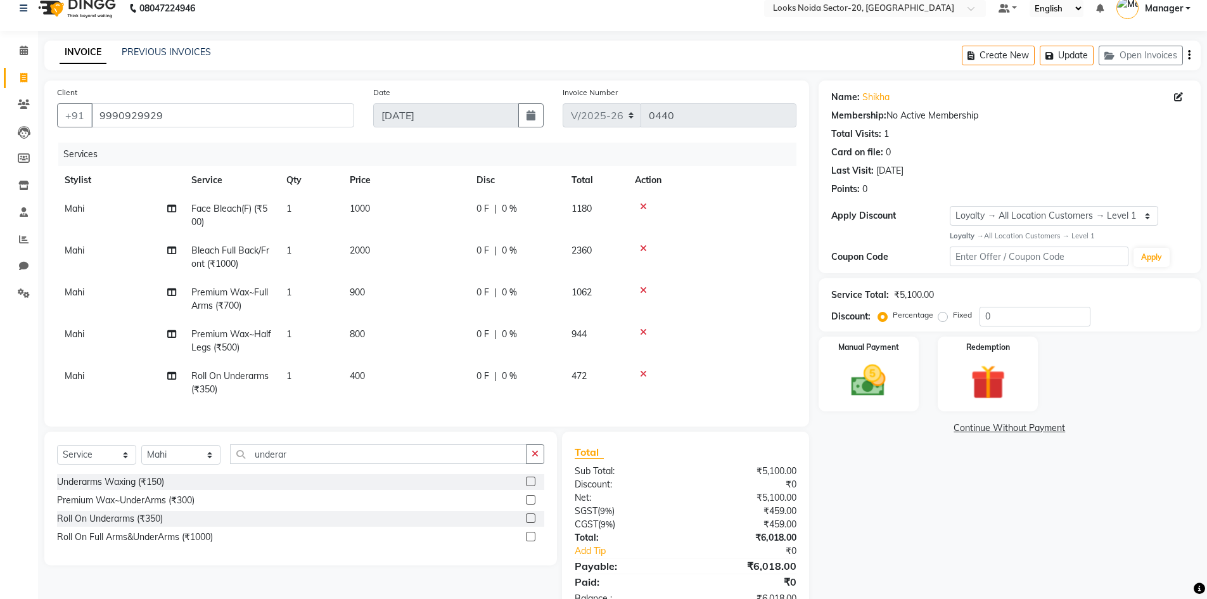
scroll to position [62, 0]
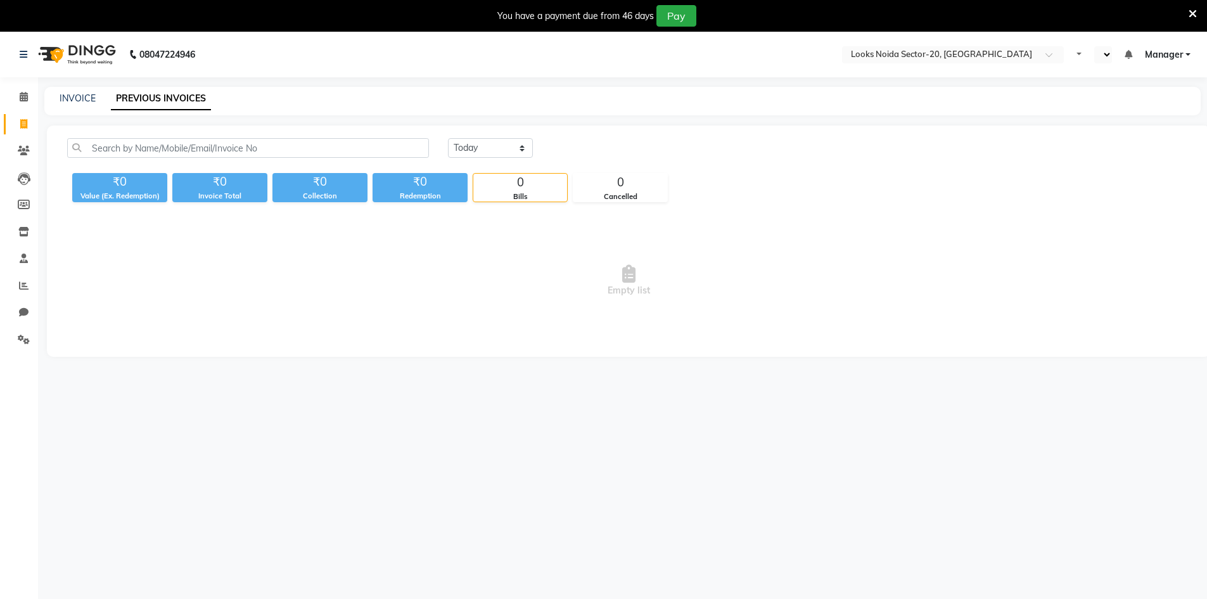
select select "en"
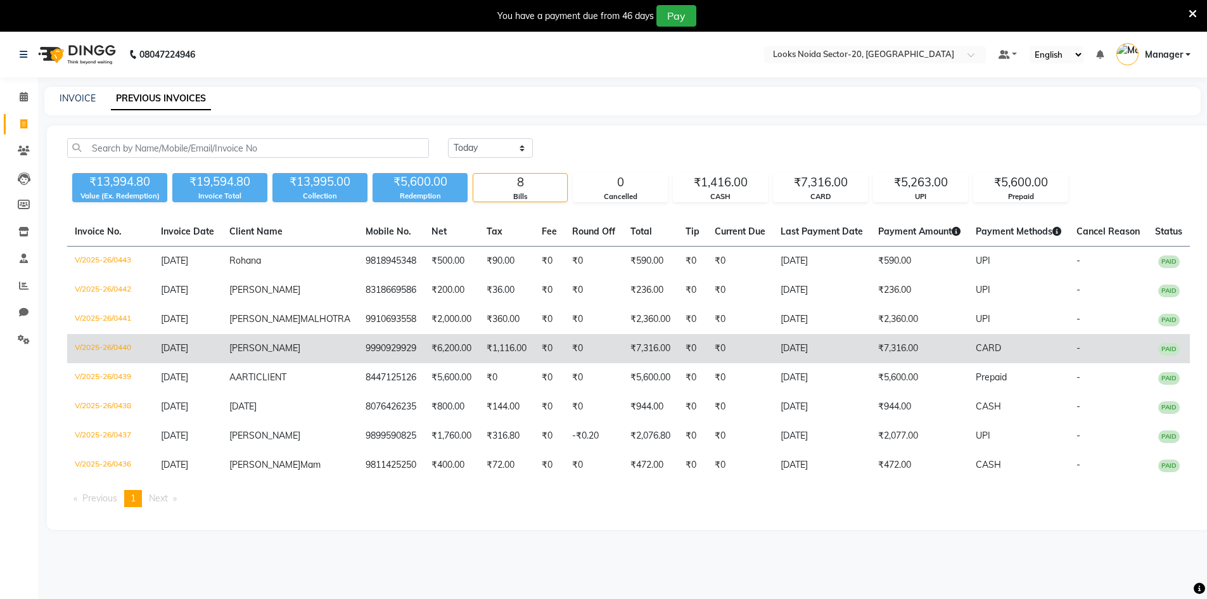
click at [486, 357] on td "₹1,116.00" at bounding box center [506, 348] width 55 height 29
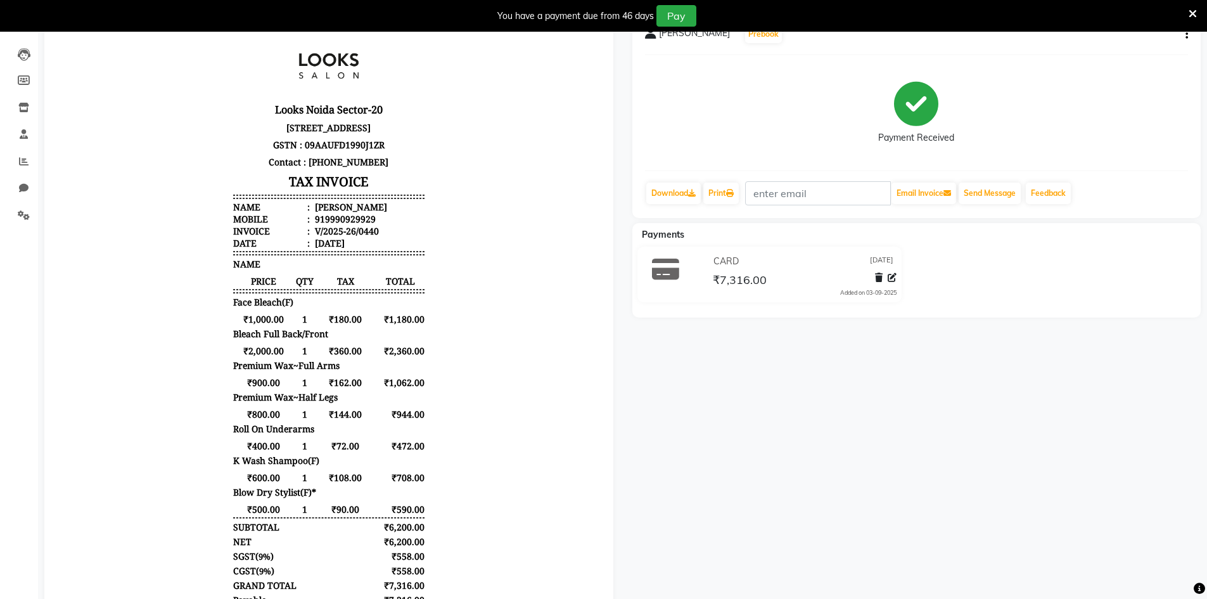
scroll to position [169, 0]
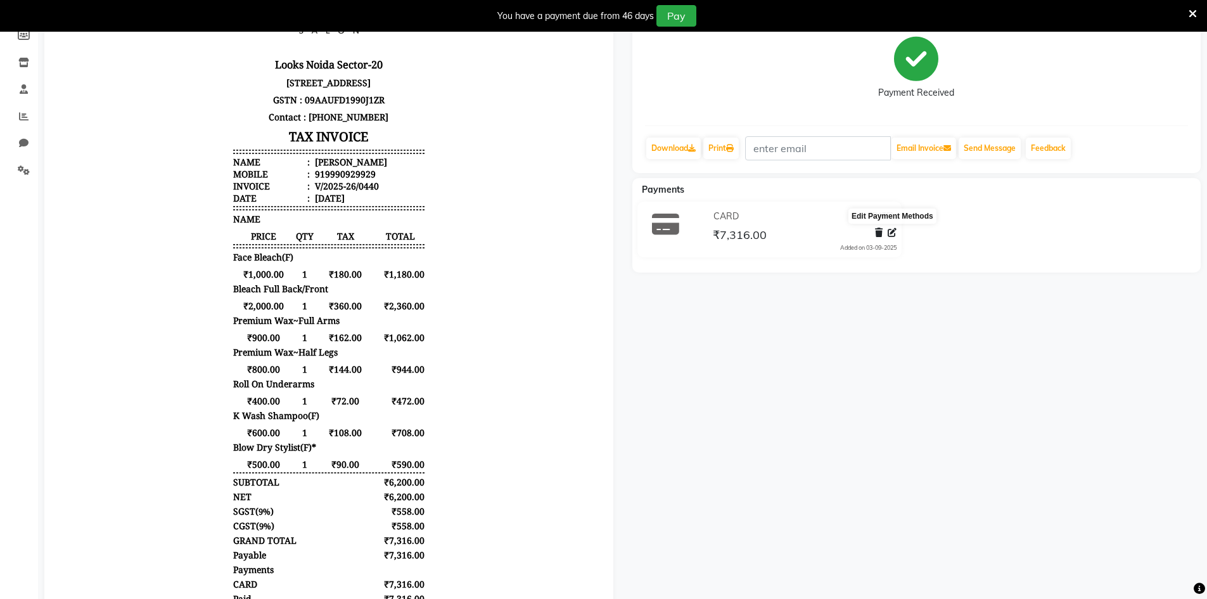
click at [894, 234] on icon at bounding box center [892, 232] width 9 height 9
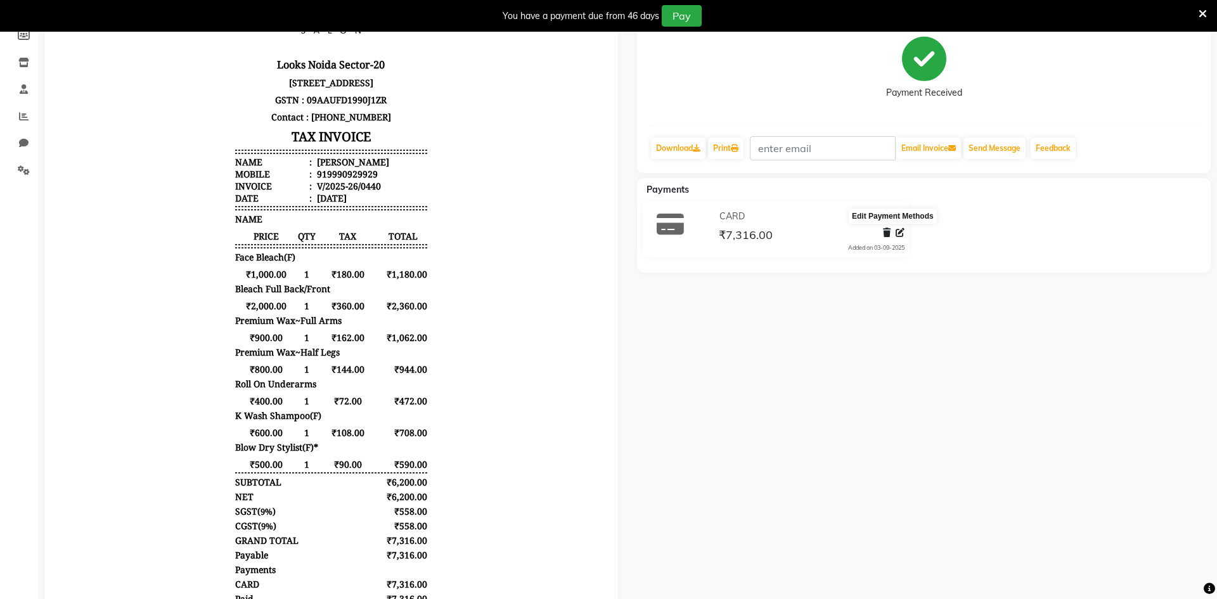
select select "2"
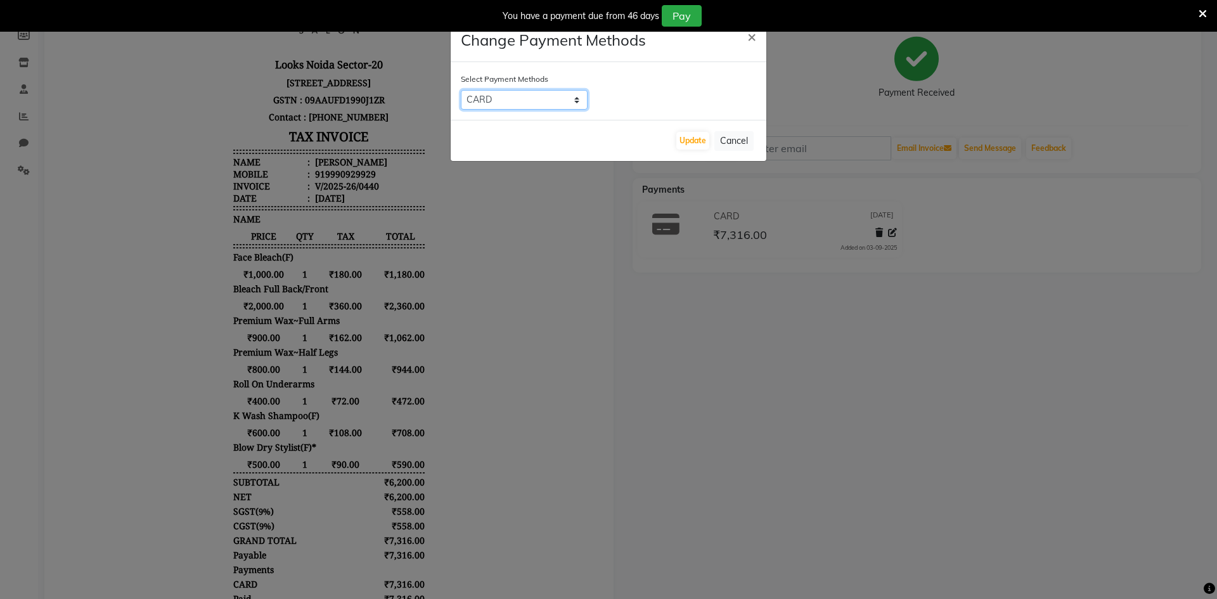
click at [572, 103] on select "UPI ONLINE CASH CARD" at bounding box center [524, 100] width 127 height 20
click at [461, 90] on select "UPI ONLINE CASH CARD" at bounding box center [524, 100] width 127 height 20
click at [545, 218] on ngb-modal-window "Change Payment Methods × Select Payment Methods UPI ONLINE CASH CARD Update Can…" at bounding box center [608, 299] width 1217 height 599
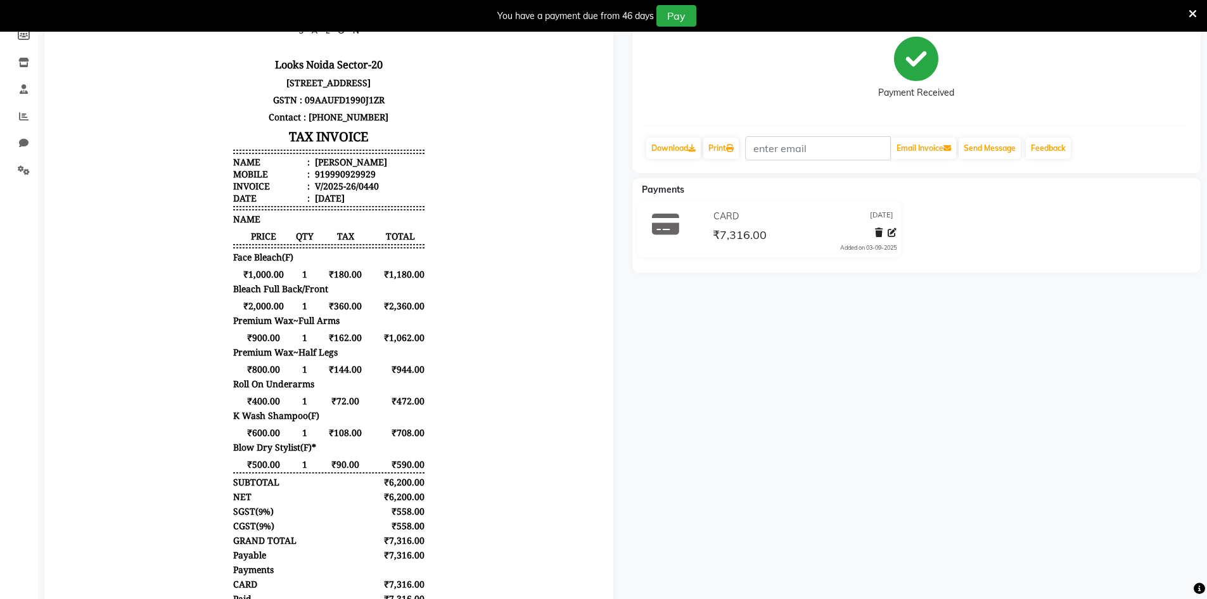
click at [1195, 11] on icon at bounding box center [1193, 13] width 8 height 11
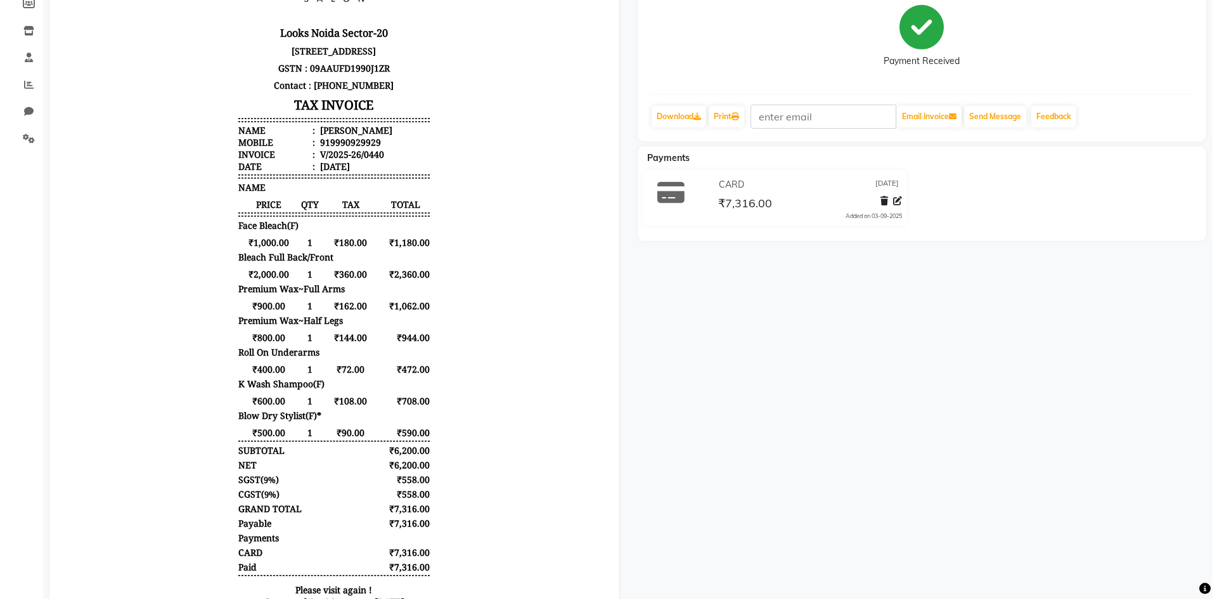
scroll to position [0, 0]
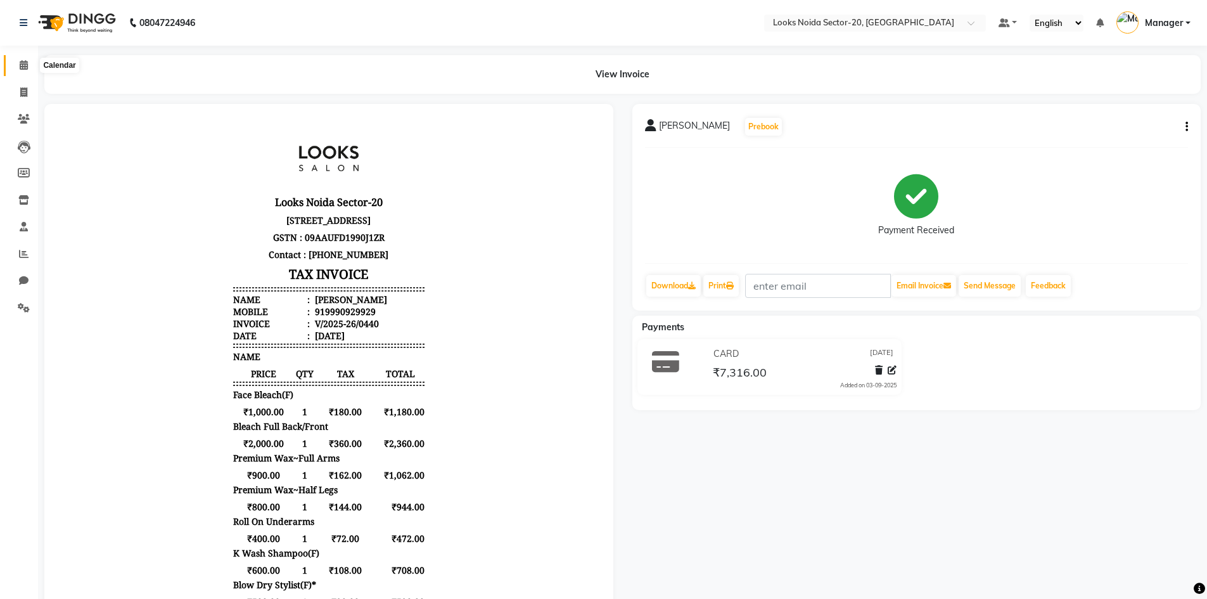
click at [28, 61] on icon at bounding box center [24, 65] width 8 height 10
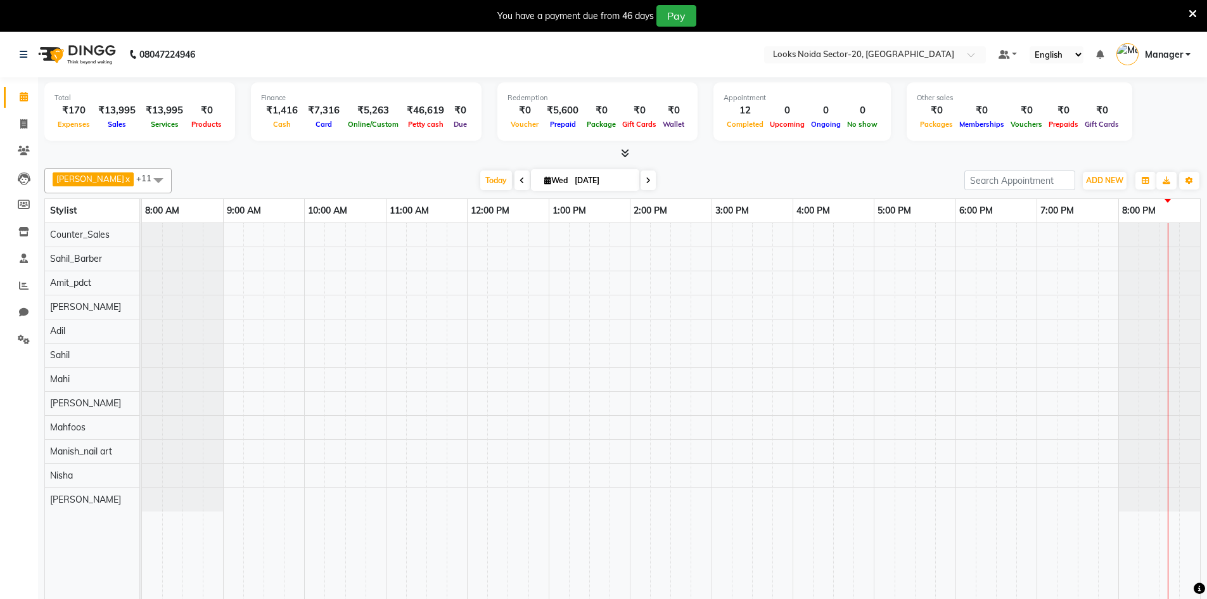
click at [1199, 16] on div "You have a payment due from 46 days Pay" at bounding box center [603, 16] width 1207 height 32
click at [1196, 15] on icon at bounding box center [1193, 13] width 8 height 11
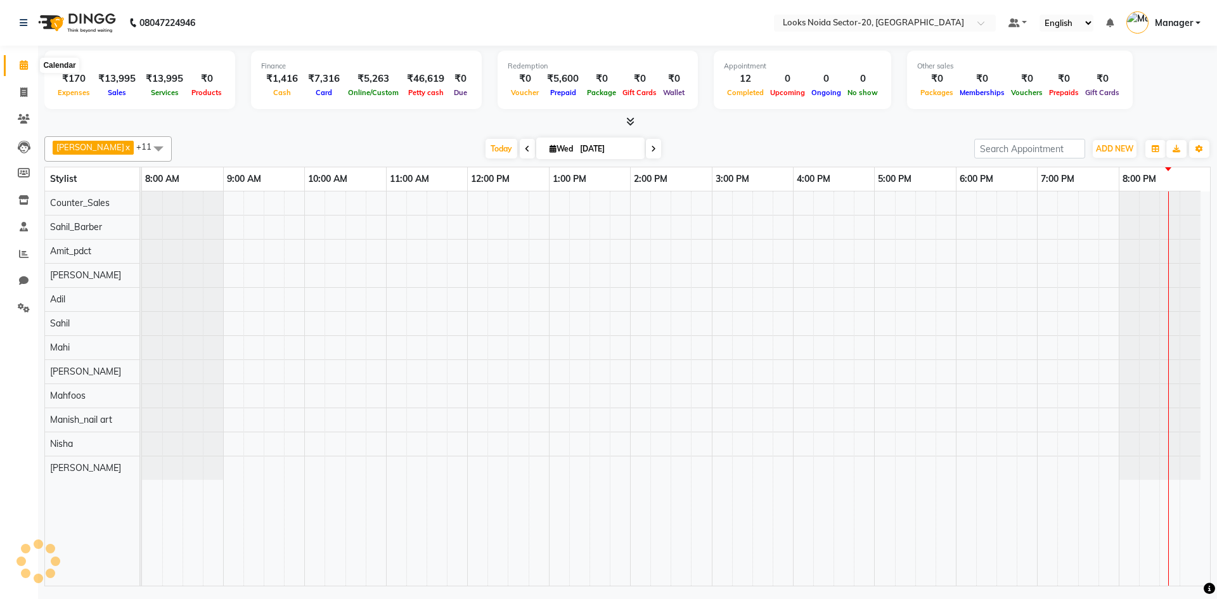
click at [21, 63] on icon at bounding box center [24, 65] width 8 height 10
drag, startPoint x: 37, startPoint y: 61, endPoint x: 29, endPoint y: 64, distance: 9.2
click at [23, 65] on icon at bounding box center [24, 65] width 8 height 10
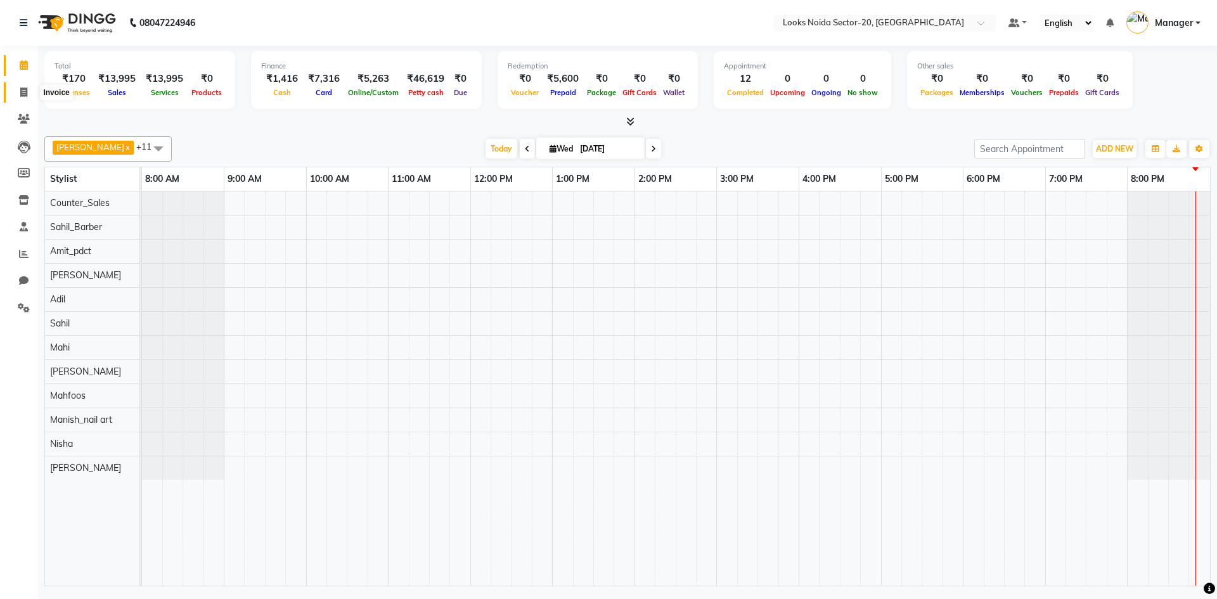
click at [22, 87] on span at bounding box center [24, 93] width 22 height 15
select select "service"
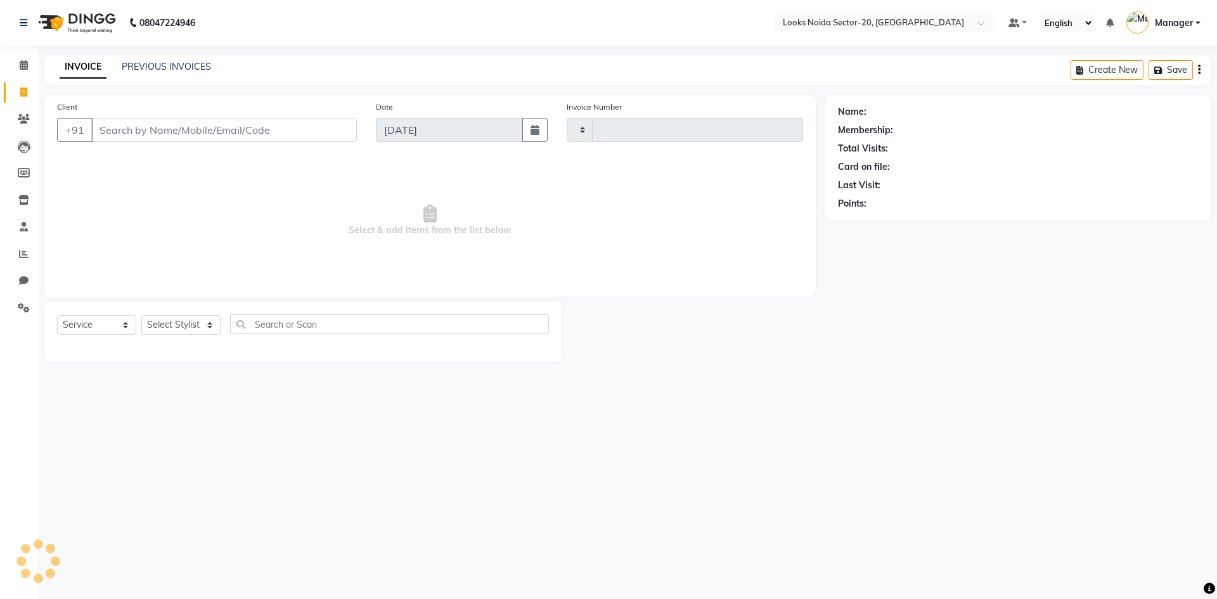
type input "0444"
select select "8646"
click at [188, 127] on input "Client" at bounding box center [224, 130] width 266 height 24
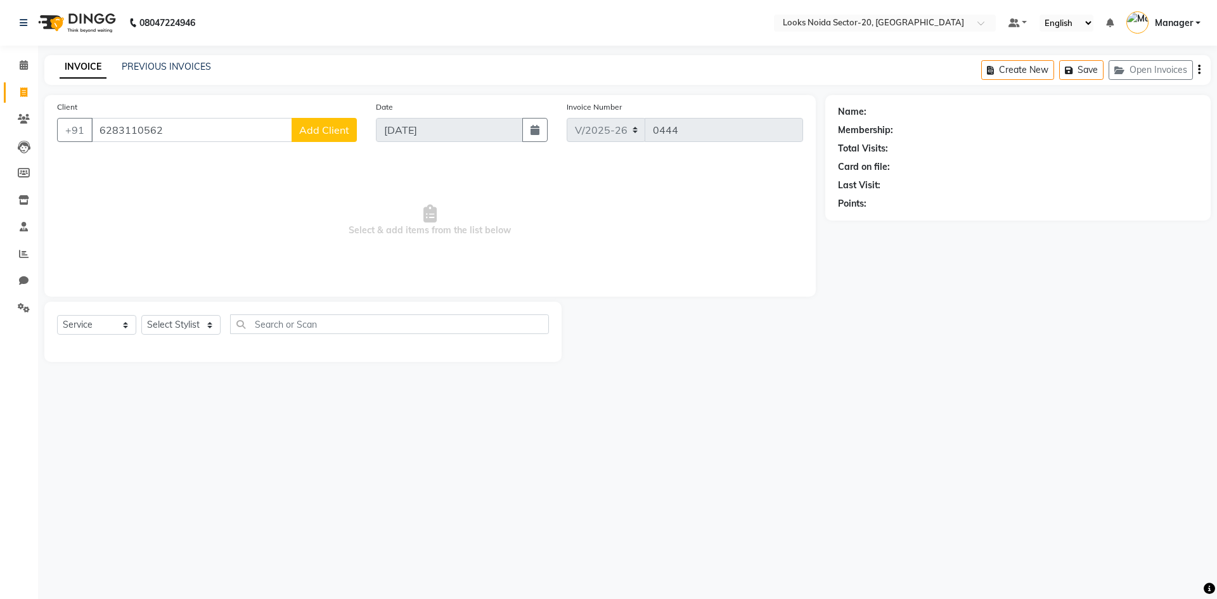
type input "6283110562"
click at [340, 120] on button "Add Client" at bounding box center [324, 130] width 65 height 24
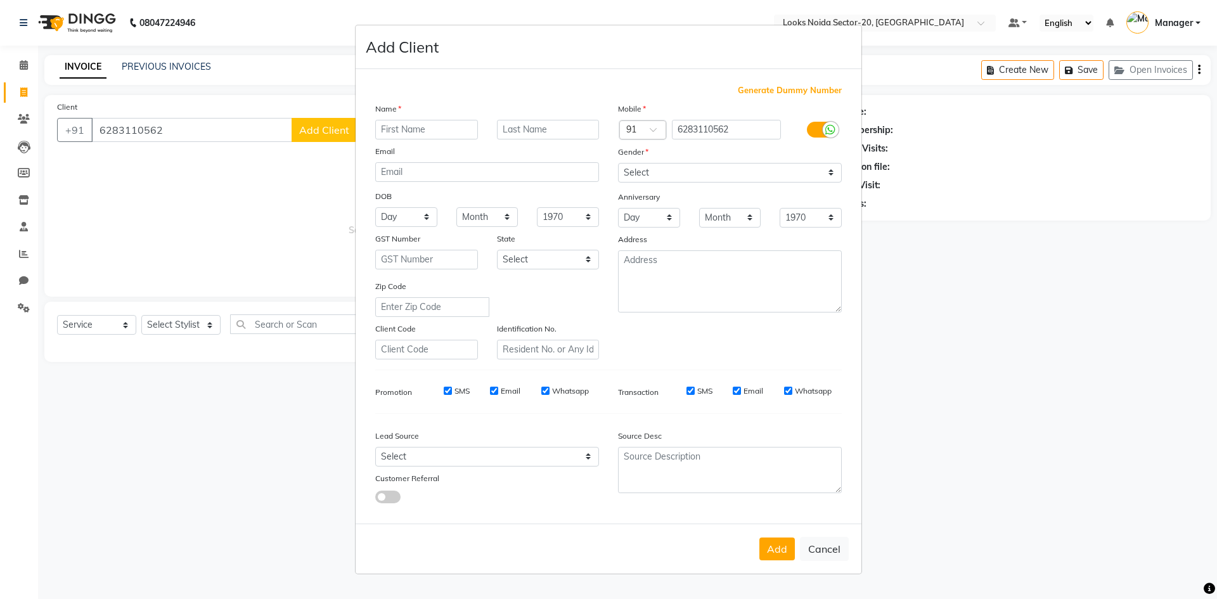
click at [404, 132] on input "text" at bounding box center [426, 130] width 103 height 20
type input "[PERSON_NAME]"
click at [705, 177] on select "Select [DEMOGRAPHIC_DATA] [DEMOGRAPHIC_DATA] Other Prefer Not To Say" at bounding box center [730, 173] width 224 height 20
select select "[DEMOGRAPHIC_DATA]"
click at [618, 163] on select "Select [DEMOGRAPHIC_DATA] [DEMOGRAPHIC_DATA] Other Prefer Not To Say" at bounding box center [730, 173] width 224 height 20
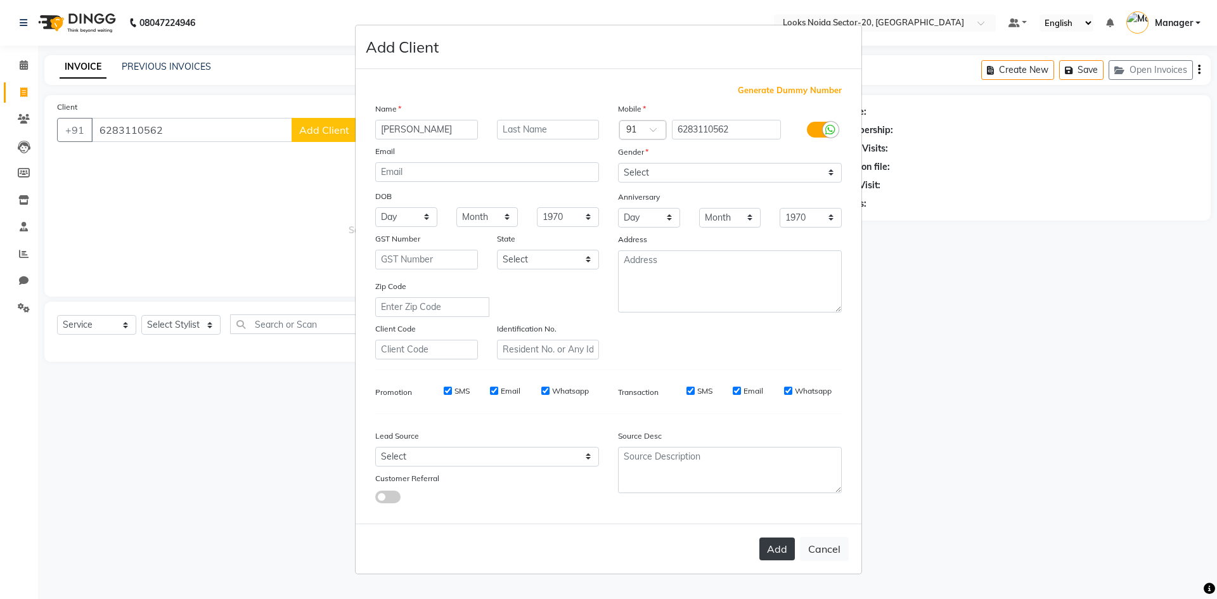
click at [777, 544] on button "Add" at bounding box center [776, 548] width 35 height 23
select select
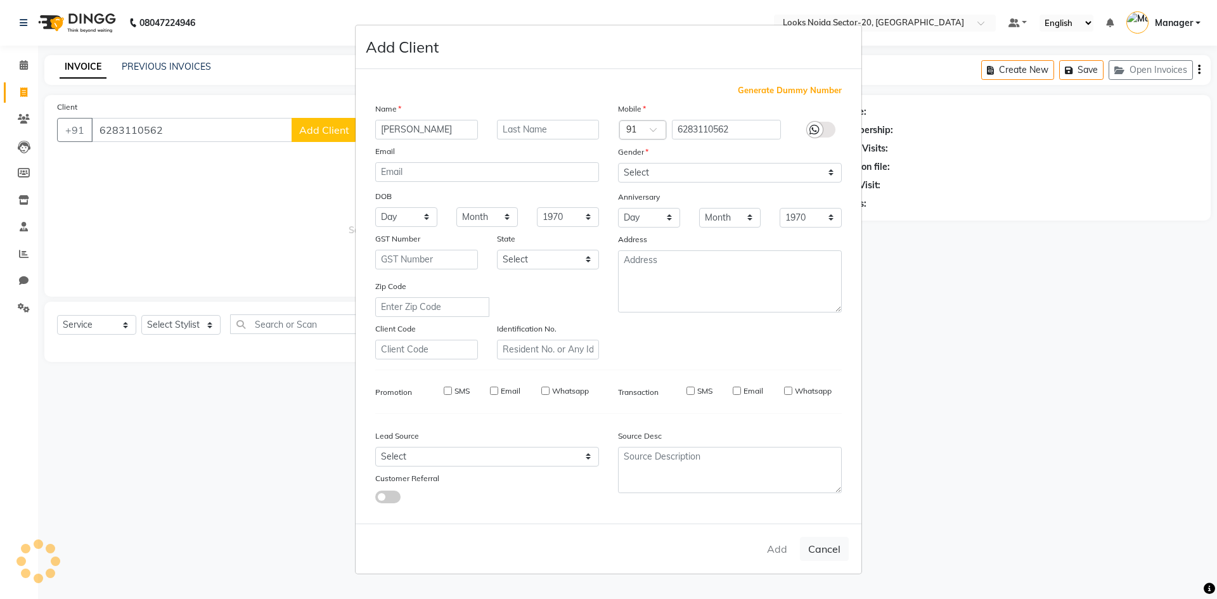
select select
checkbox input "false"
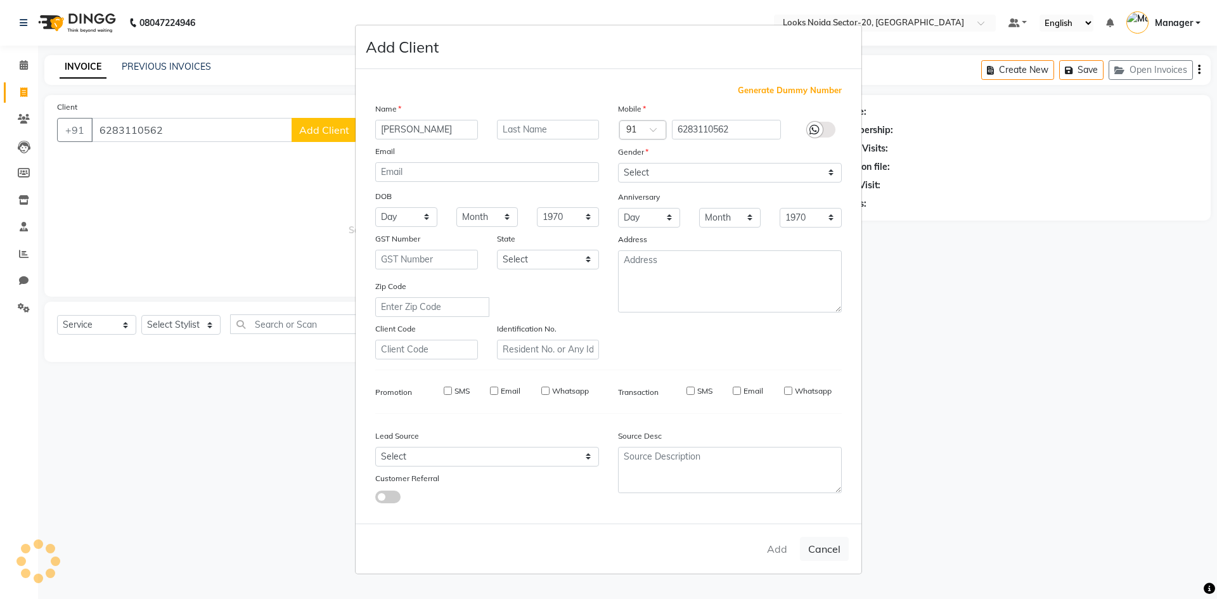
checkbox input "false"
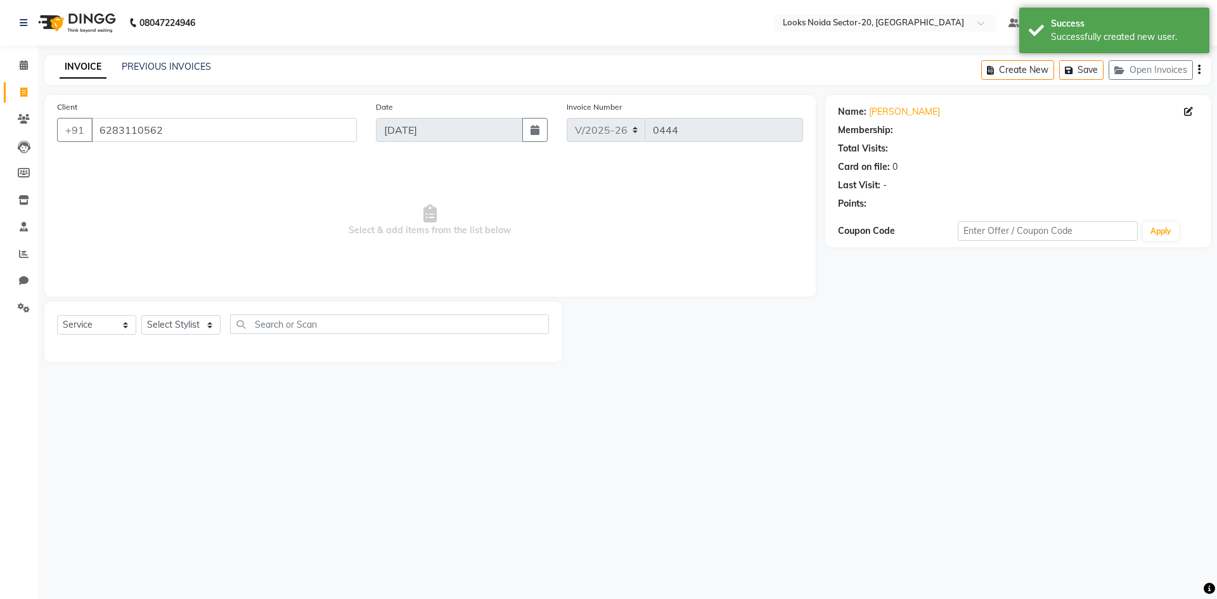
select select "1: Object"
click at [212, 328] on select "Select Stylist [PERSON_NAME] [PERSON_NAME] Amit_pdct Counter_Sales [PERSON_NAME…" at bounding box center [180, 325] width 79 height 20
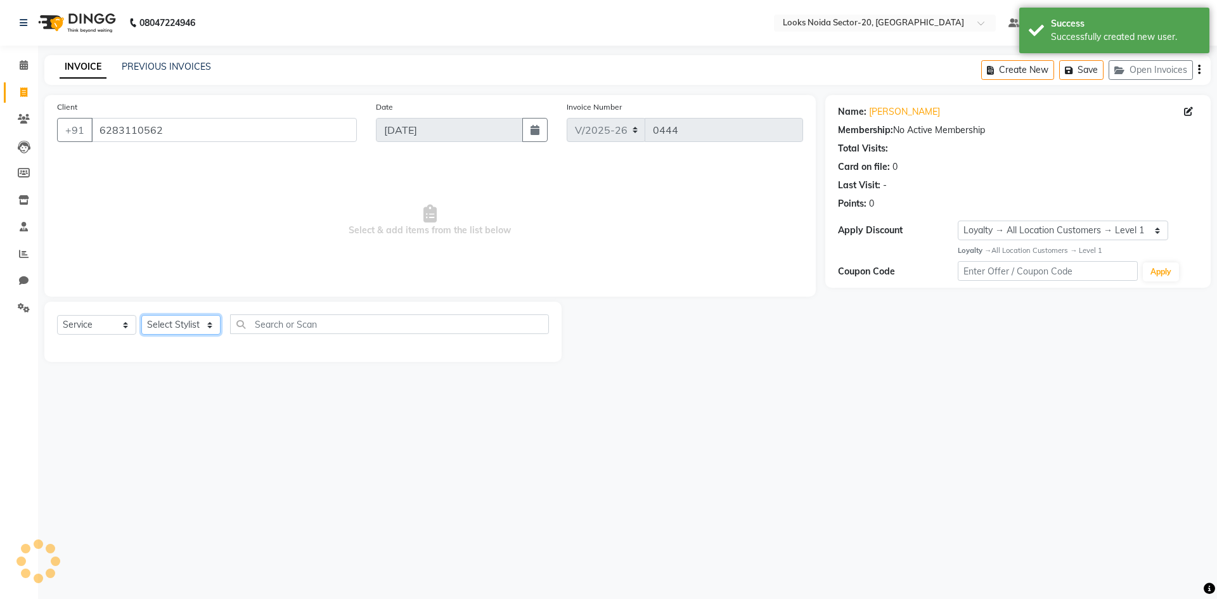
select select "86760"
click at [141, 315] on select "Select Stylist [PERSON_NAME] [PERSON_NAME] Amit_pdct Counter_Sales [PERSON_NAME…" at bounding box center [180, 325] width 79 height 20
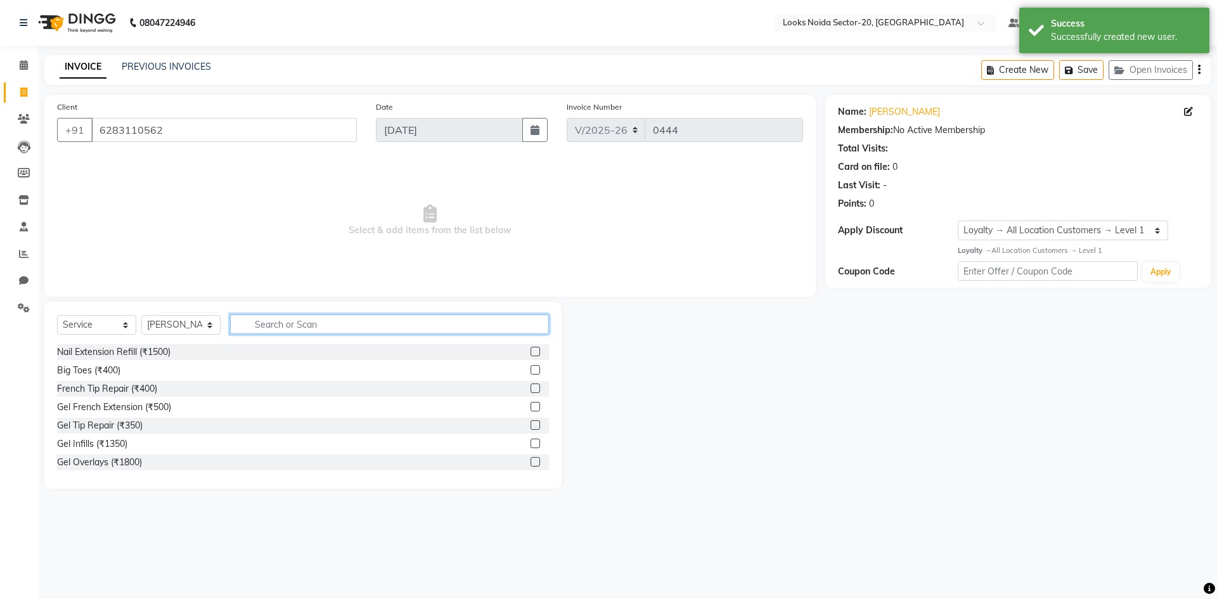
click at [316, 325] on input "text" at bounding box center [389, 324] width 319 height 20
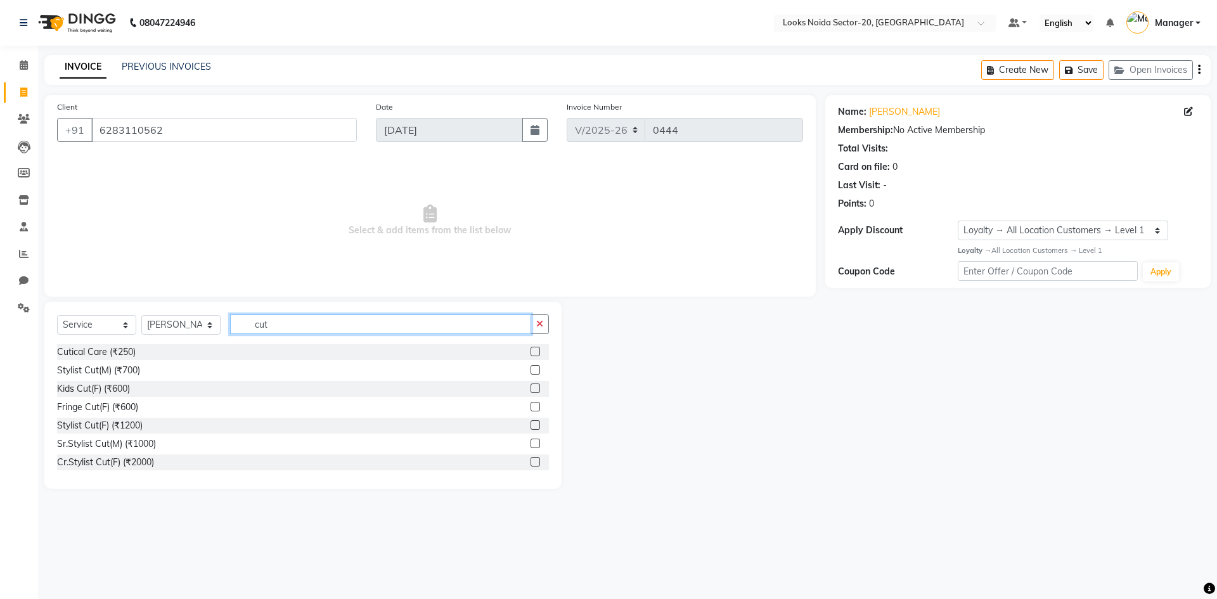
type input "cut"
click at [531, 426] on label at bounding box center [536, 425] width 10 height 10
click at [531, 426] on input "checkbox" at bounding box center [535, 425] width 8 height 8
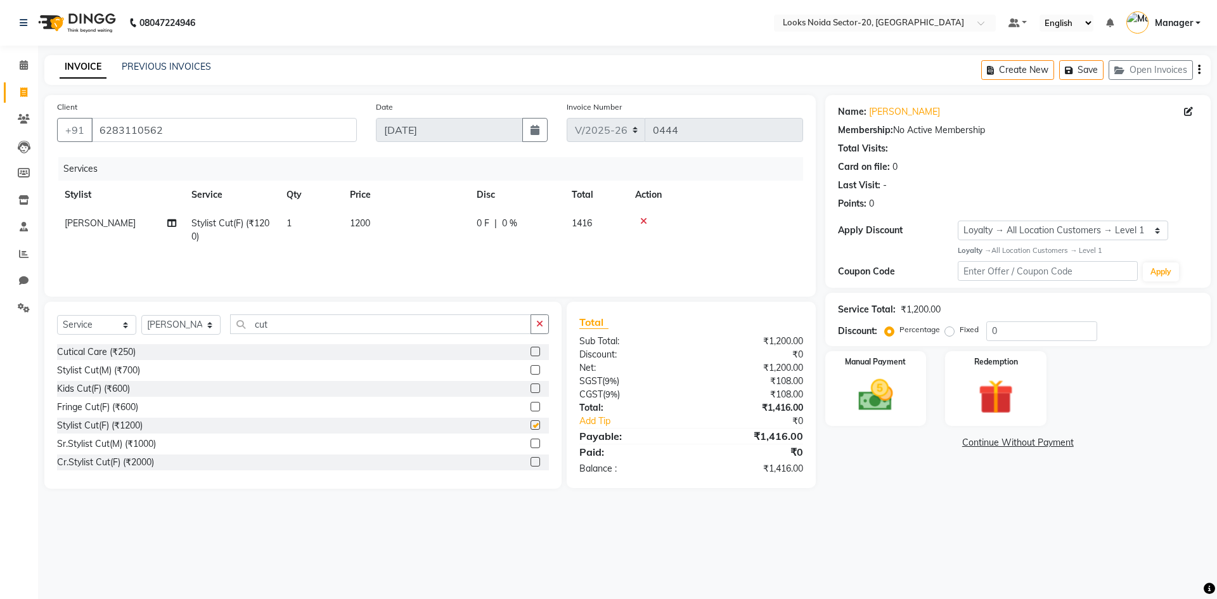
checkbox input "false"
click at [1019, 316] on div "Service Total: ₹1,200.00 Discount: Percentage Fixed 0" at bounding box center [1018, 319] width 360 height 43
click at [1013, 331] on input "0" at bounding box center [1041, 331] width 111 height 20
type input "36"
click at [1145, 347] on div "Name: [PERSON_NAME] Membership: No Active Membership Total Visits: Card on file…" at bounding box center [1022, 298] width 395 height 406
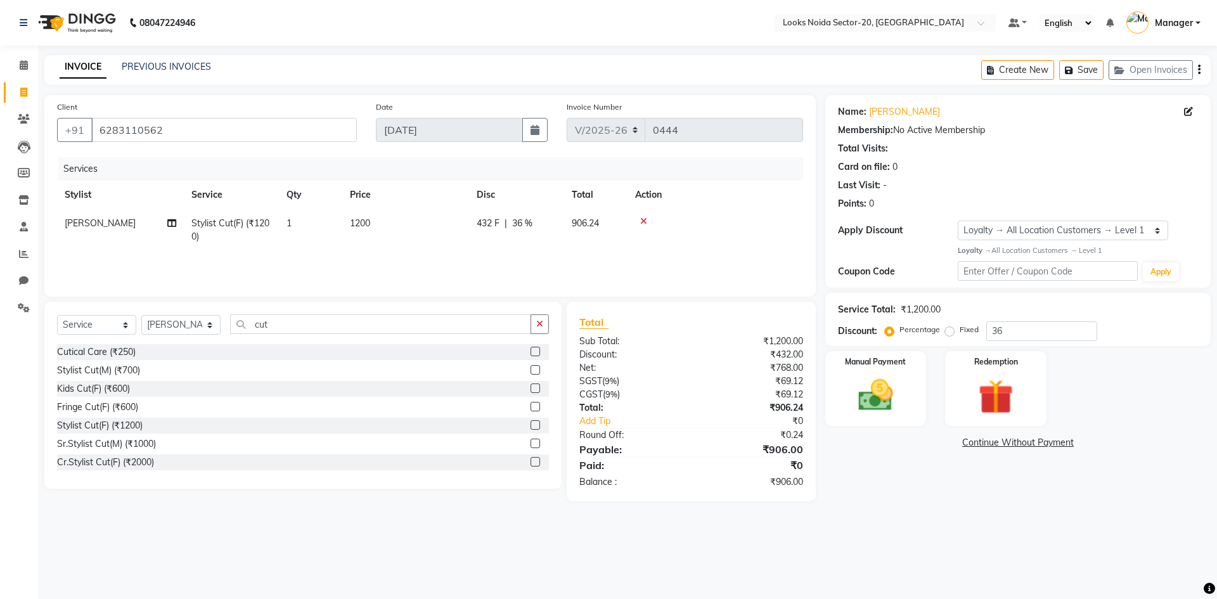
click at [366, 219] on span "1200" at bounding box center [360, 222] width 20 height 11
select select "86760"
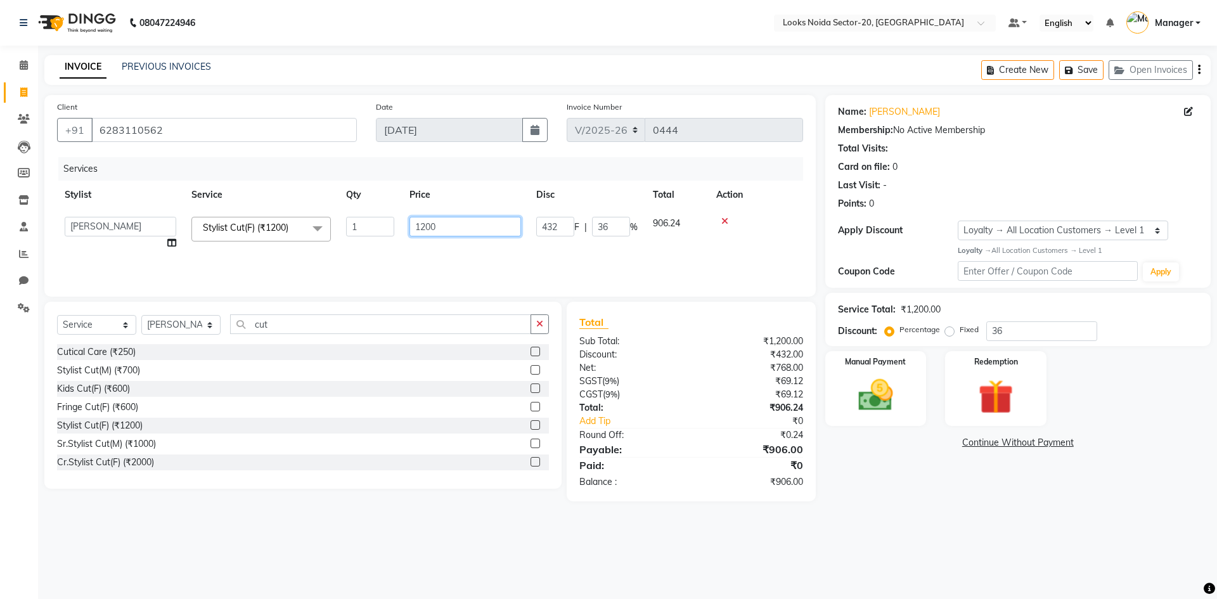
click at [463, 225] on input "1200" at bounding box center [465, 227] width 112 height 20
type input "1100"
click at [669, 273] on div "Services Stylist Service Qty Price Disc Total Action [PERSON_NAME] [PERSON_NAME…" at bounding box center [430, 220] width 746 height 127
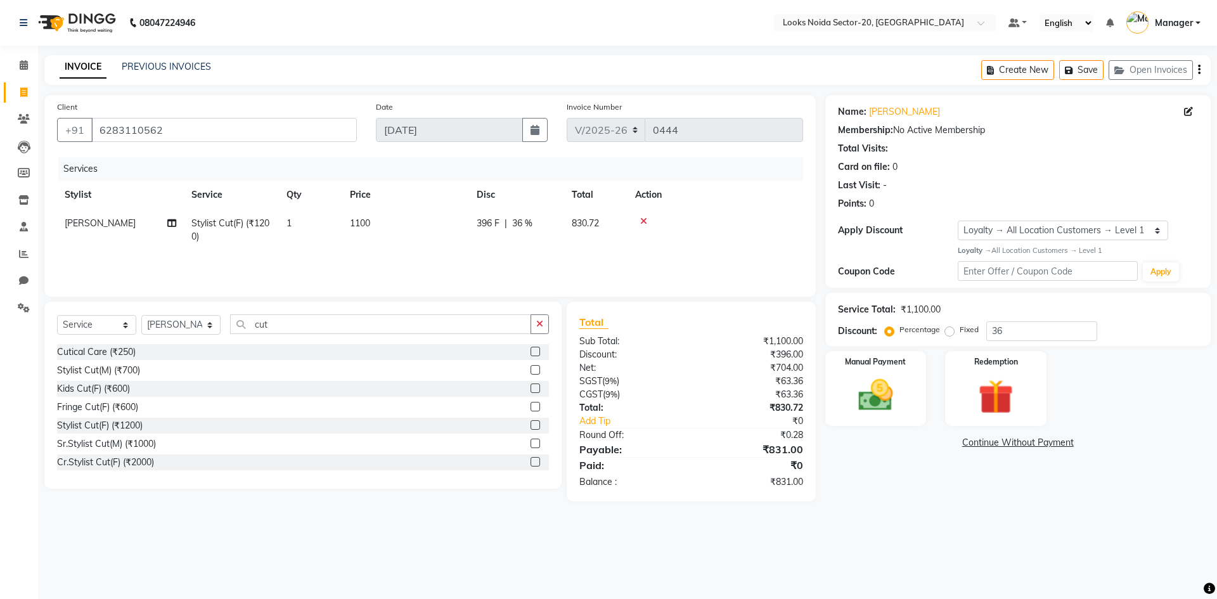
click at [885, 477] on div "Name: [PERSON_NAME] Membership: No Active Membership Total Visits: Card on file…" at bounding box center [1022, 298] width 395 height 406
click at [1017, 327] on input "36" at bounding box center [1041, 331] width 111 height 20
click at [975, 550] on div "08047224946 Select Location × Looks [GEOGRAPHIC_DATA] Sector-20, Noida Default …" at bounding box center [608, 299] width 1217 height 599
click at [881, 404] on img at bounding box center [875, 396] width 59 height 42
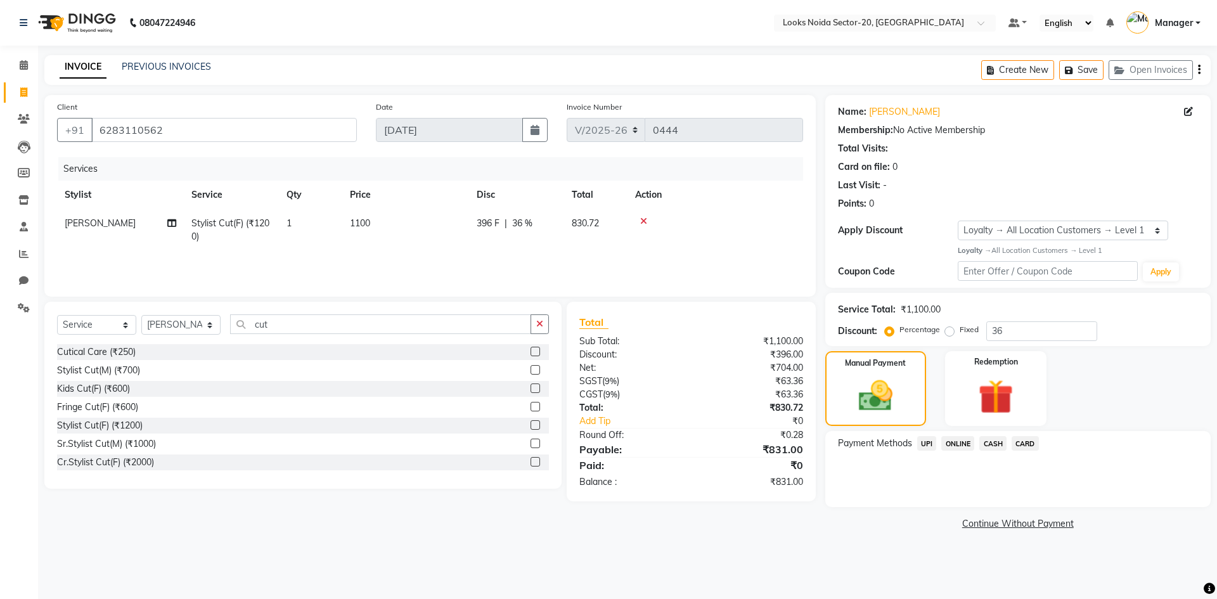
click at [929, 443] on span "UPI" at bounding box center [927, 443] width 20 height 15
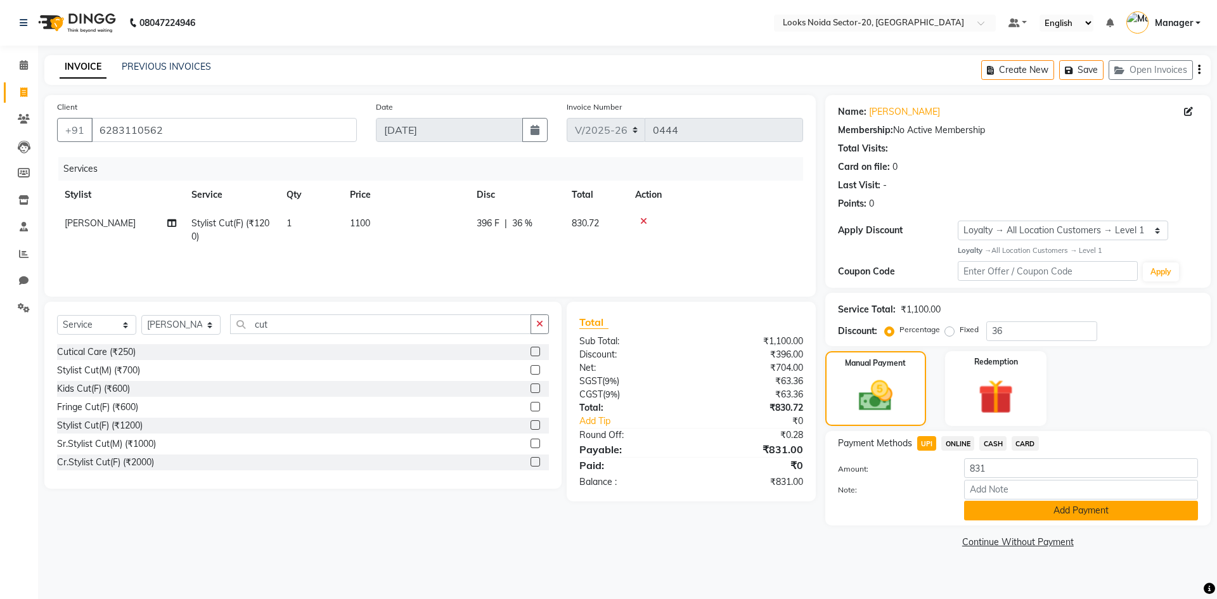
click at [1065, 520] on button "Add Payment" at bounding box center [1081, 511] width 234 height 20
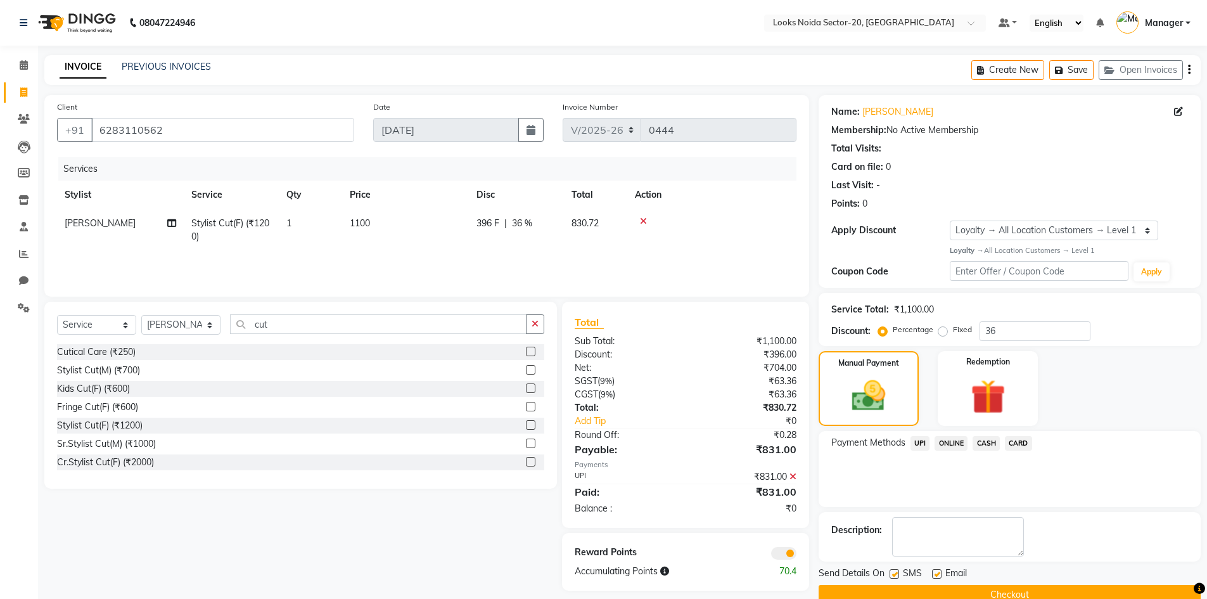
scroll to position [25, 0]
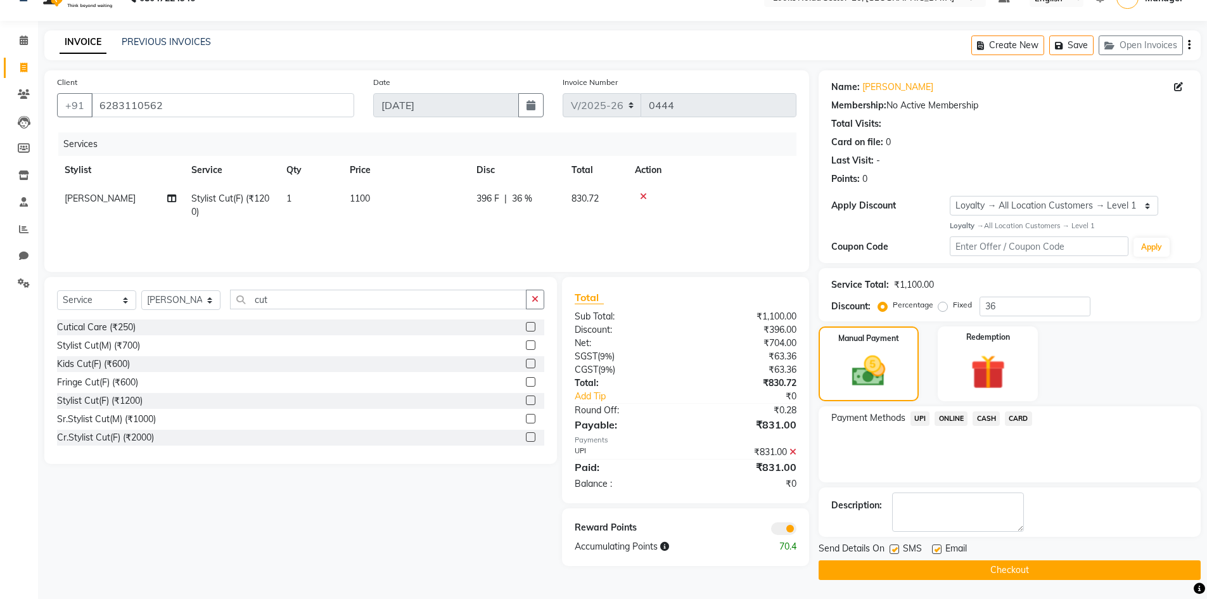
click at [778, 525] on span at bounding box center [783, 528] width 25 height 13
click at [797, 531] on input "checkbox" at bounding box center [797, 531] width 0 height 0
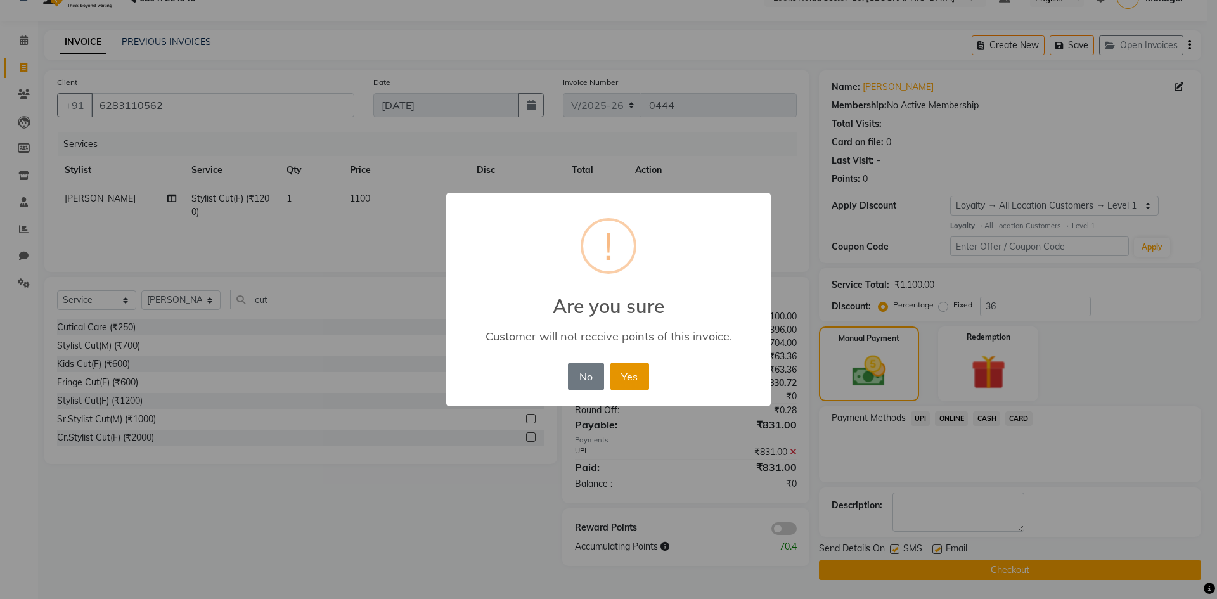
click at [635, 382] on button "Yes" at bounding box center [629, 377] width 39 height 28
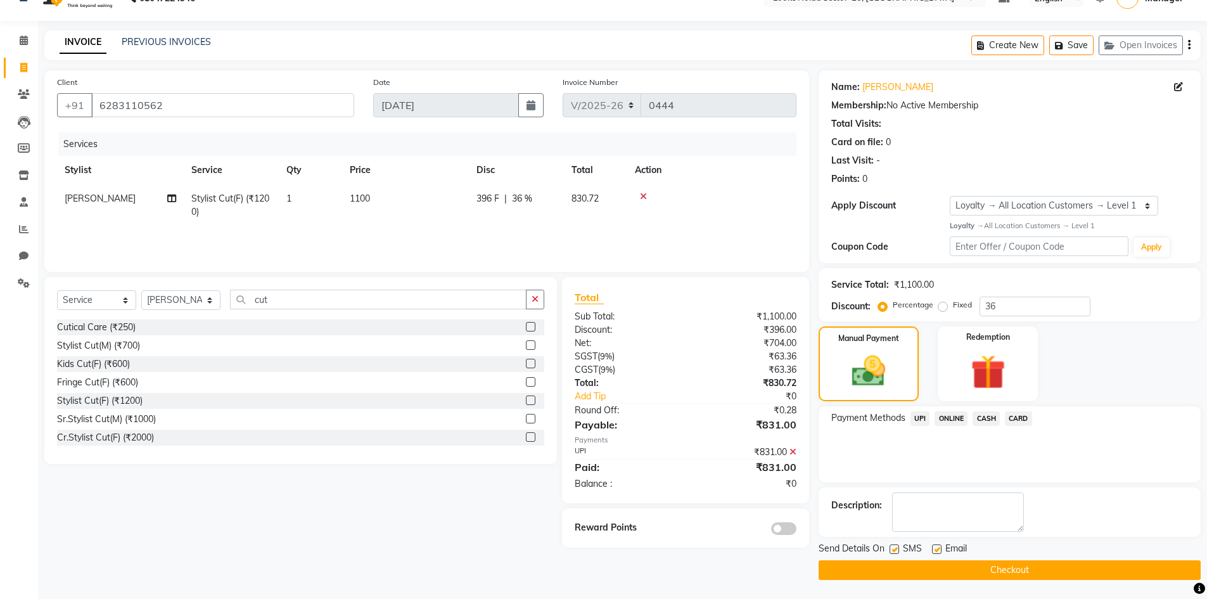
click at [960, 563] on button "Checkout" at bounding box center [1010, 570] width 382 height 20
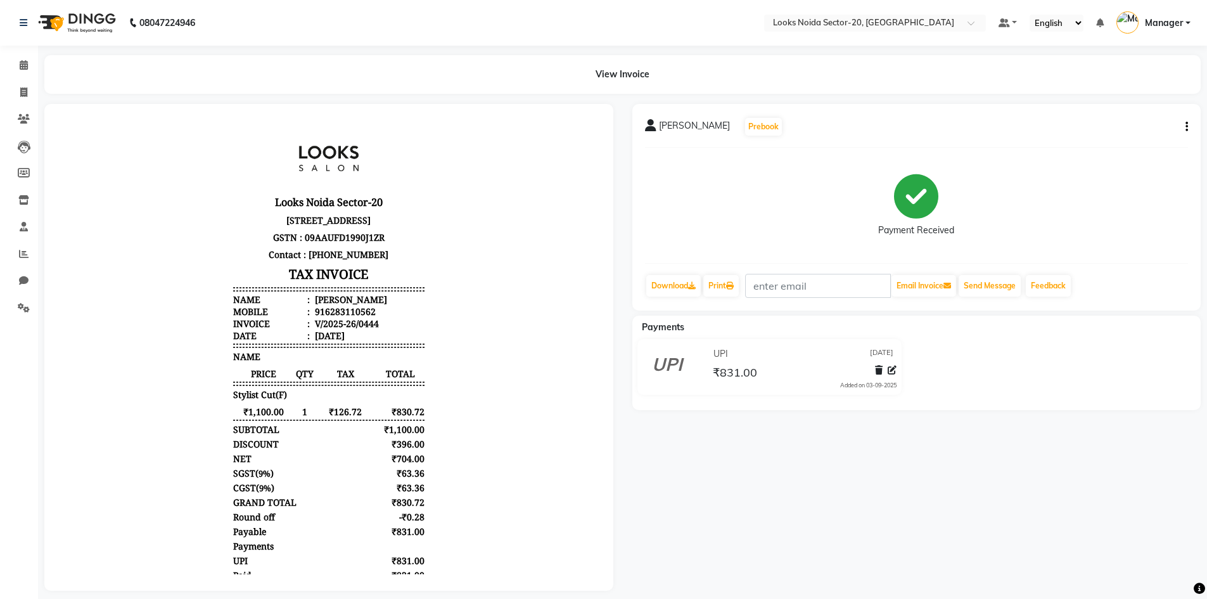
click at [35, 58] on div "View Invoice" at bounding box center [623, 74] width 1176 height 39
click at [25, 63] on icon at bounding box center [24, 65] width 8 height 10
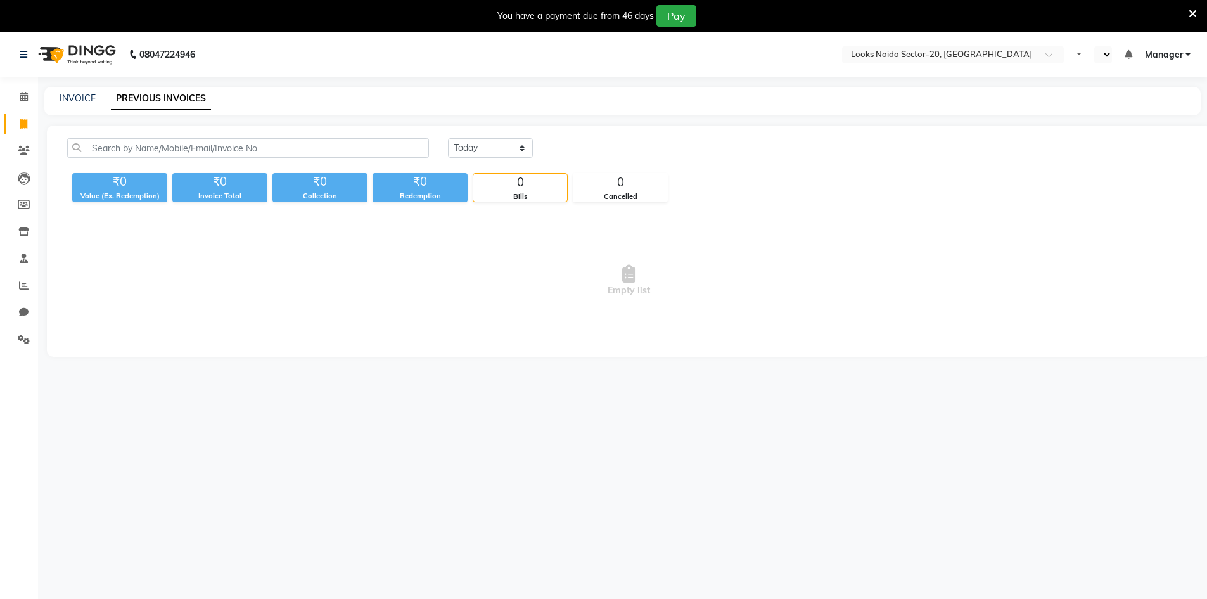
select select "en"
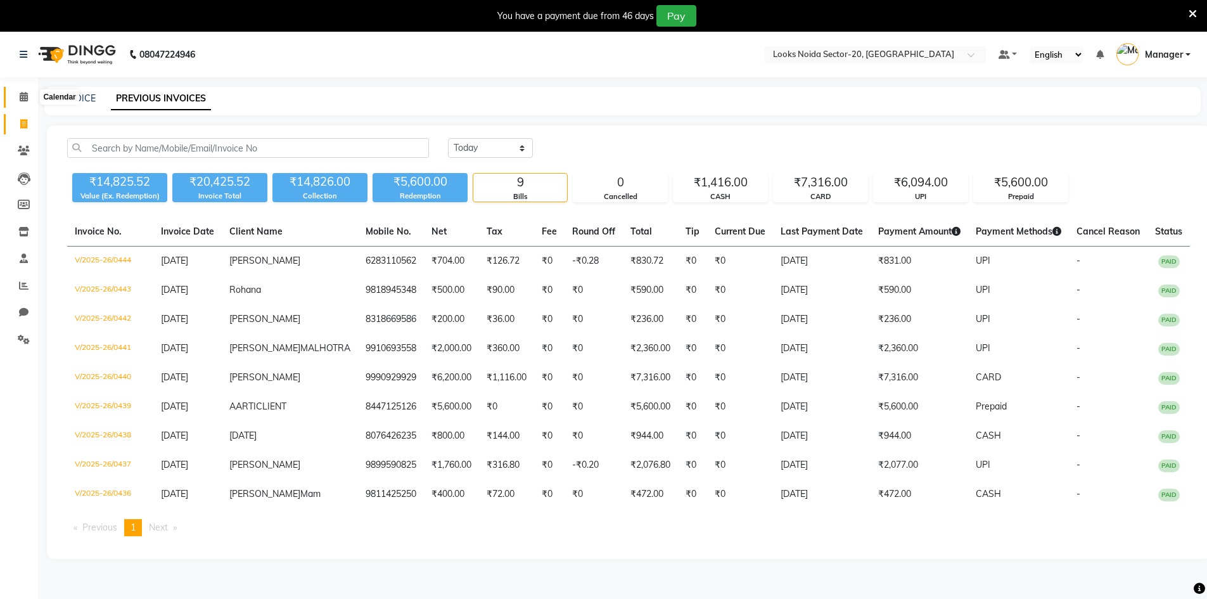
click at [25, 94] on icon at bounding box center [24, 97] width 8 height 10
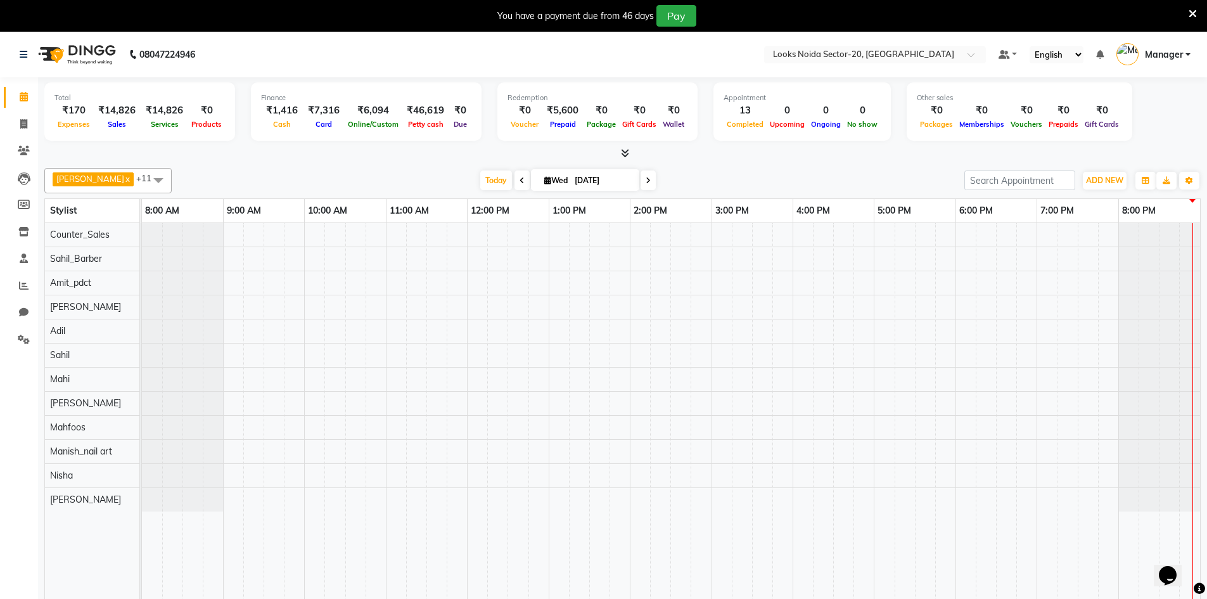
click at [1192, 16] on icon at bounding box center [1193, 13] width 8 height 11
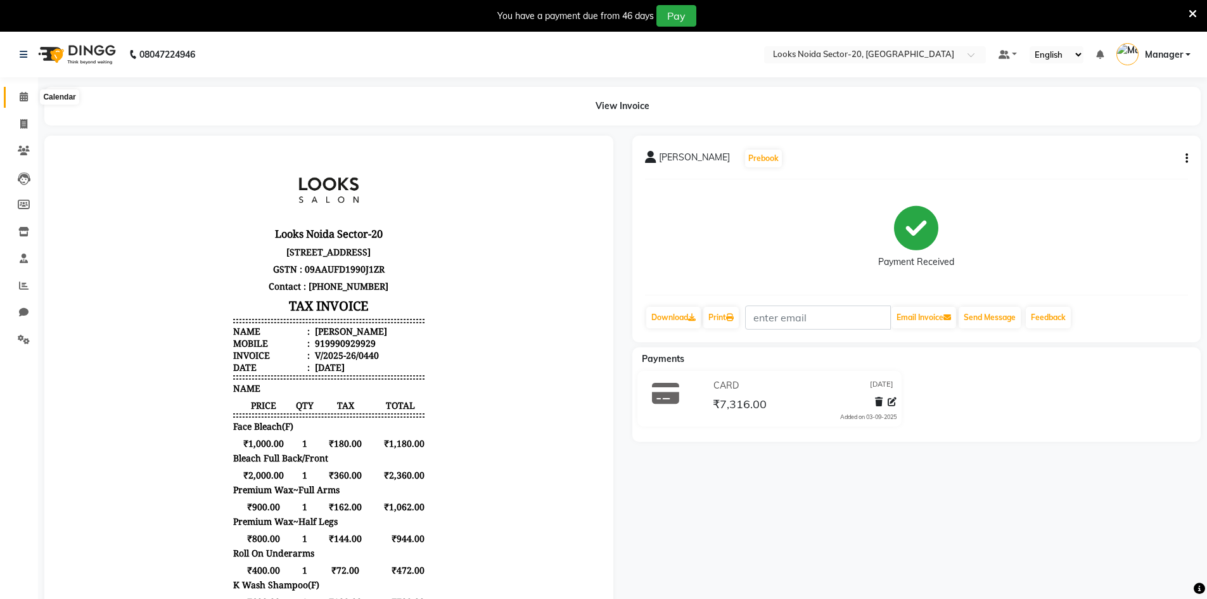
click at [21, 98] on icon at bounding box center [24, 97] width 8 height 10
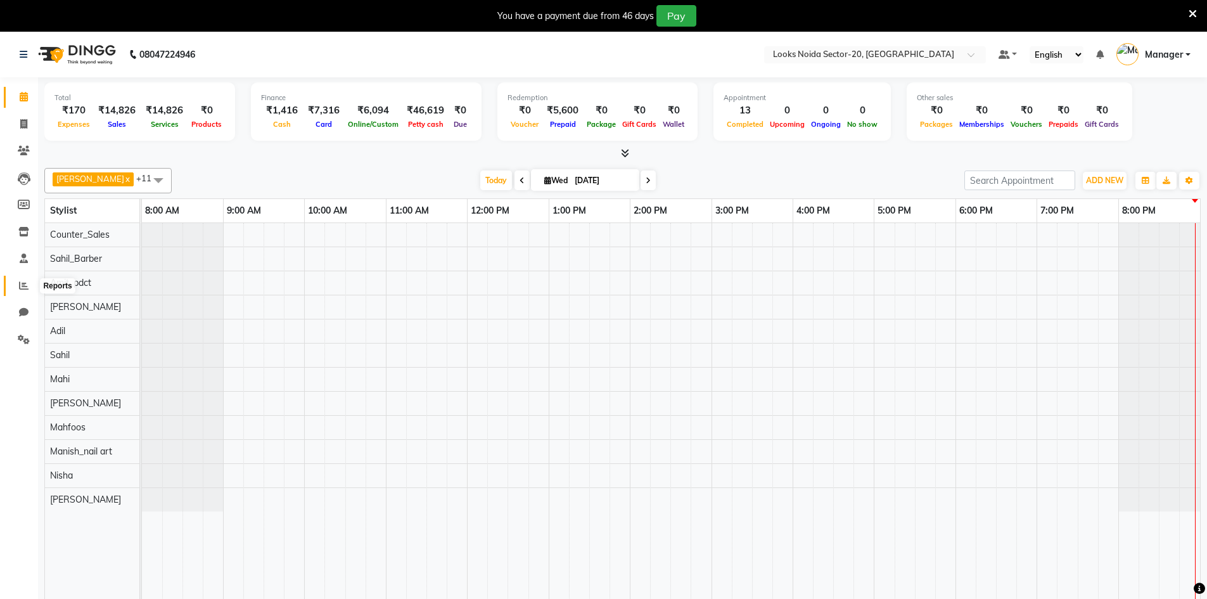
click at [25, 288] on icon at bounding box center [24, 286] width 10 height 10
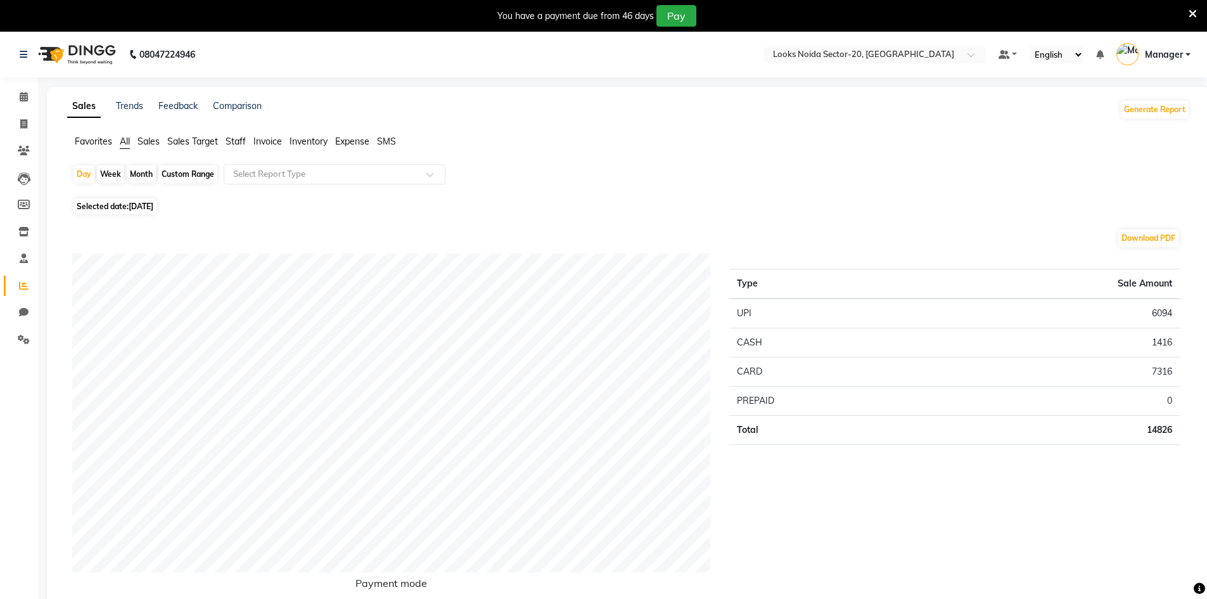
click at [1196, 16] on icon at bounding box center [1193, 13] width 8 height 11
click at [1189, 12] on icon at bounding box center [1193, 13] width 8 height 11
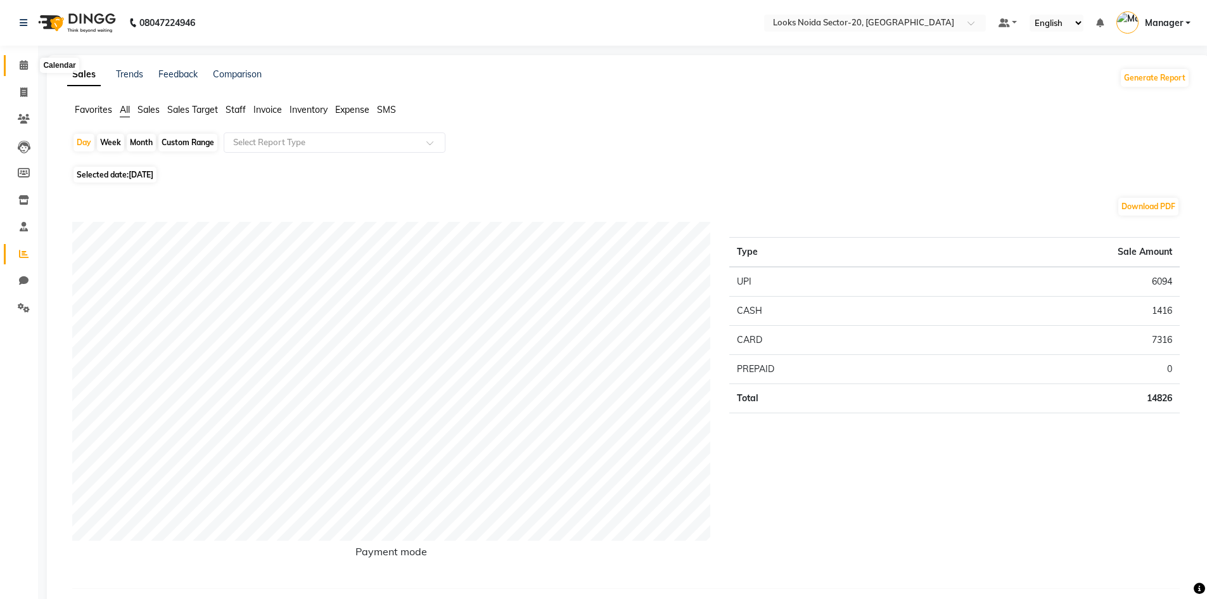
click at [25, 67] on icon at bounding box center [24, 65] width 8 height 10
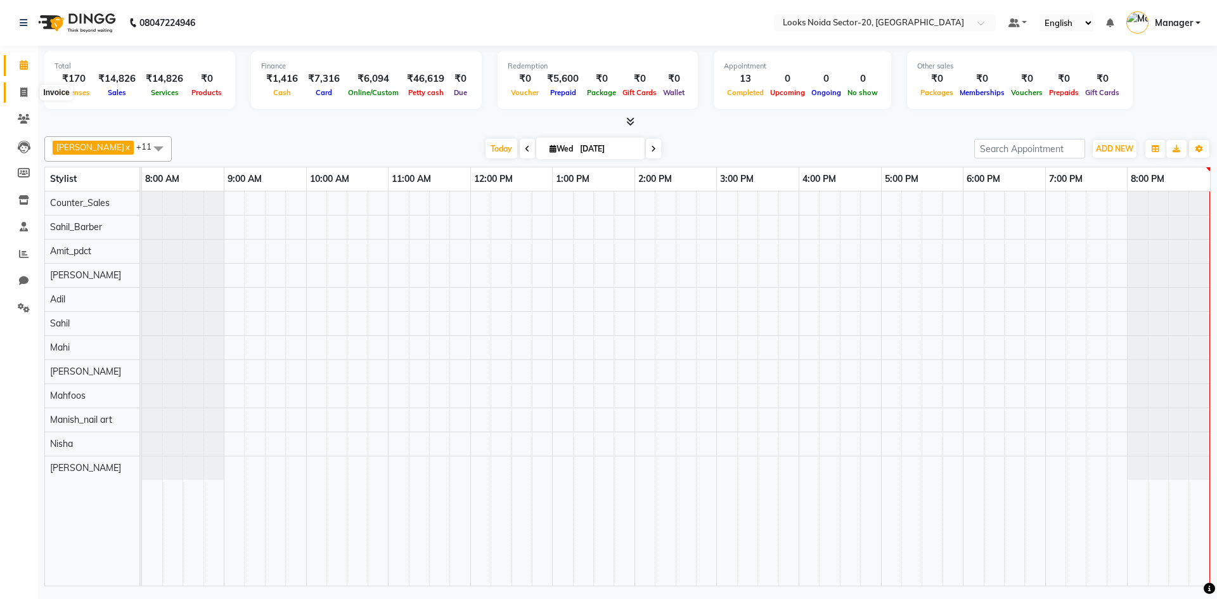
click at [31, 86] on span at bounding box center [24, 93] width 22 height 15
select select "8646"
select select "service"
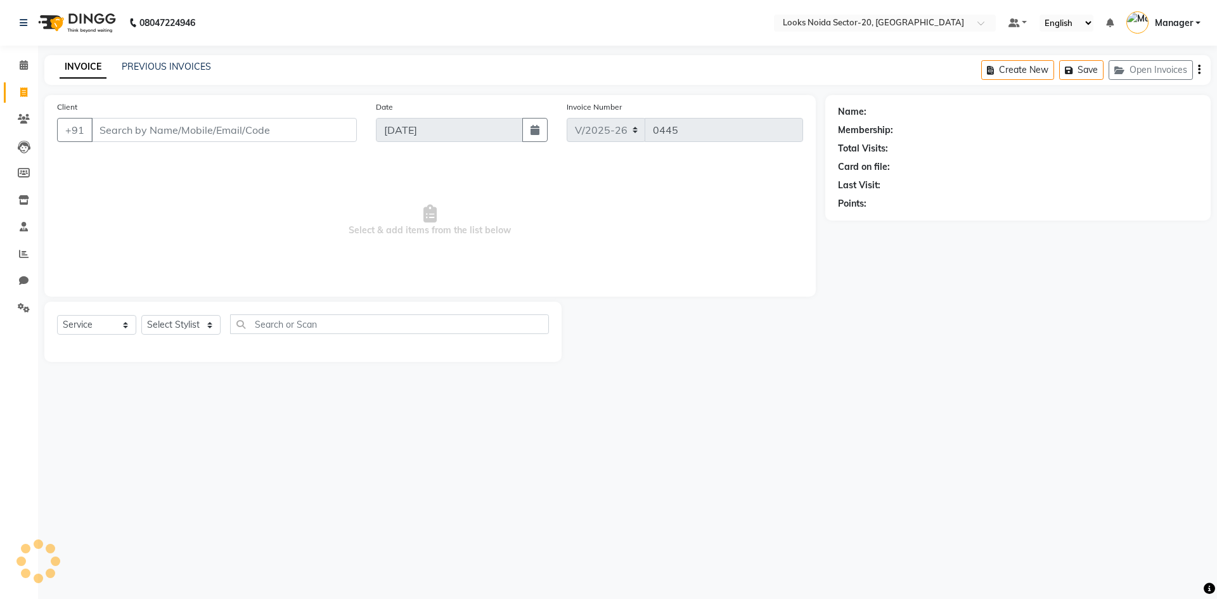
click at [133, 140] on input "Client" at bounding box center [224, 130] width 266 height 24
click at [189, 323] on select "Select Stylist [PERSON_NAME] [PERSON_NAME] Amit_pdct Counter_Sales [PERSON_NAME…" at bounding box center [180, 325] width 79 height 20
select select "88101"
click at [141, 315] on select "Select Stylist [PERSON_NAME] [PERSON_NAME] Amit_pdct Counter_Sales [PERSON_NAME…" at bounding box center [180, 325] width 79 height 20
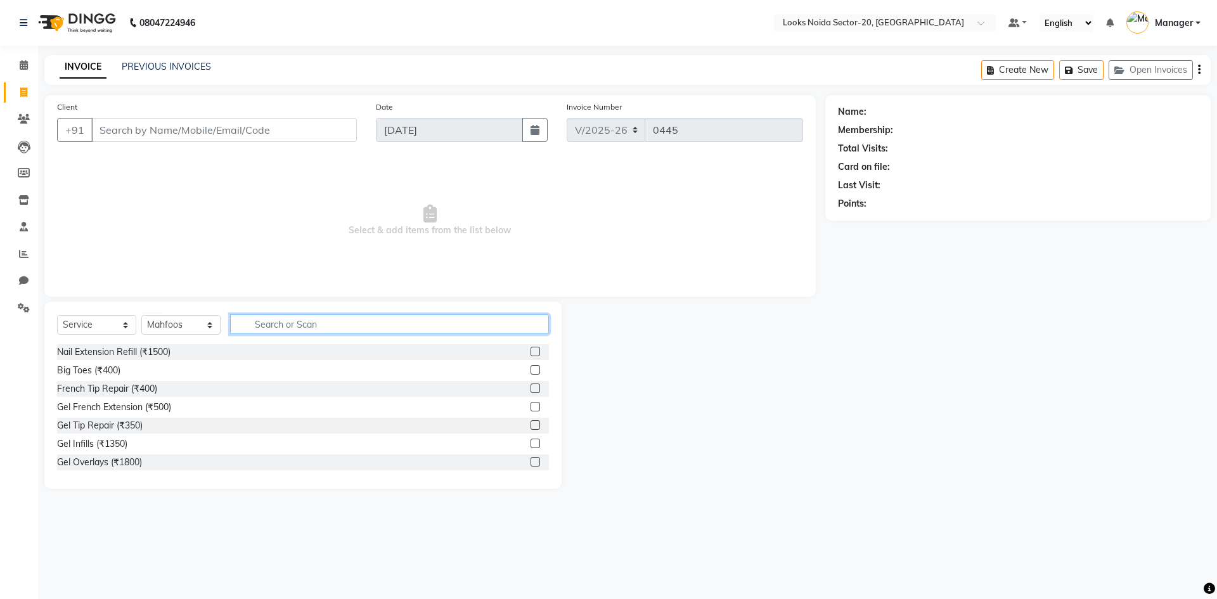
click at [311, 328] on input "text" at bounding box center [389, 324] width 319 height 20
click at [299, 321] on input "text" at bounding box center [389, 324] width 319 height 20
type input "touchu"
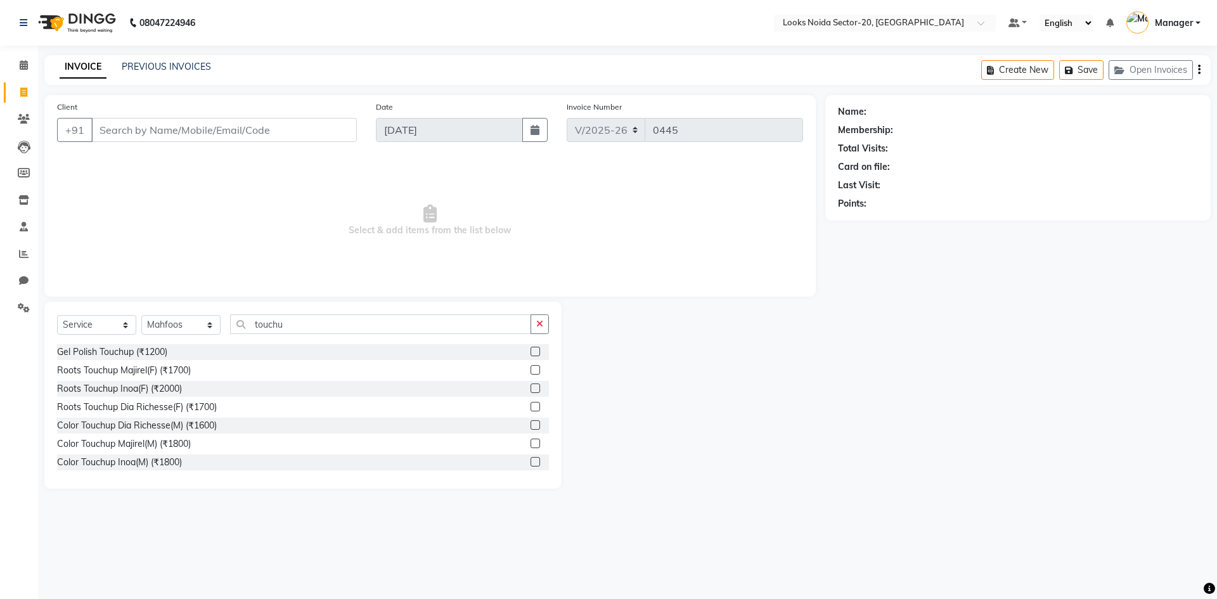
click at [531, 390] on label at bounding box center [536, 388] width 10 height 10
click at [531, 390] on input "checkbox" at bounding box center [535, 389] width 8 height 8
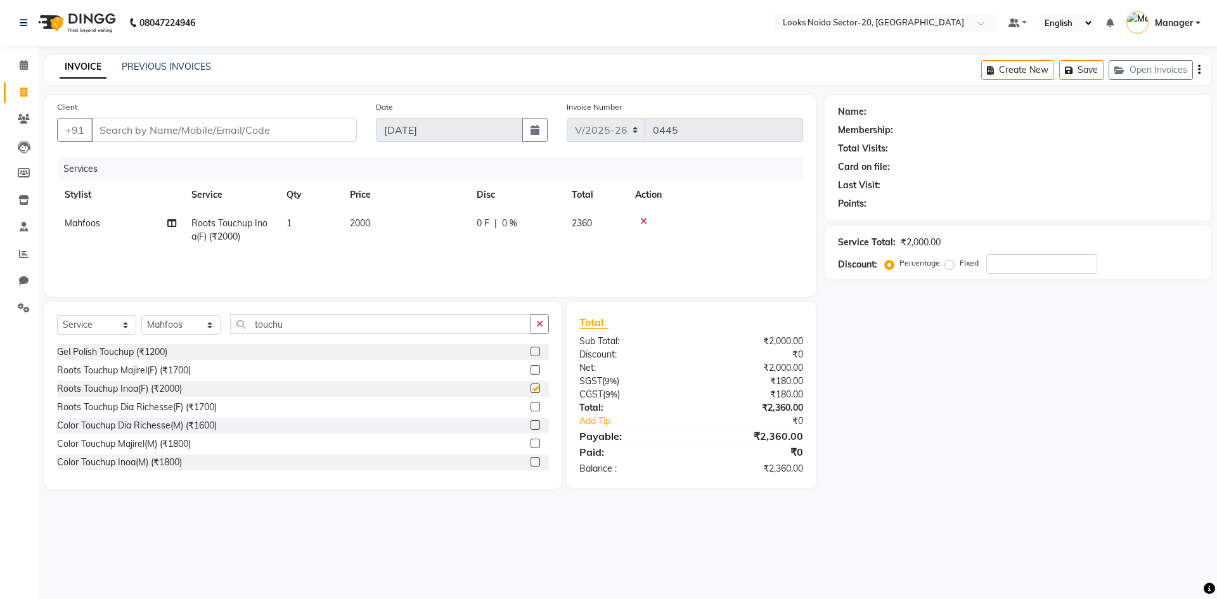
checkbox input "false"
click at [379, 217] on td "2000" at bounding box center [405, 230] width 127 height 42
select select "88101"
click at [467, 238] on td "2000" at bounding box center [465, 236] width 127 height 54
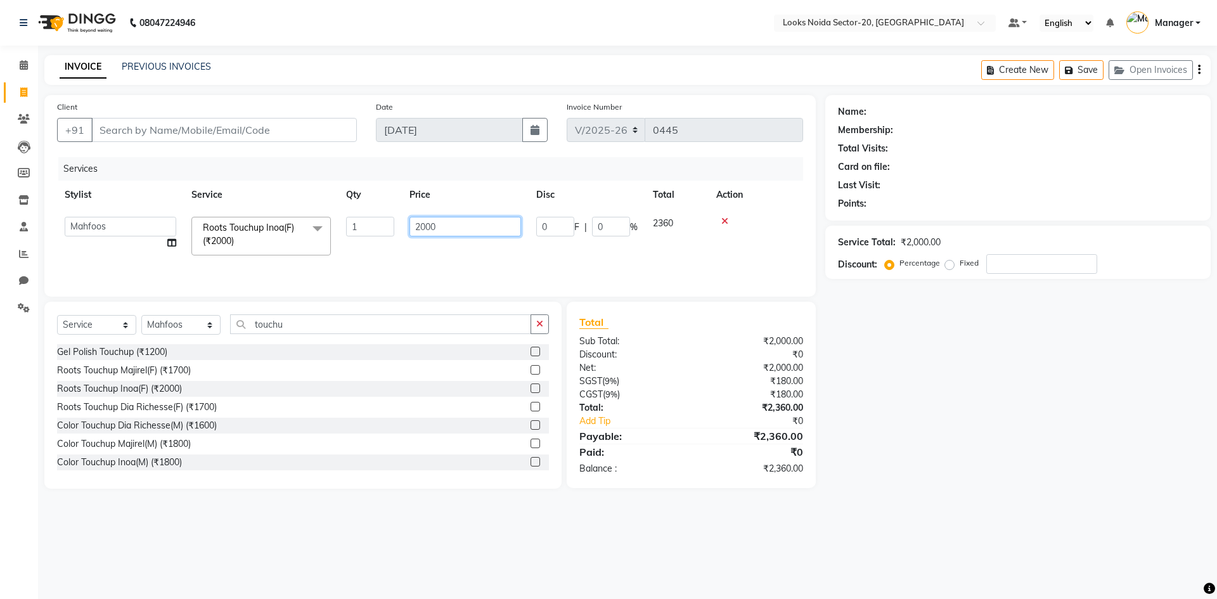
click at [468, 213] on td "2000" at bounding box center [465, 236] width 127 height 54
type input "2"
type input "1400"
click at [366, 331] on input "touchu" at bounding box center [380, 324] width 301 height 20
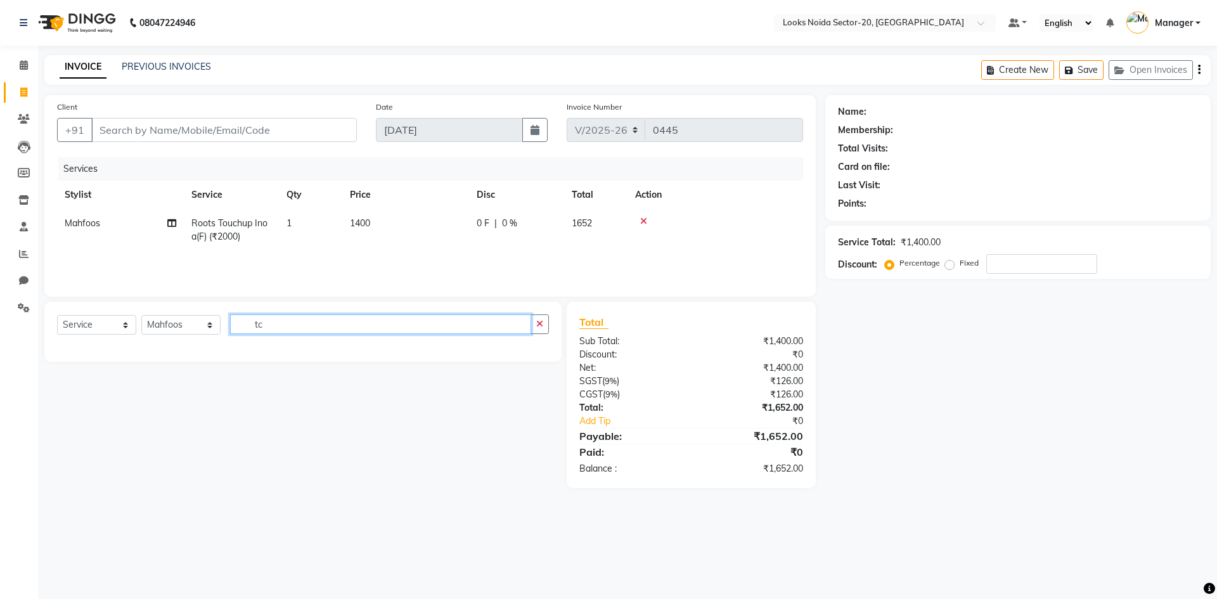
type input "t"
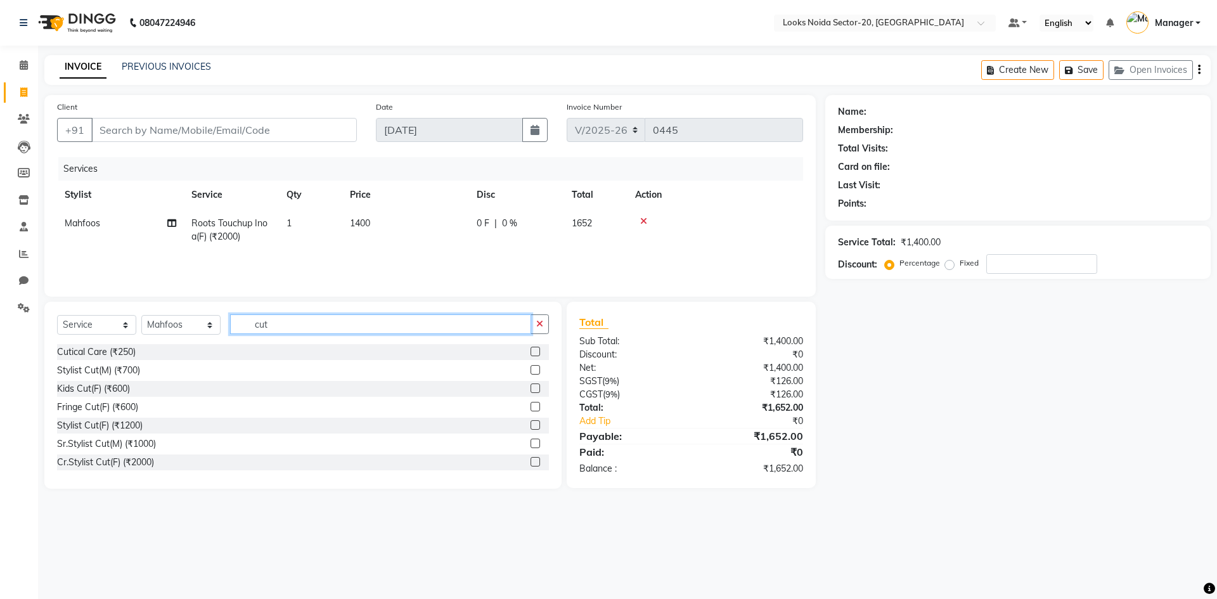
type input "cut"
click at [531, 370] on label at bounding box center [536, 370] width 10 height 10
click at [531, 370] on input "checkbox" at bounding box center [535, 370] width 8 height 8
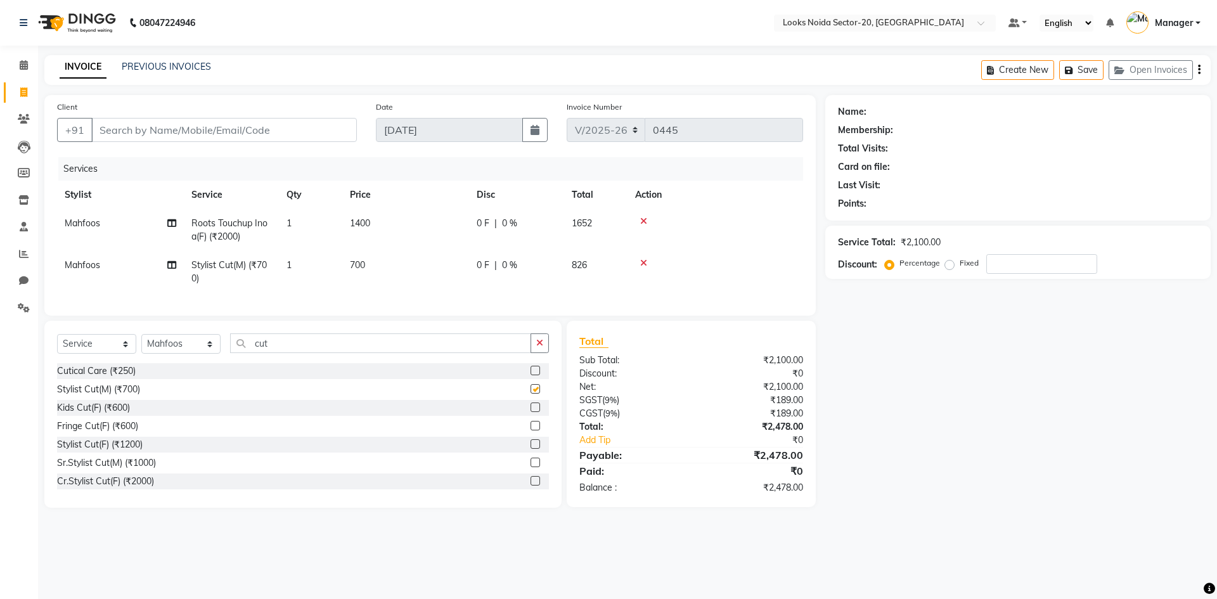
checkbox input "false"
click at [371, 261] on td "700" at bounding box center [405, 272] width 127 height 42
select select "88101"
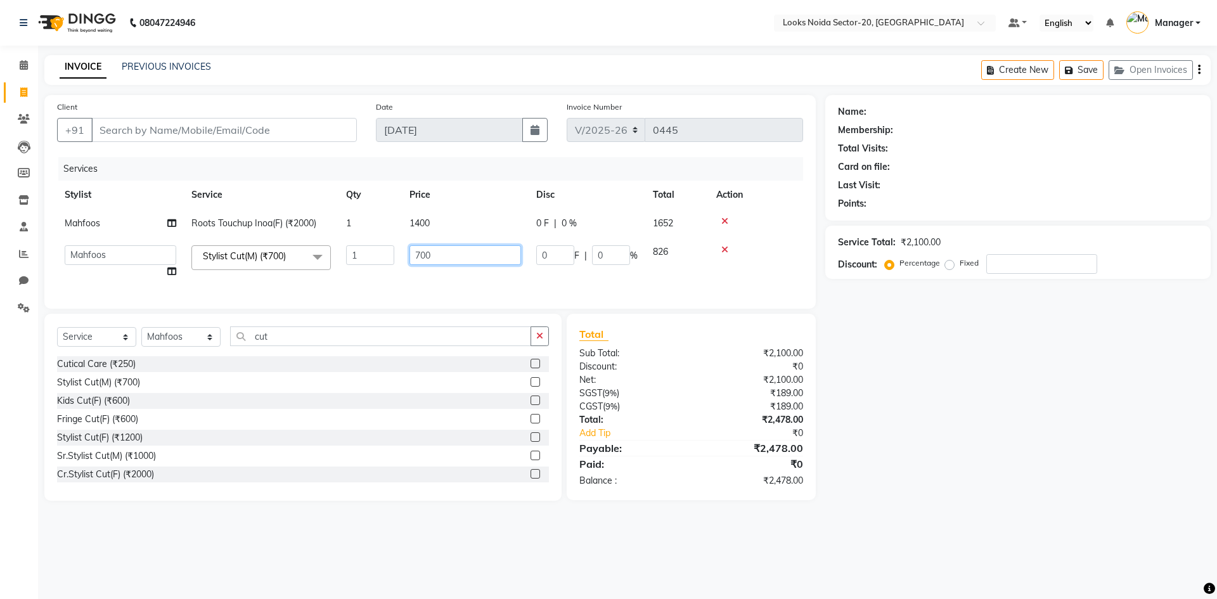
click at [441, 257] on input "700" at bounding box center [465, 255] width 112 height 20
type input "7"
type input "400"
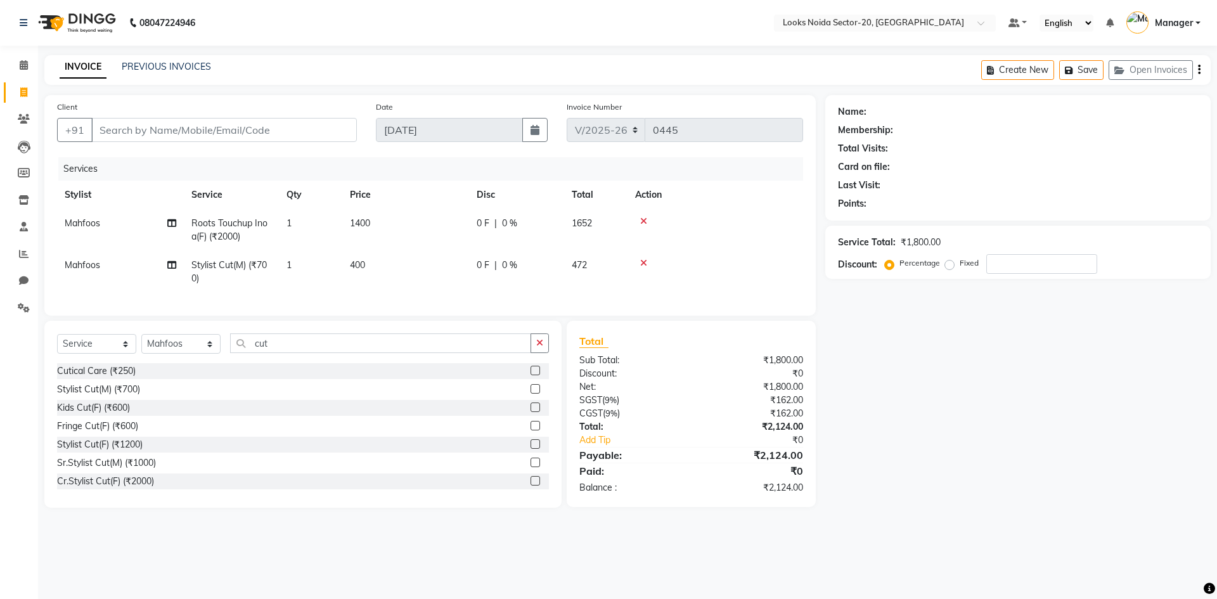
click at [942, 376] on div "Name: Membership: Total Visits: Card on file: Last Visit: Points: Service Total…" at bounding box center [1022, 301] width 395 height 413
click at [1054, 257] on input "number" at bounding box center [1041, 264] width 111 height 20
type input "36"
click at [1027, 399] on div "Name: Membership: Total Visits: Card on file: Last Visit: Points: Service Total…" at bounding box center [1022, 307] width 395 height 425
click at [1113, 356] on div "Name: Membership: Total Visits: Card on file: Last Visit: Points: Service Total…" at bounding box center [1022, 307] width 395 height 425
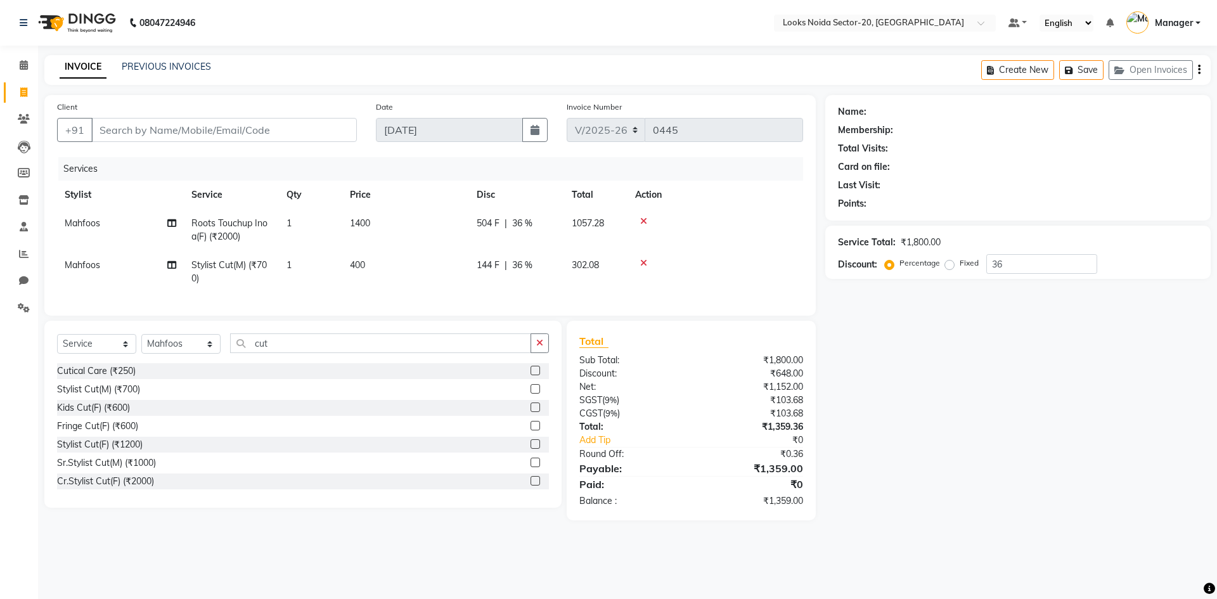
click at [1009, 390] on div "Name: Membership: Total Visits: Card on file: Last Visit: Points: Service Total…" at bounding box center [1022, 307] width 395 height 425
click at [285, 127] on input "Client" at bounding box center [224, 130] width 266 height 24
type input "9"
type input "0"
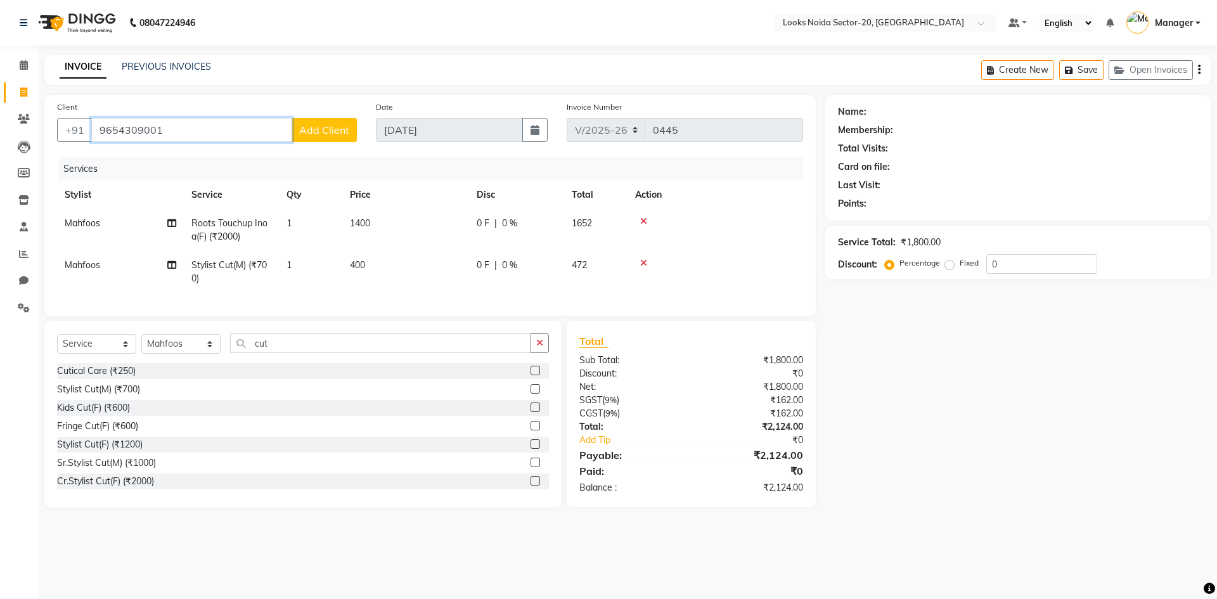
type input "9654309001"
click at [331, 130] on span "Add Client" at bounding box center [324, 130] width 50 height 13
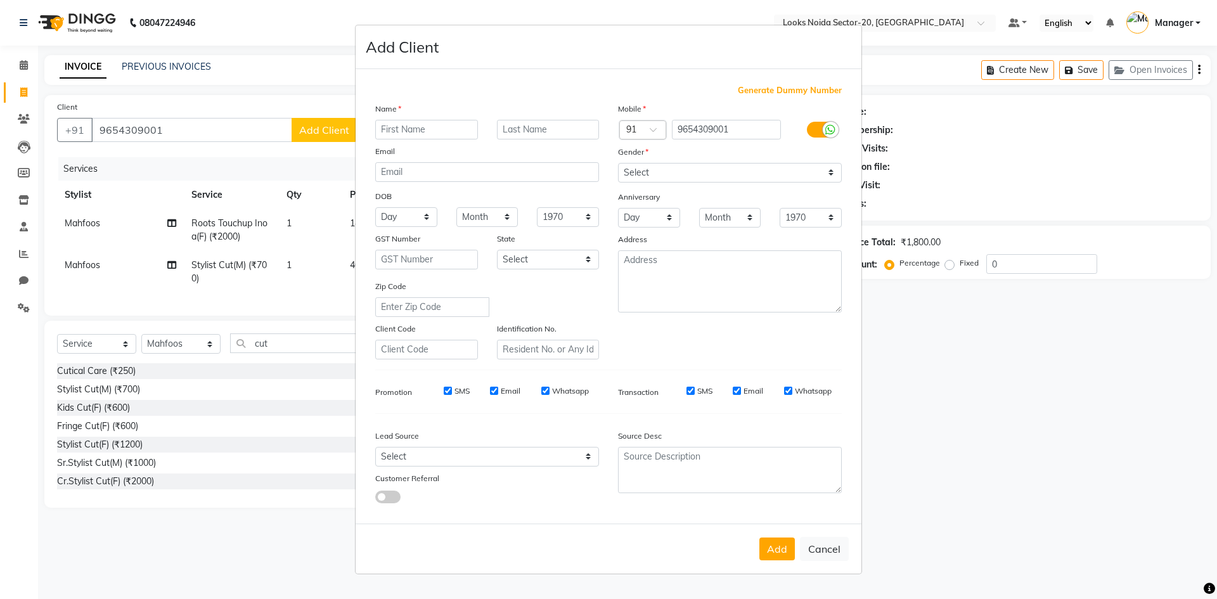
drag, startPoint x: 425, startPoint y: 134, endPoint x: 417, endPoint y: 134, distance: 7.6
click at [417, 134] on input "text" at bounding box center [426, 130] width 103 height 20
type input "vishal"
click at [690, 169] on select "Select Male Female Other Prefer Not To Say" at bounding box center [730, 173] width 224 height 20
select select "male"
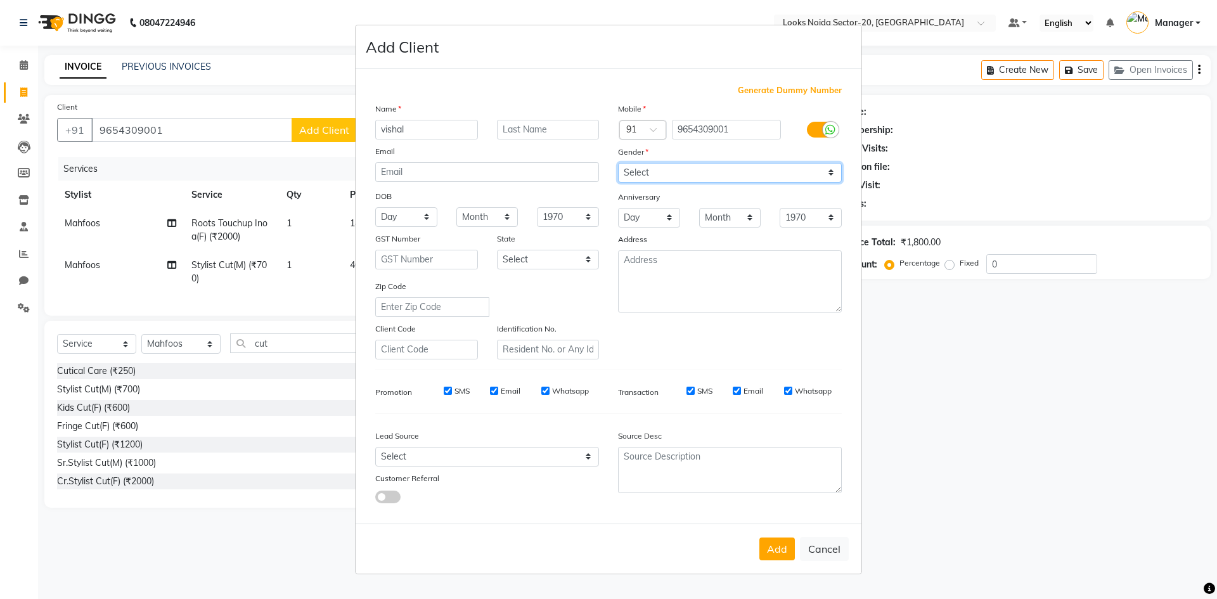
click at [618, 163] on select "Select Male Female Other Prefer Not To Say" at bounding box center [730, 173] width 224 height 20
click at [774, 547] on button "Add" at bounding box center [776, 548] width 35 height 23
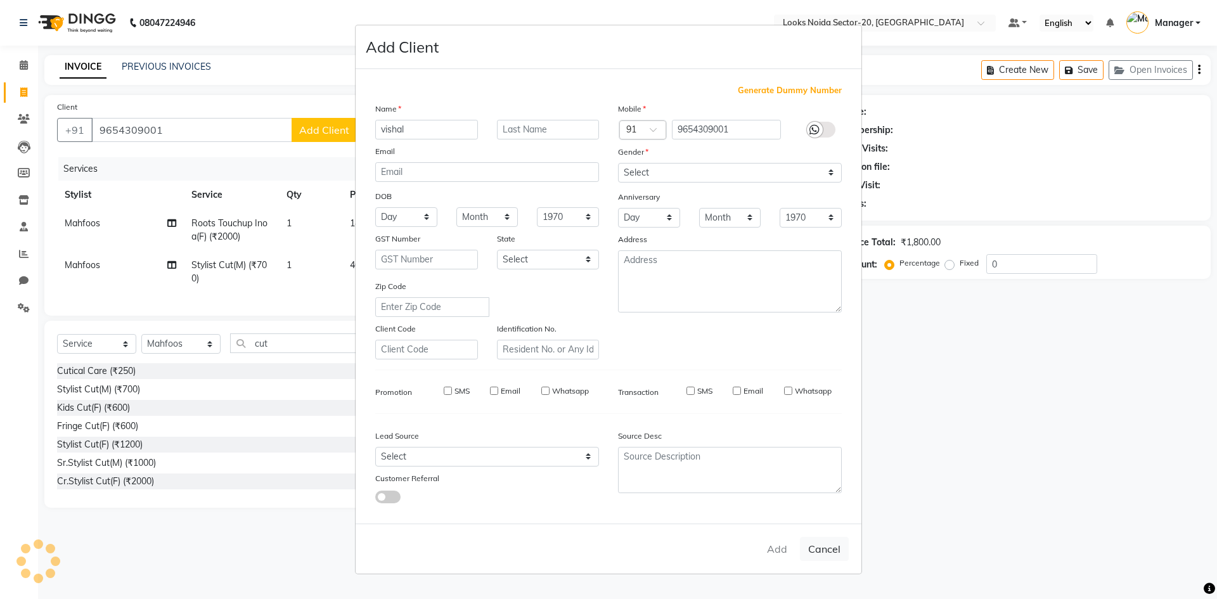
select select
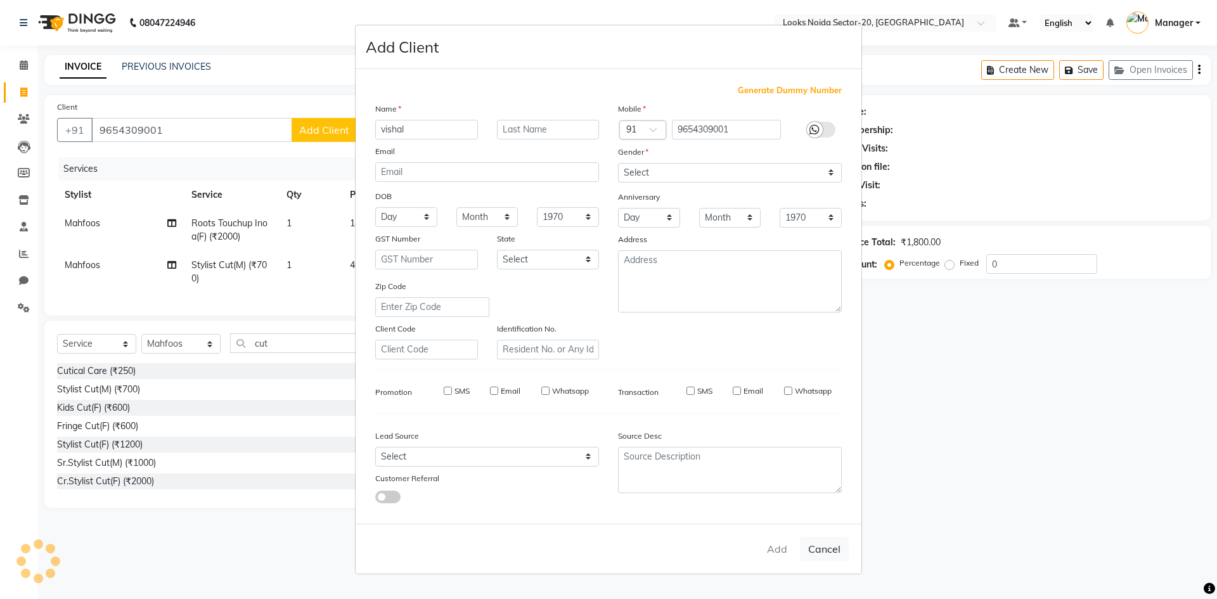
select select
checkbox input "false"
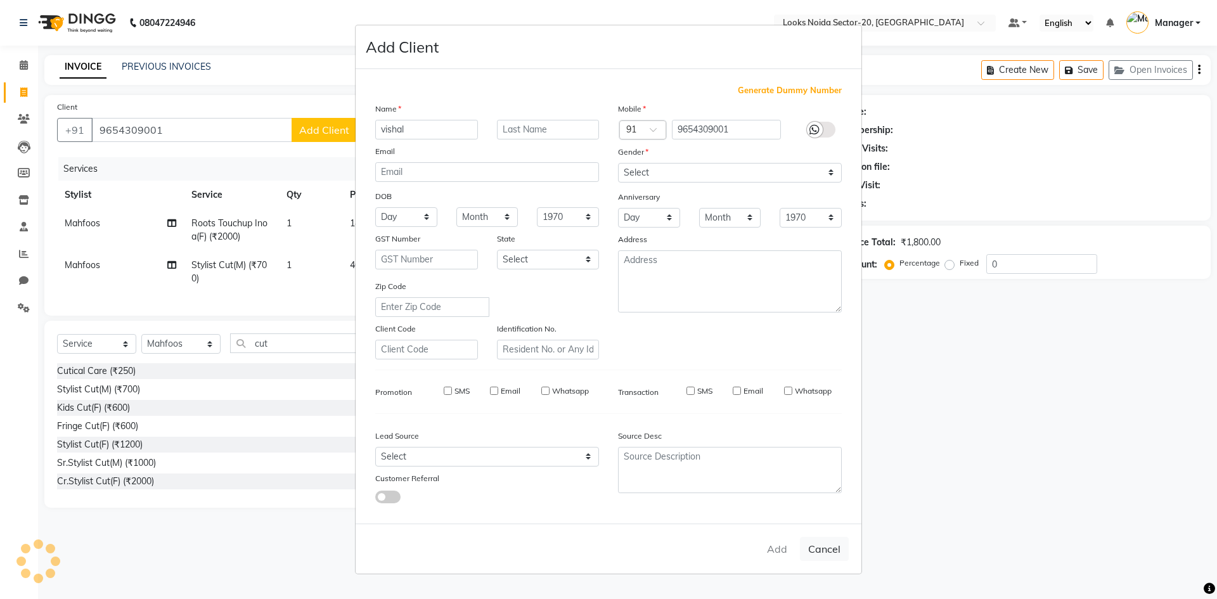
checkbox input "false"
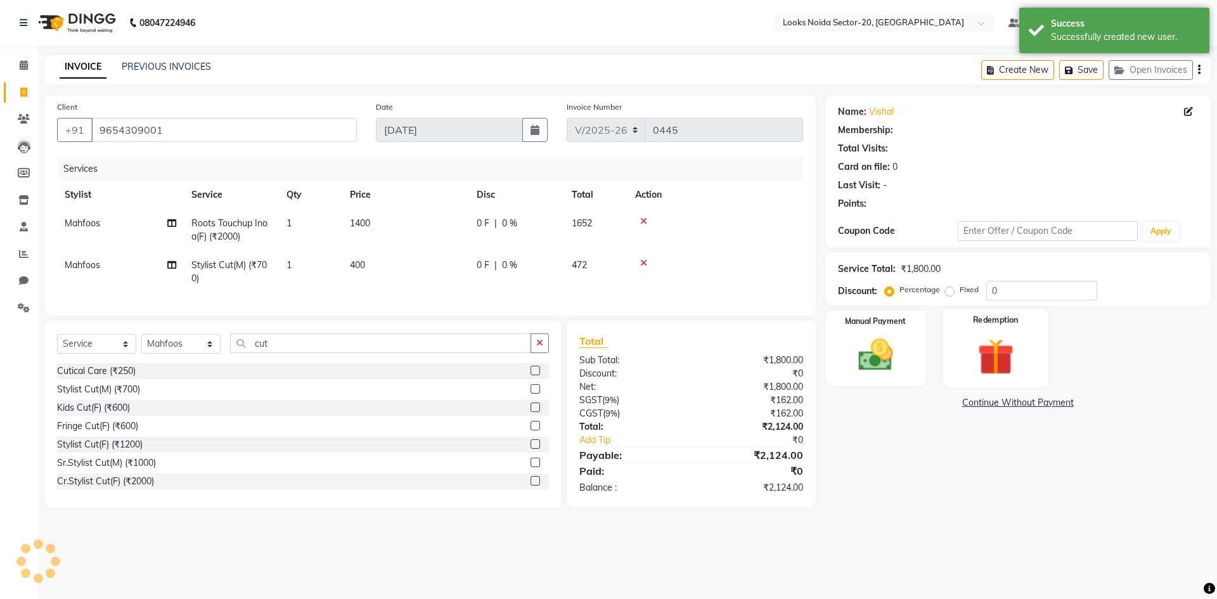
select select "1: Object"
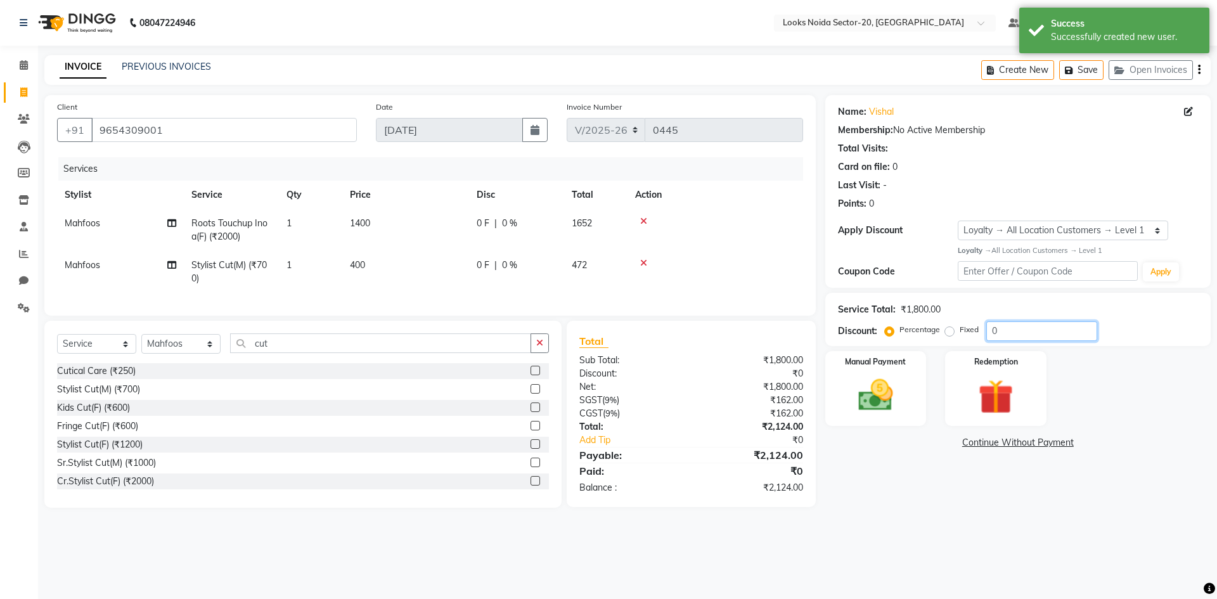
click at [1021, 329] on input "0" at bounding box center [1041, 331] width 111 height 20
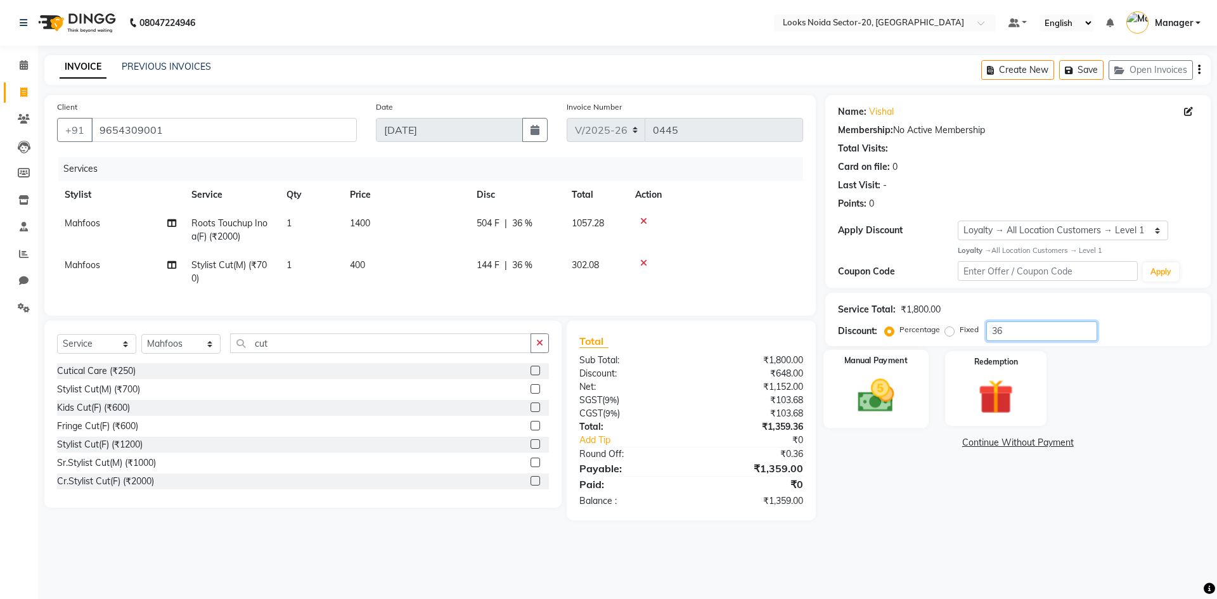
type input "36"
click at [877, 404] on img at bounding box center [875, 396] width 59 height 42
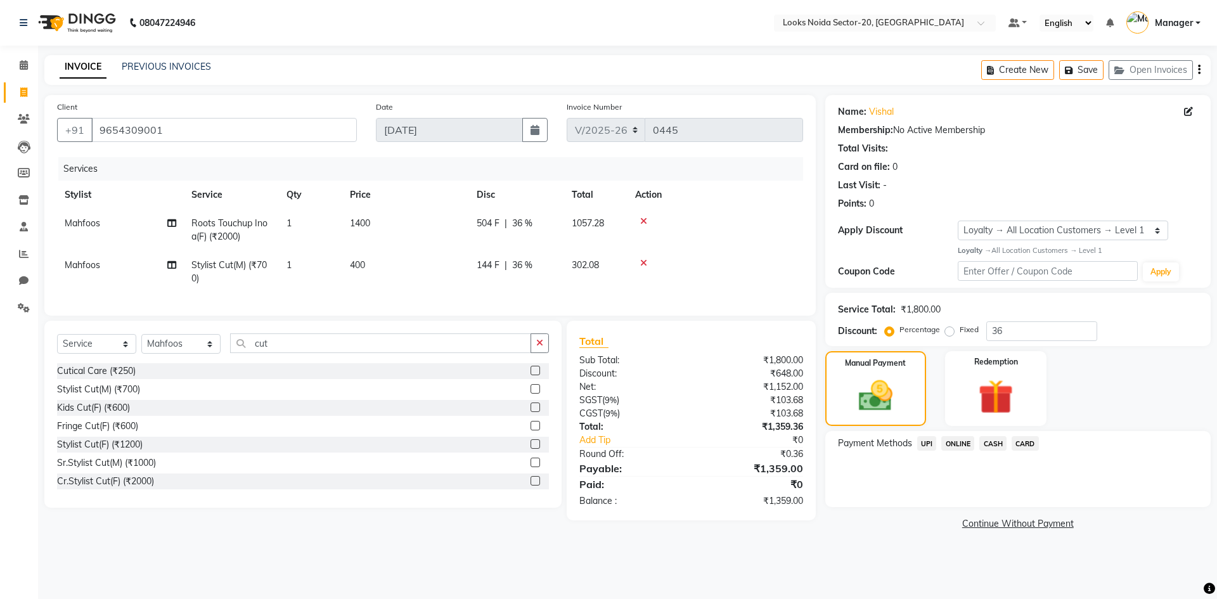
click at [923, 440] on span "UPI" at bounding box center [927, 443] width 20 height 15
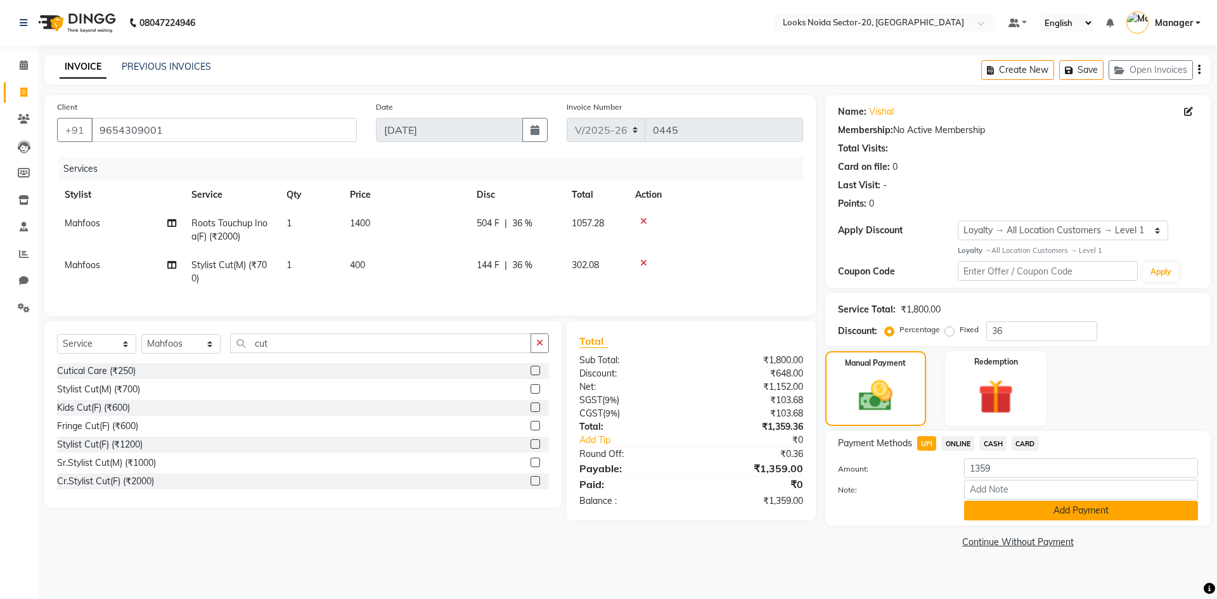
click at [986, 513] on button "Add Payment" at bounding box center [1081, 511] width 234 height 20
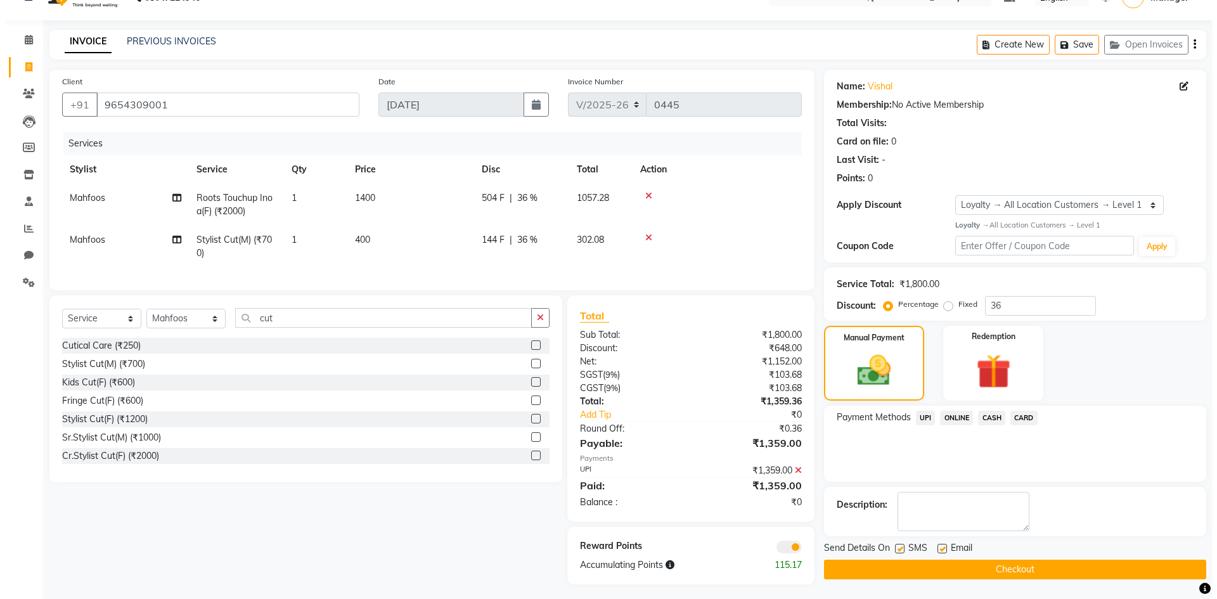
scroll to position [39, 0]
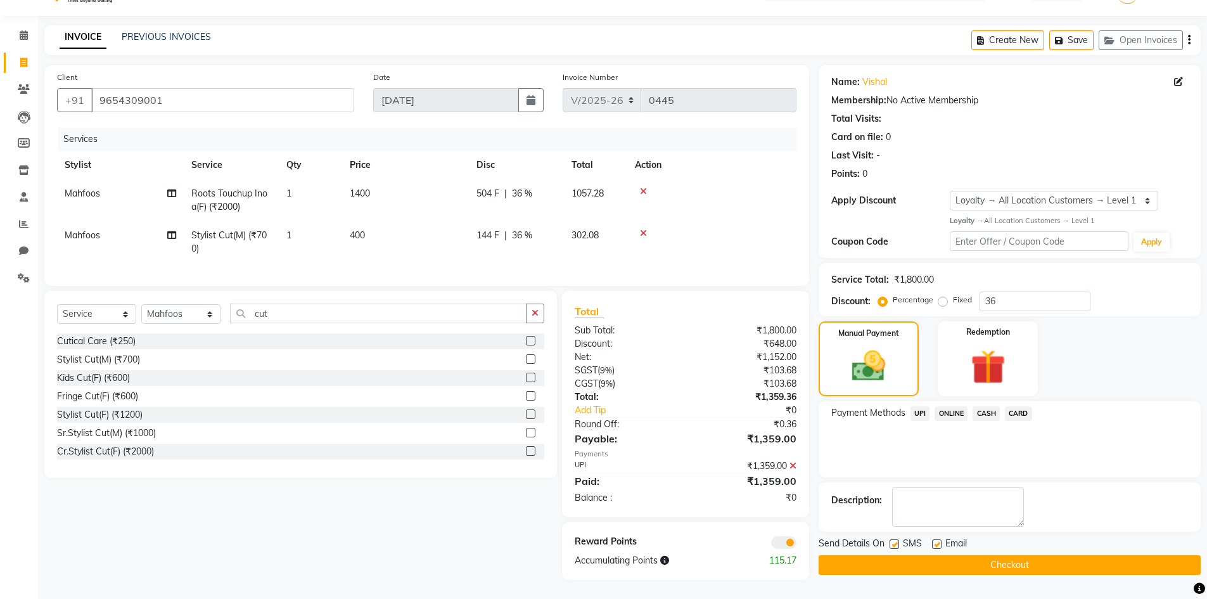
click at [785, 551] on div "Reward Points Accumulating Points 115.17" at bounding box center [685, 551] width 247 height 58
click at [780, 541] on span at bounding box center [783, 542] width 25 height 13
click at [797, 544] on input "checkbox" at bounding box center [797, 544] width 0 height 0
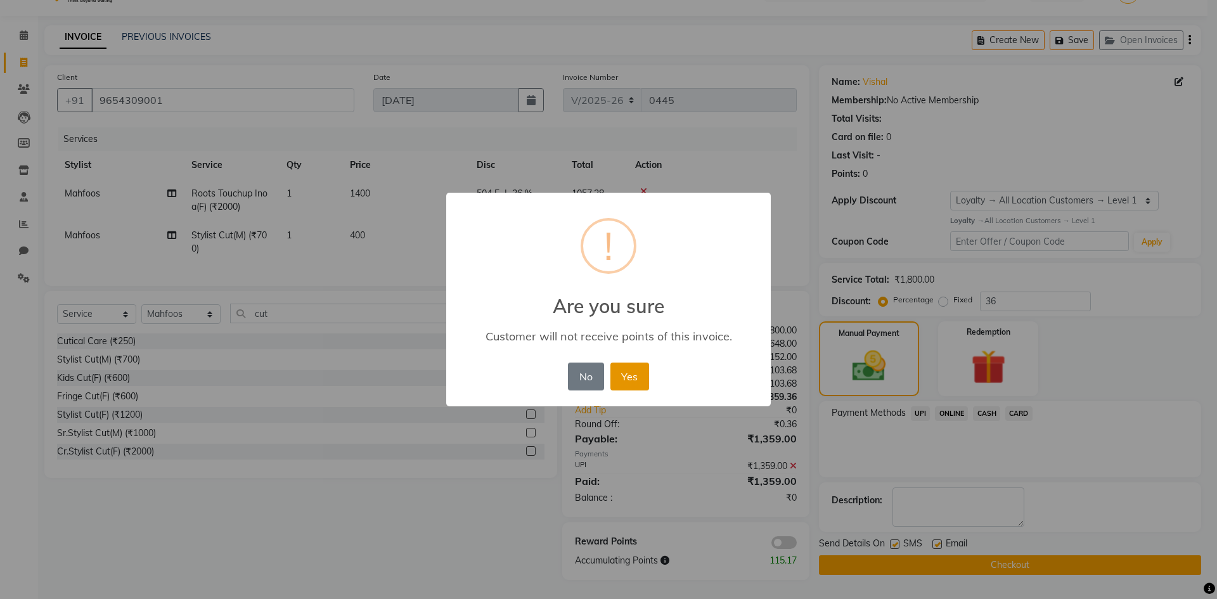
click at [621, 380] on button "Yes" at bounding box center [629, 377] width 39 height 28
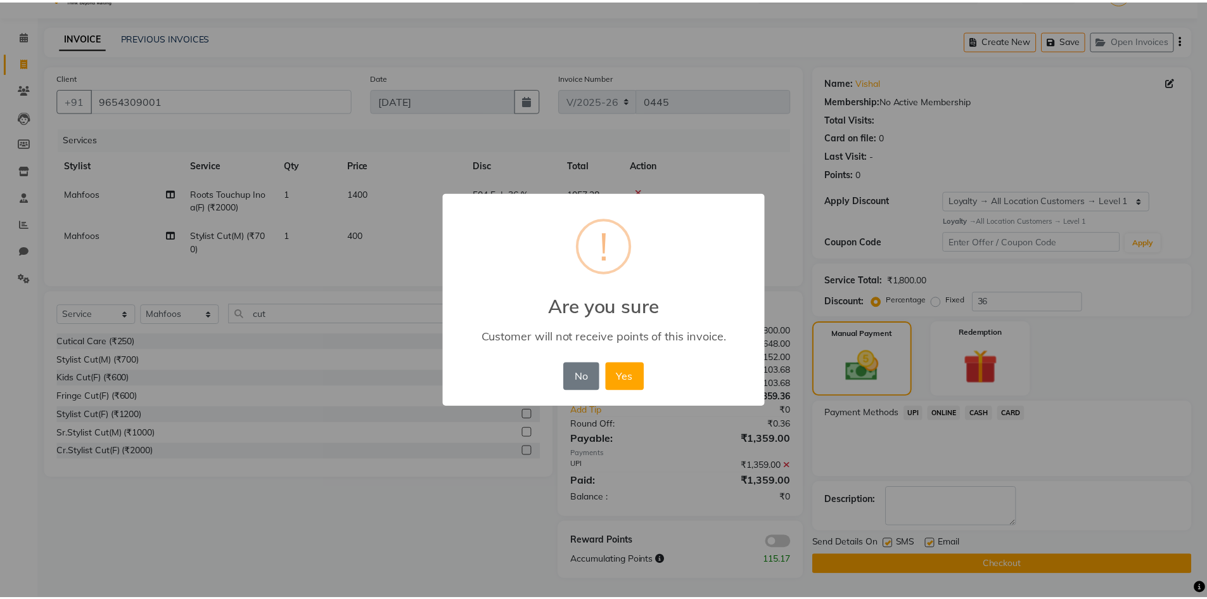
scroll to position [25, 0]
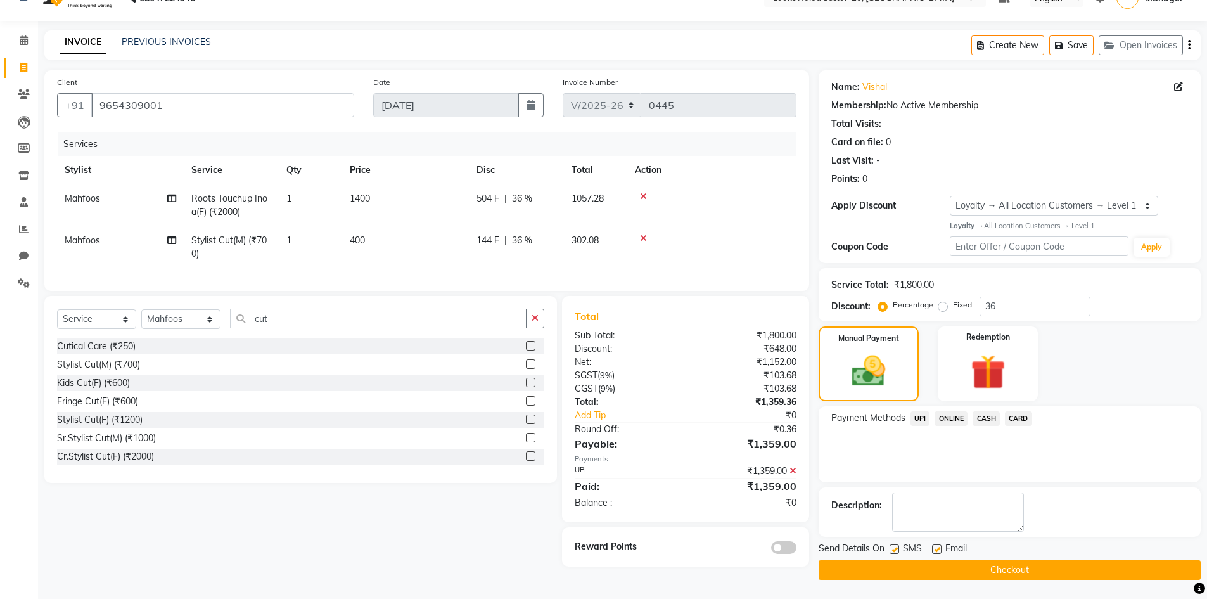
click at [939, 565] on button "Checkout" at bounding box center [1010, 570] width 382 height 20
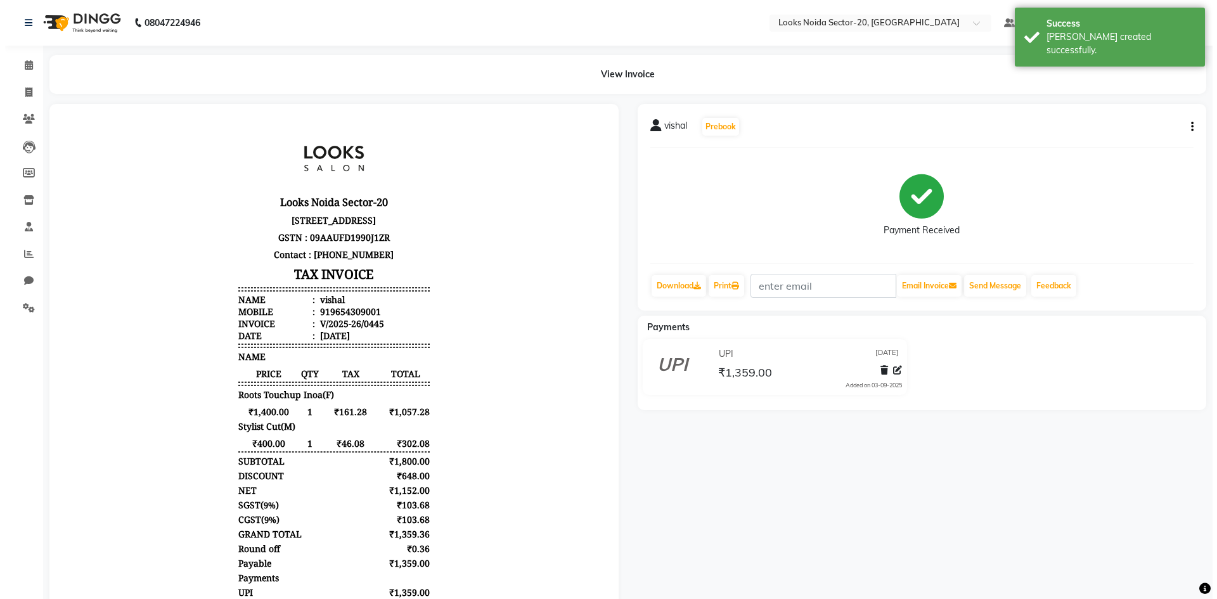
scroll to position [10, 0]
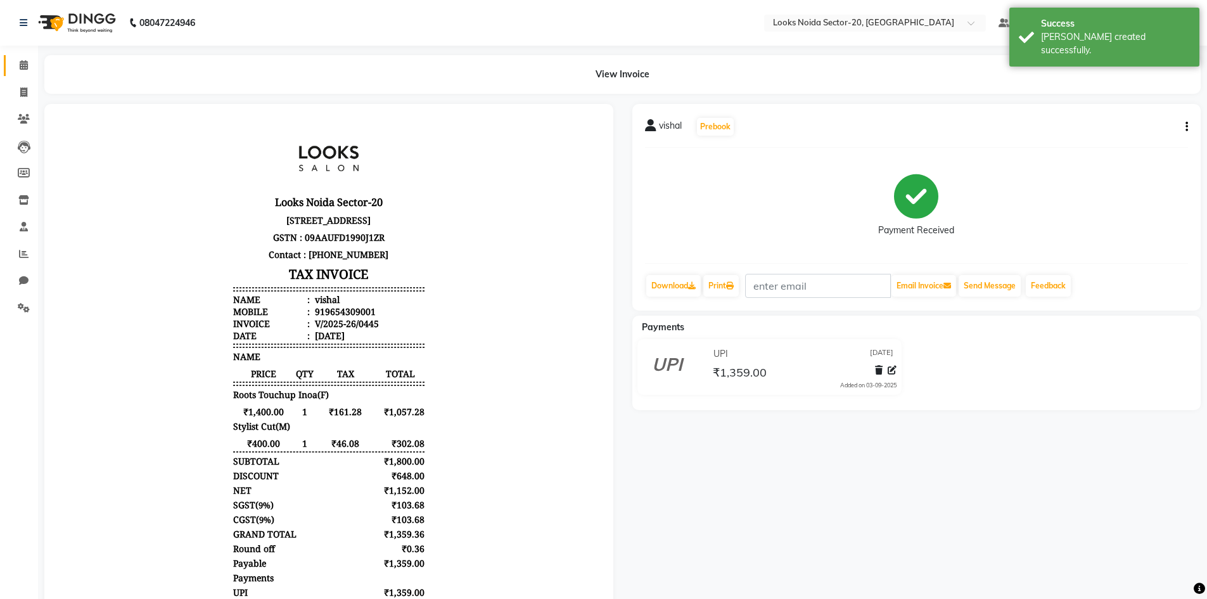
click at [22, 59] on span at bounding box center [24, 65] width 22 height 15
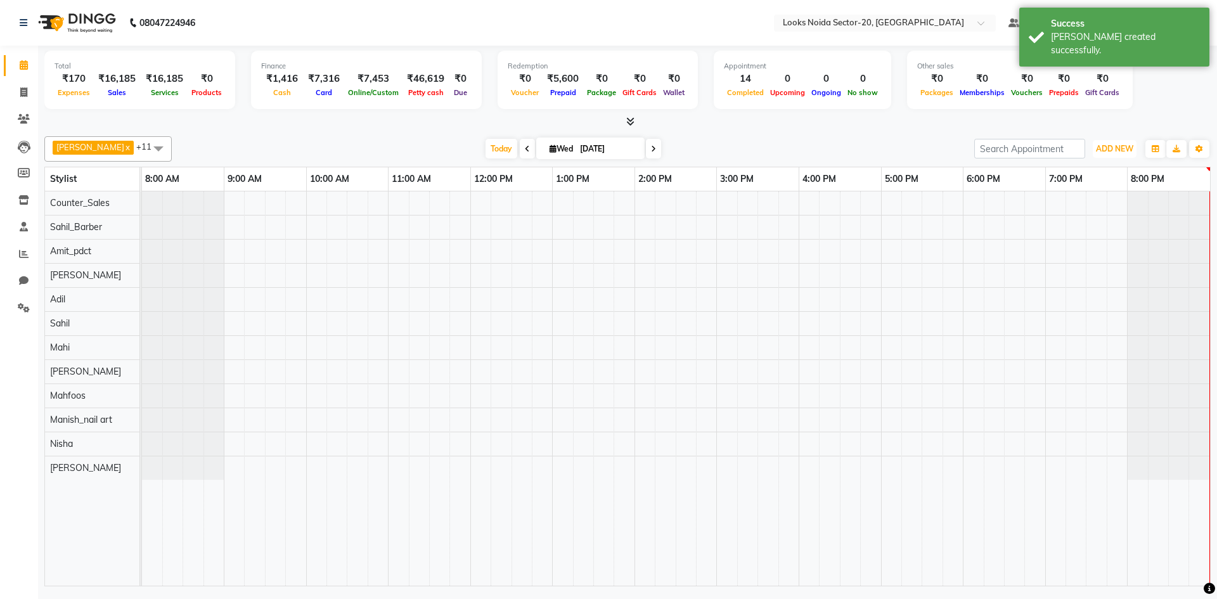
drag, startPoint x: 1124, startPoint y: 147, endPoint x: 1114, endPoint y: 125, distance: 24.4
click at [1098, 113] on div "Total ₹170 Expenses ₹16,185 Sales ₹16,185 Services ₹0 Products Finance ₹1,416 C…" at bounding box center [627, 318] width 1179 height 544
click at [1154, 146] on icon "button" at bounding box center [1156, 149] width 8 height 8
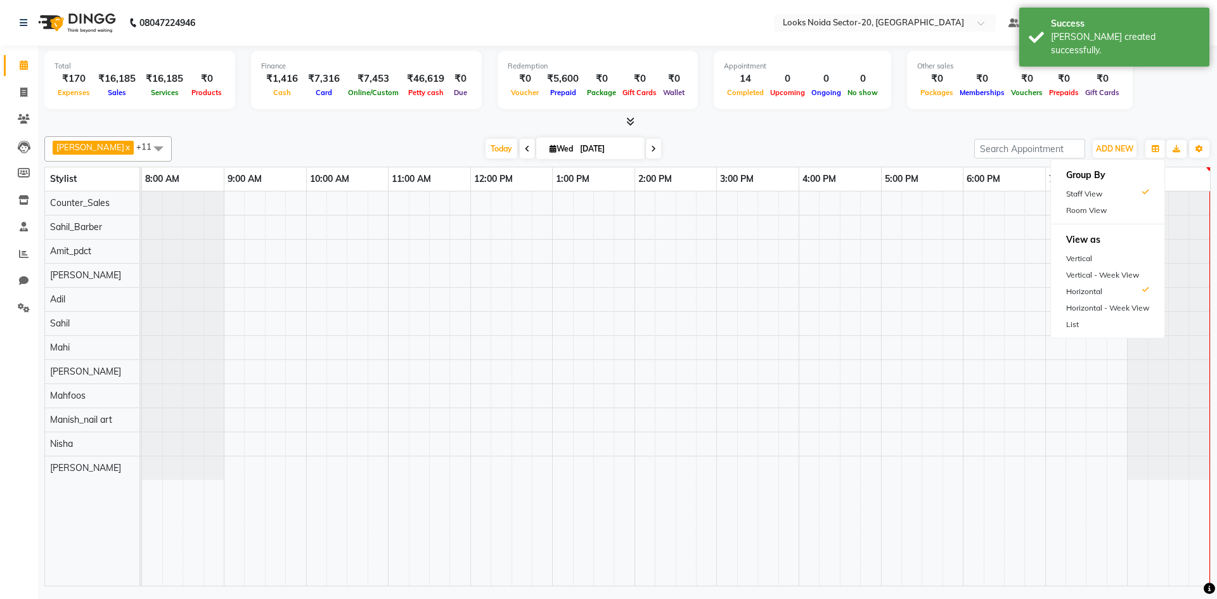
click at [1081, 135] on div "Aarti Sharma x Adil x Amit_pdct x Counter_Sales x Fardeen x Mahfoos x Mahi x Ma…" at bounding box center [627, 358] width 1166 height 455
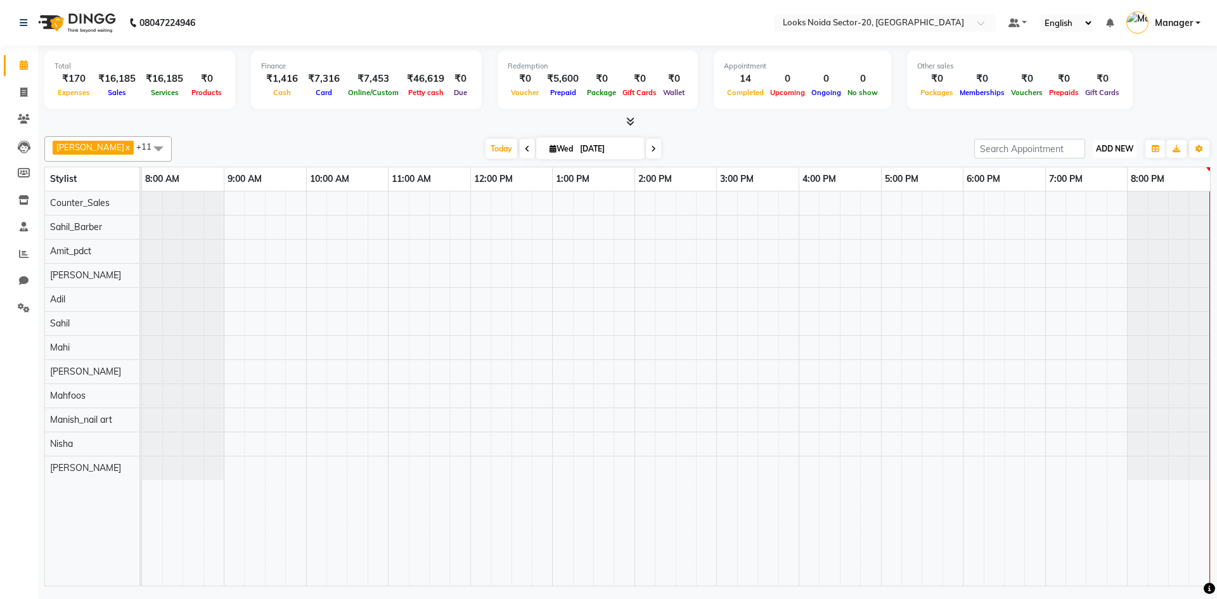
click at [1125, 151] on span "ADD NEW" at bounding box center [1114, 149] width 37 height 10
click at [1090, 203] on link "Add Expense" at bounding box center [1086, 206] width 100 height 16
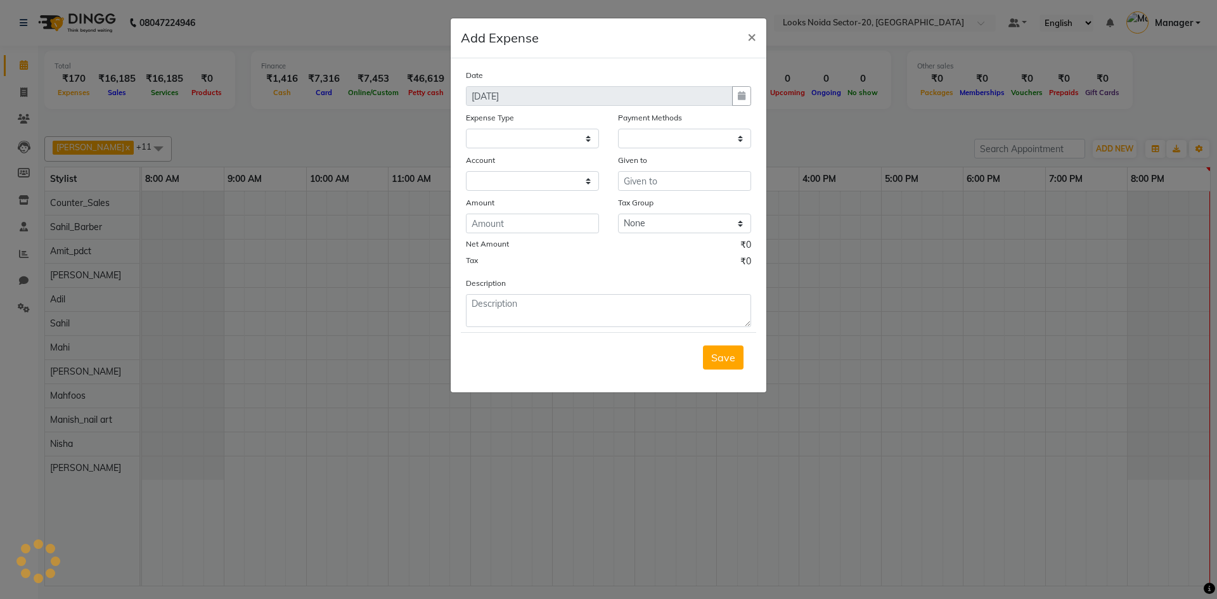
select select
select select "1"
select select "7896"
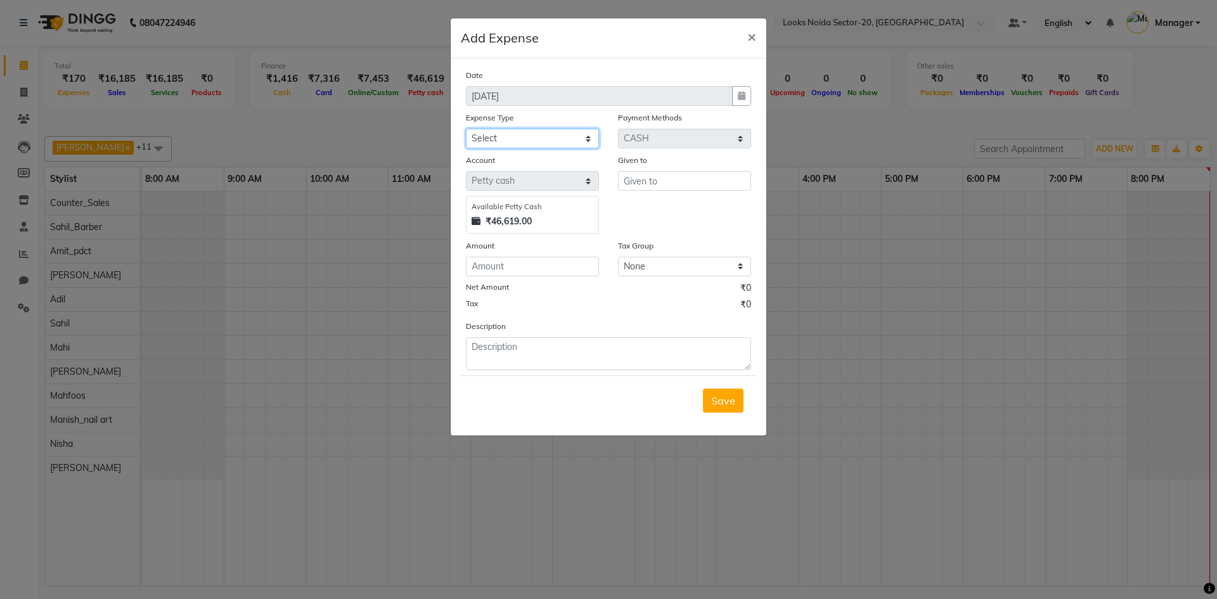
click at [582, 136] on select "Select Bank Deposit Blinkit Cash Handover CLIENT Client ordered food Client Ref…" at bounding box center [532, 139] width 133 height 20
select select "24034"
click at [466, 129] on select "Select Bank Deposit Blinkit Cash Handover CLIENT Client ordered food Client Ref…" at bounding box center [532, 139] width 133 height 20
click at [534, 267] on input "number" at bounding box center [532, 267] width 133 height 20
type input "2734"
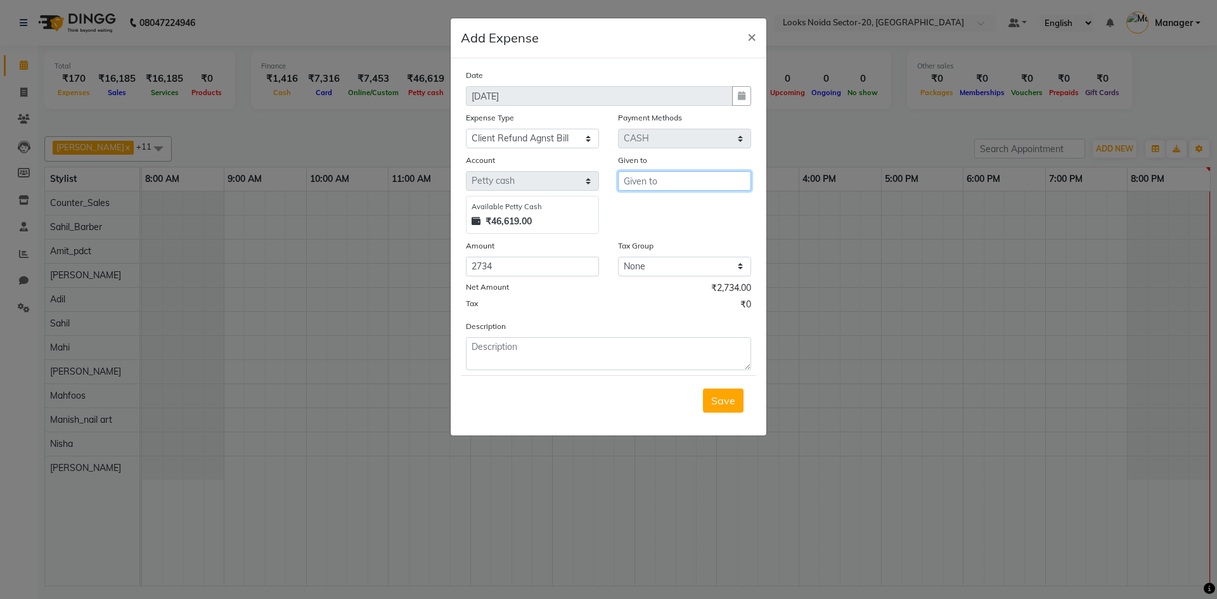
click at [661, 175] on input "text" at bounding box center [684, 181] width 133 height 20
type input "elisha"
click at [573, 359] on textarea at bounding box center [608, 353] width 285 height 33
click at [663, 354] on textarea "refunfed to client extra paid by client" at bounding box center [608, 353] width 285 height 33
type textarea "refunfed to client extra paid by client"
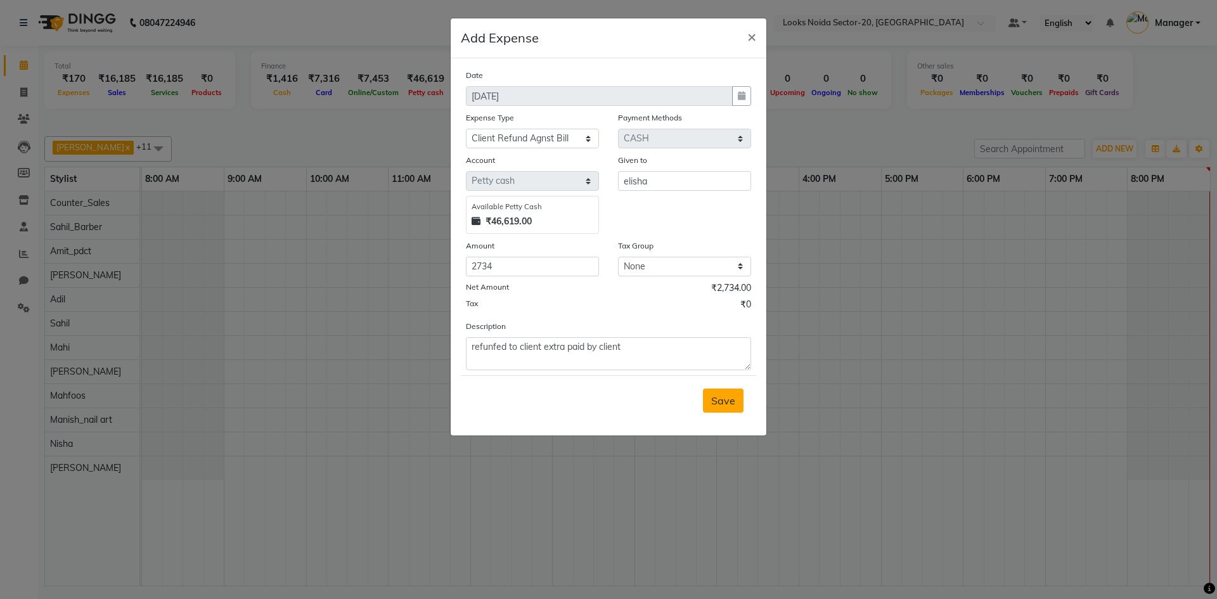
click at [724, 403] on span "Save" at bounding box center [723, 400] width 24 height 13
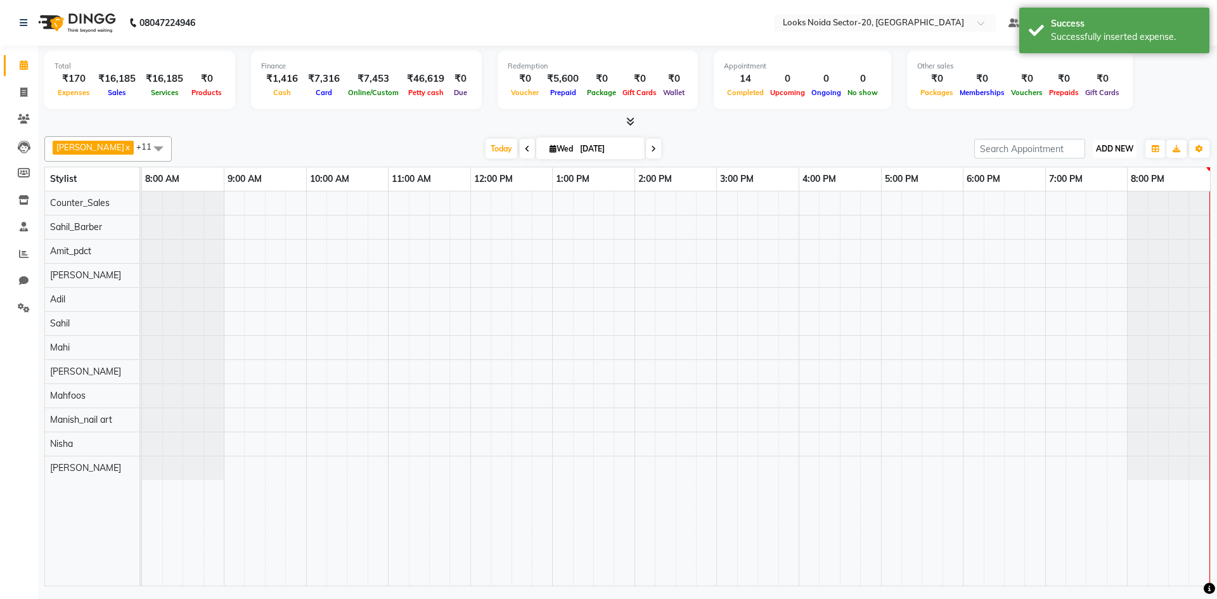
click at [1098, 152] on span "ADD NEW" at bounding box center [1114, 149] width 37 height 10
click at [1069, 205] on link "Add Expense" at bounding box center [1086, 206] width 100 height 16
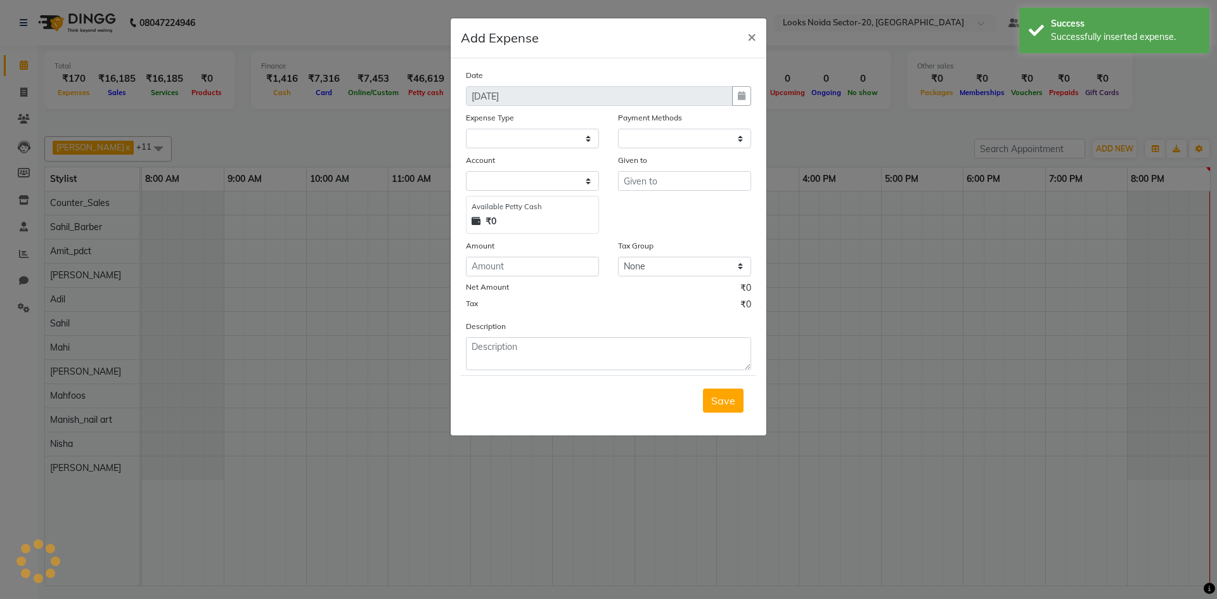
select select "1"
select select "7896"
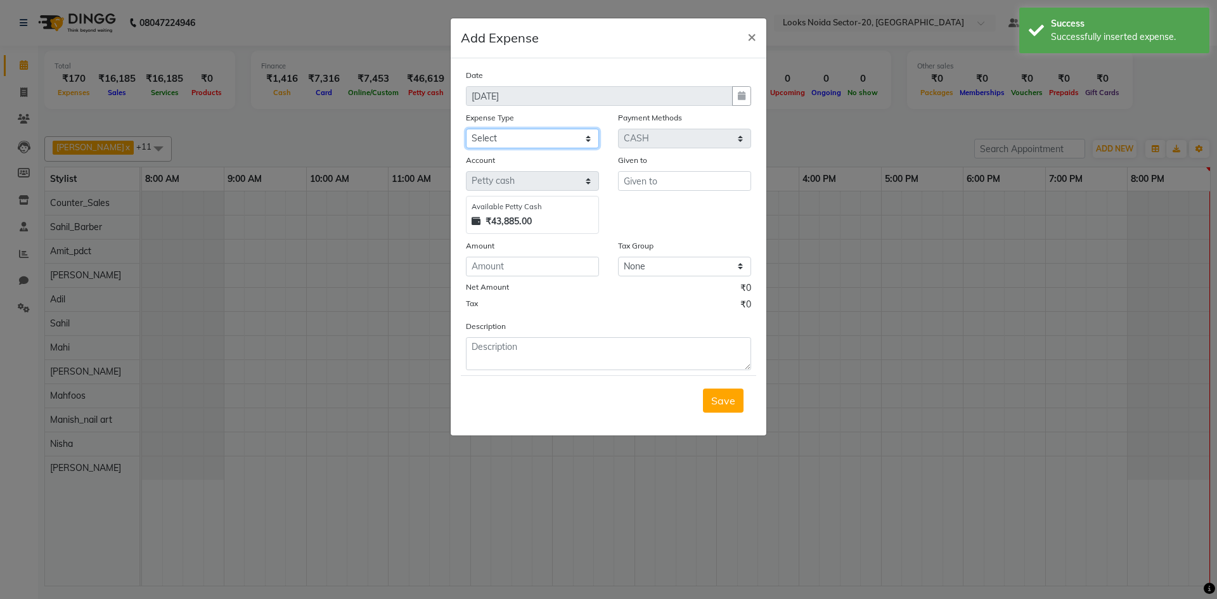
click at [522, 136] on select "Select Bank Deposit Blinkit Cash Handover CLIENT Client ordered food Client Ref…" at bounding box center [532, 139] width 133 height 20
select select "24380"
click at [466, 129] on select "Select Bank Deposit Blinkit Cash Handover CLIENT Client ordered food Client Ref…" at bounding box center [532, 139] width 133 height 20
click at [530, 267] on input "number" at bounding box center [532, 267] width 133 height 20
type input "1000"
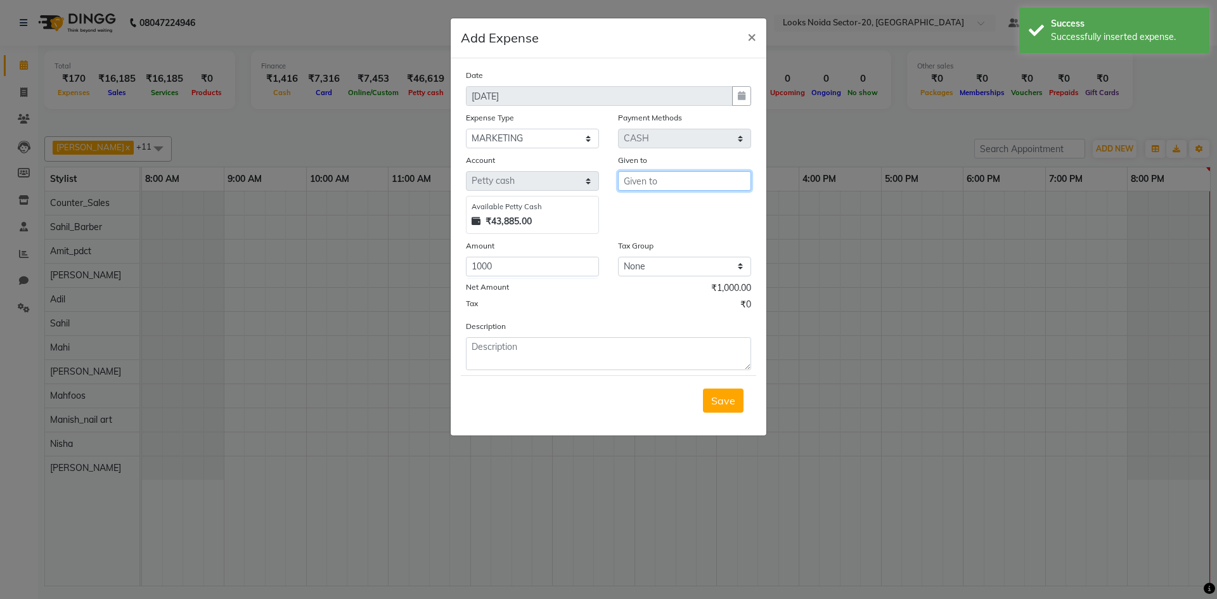
click at [678, 177] on input "text" at bounding box center [684, 181] width 133 height 20
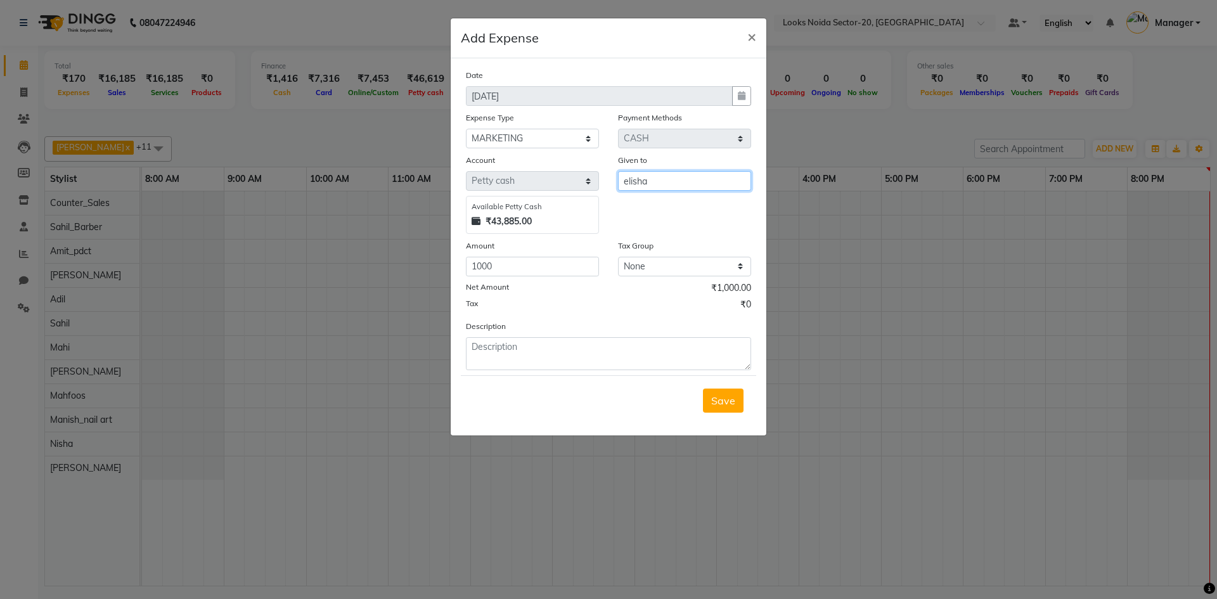
type input "elisha"
click at [625, 337] on textarea at bounding box center [608, 353] width 285 height 33
type textarea "social media marketing"
click at [723, 399] on span "Save" at bounding box center [723, 400] width 24 height 13
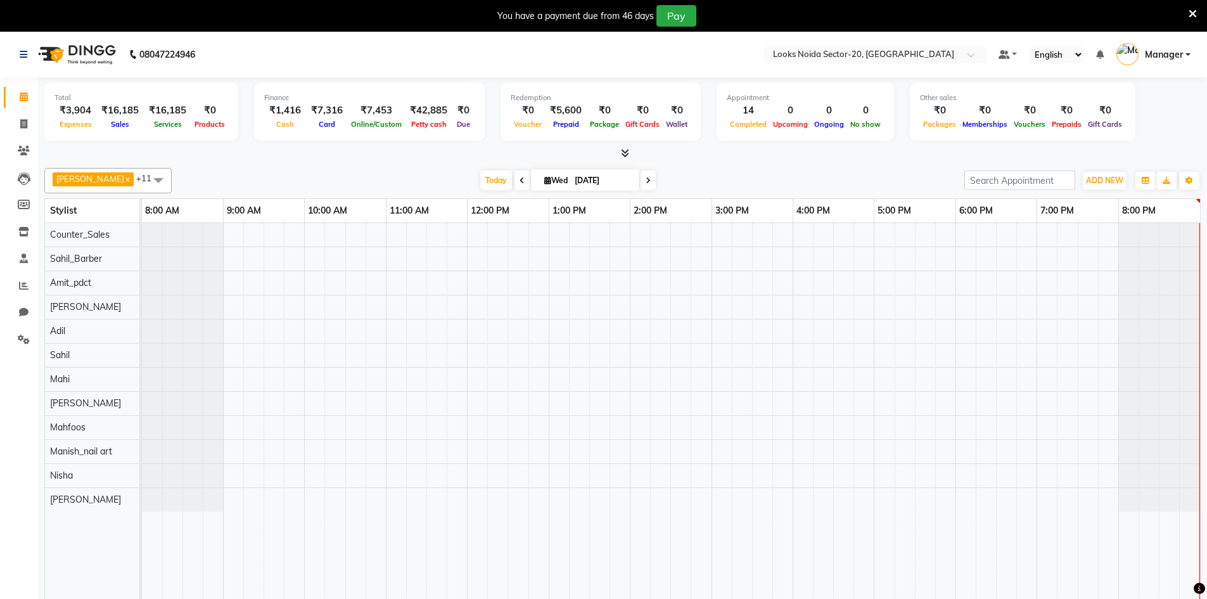
click at [1193, 12] on icon at bounding box center [1193, 13] width 8 height 11
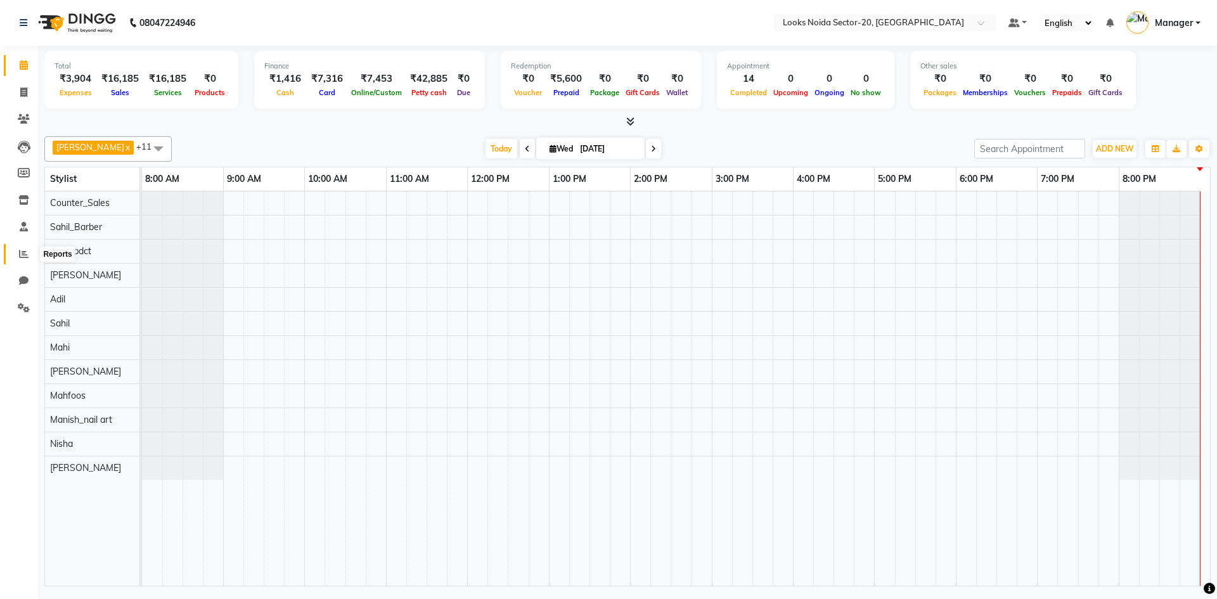
click at [25, 247] on span at bounding box center [24, 254] width 22 height 15
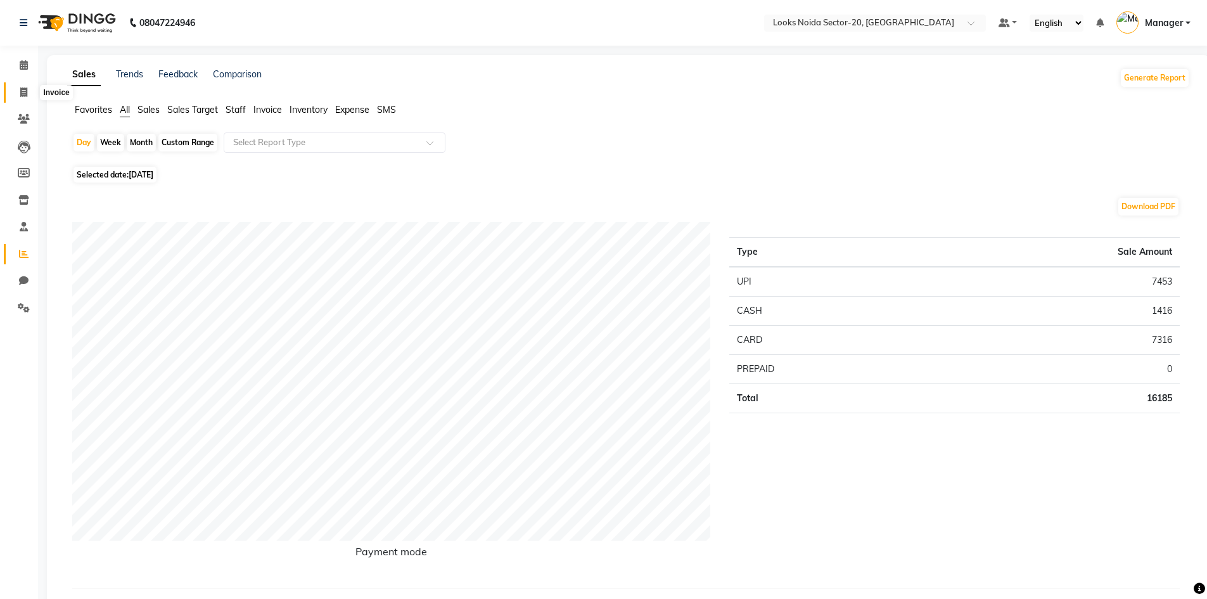
click at [21, 95] on icon at bounding box center [23, 92] width 7 height 10
select select "service"
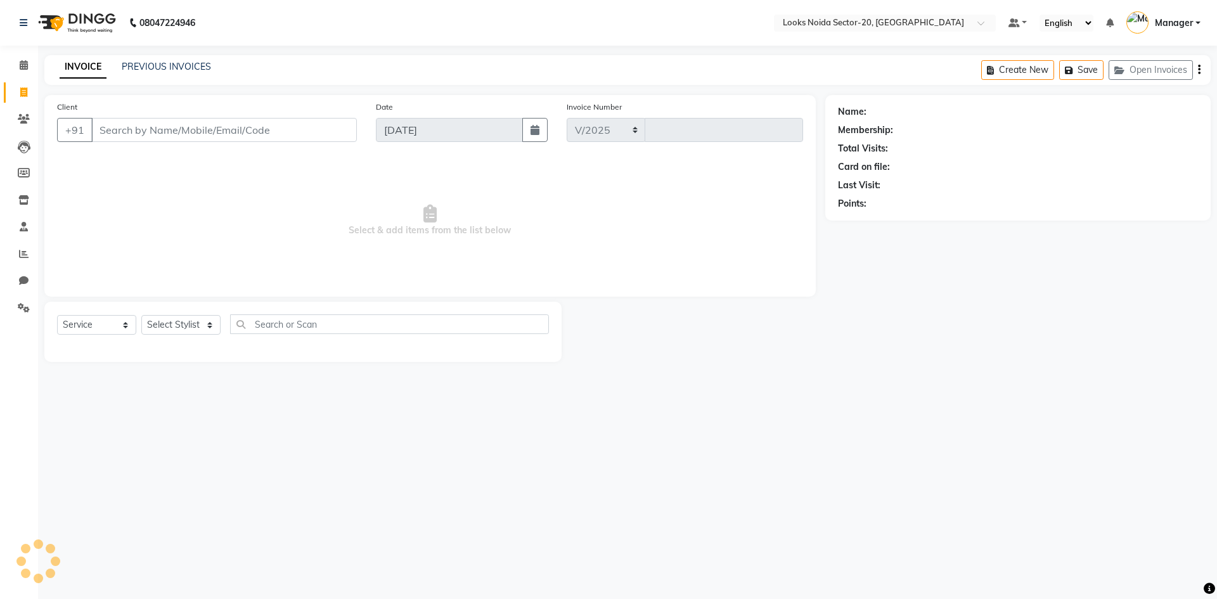
select select "8646"
type input "0446"
click at [23, 69] on icon at bounding box center [24, 65] width 8 height 10
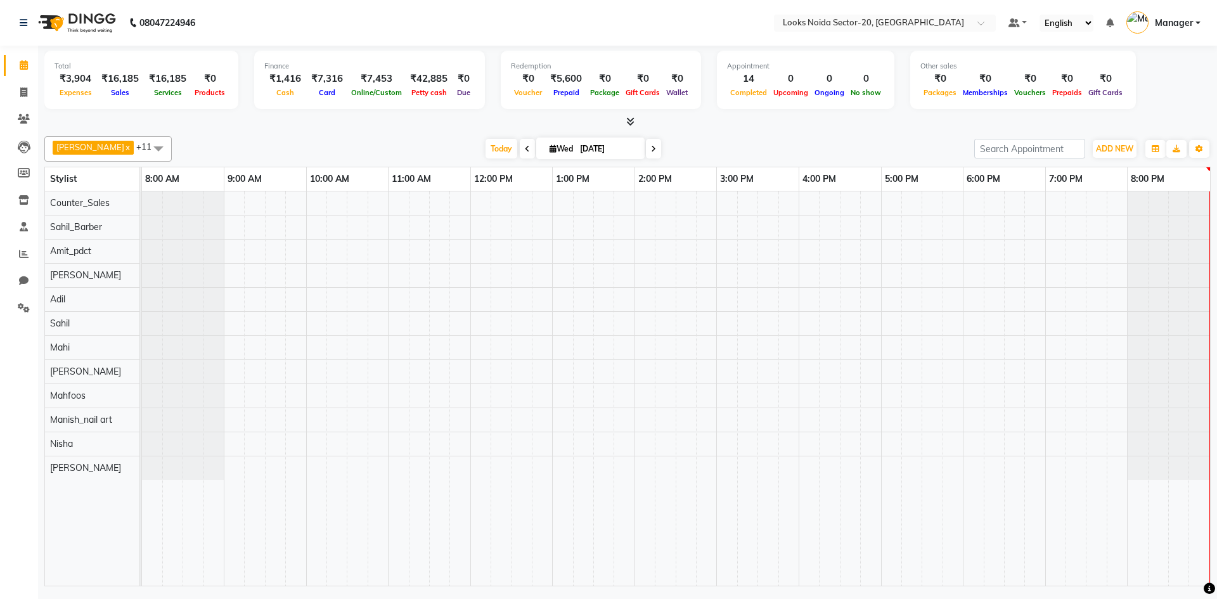
click at [279, 47] on app-home "08047224946 Select Location × Looks Noida Sector-20, Noida Default Panel My Pan…" at bounding box center [608, 294] width 1217 height 589
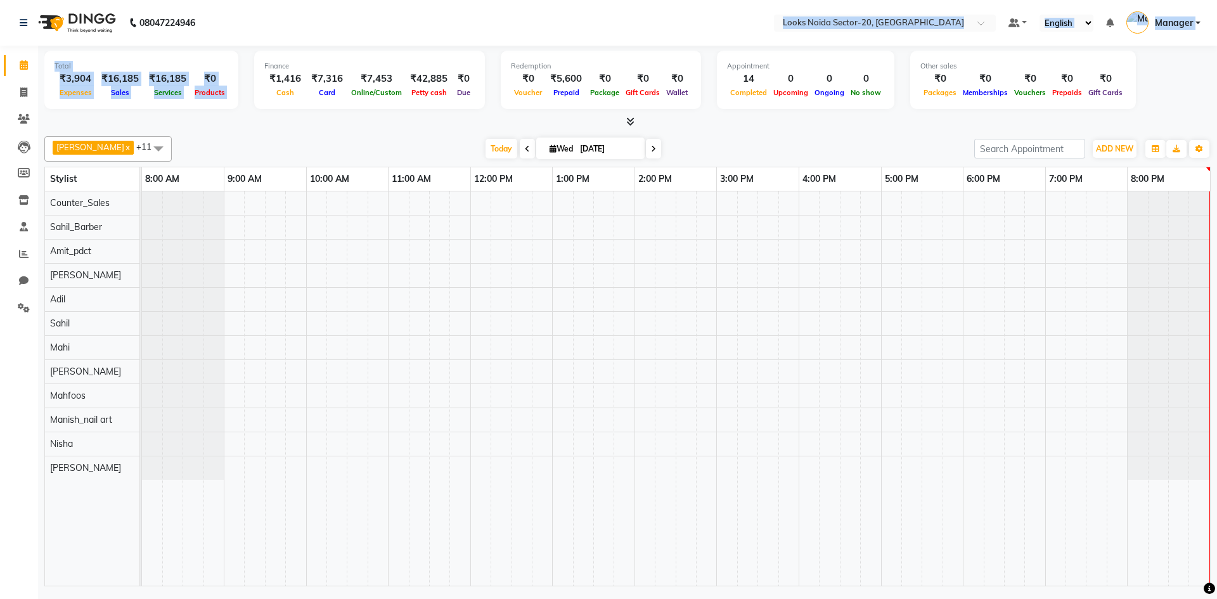
drag, startPoint x: 278, startPoint y: 48, endPoint x: 315, endPoint y: 37, distance: 38.7
click at [315, 37] on nav "08047224946 Select Location × Looks Noida Sector-20, Noida Default Panel My Pan…" at bounding box center [608, 23] width 1217 height 46
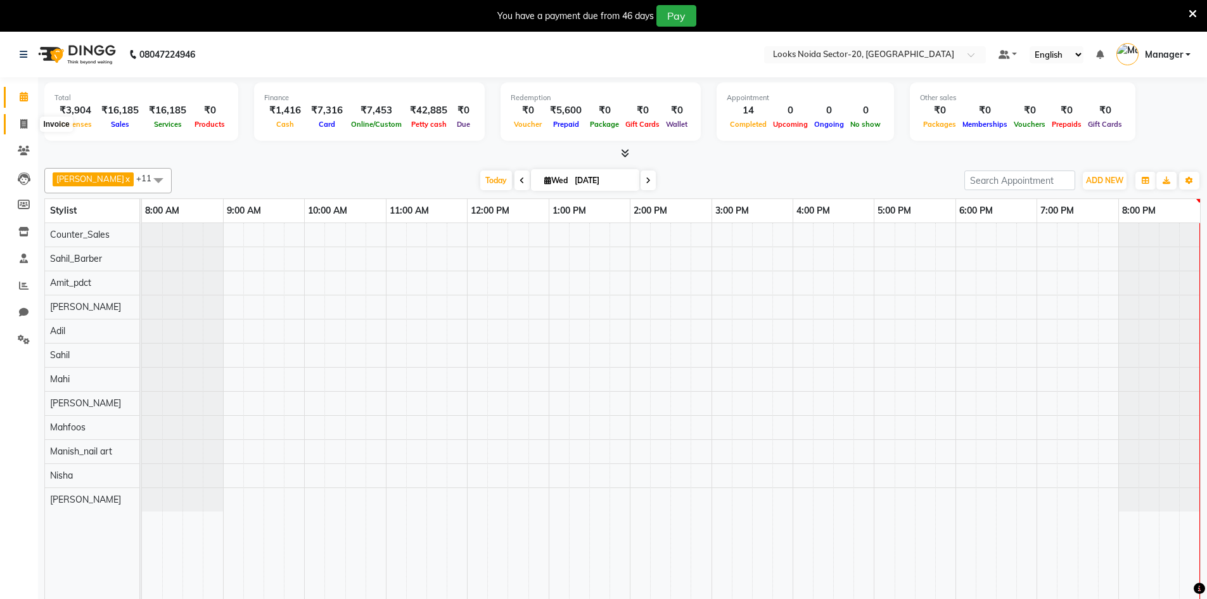
click at [23, 120] on icon at bounding box center [23, 124] width 7 height 10
select select "service"
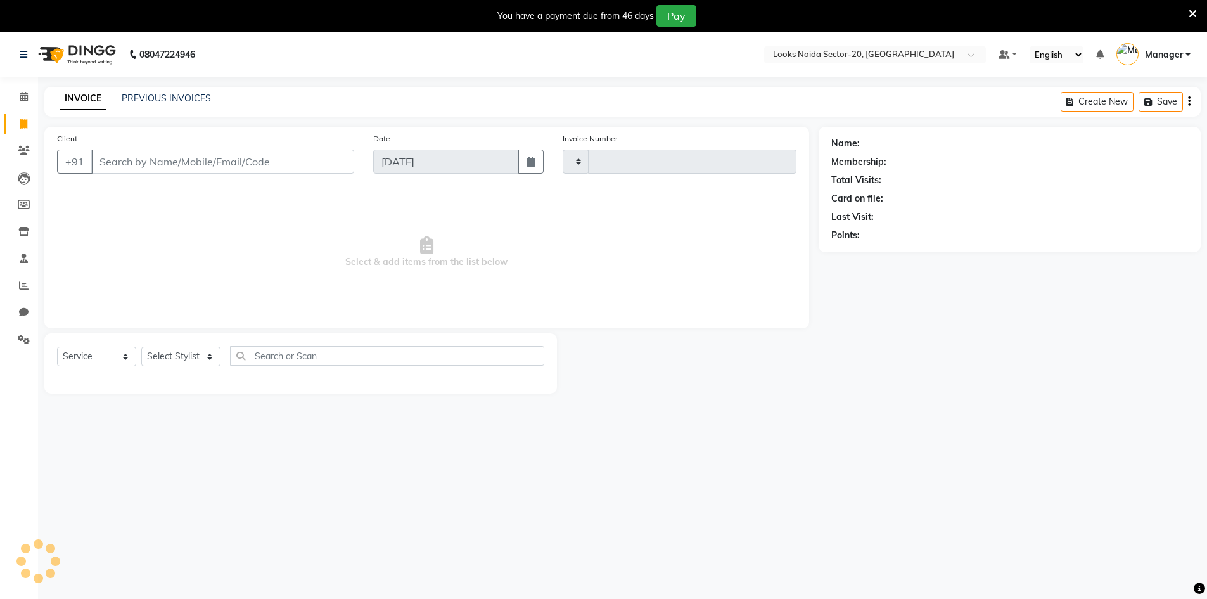
type input "0446"
select select "8646"
click at [24, 101] on icon at bounding box center [24, 97] width 8 height 10
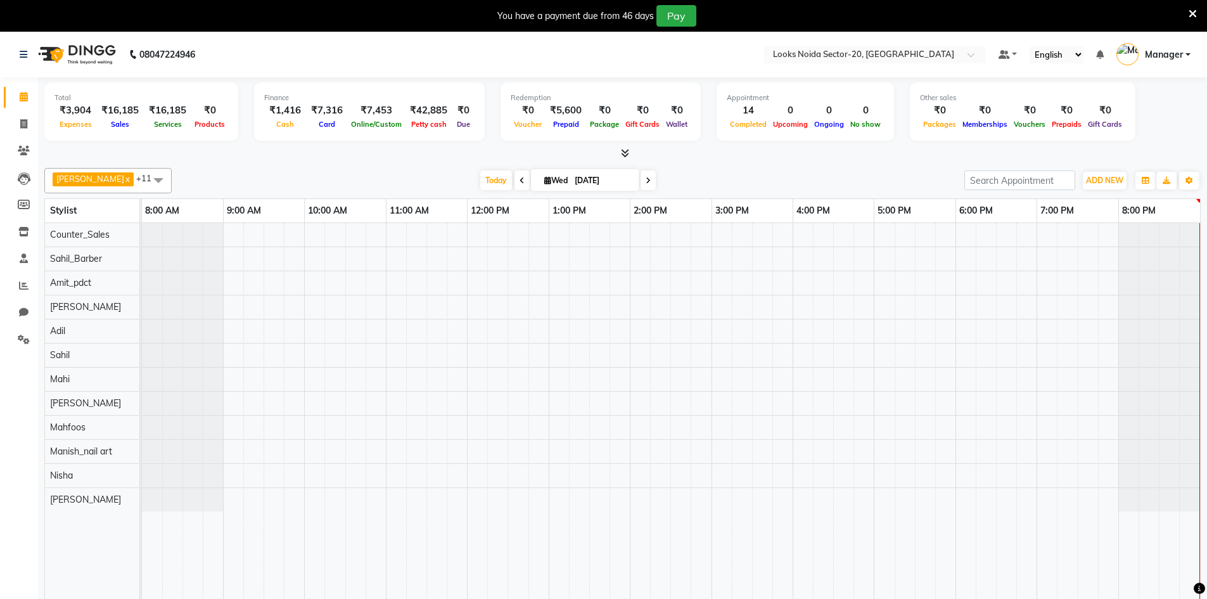
click at [23, 91] on span at bounding box center [24, 97] width 22 height 15
click at [26, 123] on icon at bounding box center [23, 124] width 7 height 10
select select "service"
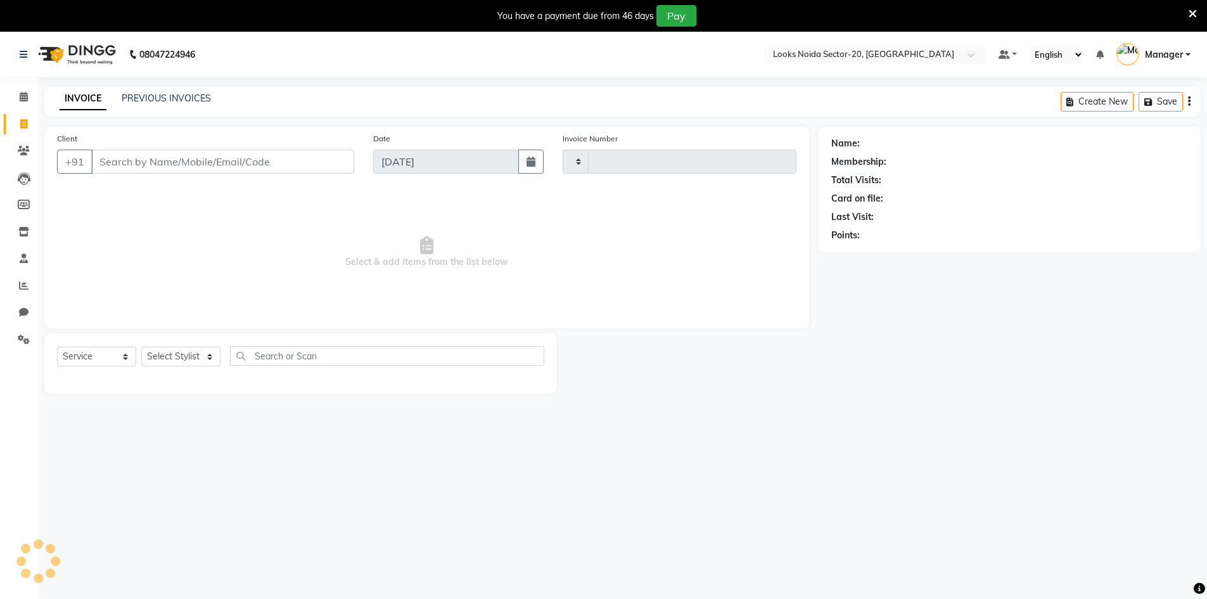
type input "0446"
select select "8646"
click at [174, 90] on div "INVOICE PREVIOUS INVOICES Create New Save Open Invoices" at bounding box center [622, 102] width 1157 height 30
click at [176, 106] on div "INVOICE PREVIOUS INVOICES" at bounding box center [135, 99] width 182 height 15
click at [188, 101] on link "PREVIOUS INVOICES" at bounding box center [166, 98] width 89 height 11
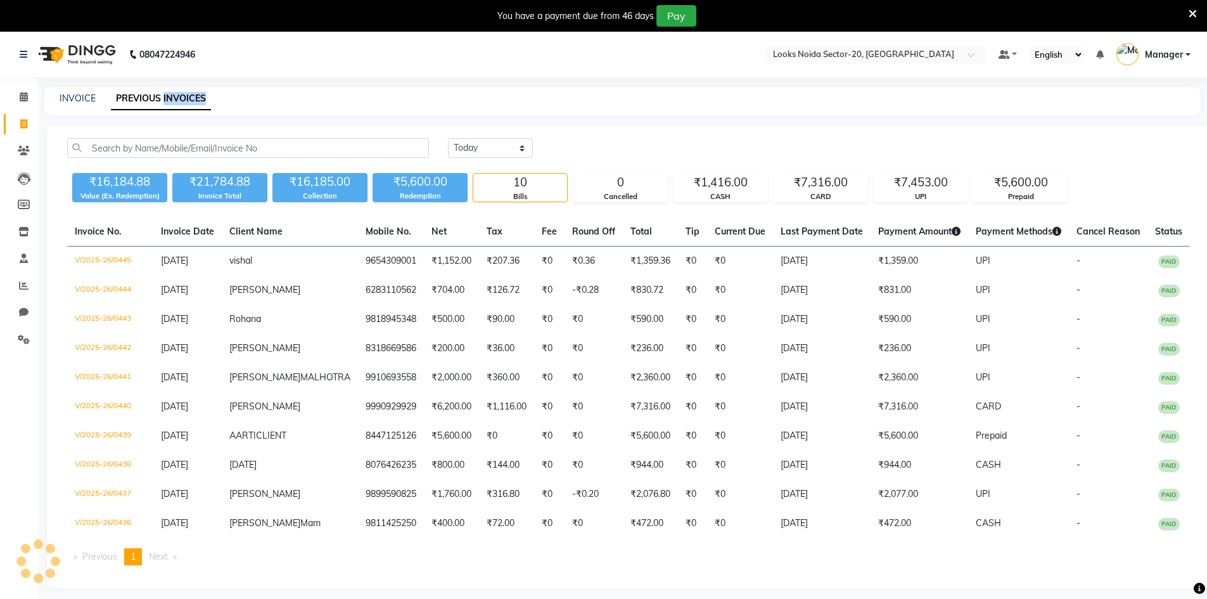
click at [188, 100] on link "PREVIOUS INVOICES" at bounding box center [161, 98] width 100 height 23
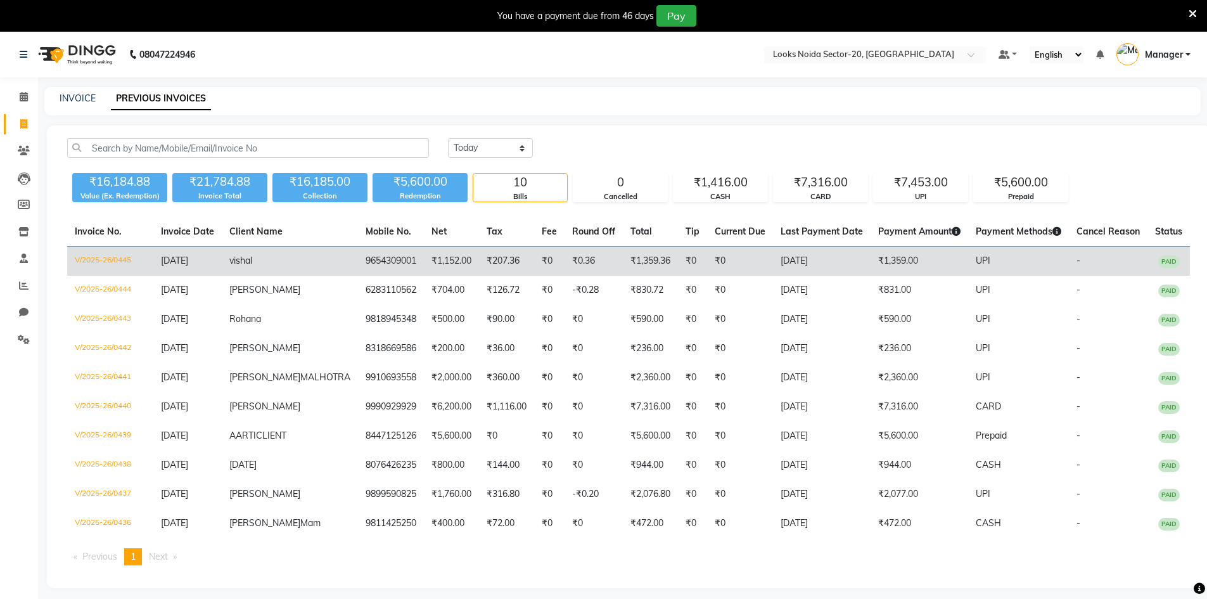
click at [707, 257] on td "₹0" at bounding box center [740, 262] width 66 height 30
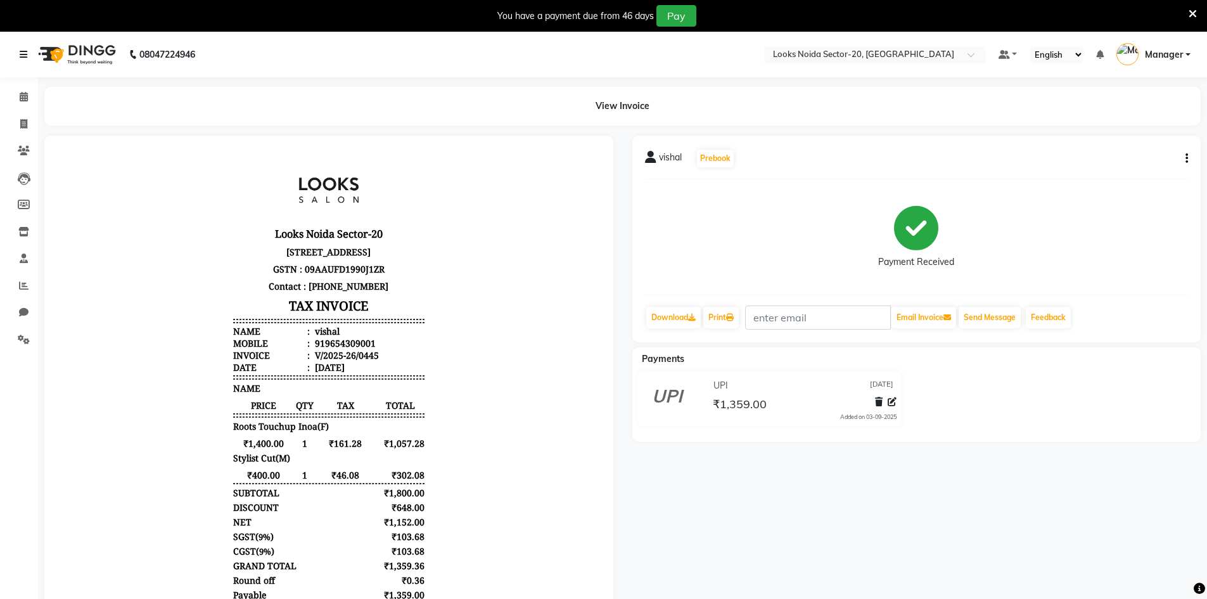
click at [25, 53] on icon at bounding box center [24, 54] width 8 height 9
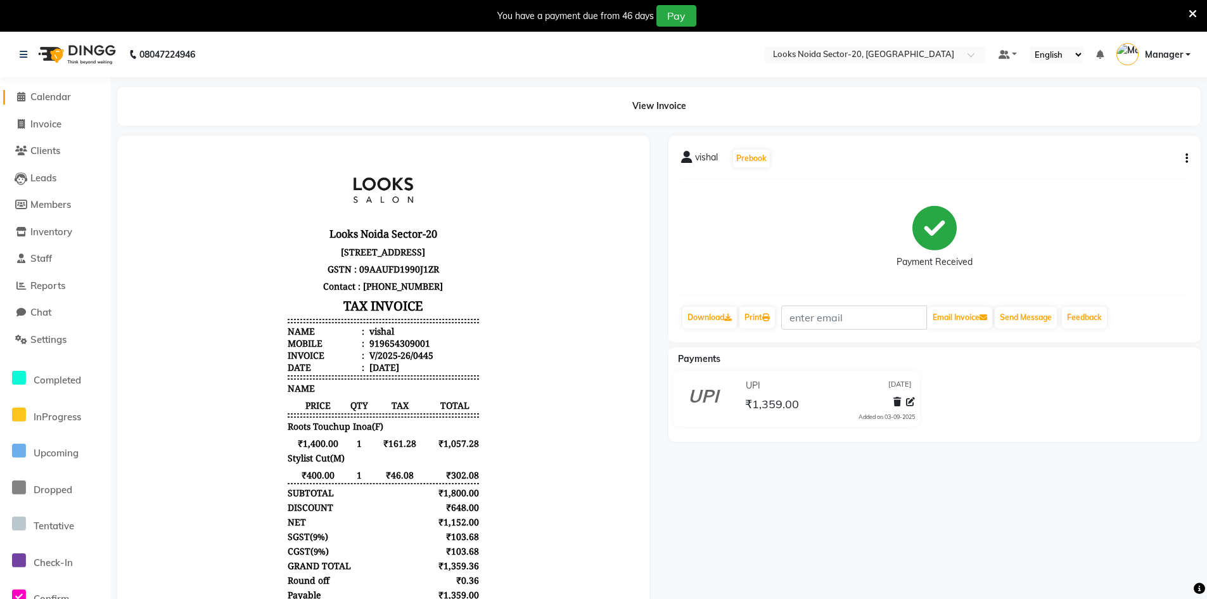
click at [50, 96] on span "Calendar" at bounding box center [50, 97] width 41 height 12
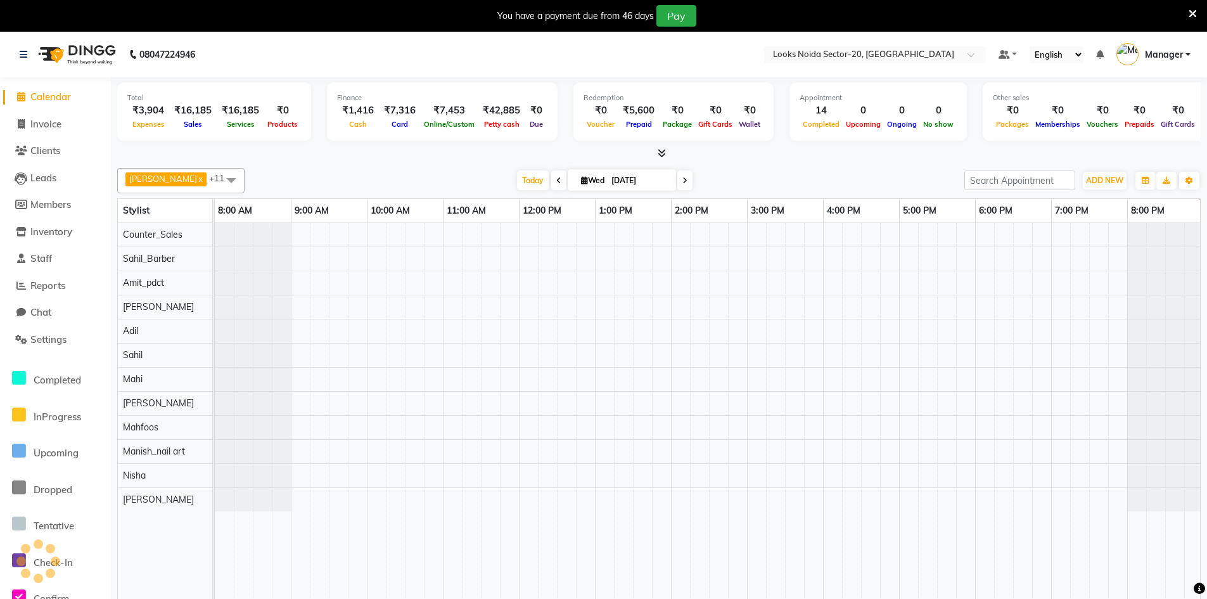
scroll to position [0, 3]
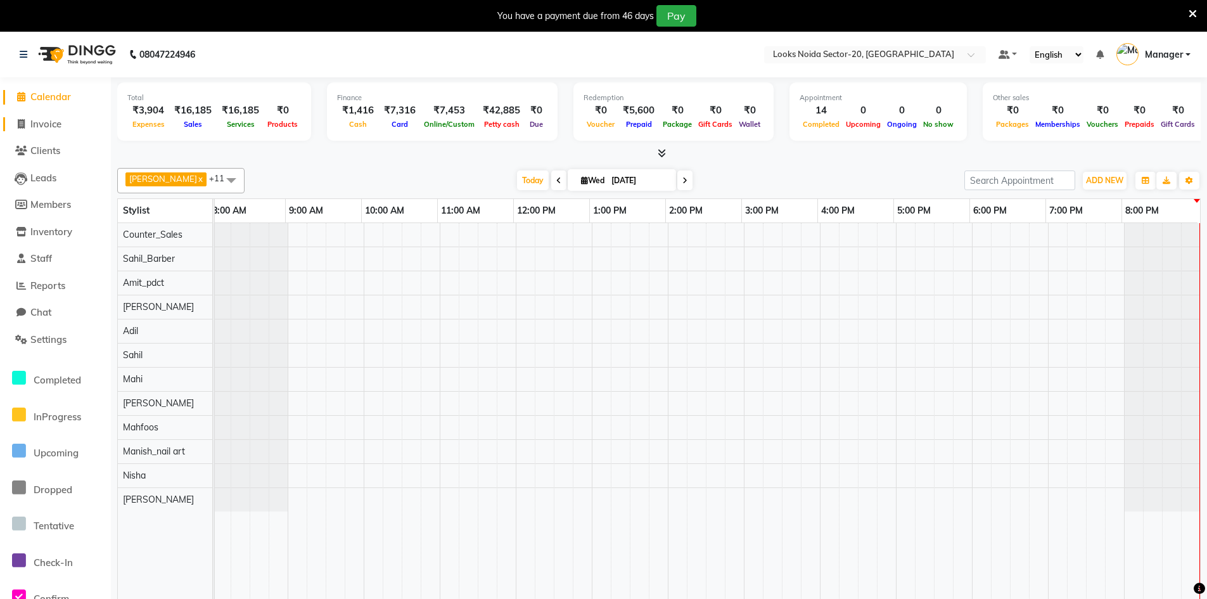
click at [35, 120] on span "Invoice" at bounding box center [45, 124] width 31 height 12
select select "service"
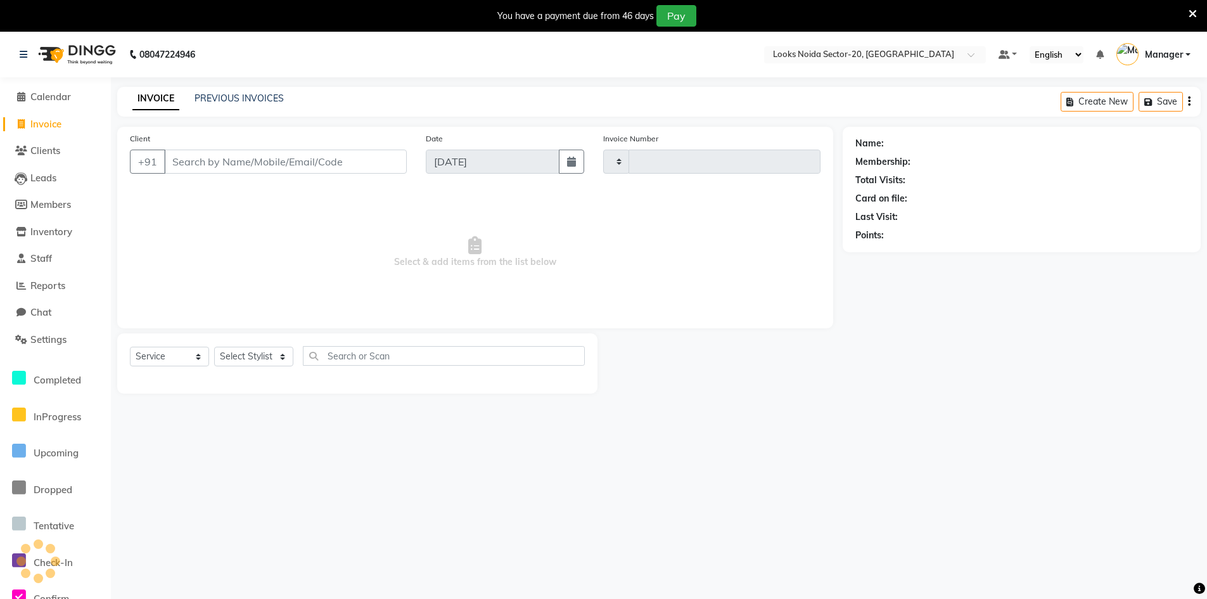
type input "0446"
select select "8646"
click at [224, 162] on input "Client" at bounding box center [285, 162] width 243 height 24
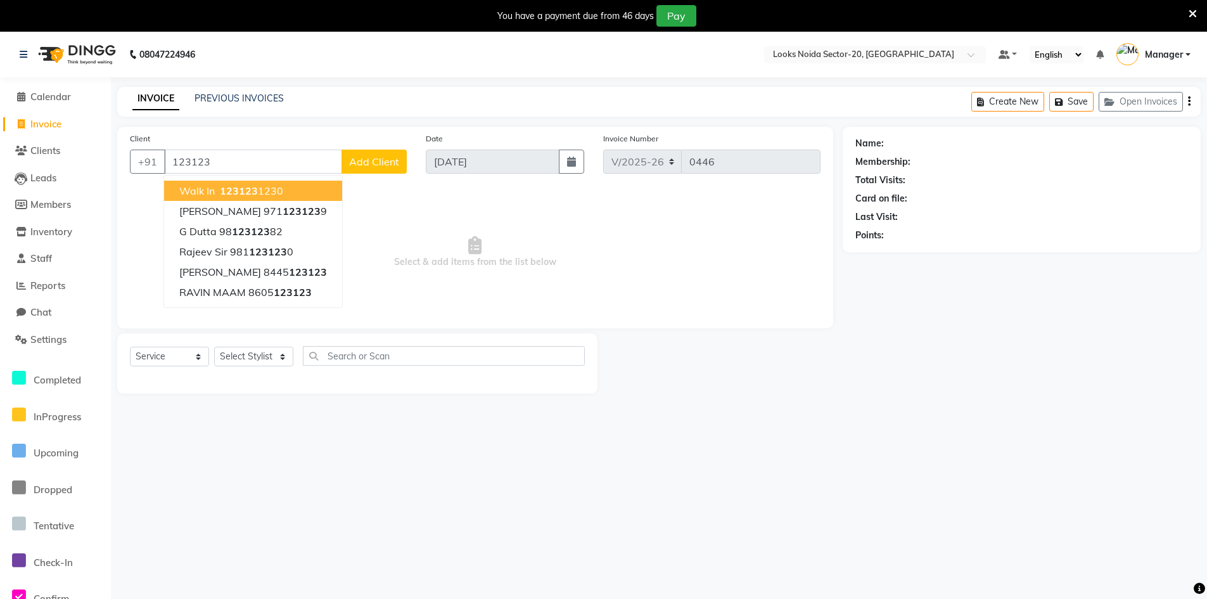
click at [234, 190] on span "123123" at bounding box center [239, 190] width 38 height 13
type input "1231231230"
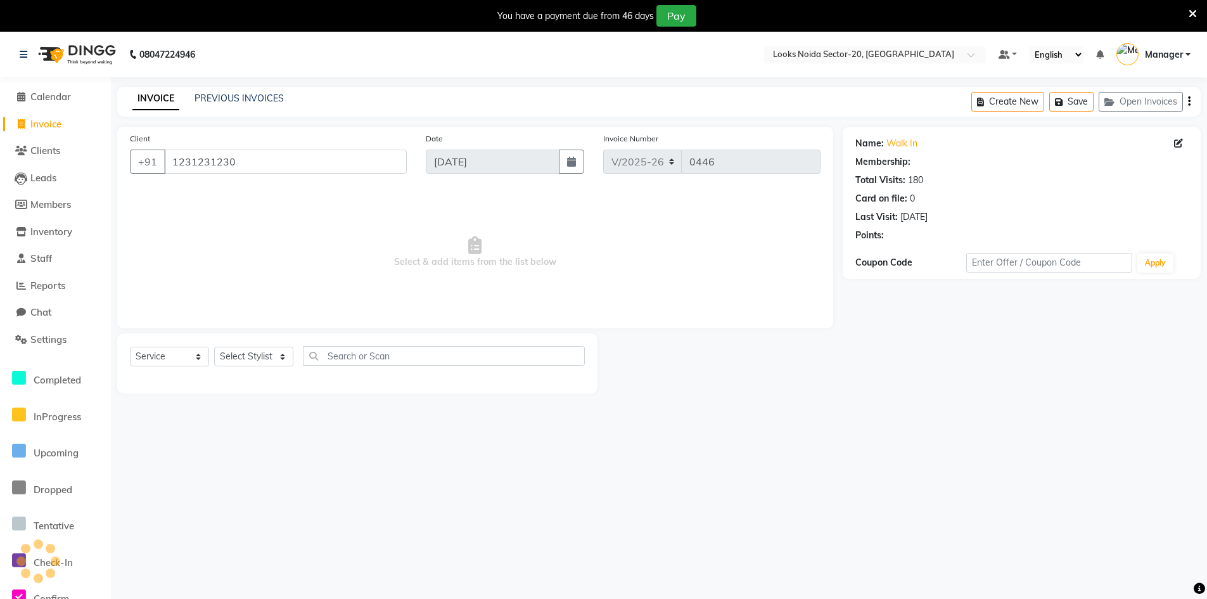
select select "1: Object"
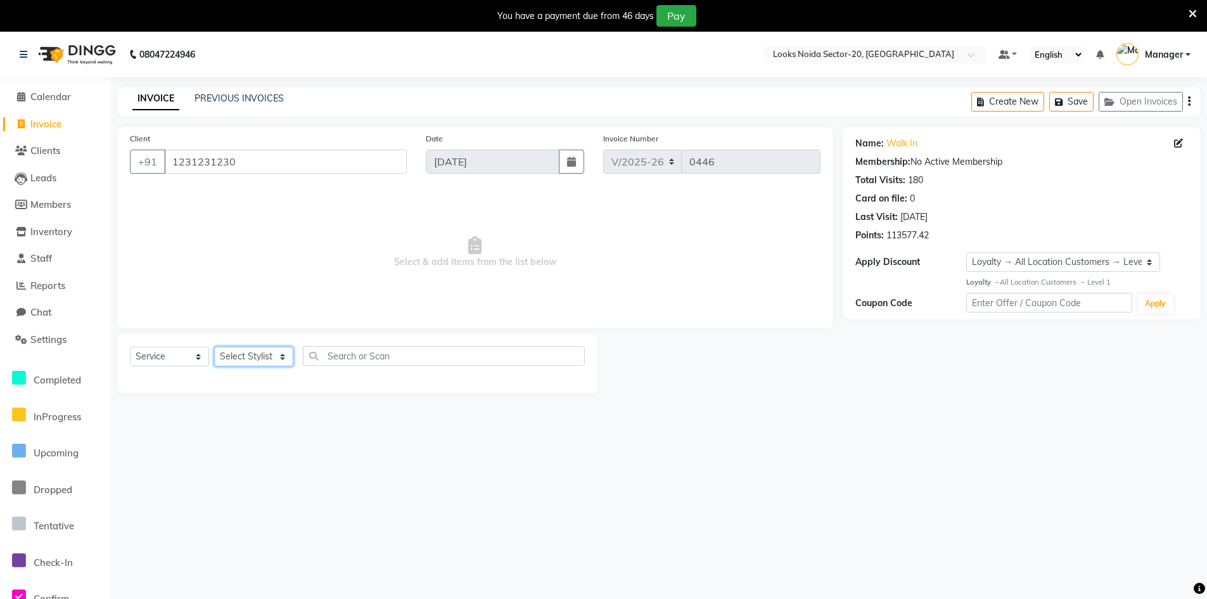
click at [266, 354] on select "Select Stylist Aarti Sharma Adil Amit_pdct Counter_Sales Fardeen Mahfoos Mahi M…" at bounding box center [253, 357] width 79 height 20
select select "88102"
click at [214, 347] on select "Select Stylist Aarti Sharma Adil Amit_pdct Counter_Sales Fardeen Mahfoos Mahi M…" at bounding box center [253, 357] width 79 height 20
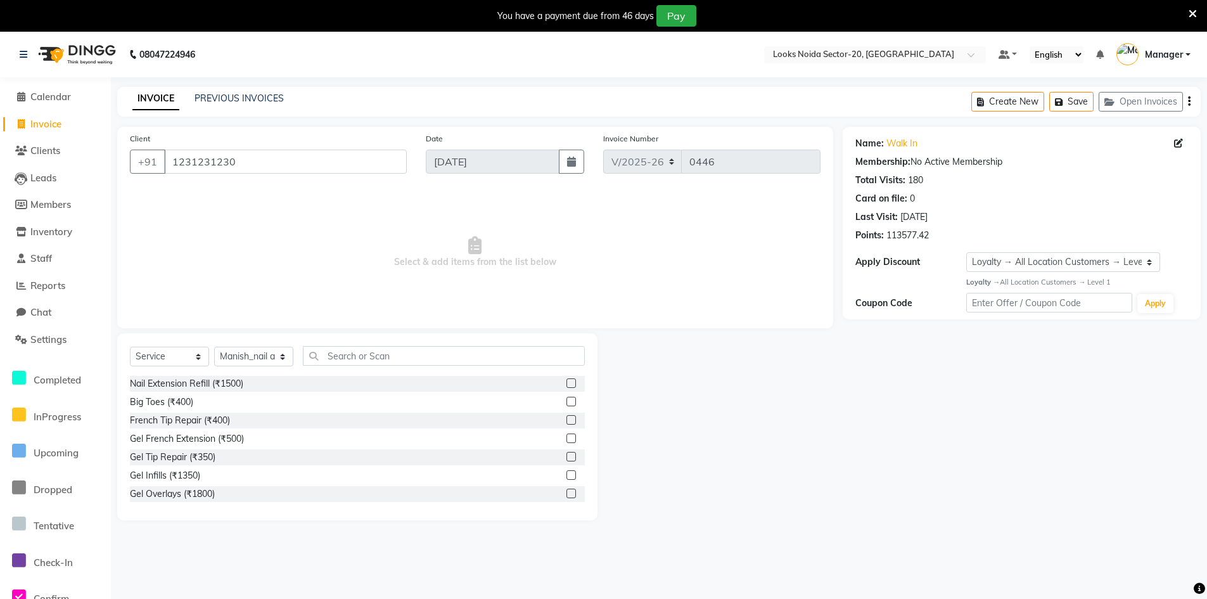
click at [567, 439] on label at bounding box center [572, 439] width 10 height 10
click at [567, 439] on input "checkbox" at bounding box center [571, 439] width 8 height 8
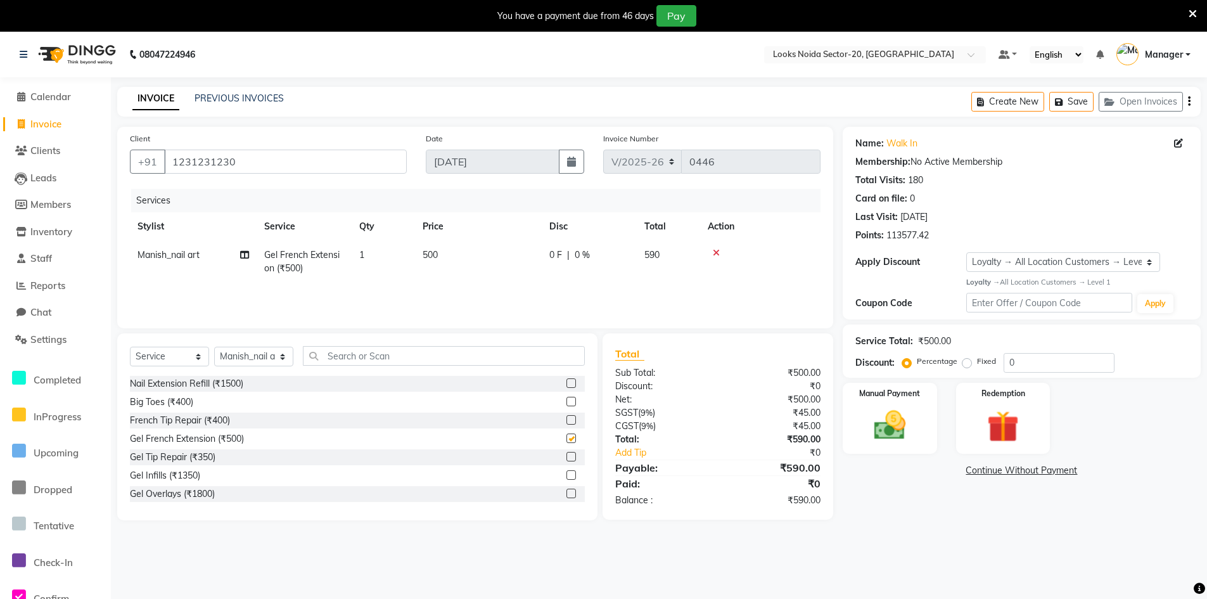
checkbox input "false"
click at [290, 361] on select "Select Stylist Aarti Sharma Adil Amit_pdct Counter_Sales Fardeen Mahfoos Mahi M…" at bounding box center [253, 357] width 79 height 20
select select "86761"
click at [214, 347] on select "Select Stylist Aarti Sharma Adil Amit_pdct Counter_Sales Fardeen Mahfoos Mahi M…" at bounding box center [253, 357] width 79 height 20
click at [357, 356] on input "text" at bounding box center [444, 356] width 282 height 20
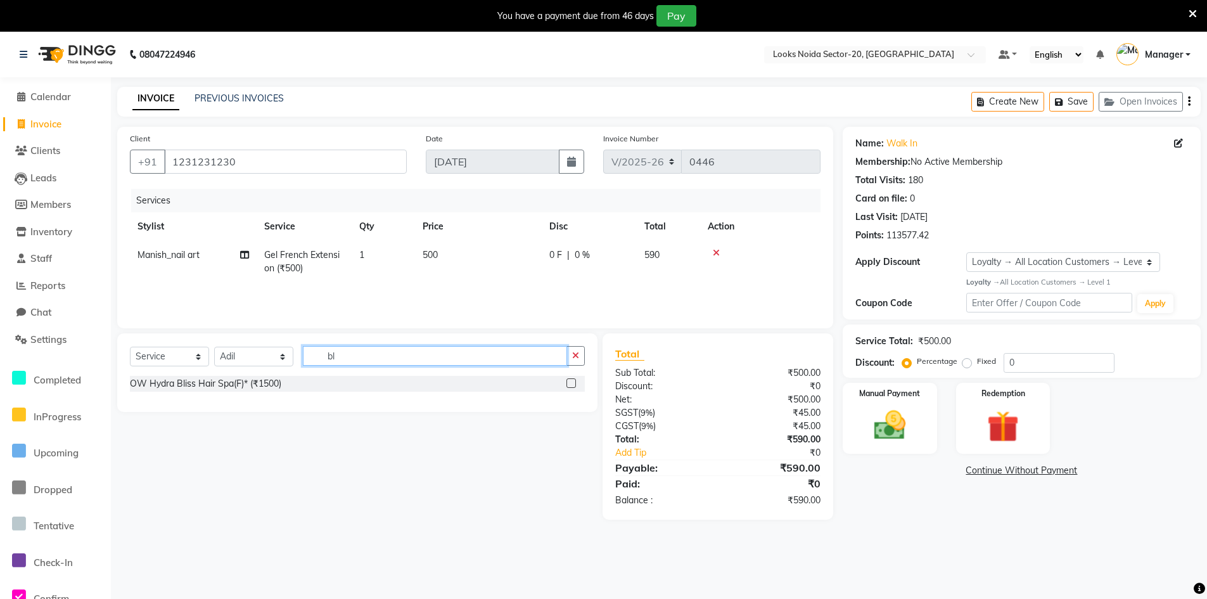
type input "b"
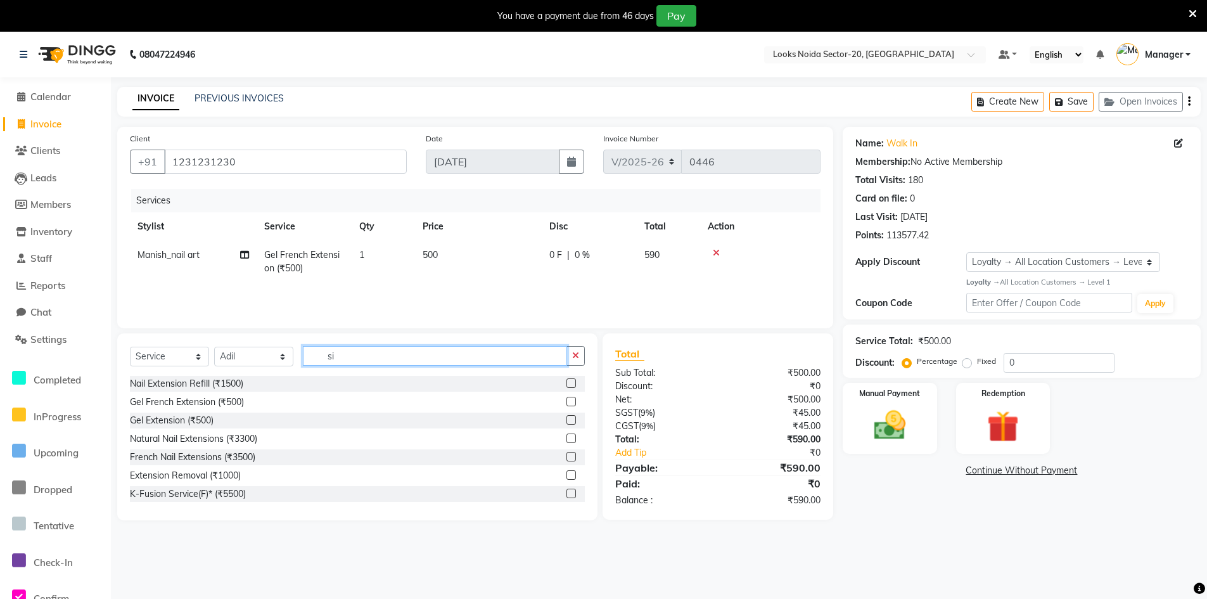
type input "s"
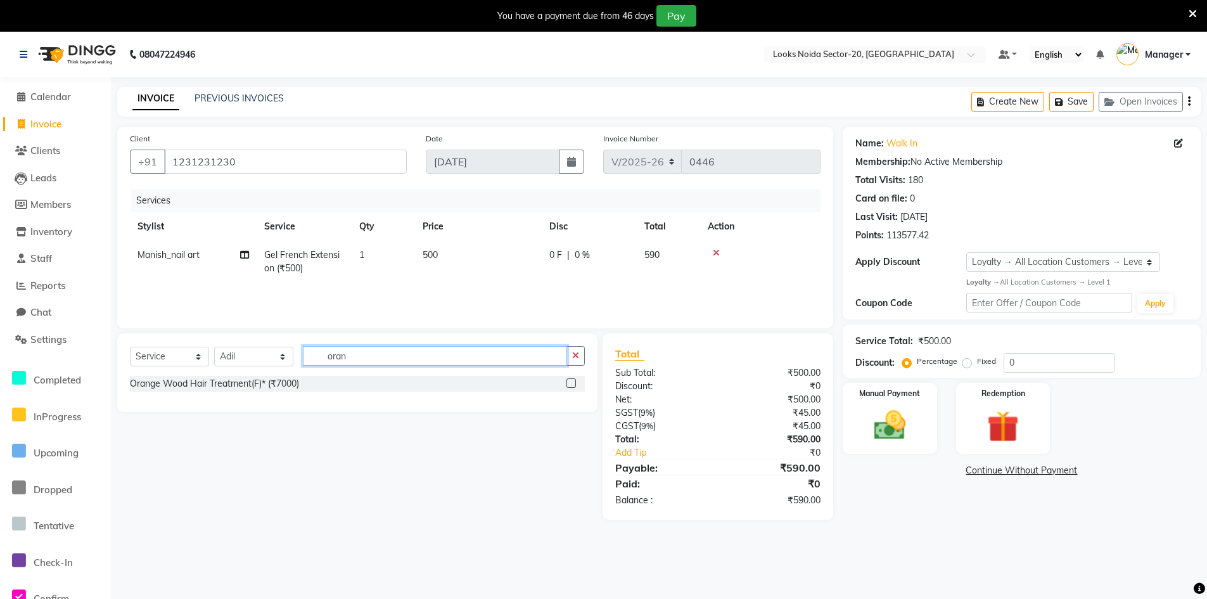
type input "oran"
click at [571, 379] on label at bounding box center [572, 383] width 10 height 10
click at [571, 380] on input "checkbox" at bounding box center [571, 384] width 8 height 8
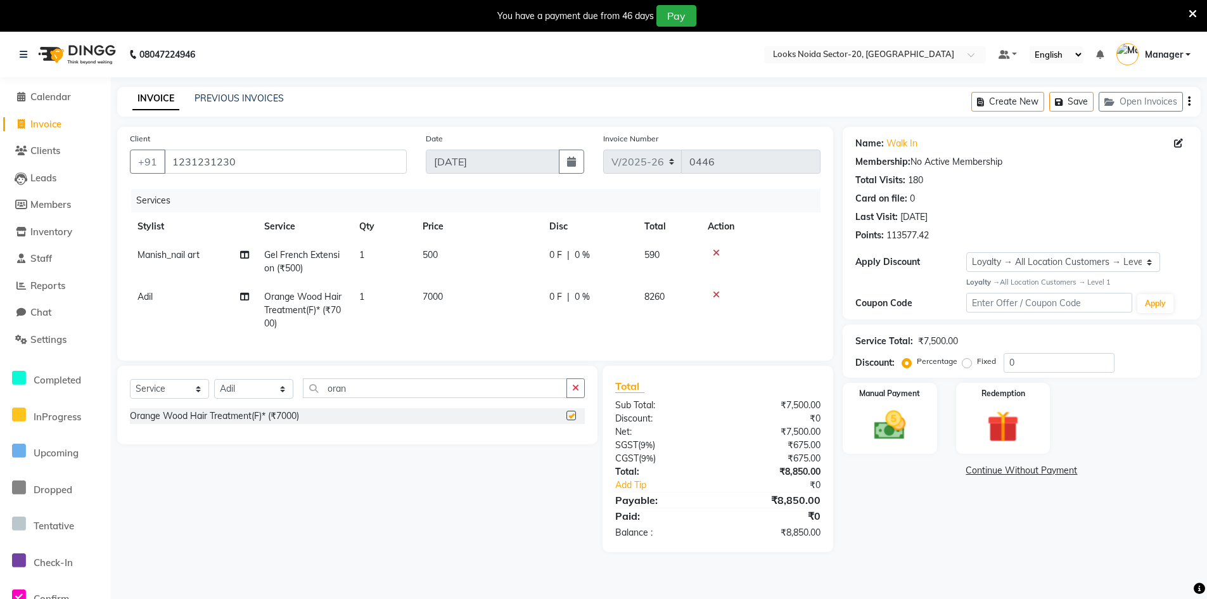
checkbox input "false"
drag, startPoint x: 480, startPoint y: 302, endPoint x: 487, endPoint y: 299, distance: 7.7
click at [484, 300] on td "7000" at bounding box center [478, 310] width 127 height 55
select select "86761"
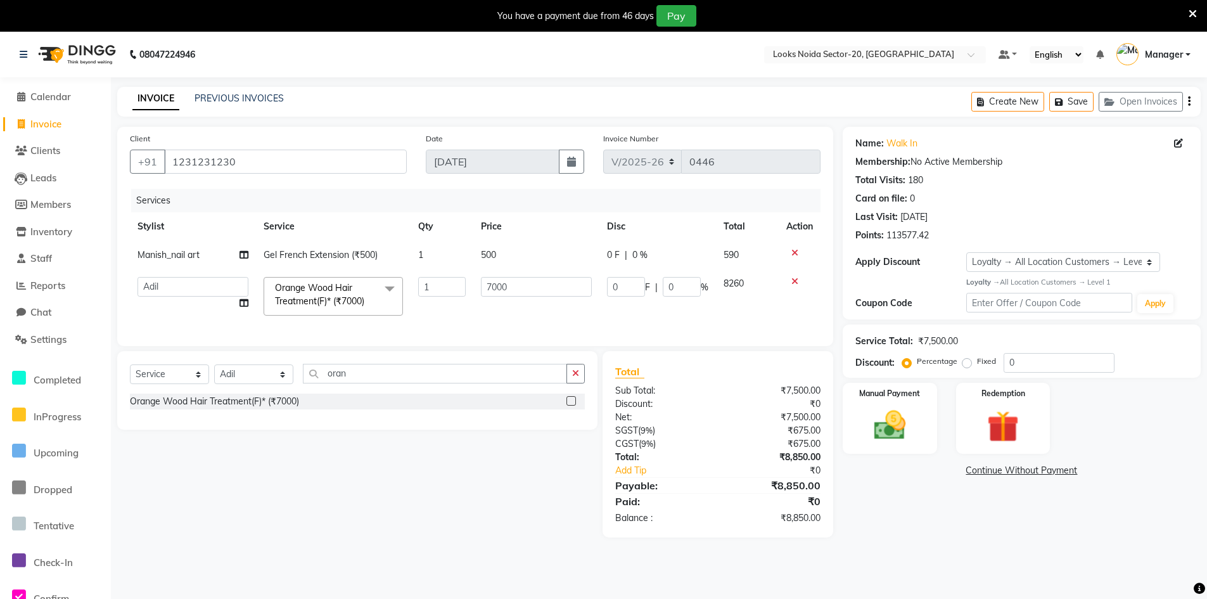
click at [525, 262] on td "500" at bounding box center [535, 255] width 125 height 29
select select "88102"
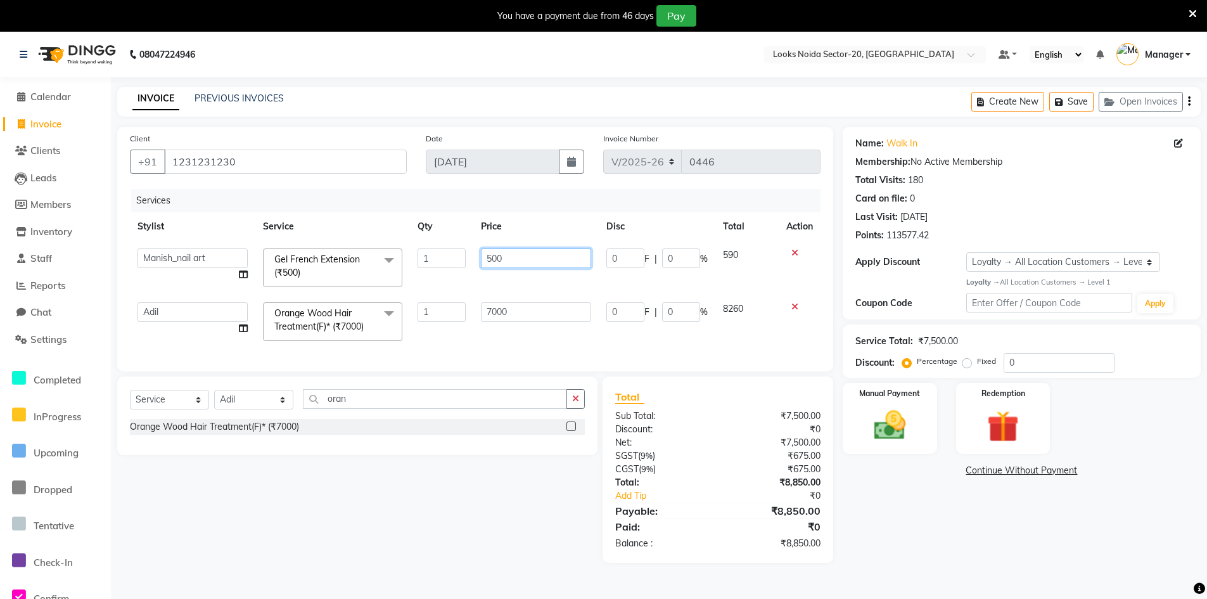
click at [541, 252] on input "500" at bounding box center [536, 258] width 111 height 20
type input "5"
type input "2000"
click at [1036, 546] on div "Name: Walk In Membership: No Active Membership Total Visits: 180 Card on file: …" at bounding box center [1027, 345] width 368 height 436
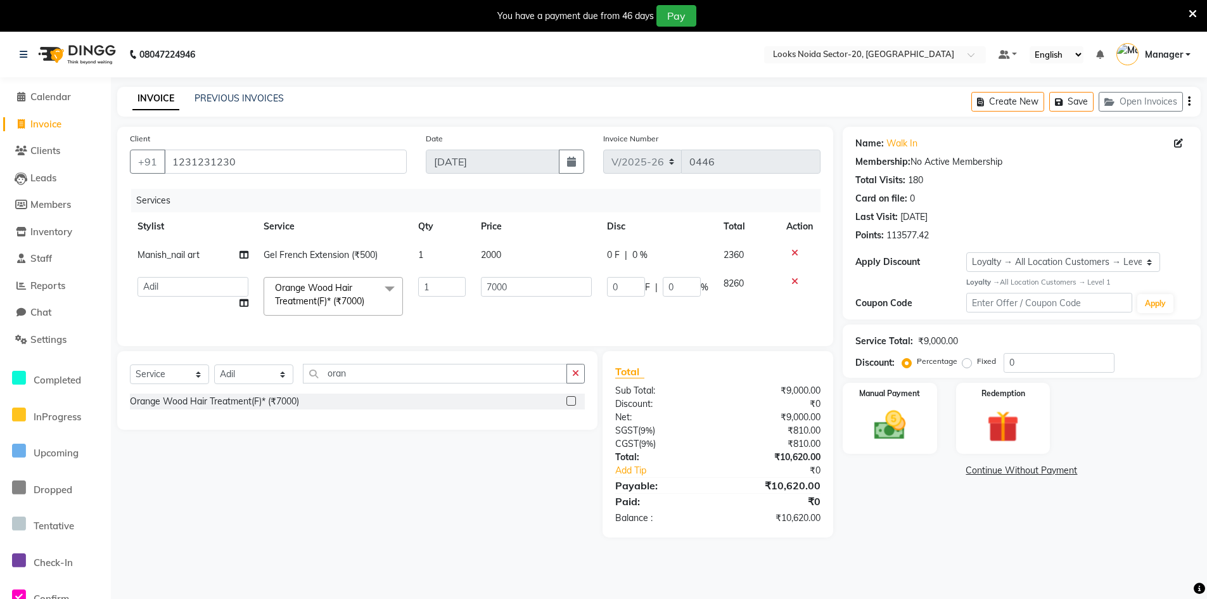
click at [530, 254] on td "2000" at bounding box center [535, 255] width 125 height 29
select select "88102"
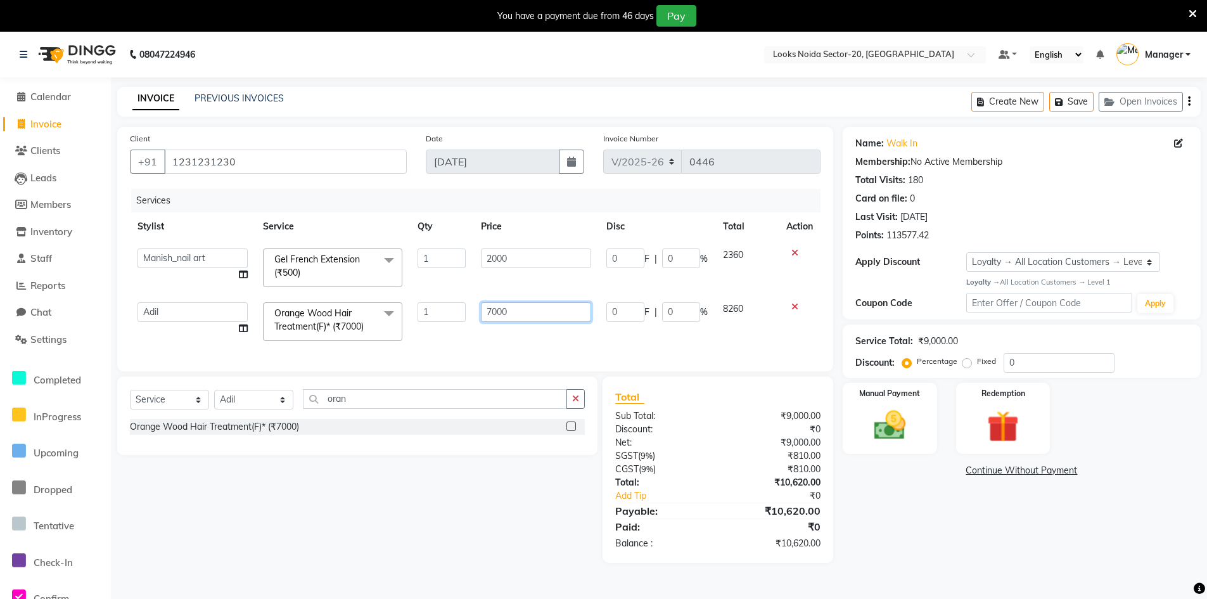
click at [529, 307] on input "7000" at bounding box center [536, 312] width 111 height 20
type input "7"
type input "8000"
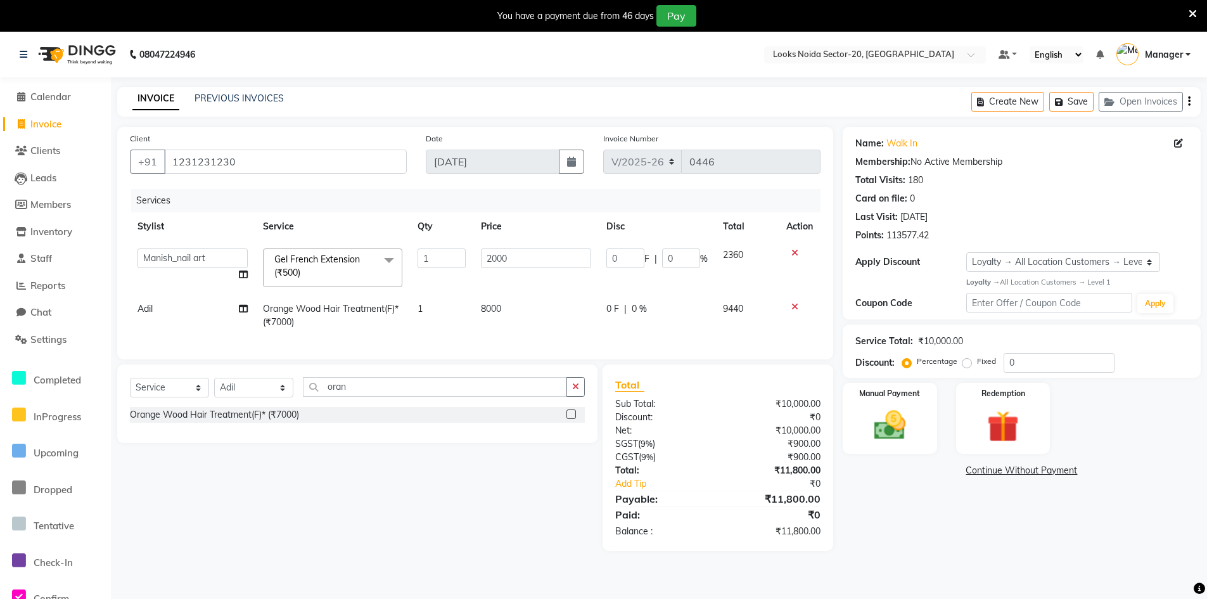
click at [922, 500] on div "Name: Walk In Membership: No Active Membership Total Visits: 180 Card on file: …" at bounding box center [1027, 339] width 368 height 424
click at [506, 309] on td "8000" at bounding box center [536, 316] width 126 height 42
select select "86761"
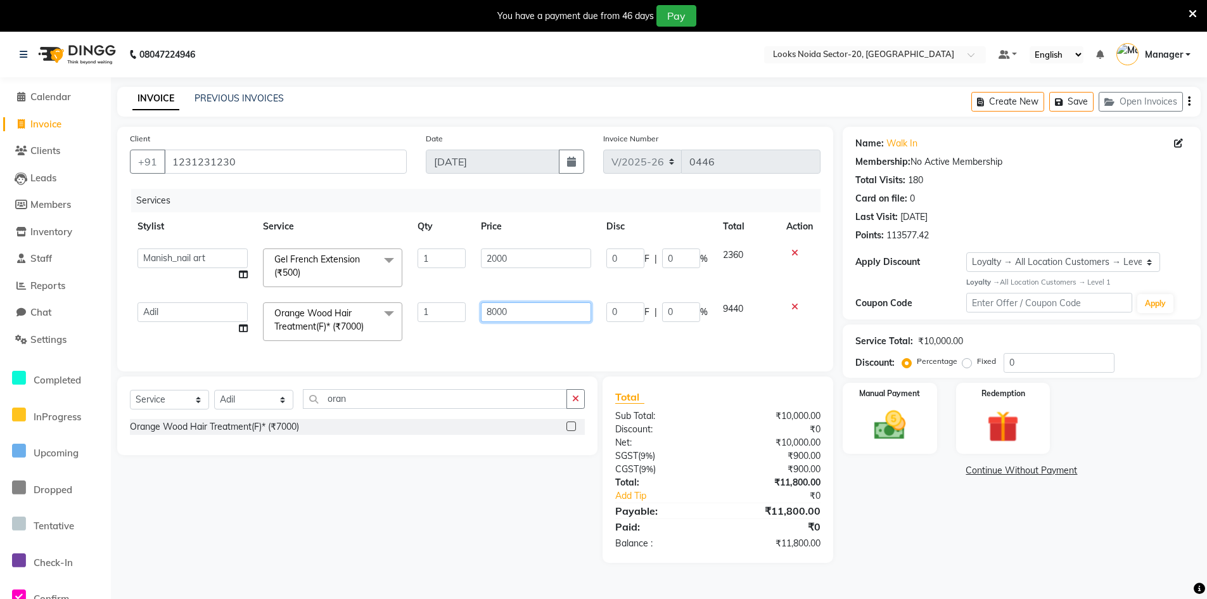
click at [538, 312] on input "8000" at bounding box center [536, 312] width 111 height 20
type input "8000"
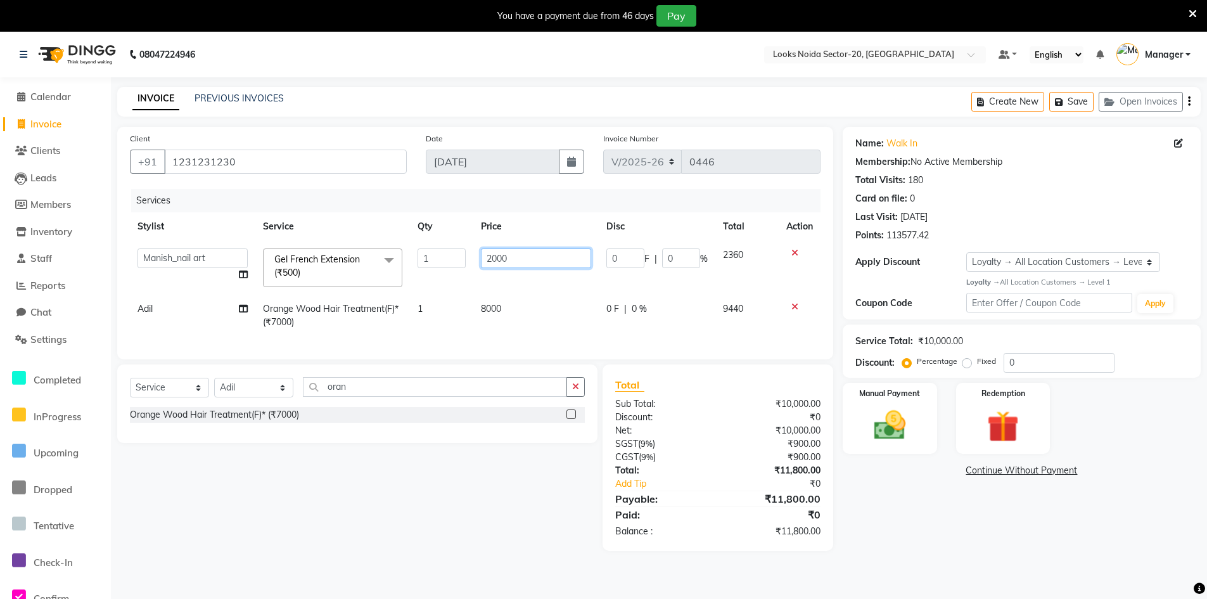
click at [568, 260] on input "2000" at bounding box center [536, 258] width 111 height 20
type input "2200"
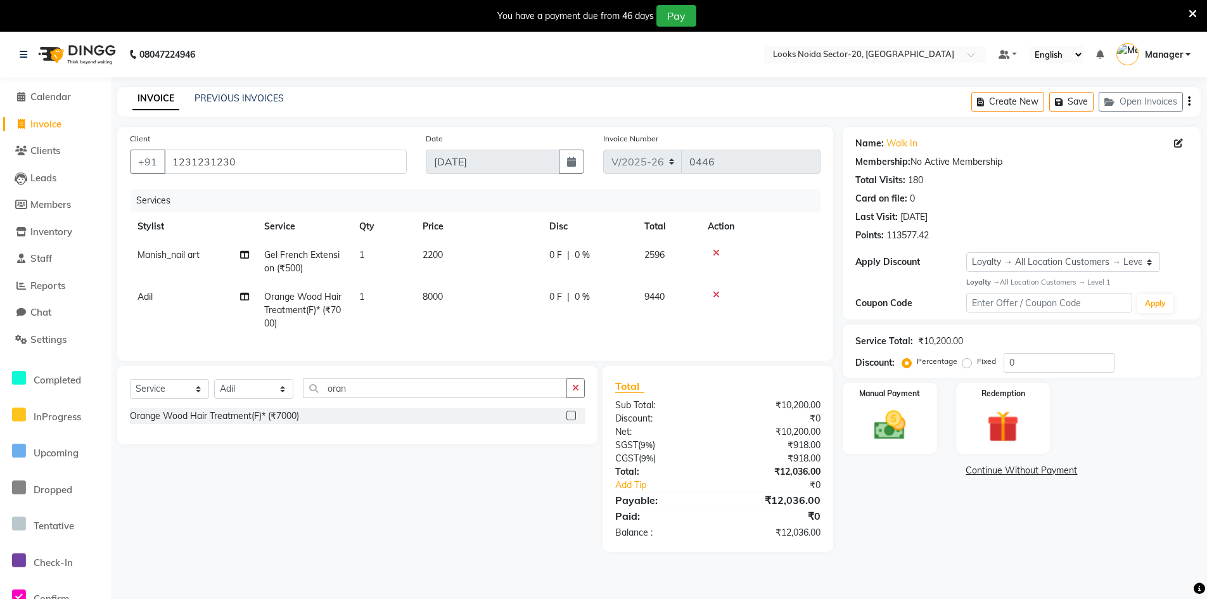
click at [925, 550] on div "Name: Walk In Membership: No Active Membership Total Visits: 180 Card on file: …" at bounding box center [1027, 339] width 368 height 425
click at [468, 245] on td "2200" at bounding box center [478, 262] width 127 height 42
select select "88102"
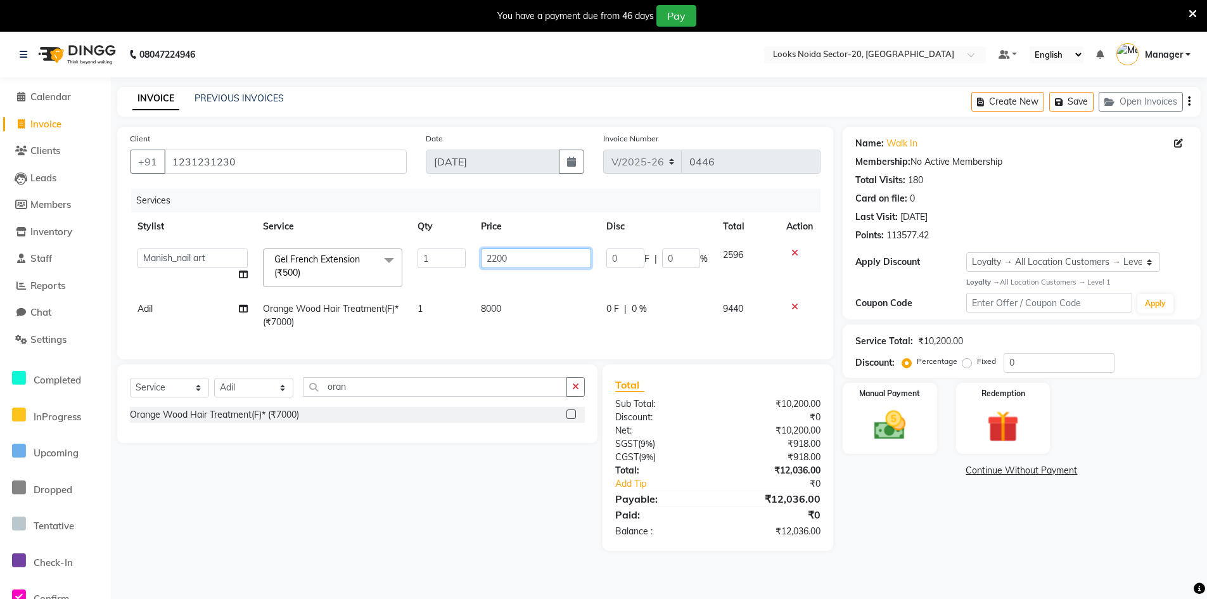
click at [523, 248] on td "2200" at bounding box center [536, 268] width 126 height 54
type input "2100"
click at [922, 514] on div "Name: Walk In Membership: No Active Membership Total Visits: 180 Card on file: …" at bounding box center [1027, 339] width 368 height 424
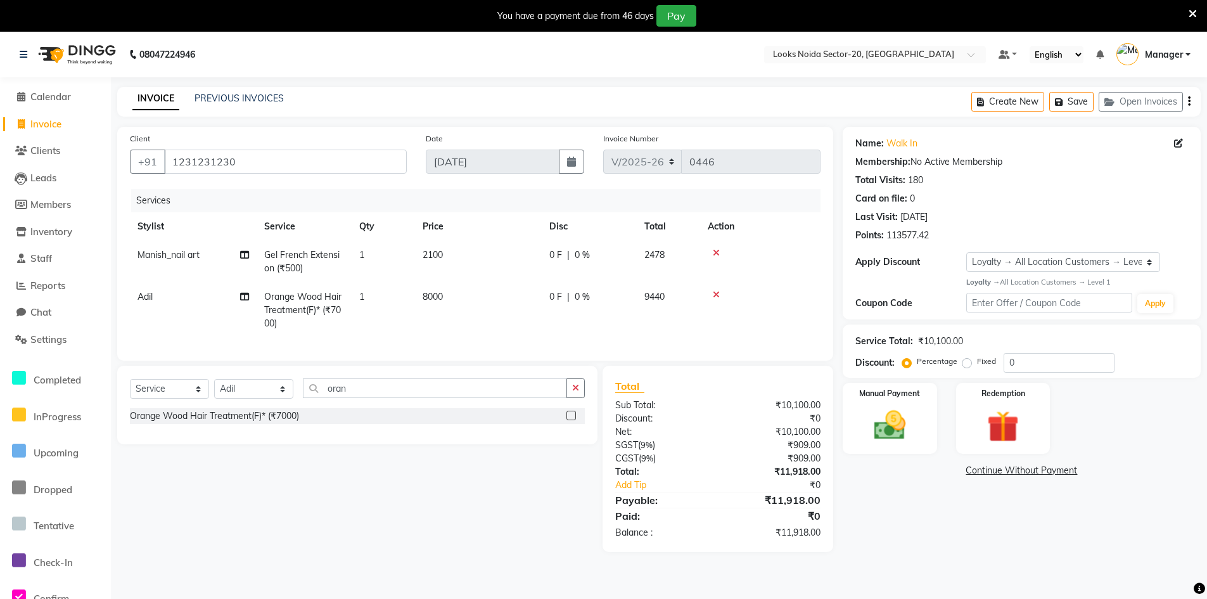
click at [442, 252] on span "2100" at bounding box center [433, 254] width 20 height 11
select select "88102"
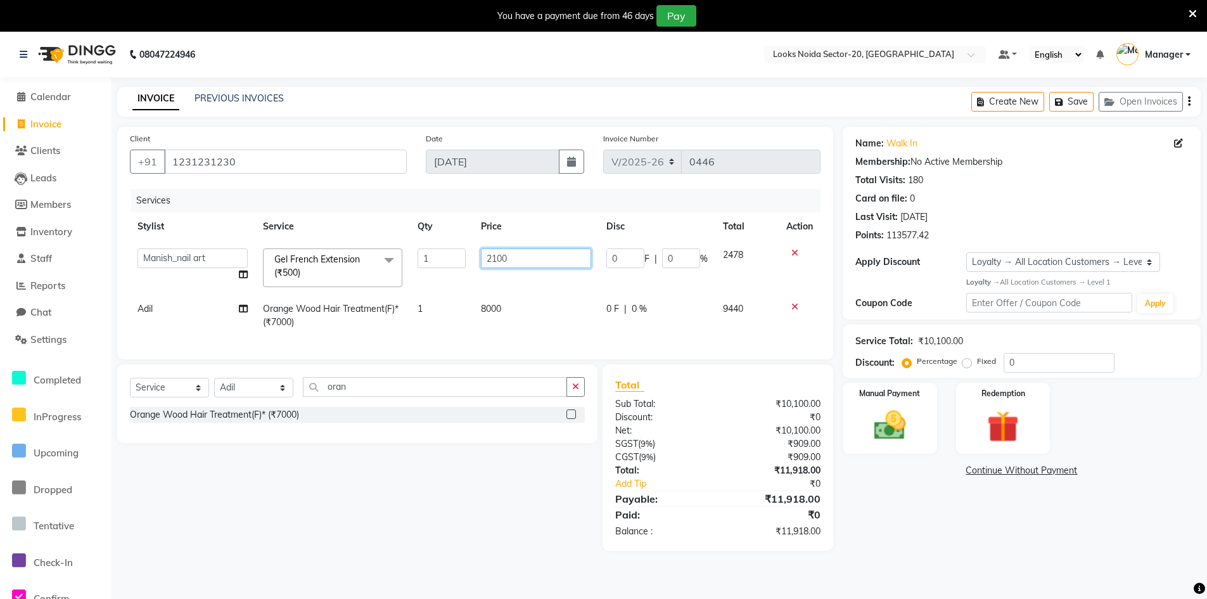
click at [513, 251] on input "2100" at bounding box center [536, 258] width 111 height 20
type input "2187"
click at [942, 506] on div "Name: Walk In Membership: No Active Membership Total Visits: 180 Card on file: …" at bounding box center [1027, 339] width 368 height 424
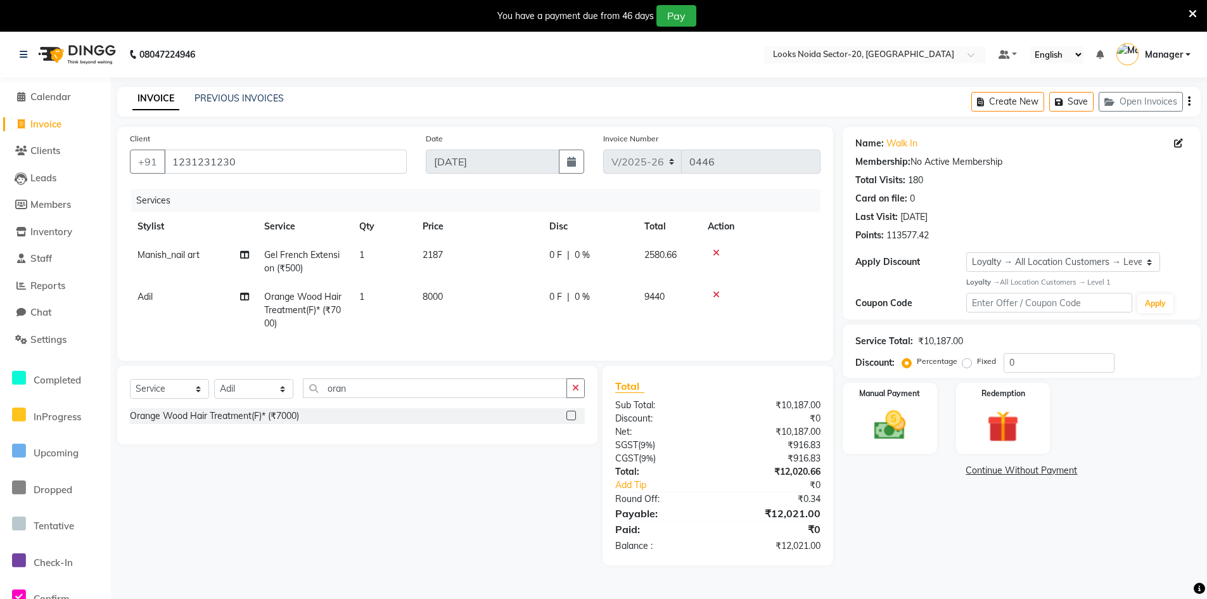
click at [471, 254] on td "2187" at bounding box center [478, 262] width 127 height 42
select select "88102"
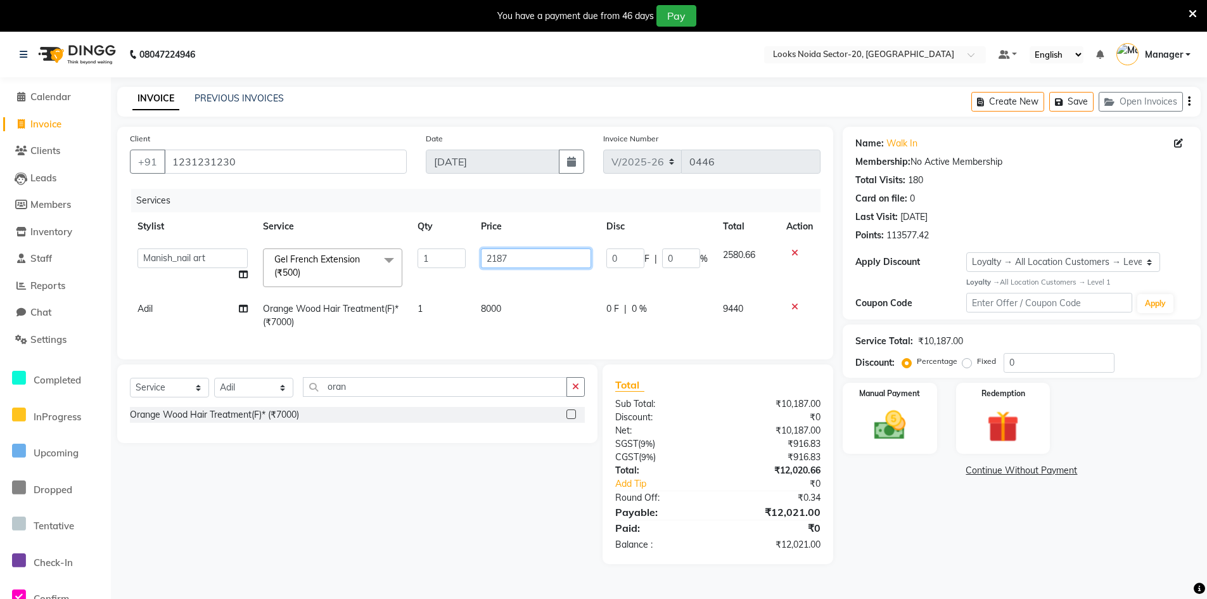
click at [529, 257] on input "2187" at bounding box center [536, 258] width 110 height 20
type input "2167"
click at [948, 577] on main "INVOICE PREVIOUS INVOICES Create New Save Open Invoices Client +91 1231231230 D…" at bounding box center [659, 335] width 1096 height 496
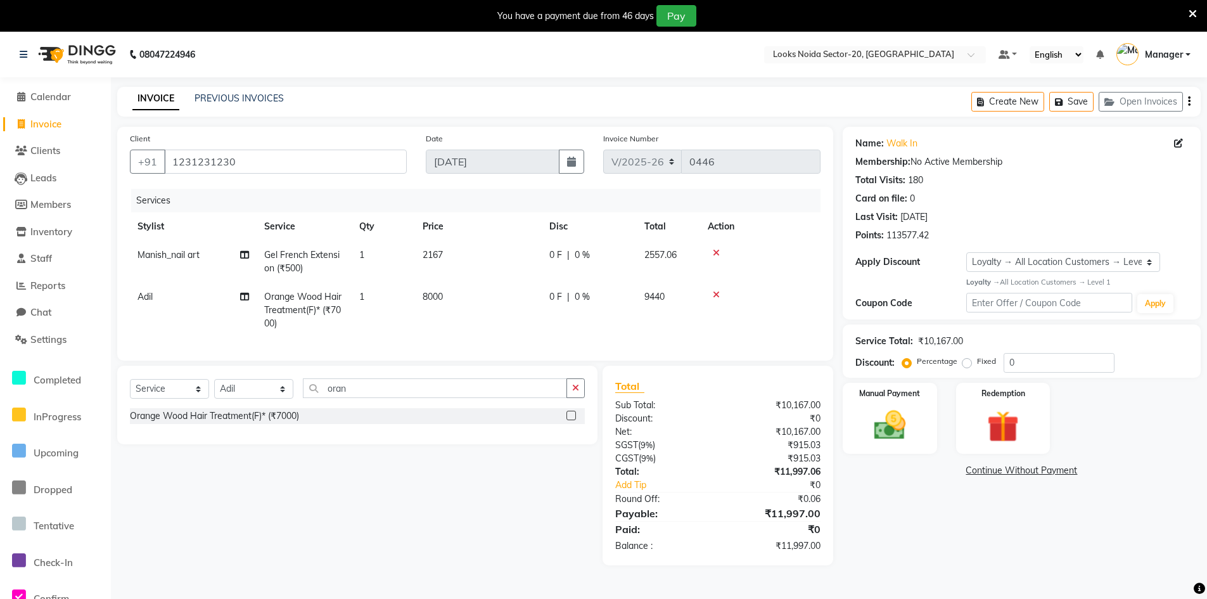
click at [437, 257] on span "2167" at bounding box center [433, 254] width 20 height 11
select select "88102"
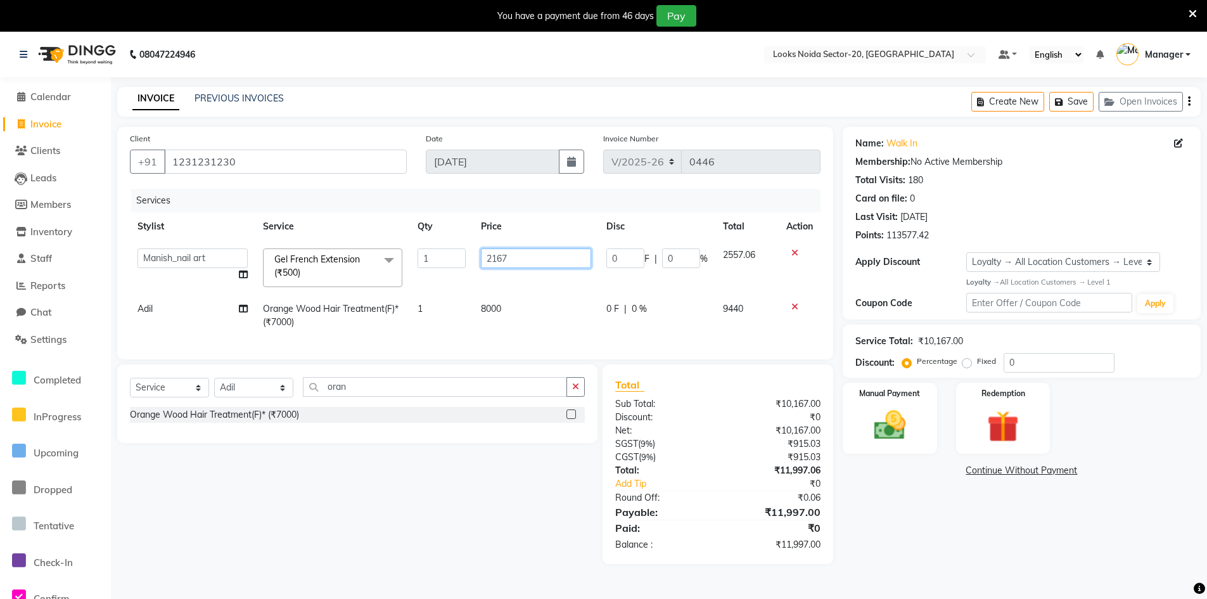
click at [510, 259] on input "2167" at bounding box center [536, 258] width 110 height 20
type input "2170"
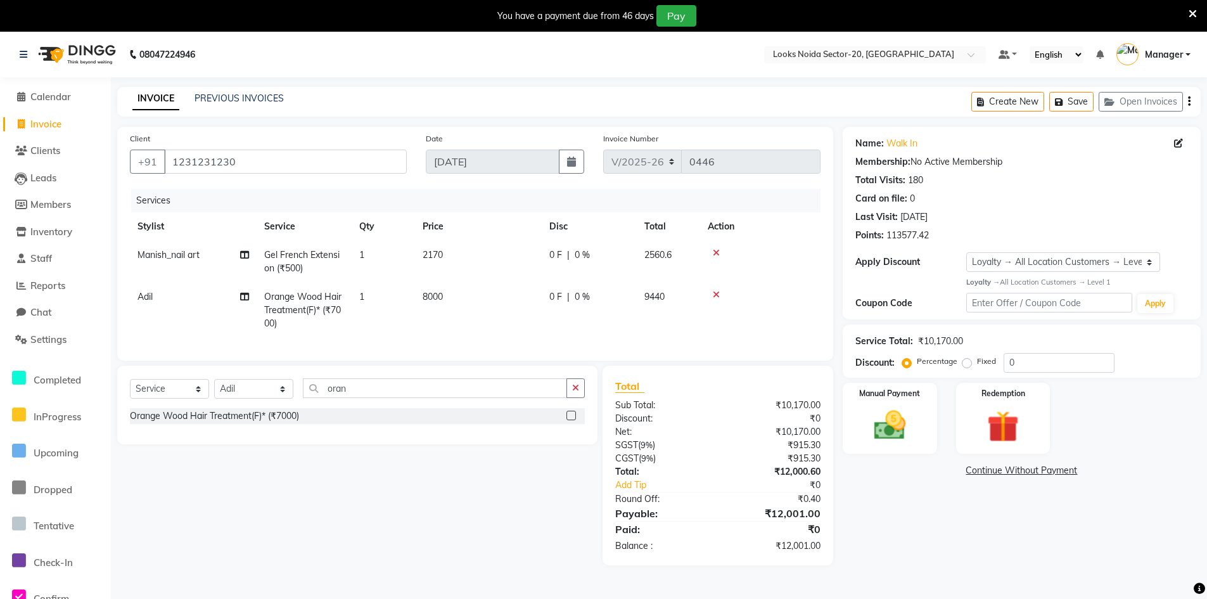
click at [1132, 475] on link "Continue Without Payment" at bounding box center [1022, 470] width 353 height 13
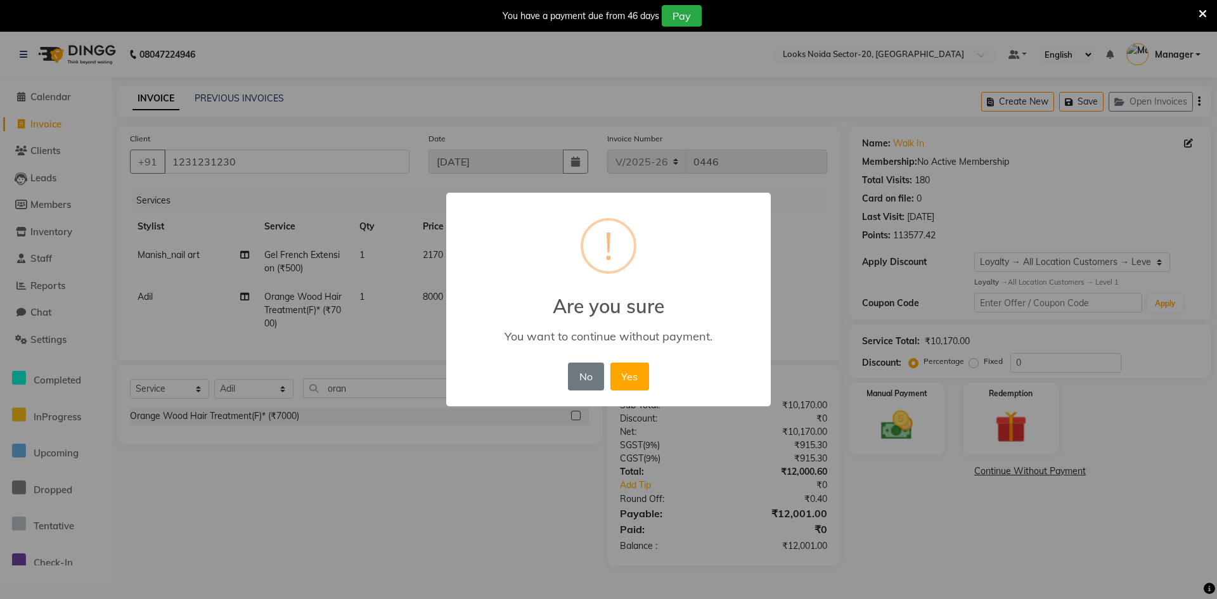
drag, startPoint x: 899, startPoint y: 518, endPoint x: 669, endPoint y: 361, distance: 279.2
click at [899, 516] on div "× ! Are you sure You want to continue without payment. No No Yes" at bounding box center [608, 299] width 1217 height 599
click at [582, 378] on button "No" at bounding box center [585, 377] width 35 height 28
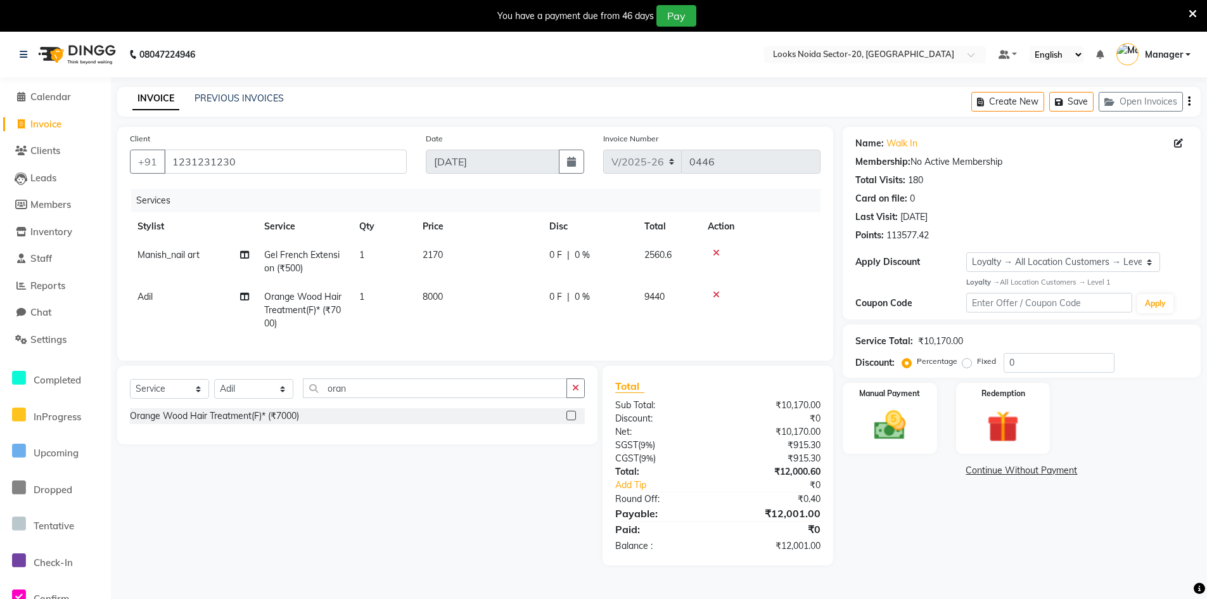
click at [922, 508] on div "Name: Walk In Membership: No Active Membership Total Visits: 180 Card on file: …" at bounding box center [1027, 346] width 368 height 439
click at [472, 262] on td "2170" at bounding box center [478, 262] width 127 height 42
select select "88102"
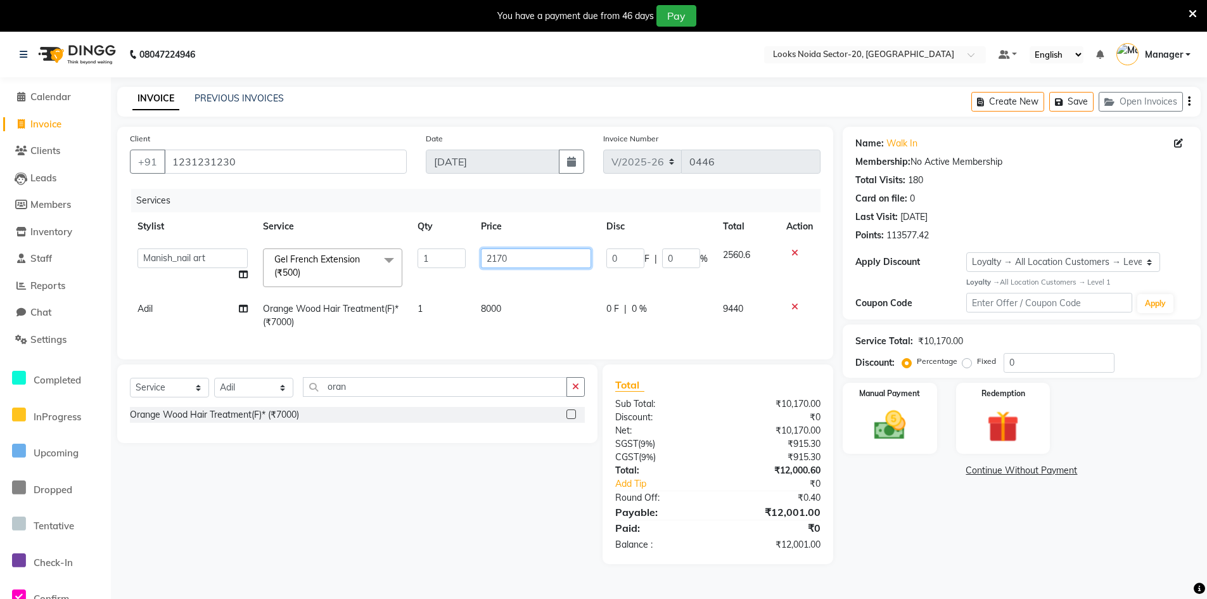
click at [537, 261] on input "2170" at bounding box center [536, 258] width 111 height 20
type input "2169"
click at [927, 486] on div "Name: Walk In Membership: No Active Membership Total Visits: 180 Card on file: …" at bounding box center [1027, 345] width 368 height 437
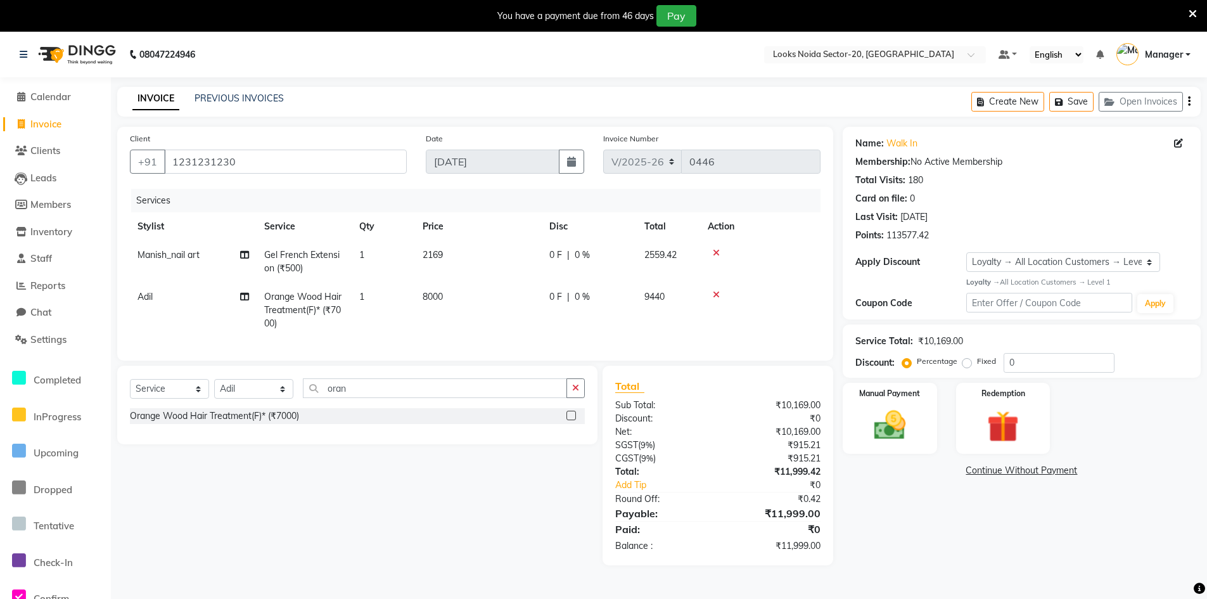
click at [438, 257] on span "2169" at bounding box center [433, 254] width 20 height 11
select select "88102"
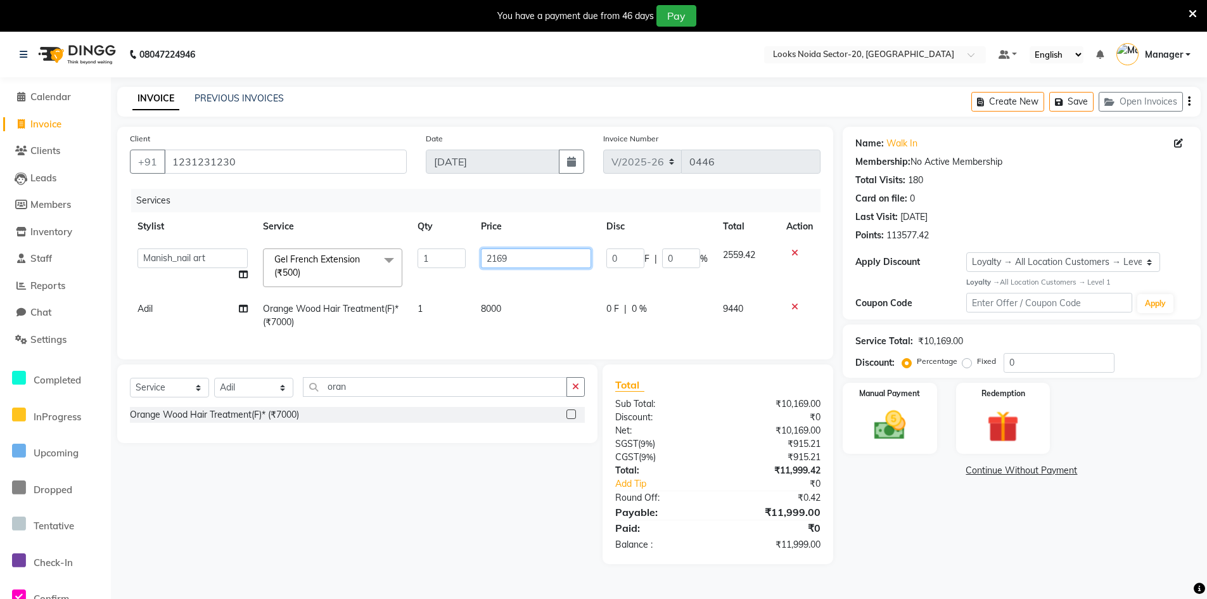
click at [511, 257] on input "2169" at bounding box center [536, 258] width 110 height 20
type input "2169.5"
click at [927, 499] on div "Name: Walk In Membership: No Active Membership Total Visits: 180 Card on file: …" at bounding box center [1027, 345] width 368 height 437
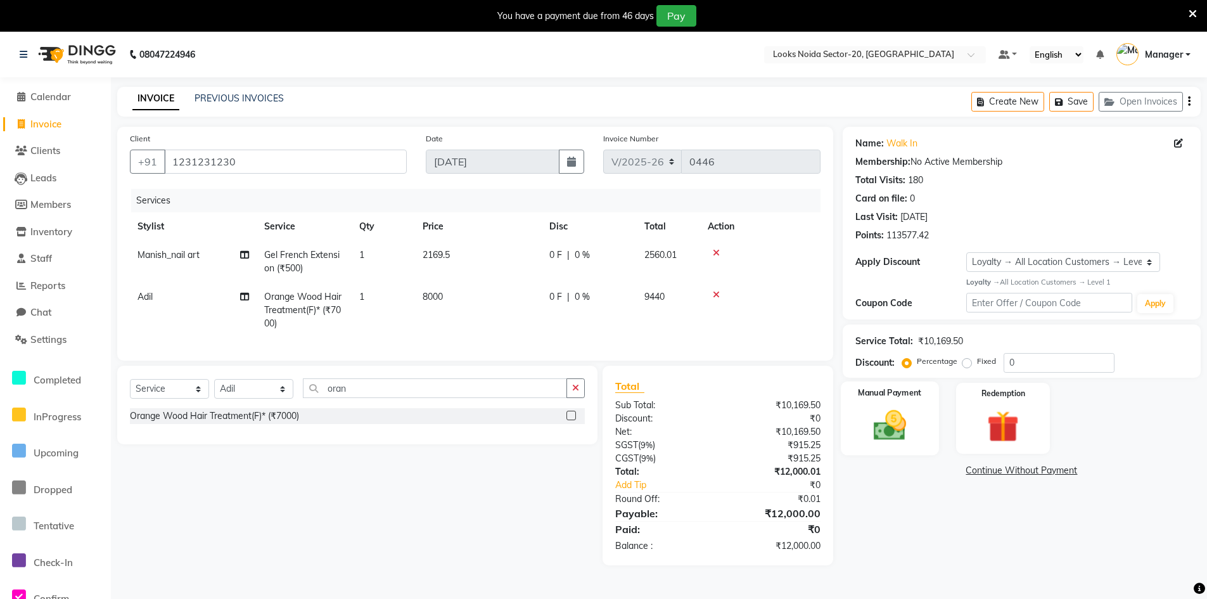
click at [889, 444] on img at bounding box center [890, 425] width 54 height 38
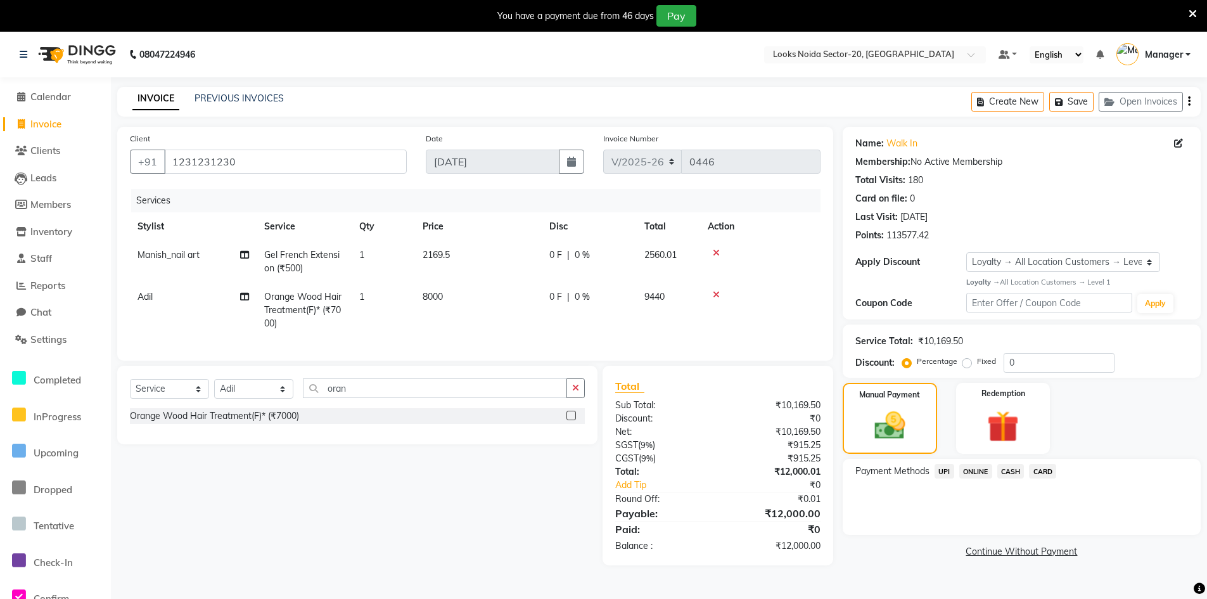
click at [1010, 469] on span "CASH" at bounding box center [1011, 471] width 27 height 15
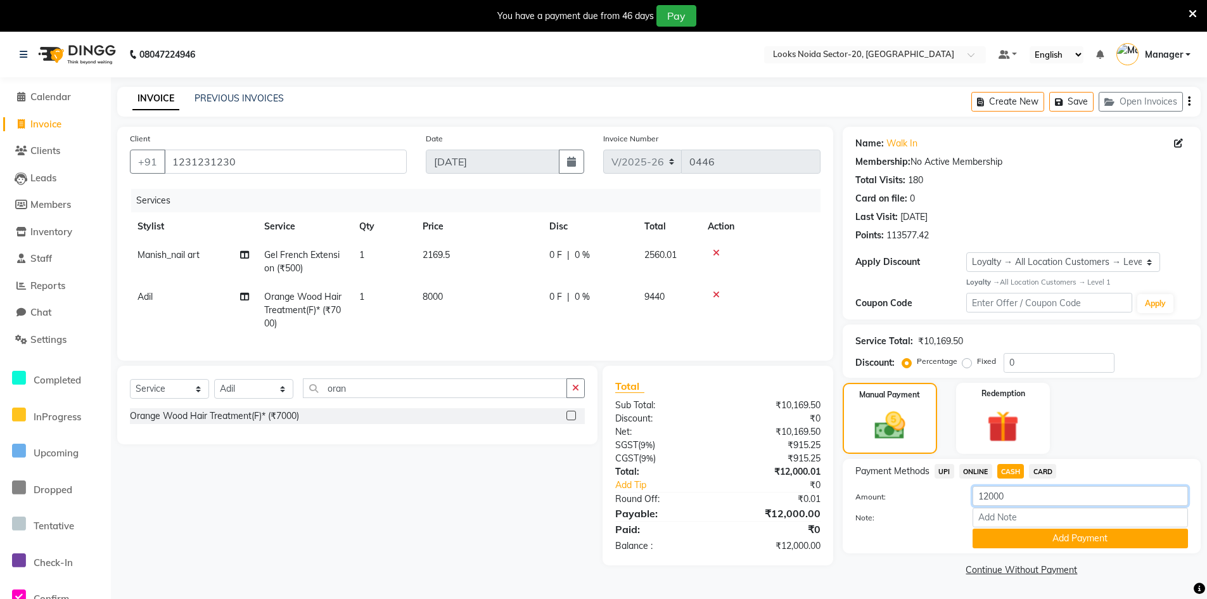
click at [998, 498] on input "12000" at bounding box center [1080, 496] width 215 height 20
click at [985, 493] on input "12000" at bounding box center [1080, 496] width 215 height 20
type input "2000"
click at [1005, 537] on button "Add Payment" at bounding box center [1080, 539] width 215 height 20
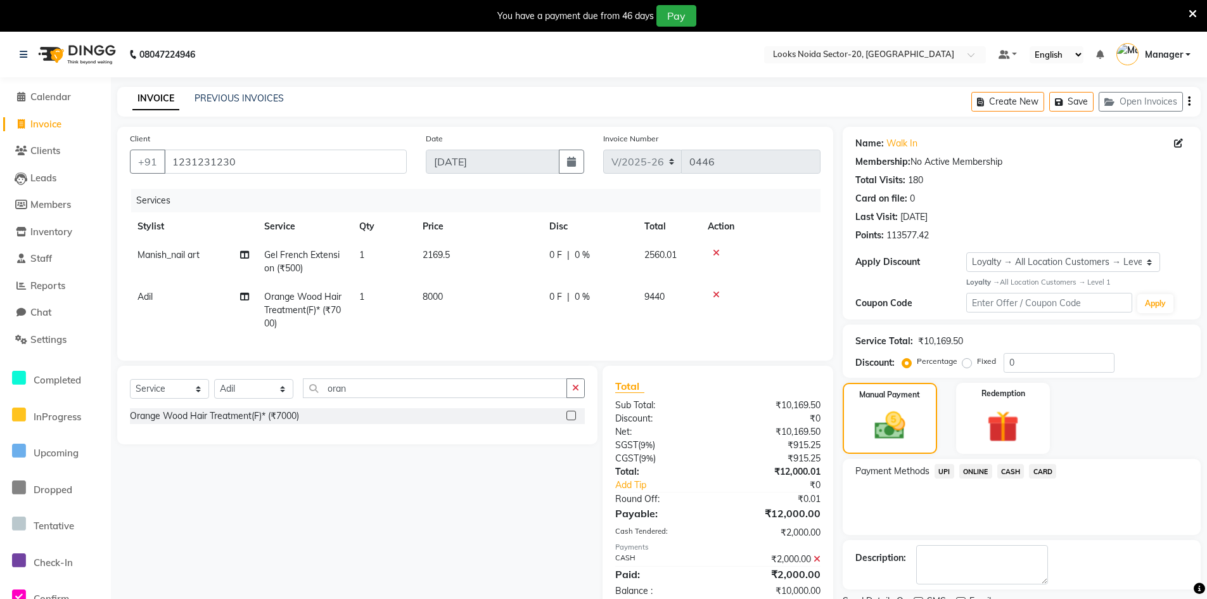
click at [1044, 472] on span "CARD" at bounding box center [1042, 471] width 27 height 15
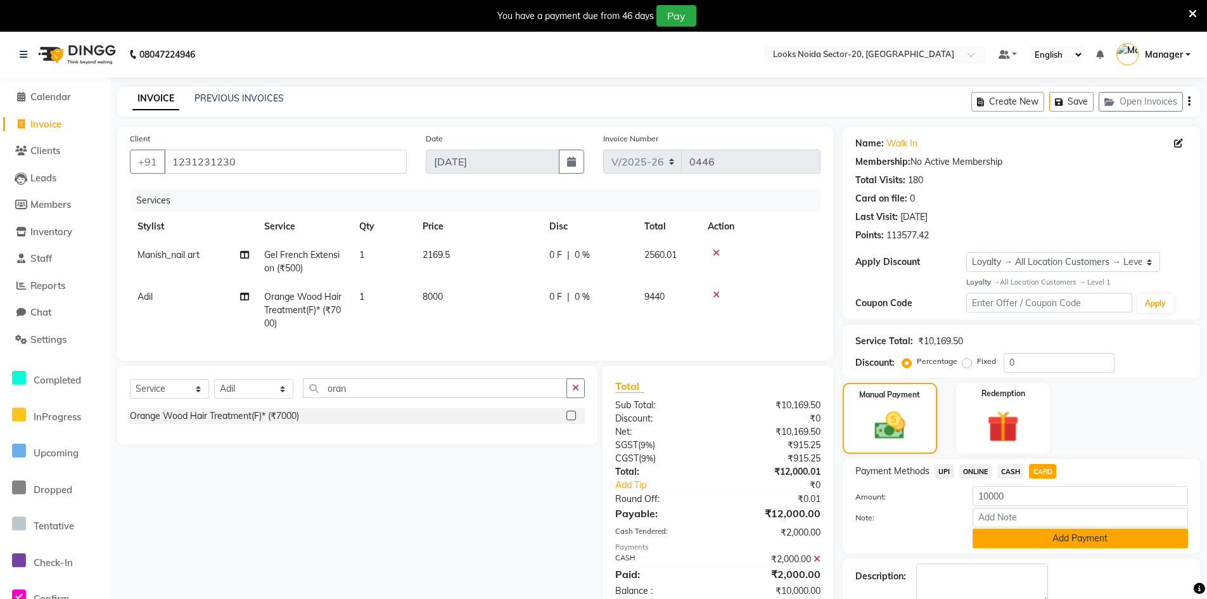
click at [1019, 531] on button "Add Payment" at bounding box center [1080, 539] width 215 height 20
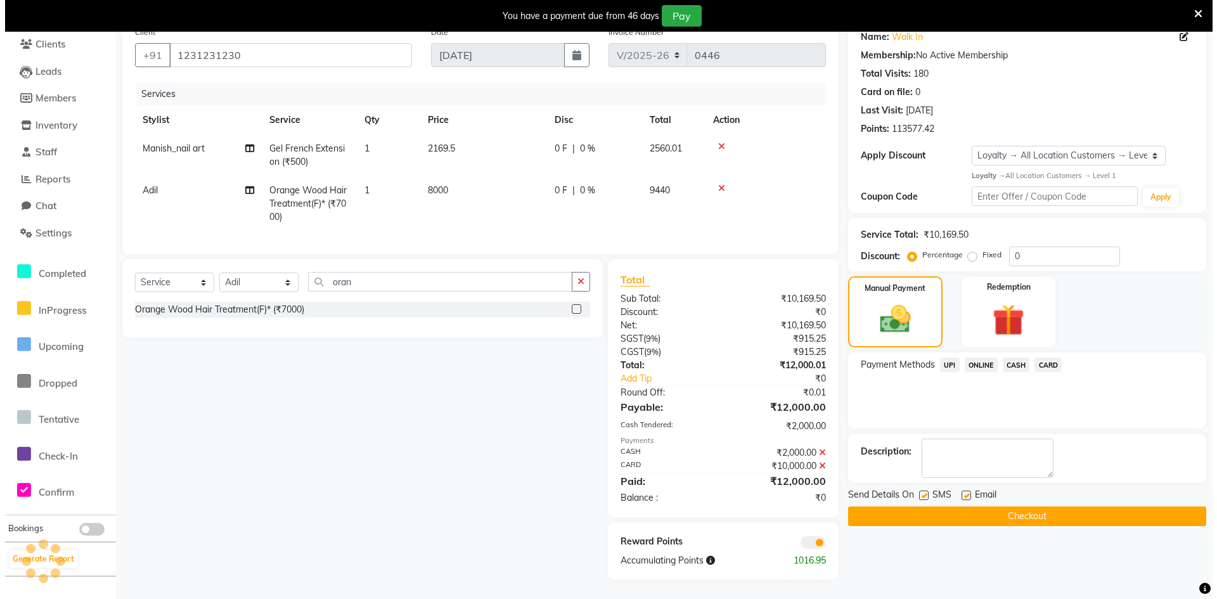
scroll to position [116, 0]
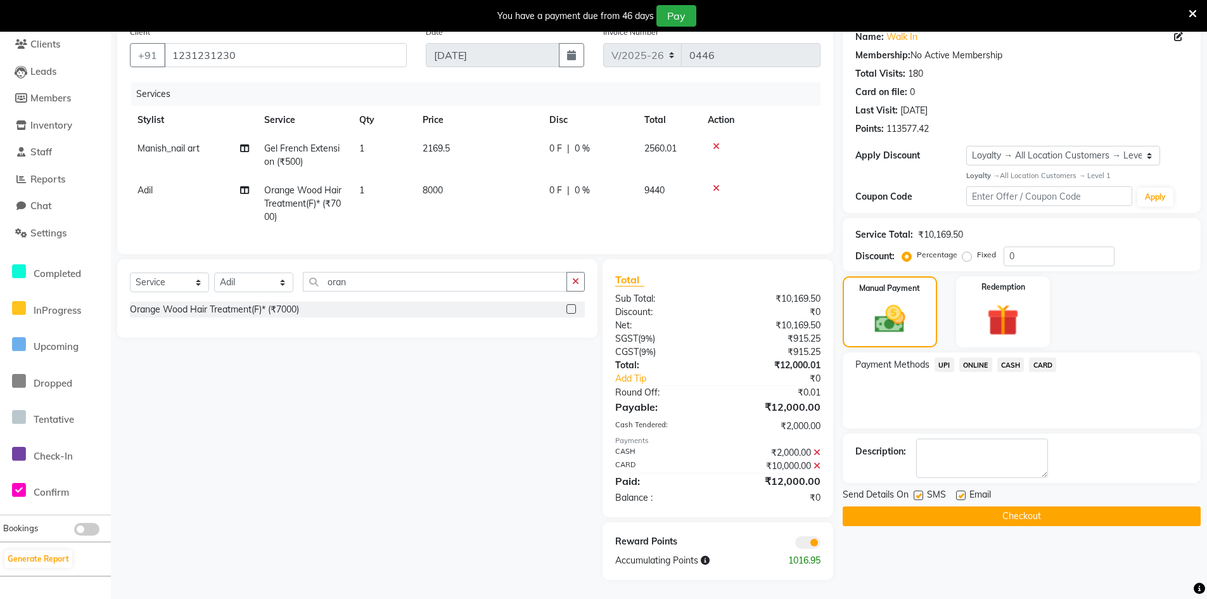
click at [804, 544] on span at bounding box center [807, 542] width 25 height 13
click at [821, 544] on input "checkbox" at bounding box center [821, 544] width 0 height 0
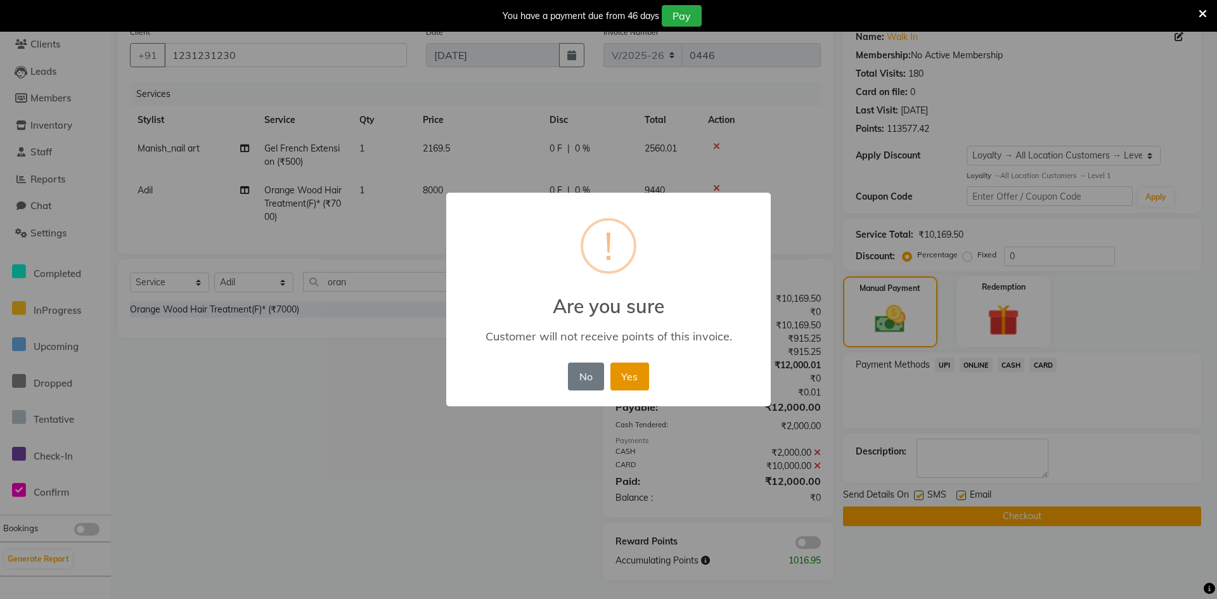
click at [647, 373] on button "Yes" at bounding box center [629, 377] width 39 height 28
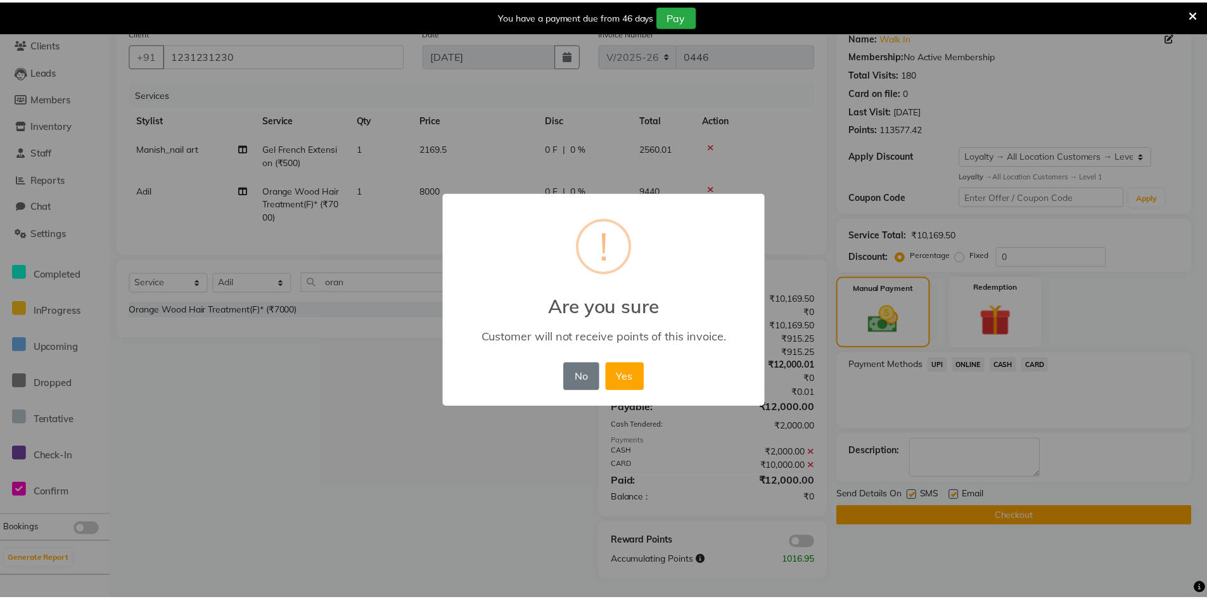
scroll to position [98, 0]
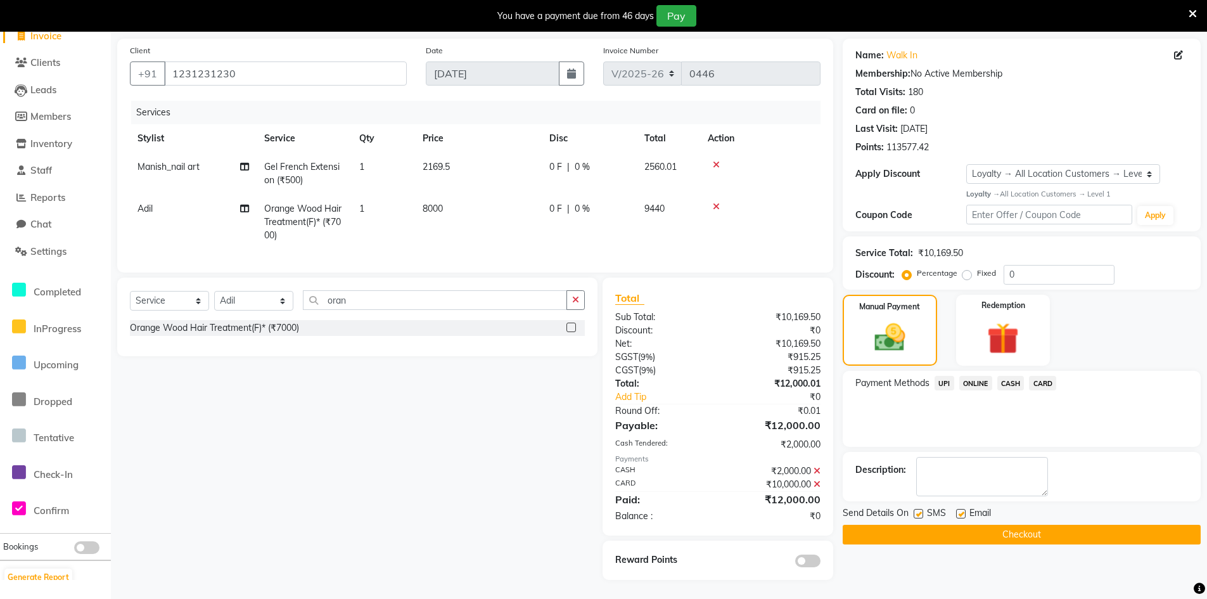
click at [1006, 526] on button "Checkout" at bounding box center [1022, 535] width 358 height 20
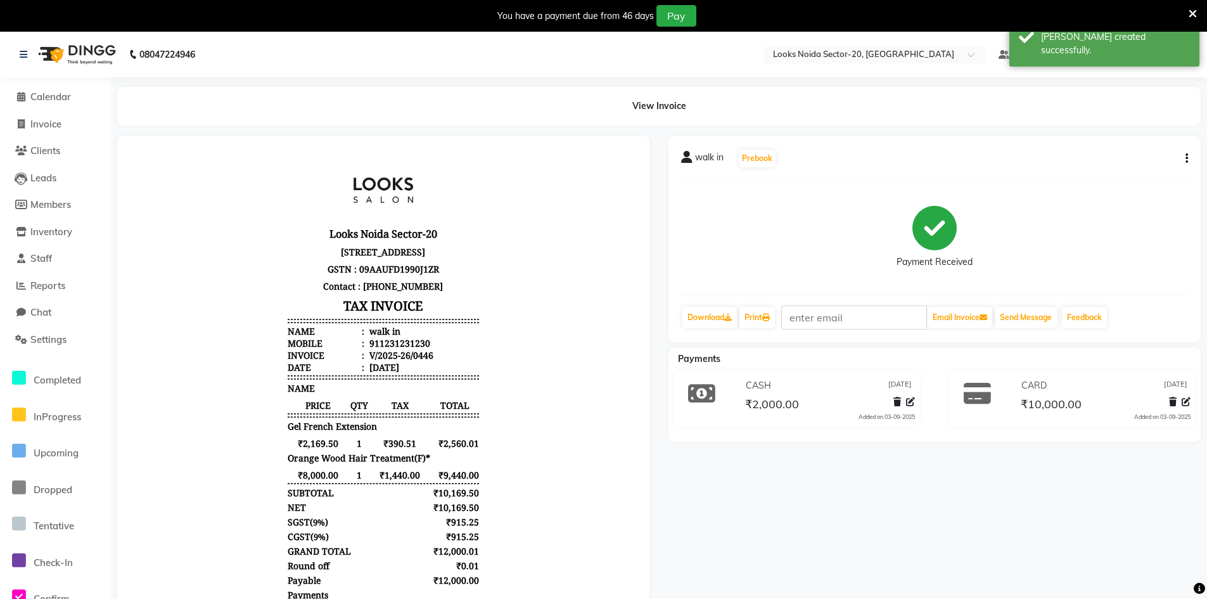
click at [58, 115] on li "Invoice" at bounding box center [55, 124] width 111 height 27
click at [59, 128] on span "Invoice" at bounding box center [45, 124] width 31 height 12
select select "service"
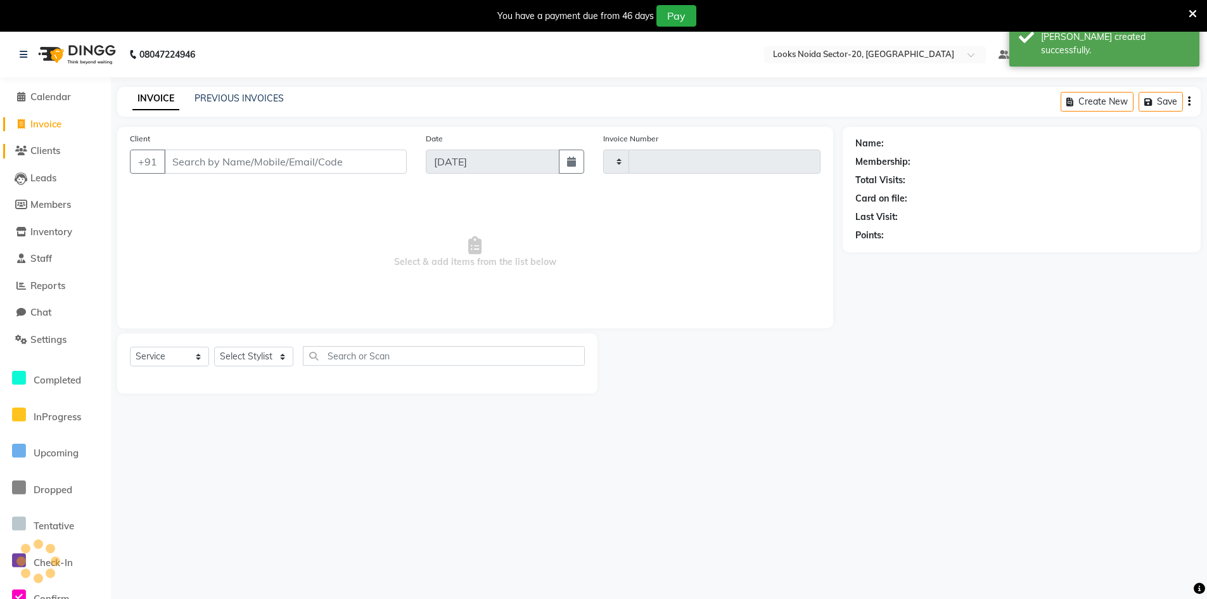
scroll to position [32, 0]
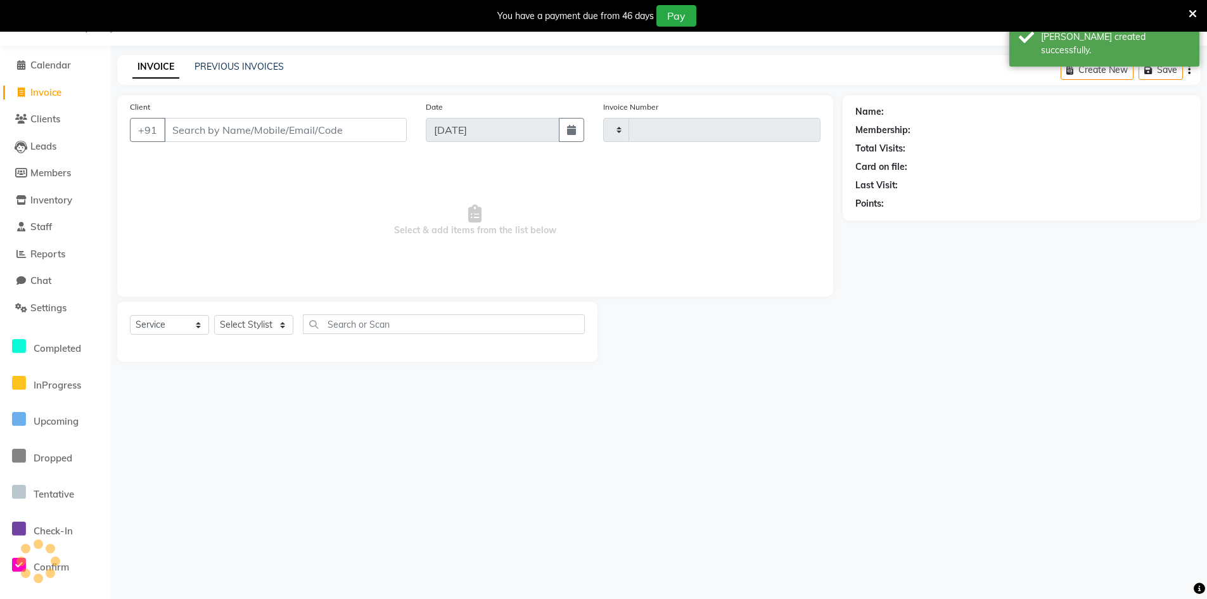
type input "0447"
select select "8646"
click at [46, 89] on span "Invoice" at bounding box center [45, 92] width 31 height 12
select select "8646"
select select "service"
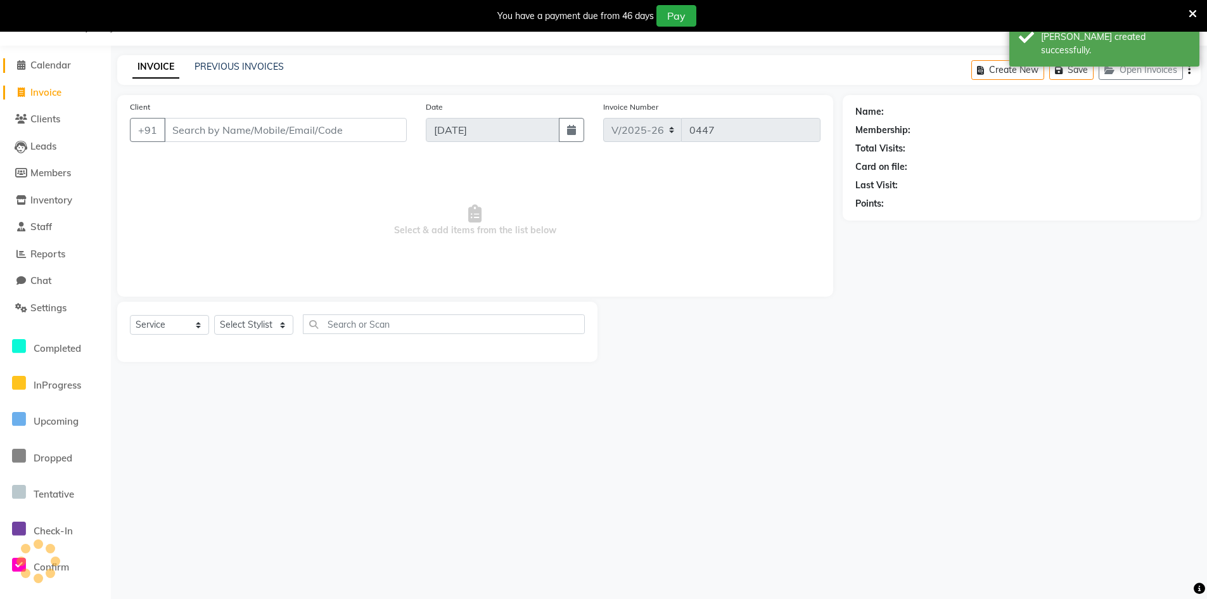
click at [30, 65] on span at bounding box center [20, 65] width 19 height 15
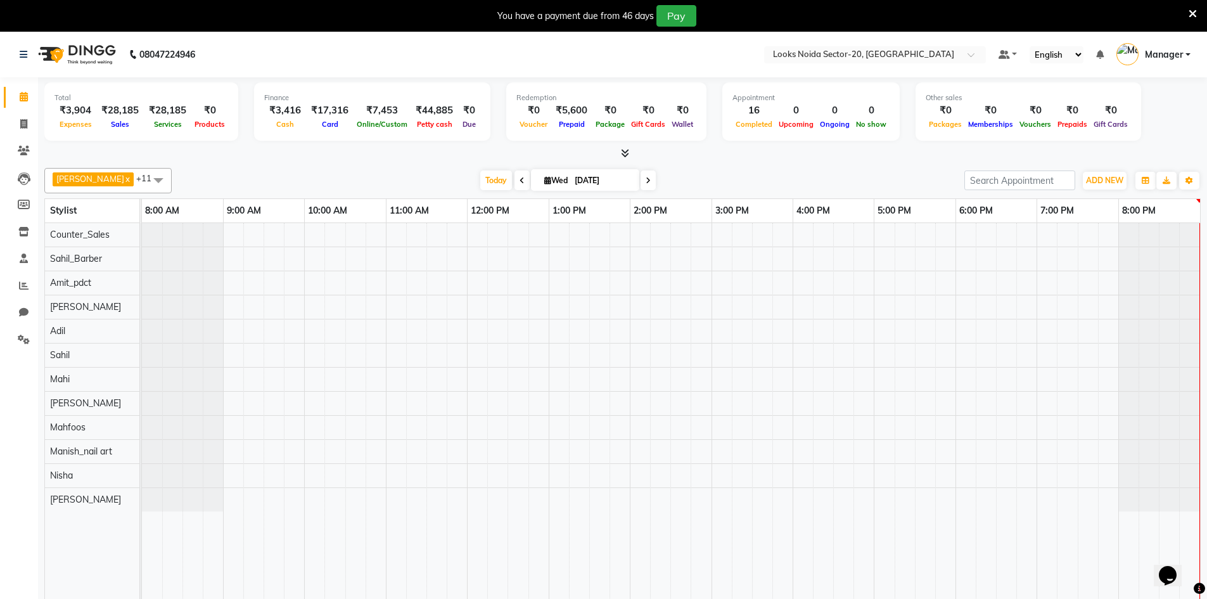
click at [1189, 16] on icon at bounding box center [1193, 13] width 8 height 11
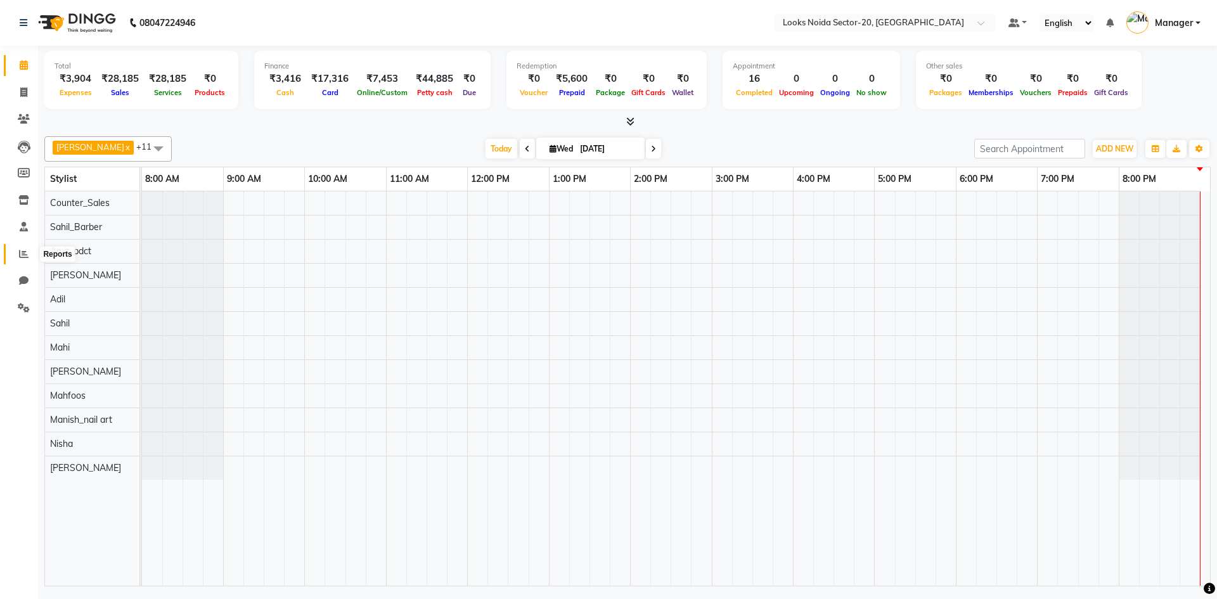
click at [21, 255] on icon at bounding box center [24, 254] width 10 height 10
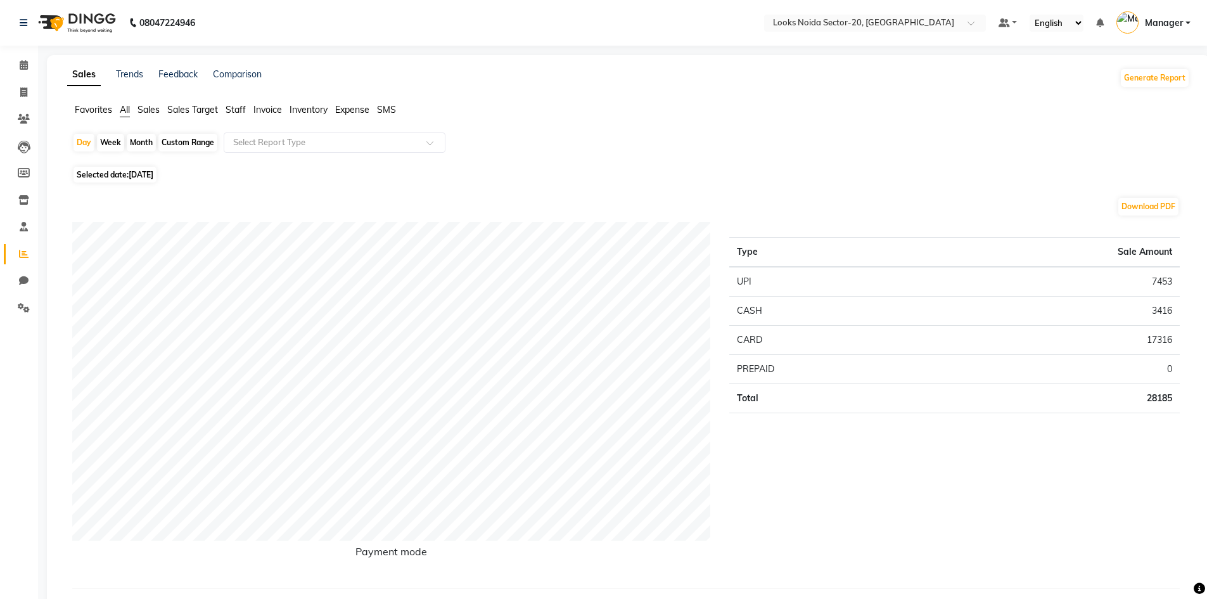
click at [352, 111] on span "Expense" at bounding box center [352, 109] width 34 height 11
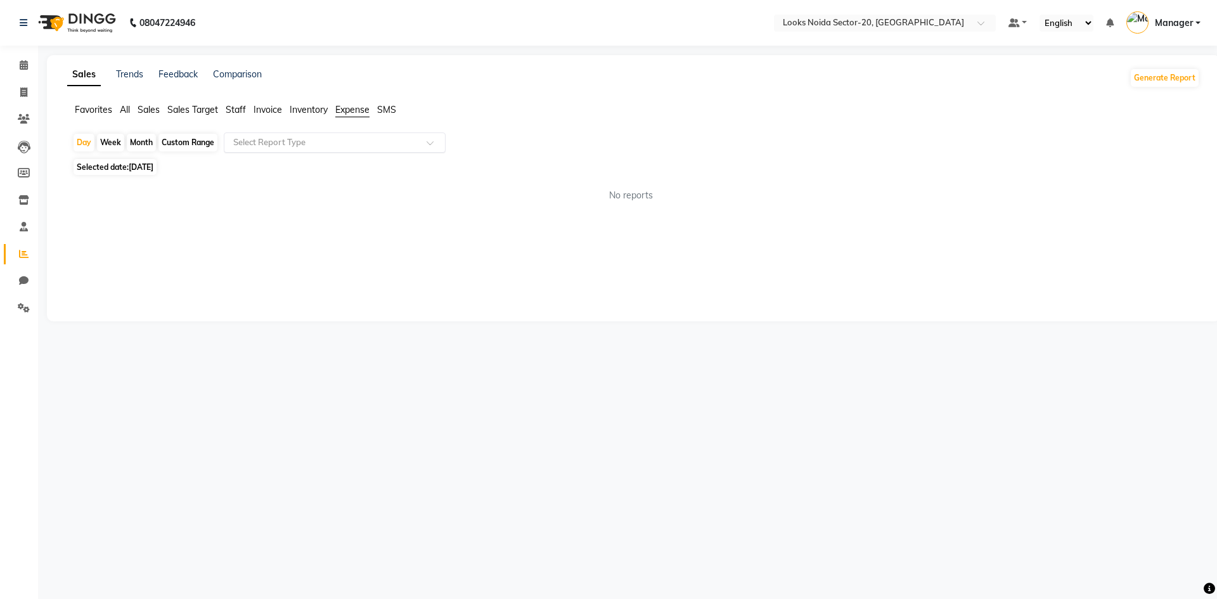
click at [345, 145] on input "text" at bounding box center [322, 142] width 183 height 13
click at [330, 190] on div "Expense" at bounding box center [334, 190] width 221 height 25
select select "full_report"
select select "csv"
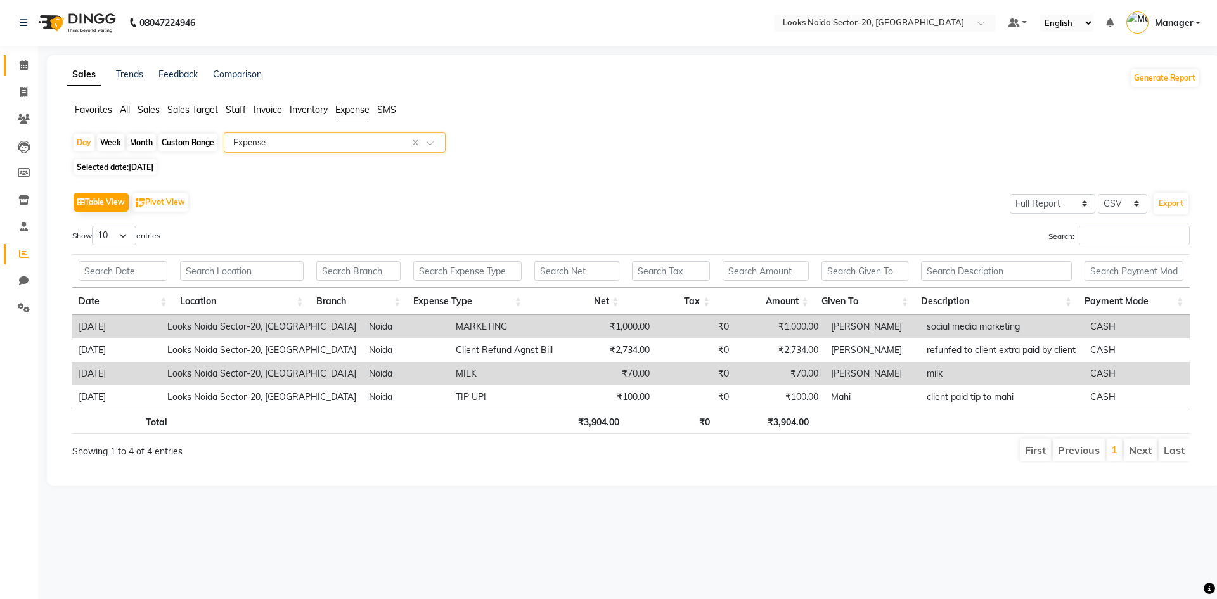
click at [22, 72] on span at bounding box center [24, 65] width 22 height 15
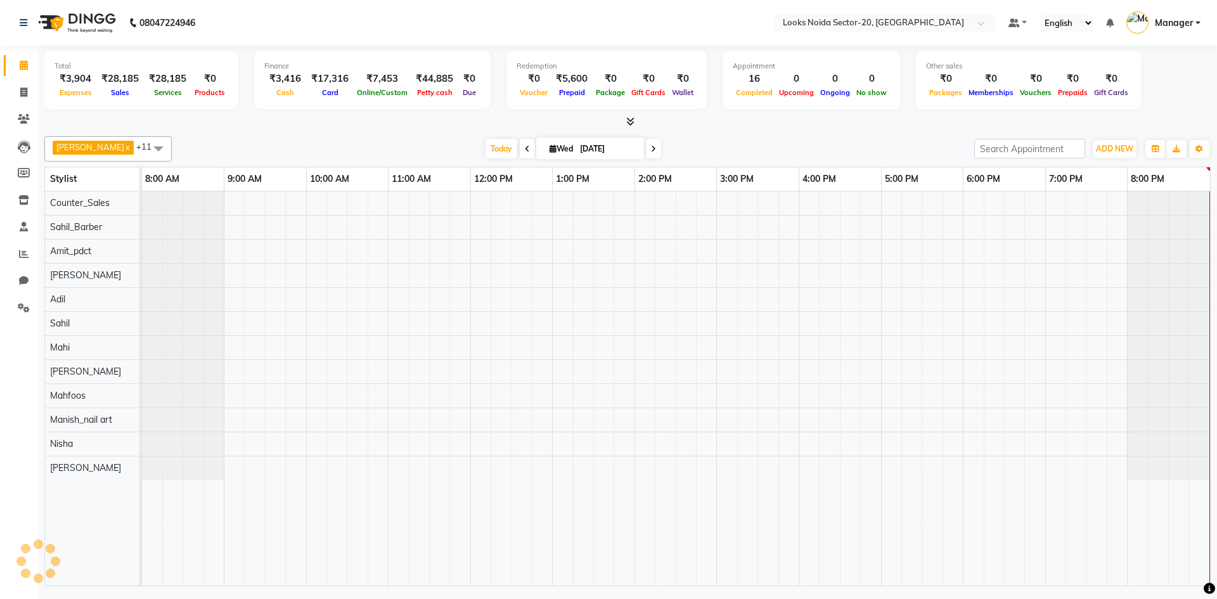
scroll to position [0, 3]
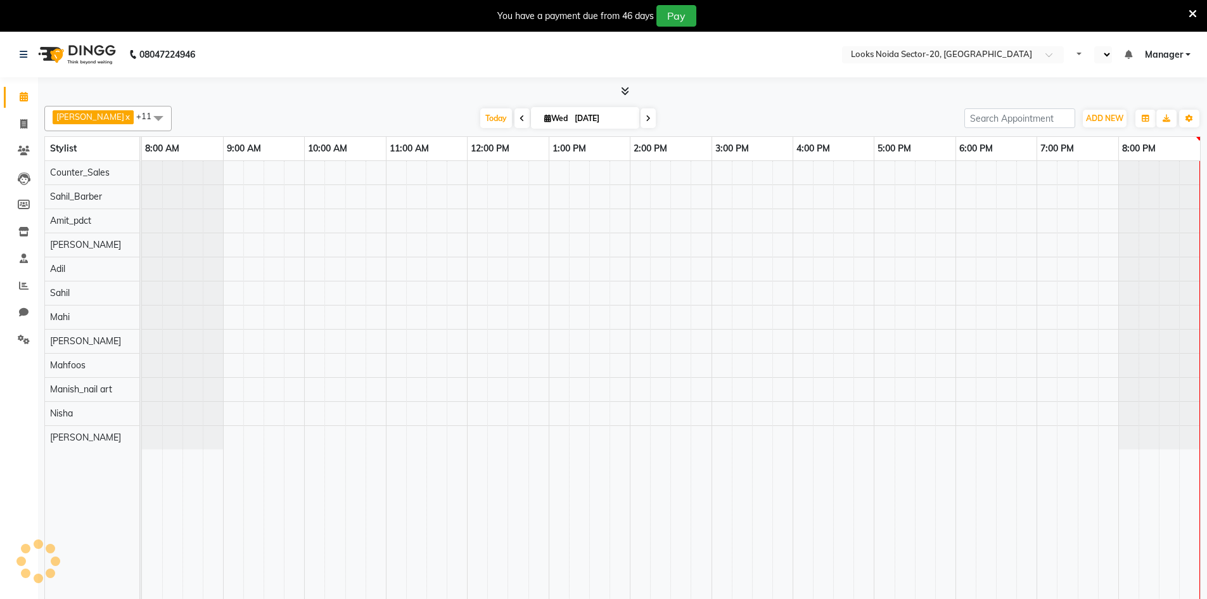
select select "en"
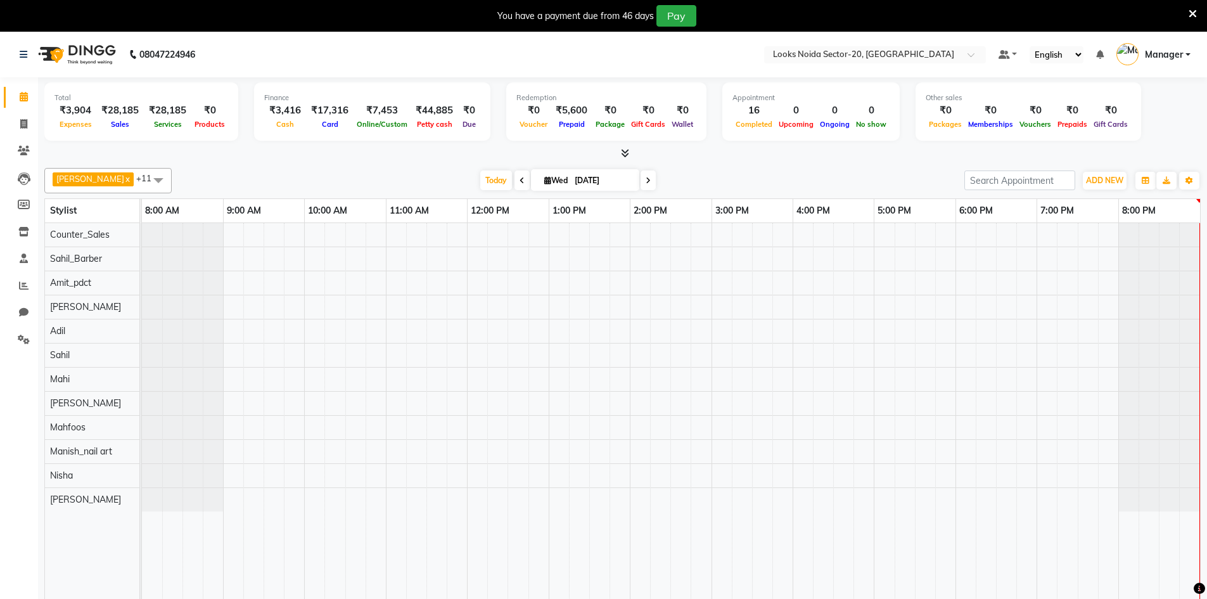
click at [1192, 12] on icon at bounding box center [1193, 13] width 8 height 11
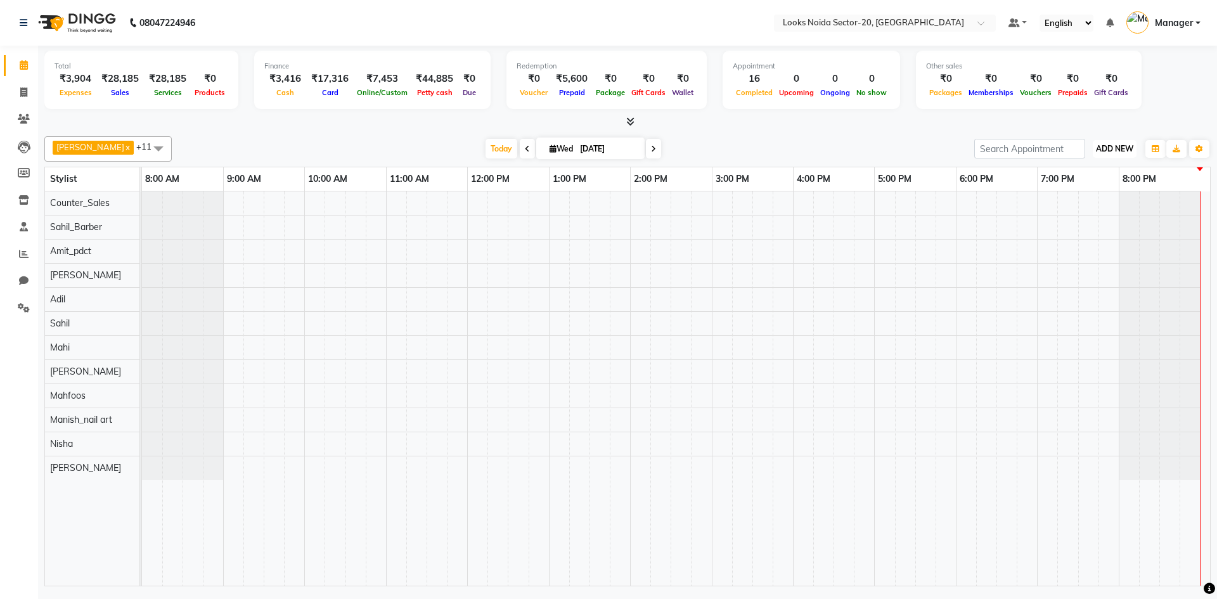
click at [1124, 148] on span "ADD NEW" at bounding box center [1114, 149] width 37 height 10
click at [1081, 198] on link "Add Expense" at bounding box center [1086, 206] width 100 height 16
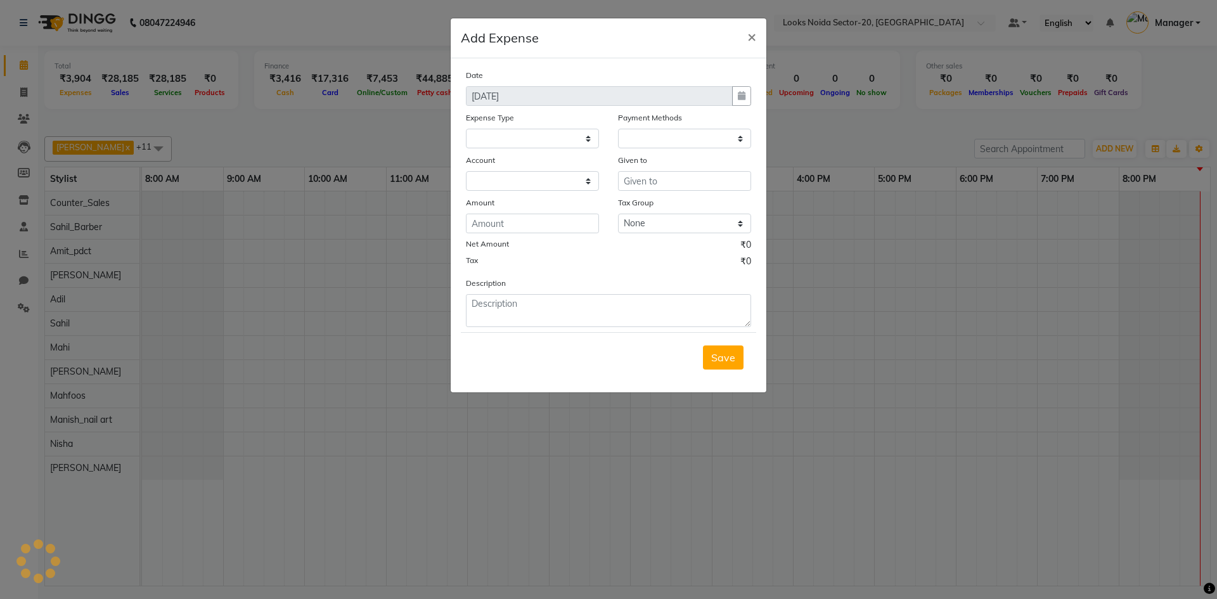
select select
select select "1"
select select "7896"
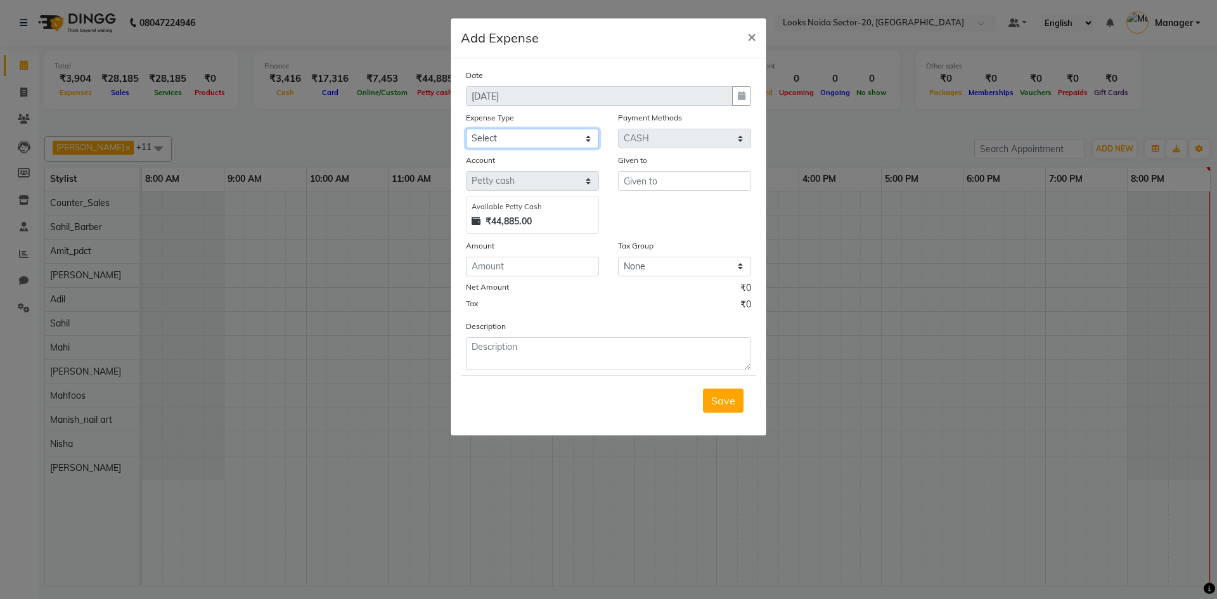
click at [560, 141] on select "Select Bank Deposit Blinkit Cash Handover CLIENT Client ordered food Client Ref…" at bounding box center [532, 139] width 133 height 20
select select "19910"
click at [466, 129] on select "Select Bank Deposit Blinkit Cash Handover CLIENT Client ordered food Client Ref…" at bounding box center [532, 139] width 133 height 20
click at [540, 266] on input "number" at bounding box center [532, 267] width 133 height 20
type input "5"
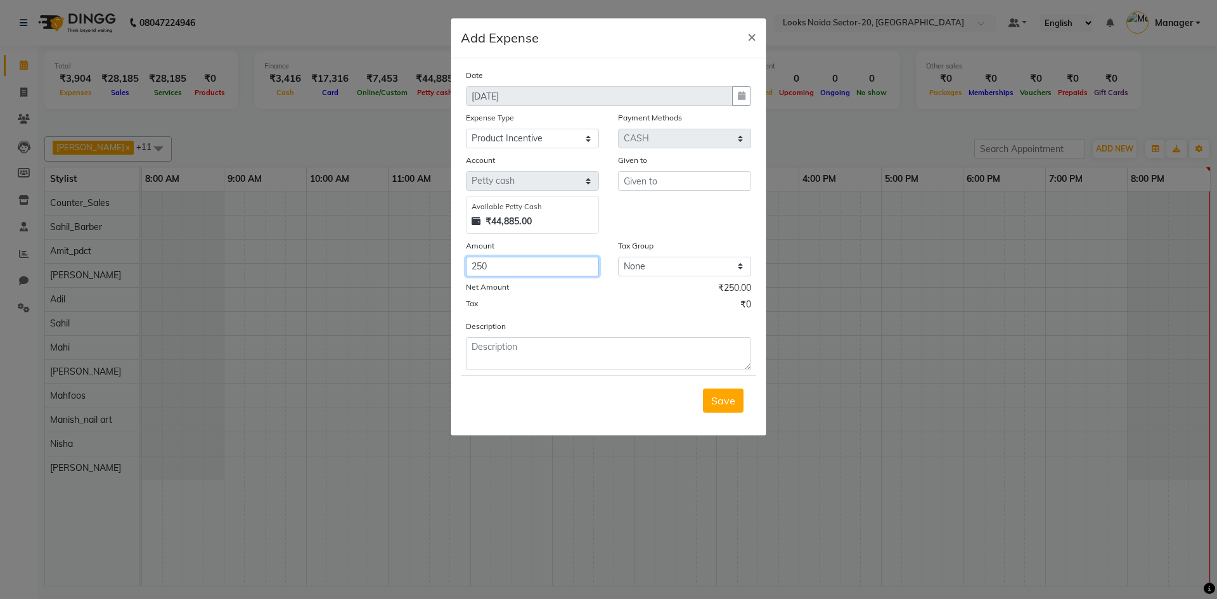
type input "250"
click at [686, 181] on input "text" at bounding box center [684, 181] width 133 height 20
click at [671, 202] on button "Mahi" at bounding box center [669, 208] width 100 height 20
type input "Mahi"
click at [588, 364] on textarea at bounding box center [608, 353] width 285 height 33
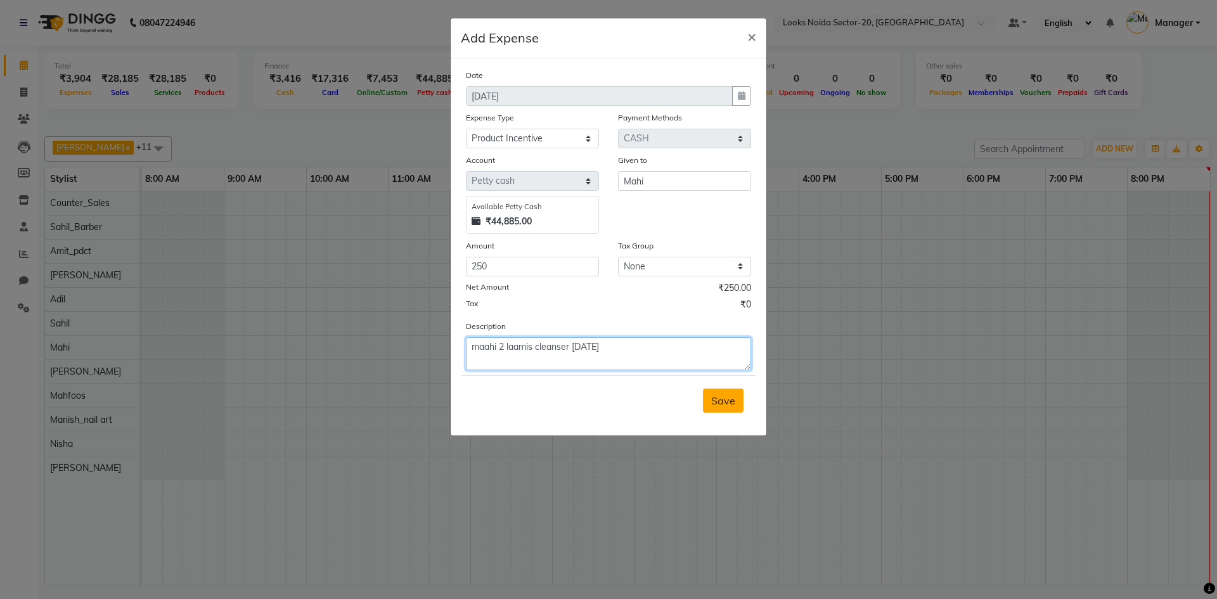
type textarea "maahi 2 laamis cleanser [DATE]"
click at [735, 400] on span "Save" at bounding box center [723, 400] width 24 height 13
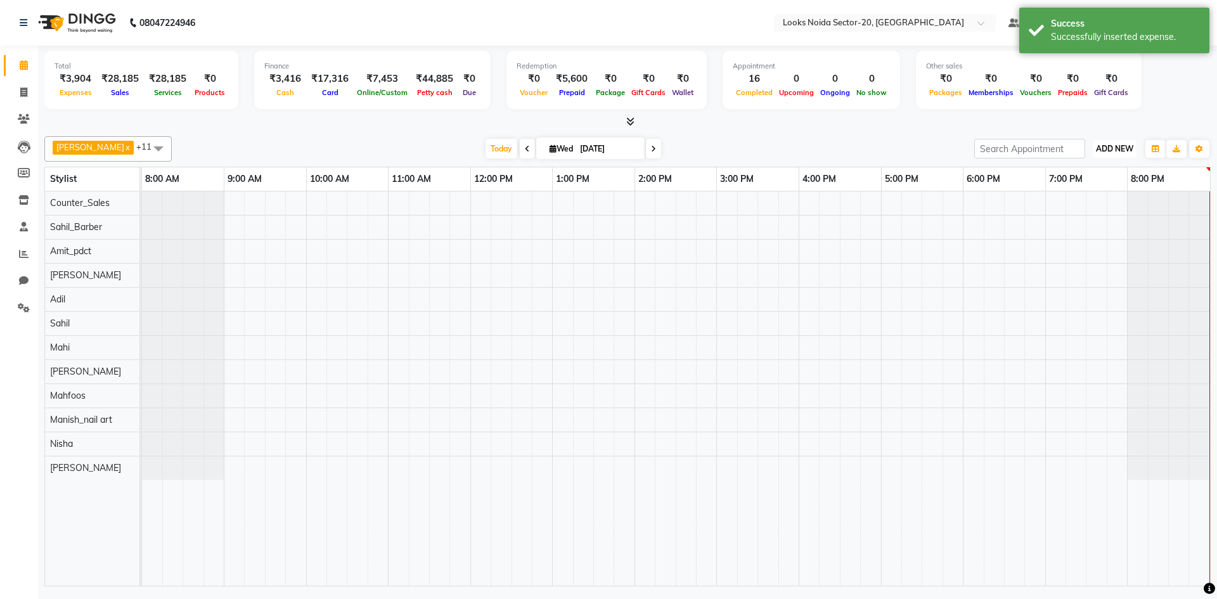
click at [1109, 157] on button "ADD NEW Toggle Dropdown" at bounding box center [1115, 149] width 44 height 18
click at [1095, 210] on link "Add Expense" at bounding box center [1086, 206] width 100 height 16
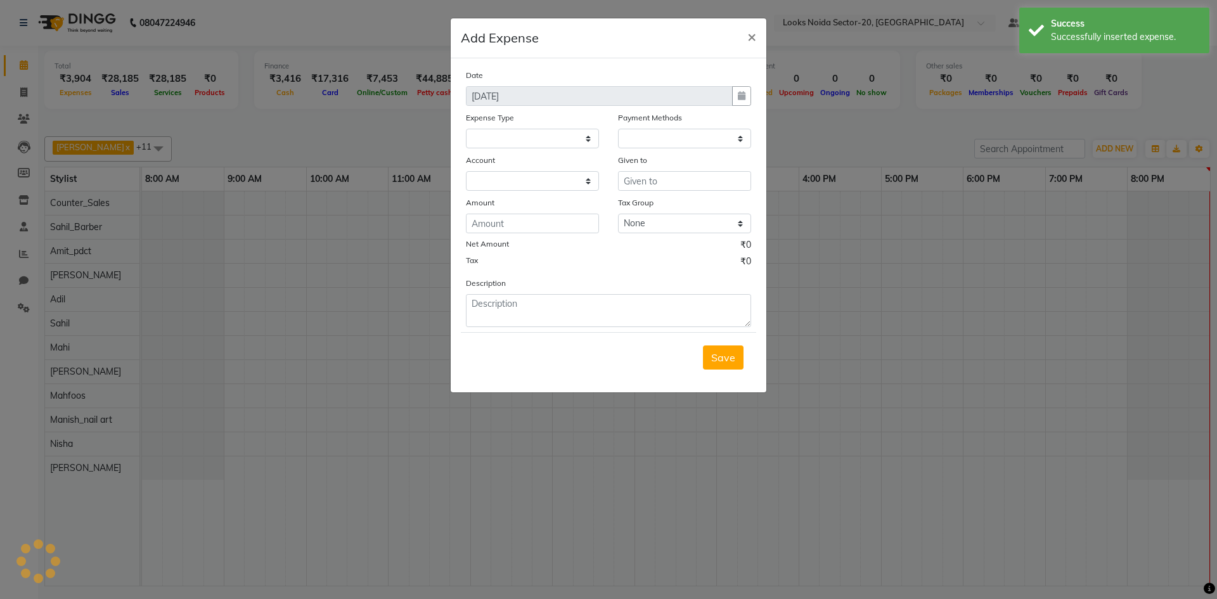
select select
select select "1"
select select "7896"
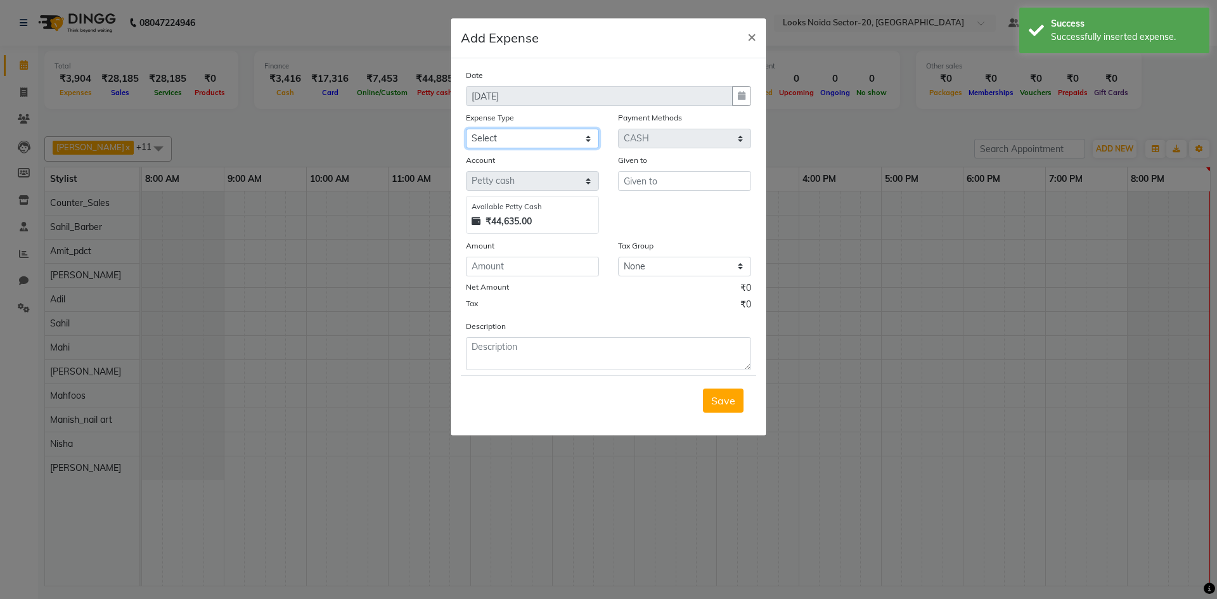
click at [577, 135] on select "Select Bank Deposit Blinkit Cash Handover CLIENT Client ordered food Client Ref…" at bounding box center [532, 139] width 133 height 20
select select "24170"
click at [466, 129] on select "Select Bank Deposit Blinkit Cash Handover CLIENT Client ordered food Client Ref…" at bounding box center [532, 139] width 133 height 20
click at [545, 266] on input "number" at bounding box center [532, 267] width 133 height 20
type input "100"
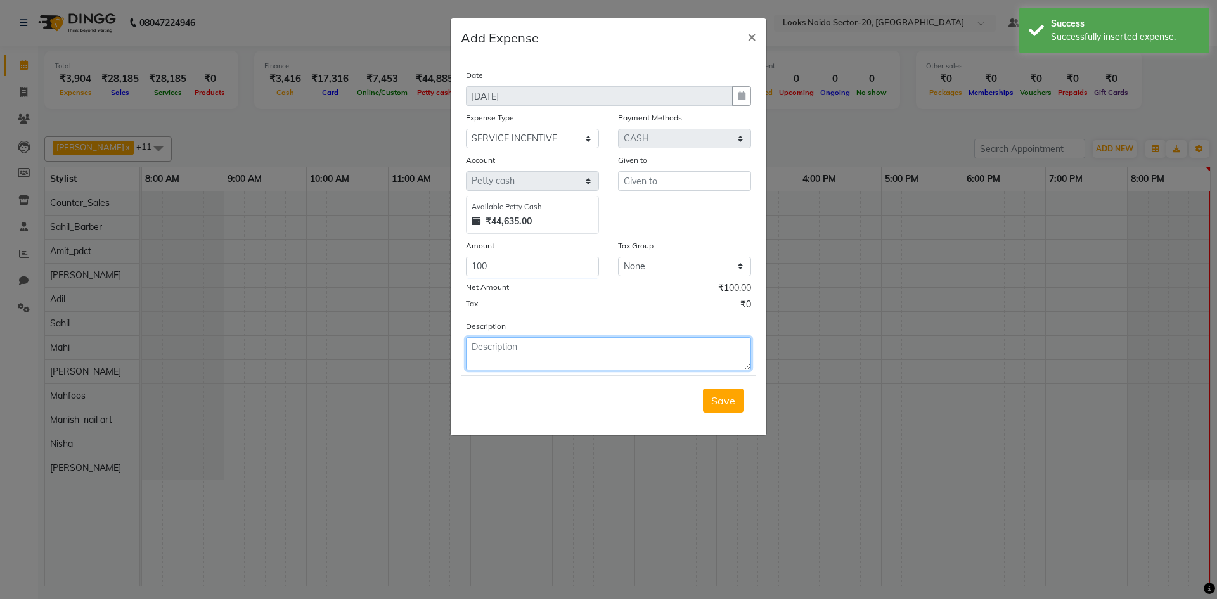
click at [541, 344] on textarea at bounding box center [608, 353] width 285 height 33
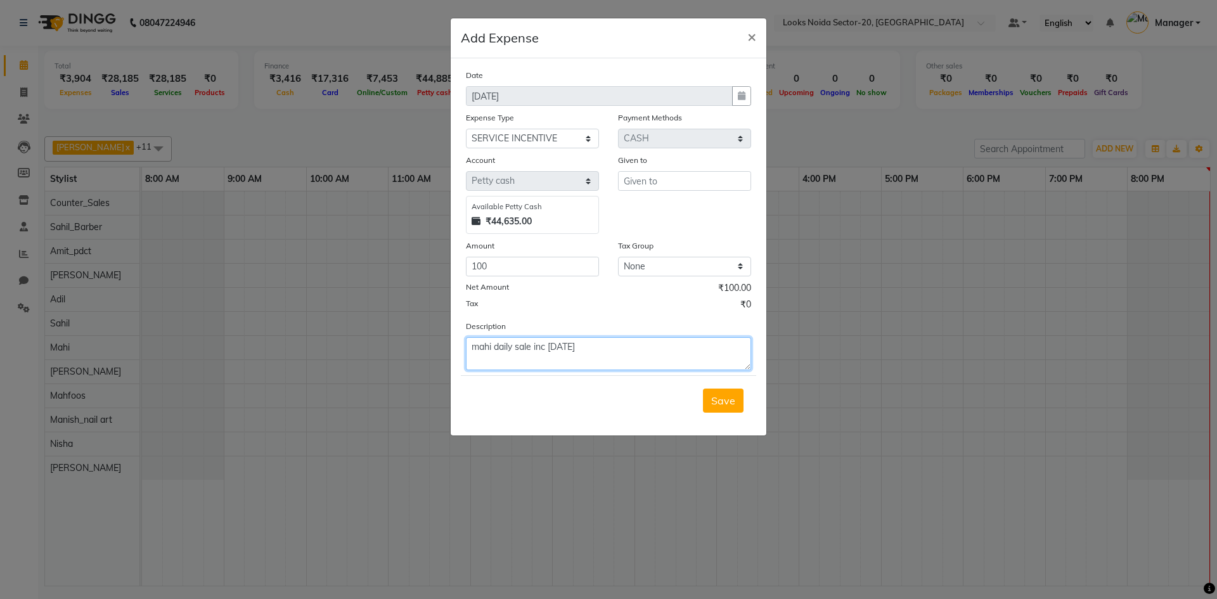
type textarea "mahi daily sale inc 3 september"
click at [668, 181] on input "text" at bounding box center [684, 181] width 133 height 20
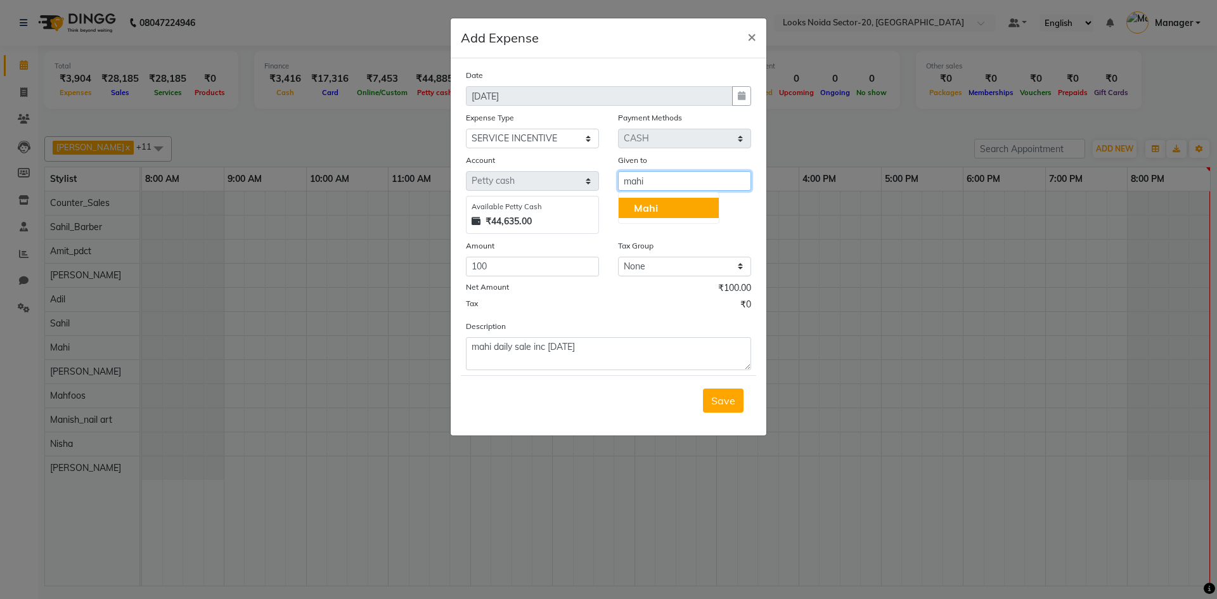
click at [680, 200] on button "Mahi" at bounding box center [669, 208] width 100 height 20
type input "Mahi"
click at [719, 398] on span "Save" at bounding box center [723, 400] width 24 height 13
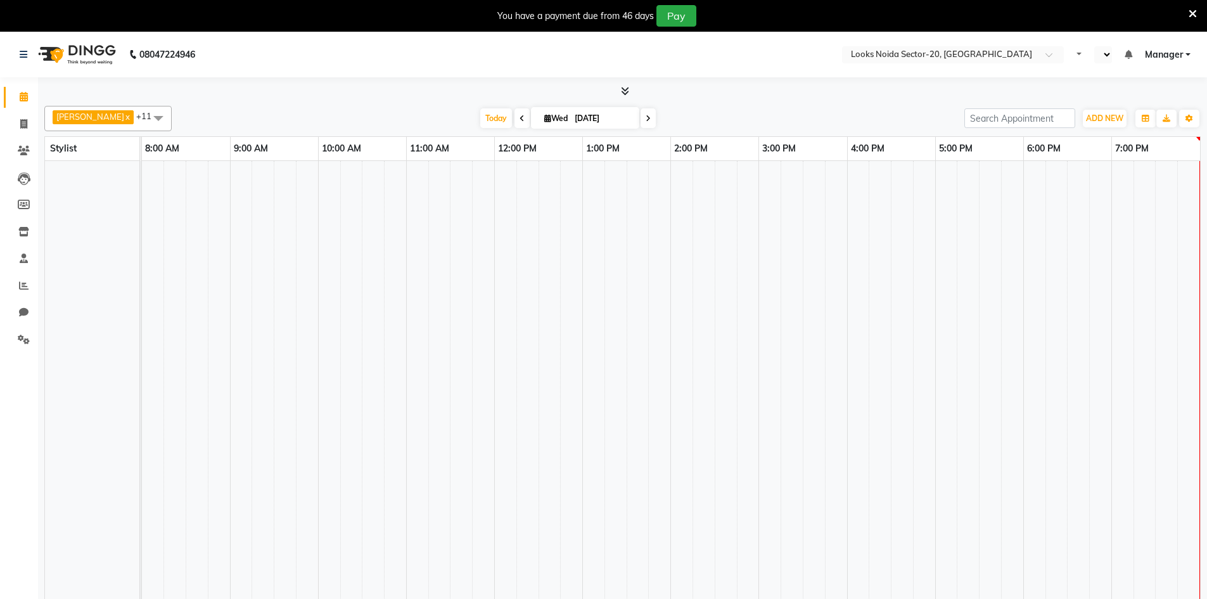
select select "en"
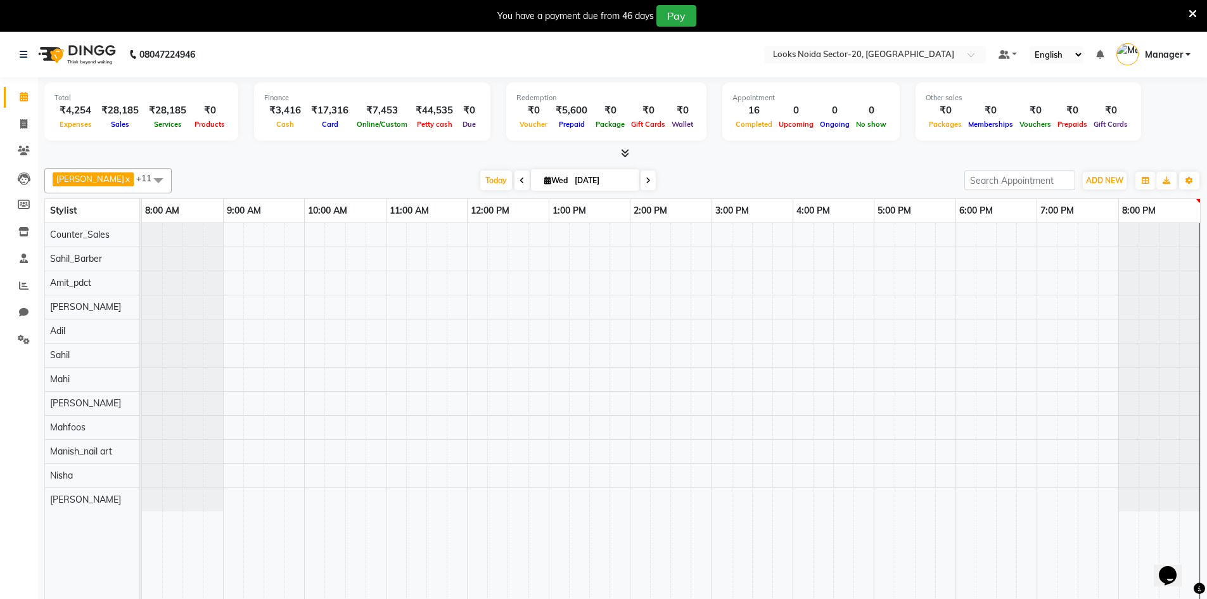
click at [1192, 7] on span at bounding box center [1193, 13] width 8 height 14
click at [27, 292] on span at bounding box center [24, 286] width 22 height 15
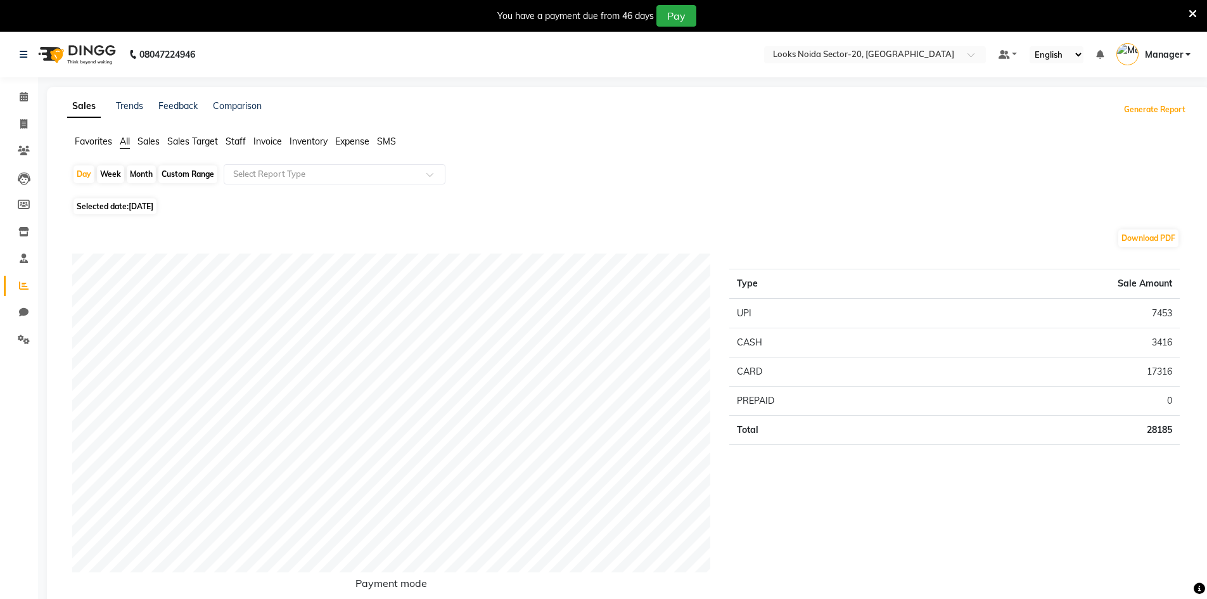
drag, startPoint x: 1141, startPoint y: 114, endPoint x: 219, endPoint y: 174, distance: 924.8
click at [27, 96] on icon at bounding box center [24, 97] width 8 height 10
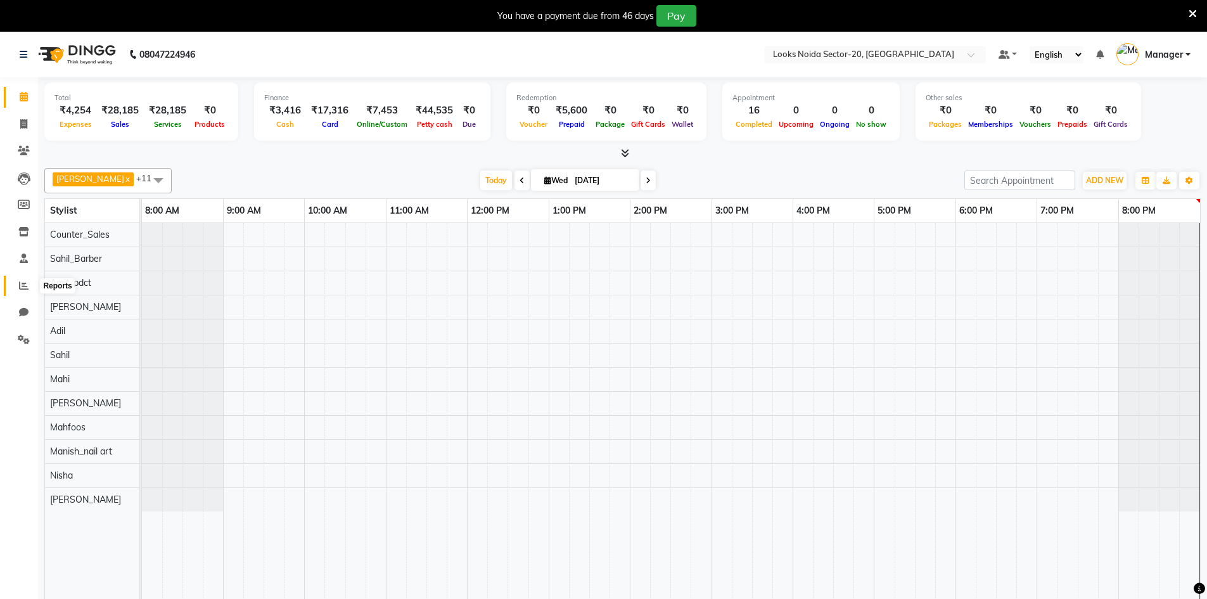
click at [22, 285] on icon at bounding box center [24, 286] width 10 height 10
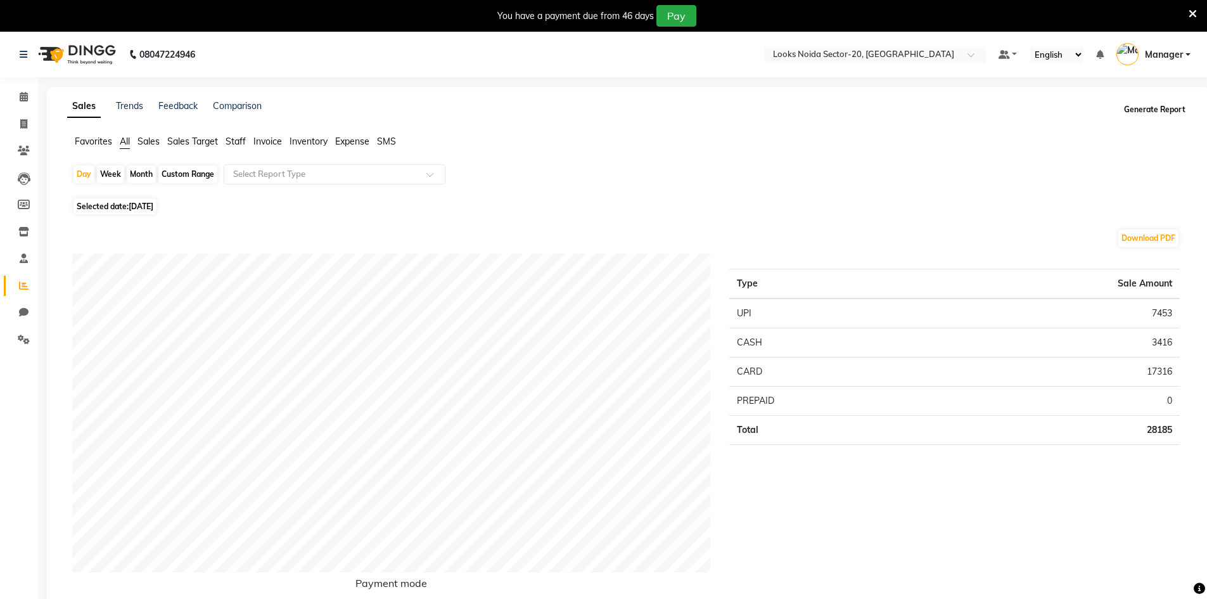
click at [1142, 109] on button "Generate Report" at bounding box center [1155, 110] width 68 height 18
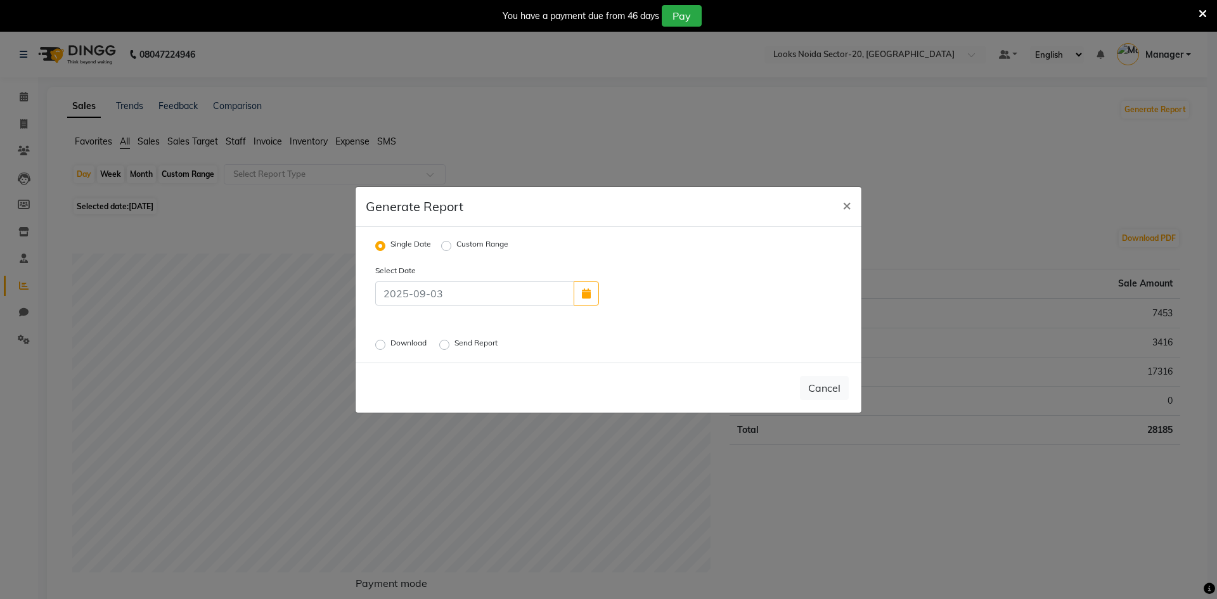
click at [386, 342] on div "Download" at bounding box center [402, 344] width 54 height 15
click at [390, 344] on label "Download" at bounding box center [409, 344] width 39 height 15
click at [378, 344] on input "Download" at bounding box center [382, 344] width 9 height 9
radio input "true"
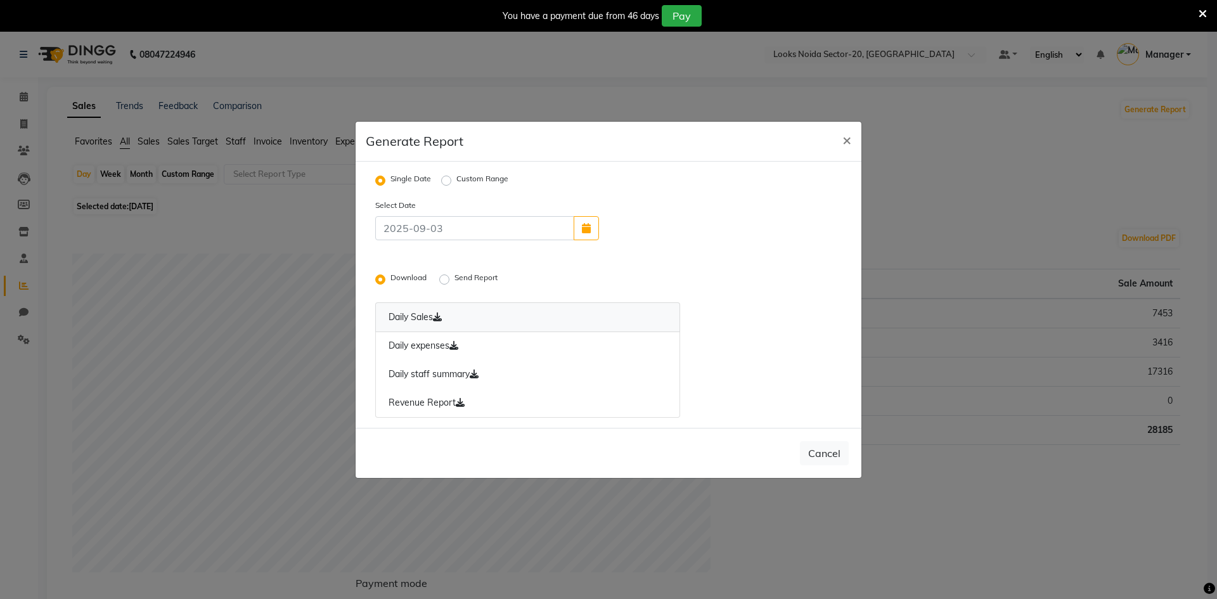
click at [442, 316] on icon at bounding box center [437, 316] width 9 height 9
click at [442, 314] on icon at bounding box center [437, 316] width 9 height 9
click at [454, 342] on icon at bounding box center [453, 345] width 9 height 9
click at [475, 373] on icon at bounding box center [474, 374] width 9 height 9
click at [465, 397] on link "Revenue Report" at bounding box center [527, 403] width 305 height 29
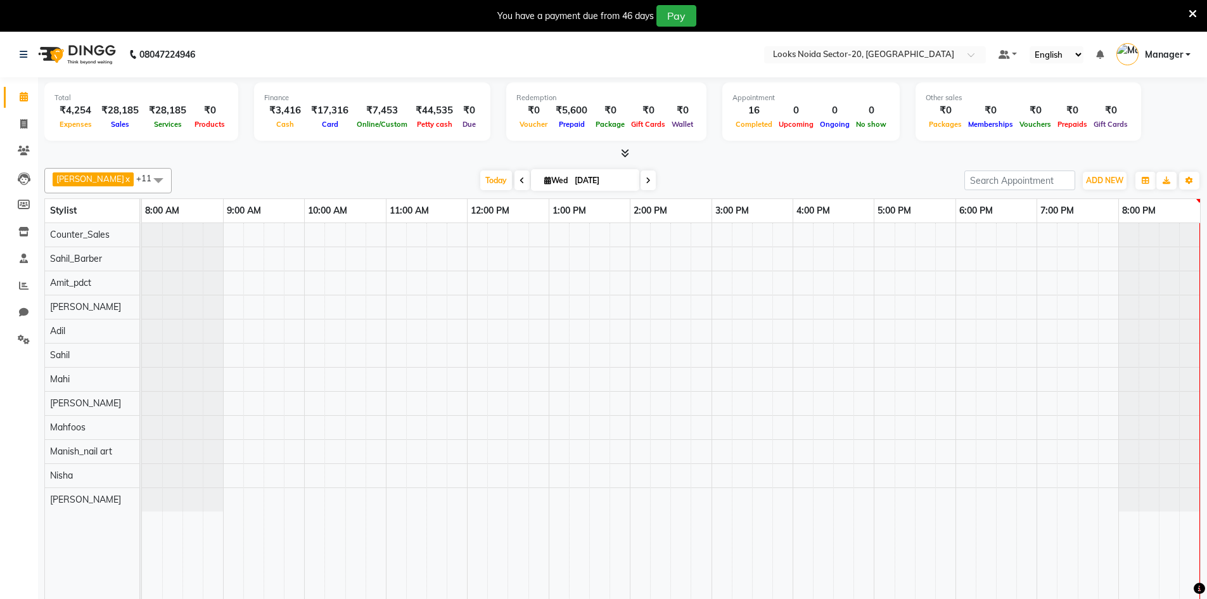
click at [1195, 15] on icon at bounding box center [1193, 13] width 8 height 11
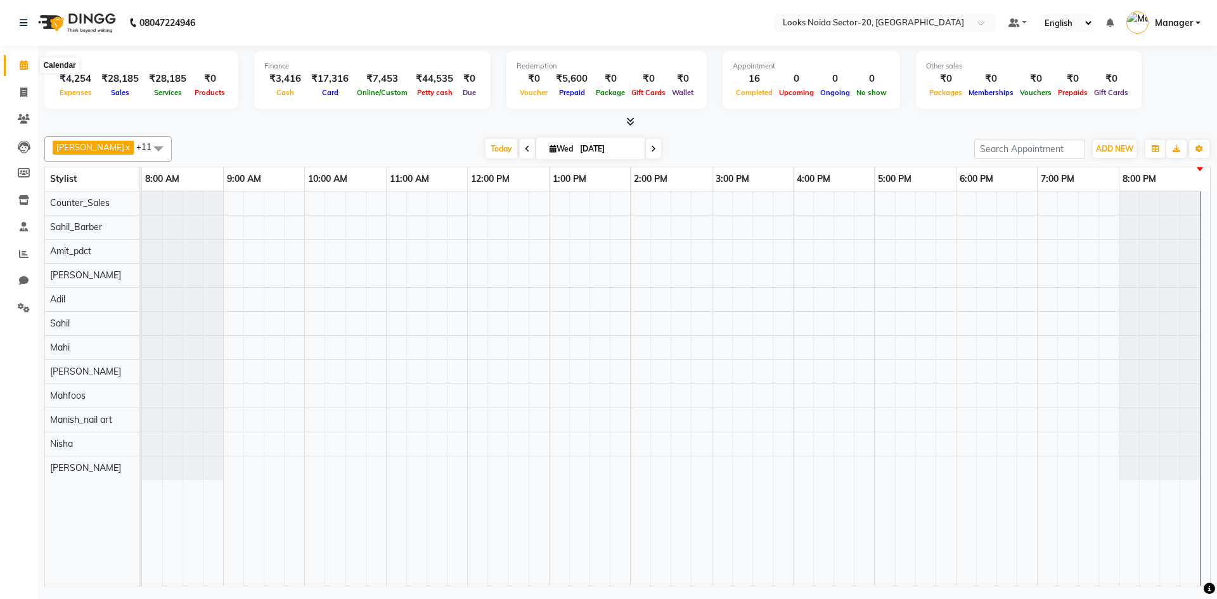
click at [29, 65] on span at bounding box center [24, 65] width 22 height 15
